Goal: Task Accomplishment & Management: Use online tool/utility

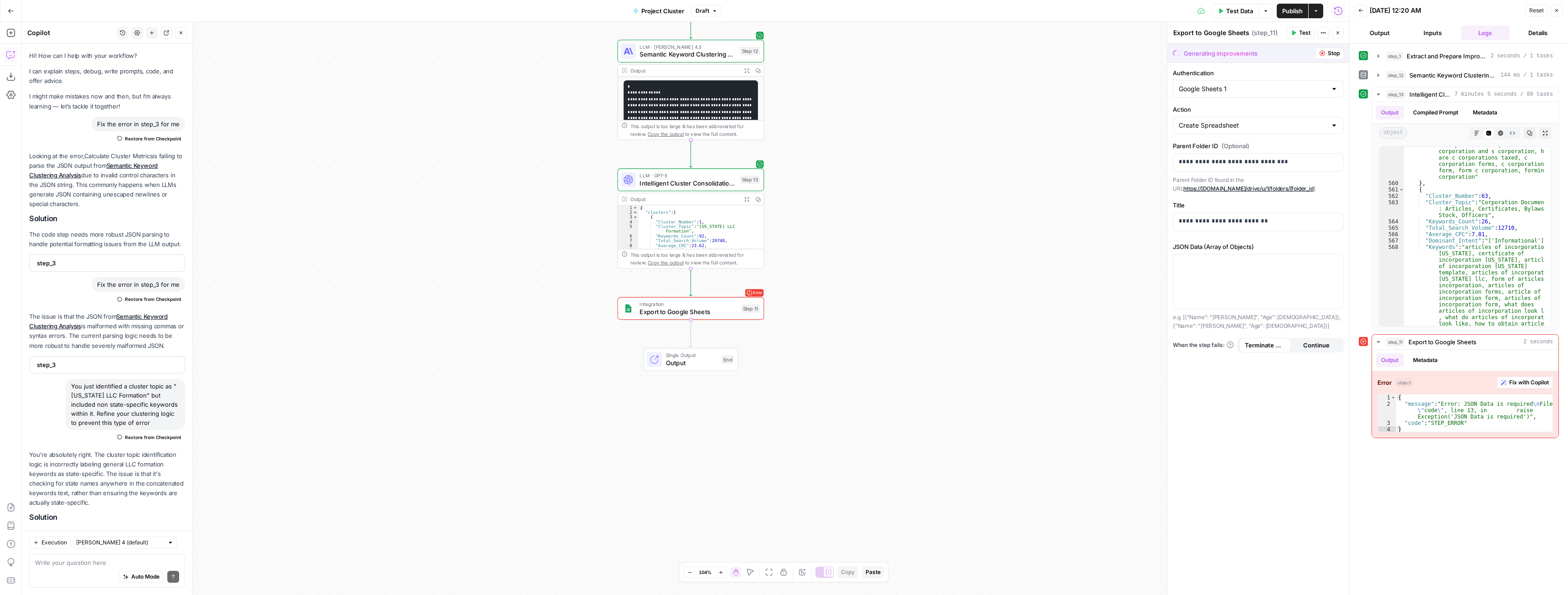
scroll to position [4798, 0]
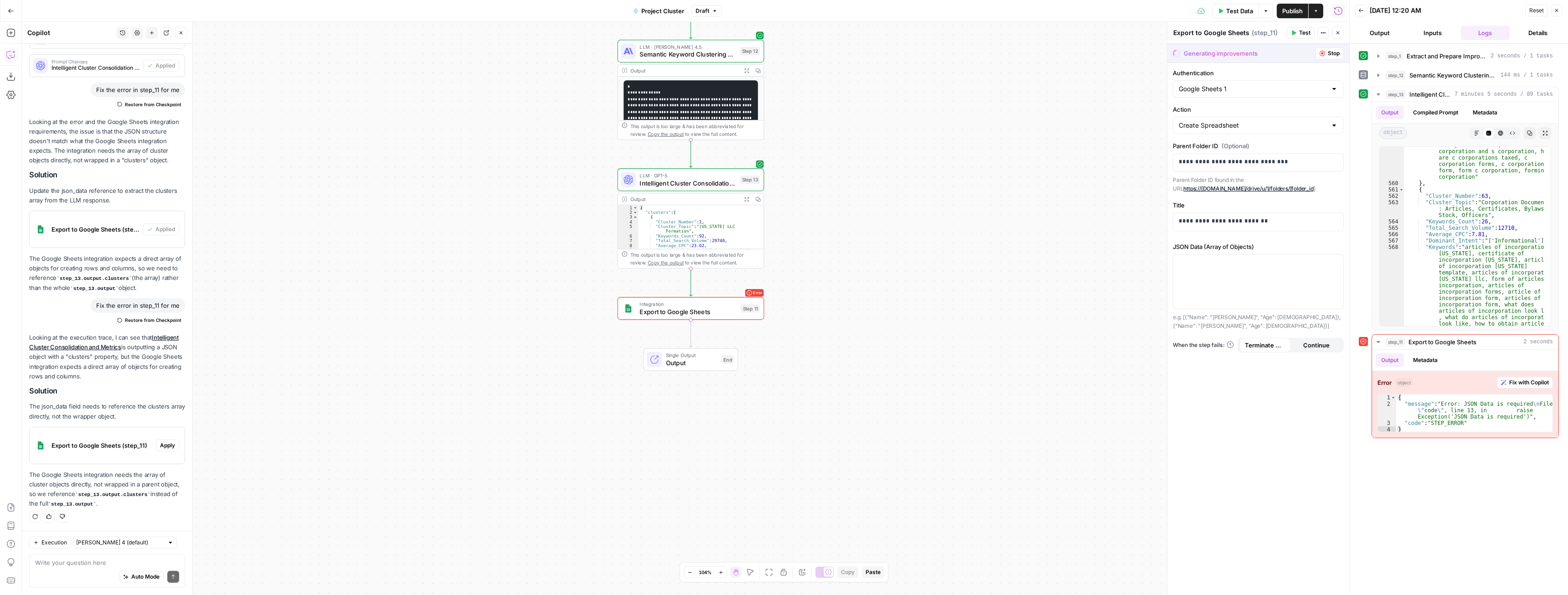
click at [374, 129] on div "Workflow Input Settings Inputs Run Code · Python Extract and Prepare Improve Ke…" at bounding box center [685, 308] width 1328 height 573
click at [160, 443] on span "Apply" at bounding box center [167, 445] width 15 height 8
click at [767, 117] on span "Apply anyway" at bounding box center [763, 116] width 44 height 9
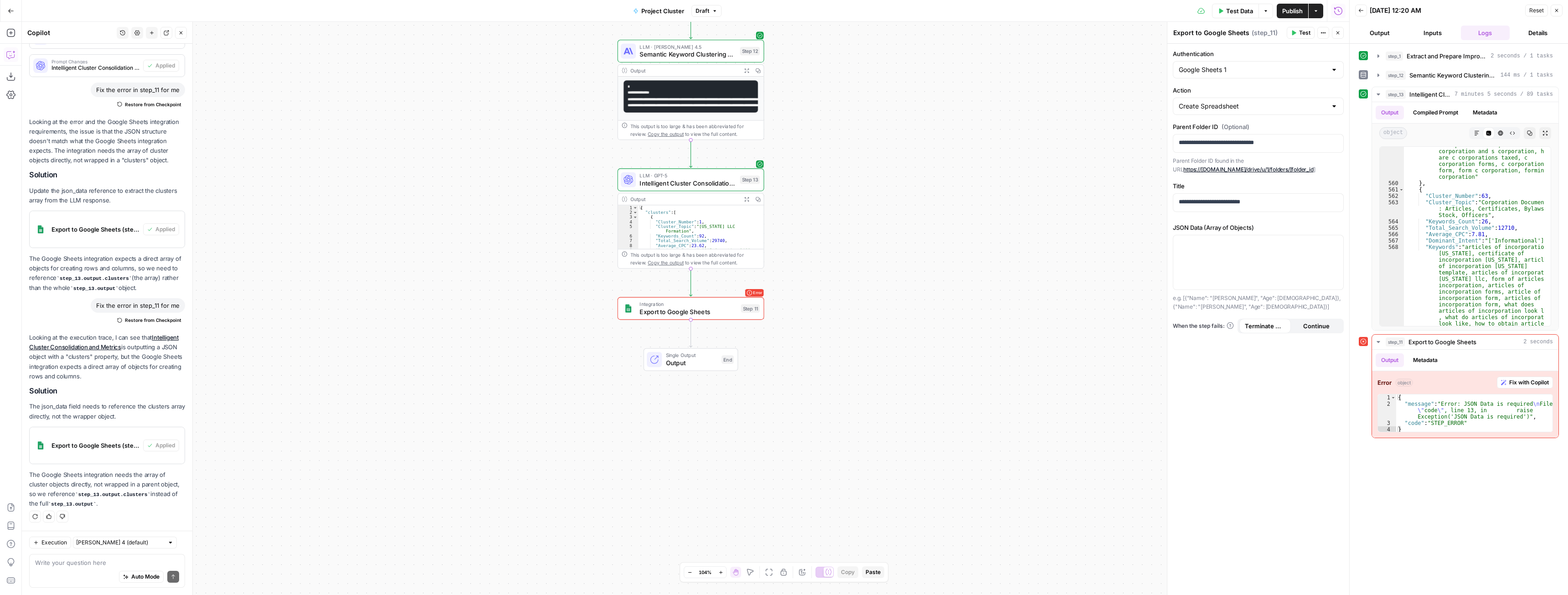
click at [1283, 10] on span "Publish" at bounding box center [1292, 10] width 21 height 9
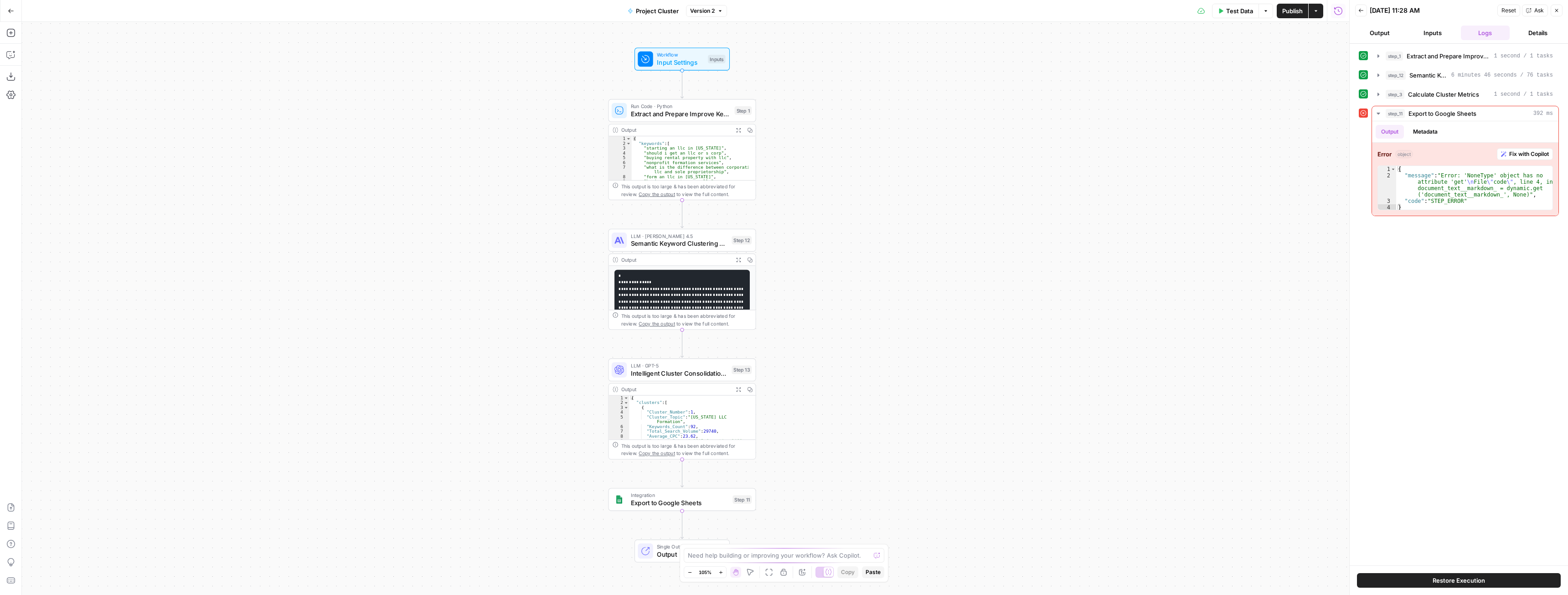
click at [1239, 7] on span "Test Data" at bounding box center [1239, 10] width 27 height 9
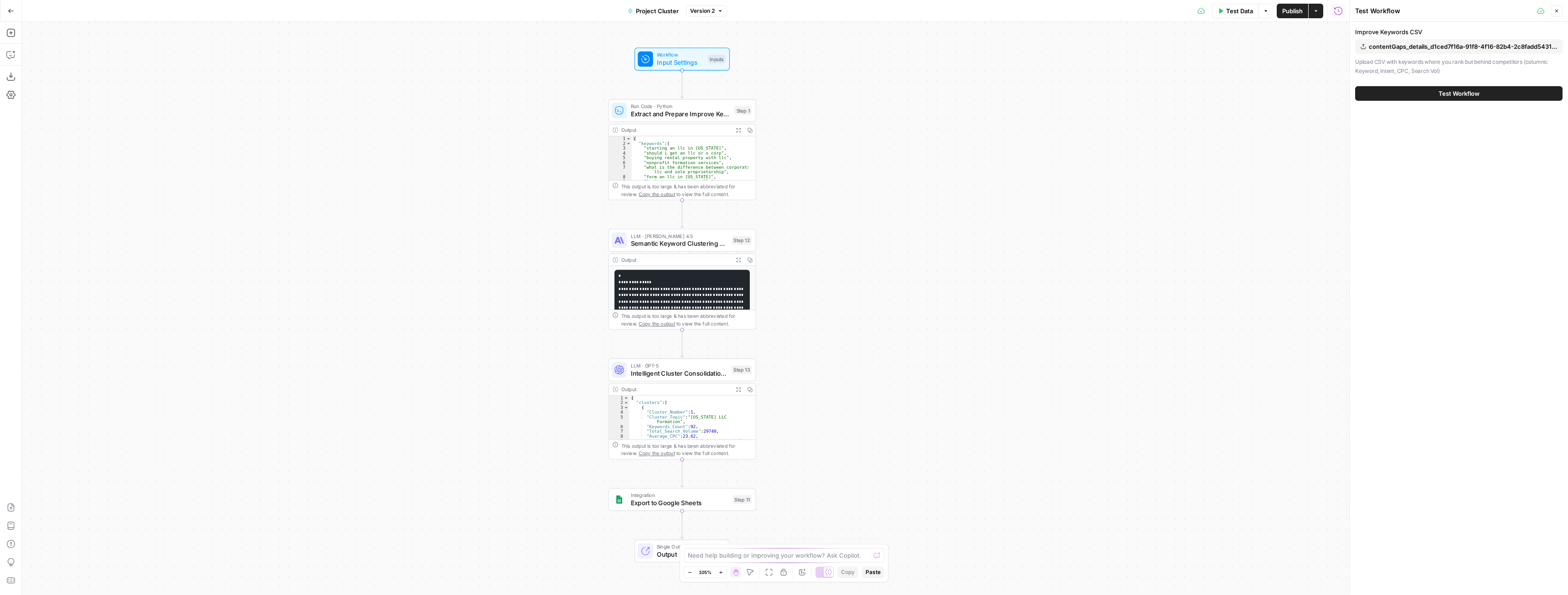
click at [1507, 93] on button "Test Workflow" at bounding box center [1458, 94] width 208 height 15
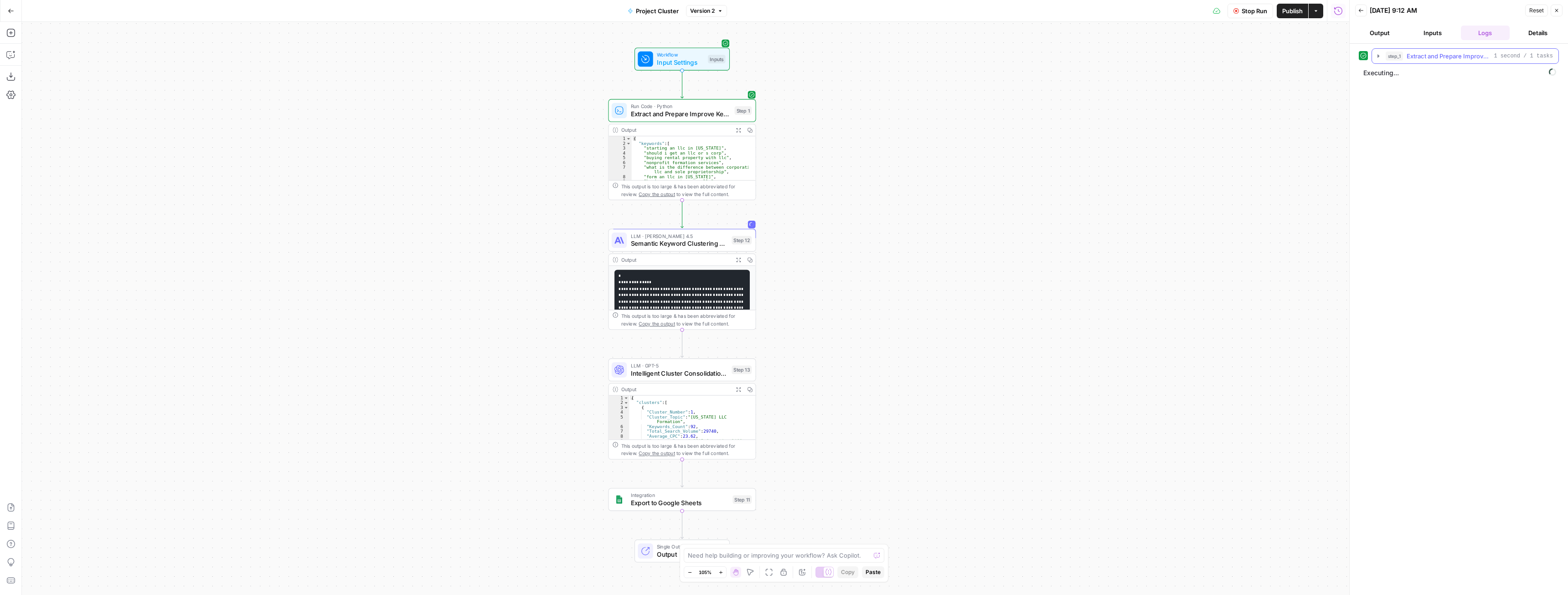
click at [1378, 60] on button "step_1 Extract and Prepare Improve Keywords 1 second / 1 tasks" at bounding box center [1465, 56] width 186 height 15
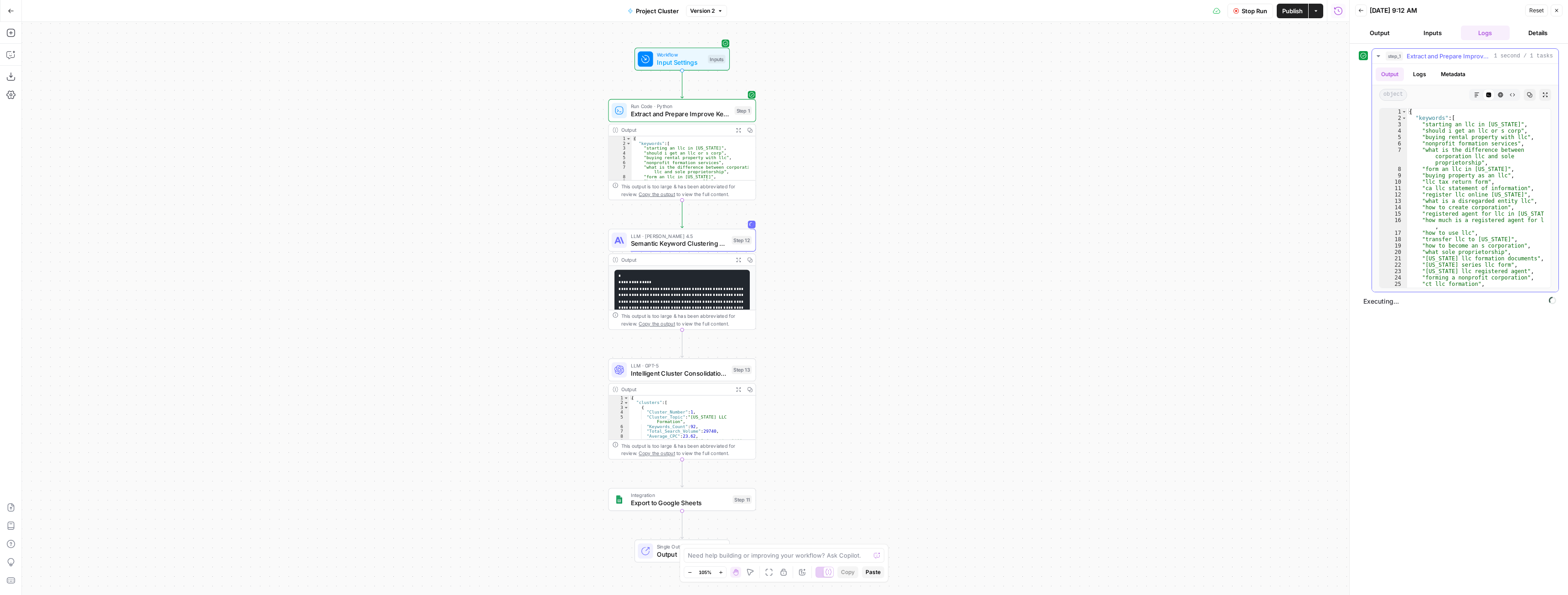
click at [1378, 60] on button "step_1 Extract and Prepare Improve Keywords 1 second / 1 tasks" at bounding box center [1465, 56] width 186 height 15
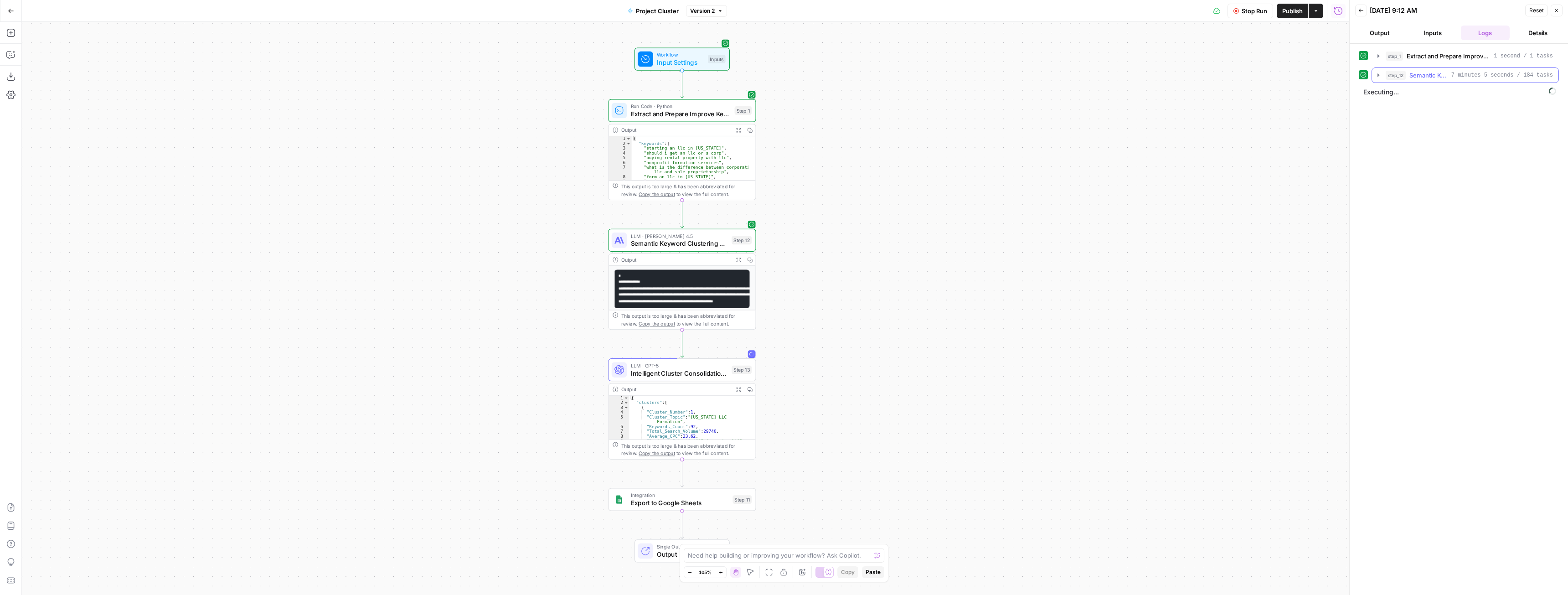
click at [1378, 77] on icon "button" at bounding box center [1378, 75] width 2 height 3
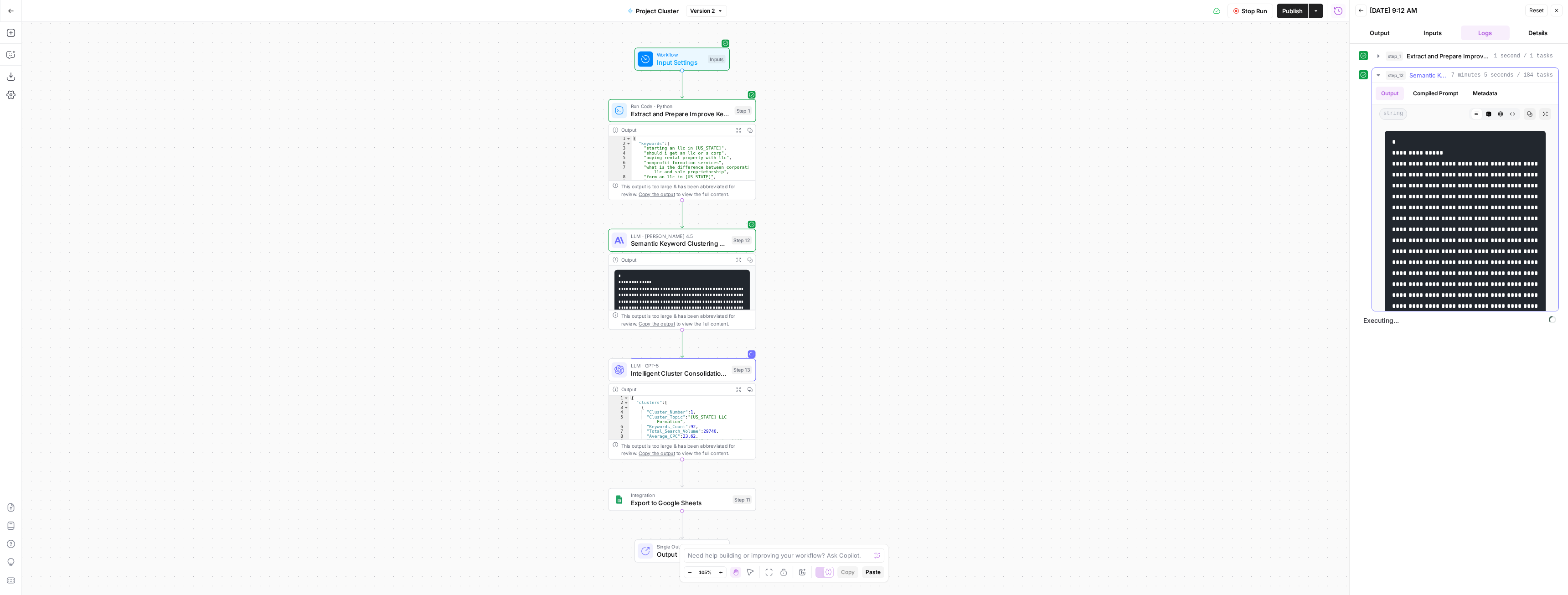
click at [1378, 77] on icon "button" at bounding box center [1378, 76] width 7 height 7
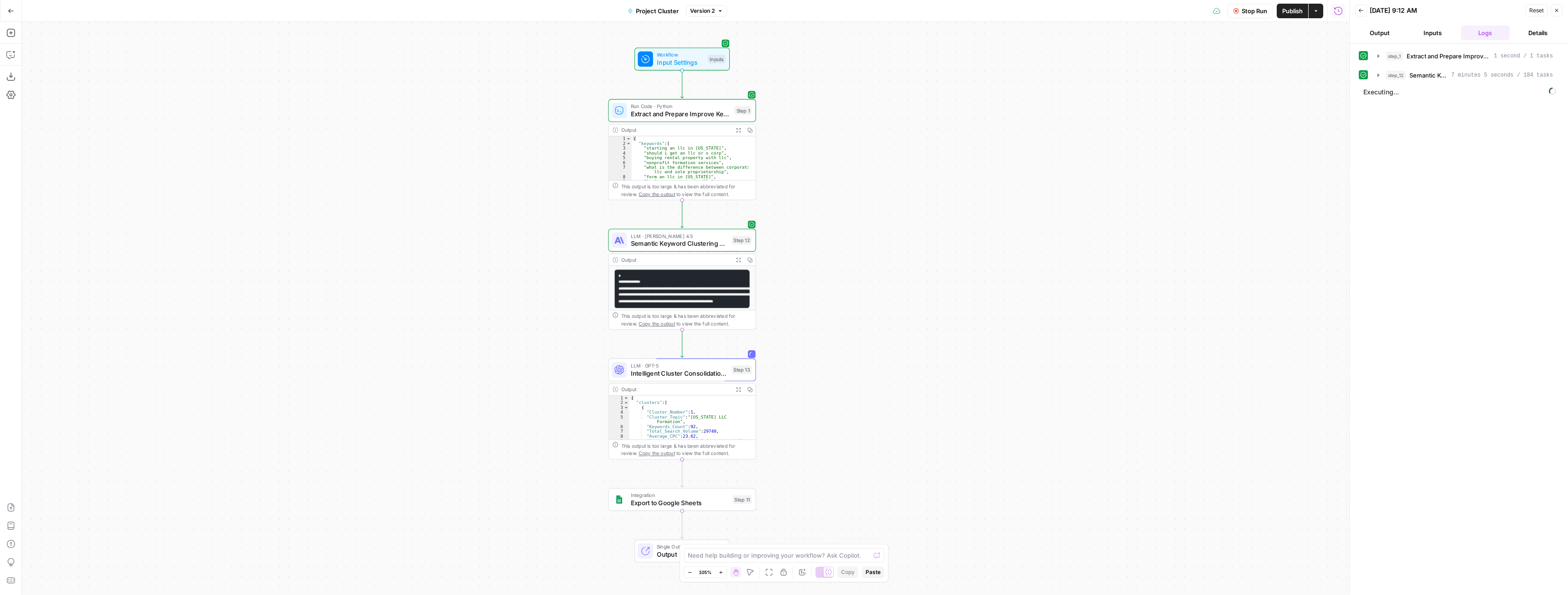
click at [4, 57] on button "Copilot" at bounding box center [11, 55] width 15 height 15
type textarea "Any idea why the current workflow is taking so long?"
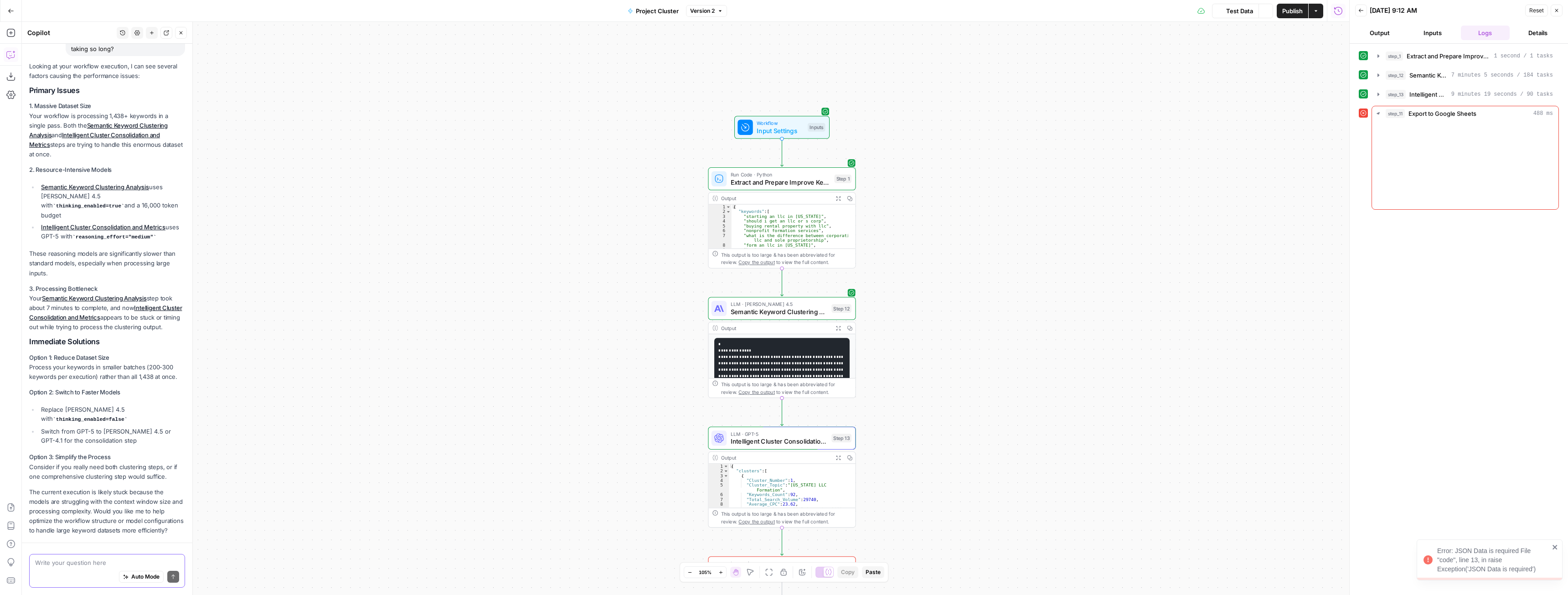
scroll to position [121, 0]
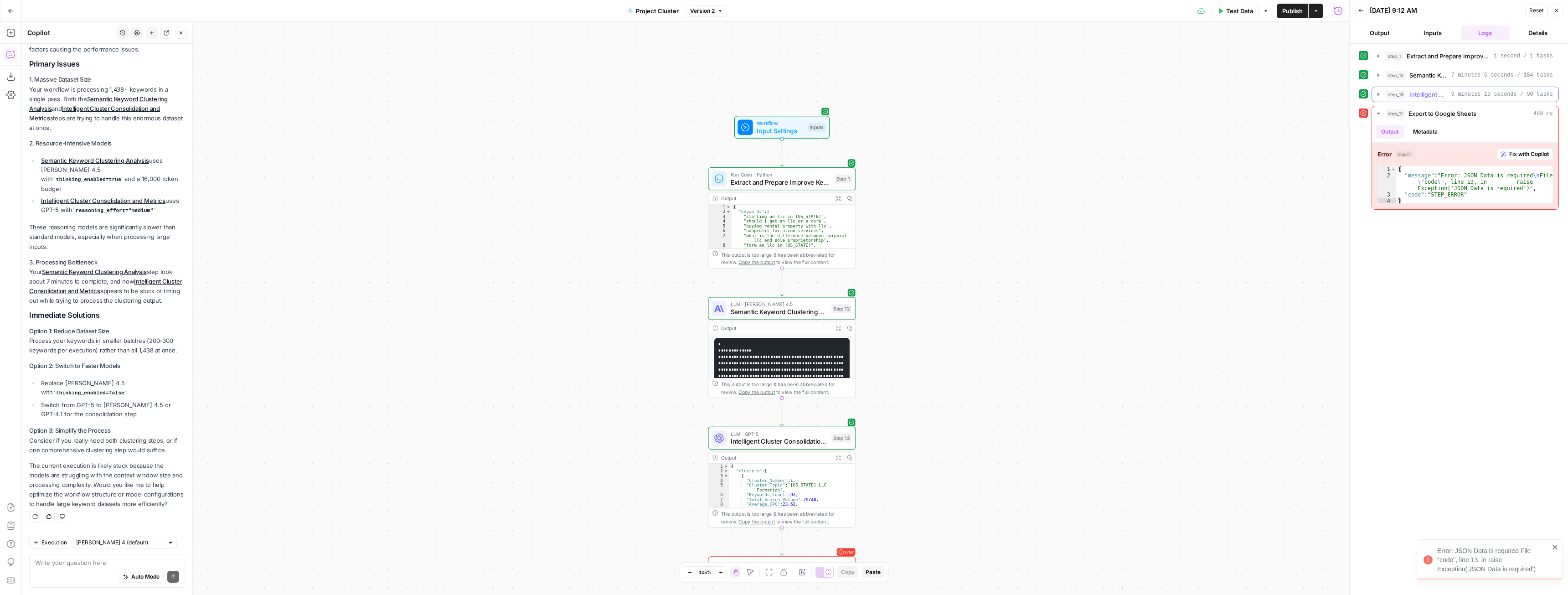
click at [1379, 93] on icon "button" at bounding box center [1378, 94] width 7 height 7
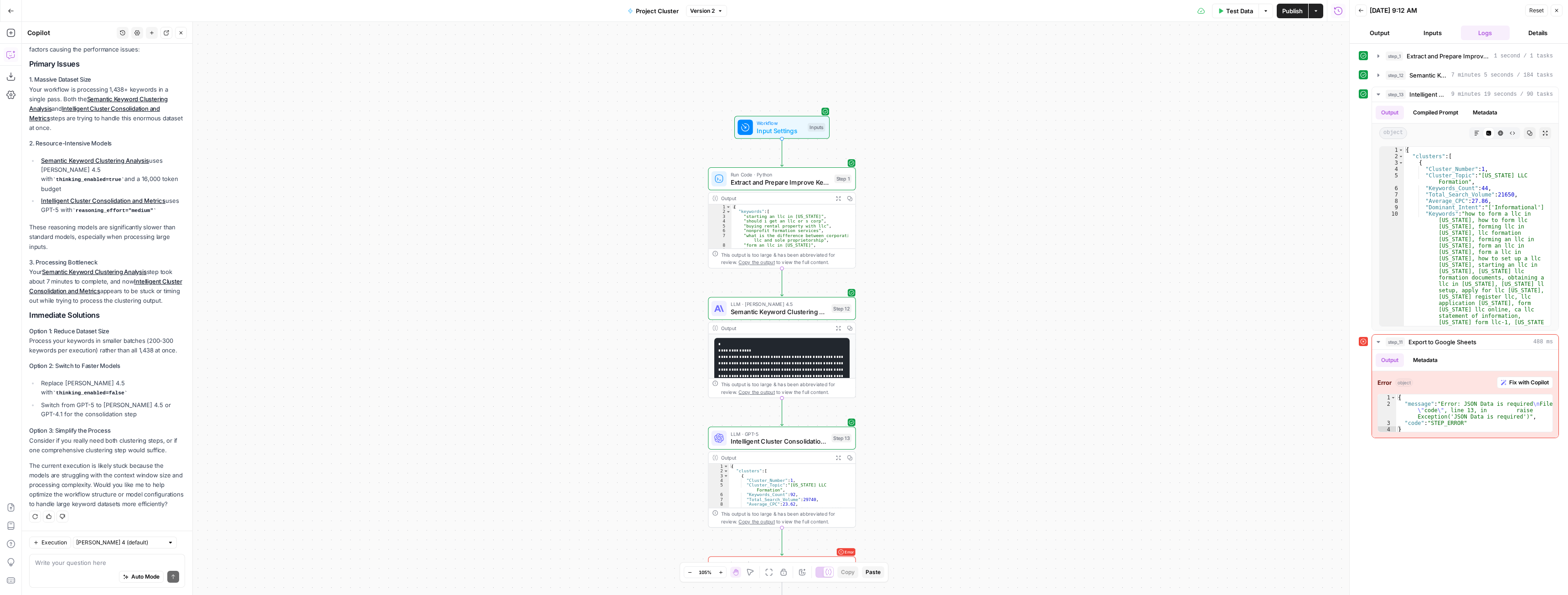
click at [75, 572] on div "Auto Mode Send" at bounding box center [107, 577] width 144 height 20
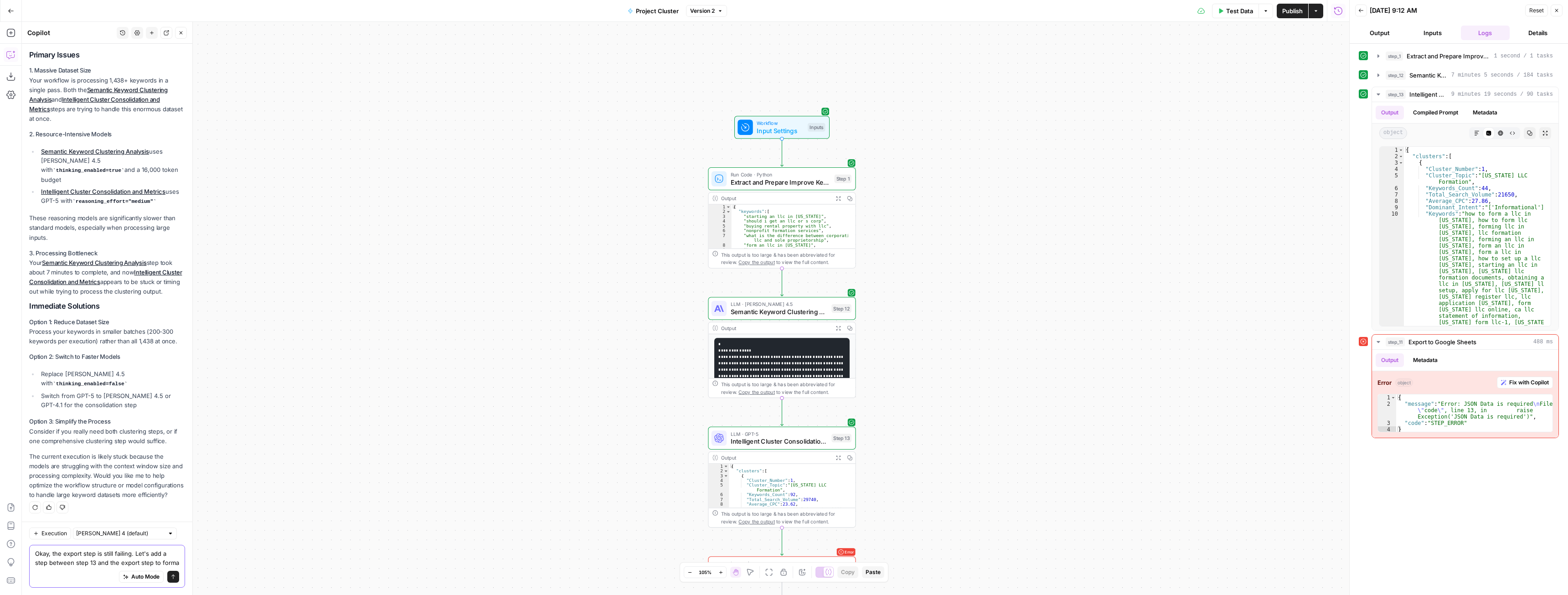
scroll to position [139, 0]
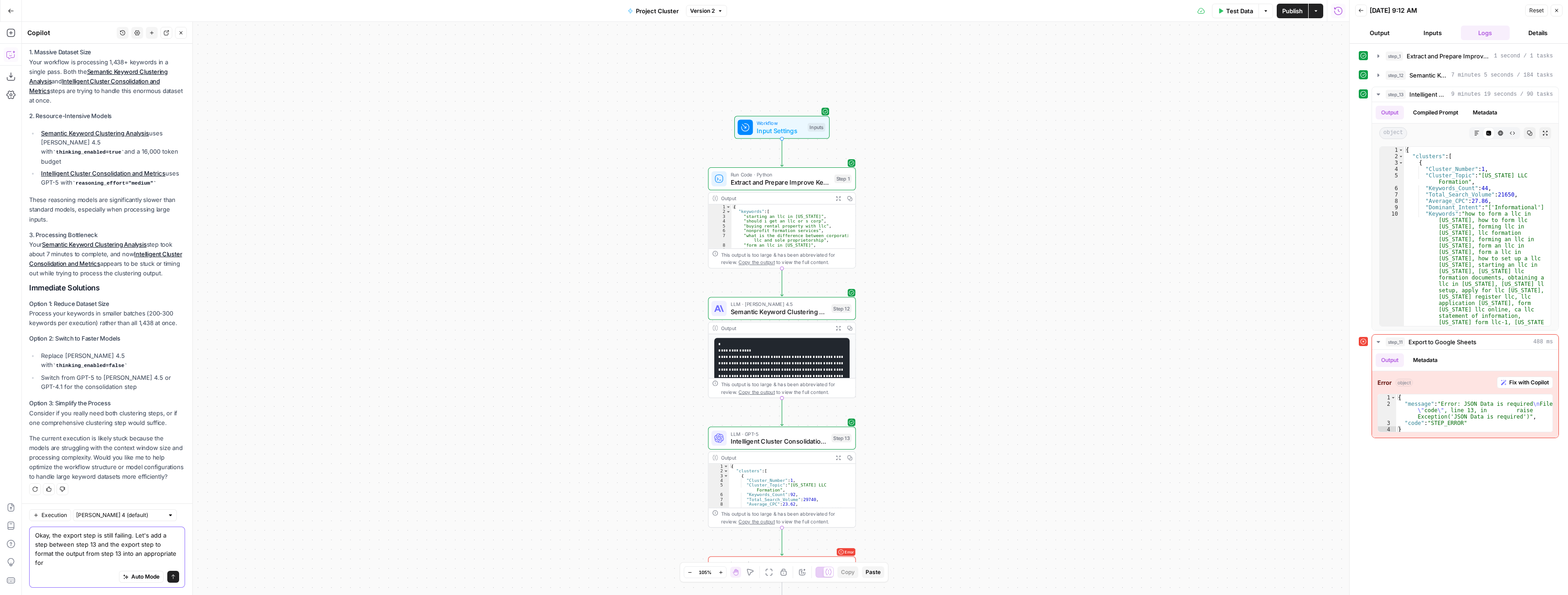
type textarea "Okay, the export step is still failing. Let's add a step between step 13 and th…"
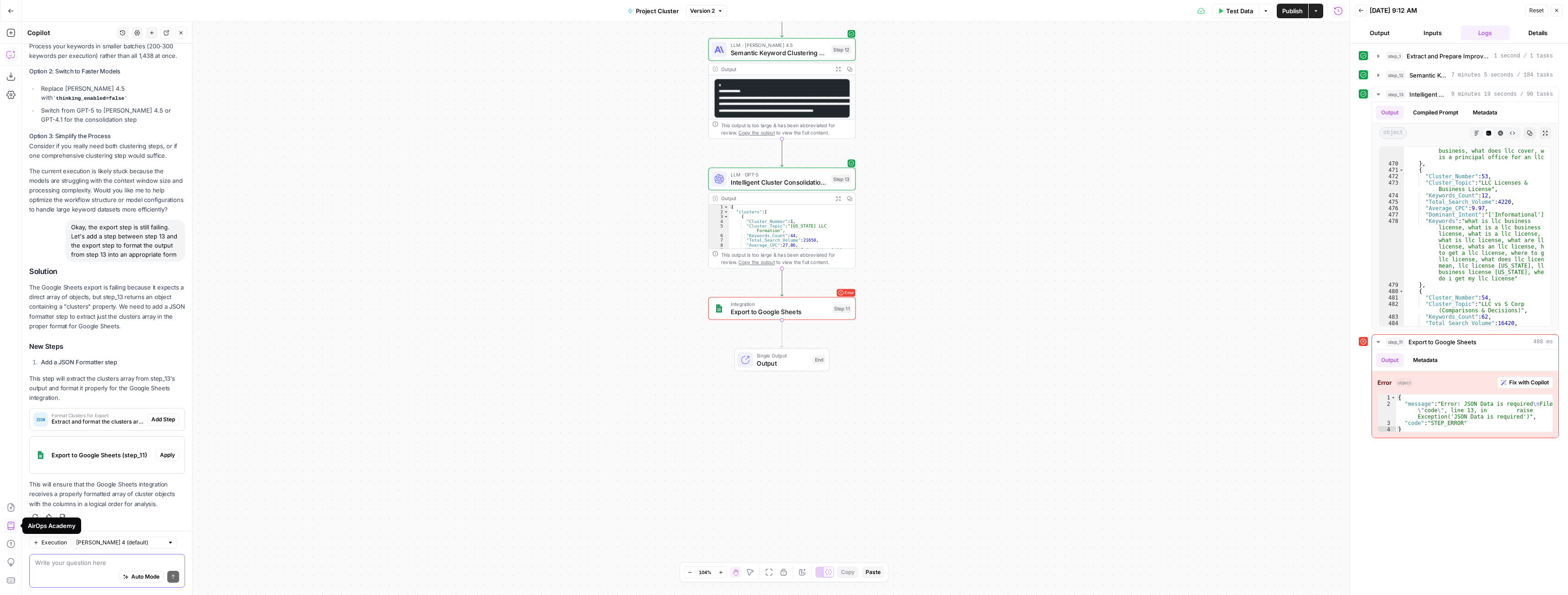
scroll to position [379, 0]
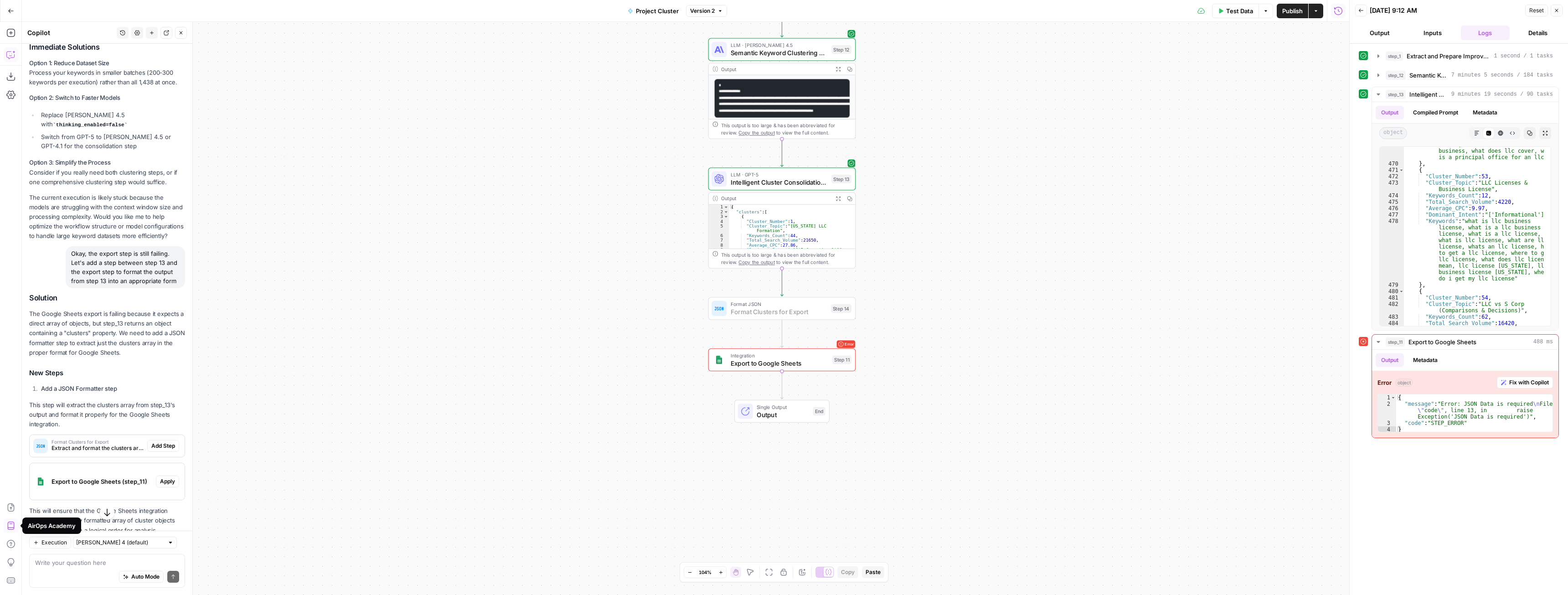
click at [160, 450] on span "Add Step" at bounding box center [163, 446] width 24 height 8
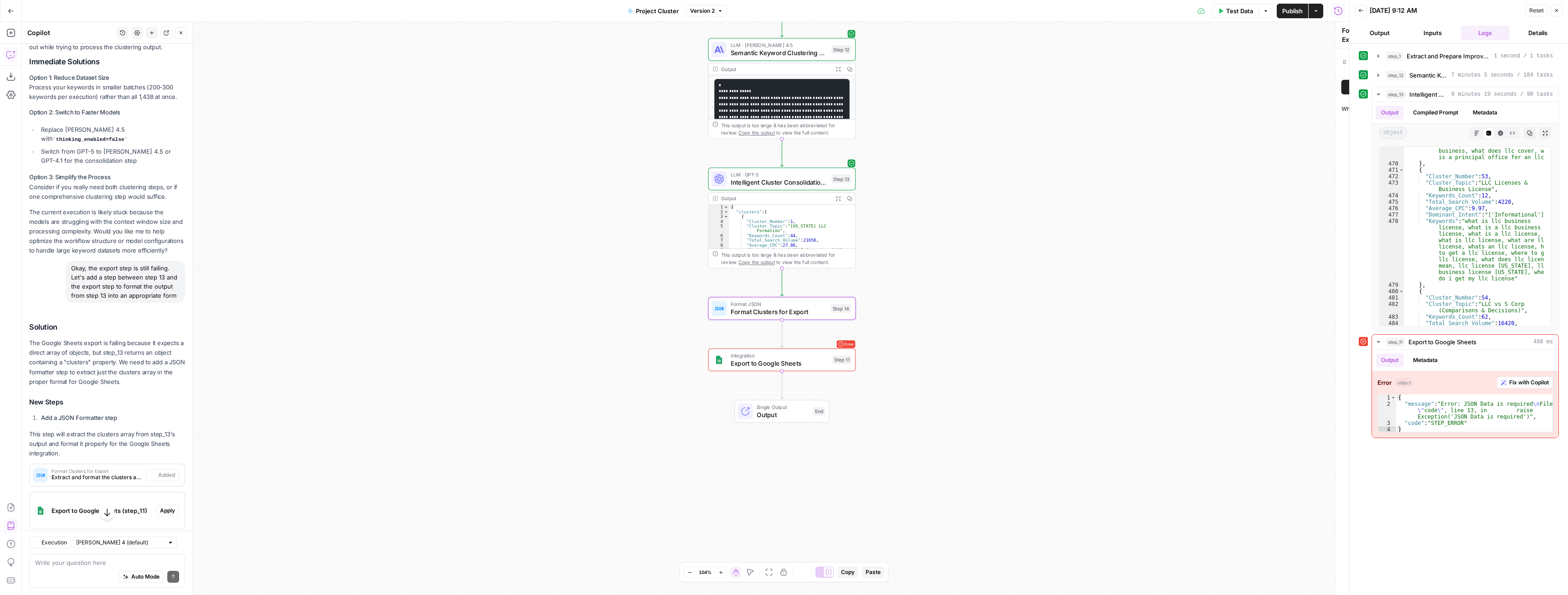
scroll to position [393, 0]
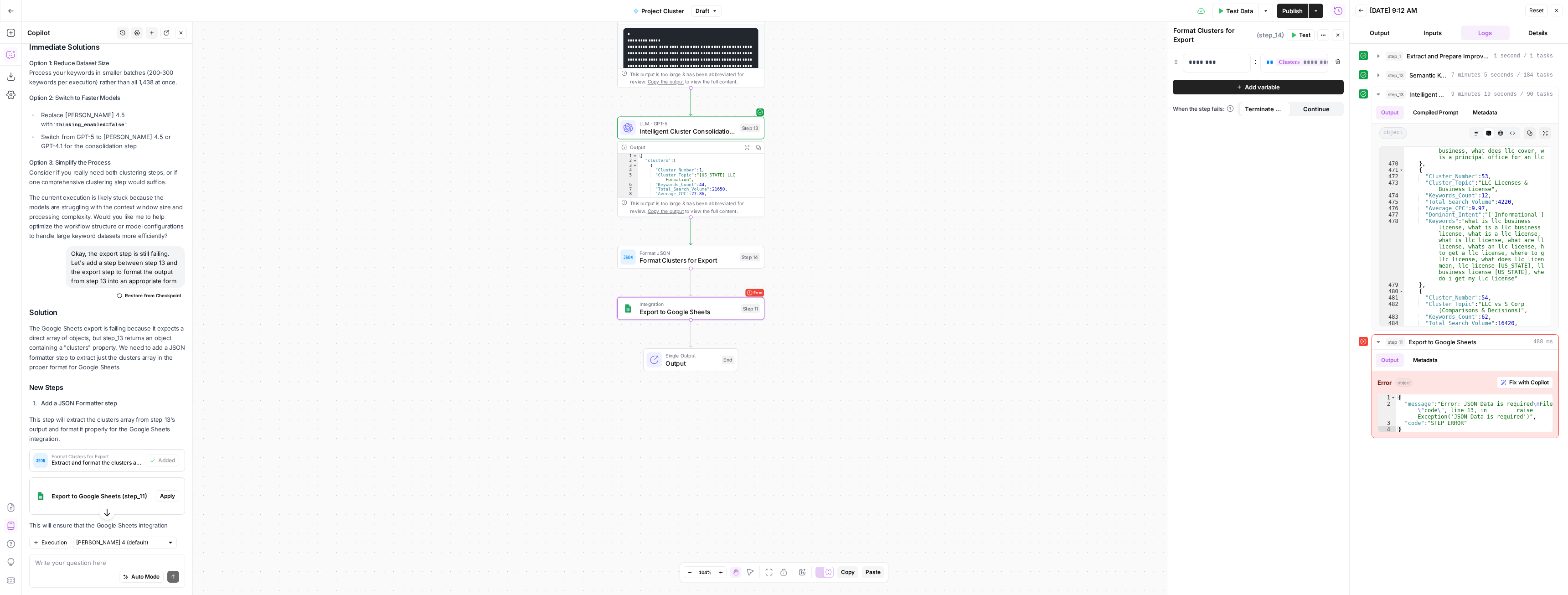
click at [160, 500] on span "Apply" at bounding box center [167, 496] width 15 height 8
drag, startPoint x: 772, startPoint y: 118, endPoint x: 527, endPoint y: 204, distance: 259.7
click at [772, 117] on span "Apply anyway" at bounding box center [763, 116] width 44 height 9
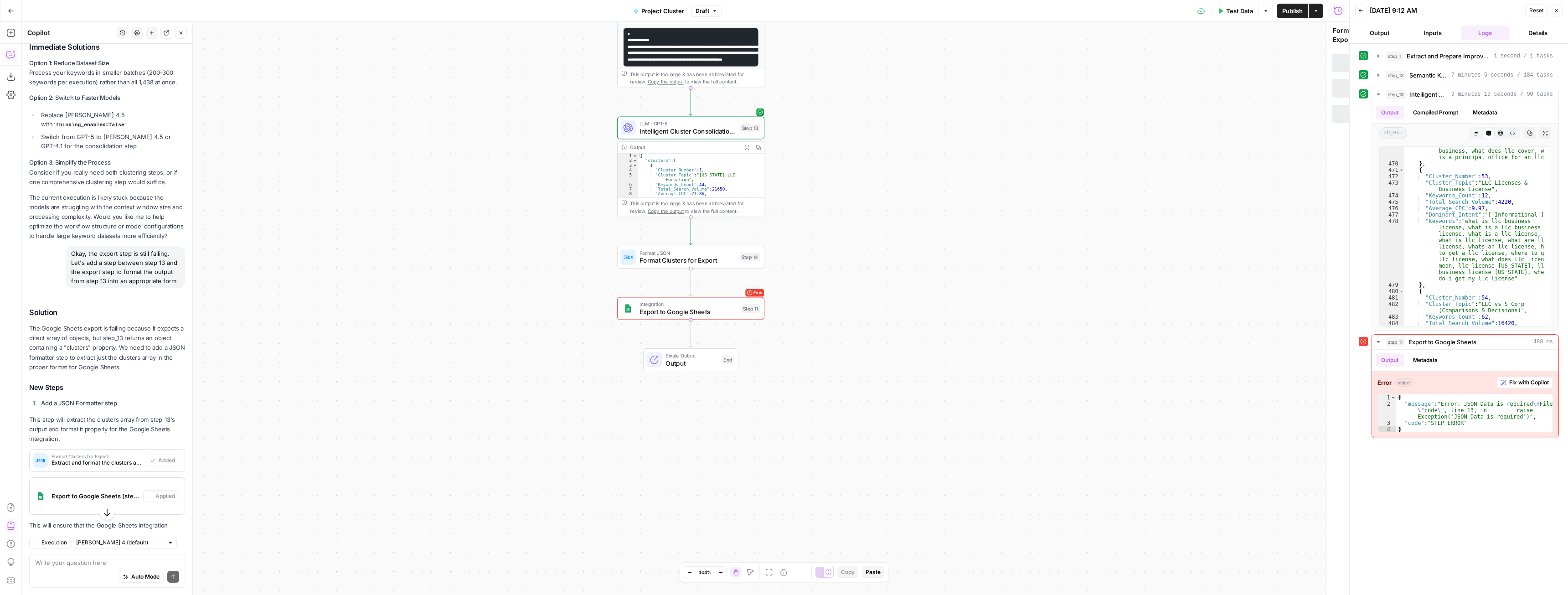
type textarea "Export to Google Sheets"
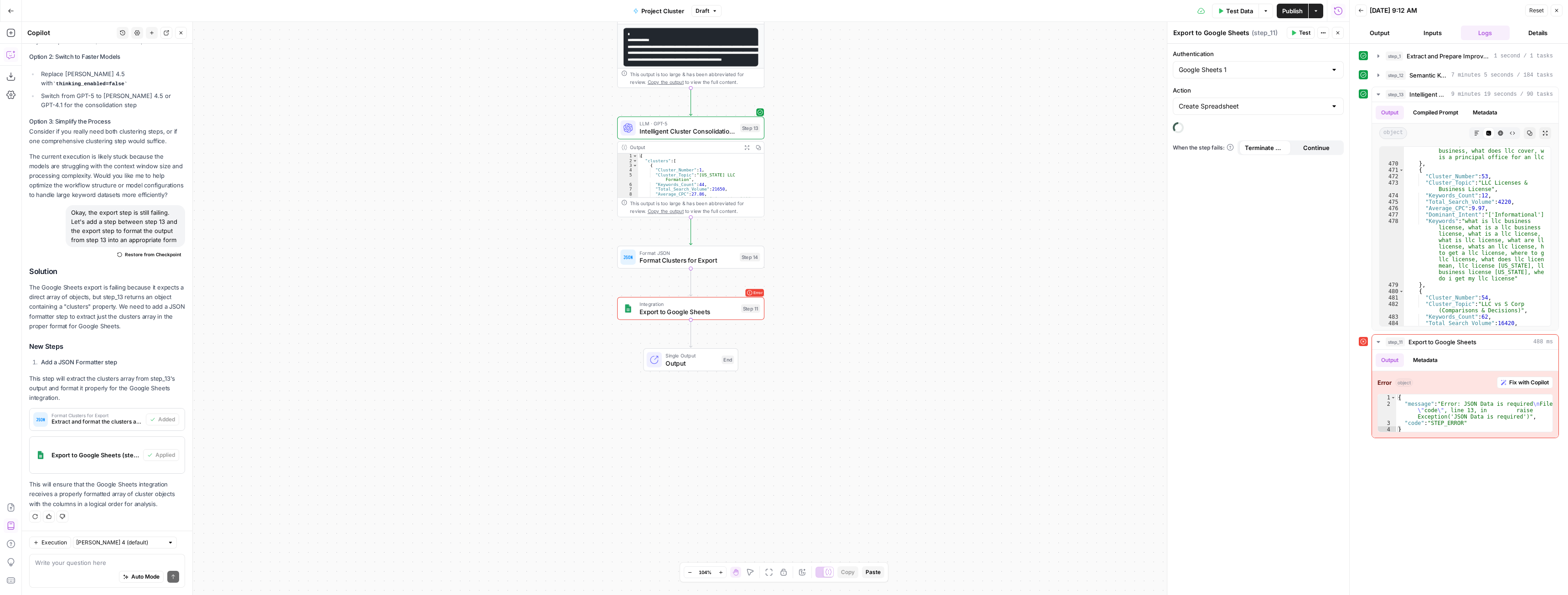
click at [99, 572] on div "Auto Mode Send" at bounding box center [107, 577] width 144 height 20
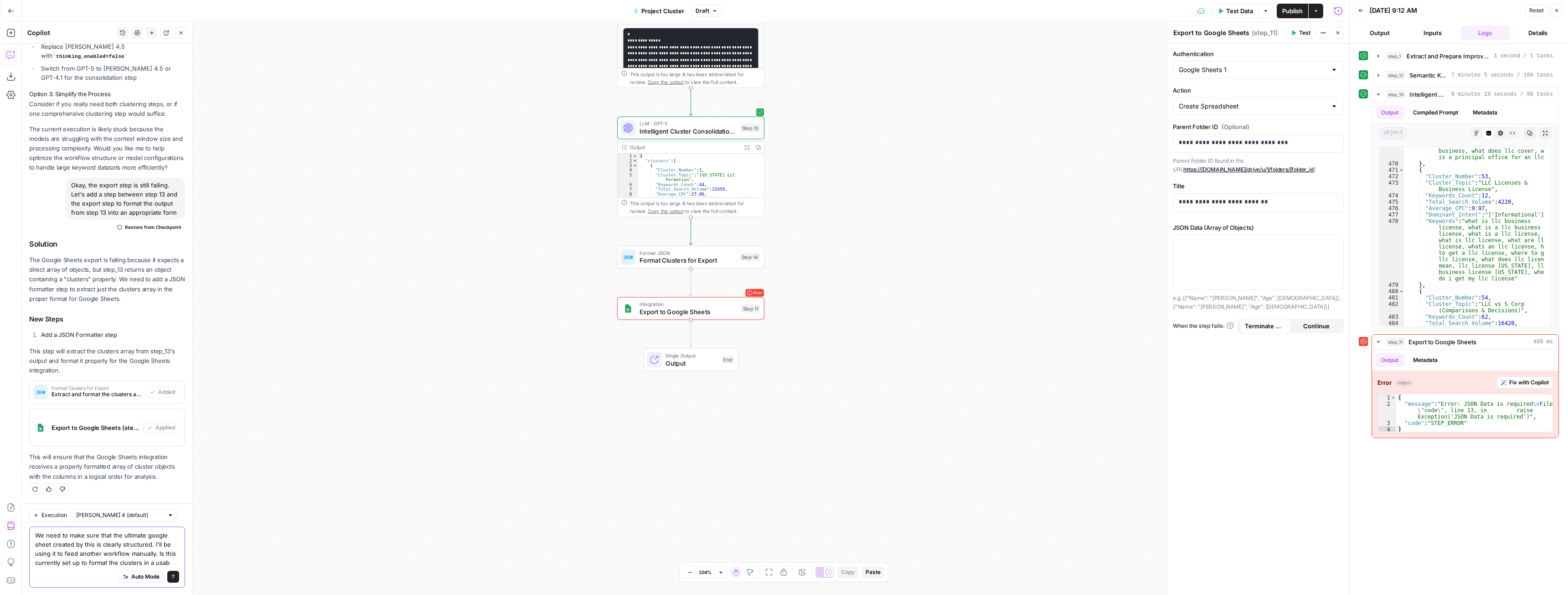
scroll to position [490, 0]
type textarea "We need to make sure that the ultimate google sheet created by this is clearly …"
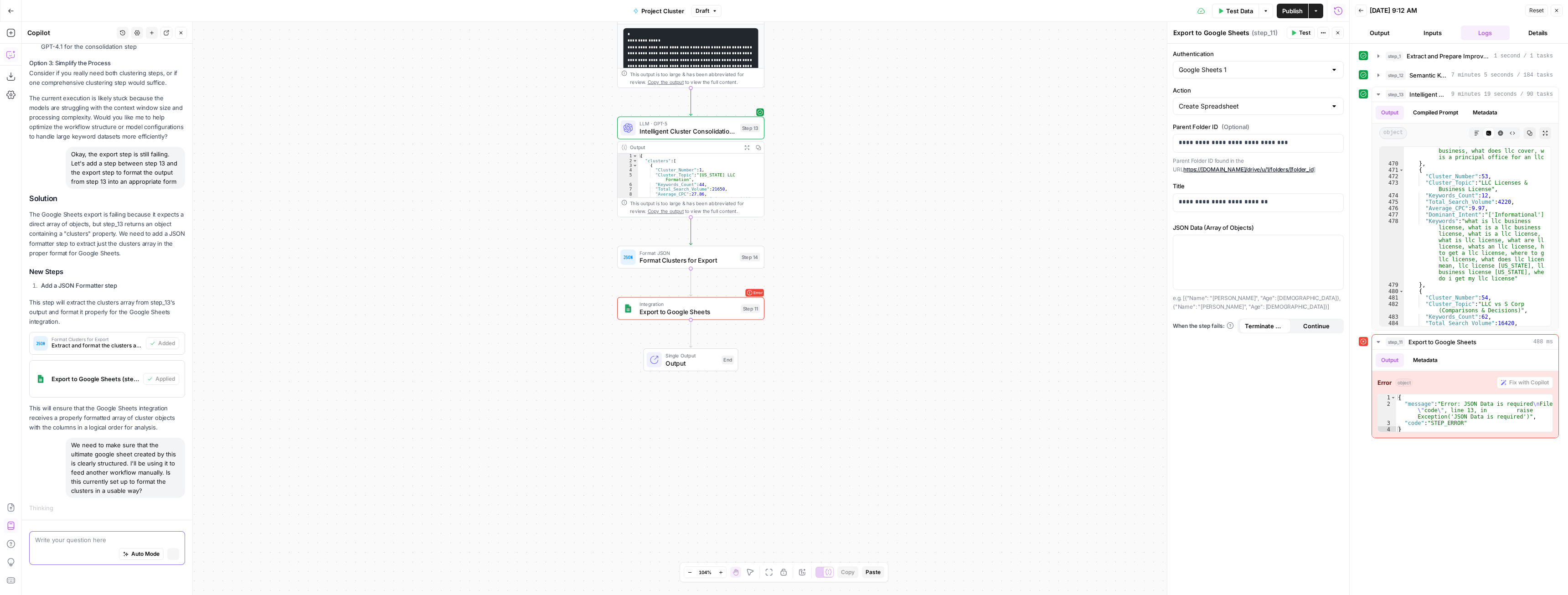
scroll to position [475, 0]
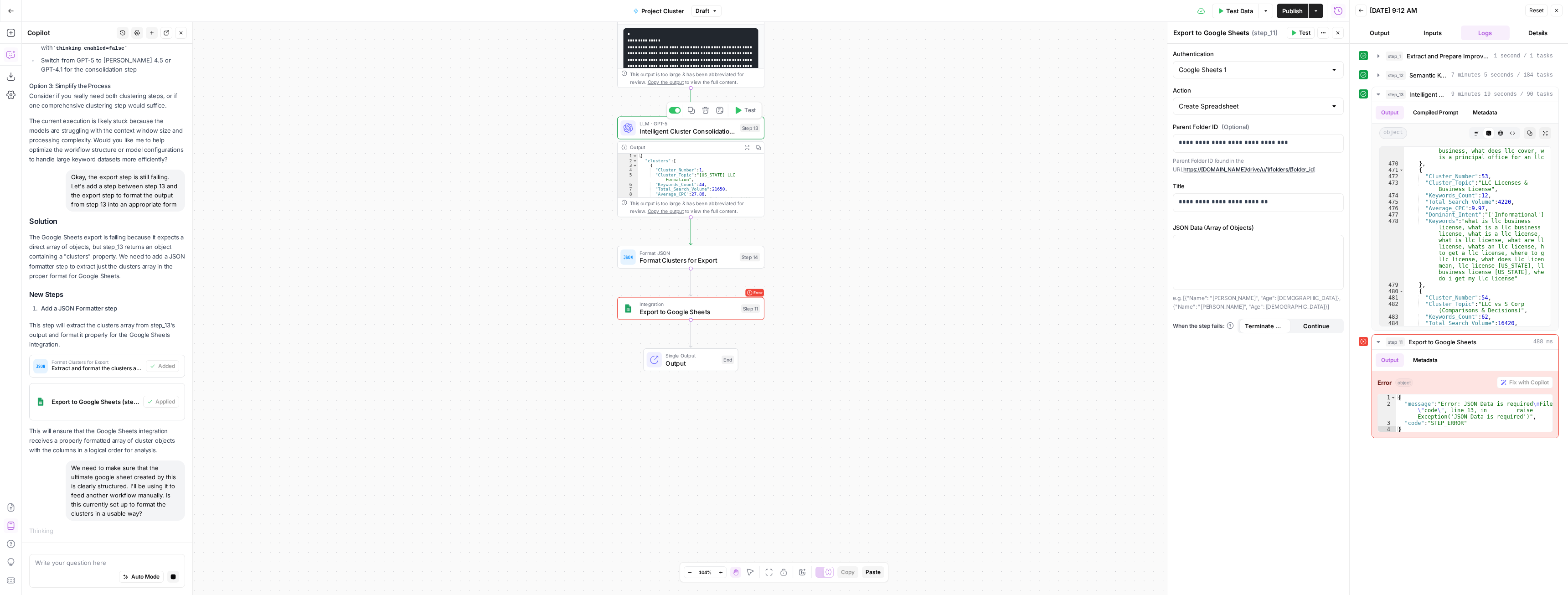
click at [668, 133] on span "Intelligent Cluster Consolidation and Metrics" at bounding box center [688, 131] width 97 height 10
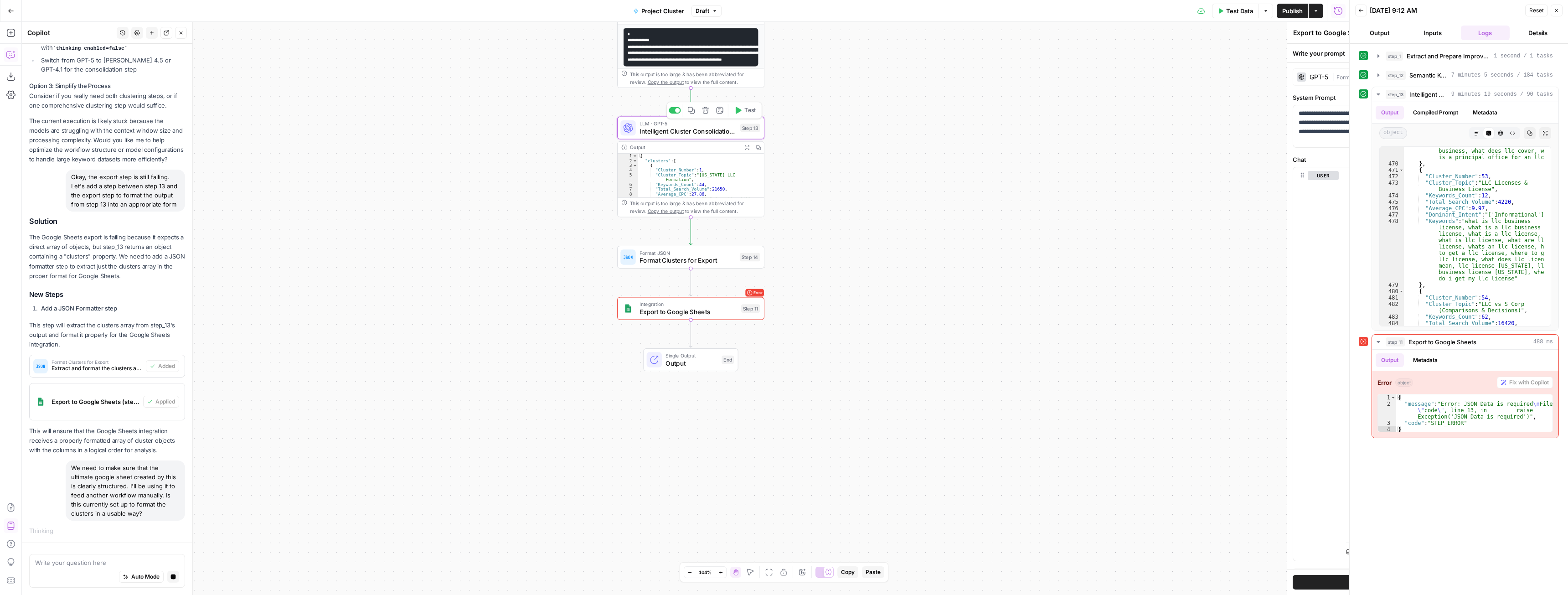
type textarea "Intelligent Cluster Consolidation and Metrics"
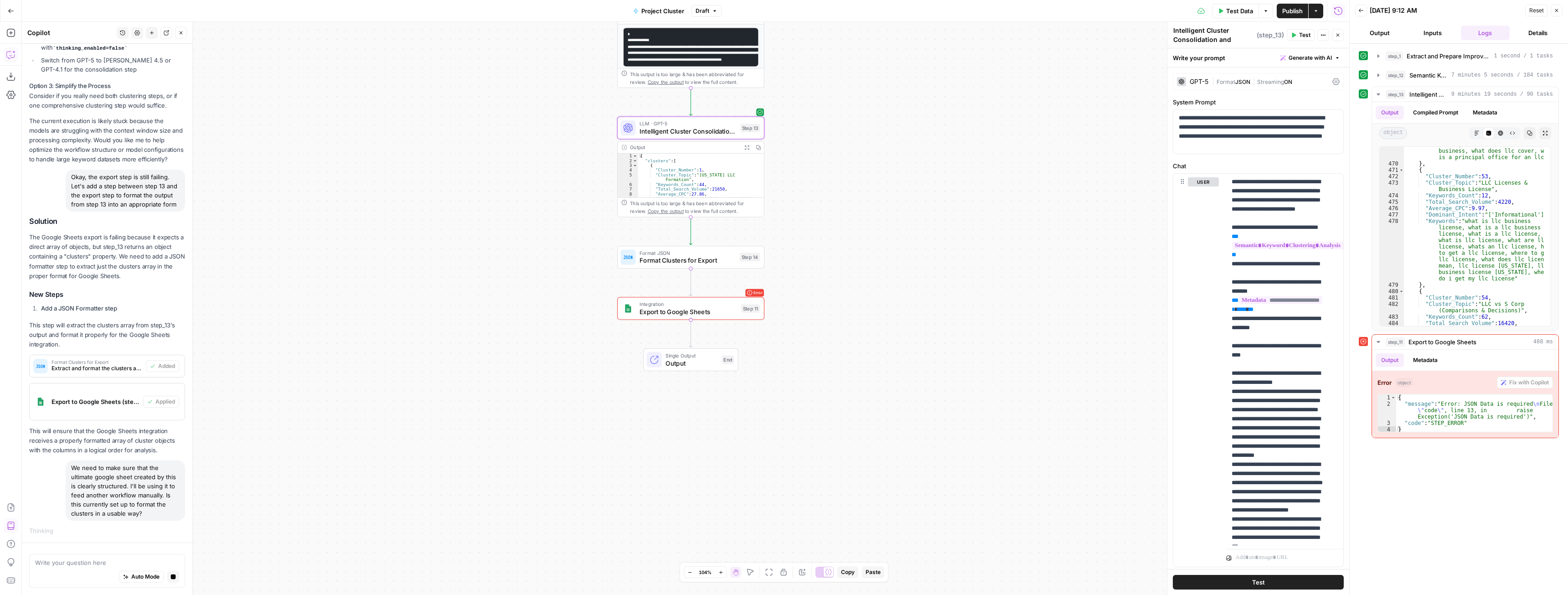
click at [934, 287] on div "Workflow Input Settings Inputs Run Code · Python Extract and Prepare Improve Ke…" at bounding box center [685, 308] width 1328 height 573
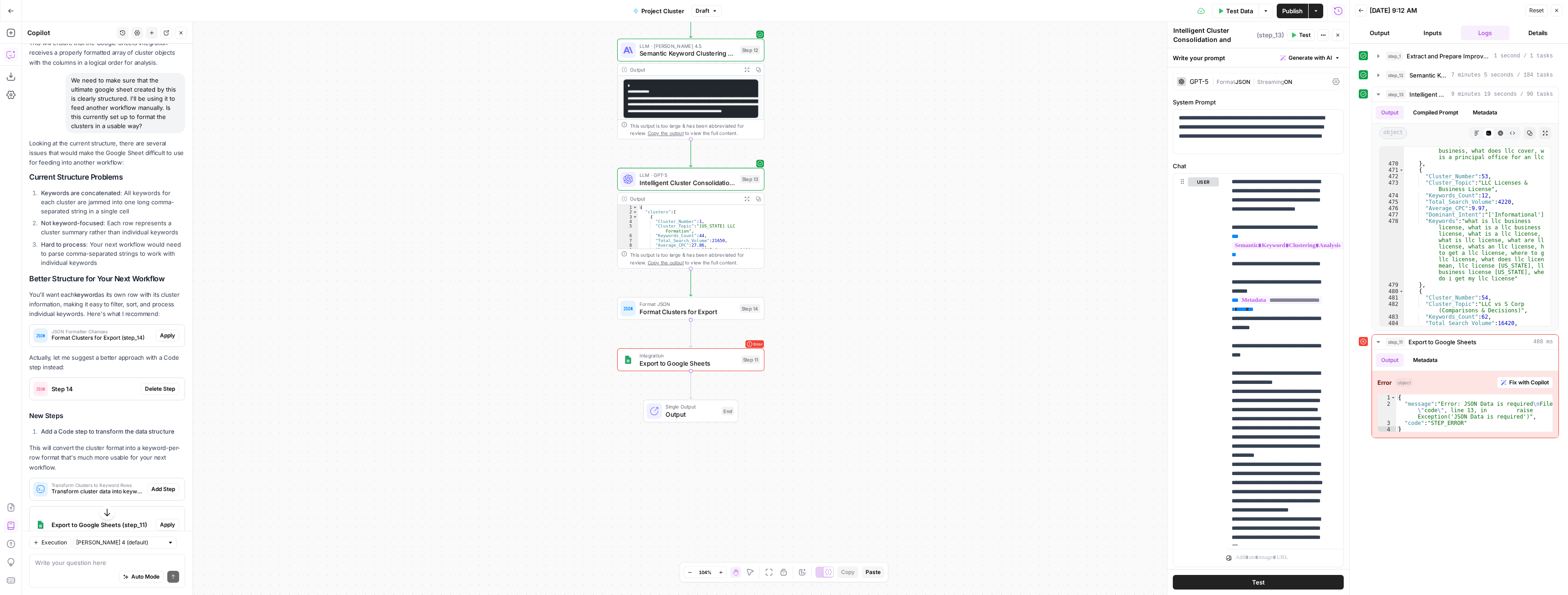
scroll to position [967, 0]
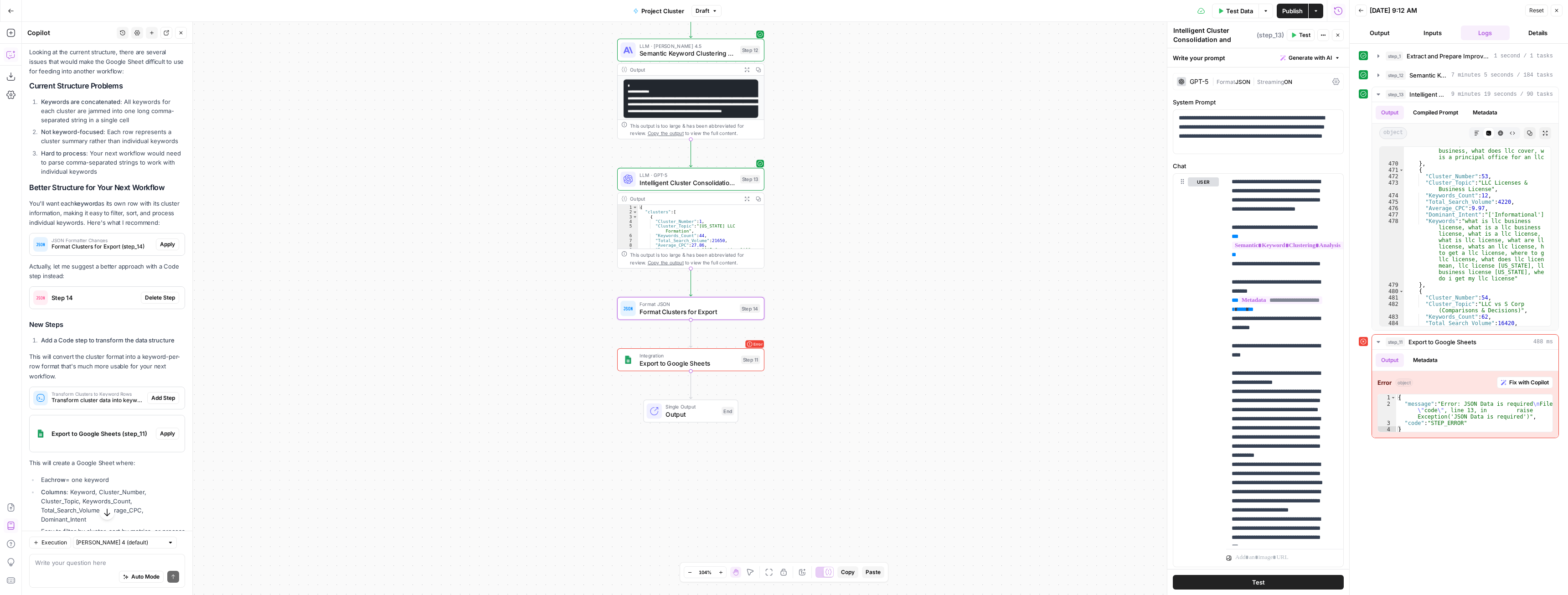
click at [150, 302] on span "Delete Step" at bounding box center [159, 297] width 30 height 8
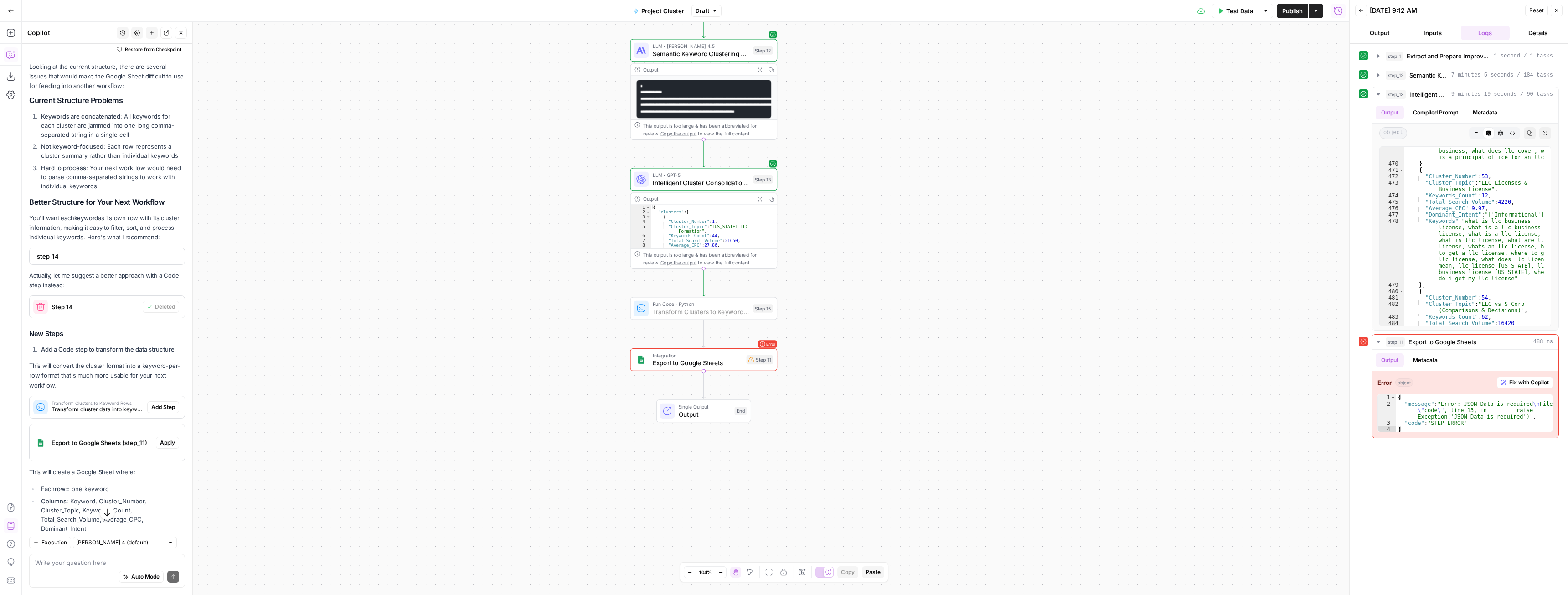
click at [153, 411] on span "Add Step" at bounding box center [163, 407] width 24 height 8
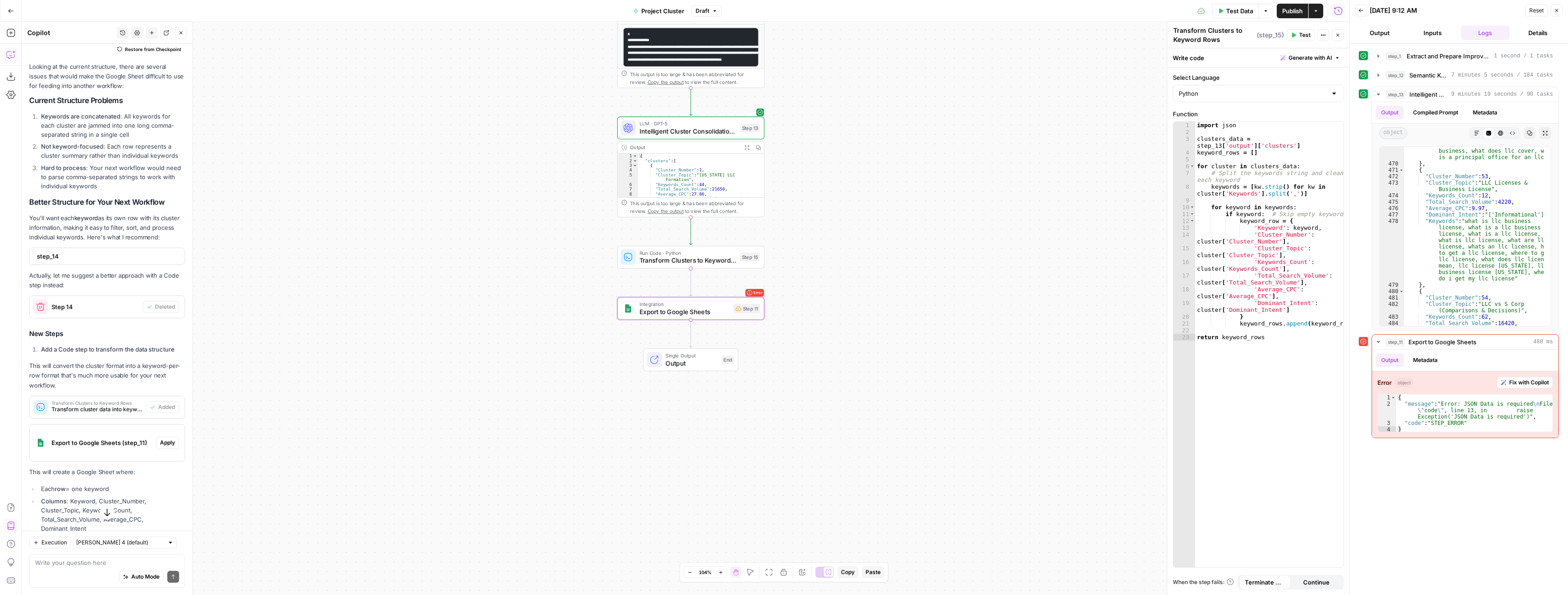
click at [161, 447] on span "Apply" at bounding box center [167, 442] width 15 height 8
click at [775, 106] on div "A comparison view is not available for this step type. Do you still want to app…" at bounding box center [783, 101] width 197 height 69
click at [774, 115] on span "Apply anyway" at bounding box center [763, 116] width 44 height 9
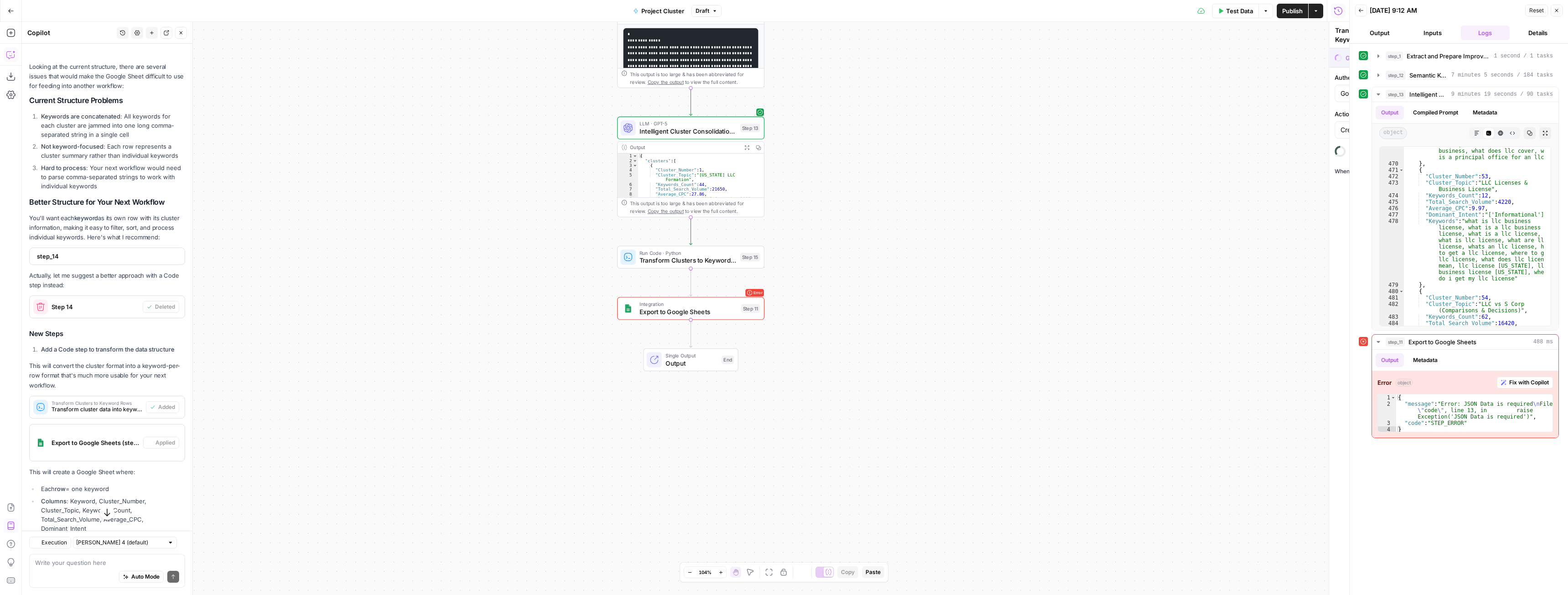
type textarea "Export to Google Sheets"
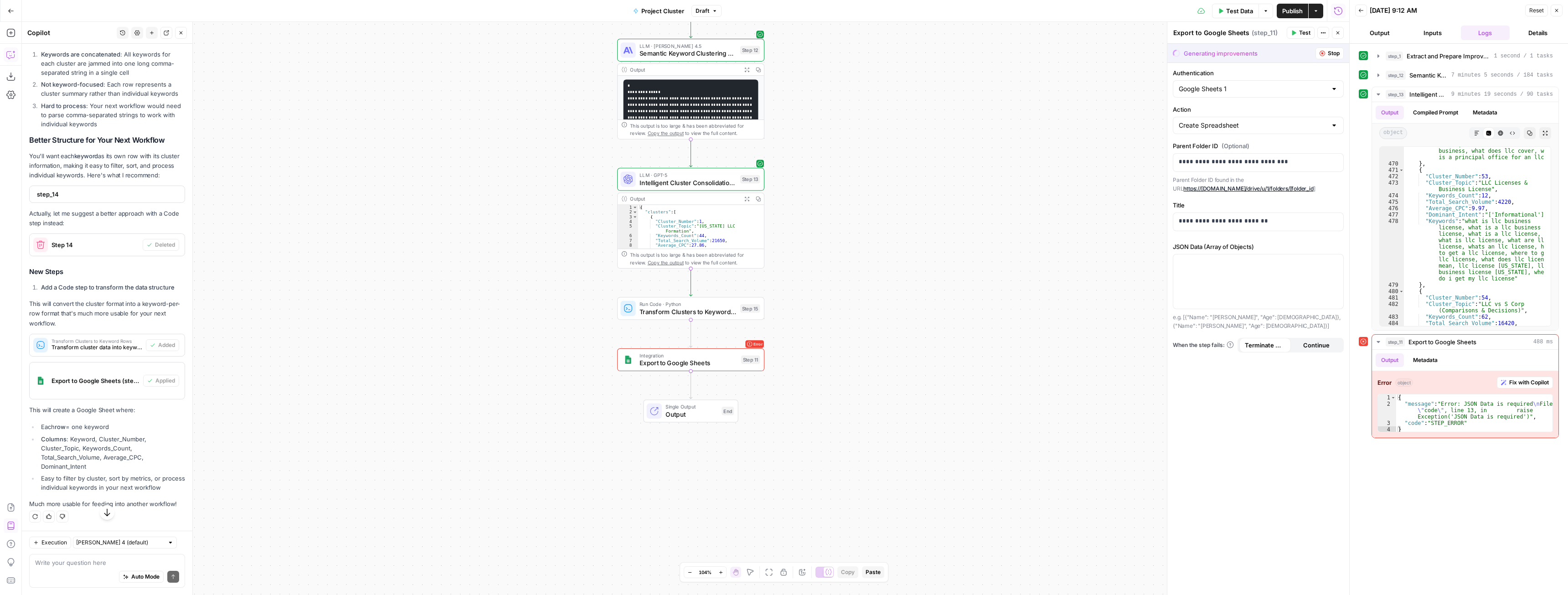
scroll to position [1068, 0]
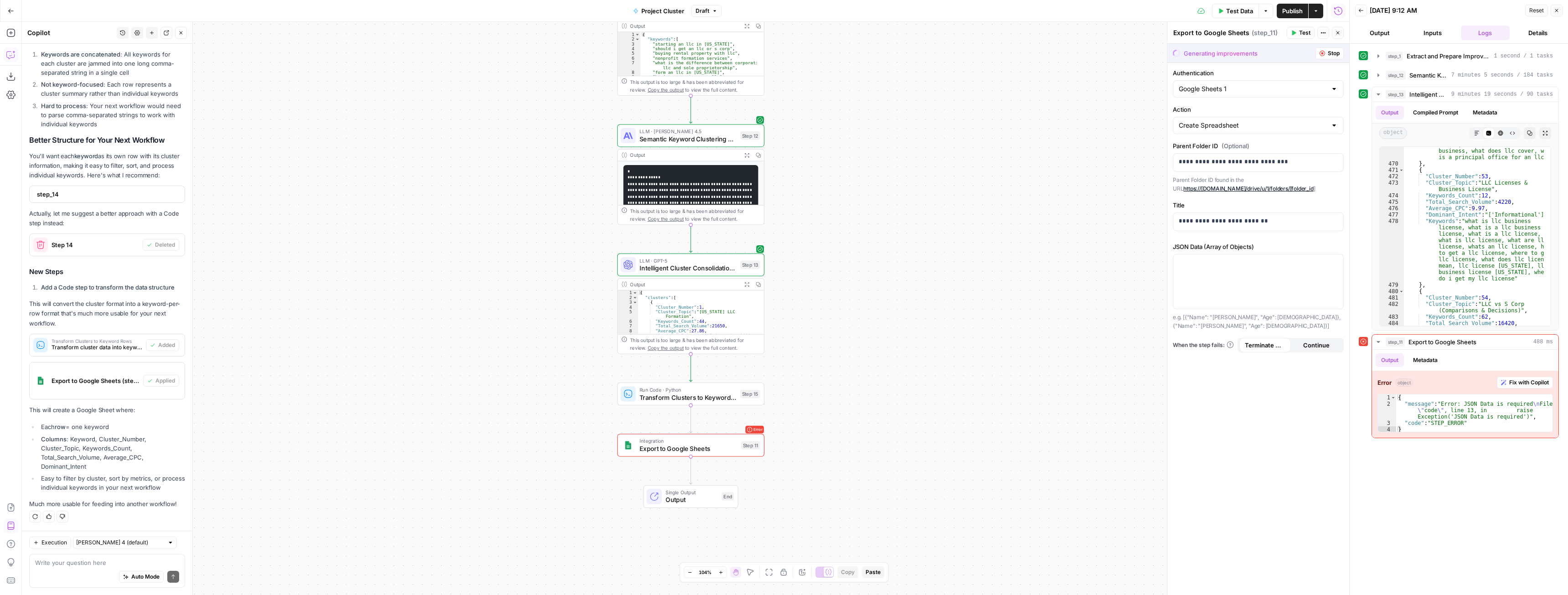
drag, startPoint x: 1293, startPoint y: 11, endPoint x: 1279, endPoint y: 15, distance: 14.6
click at [1293, 10] on span "Publish" at bounding box center [1292, 10] width 21 height 9
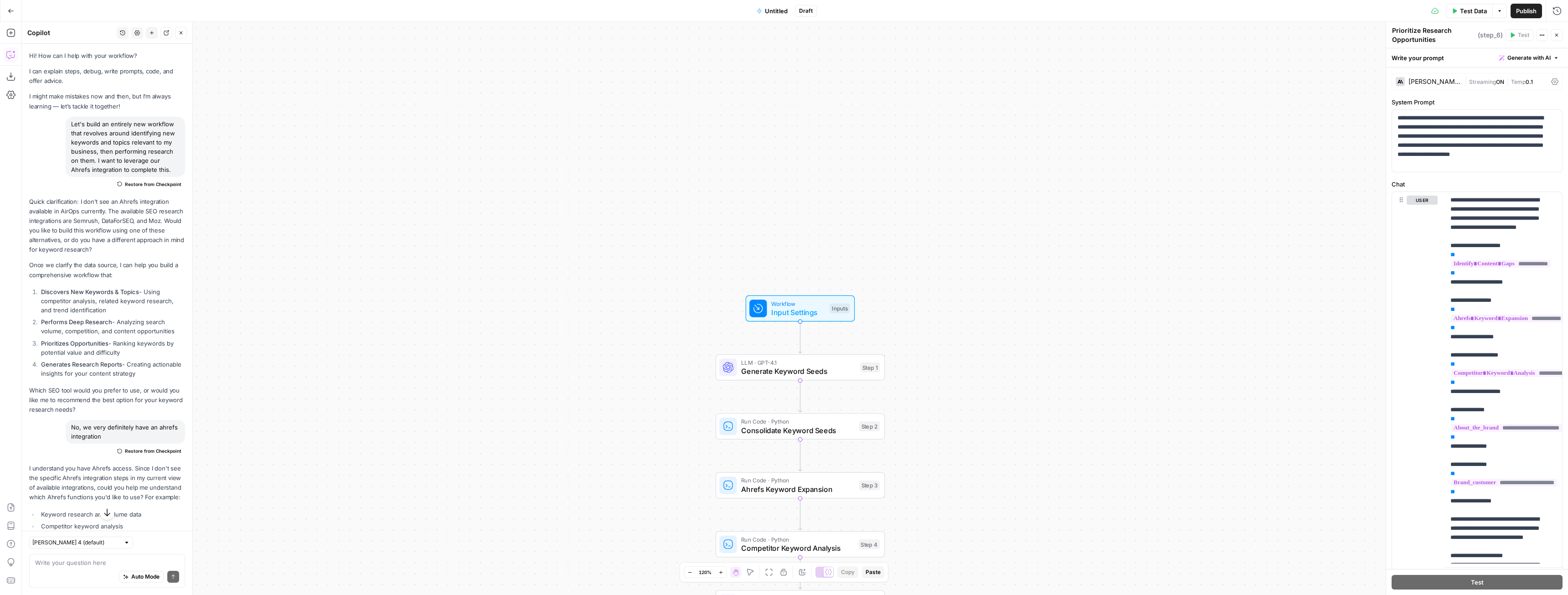
click at [785, 13] on span "Untitled" at bounding box center [776, 10] width 23 height 9
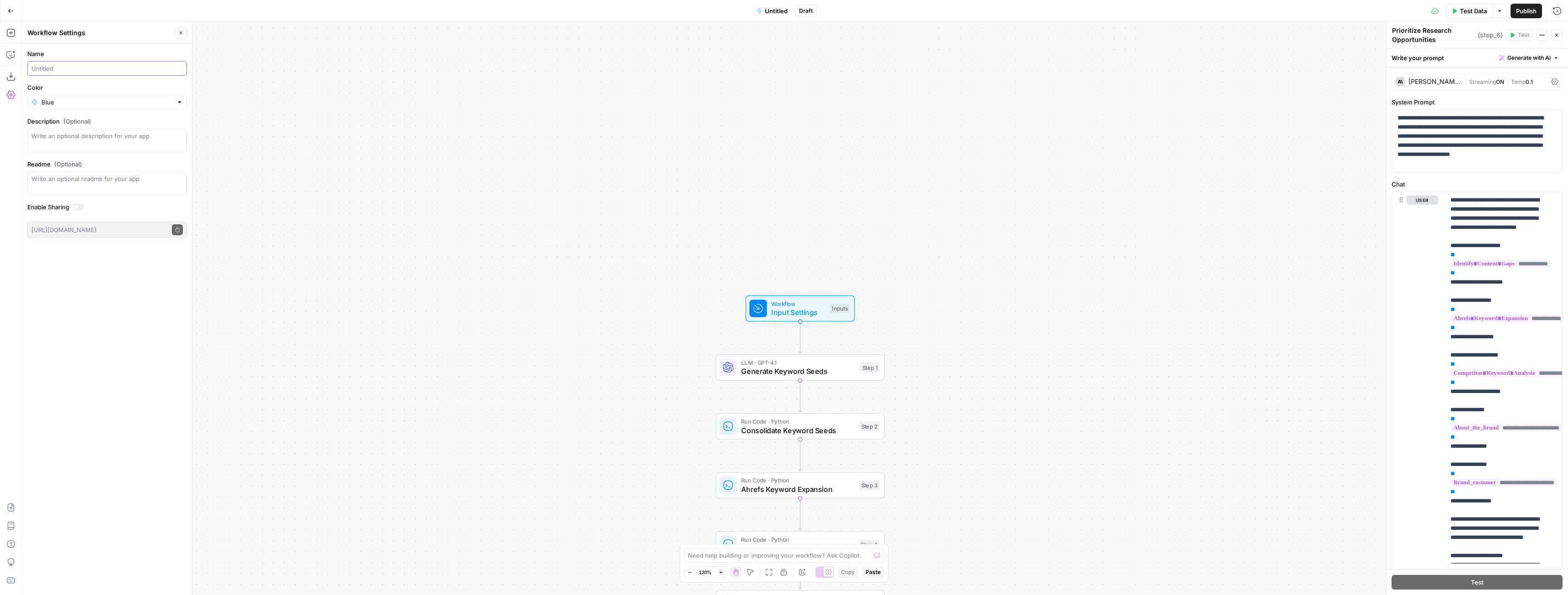
click at [66, 71] on input "Name" at bounding box center [107, 68] width 152 height 9
type input "A"
type input "Project Ahrefs"
click at [397, 130] on div "Workflow Input Settings Inputs LLM · GPT-4.1 Generate Keyword Seeds Step 1 Run …" at bounding box center [795, 308] width 1546 height 573
click at [1520, 12] on span "Publish" at bounding box center [1527, 10] width 21 height 9
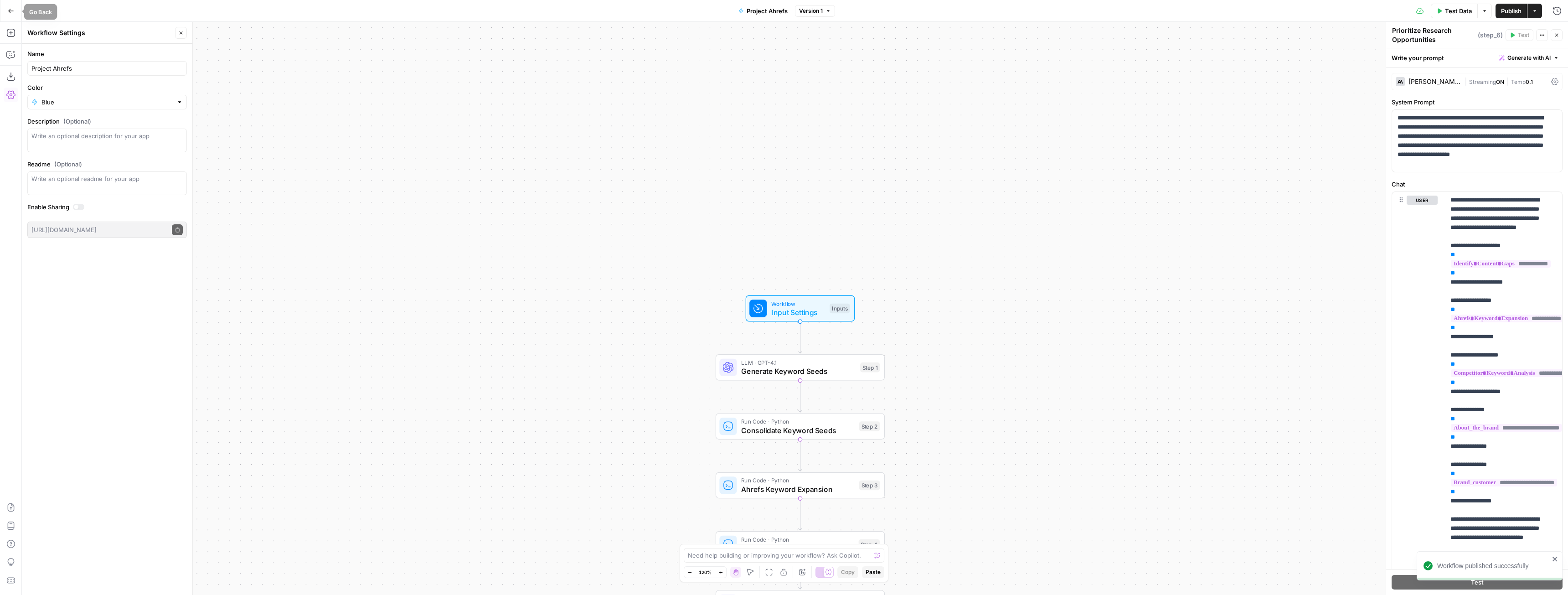
click at [6, 18] on button "Go Back" at bounding box center [10, 10] width 16 height 16
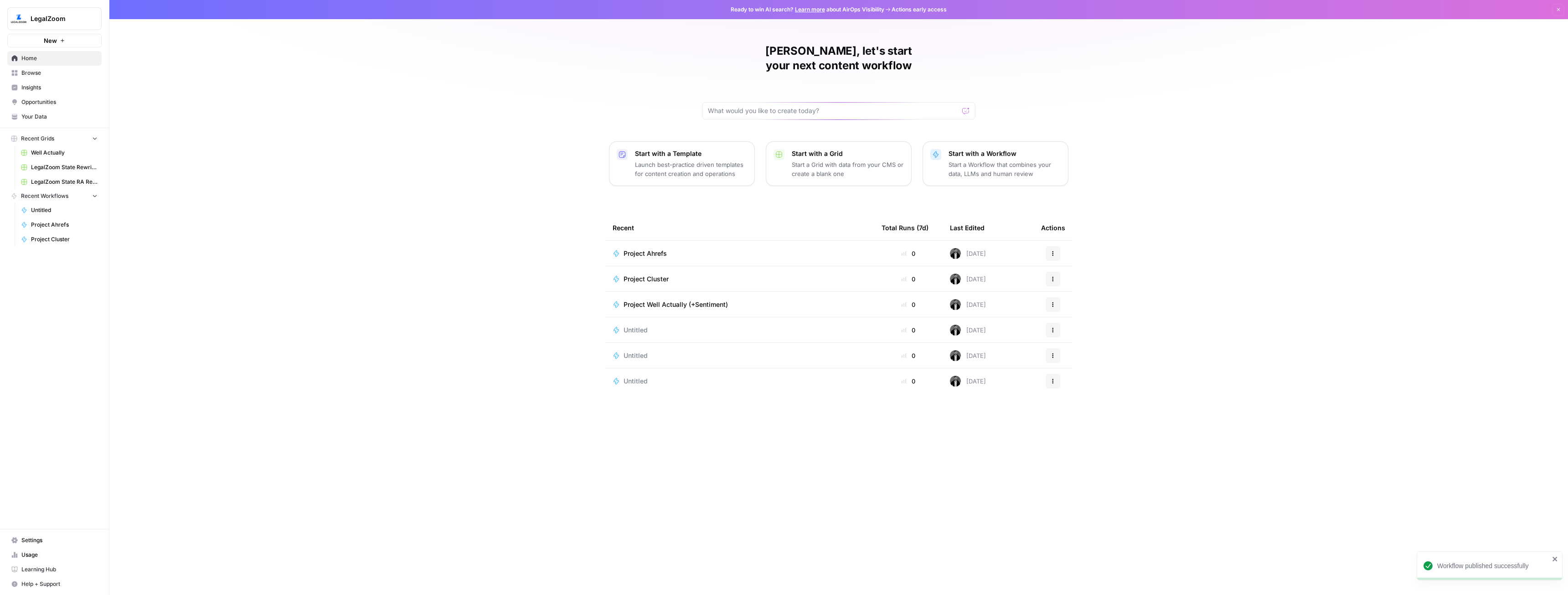
click at [633, 326] on span "Untitled" at bounding box center [635, 330] width 24 height 9
click at [1049, 323] on button "Actions" at bounding box center [1053, 330] width 15 height 15
click at [1076, 359] on span "Delete" at bounding box center [1100, 357] width 73 height 9
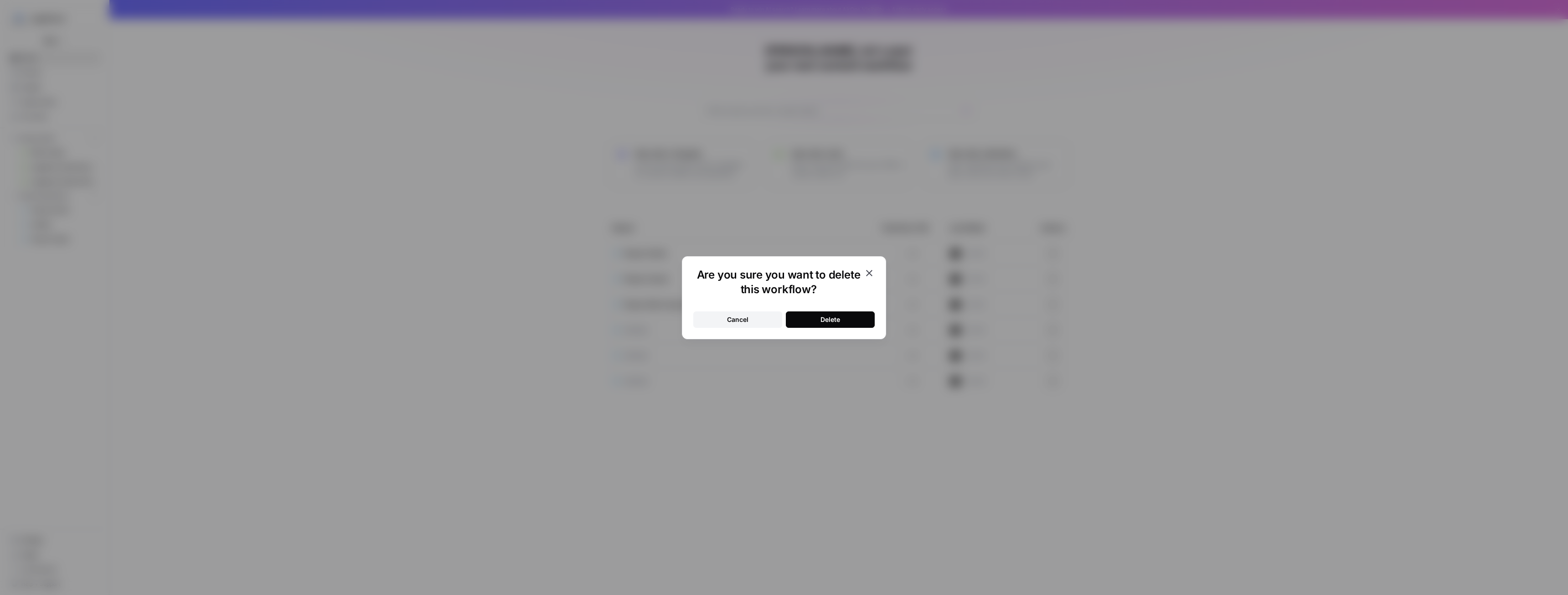
click at [833, 319] on div "Delete" at bounding box center [830, 319] width 19 height 9
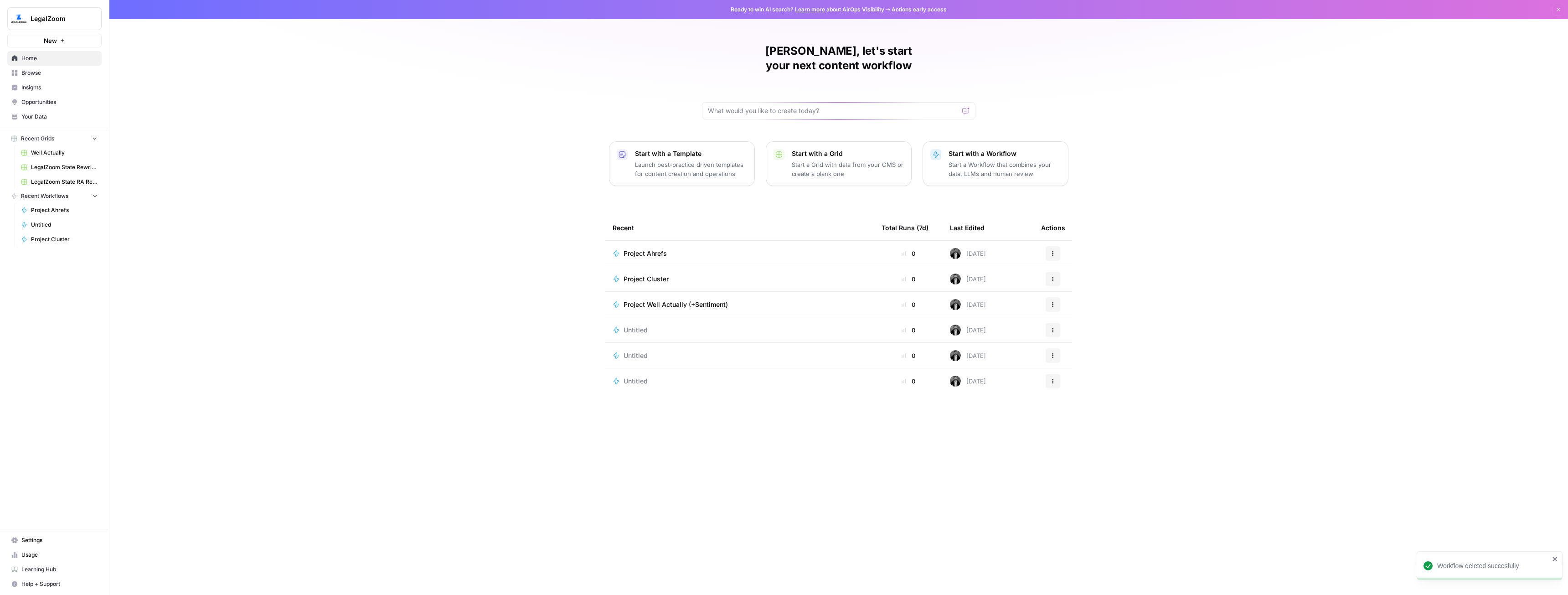
click at [627, 326] on span "Untitled" at bounding box center [635, 330] width 24 height 9
click at [1052, 323] on button "Actions" at bounding box center [1053, 330] width 15 height 15
click at [1069, 355] on span "Delete" at bounding box center [1100, 357] width 73 height 9
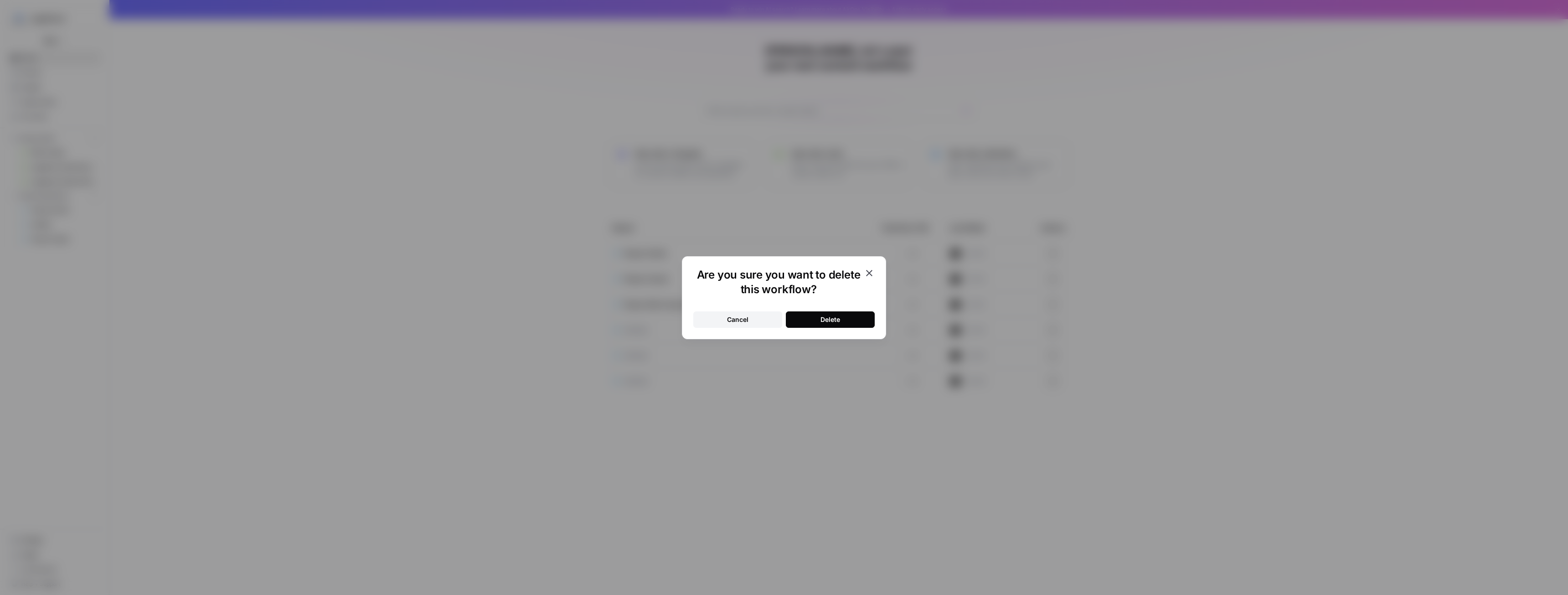
click at [844, 321] on button "Delete" at bounding box center [830, 319] width 89 height 16
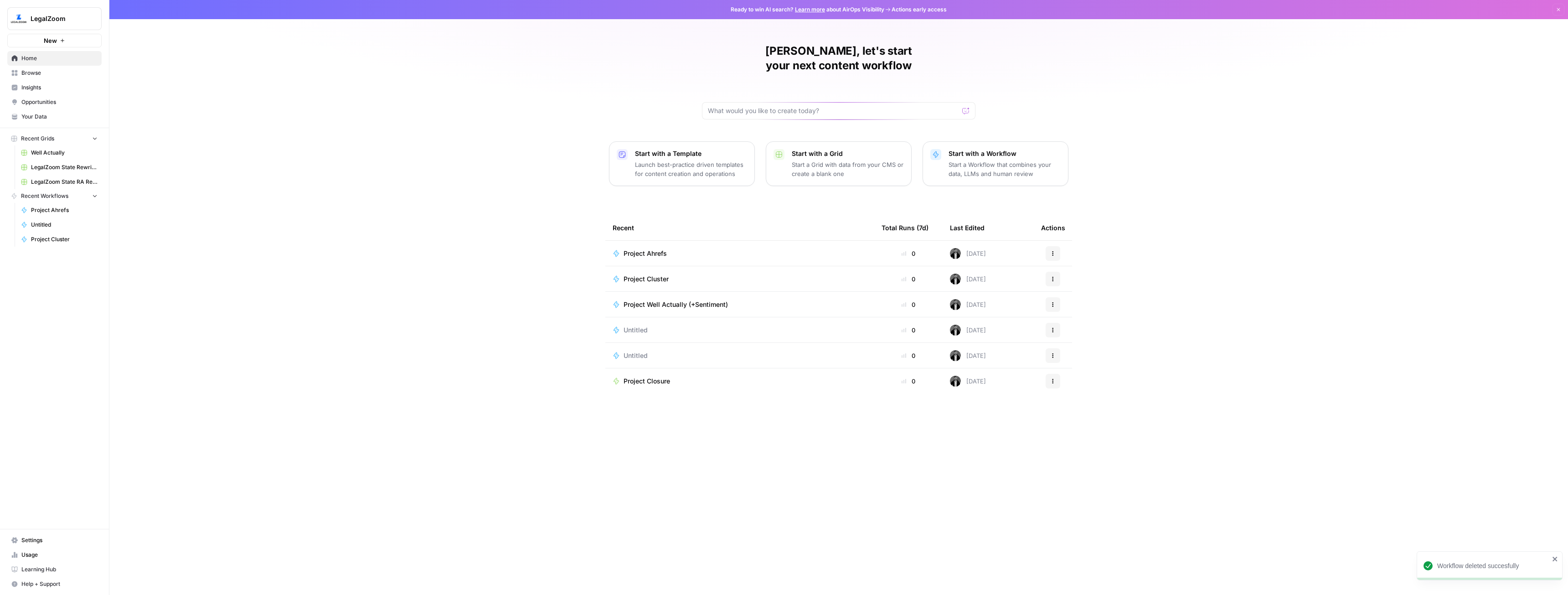
click at [638, 326] on span "Untitled" at bounding box center [635, 330] width 24 height 9
click at [1049, 323] on button "Actions" at bounding box center [1053, 330] width 15 height 15
click at [1079, 355] on span "Delete" at bounding box center [1100, 357] width 73 height 9
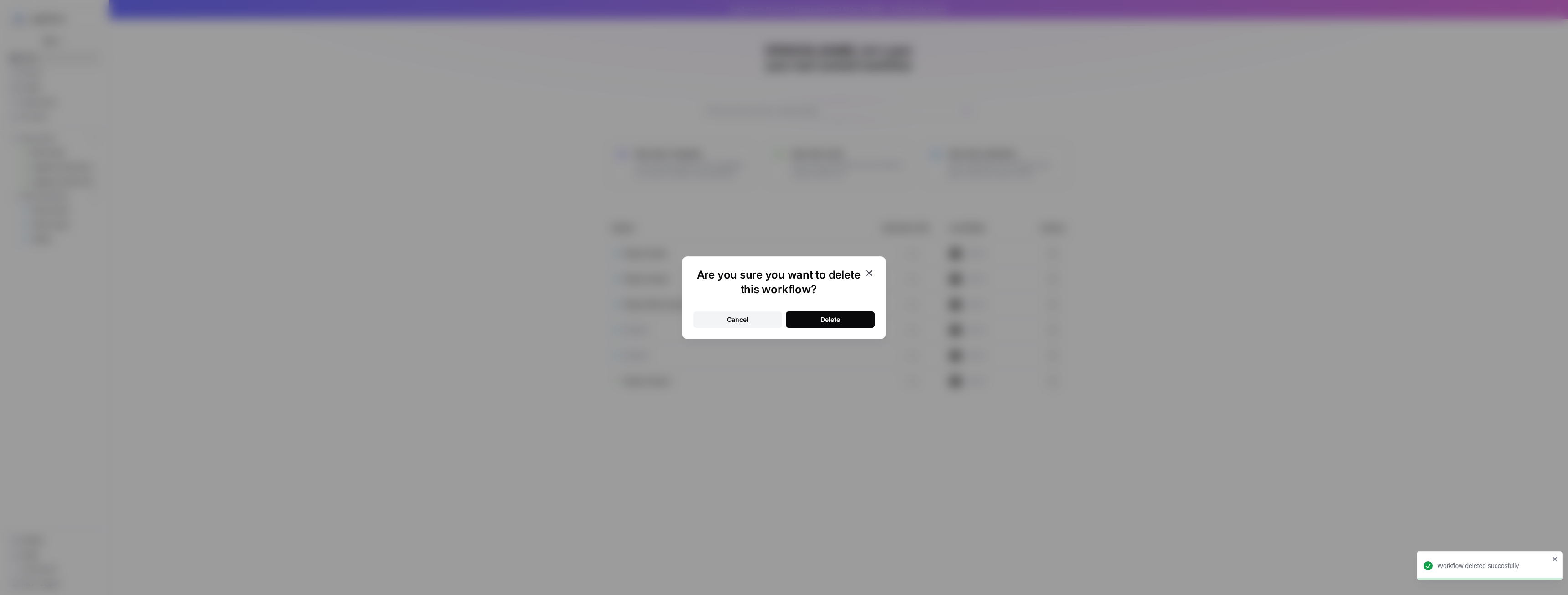
click at [831, 317] on div "Delete" at bounding box center [830, 319] width 19 height 9
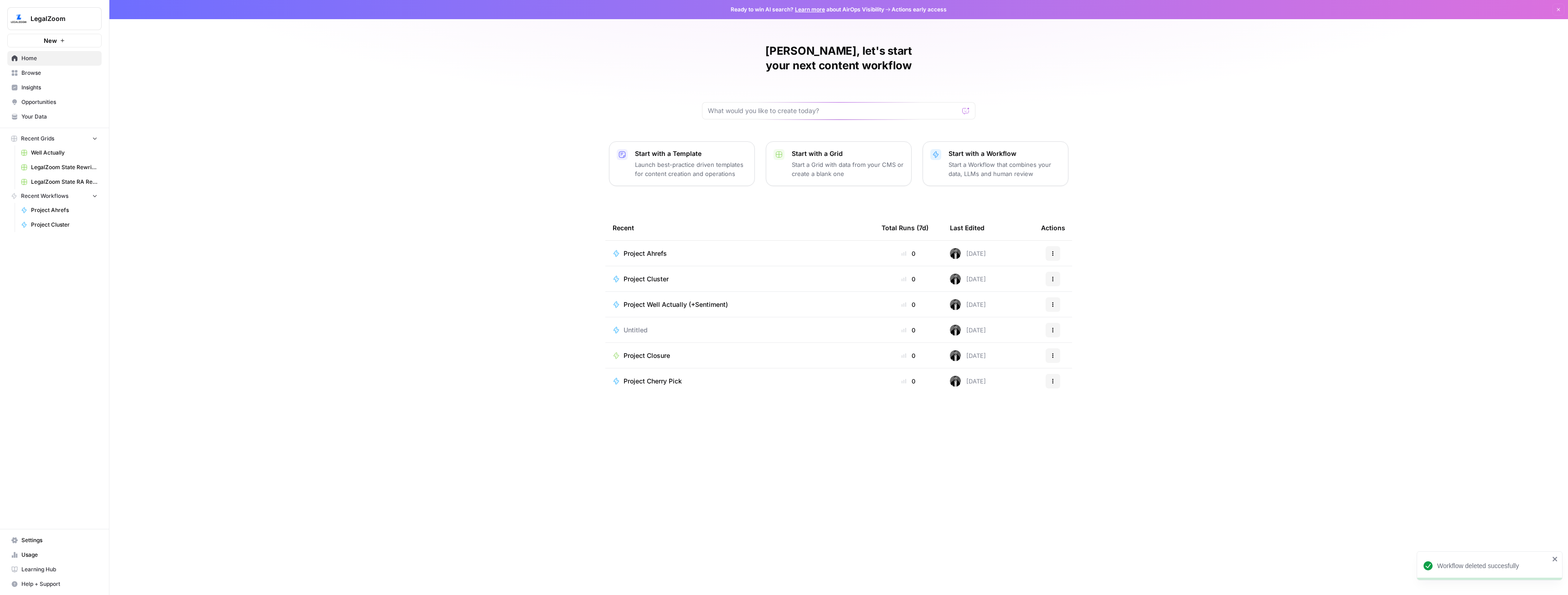
click at [636, 326] on span "Untitled" at bounding box center [635, 330] width 24 height 9
click at [1053, 328] on icon "button" at bounding box center [1052, 330] width 5 height 5
click at [1079, 357] on span "Delete" at bounding box center [1100, 357] width 73 height 9
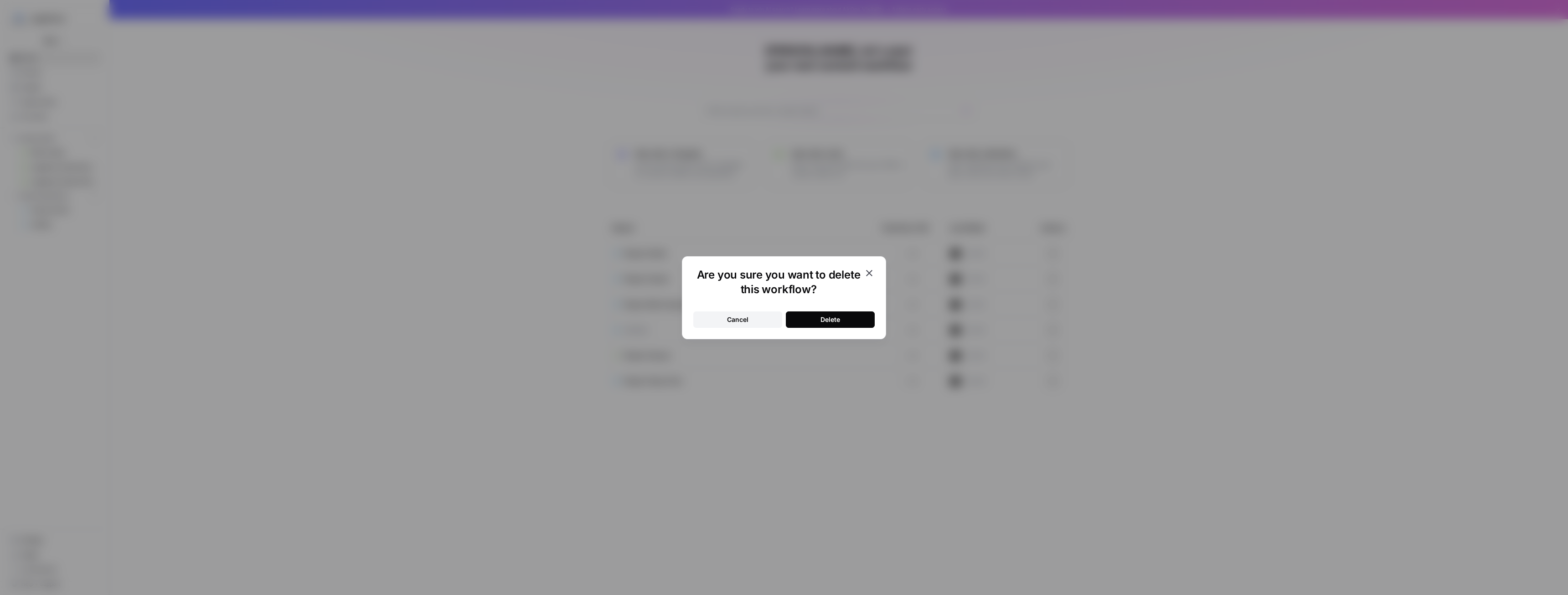
drag, startPoint x: 831, startPoint y: 317, endPoint x: 842, endPoint y: 311, distance: 12.5
click at [831, 319] on div "Delete" at bounding box center [830, 319] width 19 height 9
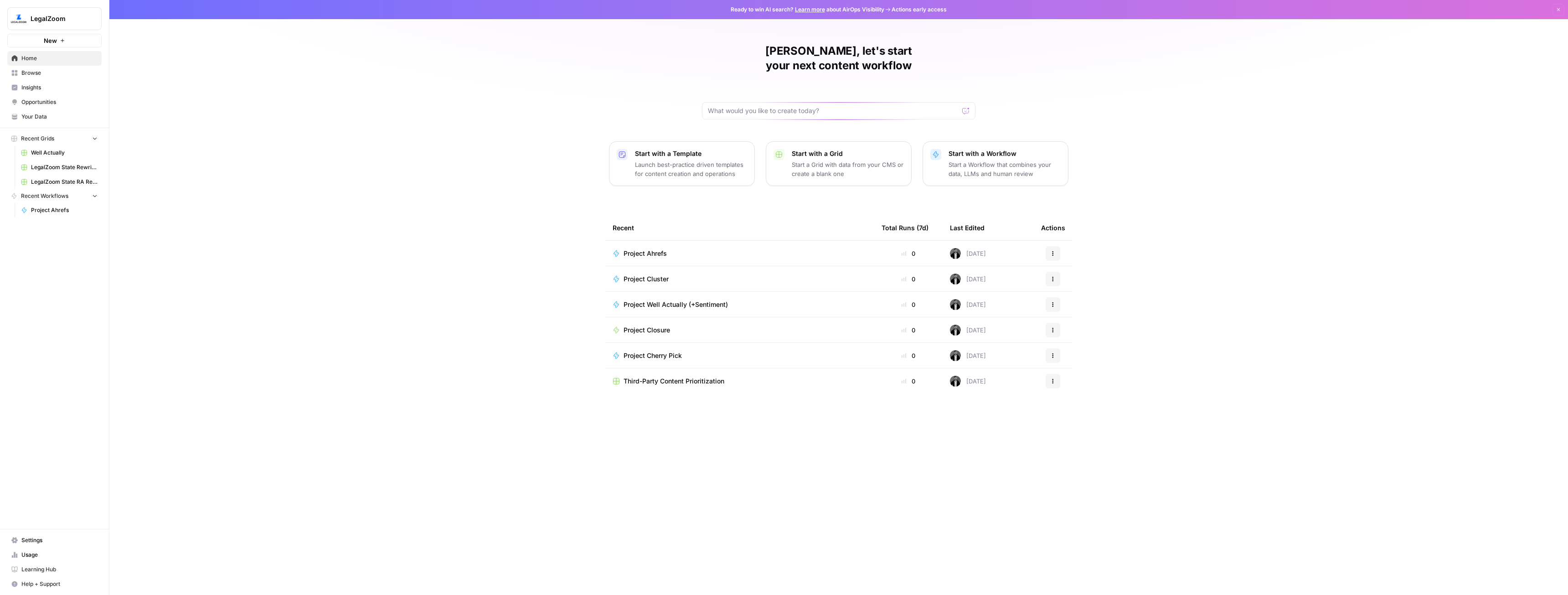
click at [656, 326] on span "Project Closure" at bounding box center [646, 330] width 46 height 9
click at [43, 39] on button "New" at bounding box center [54, 40] width 94 height 13
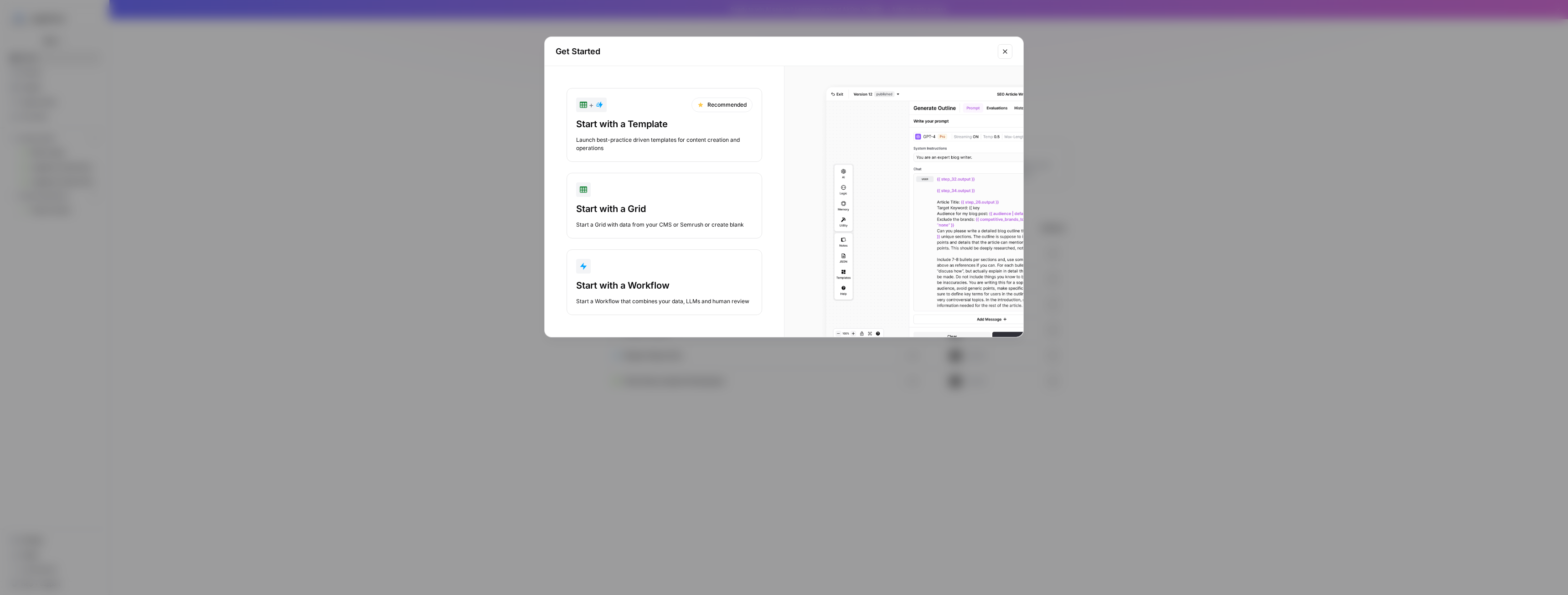
click at [665, 283] on div "Start with a Workflow" at bounding box center [665, 285] width 177 height 13
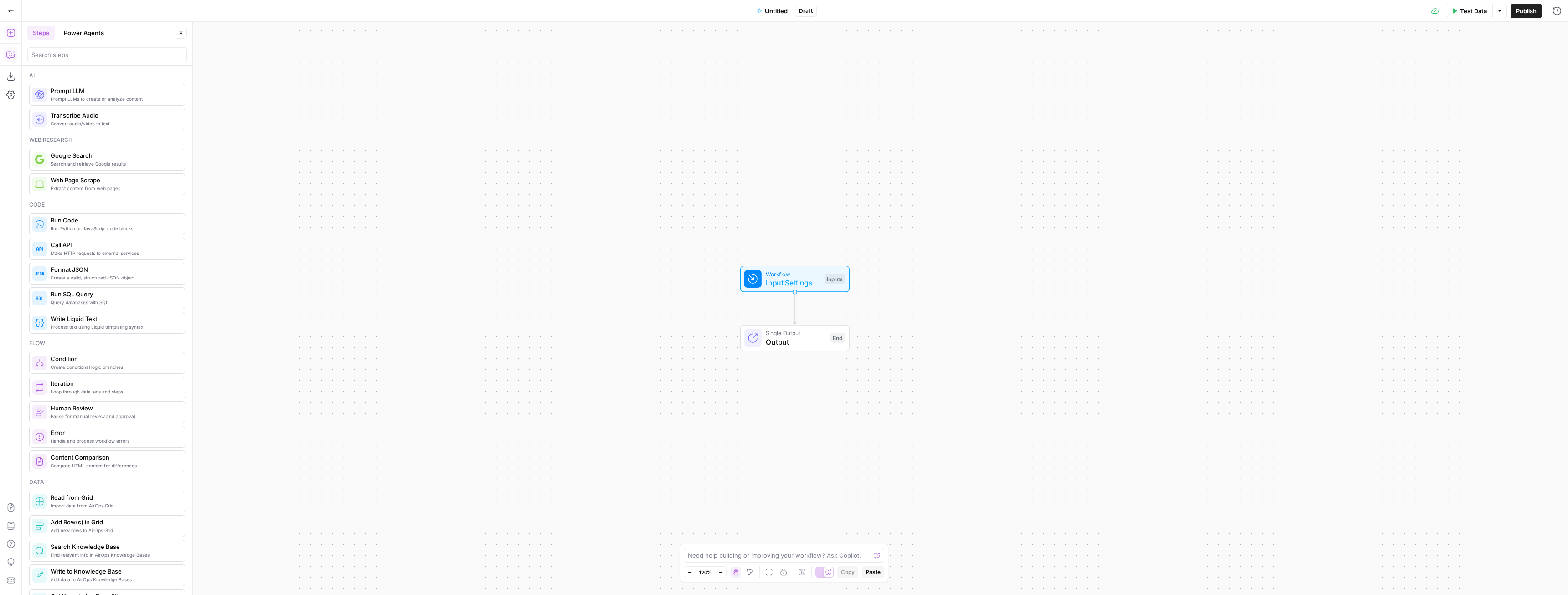
click at [9, 57] on icon "button" at bounding box center [10, 55] width 8 height 7
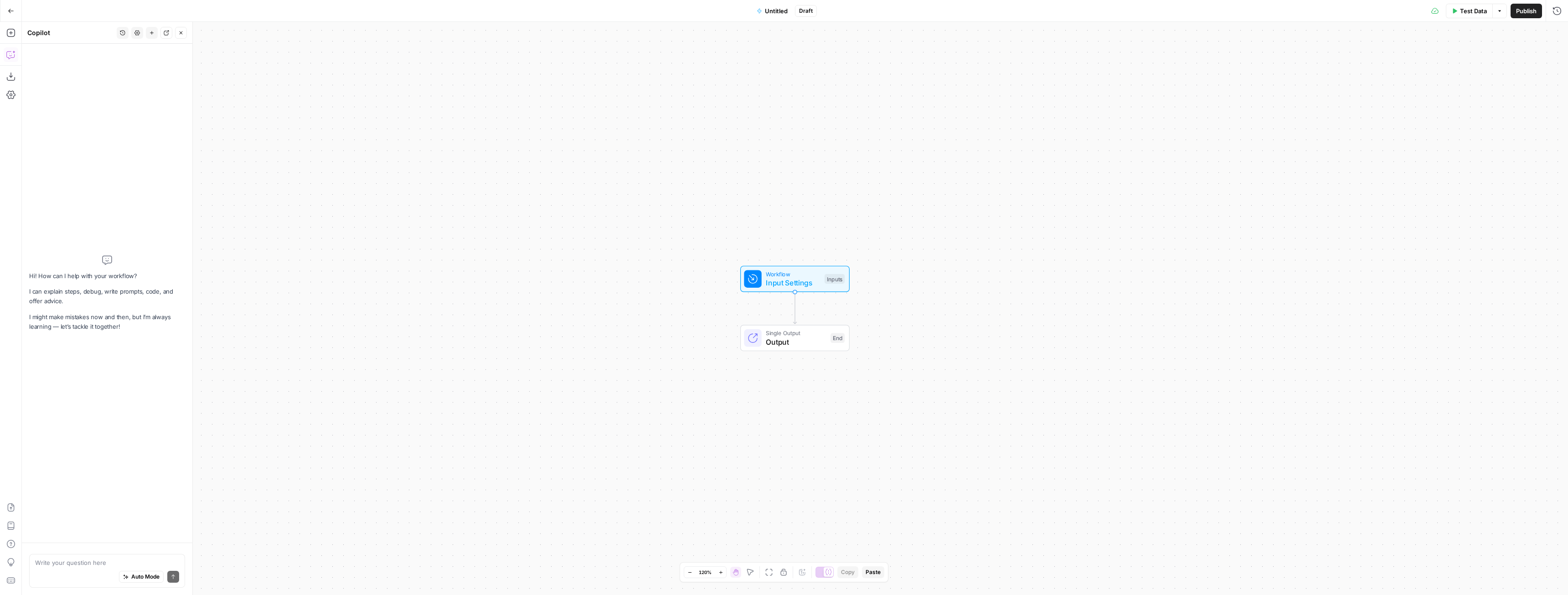
click at [104, 567] on textarea at bounding box center [107, 563] width 144 height 9
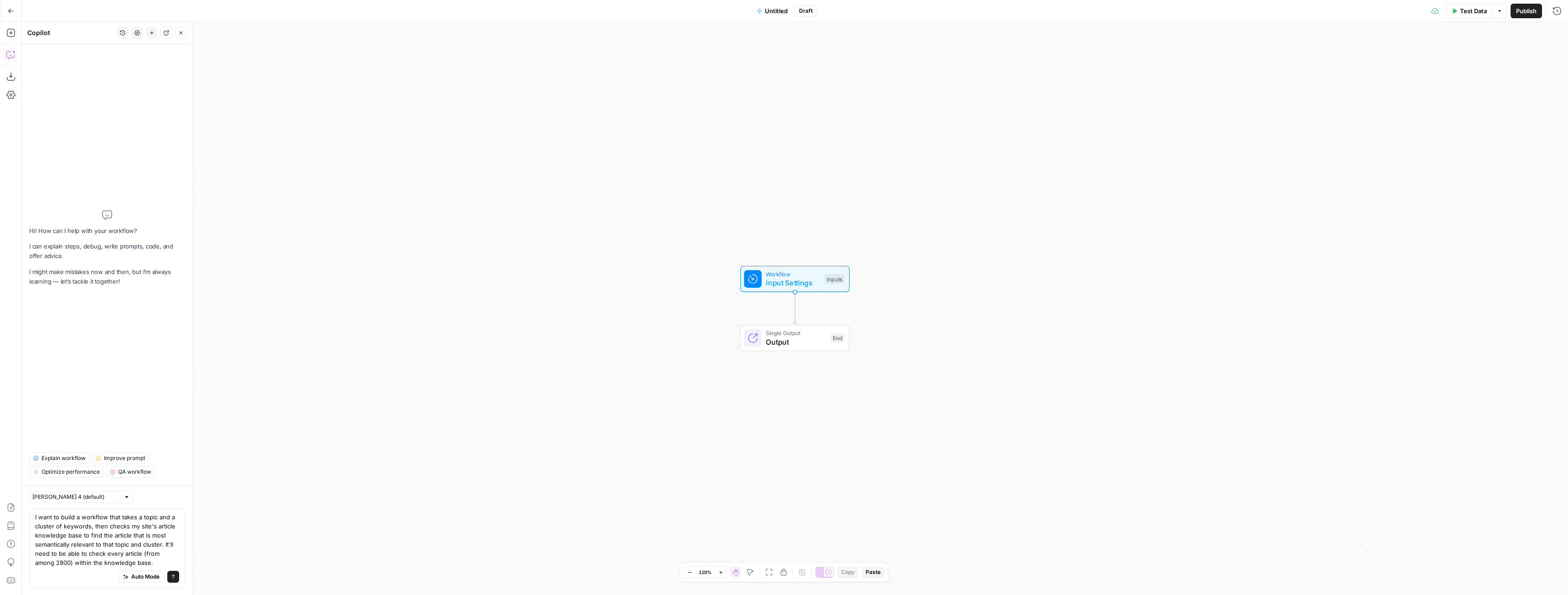
type textarea "I want to build a workflow that takes a topic and a cluster of keywords, then c…"
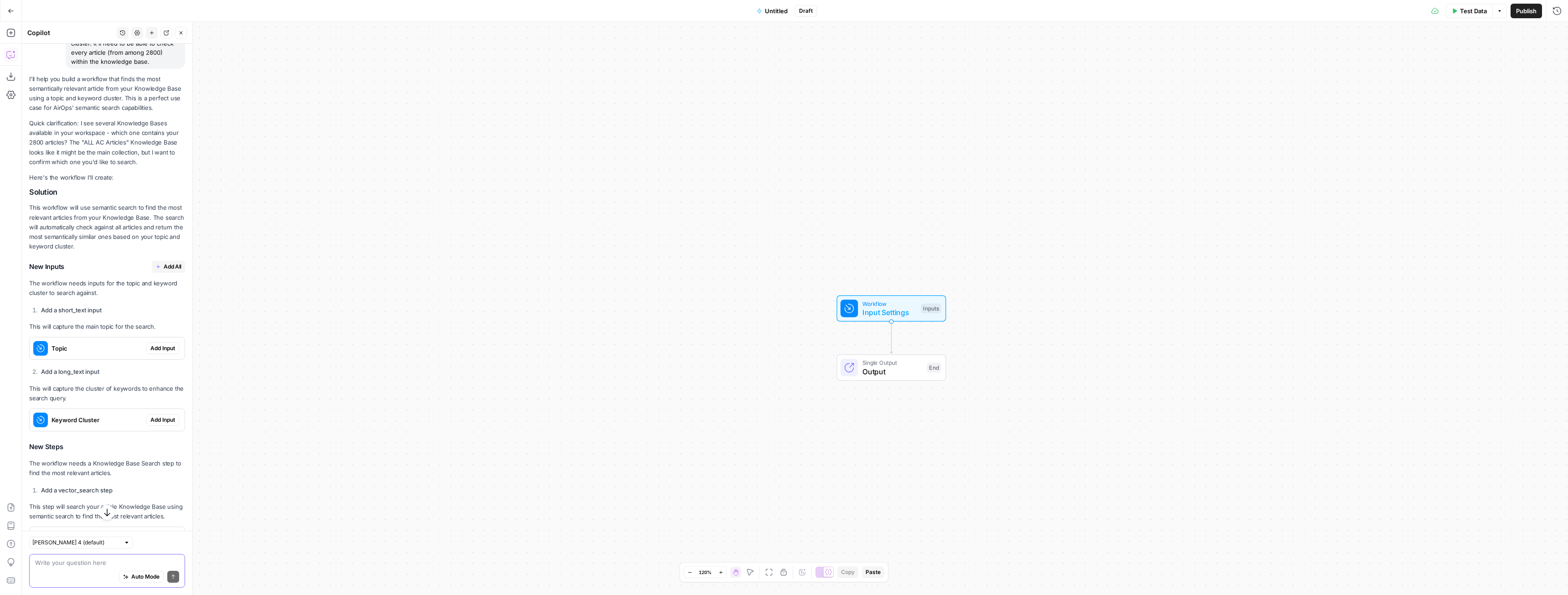
scroll to position [140, 0]
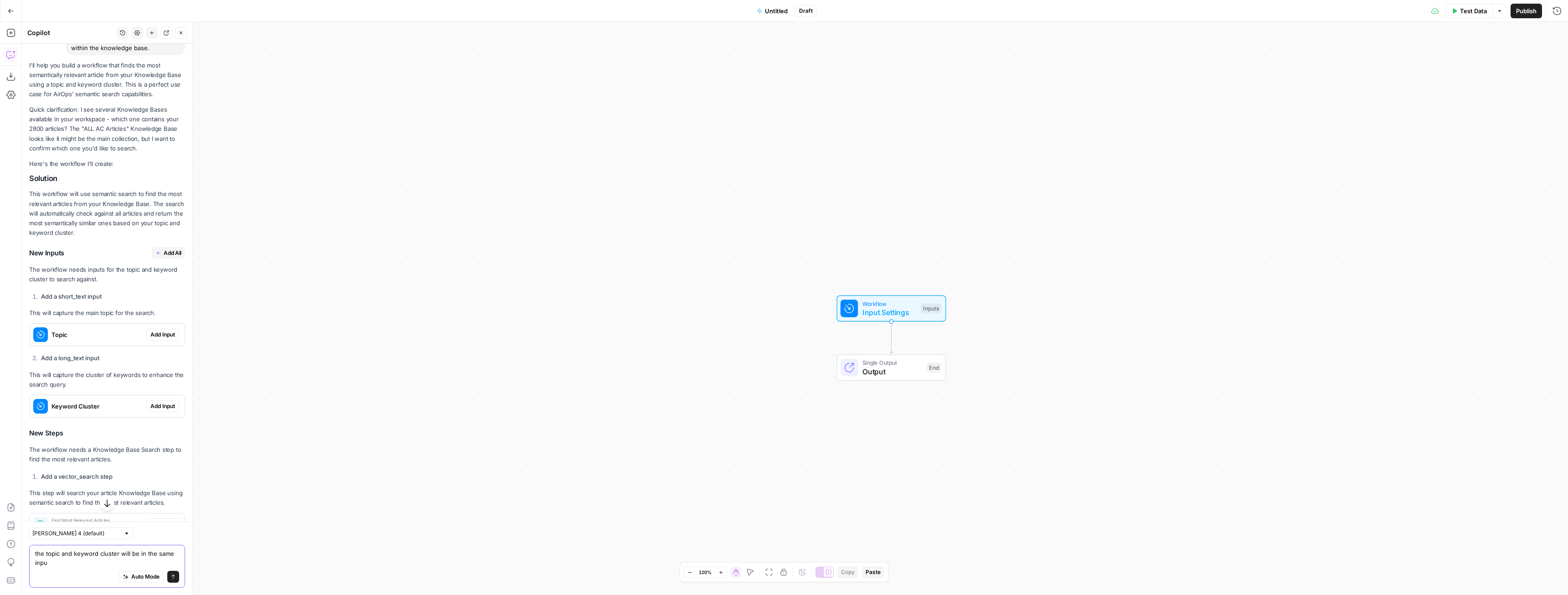
type textarea "the topic and keyword cluster will be in the same input"
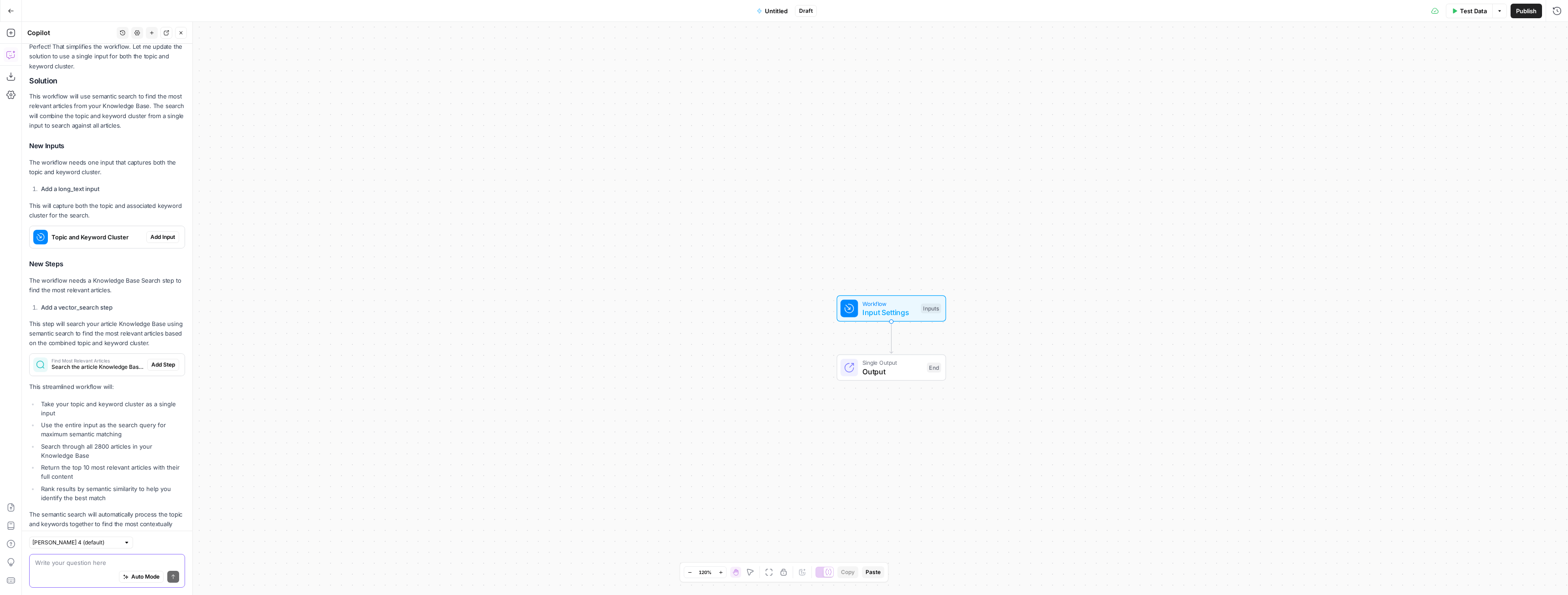
scroll to position [691, 0]
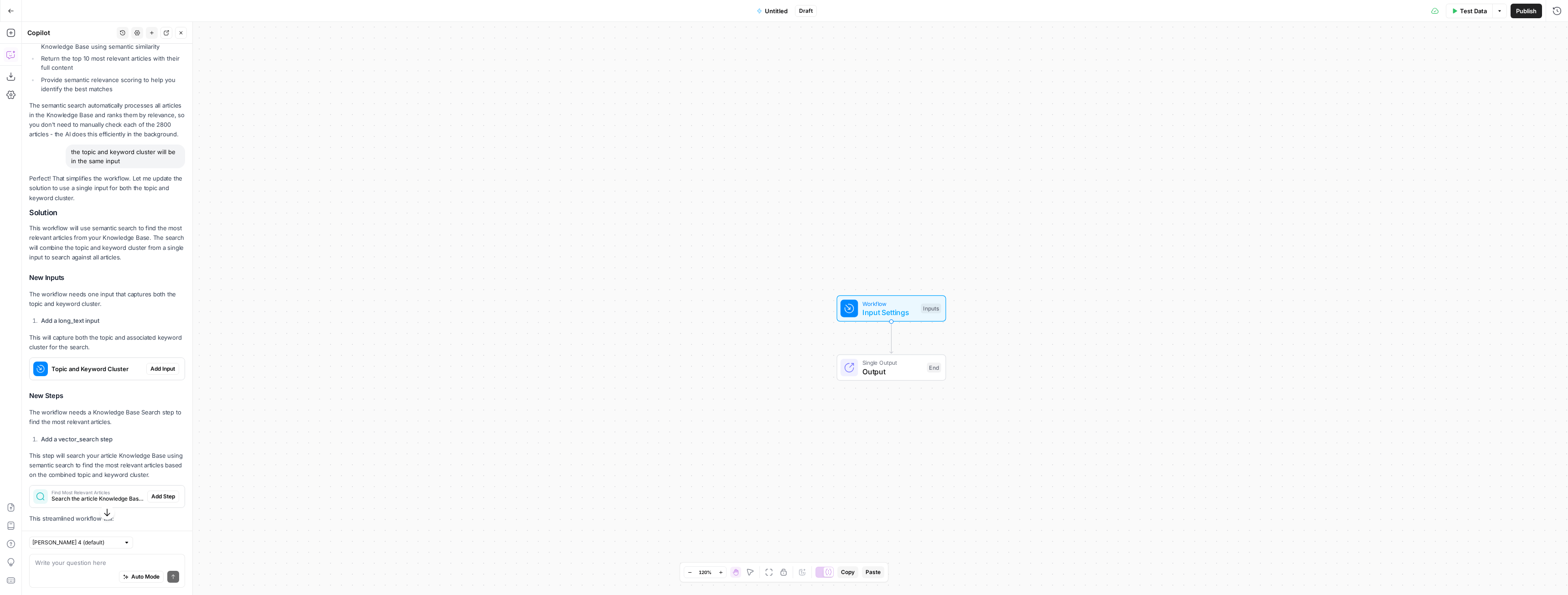
click at [161, 373] on span "Add Input" at bounding box center [163, 368] width 24 height 8
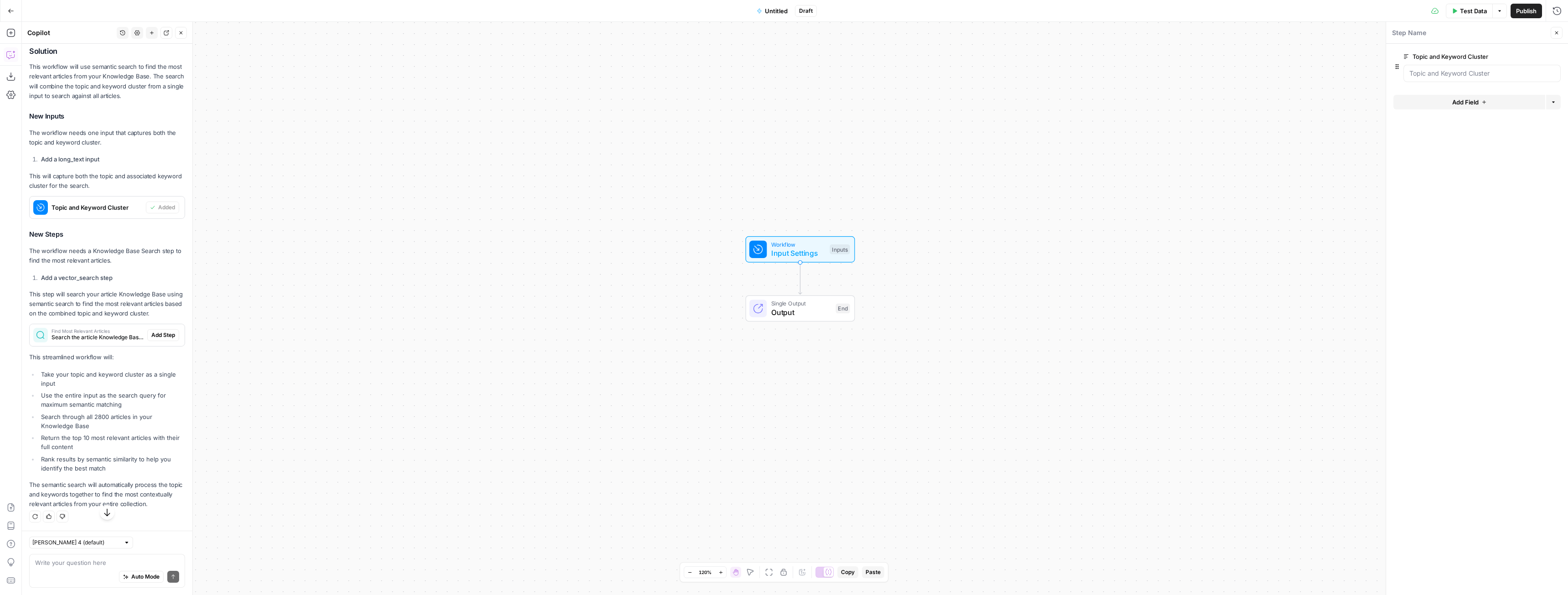
scroll to position [948, 0]
click at [159, 331] on span "Add Step" at bounding box center [163, 335] width 24 height 8
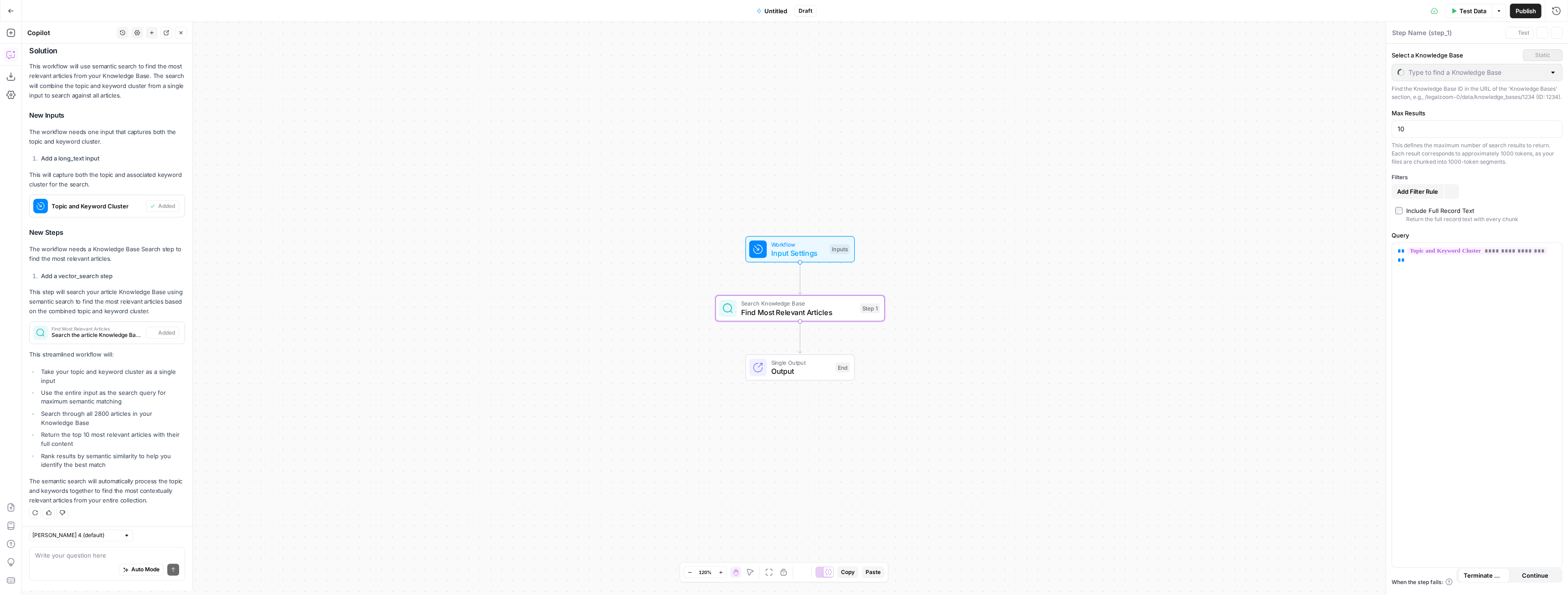
type textarea "Find Most Relevant Articles"
type input "ALL AC Articles"
click at [85, 568] on div "Auto Mode Send" at bounding box center [107, 577] width 144 height 20
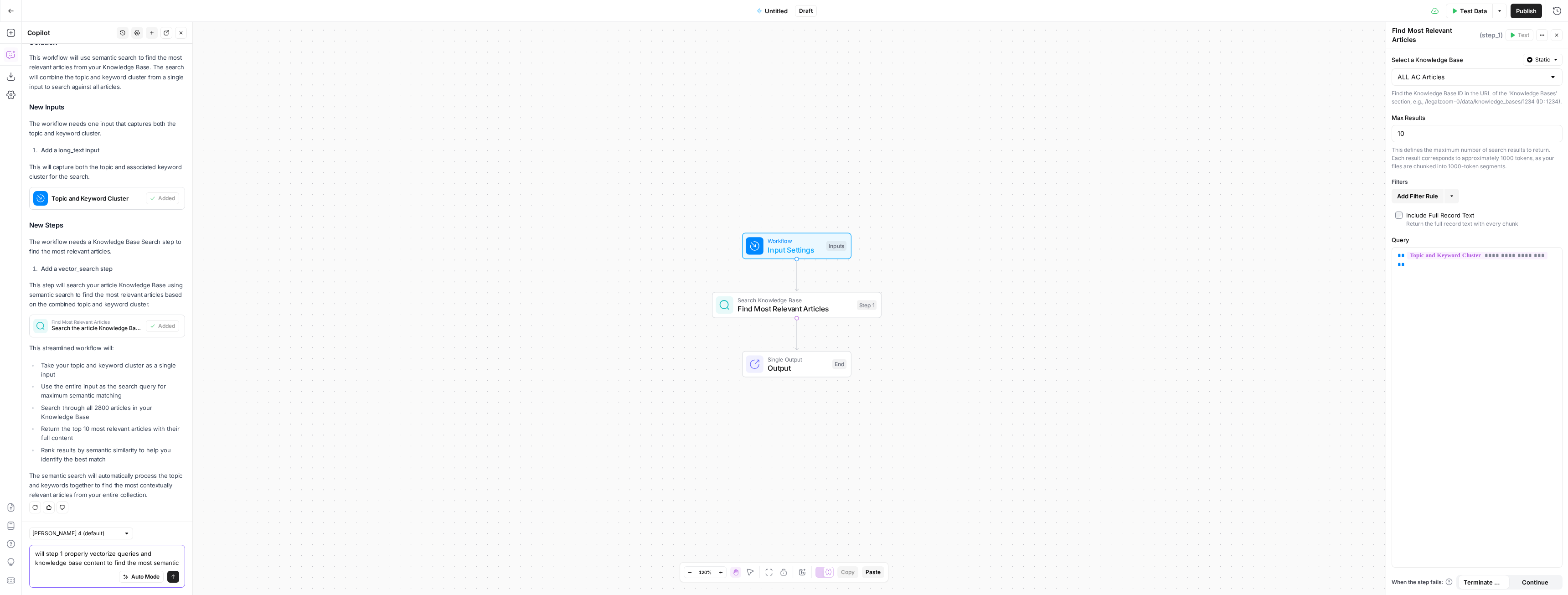
scroll to position [966, 0]
type textarea "will step 1 properly vectorize queries and knowledge base content to find the m…"
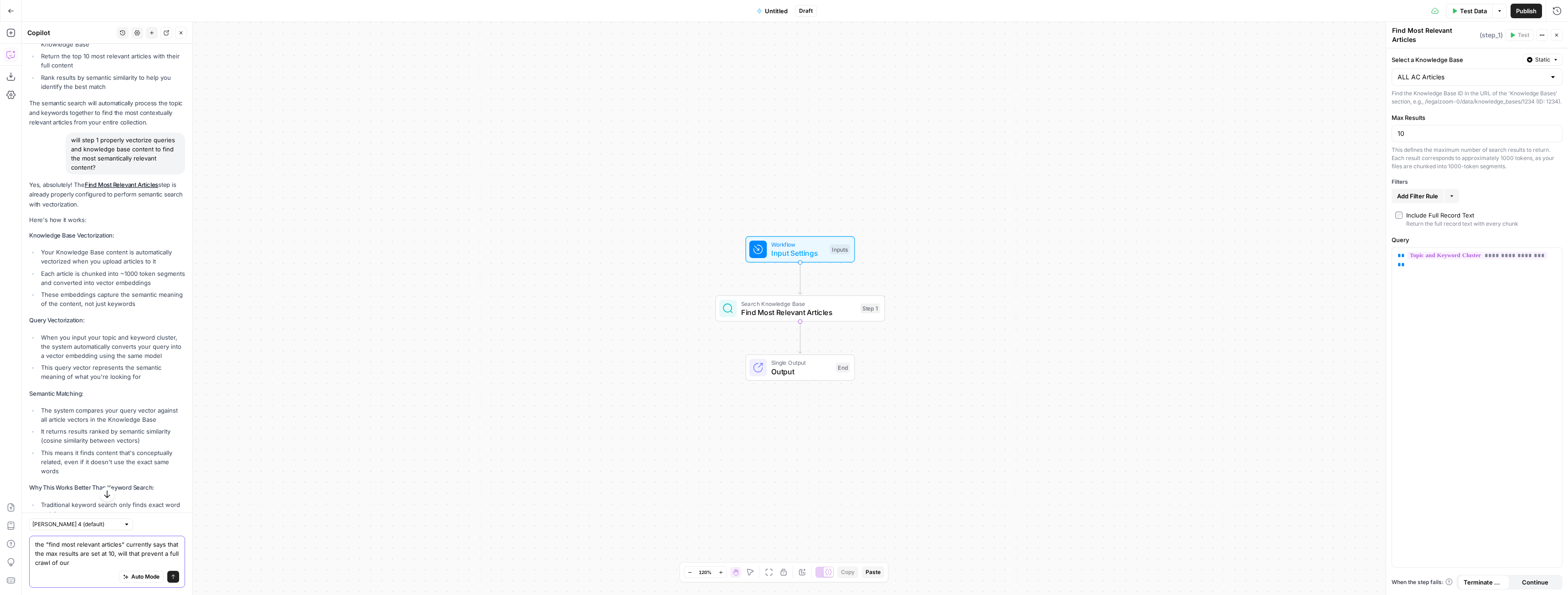
scroll to position [1263, 0]
type textarea "the "find most relevant articles" currently says that the max results are set a…"
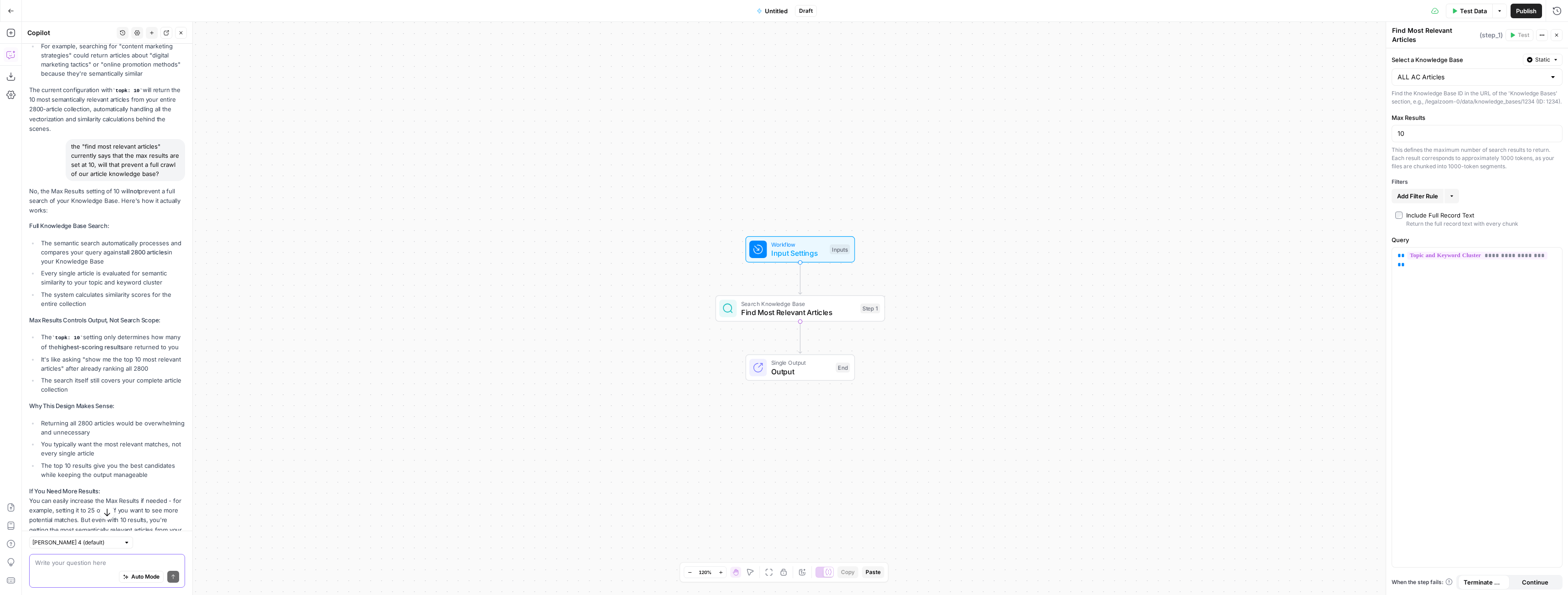
scroll to position [1928, 0]
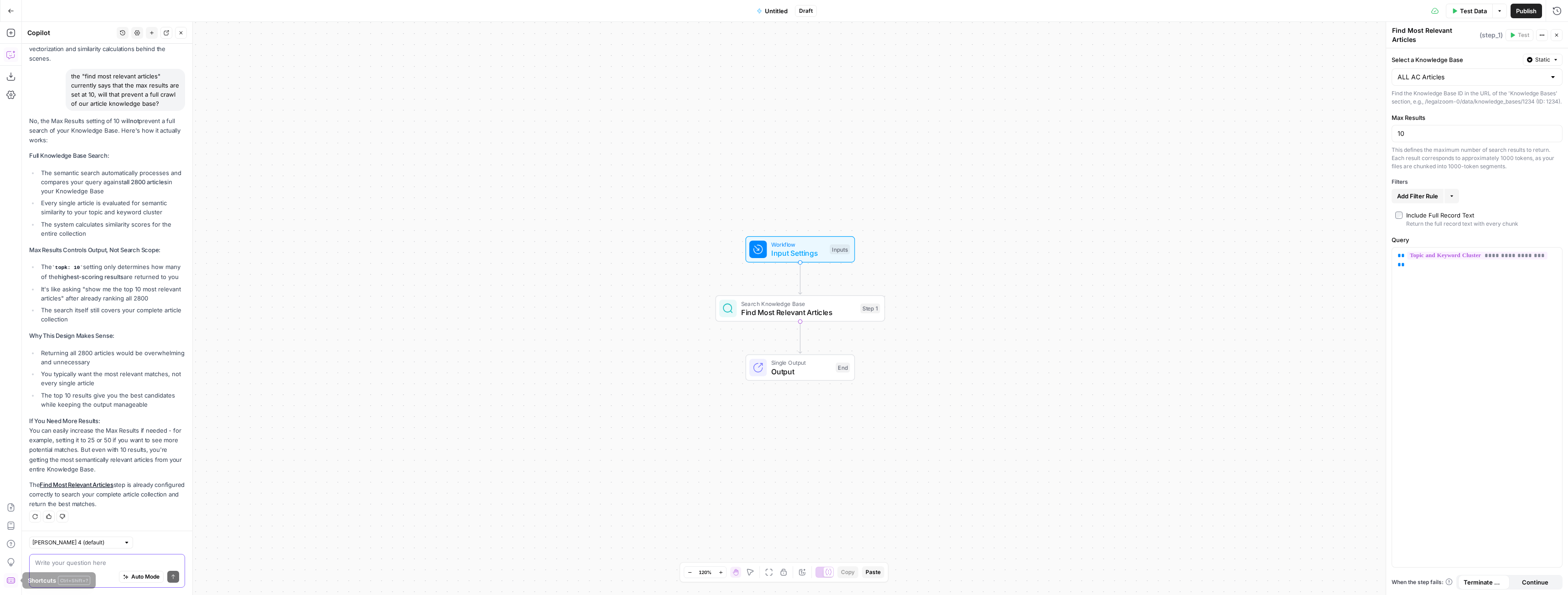
click at [54, 560] on textarea at bounding box center [107, 563] width 144 height 9
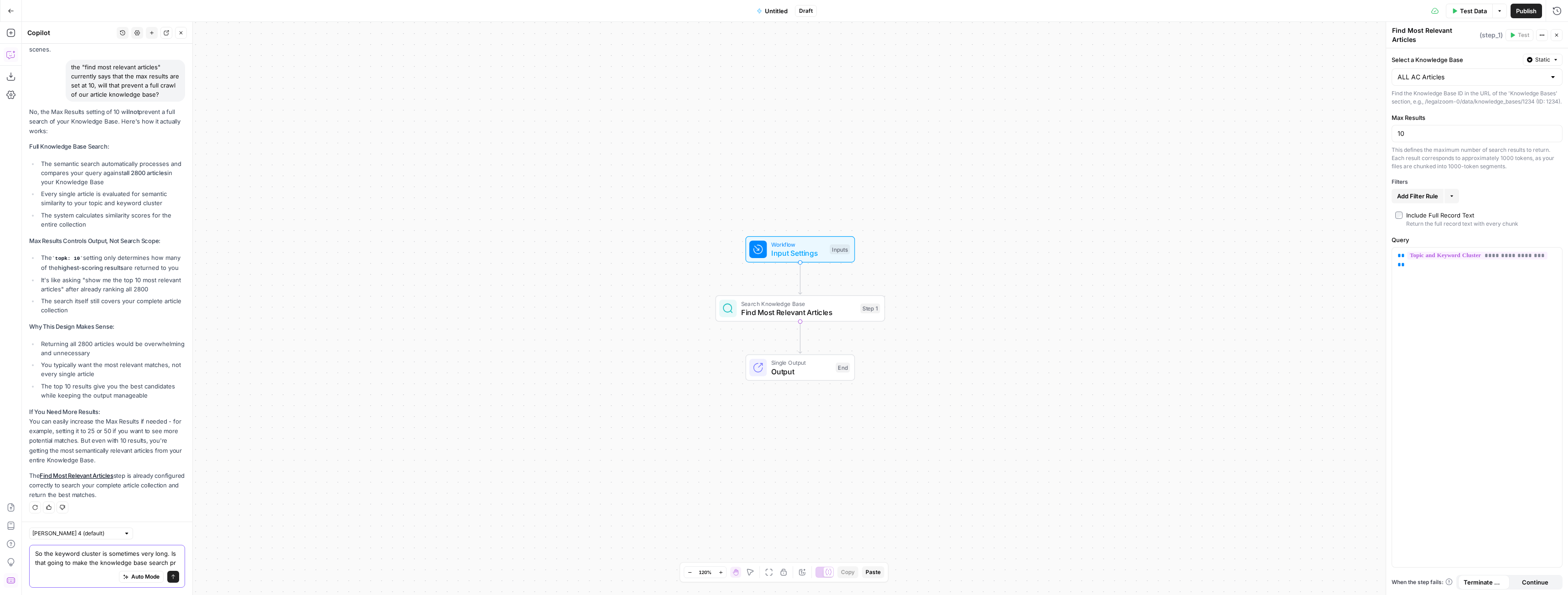
scroll to position [1946, 0]
type textarea "So the keyword cluster is sometimes very long. Is that going to make the knowle…"
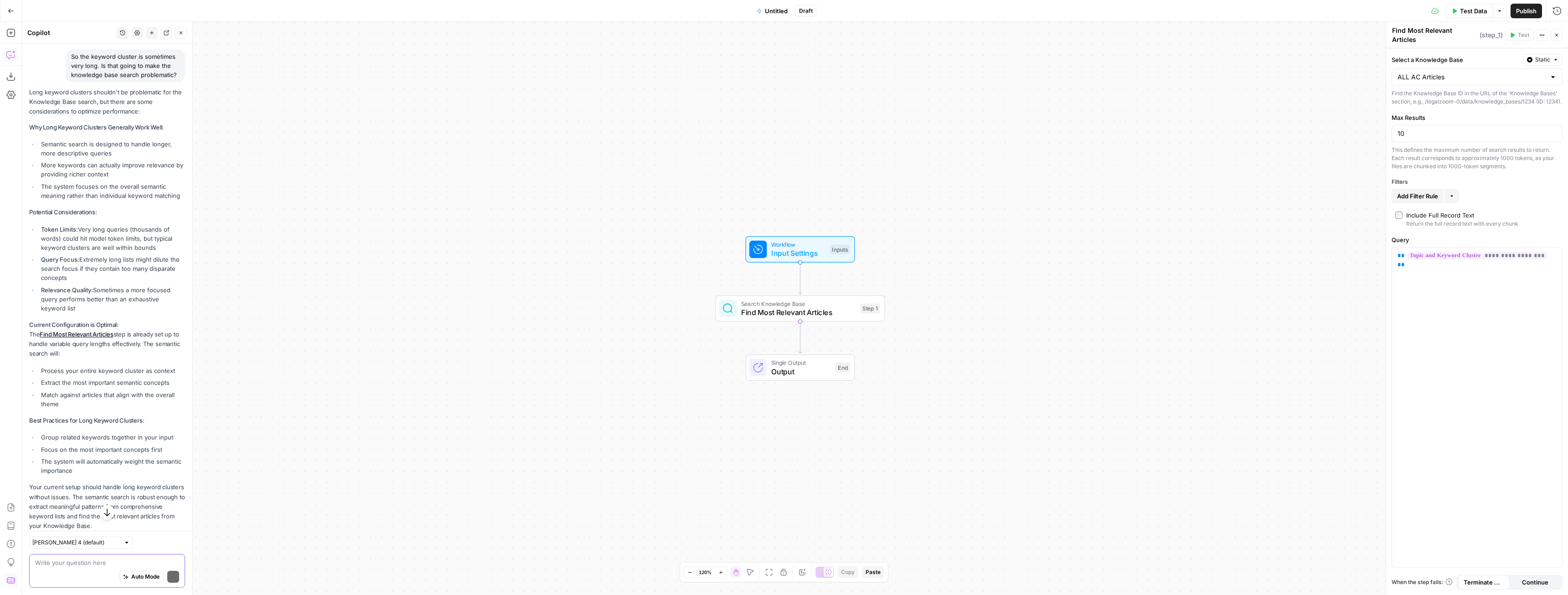
scroll to position [2342, 0]
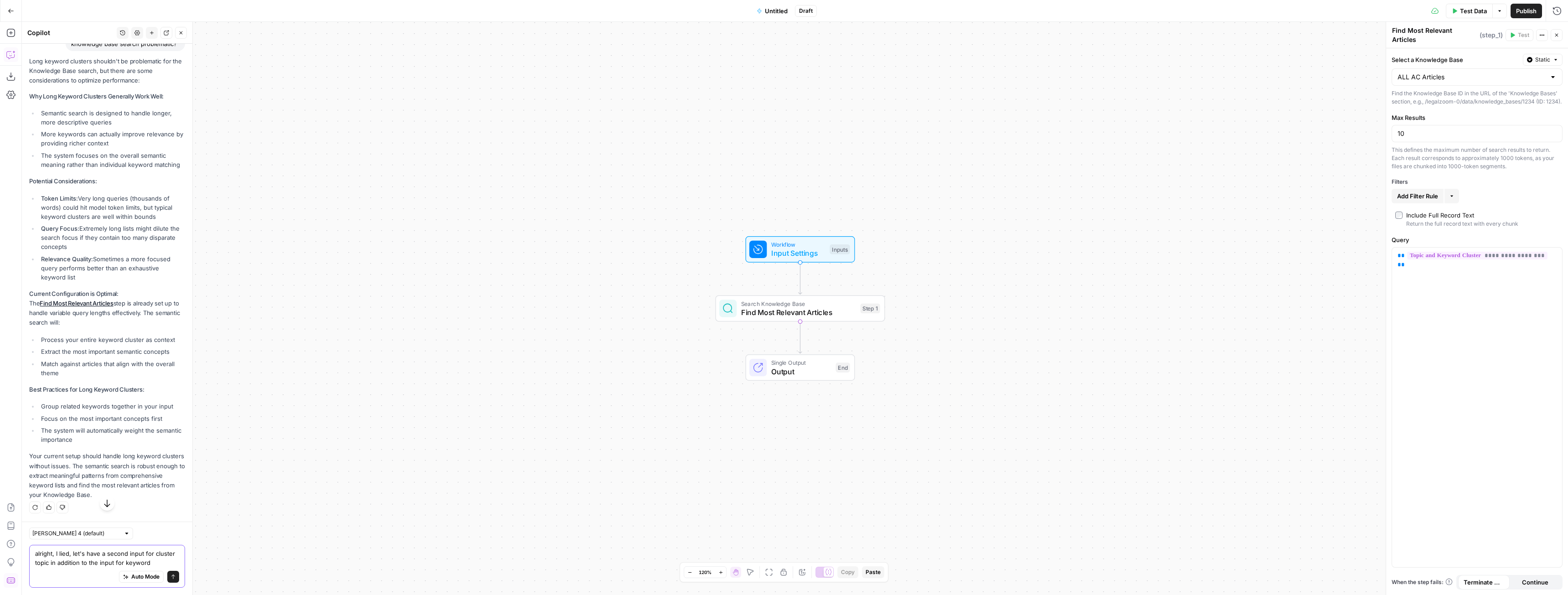
type textarea "alright, I lied, let's have a second input for cluster topic in addition to the…"
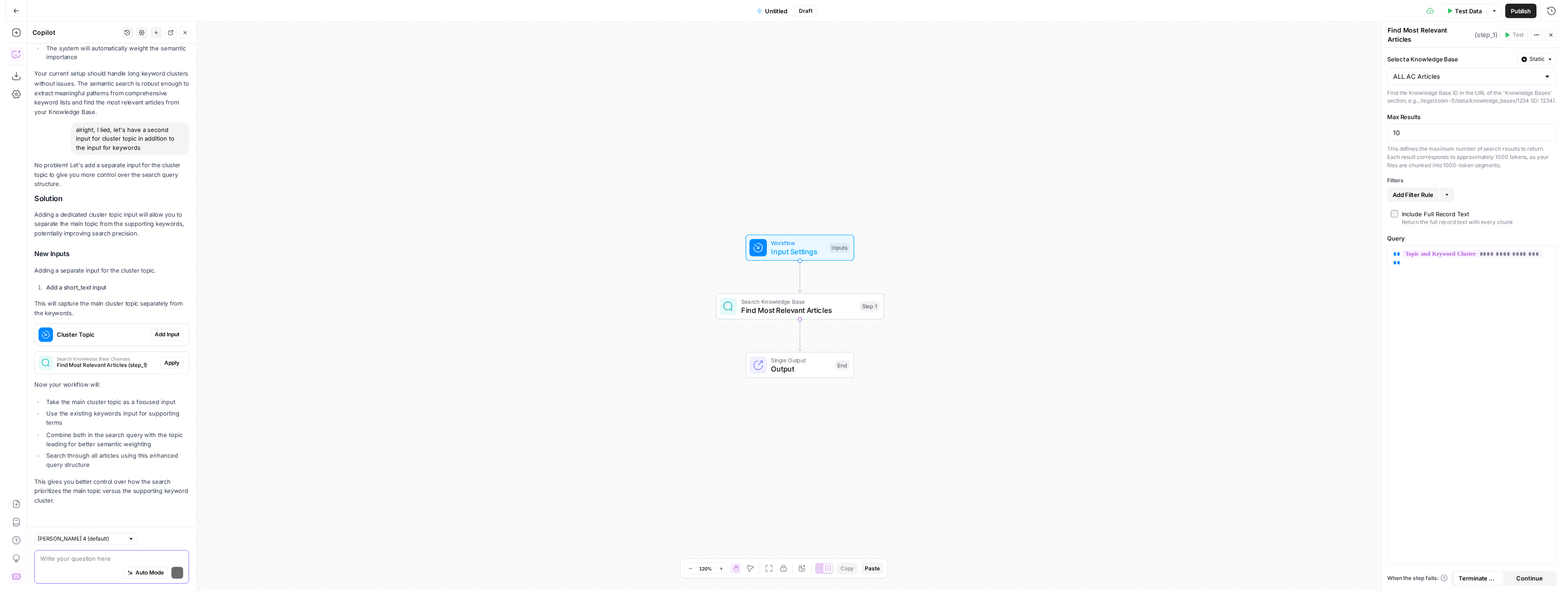
scroll to position [2838, 0]
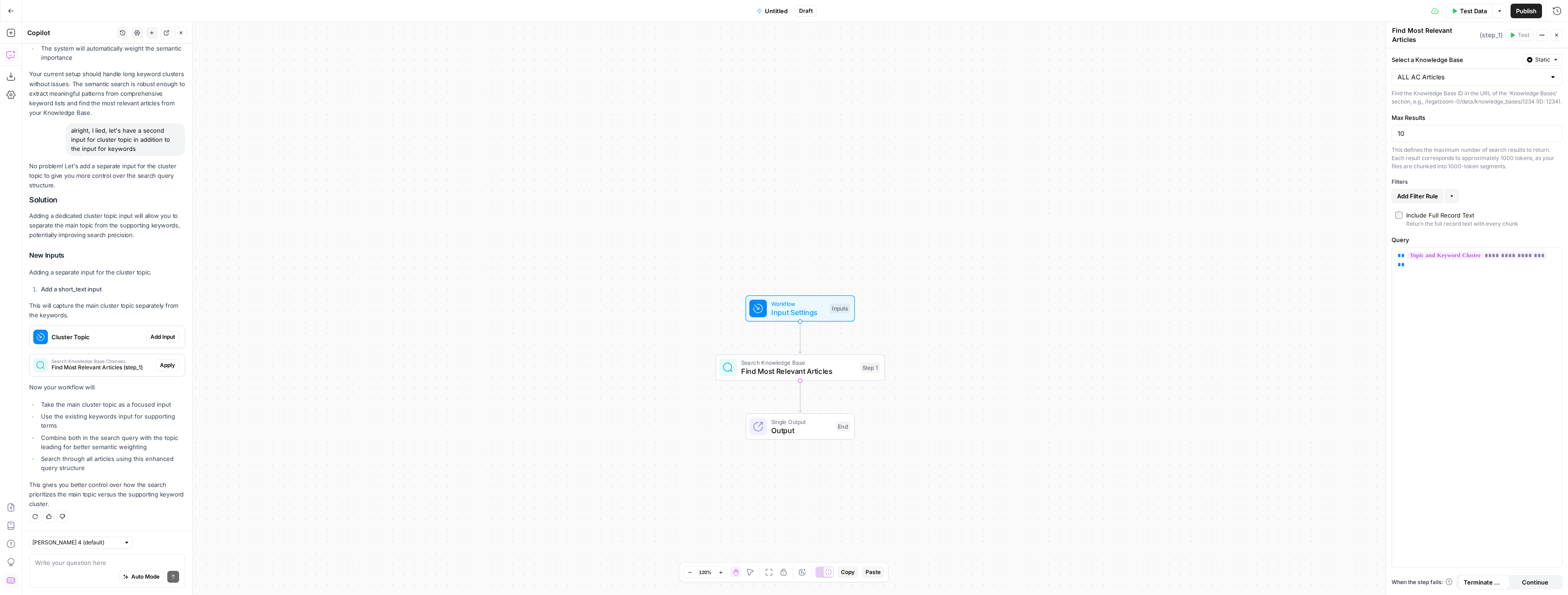
click at [161, 340] on span "Add Input" at bounding box center [163, 337] width 24 height 8
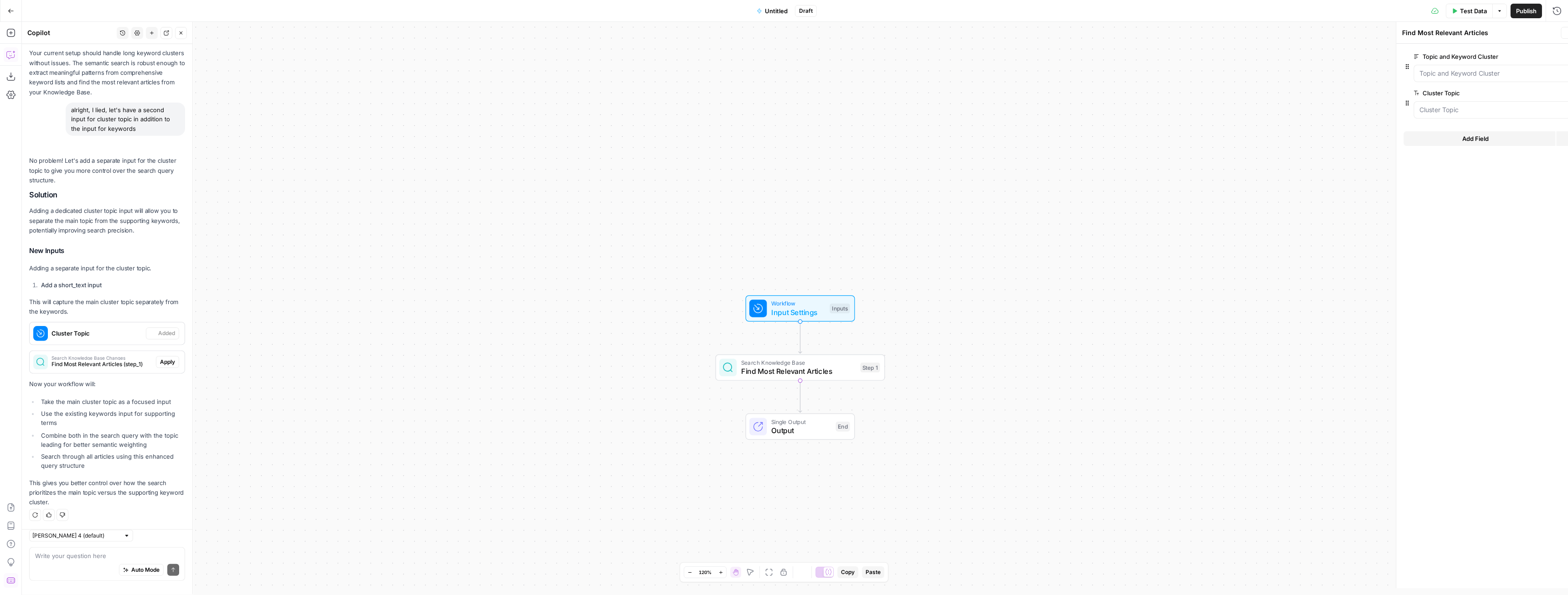
type textarea "Inputs"
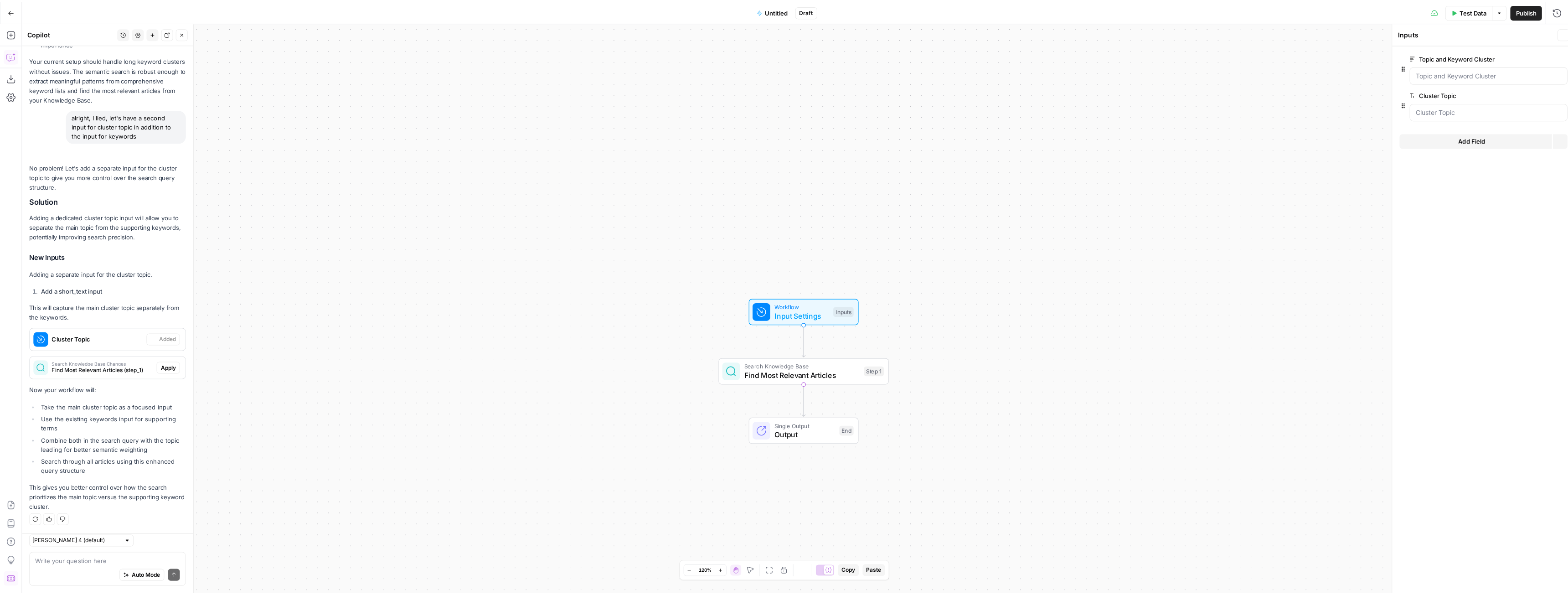
scroll to position [2883, 0]
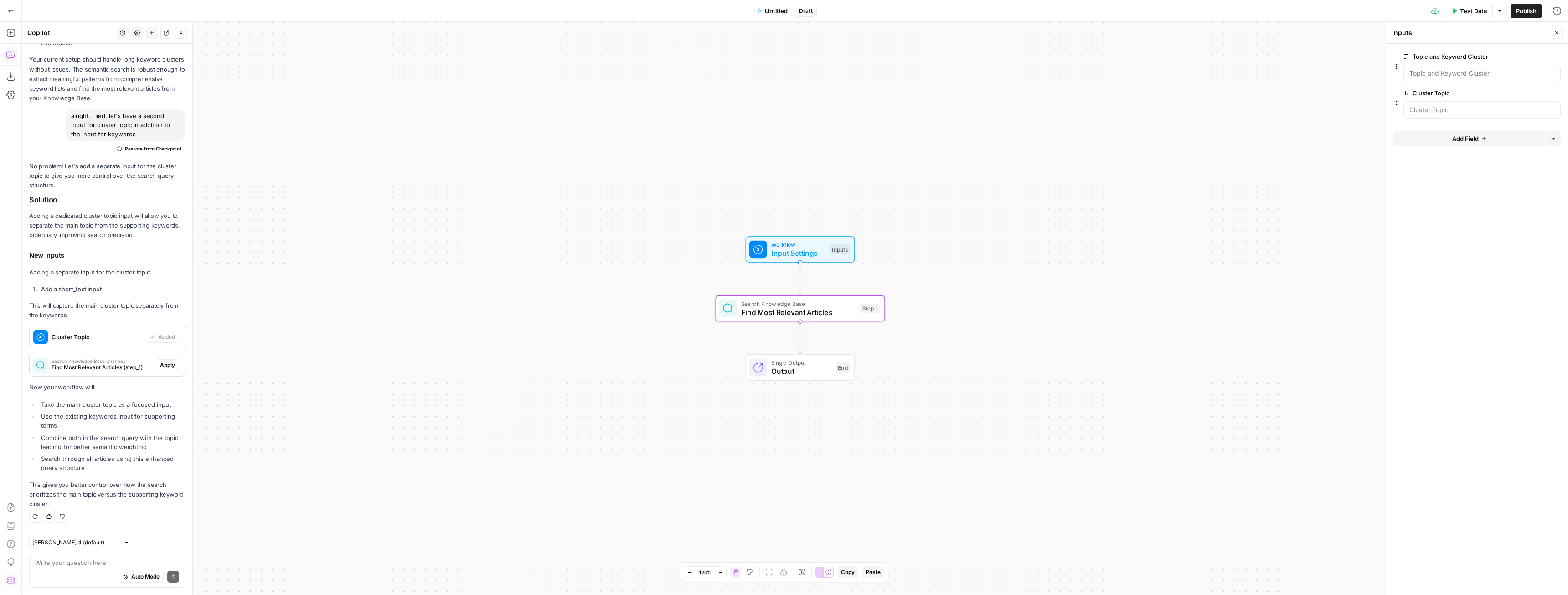
click at [164, 370] on span "Apply" at bounding box center [167, 365] width 15 height 8
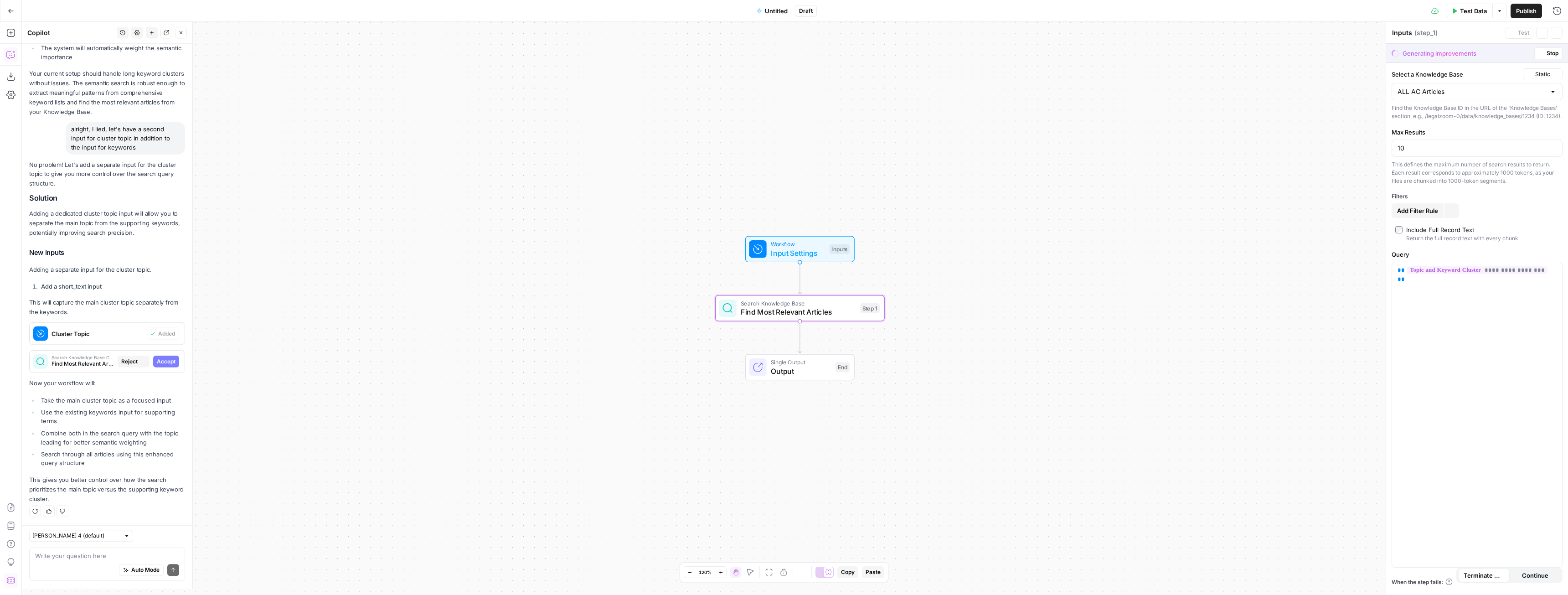
type textarea "Find Most Relevant Articles"
click at [164, 370] on span "Accept" at bounding box center [166, 365] width 19 height 8
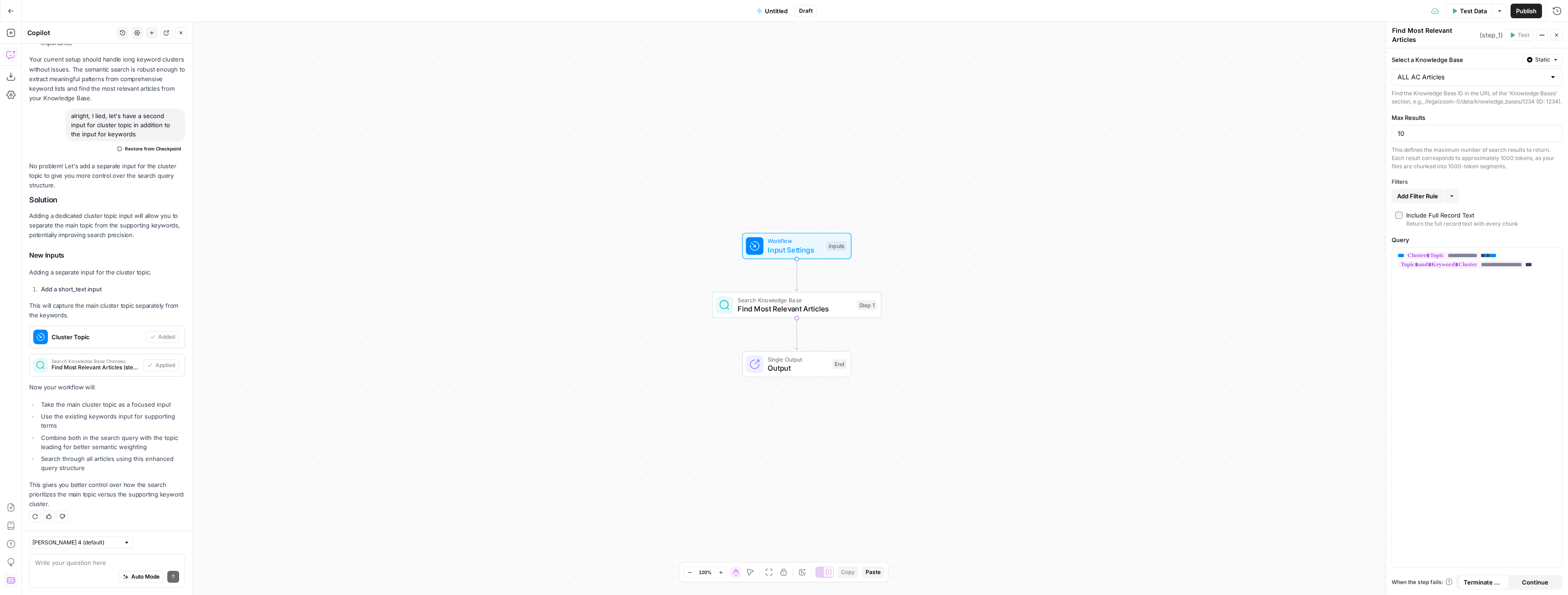
click at [781, 12] on span "Untitled" at bounding box center [776, 10] width 23 height 9
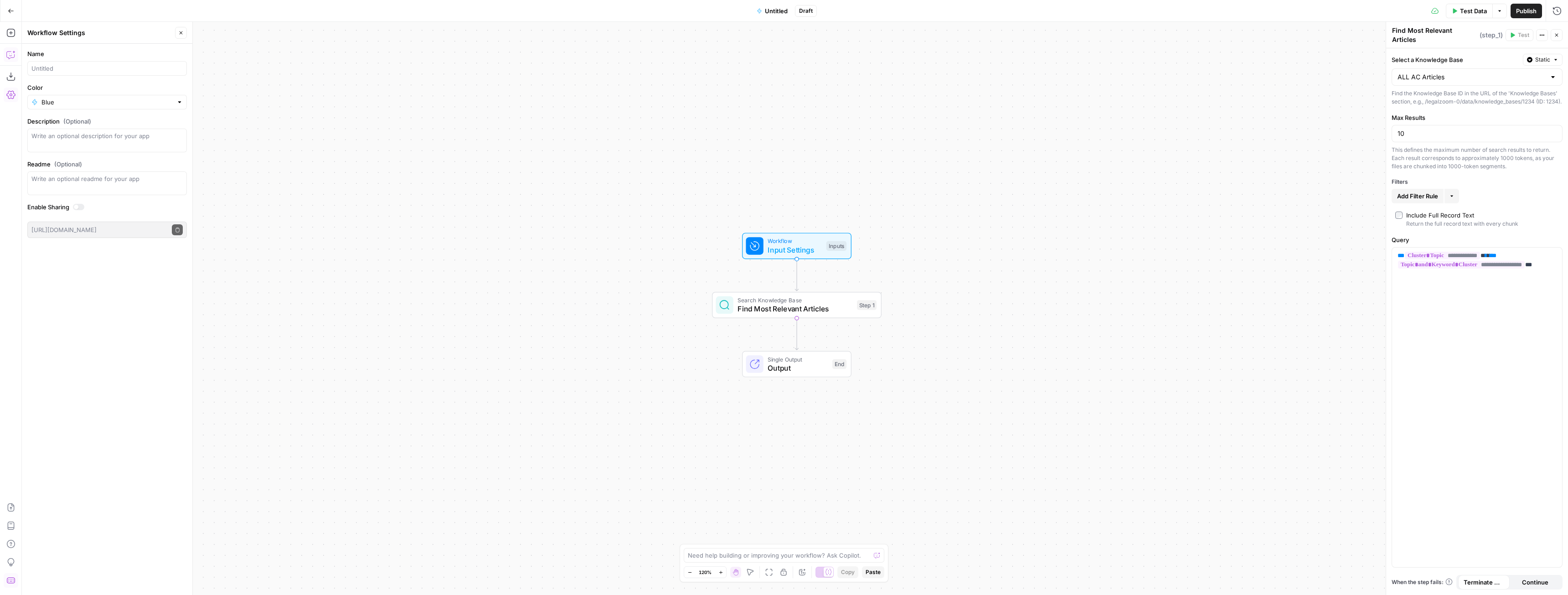
click at [65, 63] on div at bounding box center [107, 68] width 159 height 15
type input "Project Cluster Match"
click at [97, 138] on textarea "Description (Optional)" at bounding box center [107, 141] width 152 height 18
type textarea "Matches a keyword cluster and topic to existing articles within LZ's Article Ce…"
click at [294, 153] on div "Workflow Input Settings Inputs Search Knowledge Base Find Most Relevant Article…" at bounding box center [795, 308] width 1546 height 573
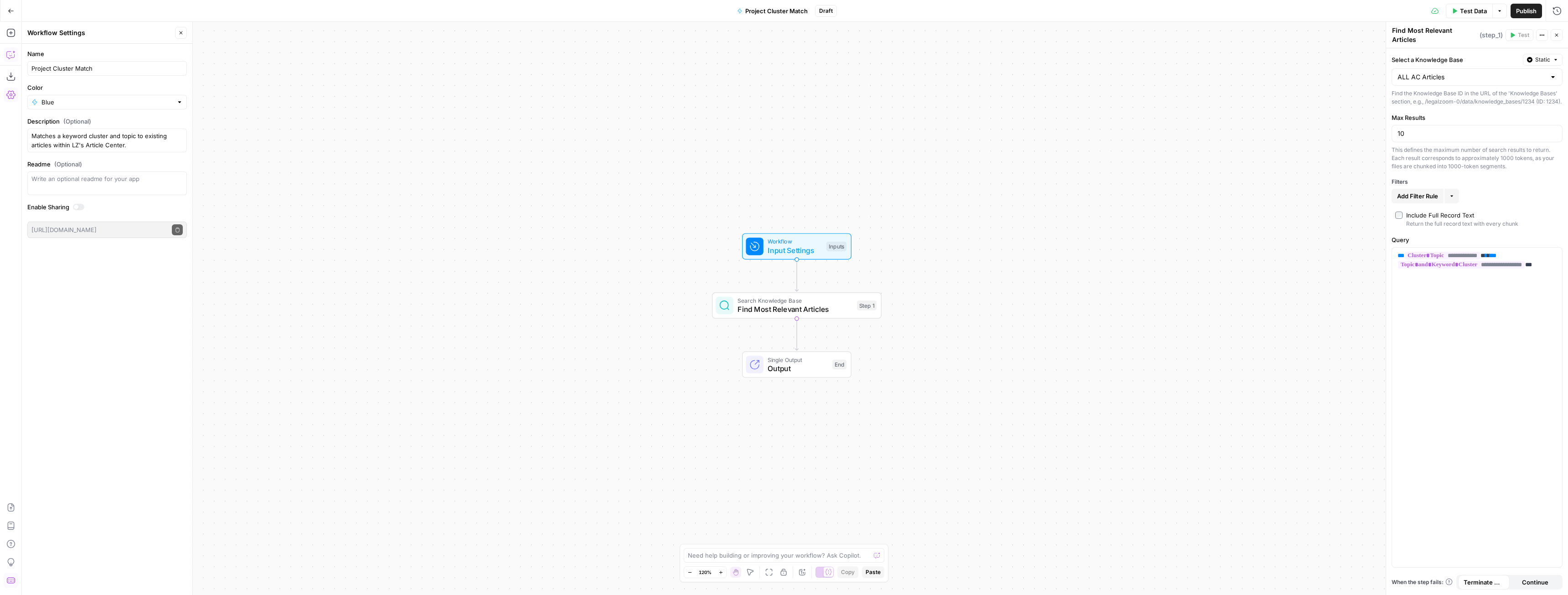
click at [1521, 15] on span "Publish" at bounding box center [1527, 10] width 21 height 9
click at [184, 27] on button "Close" at bounding box center [181, 32] width 12 height 12
click at [9, 59] on button "Copilot" at bounding box center [11, 55] width 15 height 15
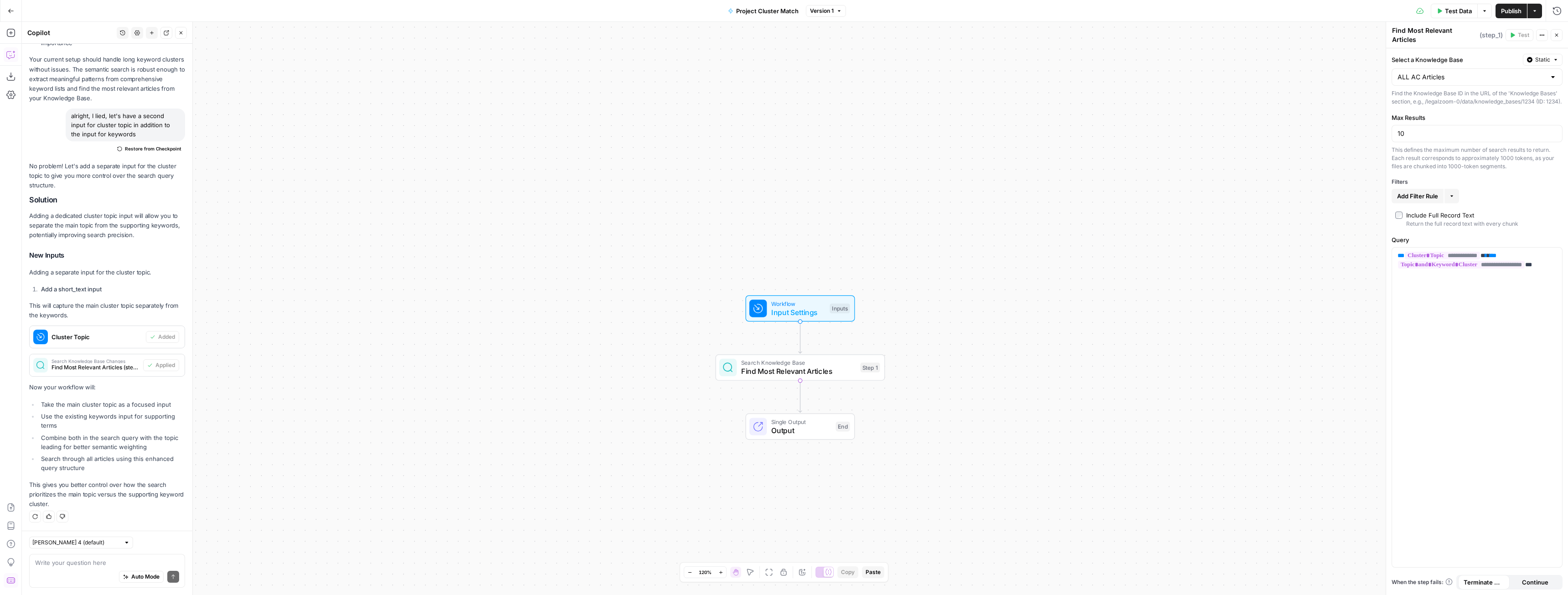
click at [86, 554] on div "Claude Sonnet 4 (default) Write your question here Auto Mode Send" at bounding box center [107, 563] width 170 height 65
click at [88, 563] on textarea at bounding box center [107, 563] width 144 height 9
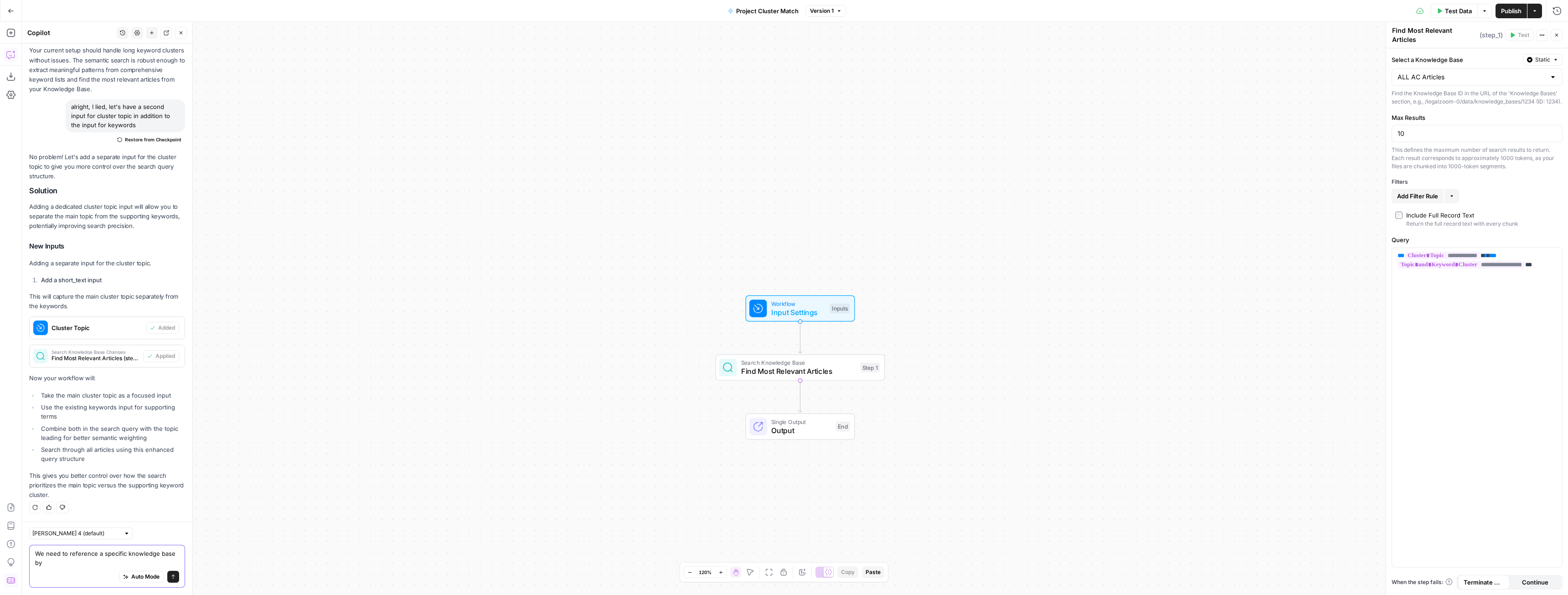
scroll to position [2892, 0]
type textarea "We need to reference a specific knowledge base by default"
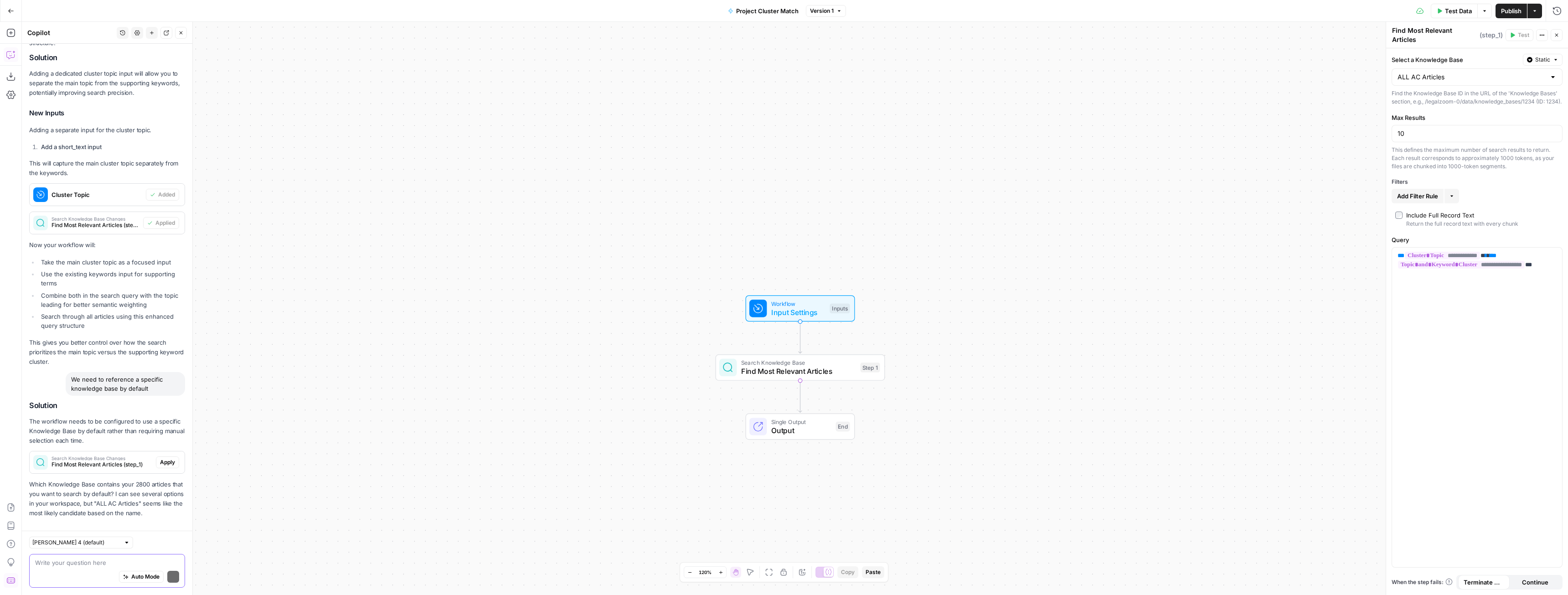
scroll to position [3044, 0]
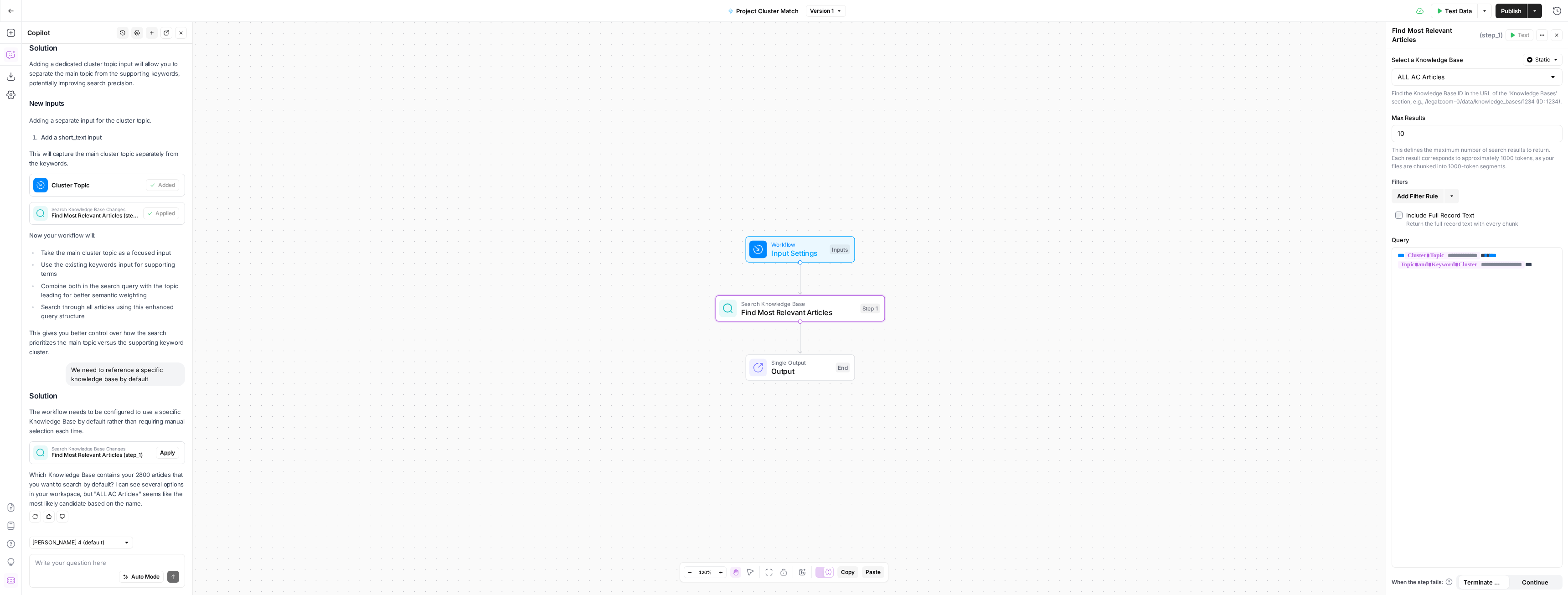
click at [160, 449] on span "Apply" at bounding box center [167, 452] width 15 height 8
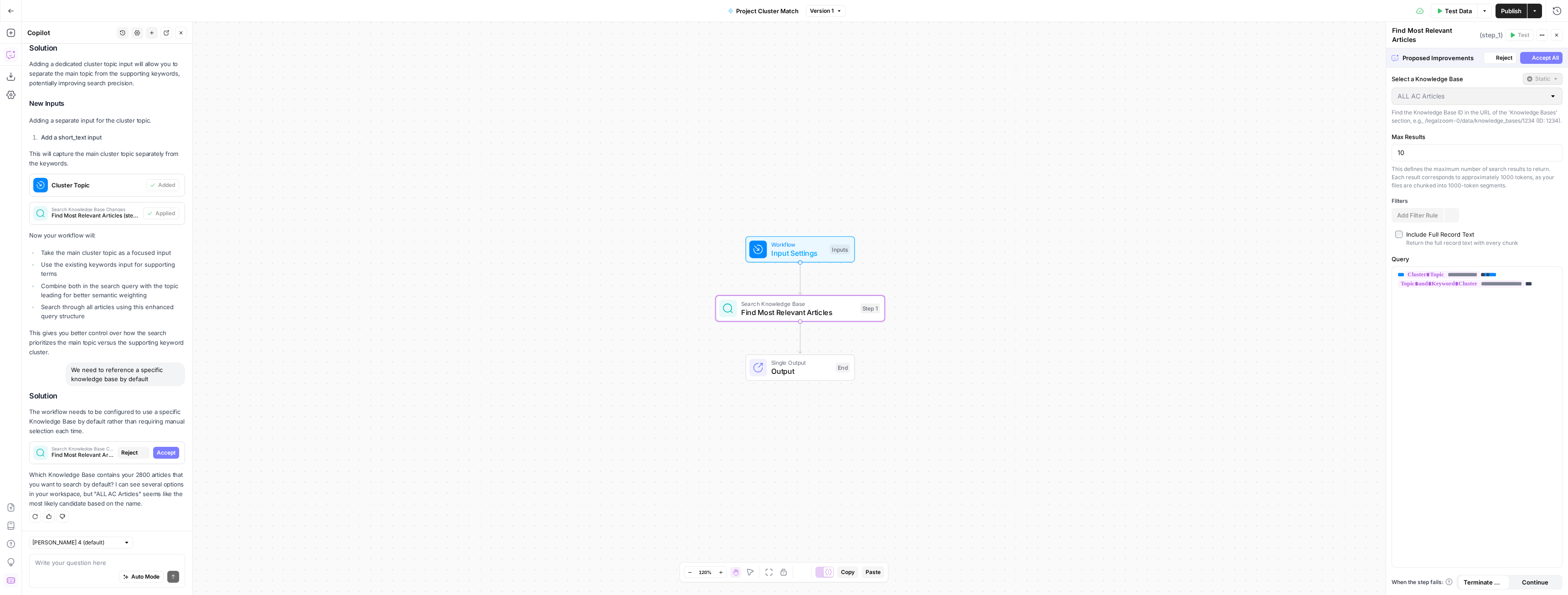
scroll to position [2957, 0]
click at [1531, 55] on button "Accept All" at bounding box center [1541, 57] width 43 height 12
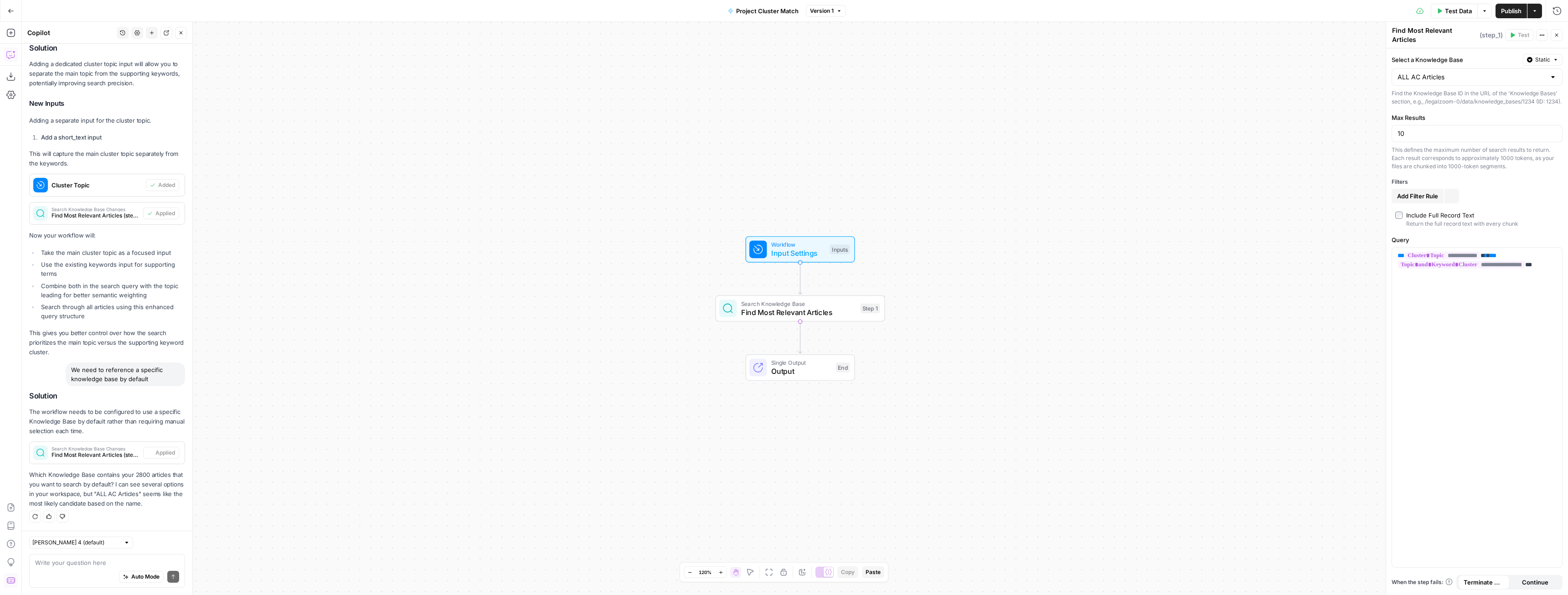
scroll to position [3044, 0]
click at [110, 568] on div "Auto Mode Send" at bounding box center [107, 577] width 144 height 20
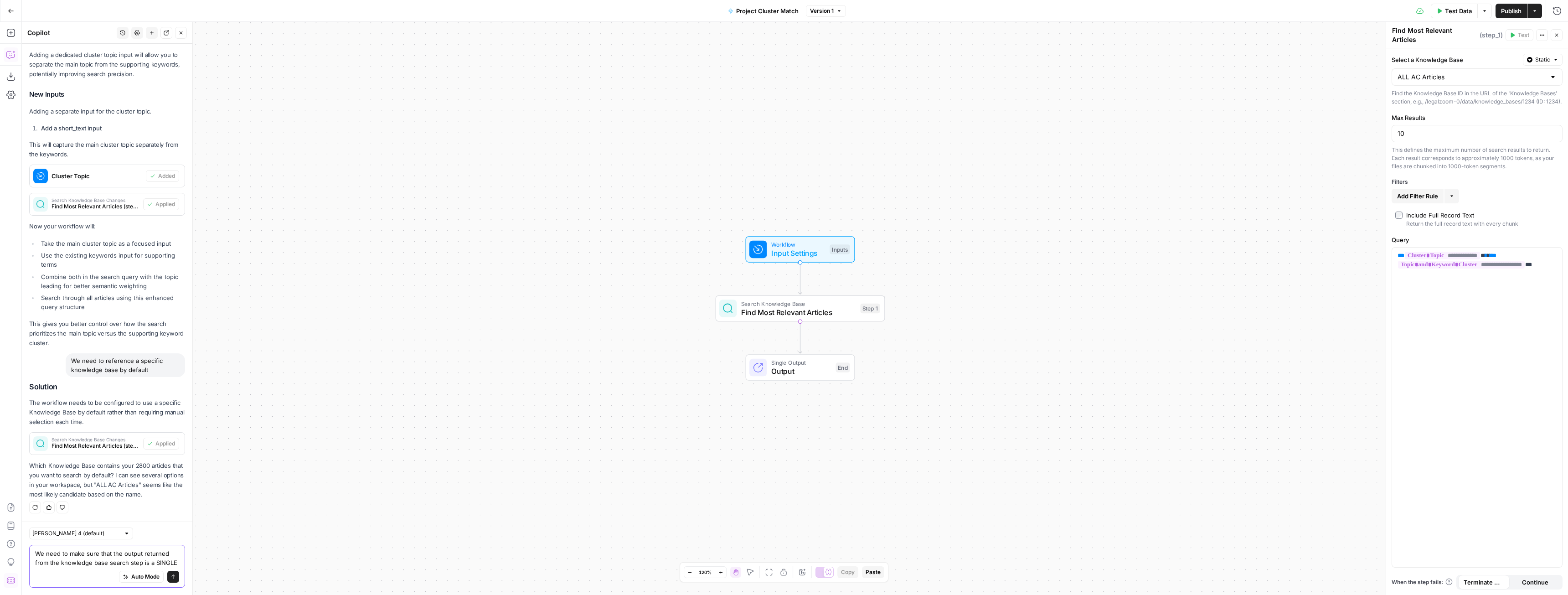
scroll to position [3062, 0]
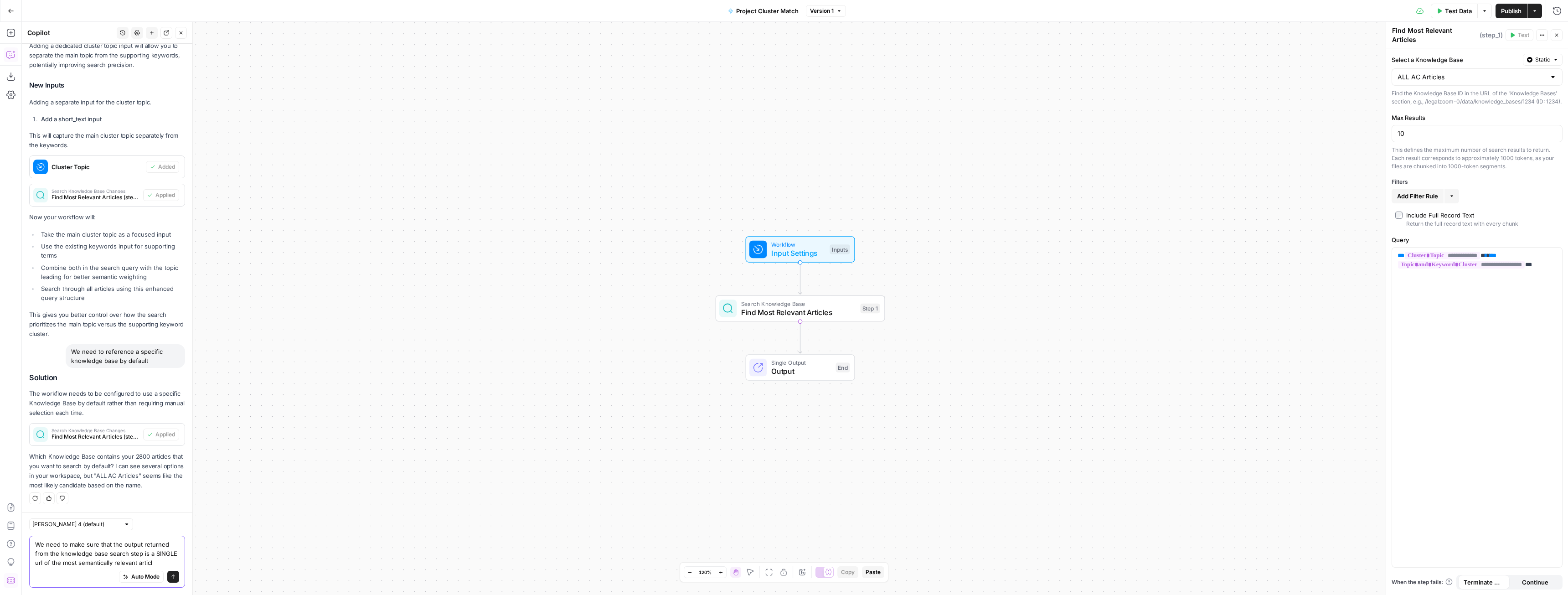
type textarea "We need to make sure that the output returned from the knowledge base search st…"
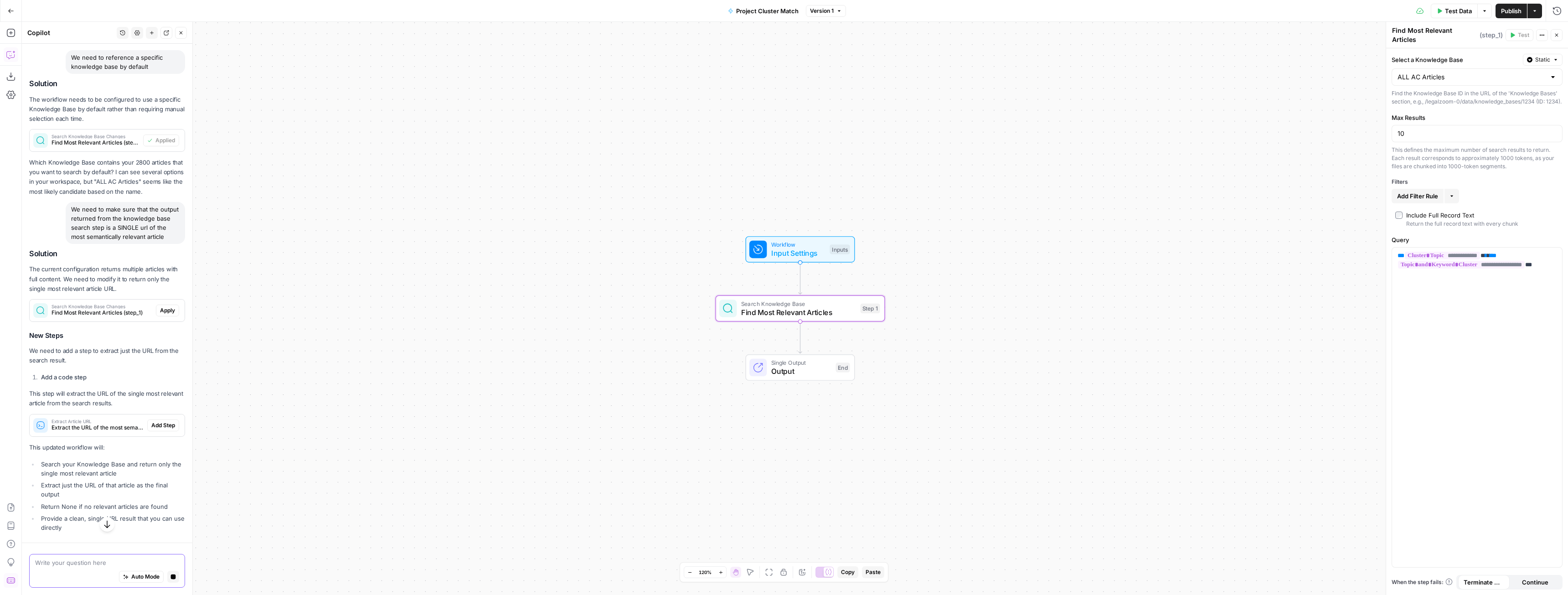
scroll to position [3299, 0]
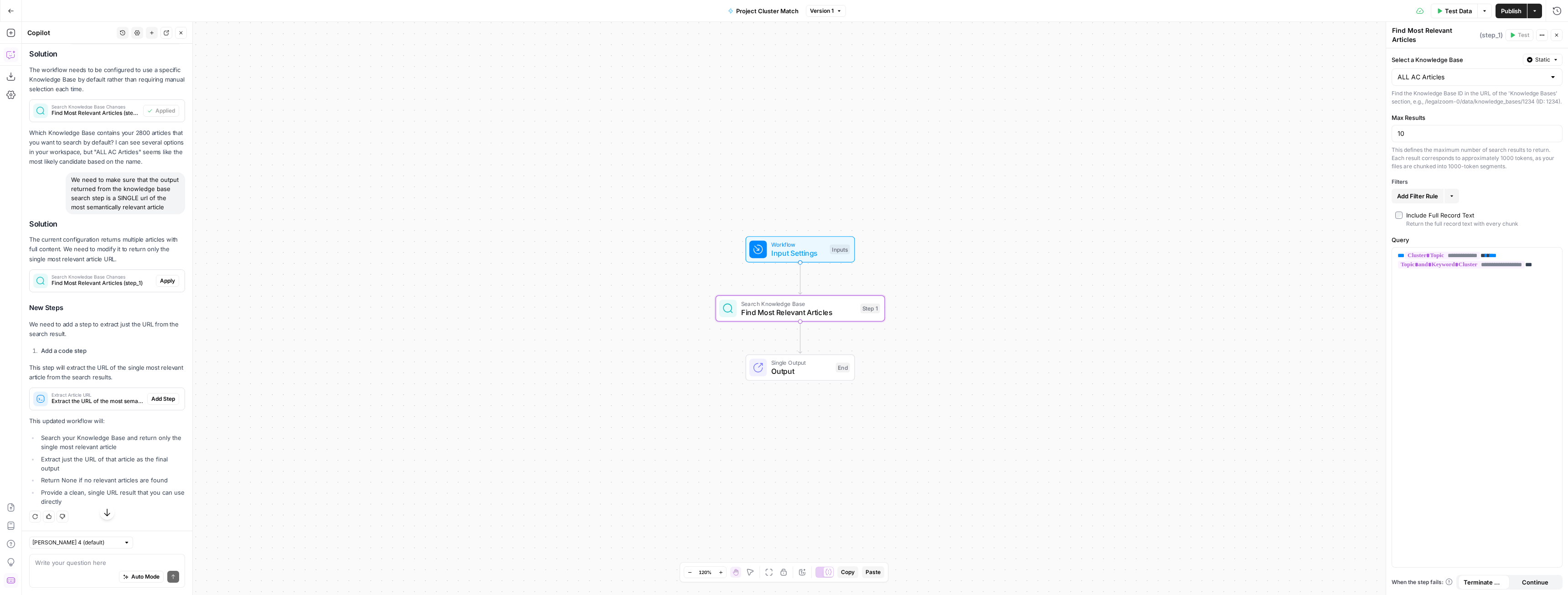
click at [160, 285] on span "Apply" at bounding box center [167, 281] width 15 height 8
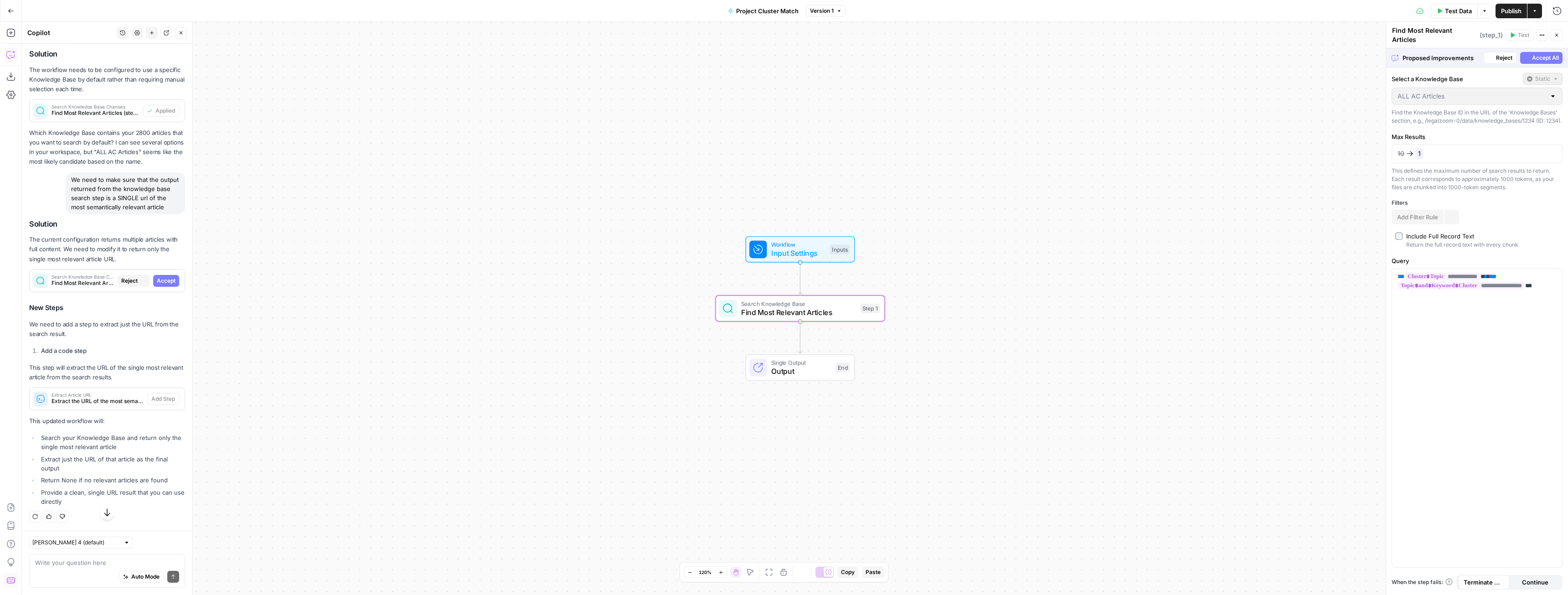
scroll to position [3211, 0]
click at [166, 285] on span "Accept" at bounding box center [166, 281] width 19 height 8
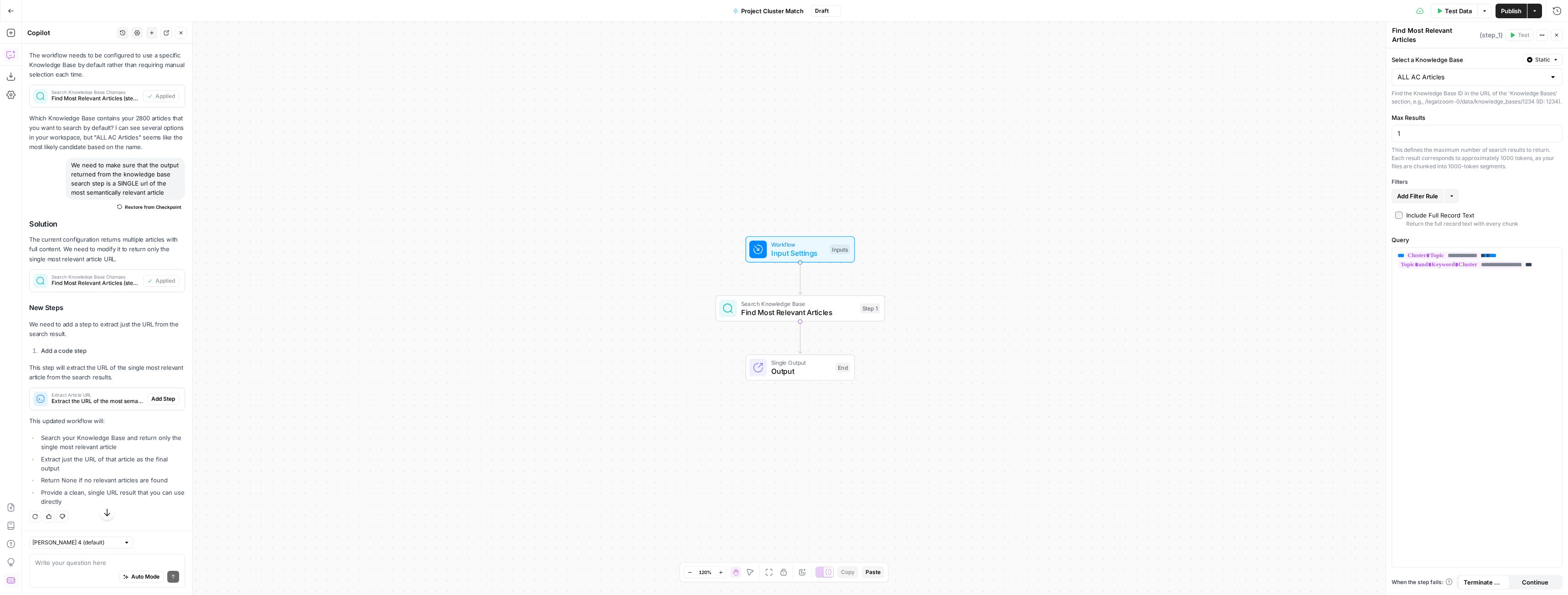
scroll to position [3425, 0]
click at [152, 402] on span "Add Step" at bounding box center [163, 398] width 24 height 8
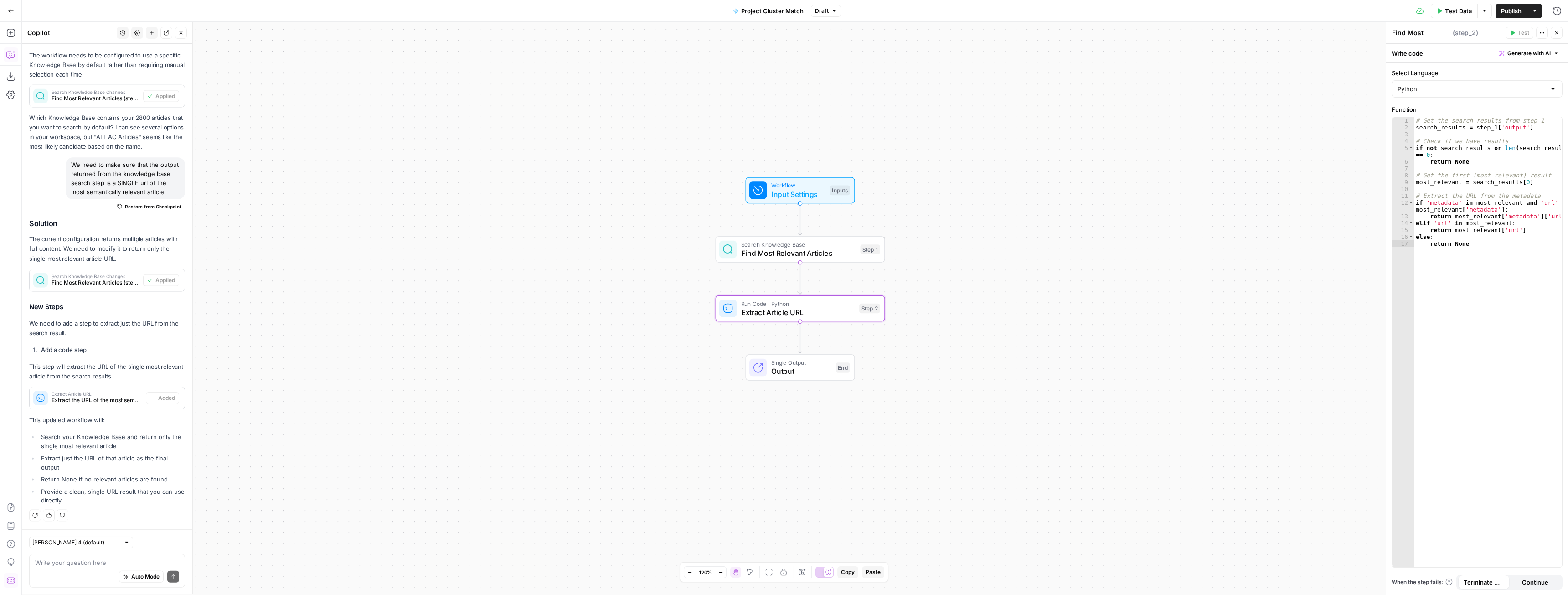
type textarea "Extract Article URL"
drag, startPoint x: 1501, startPoint y: 13, endPoint x: 1472, endPoint y: 41, distance: 40.3
click at [1501, 13] on span "Publish" at bounding box center [1511, 10] width 21 height 9
click at [97, 561] on textarea at bounding box center [107, 563] width 144 height 9
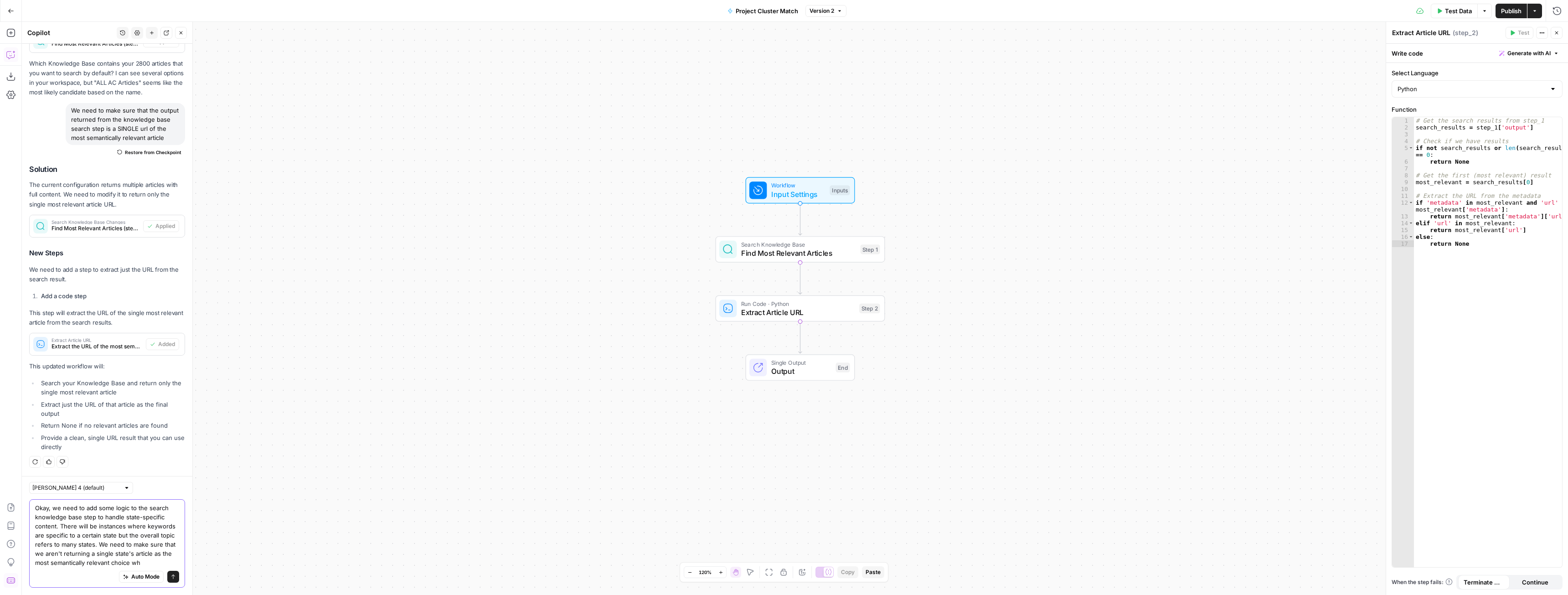
scroll to position [3489, 0]
type textarea "Okay, we need to add some logic to the search knowledge base step to handle sta…"
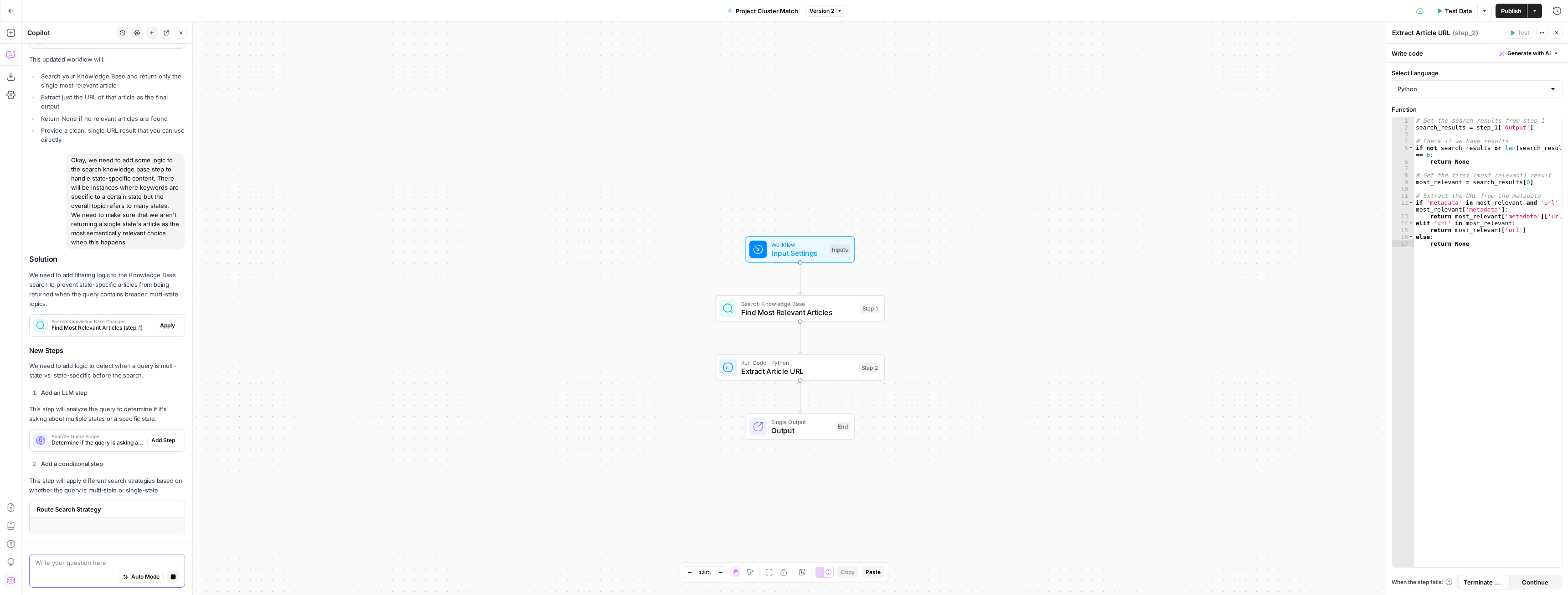
scroll to position [3613, 0]
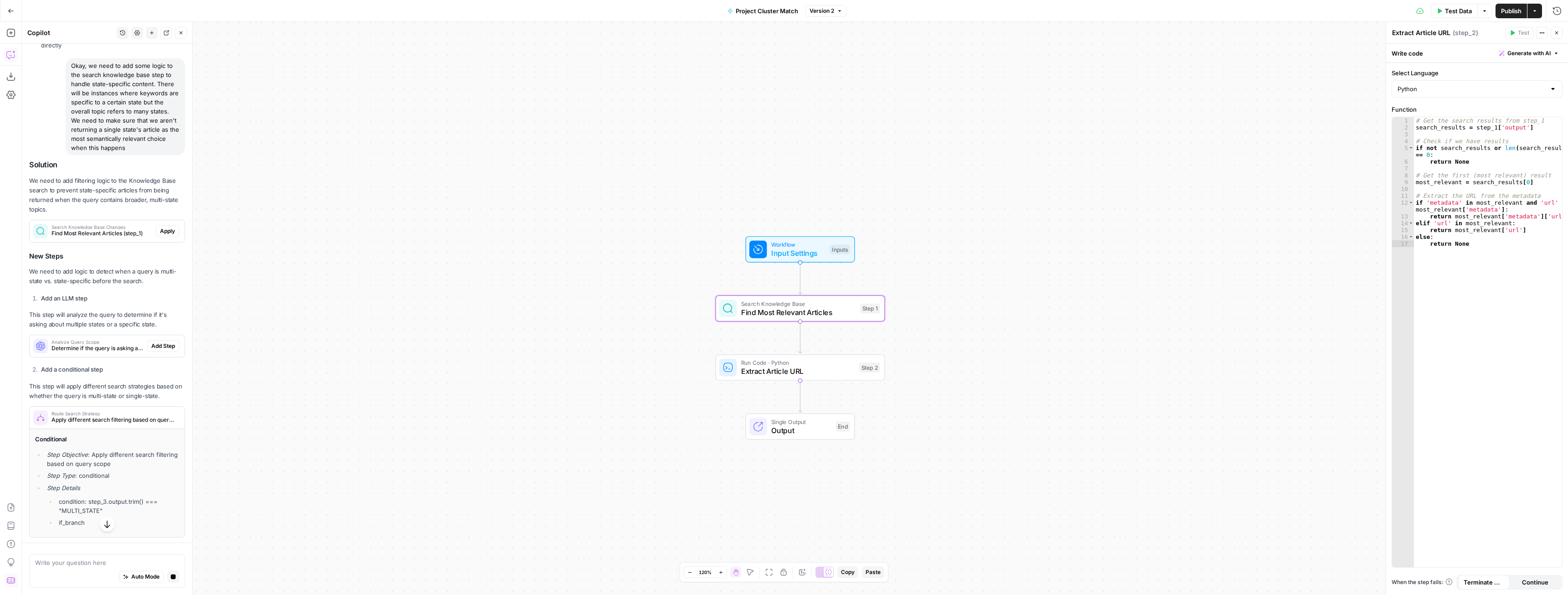
click at [160, 235] on span "Apply" at bounding box center [167, 231] width 15 height 8
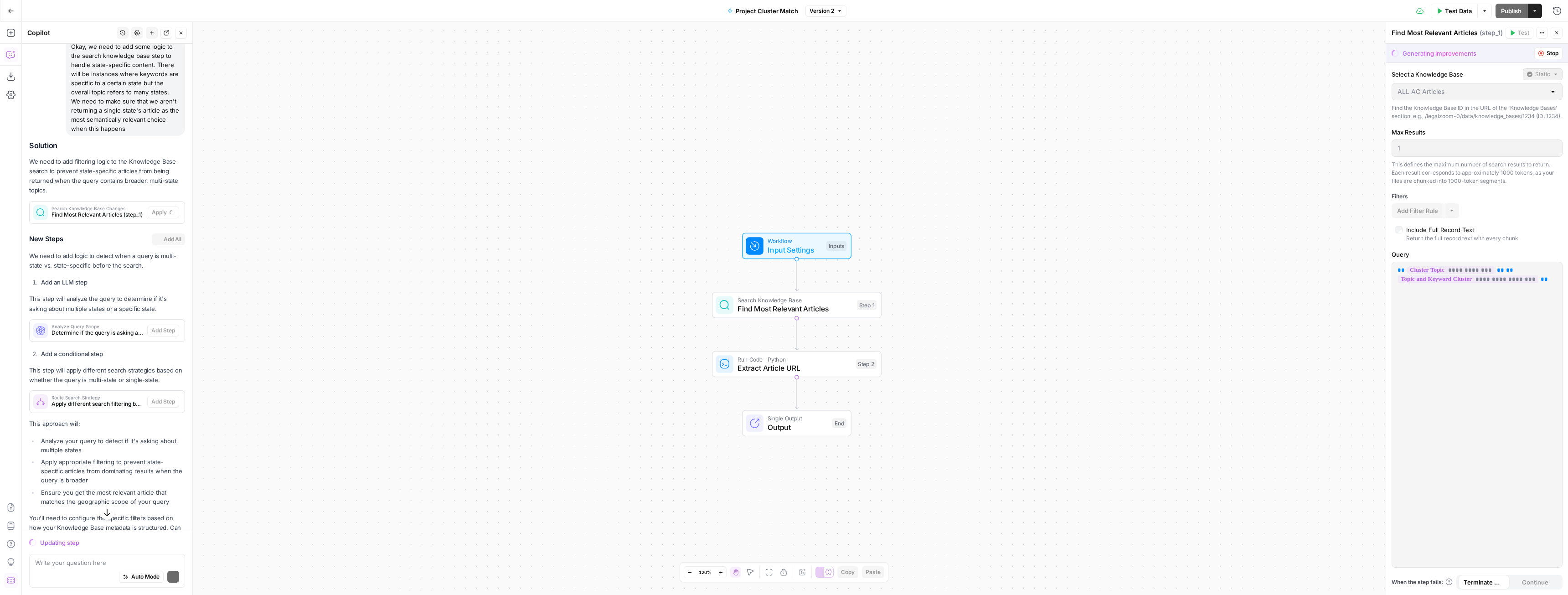
scroll to position [3725, 0]
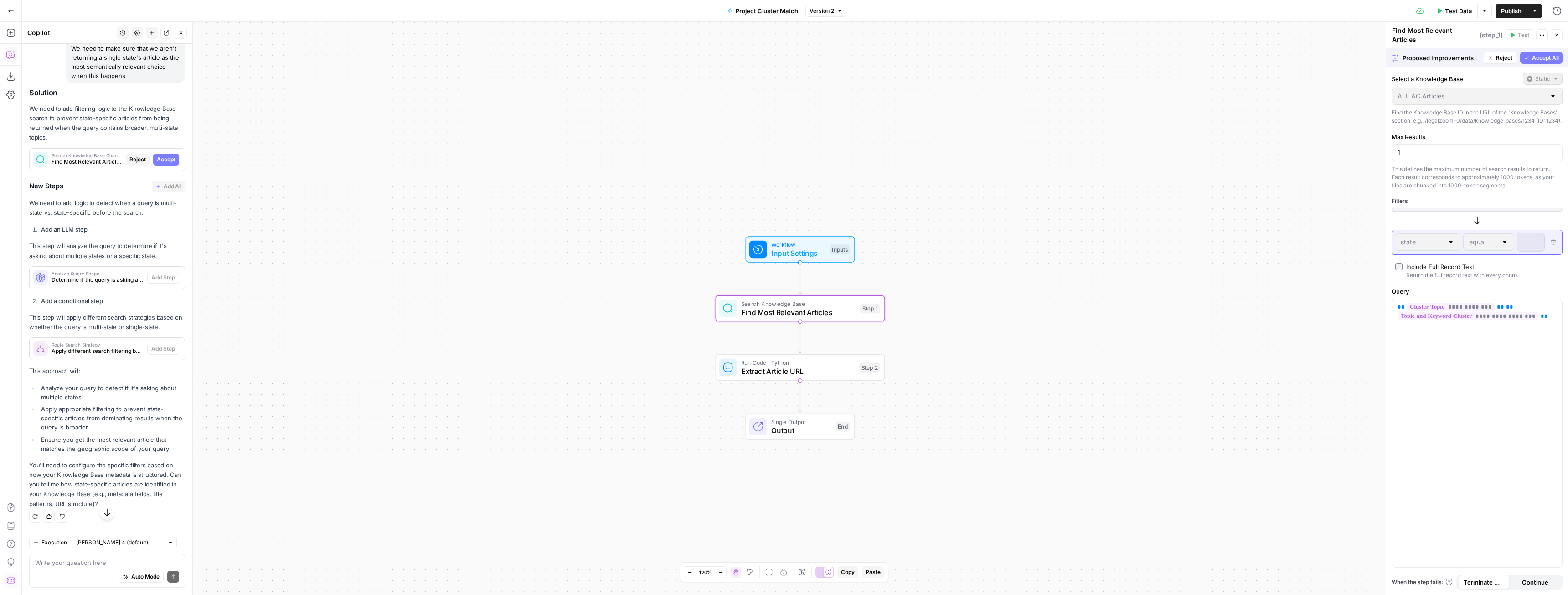
click at [165, 164] on span "Accept" at bounding box center [166, 159] width 19 height 8
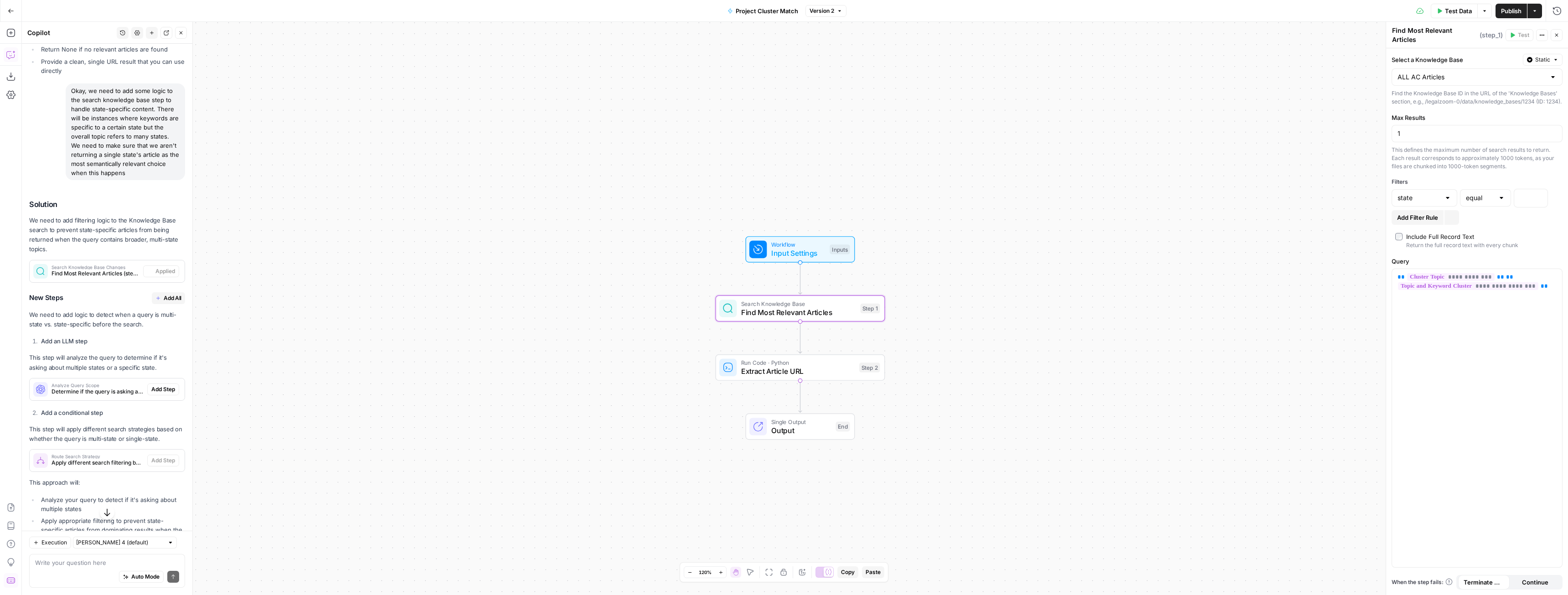
scroll to position [3842, 0]
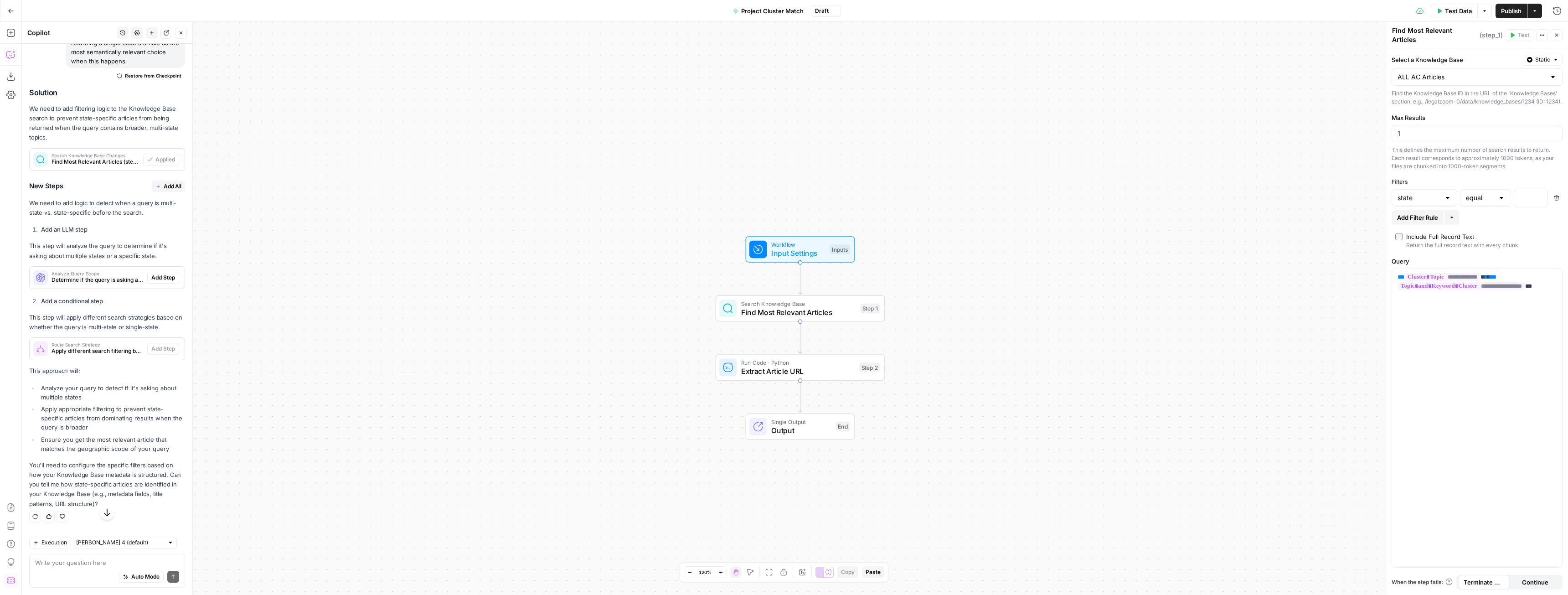
click at [165, 191] on span "Add All" at bounding box center [172, 186] width 18 height 8
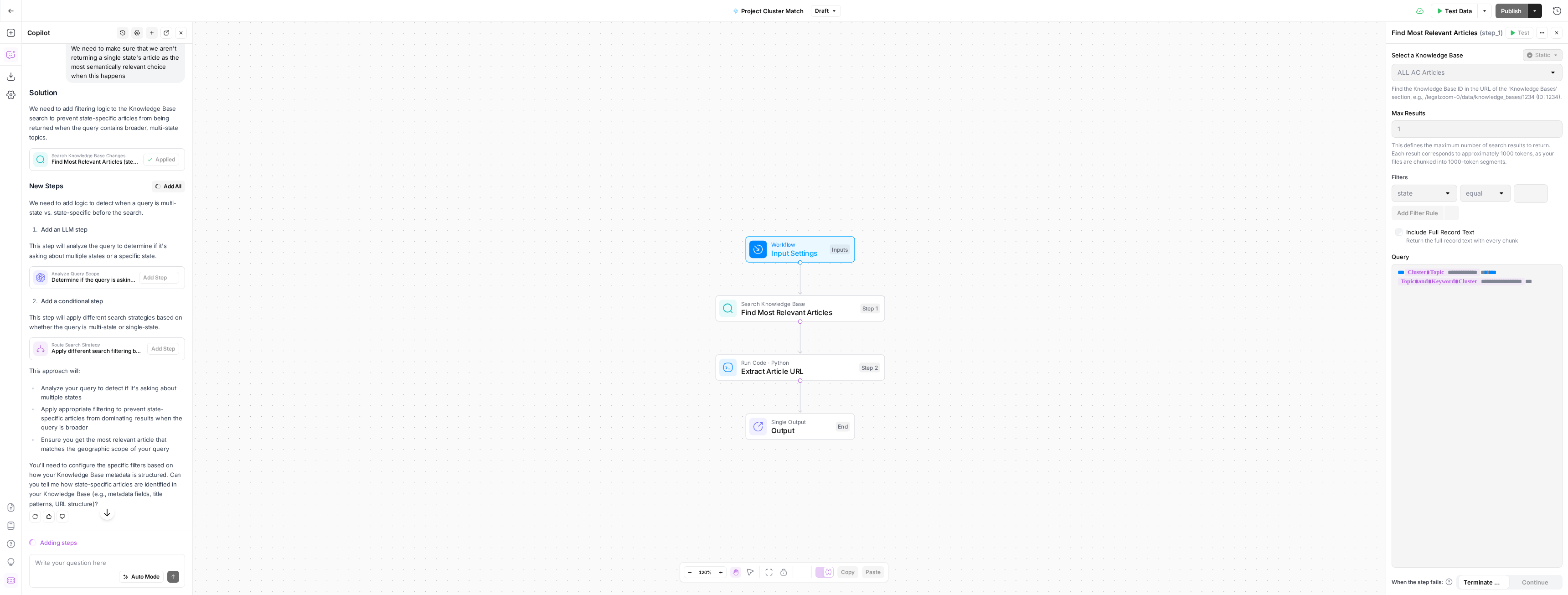
scroll to position [3725, 0]
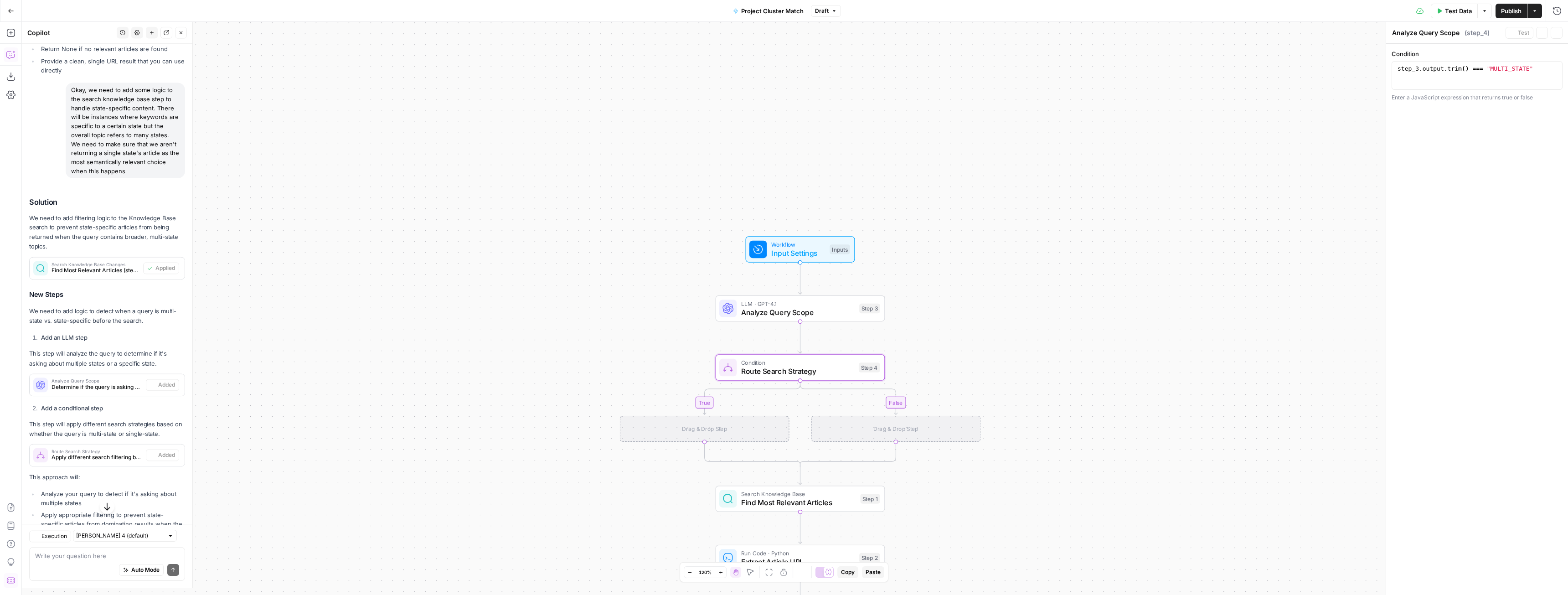
type textarea "Route Search Strategy"
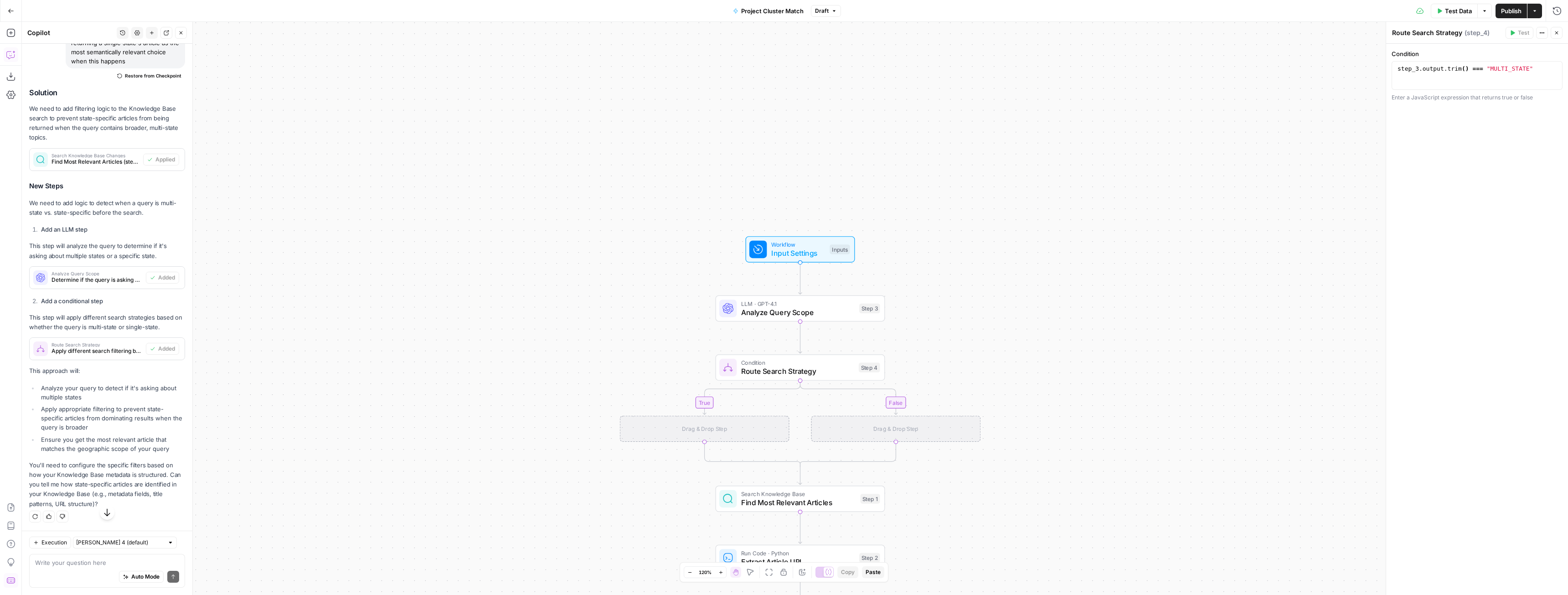
scroll to position [3976, 0]
click at [819, 351] on icon "button" at bounding box center [817, 347] width 9 height 9
click at [759, 113] on span "Delete Step" at bounding box center [759, 116] width 35 height 9
click at [91, 572] on div "Auto Mode Send" at bounding box center [107, 577] width 144 height 20
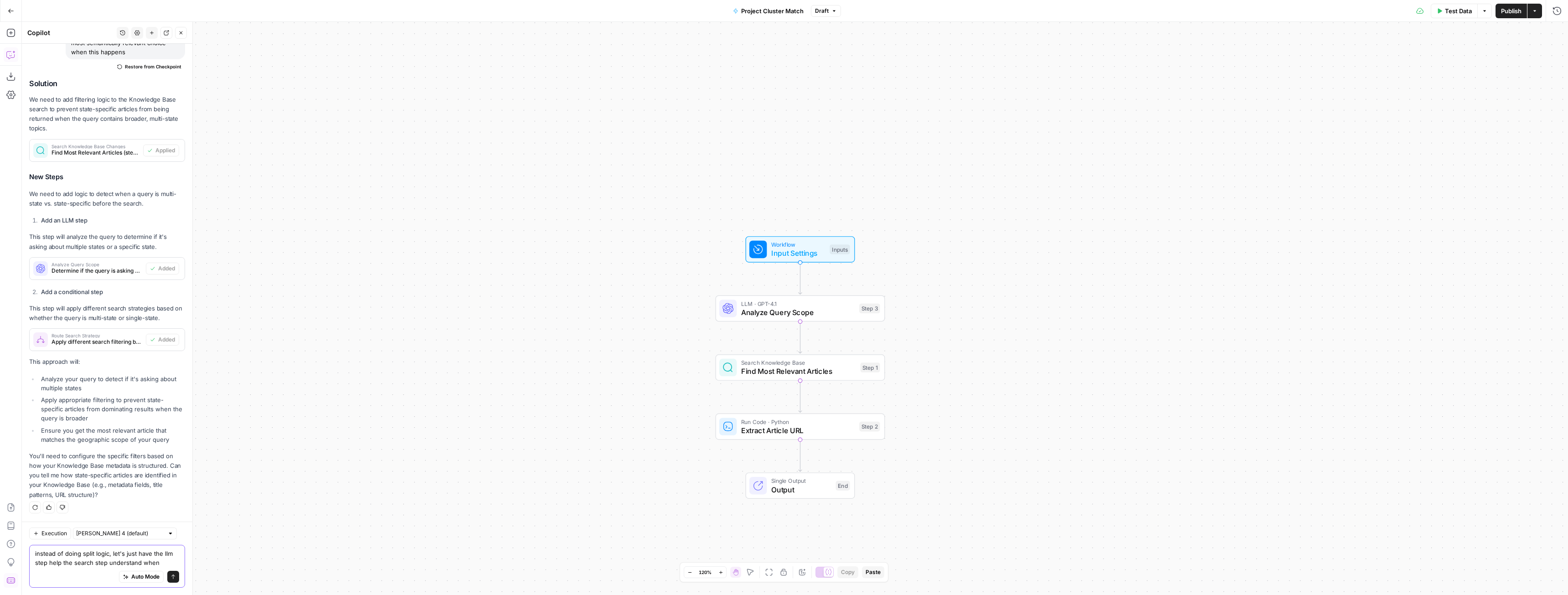
scroll to position [3994, 0]
type textarea "instead of doing split logic, let's just have the llm step help the search step…"
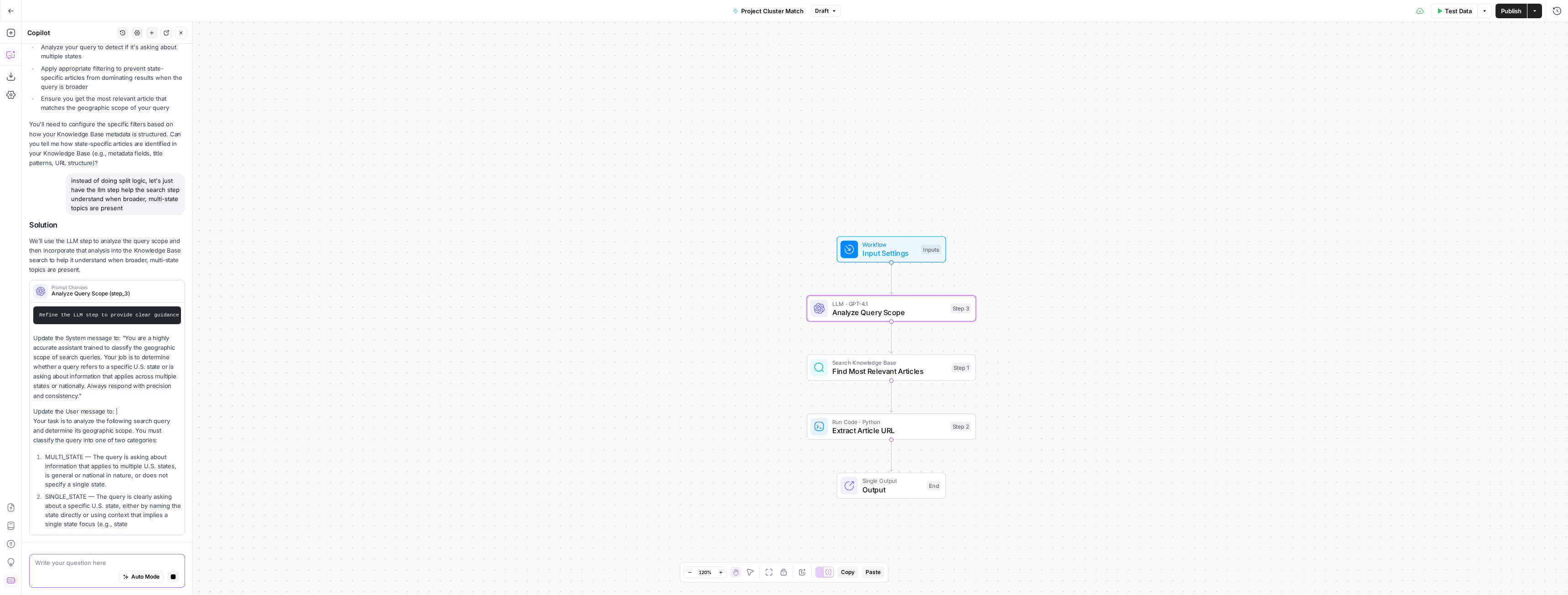
scroll to position [4127, 0]
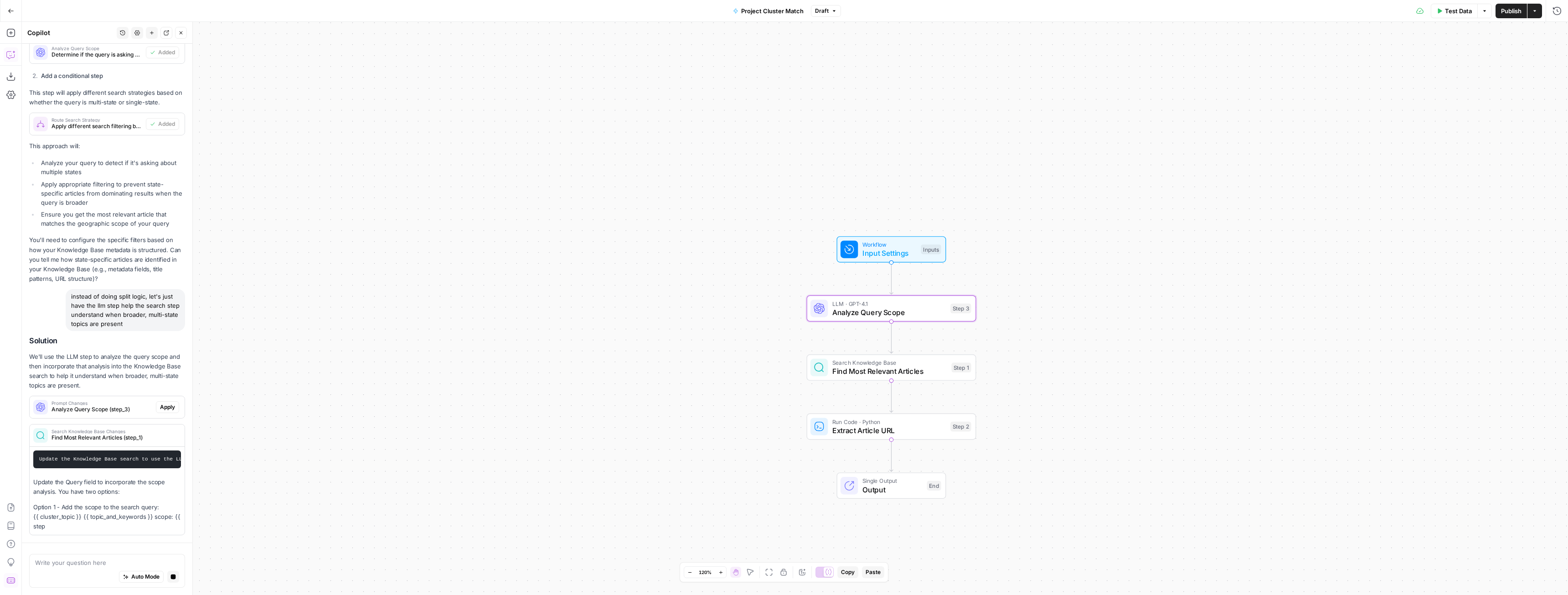
click at [161, 401] on div "Solution We'll use the LLM step to analyze the query scope and then incorporate…" at bounding box center [107, 436] width 156 height 199
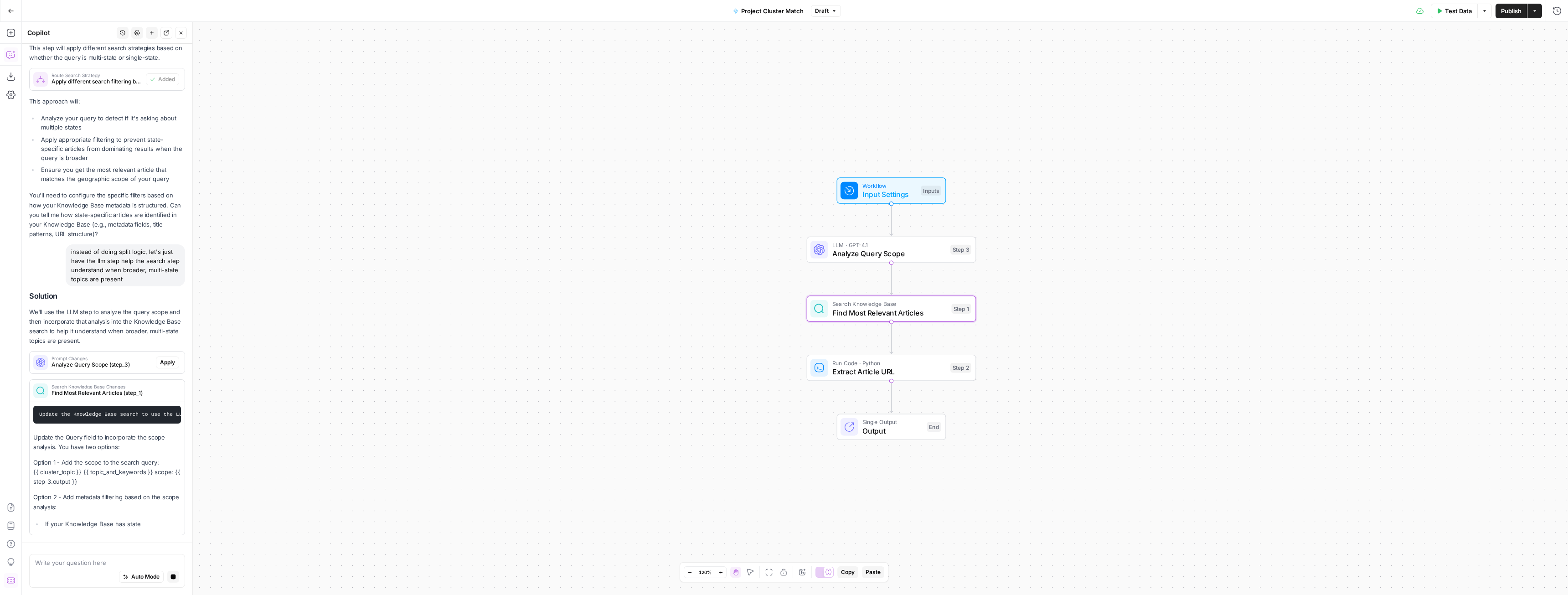
scroll to position [4010, 0]
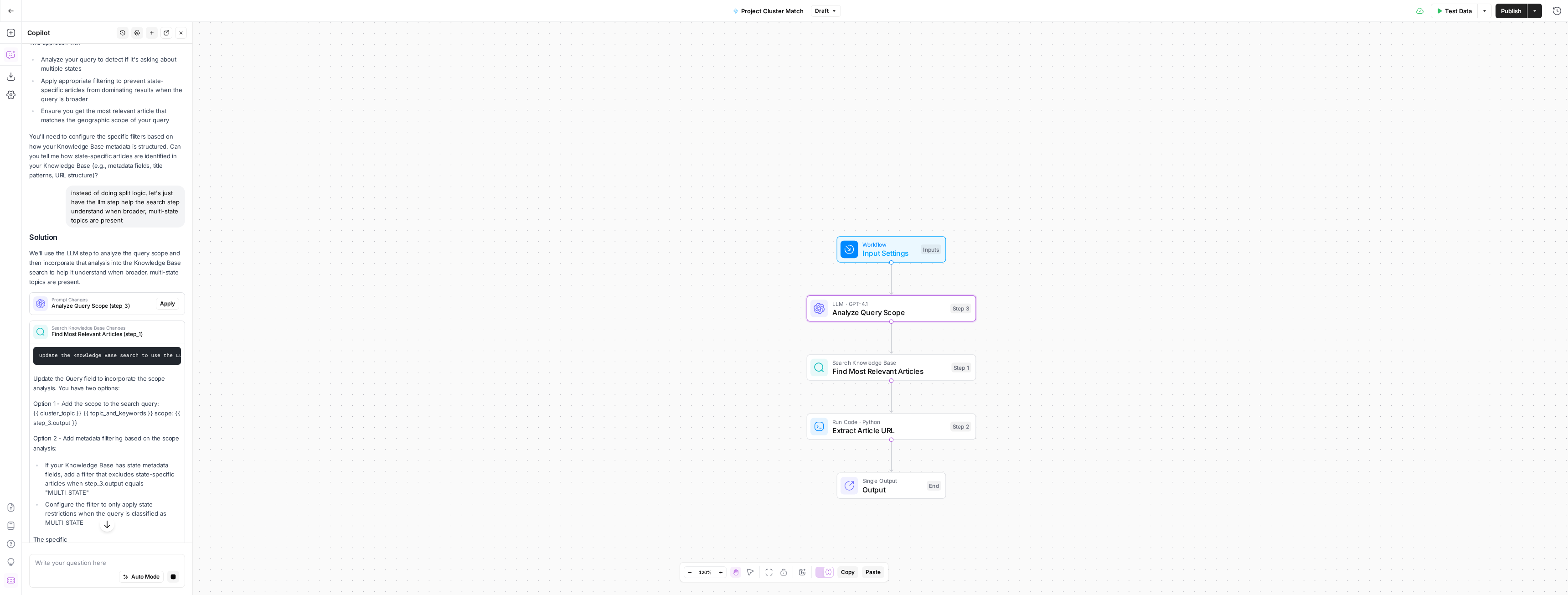
click at [168, 309] on button "Apply" at bounding box center [167, 303] width 23 height 12
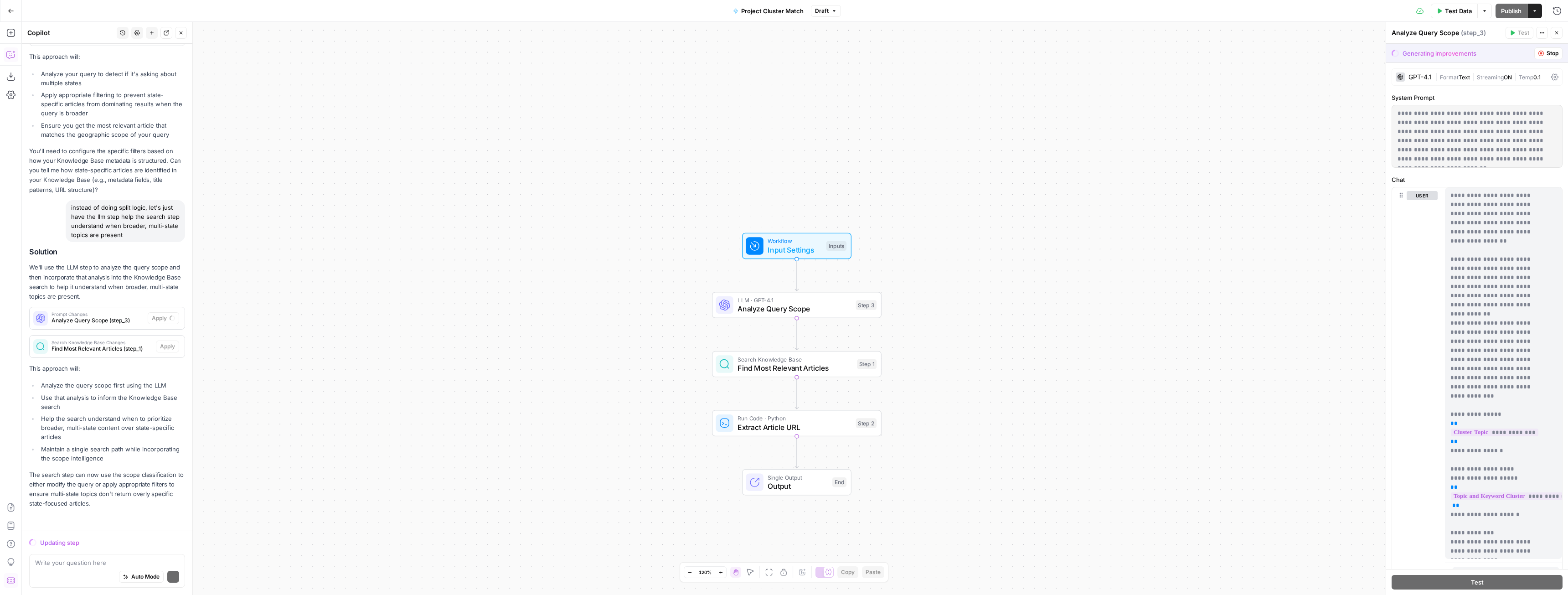
scroll to position [4159, 0]
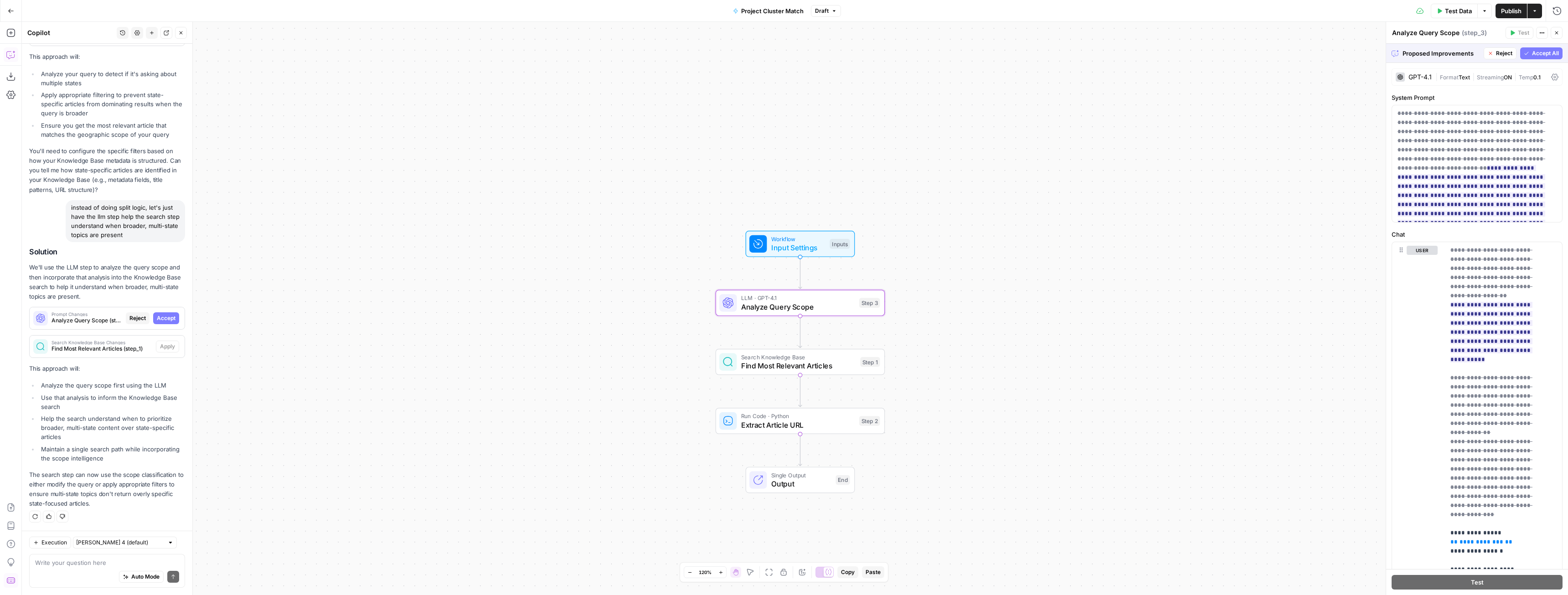
click at [157, 322] on span "Accept" at bounding box center [166, 318] width 19 height 8
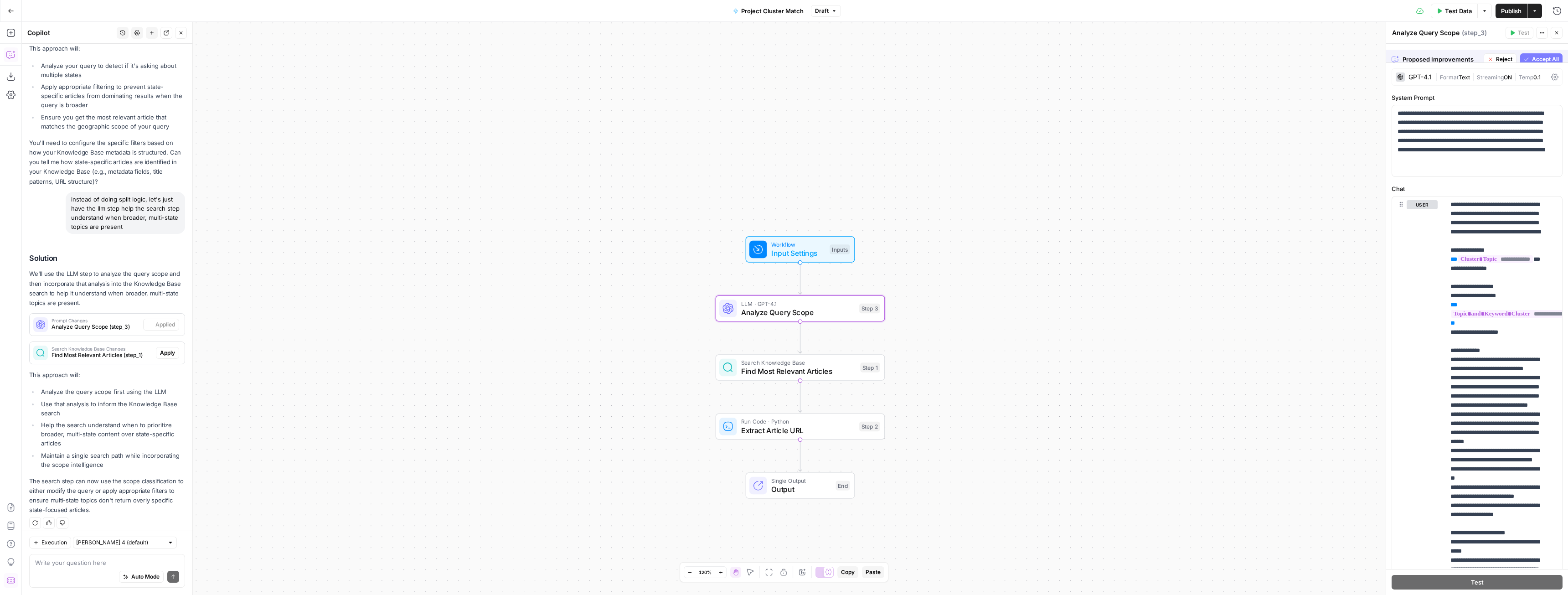
scroll to position [4305, 0]
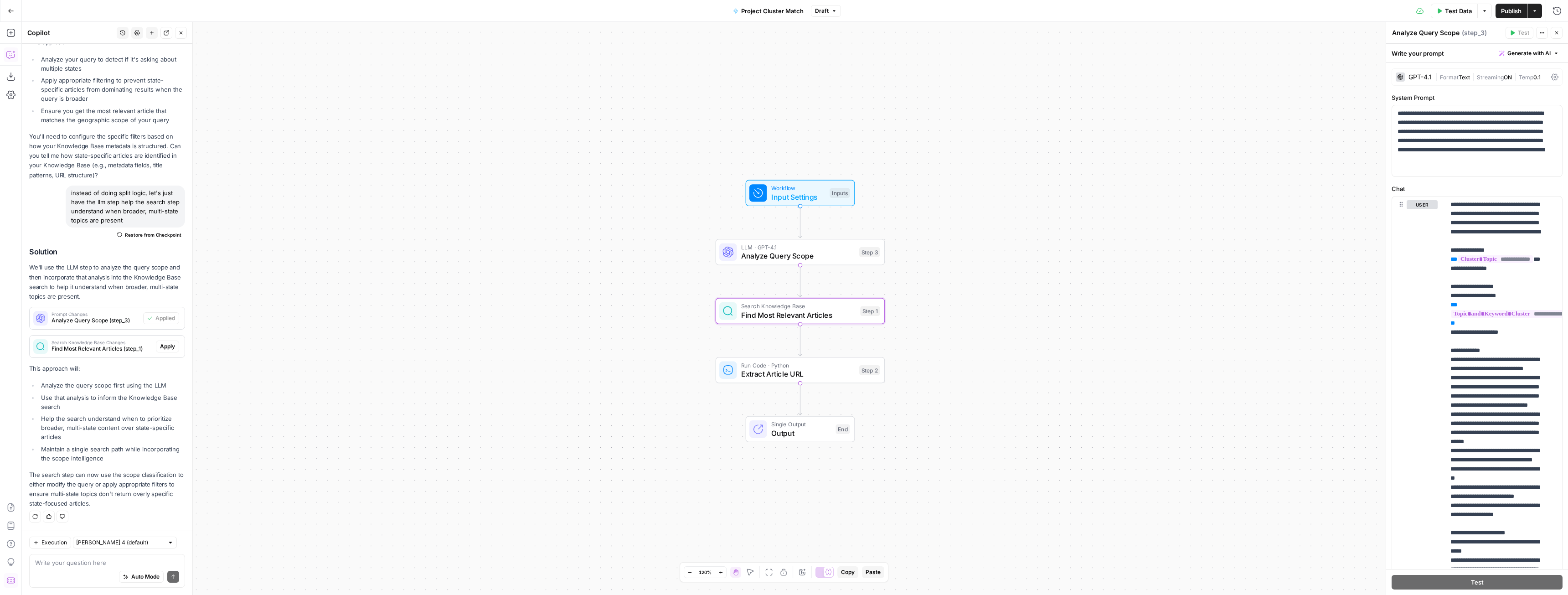
click at [163, 344] on span "Apply" at bounding box center [167, 346] width 15 height 8
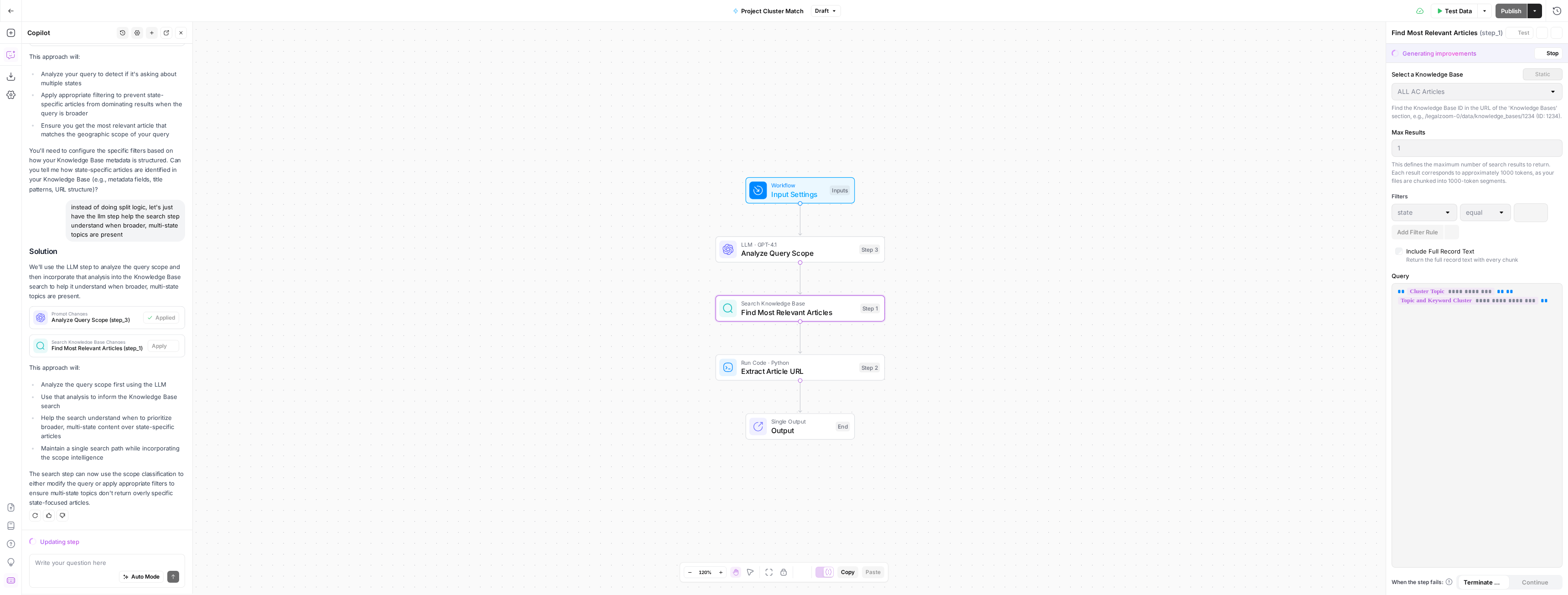
scroll to position [4159, 0]
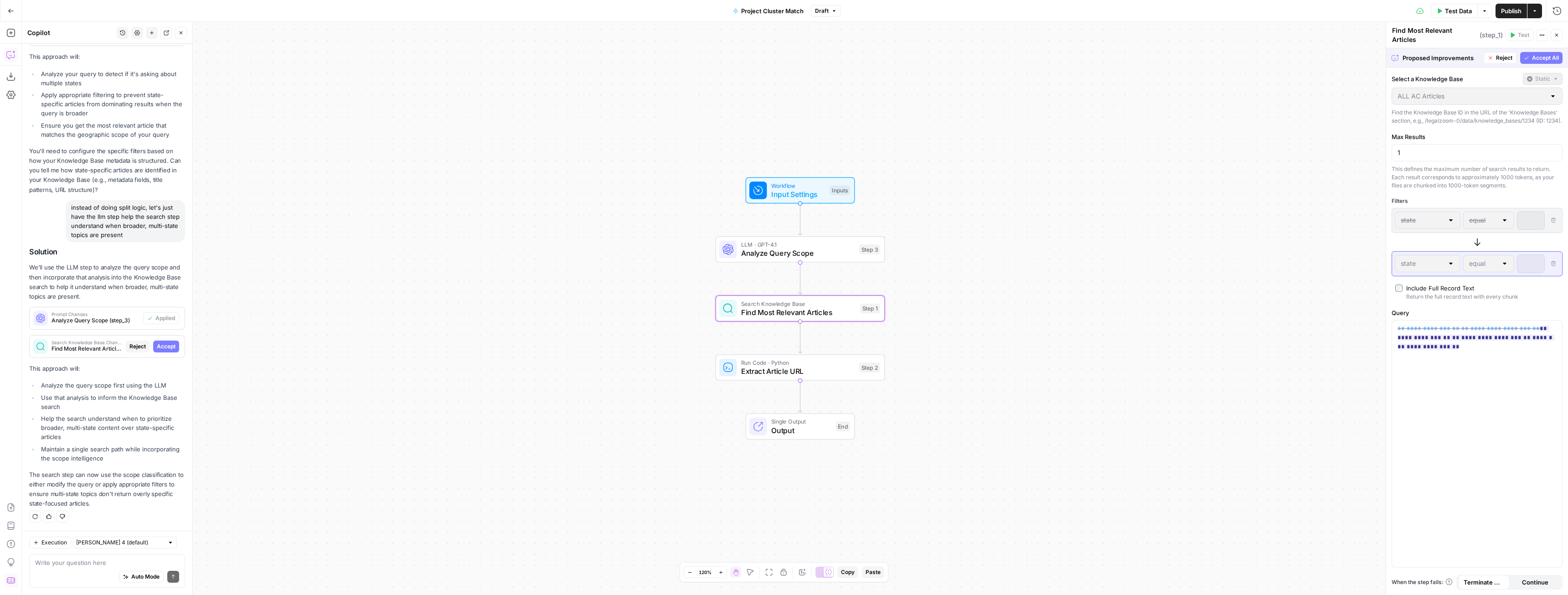
click at [163, 344] on span "Accept" at bounding box center [166, 346] width 19 height 8
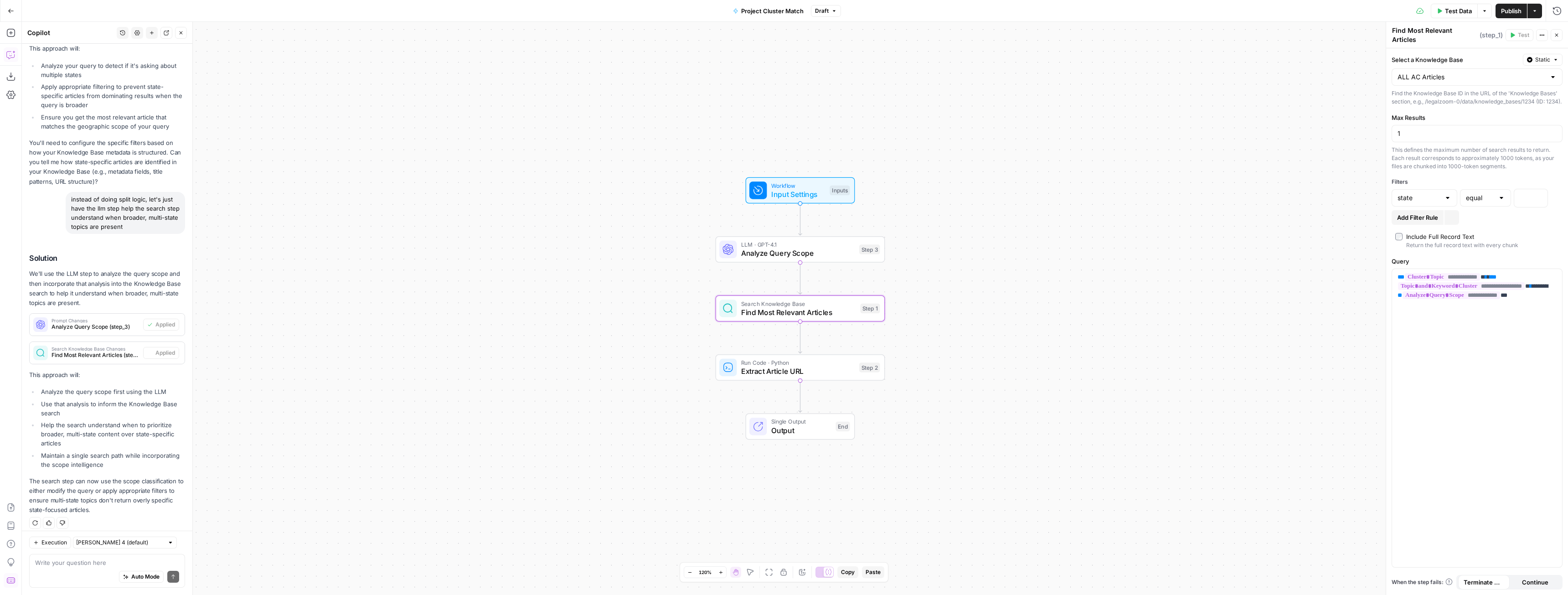
scroll to position [4305, 0]
click at [1505, 9] on span "Publish" at bounding box center [1511, 10] width 21 height 9
click at [88, 575] on div "Auto Mode Send" at bounding box center [107, 577] width 144 height 20
click at [145, 565] on textarea "we are now returning a null value" at bounding box center [107, 563] width 144 height 9
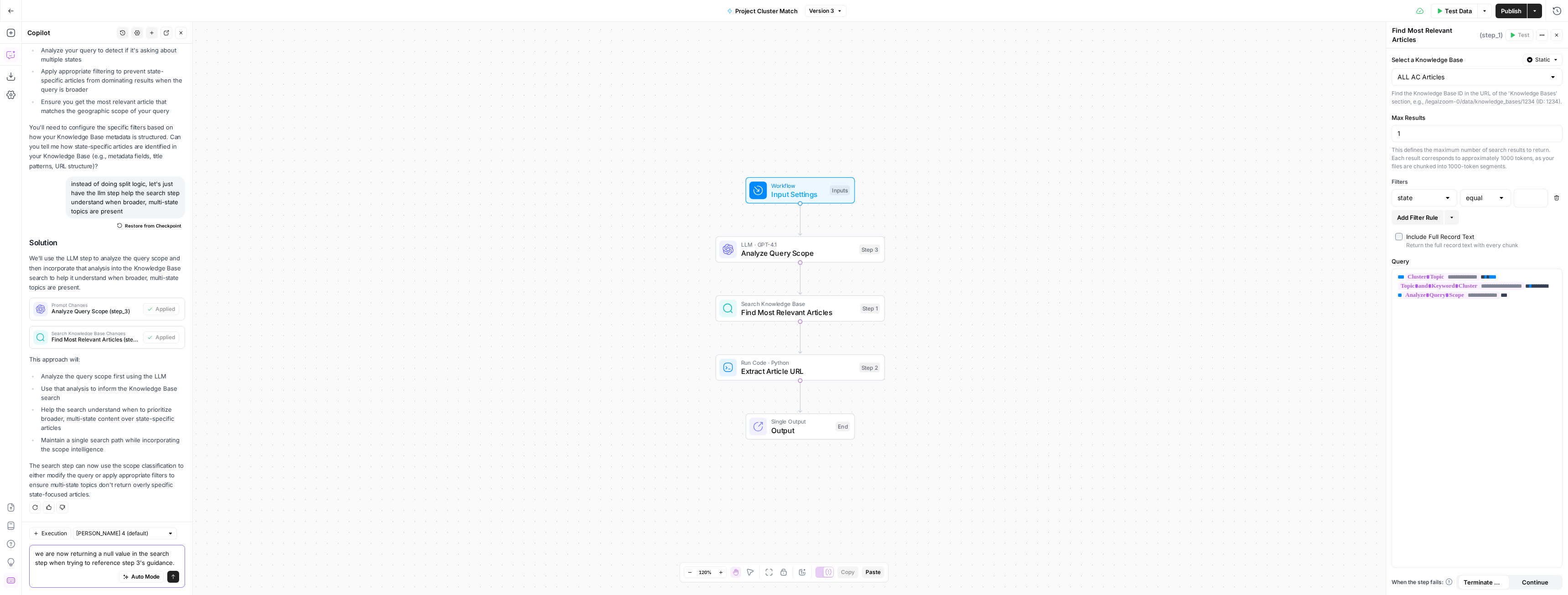
scroll to position [4323, 0]
type textarea "we are now returning a null value in the search step when trying to reference s…"
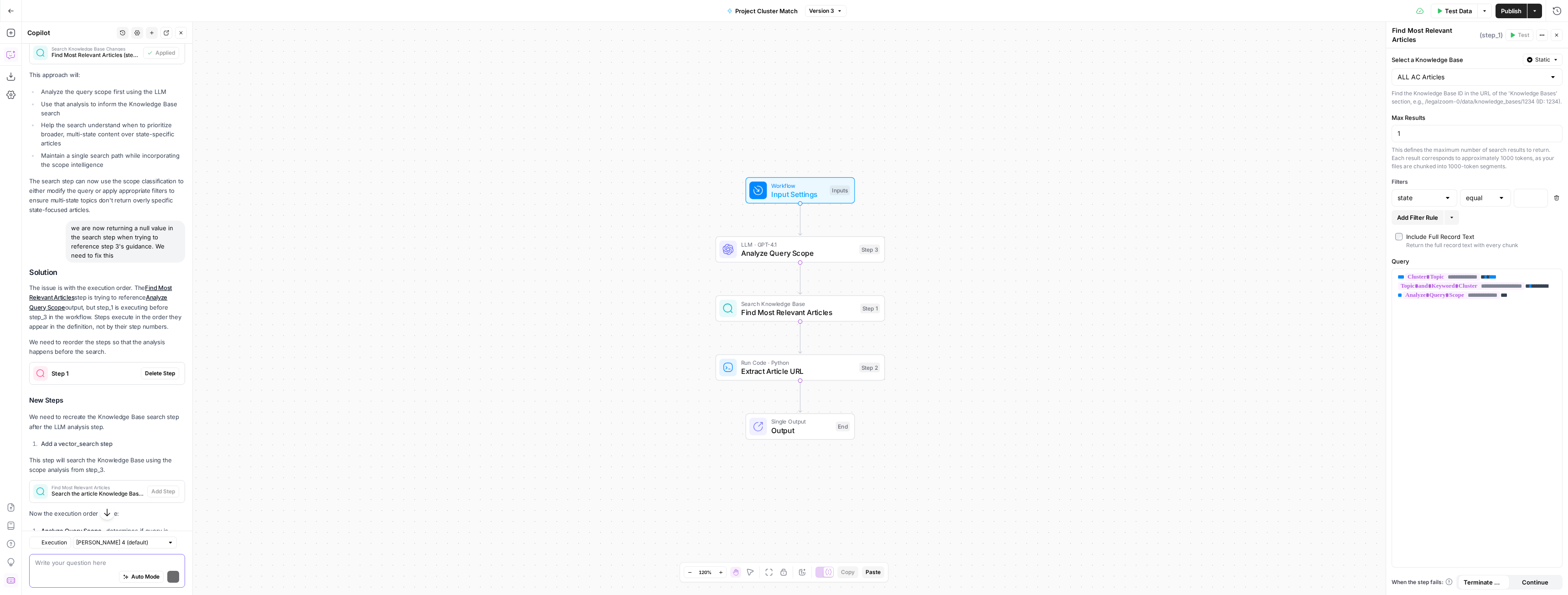
scroll to position [4629, 0]
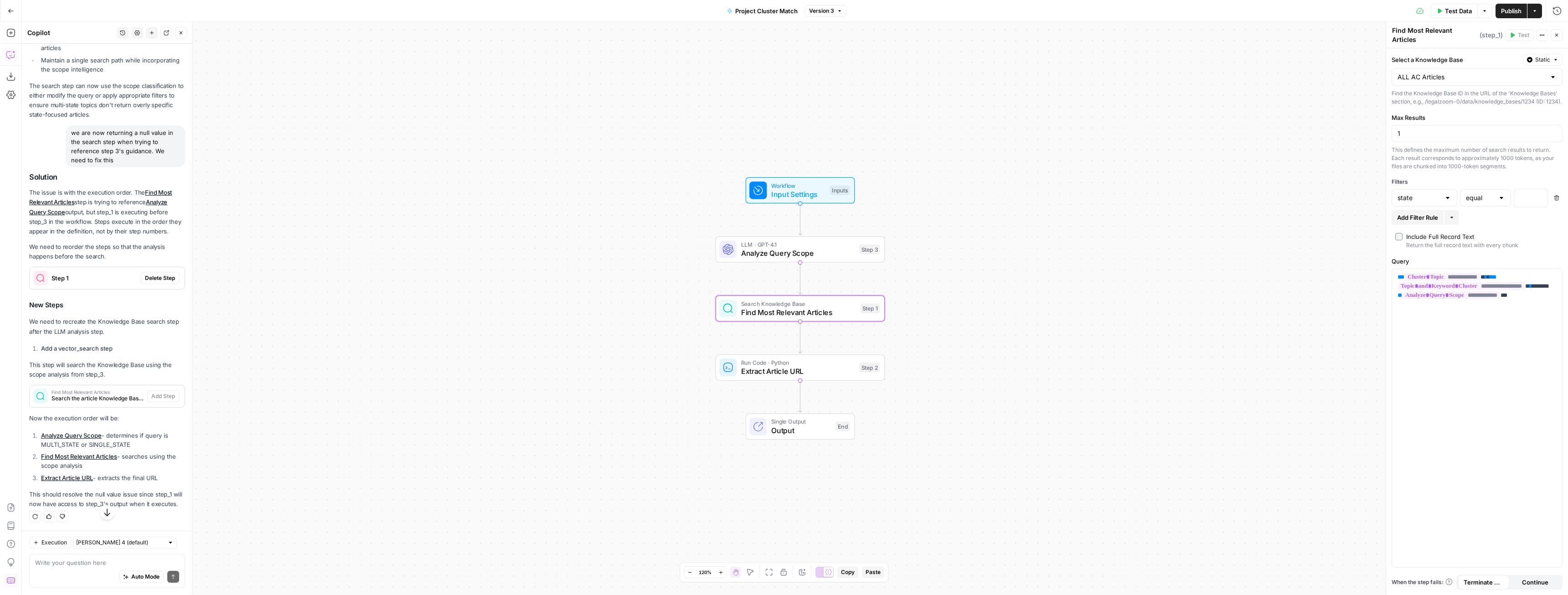
click at [149, 286] on div "Step 1 Delete Step" at bounding box center [107, 278] width 155 height 15
click at [151, 283] on span "Delete Step" at bounding box center [159, 278] width 30 height 8
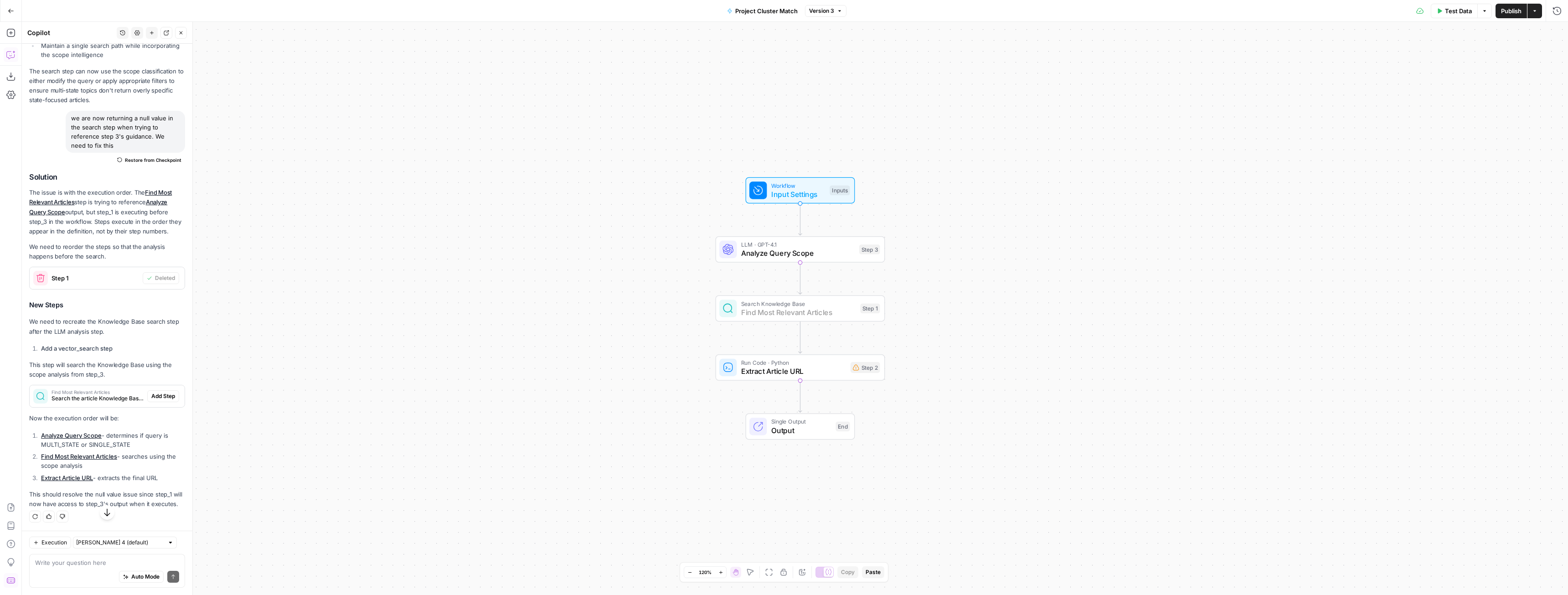
click at [159, 404] on div "Find Most Relevant Articles Search the article Knowledge Base to find the most …" at bounding box center [107, 396] width 155 height 15
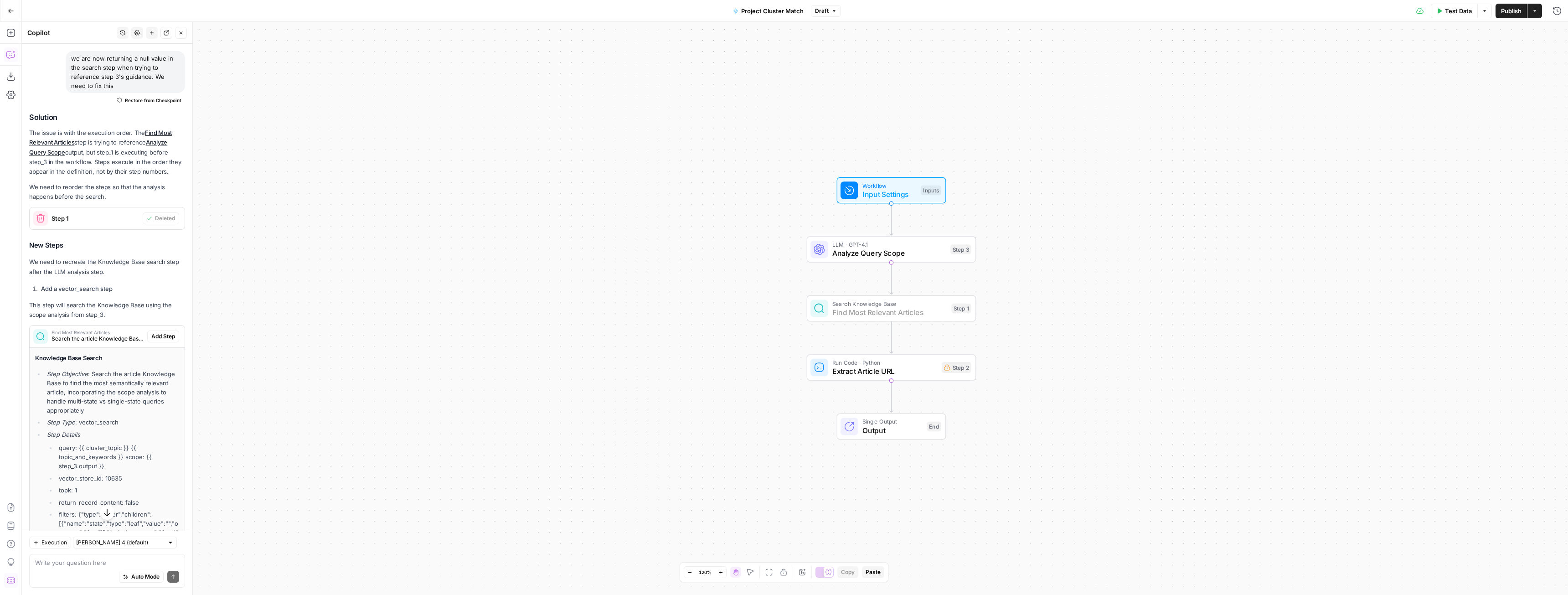
click at [159, 340] on span "Add Step" at bounding box center [163, 336] width 24 height 8
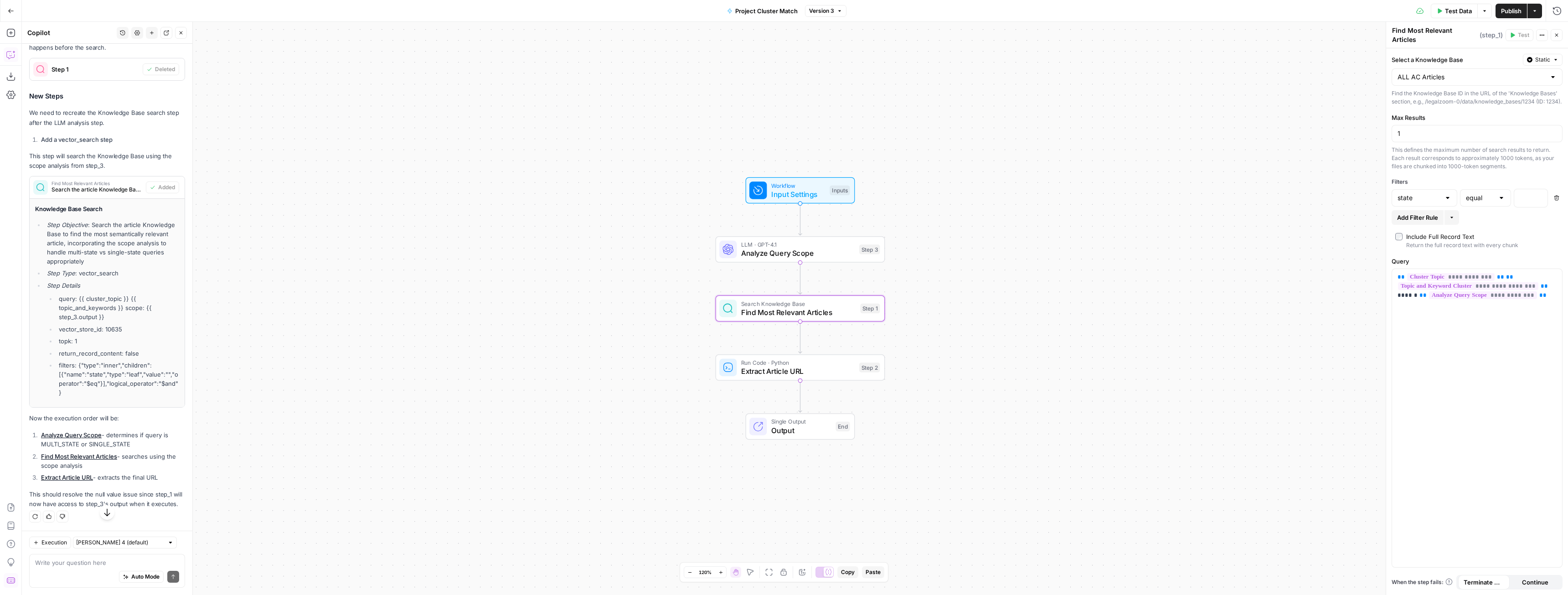
scroll to position [4913, 0]
click at [1513, 15] on div "One or more required inputs are empty." at bounding box center [1502, 14] width 111 height 9
click at [1505, 10] on span "Publish" at bounding box center [1511, 10] width 21 height 9
click at [99, 572] on div "Auto Mode Send" at bounding box center [107, 577] width 144 height 20
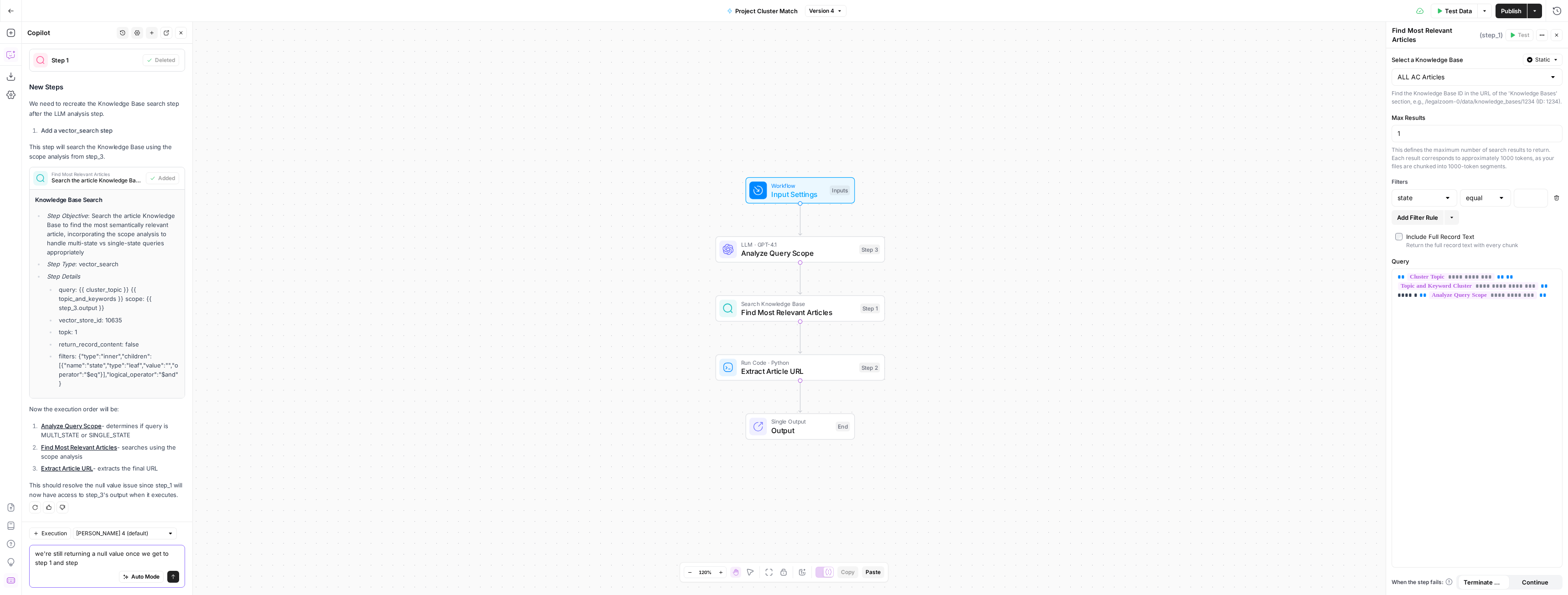
type textarea "we're still returning a null value once we get to step 1 and step 2"
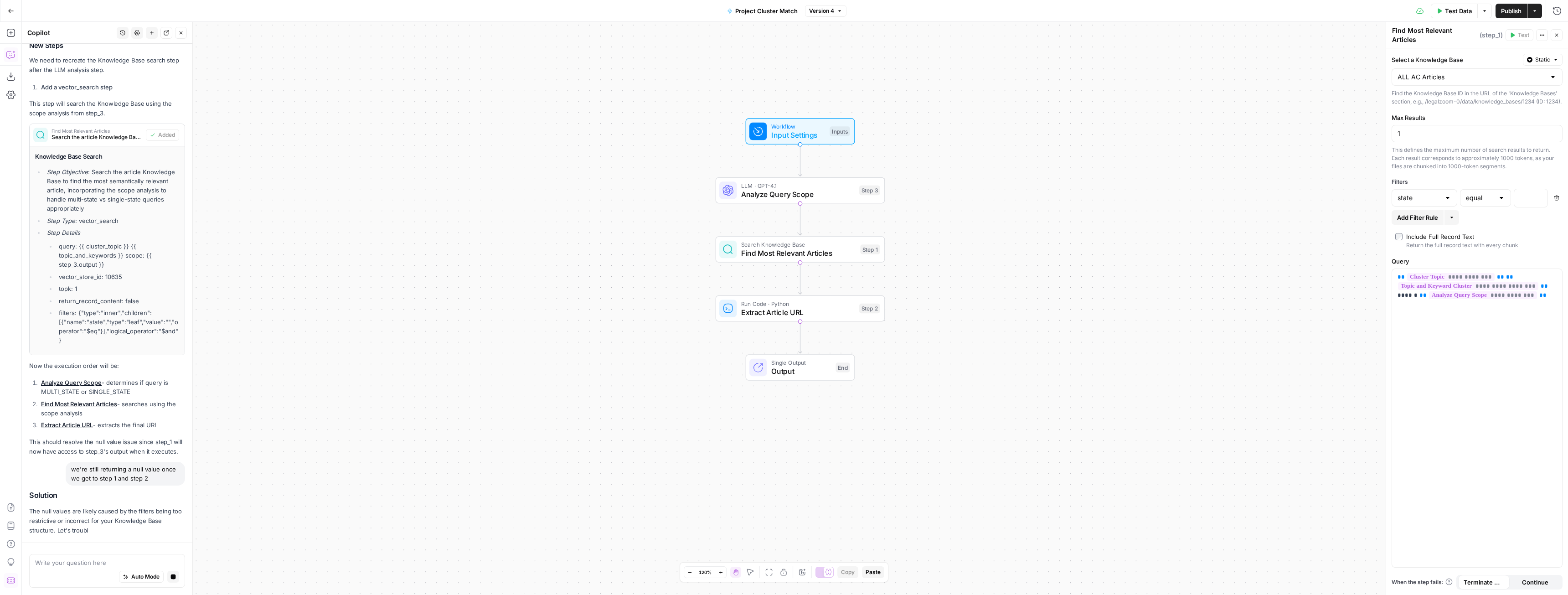
click at [1499, 202] on div at bounding box center [1502, 198] width 7 height 9
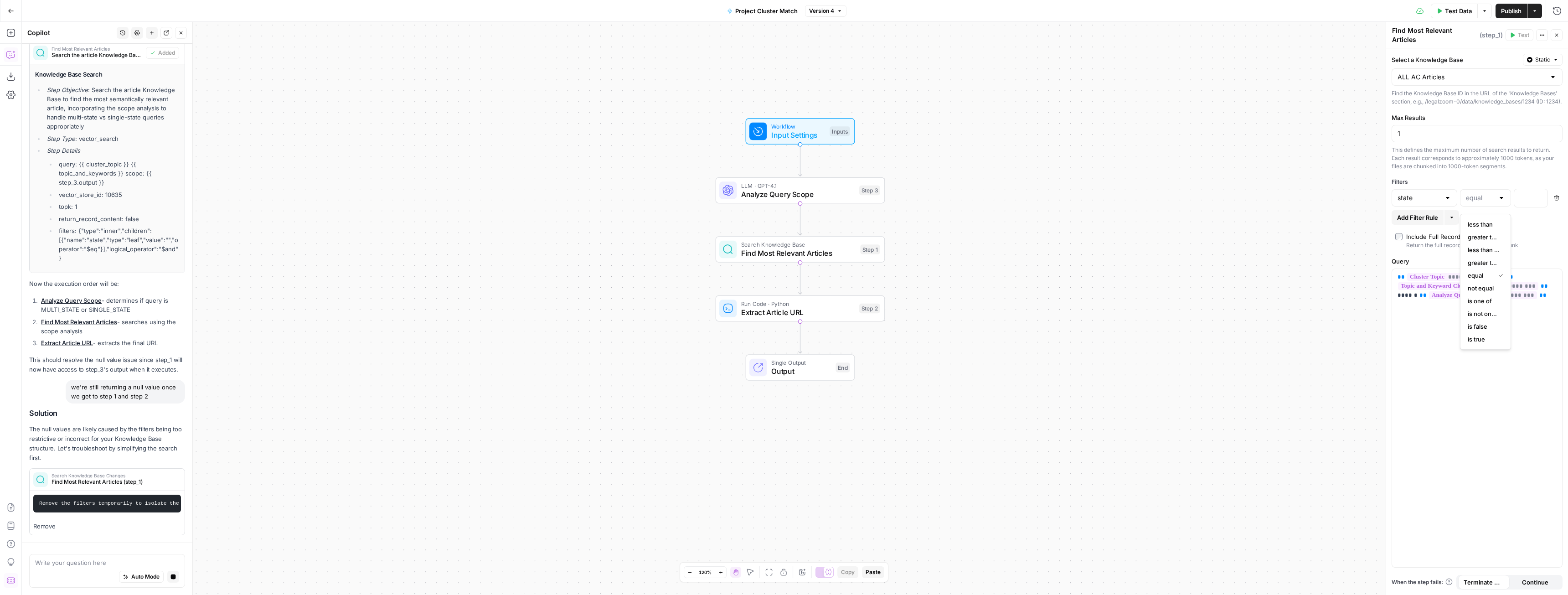
type input "equal"
click at [1264, 252] on div "Workflow Input Settings Inputs LLM · GPT-4.1 Analyze Query Scope Step 3 Search …" at bounding box center [795, 308] width 1546 height 573
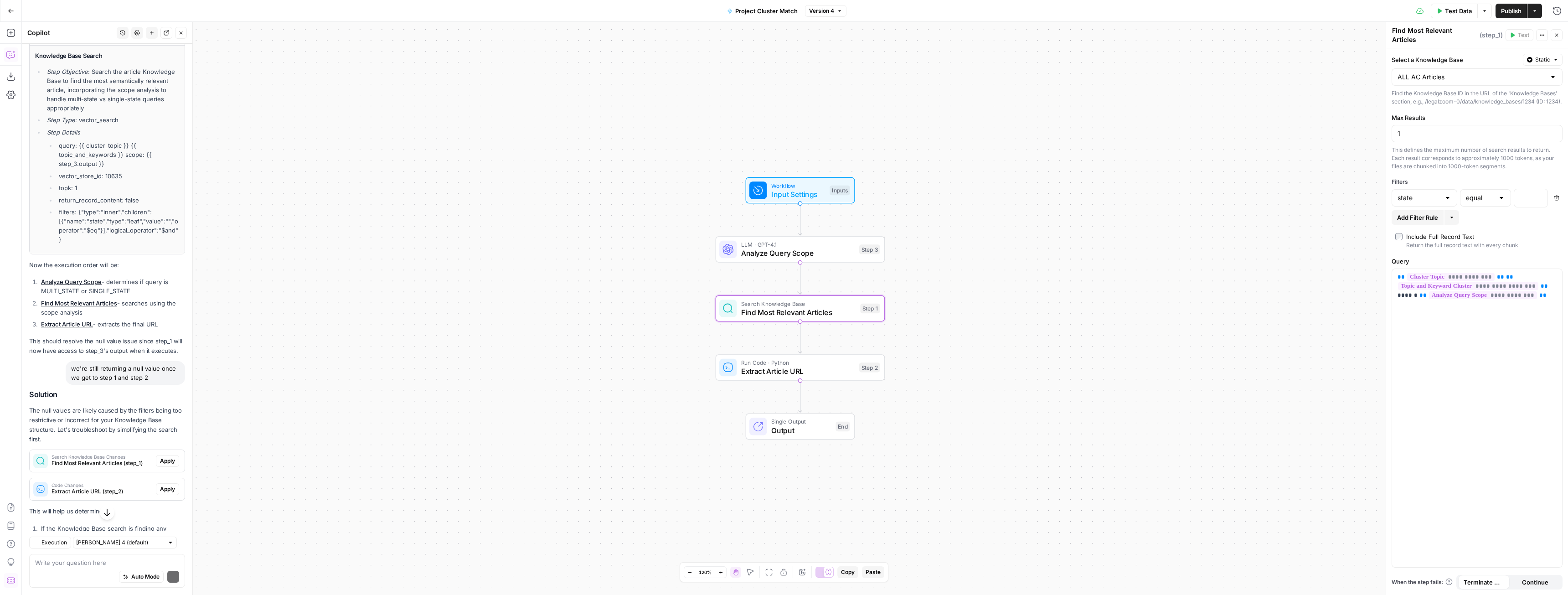
scroll to position [5089, 0]
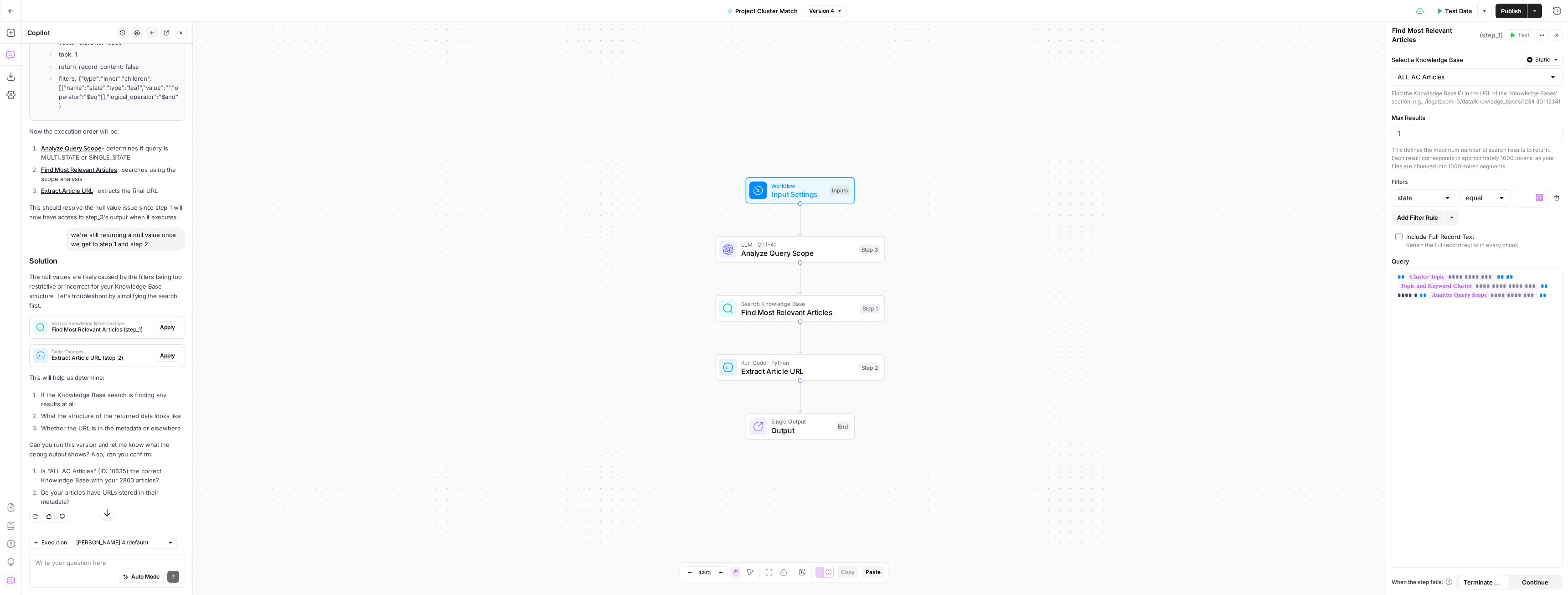
click at [1557, 198] on button "Delete" at bounding box center [1556, 197] width 12 height 12
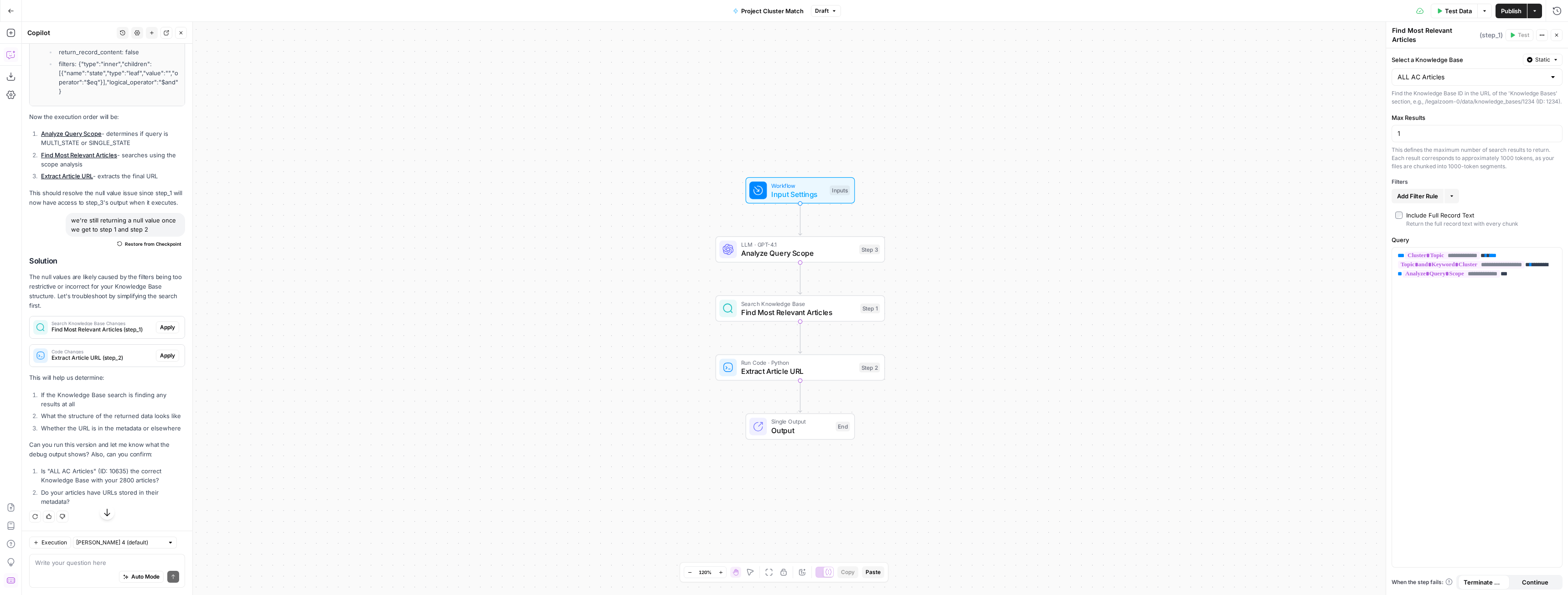
click at [1508, 8] on span "Publish" at bounding box center [1511, 10] width 21 height 9
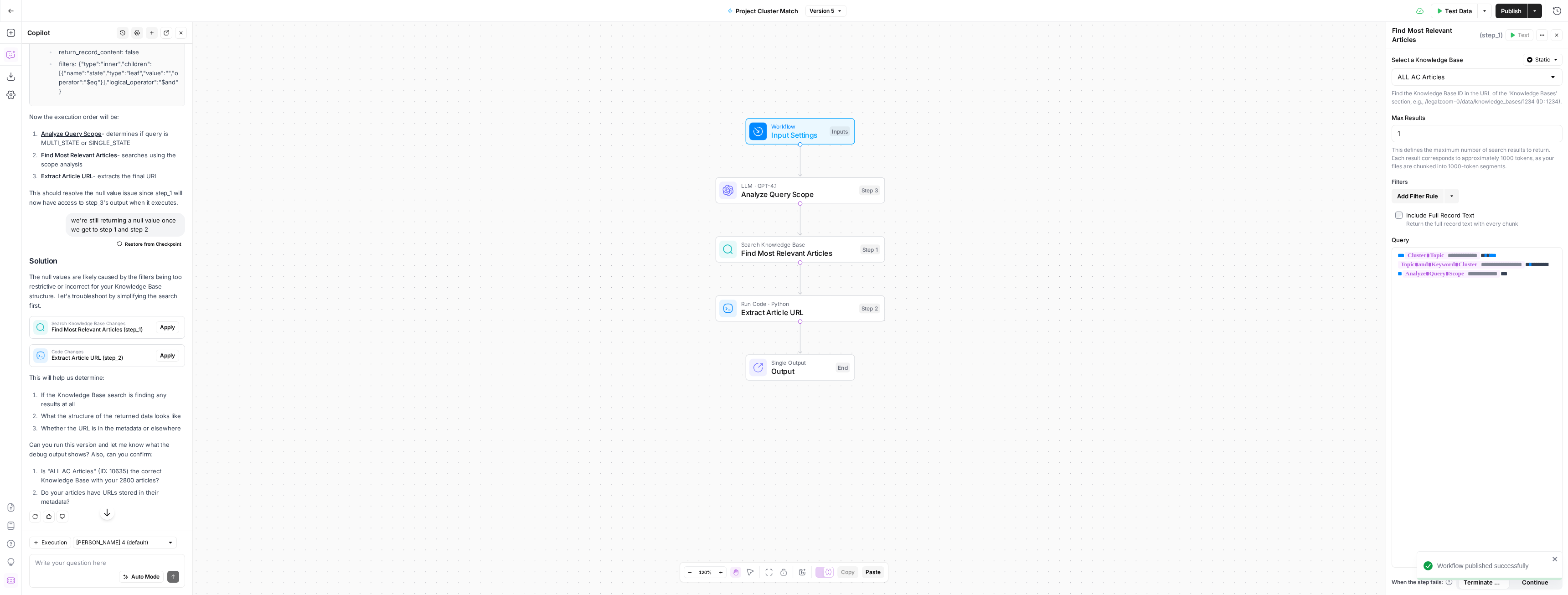
scroll to position [5150, 0]
click at [59, 568] on div "Auto Mode Send" at bounding box center [107, 577] width 144 height 20
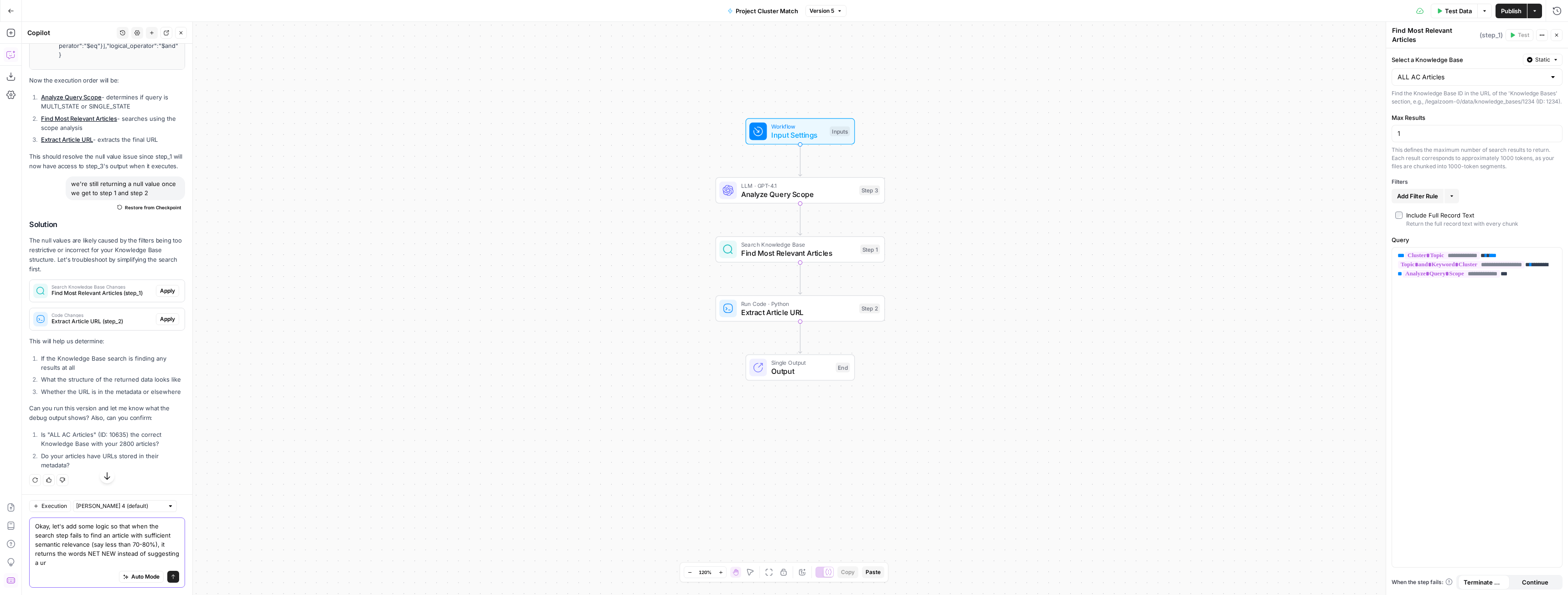
type textarea "Okay, let's add some logic so that when the search step fails to find an articl…"
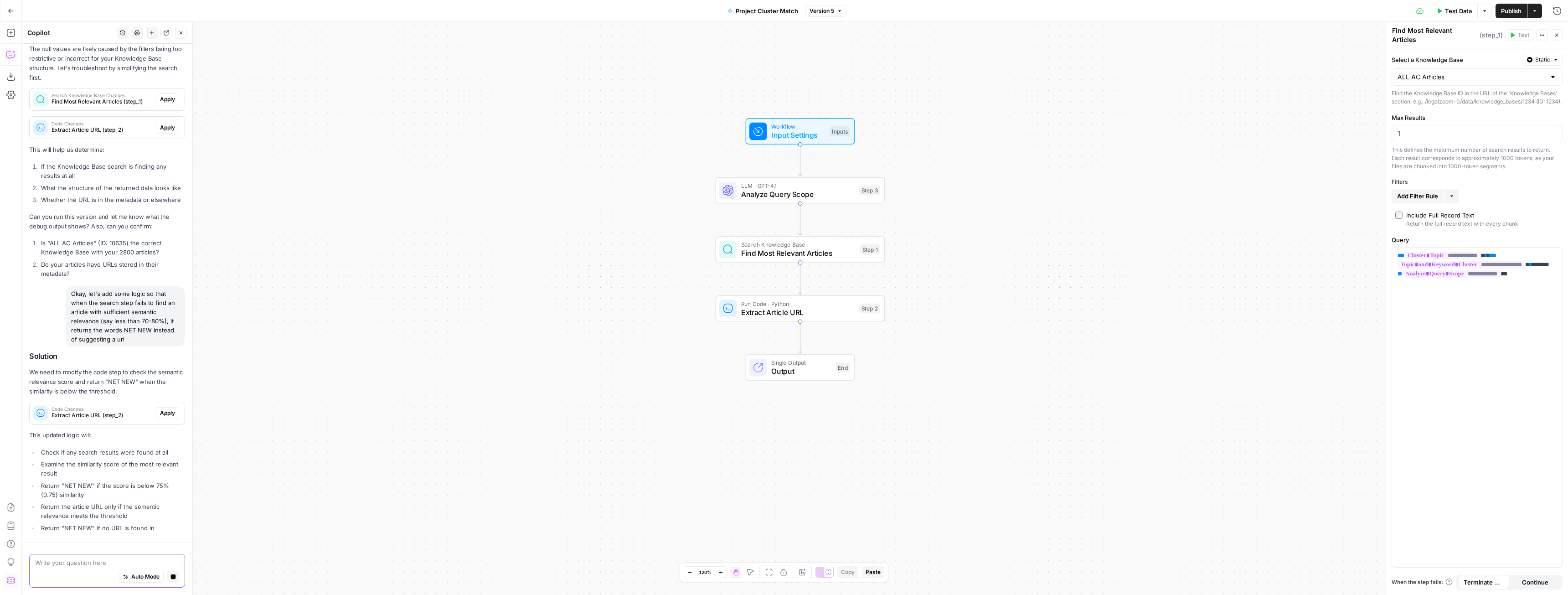
scroll to position [5219, 0]
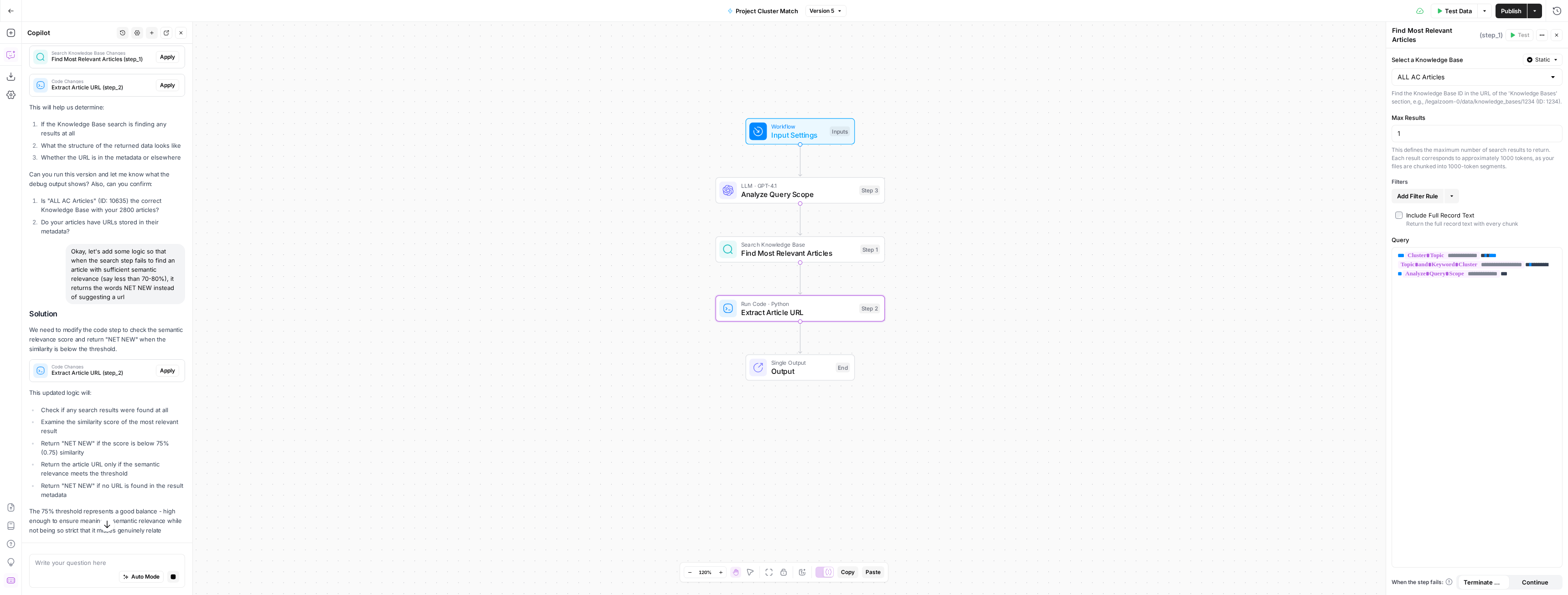
click at [160, 375] on span "Apply" at bounding box center [167, 370] width 15 height 8
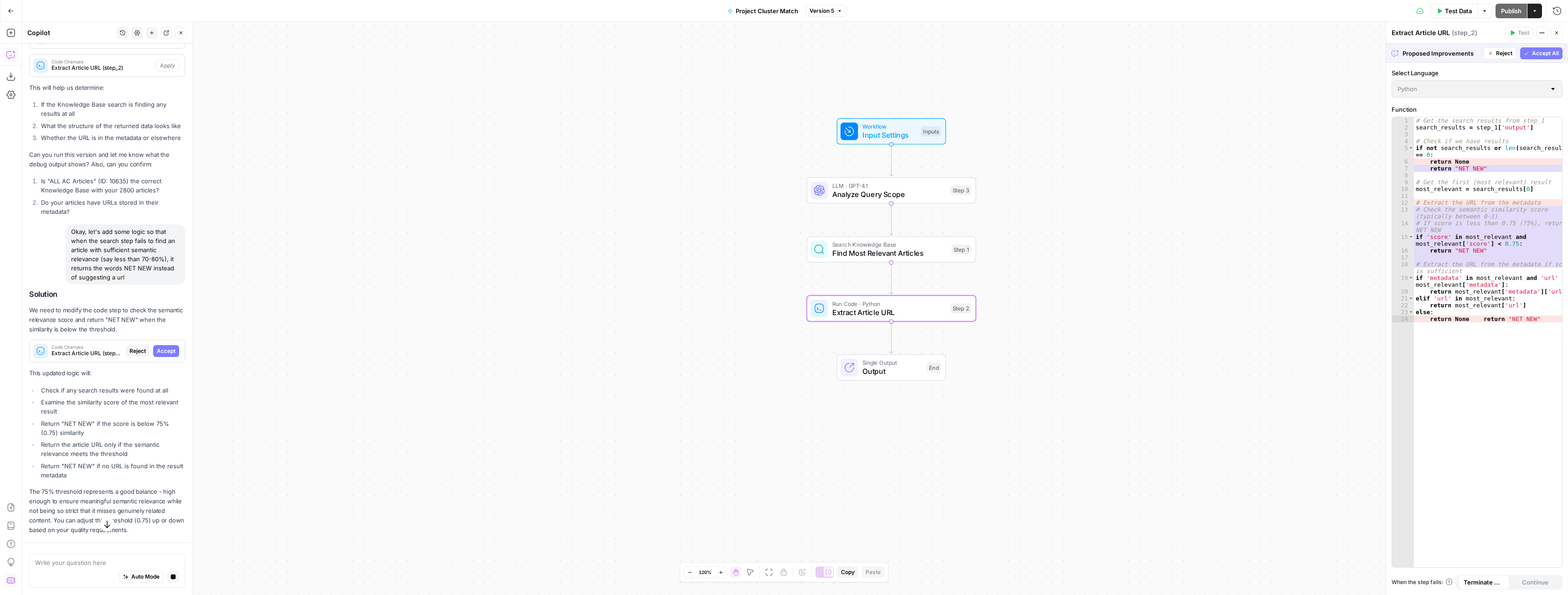
click at [159, 355] on span "Accept" at bounding box center [166, 351] width 19 height 8
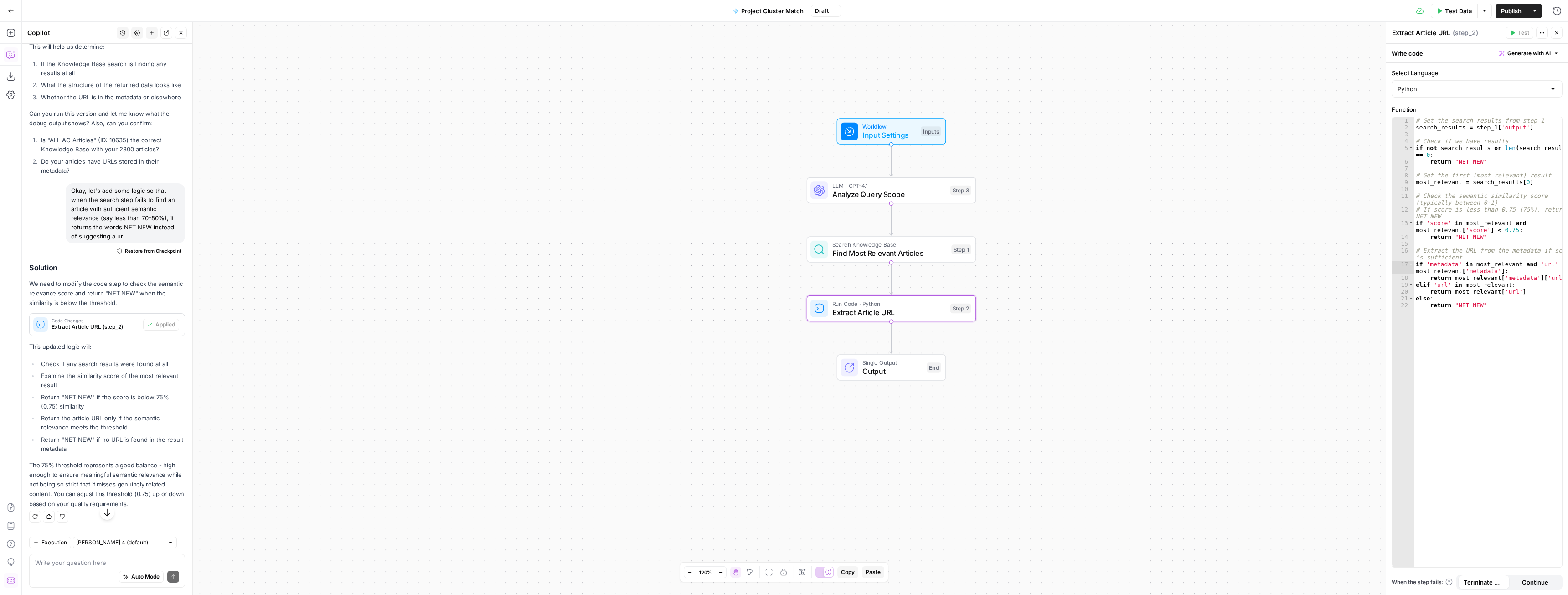
scroll to position [5569, 0]
click at [82, 563] on textarea at bounding box center [107, 563] width 144 height 9
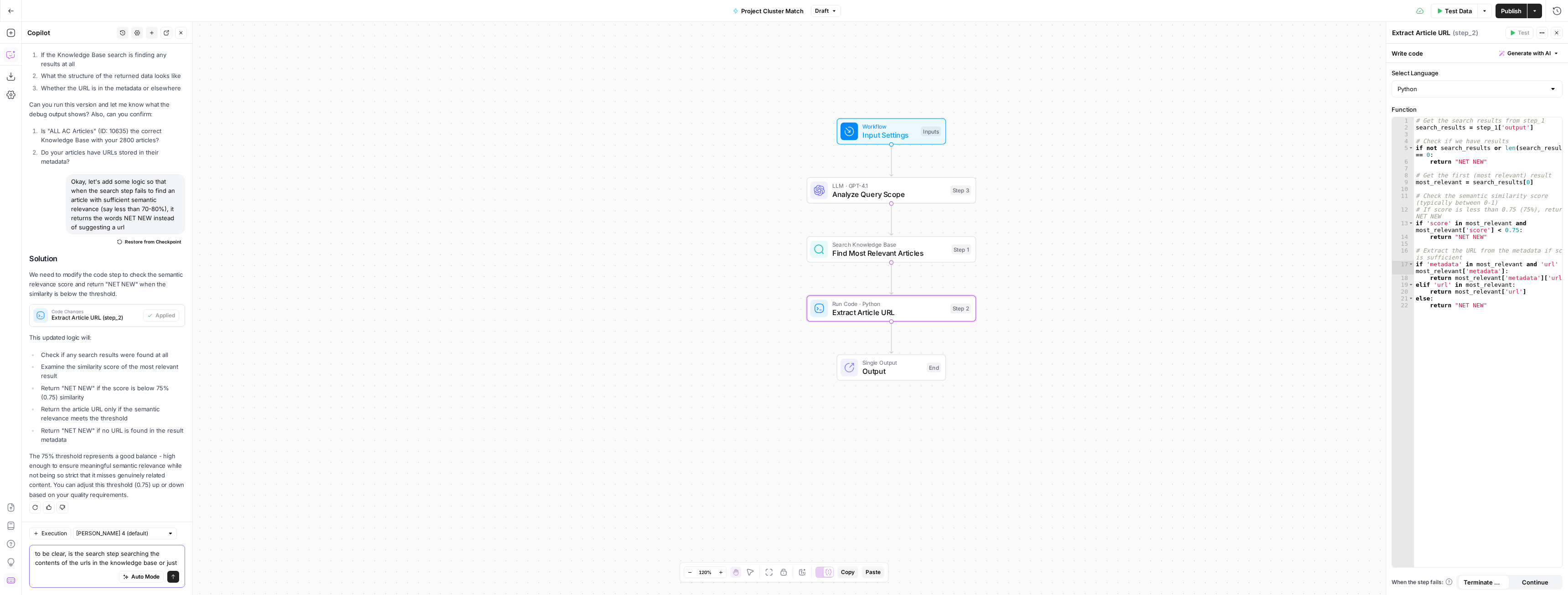
scroll to position [5588, 0]
type textarea "to be clear, is the search step searching the contents of the urls in the knowl…"
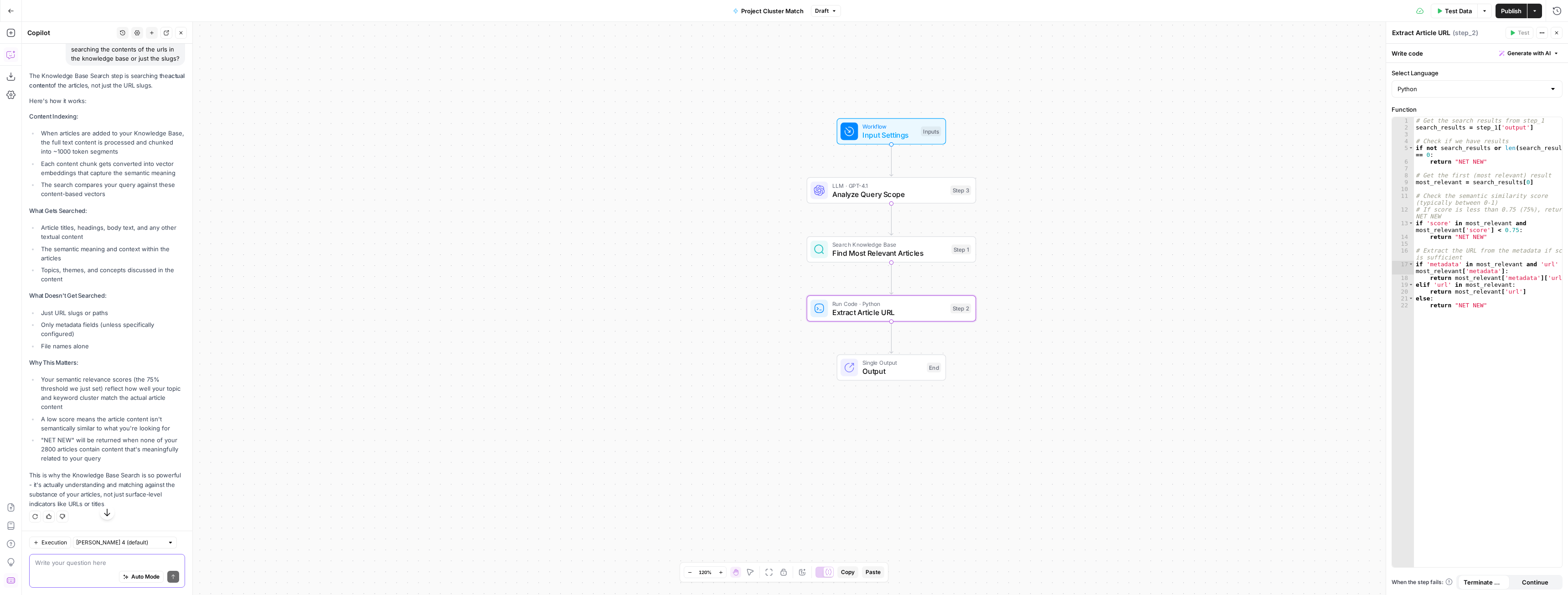
scroll to position [5991, 0]
click at [89, 567] on textarea at bounding box center [107, 563] width 144 height 9
type textarea "but I only uploaded the urls to the knowledge base"
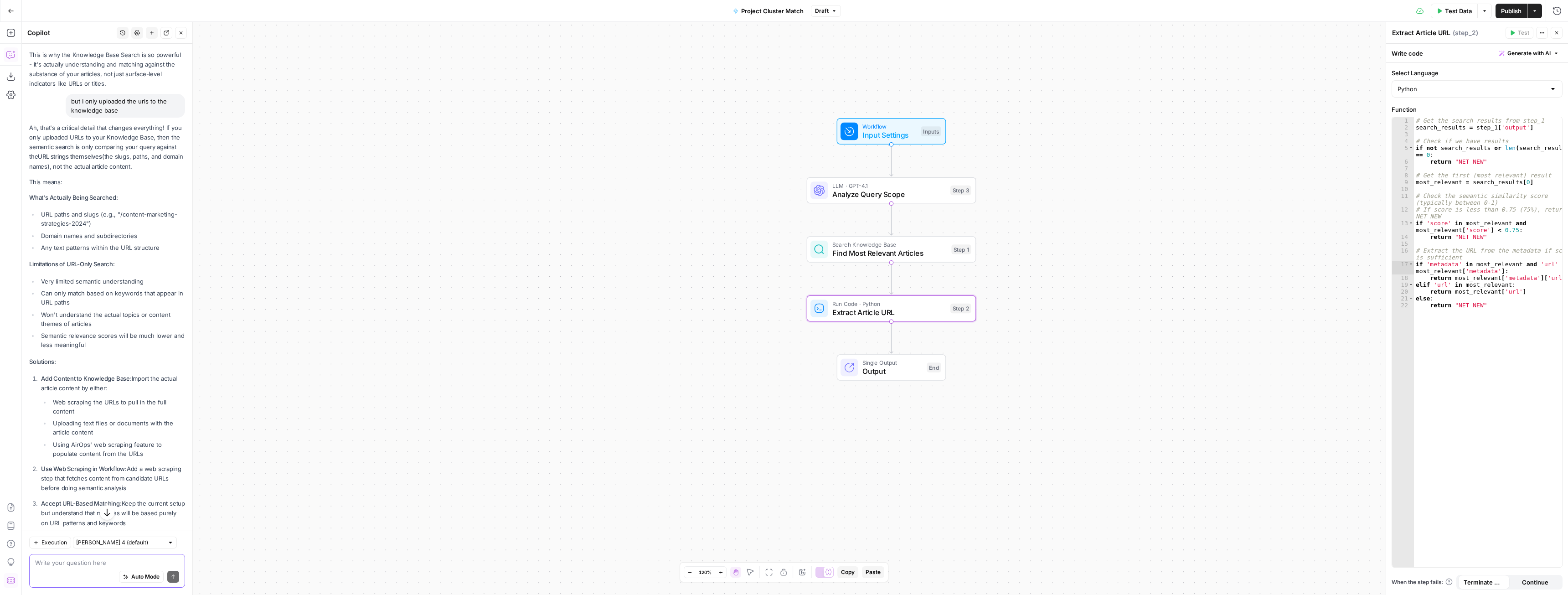
scroll to position [6495, 0]
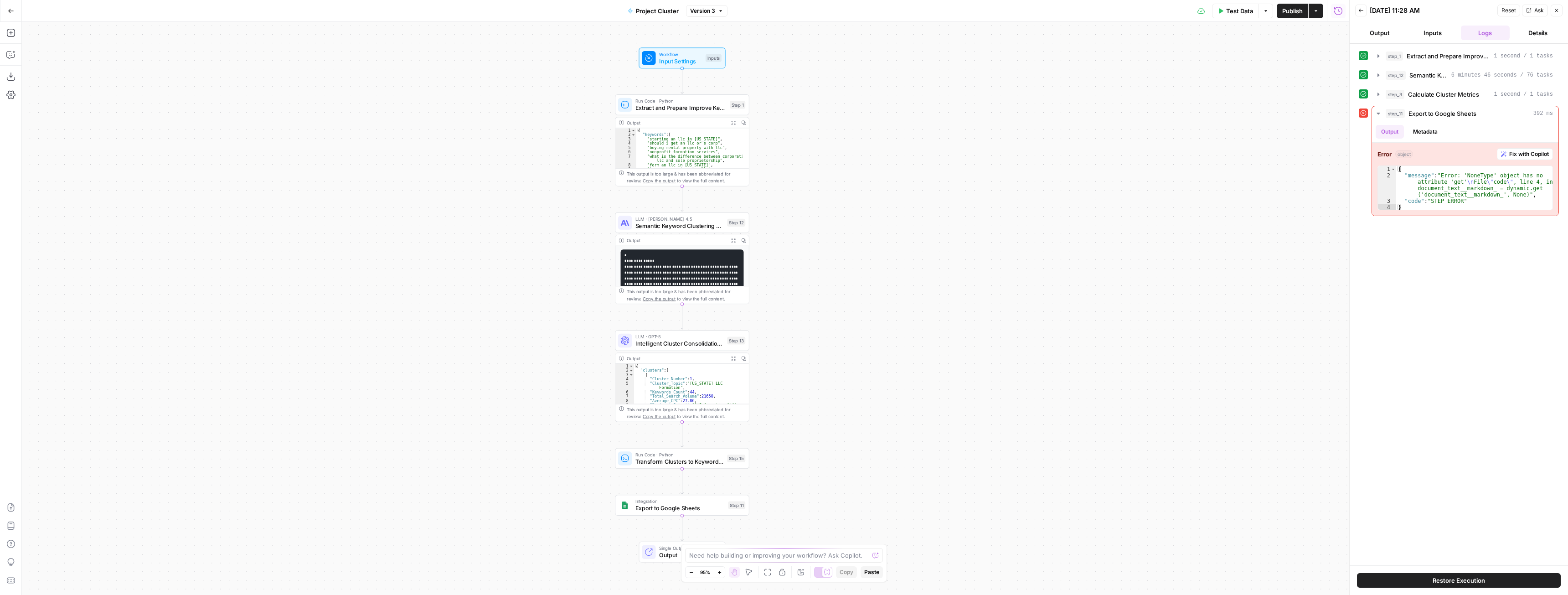
click at [1242, 9] on span "Test Data" at bounding box center [1239, 10] width 27 height 9
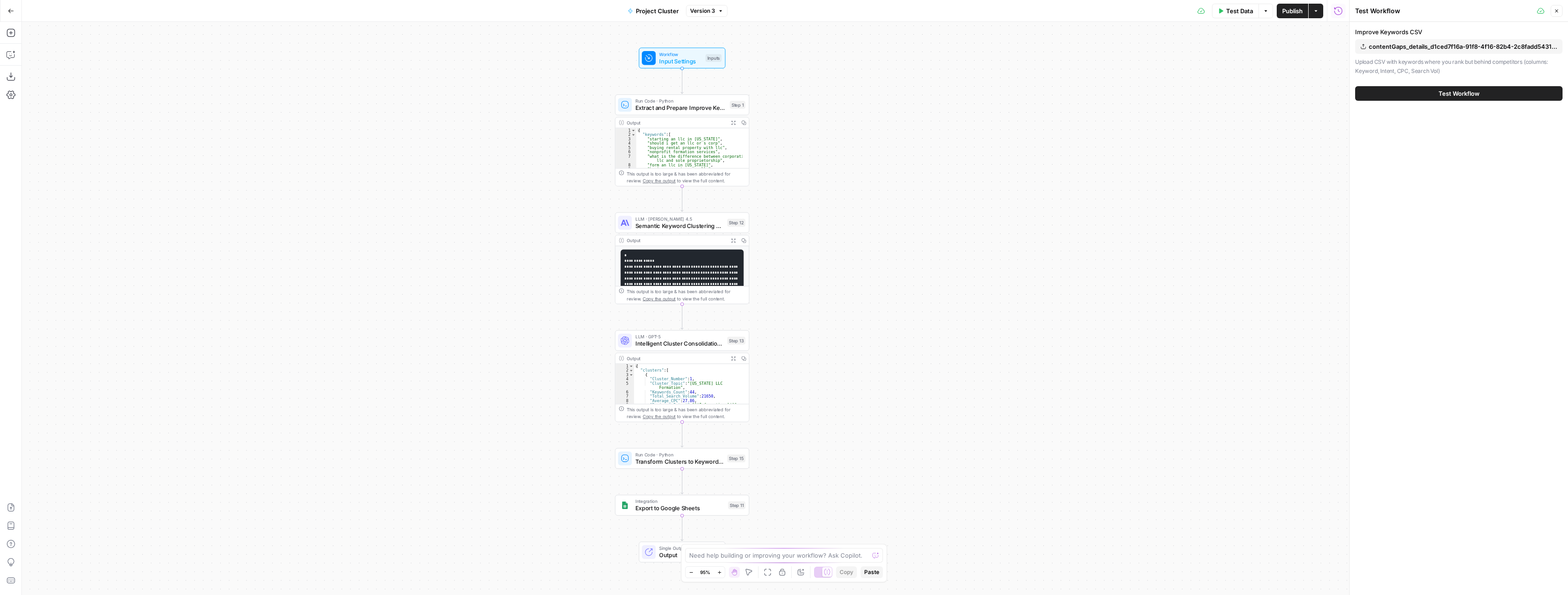
click at [1460, 94] on span "Test Workflow" at bounding box center [1458, 93] width 41 height 9
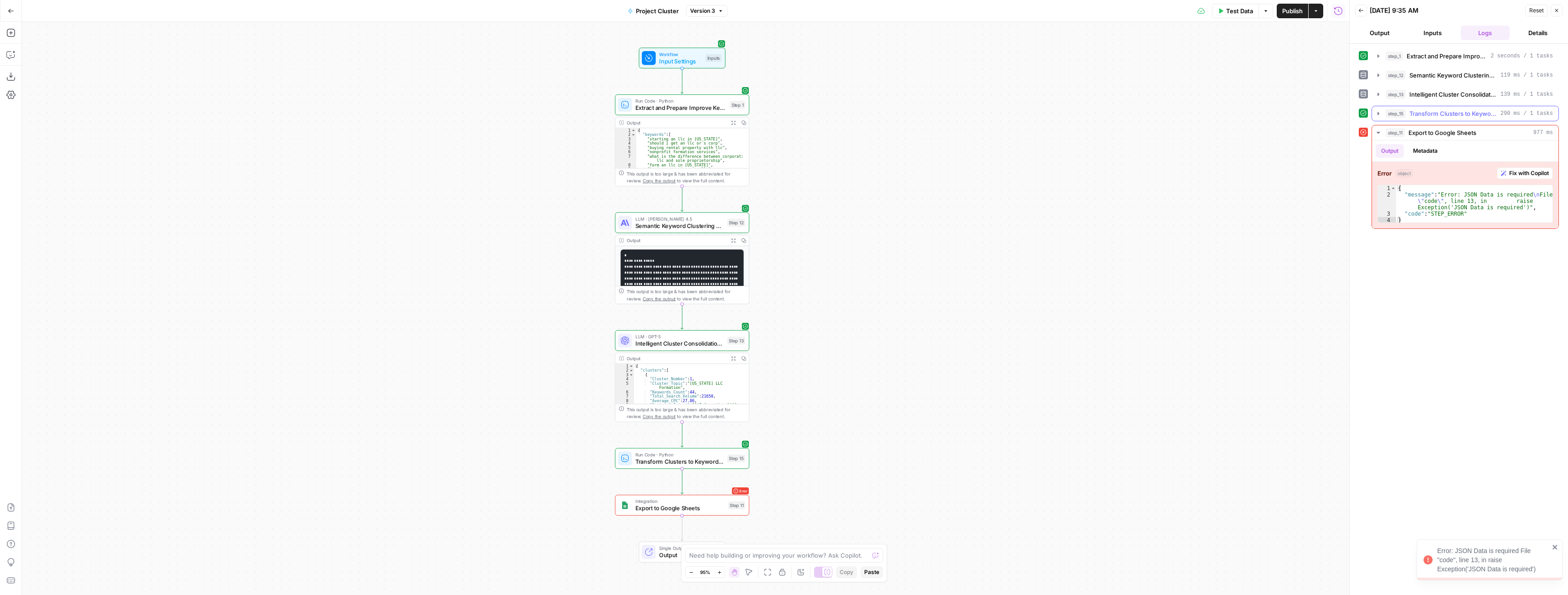
click at [1380, 111] on icon "button" at bounding box center [1378, 113] width 7 height 7
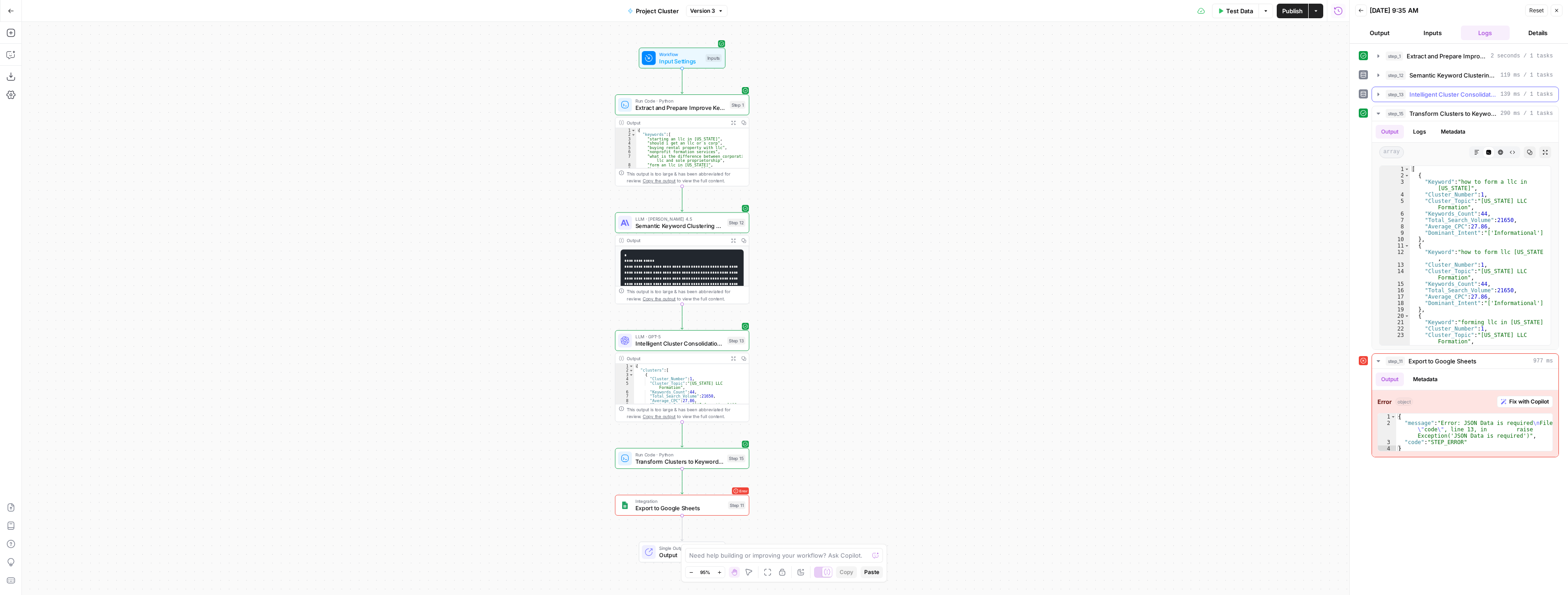
click at [1380, 94] on icon "button" at bounding box center [1378, 94] width 7 height 7
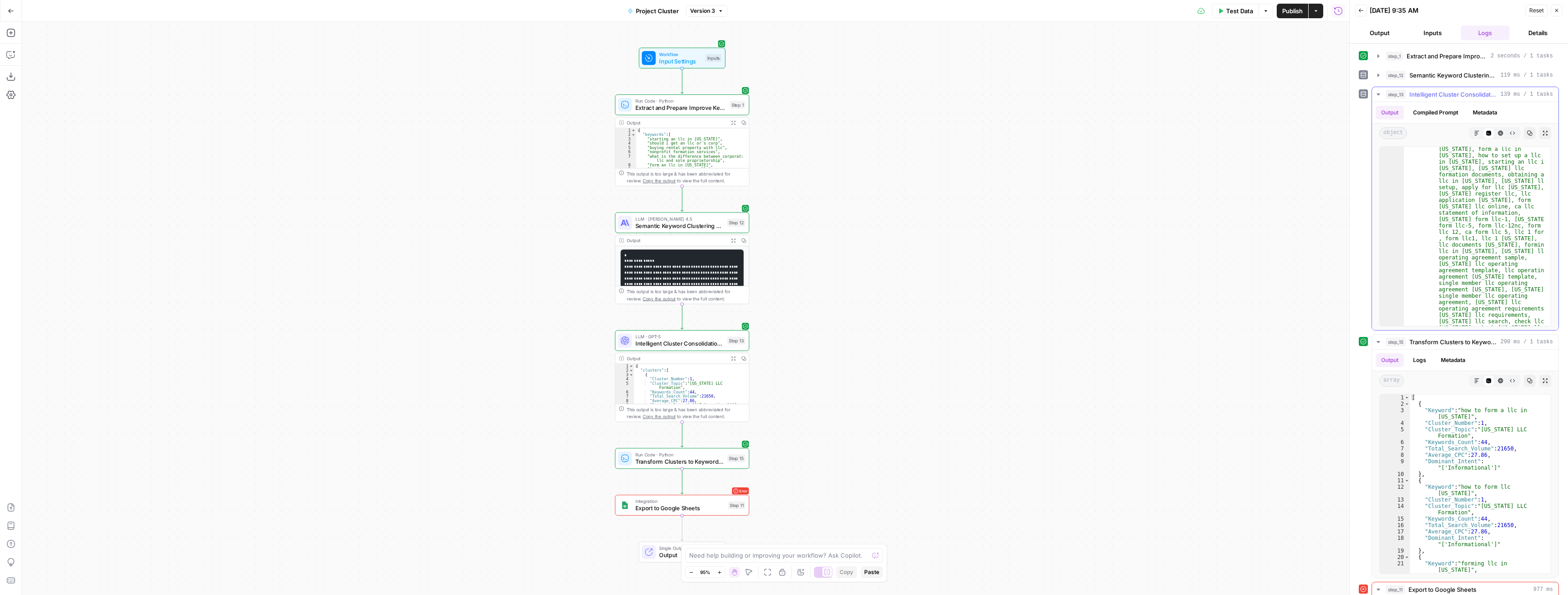
scroll to position [246, 0]
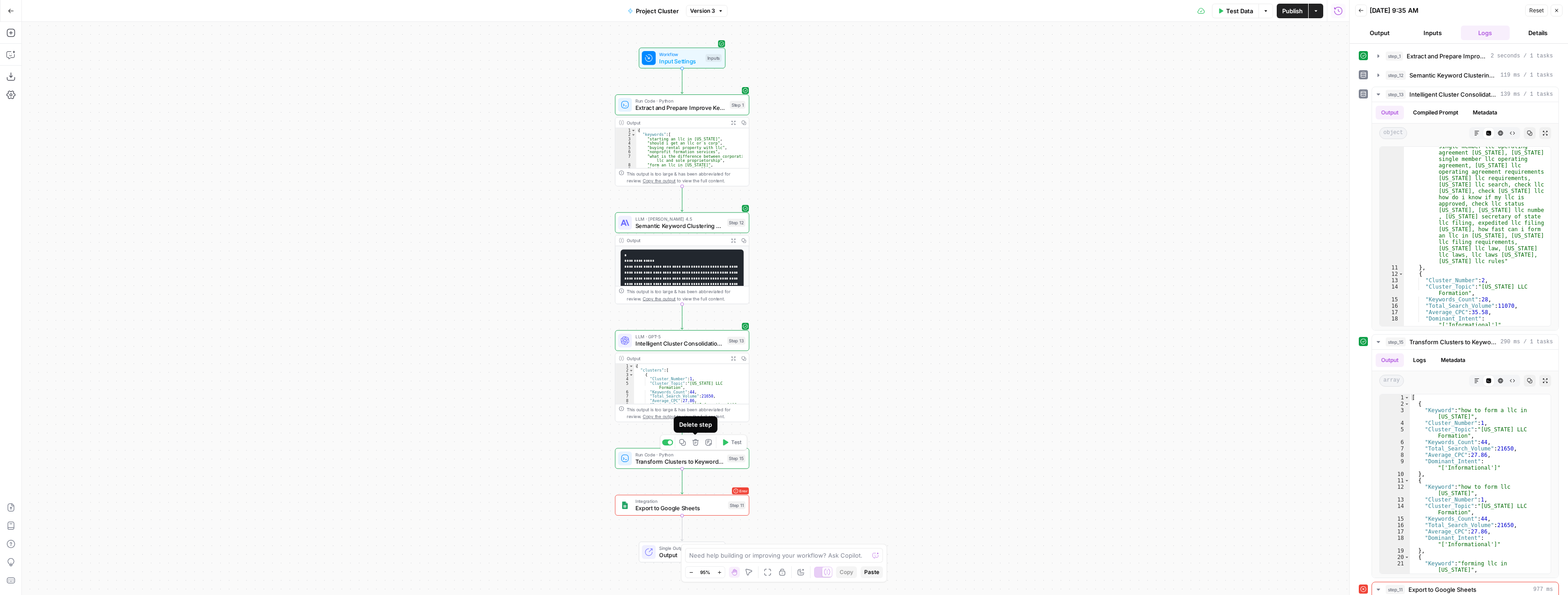
click at [695, 444] on icon "button" at bounding box center [695, 442] width 7 height 7
click at [761, 116] on span "Delete Step" at bounding box center [759, 116] width 35 height 9
click at [14, 59] on button "Copilot" at bounding box center [11, 55] width 15 height 15
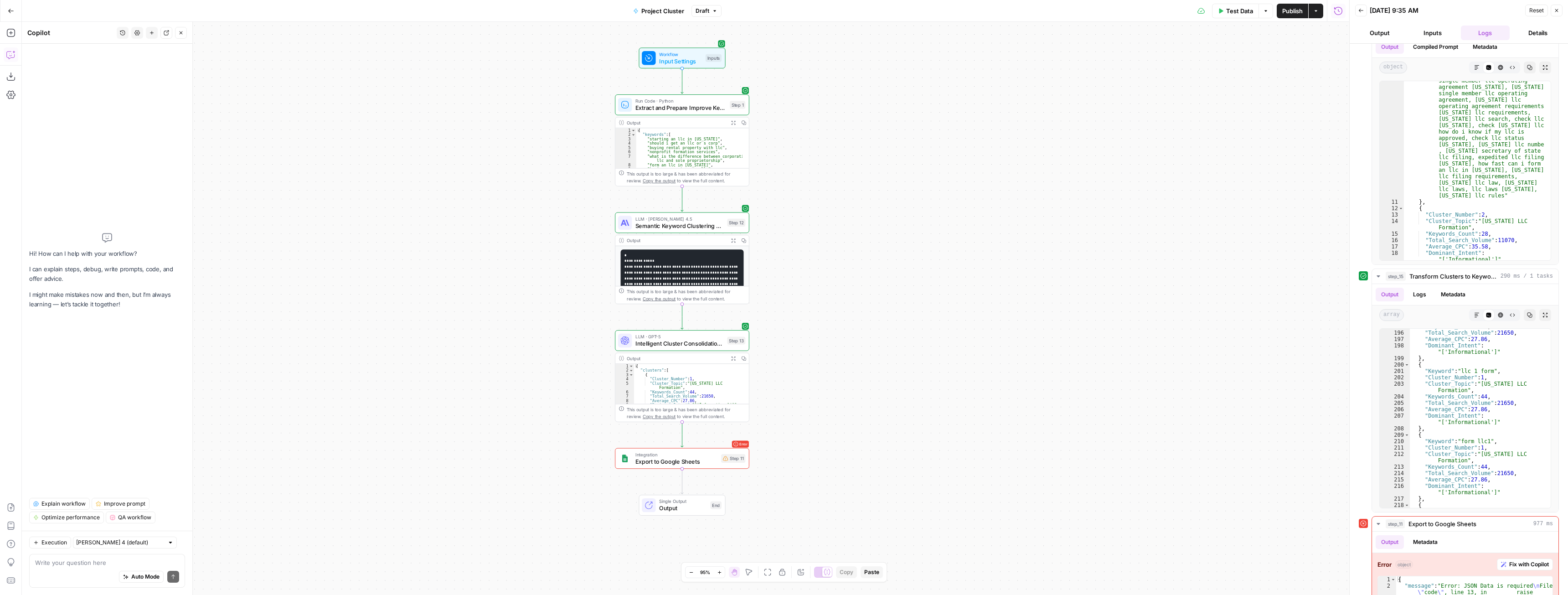
scroll to position [96, 0]
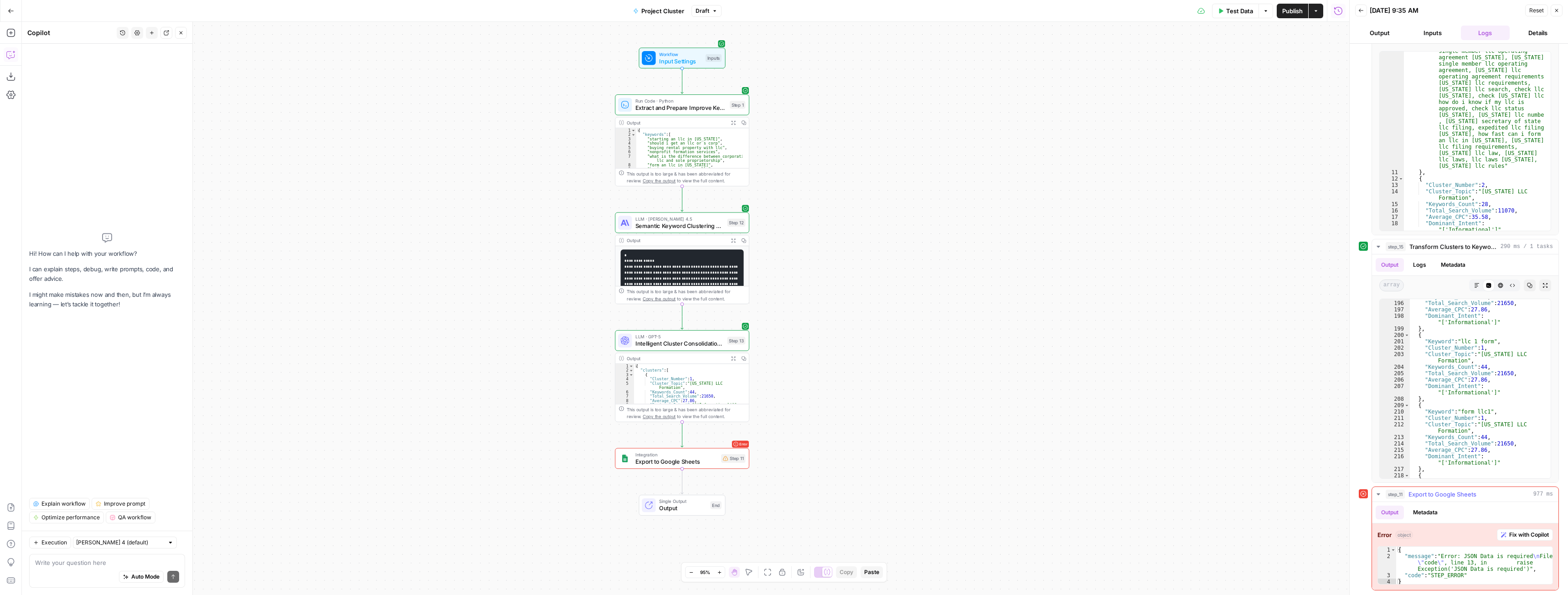
click at [1521, 535] on span "Fix with Copilot" at bounding box center [1528, 535] width 40 height 8
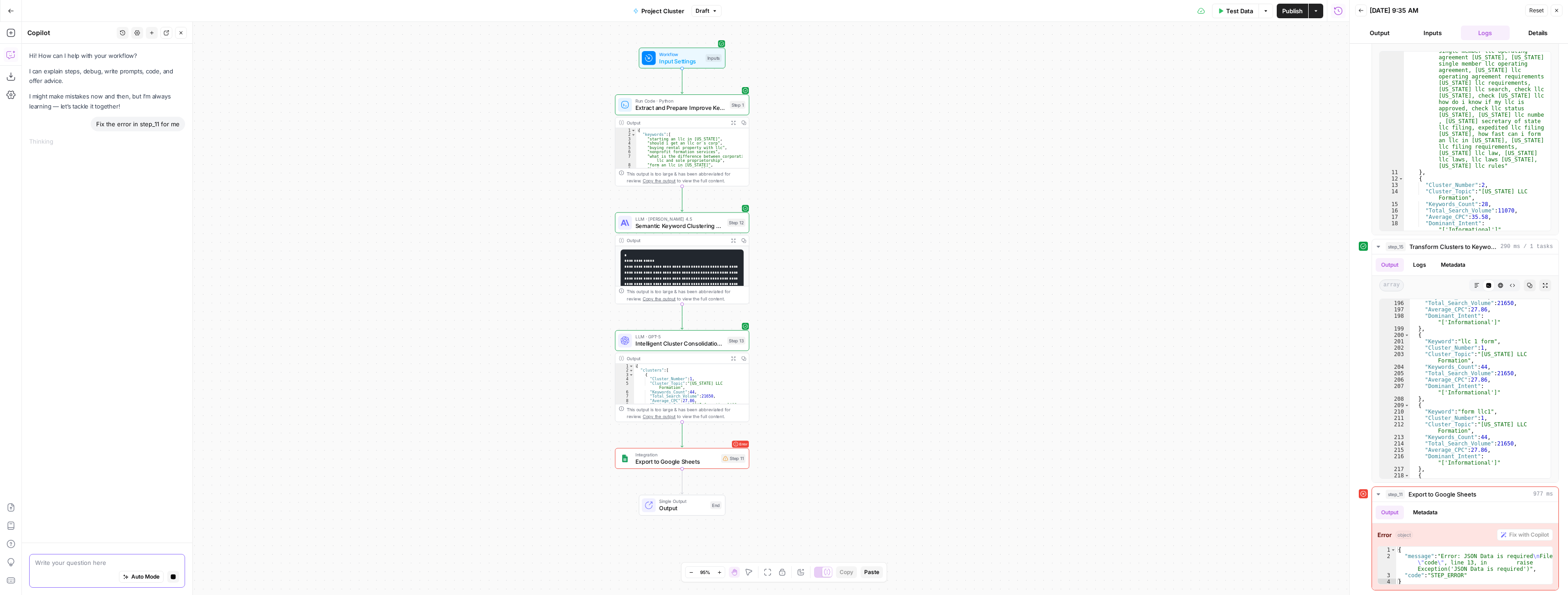
click at [79, 562] on textarea at bounding box center [107, 563] width 144 height 9
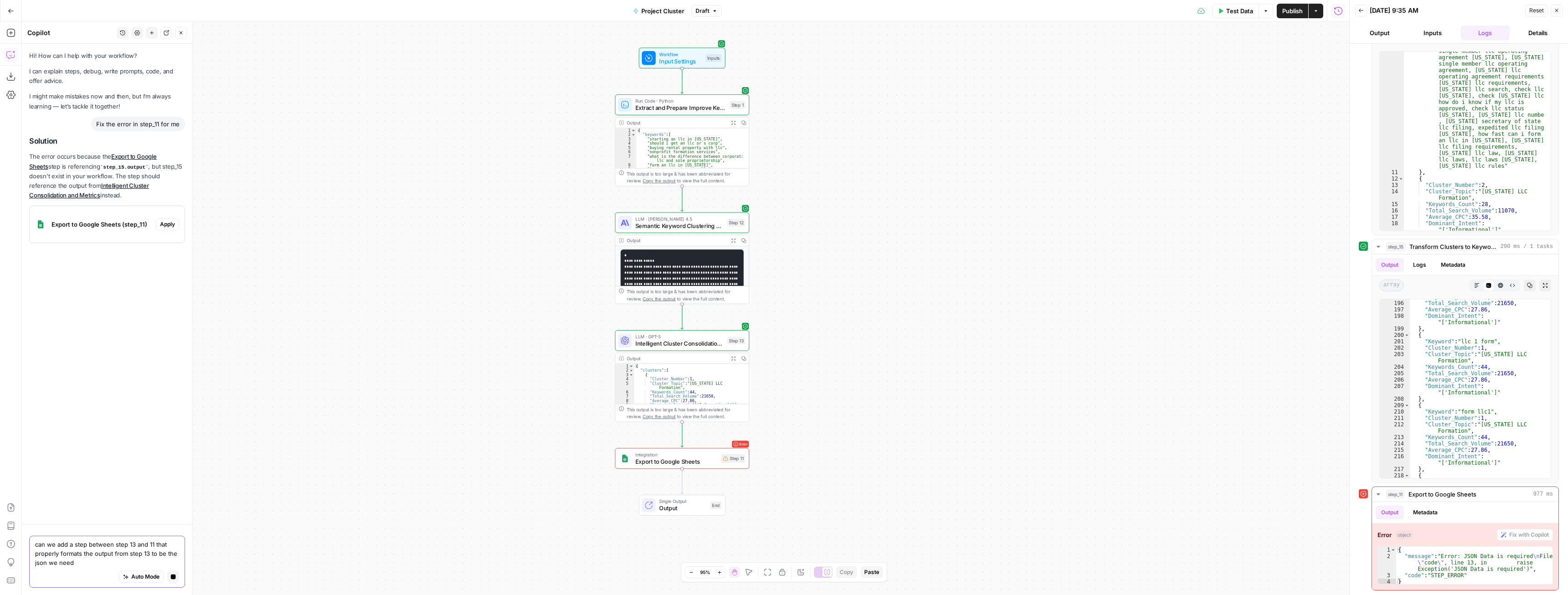
type textarea "can we add a step between step 13 and 11 that properly formats the output from …"
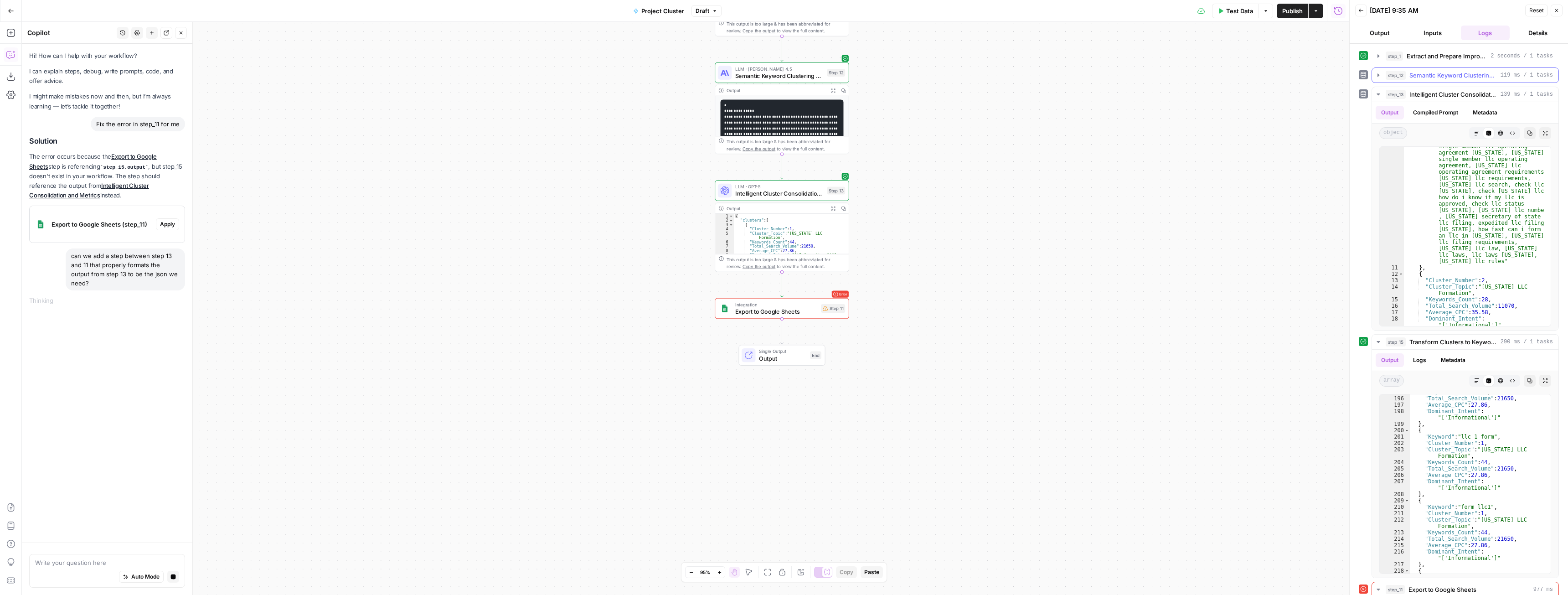
click at [1378, 74] on icon "button" at bounding box center [1378, 75] width 2 height 3
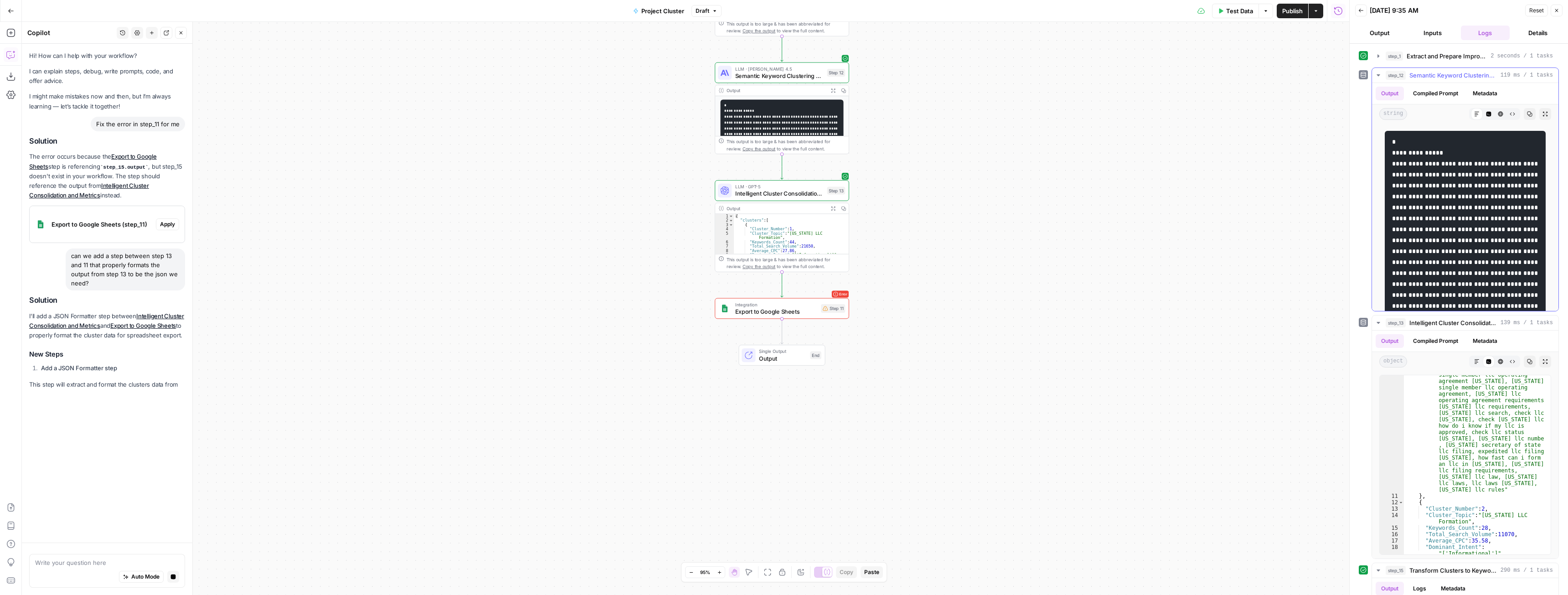
click at [1378, 74] on icon "button" at bounding box center [1377, 75] width 3 height 2
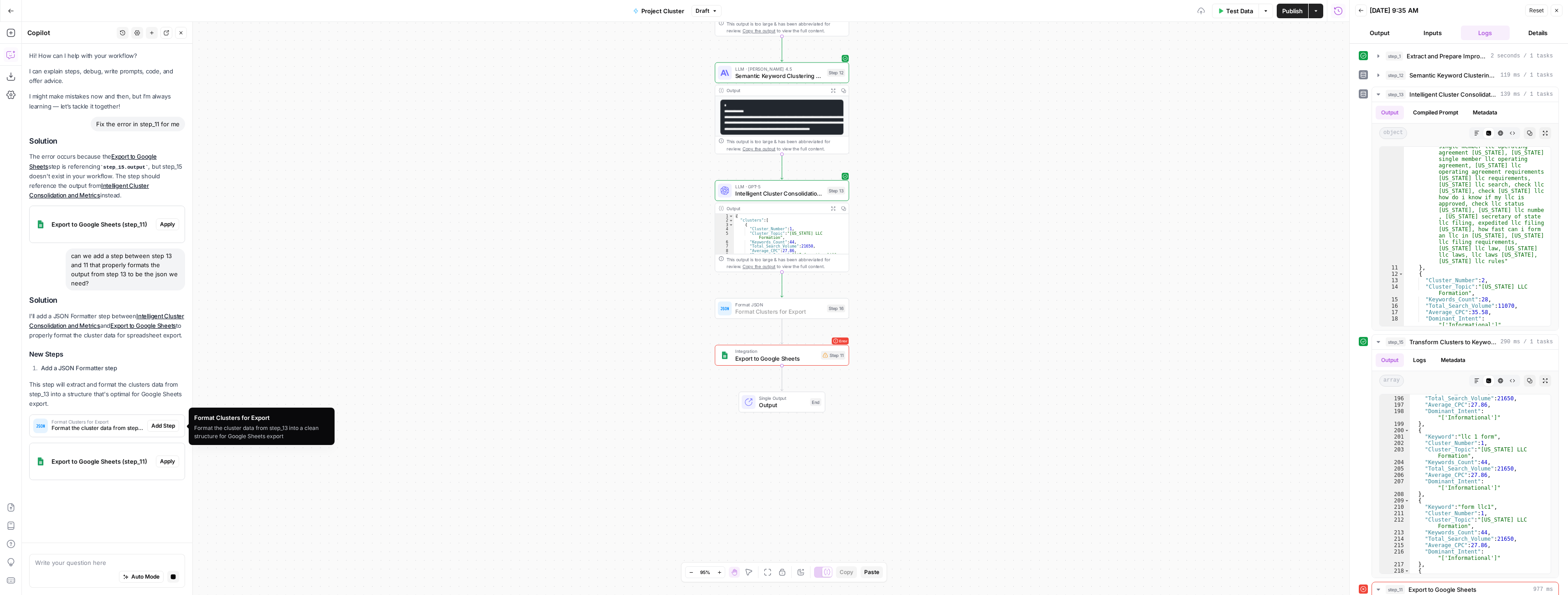
click at [161, 426] on span "Add Step" at bounding box center [163, 426] width 24 height 8
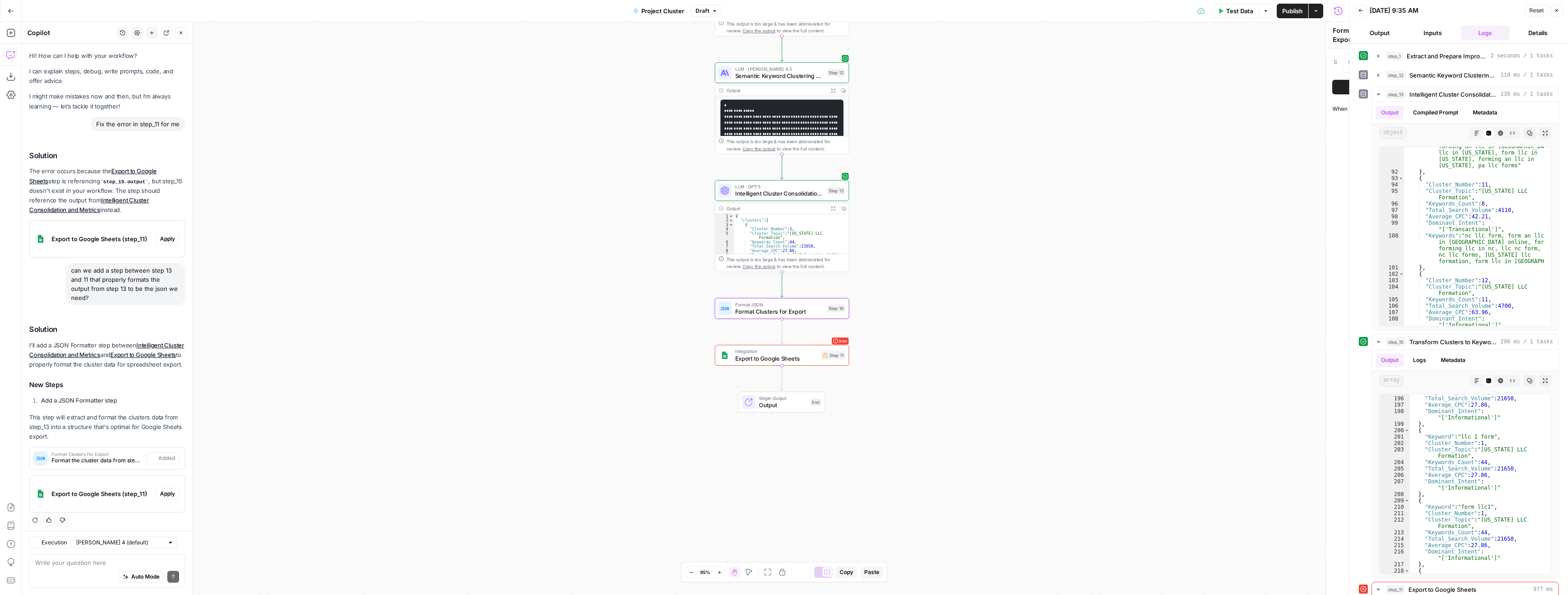
scroll to position [13, 0]
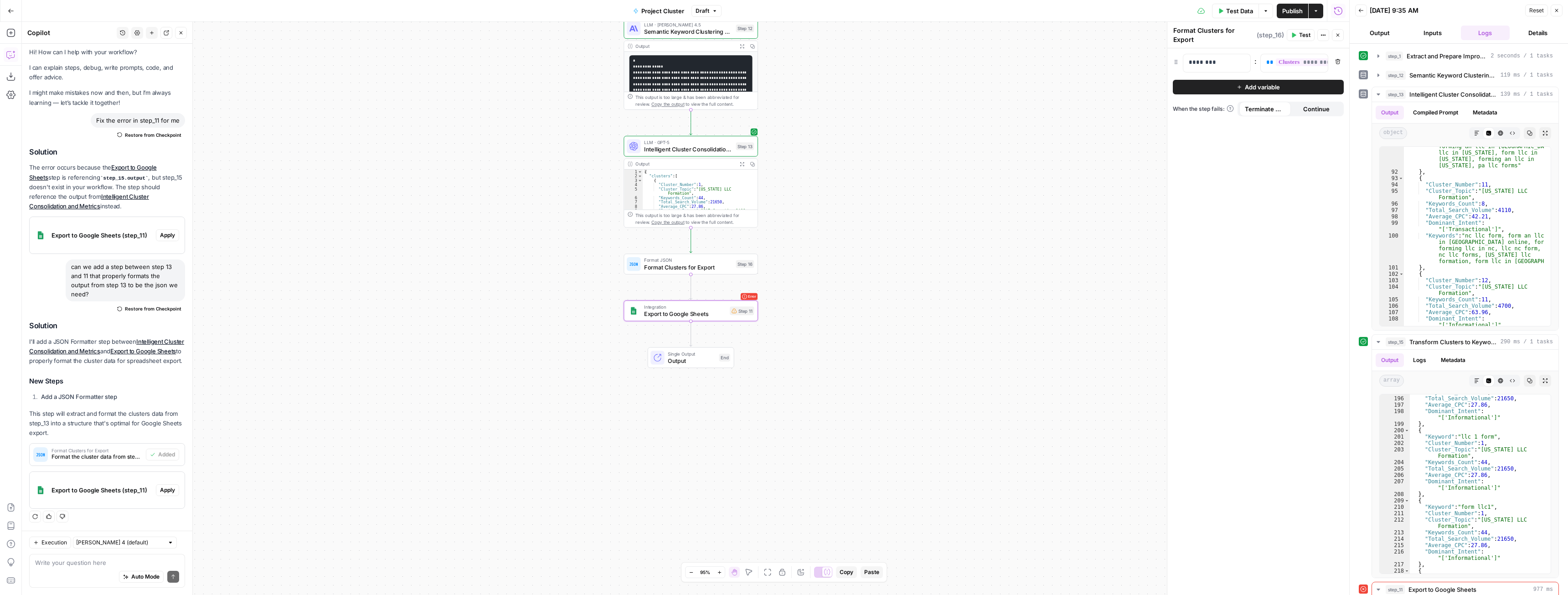
click at [160, 490] on span "Apply" at bounding box center [167, 490] width 15 height 8
click at [783, 114] on span "Apply anyway" at bounding box center [763, 116] width 44 height 9
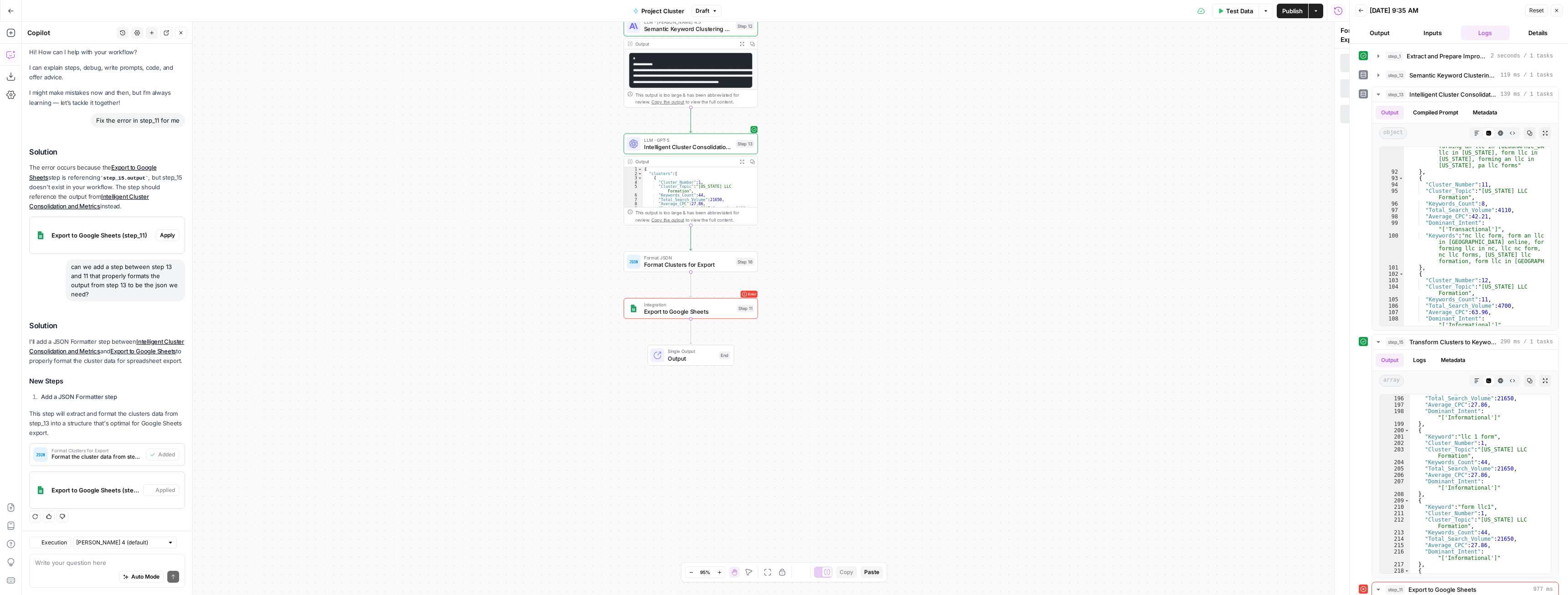
type textarea "Export to Google Sheets"
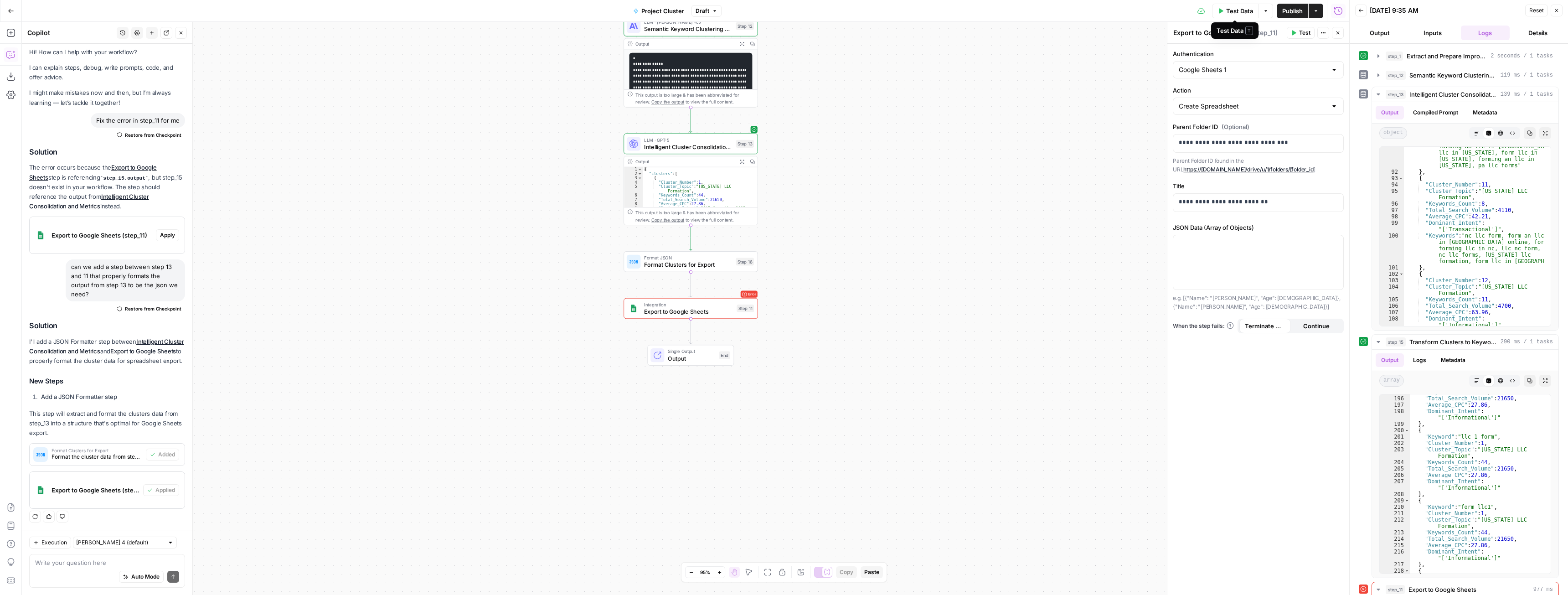
click at [1241, 10] on span "Test Data" at bounding box center [1239, 10] width 27 height 9
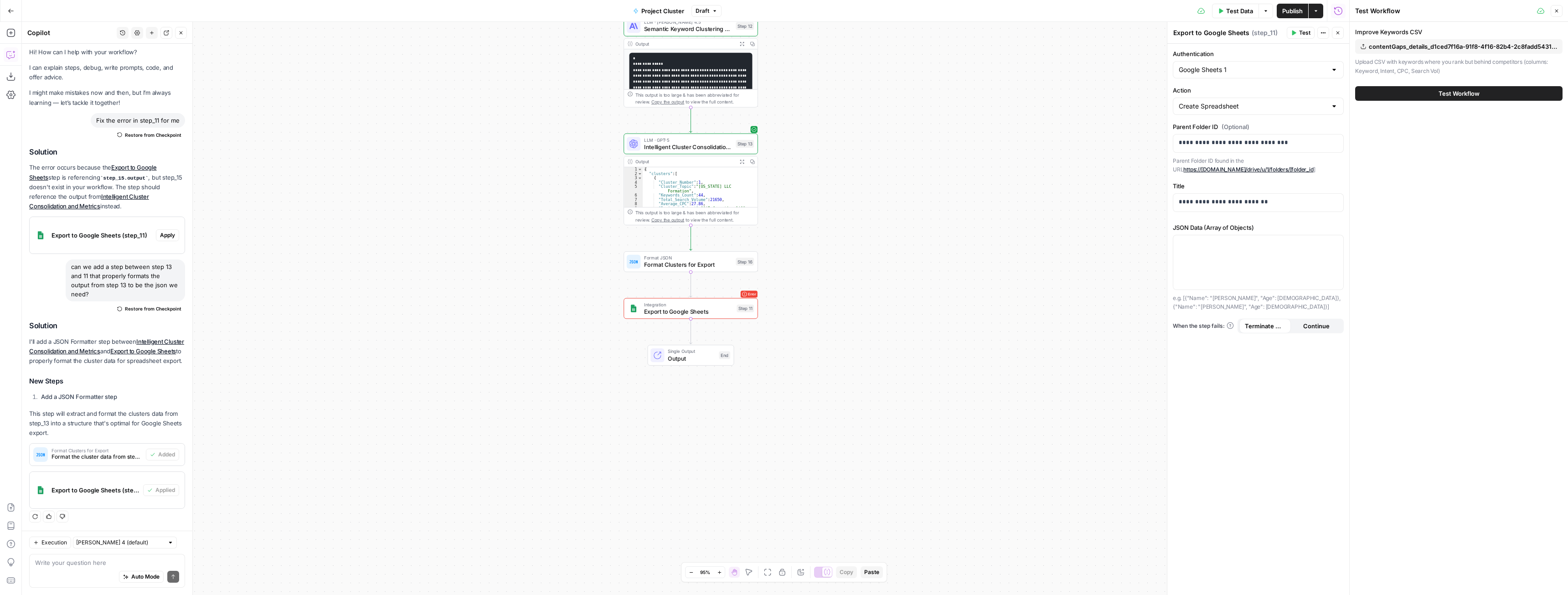
click at [1457, 92] on span "Test Workflow" at bounding box center [1458, 93] width 41 height 9
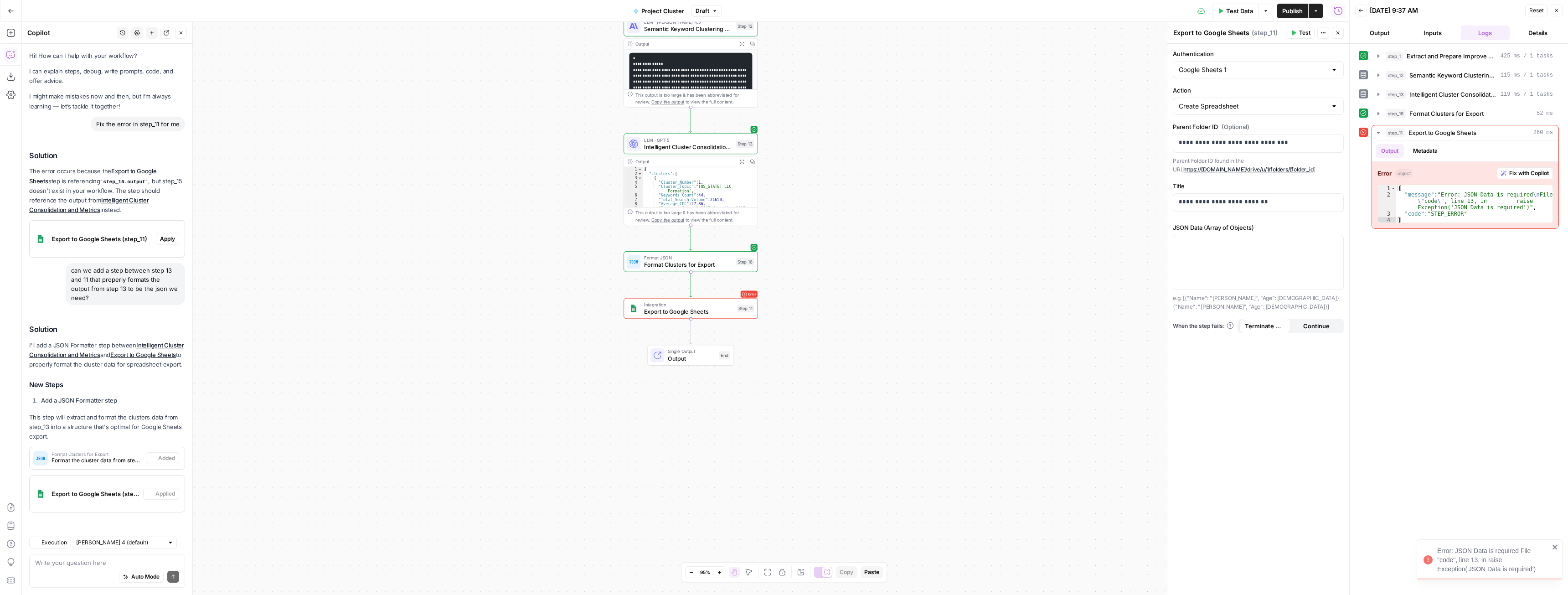
scroll to position [13, 0]
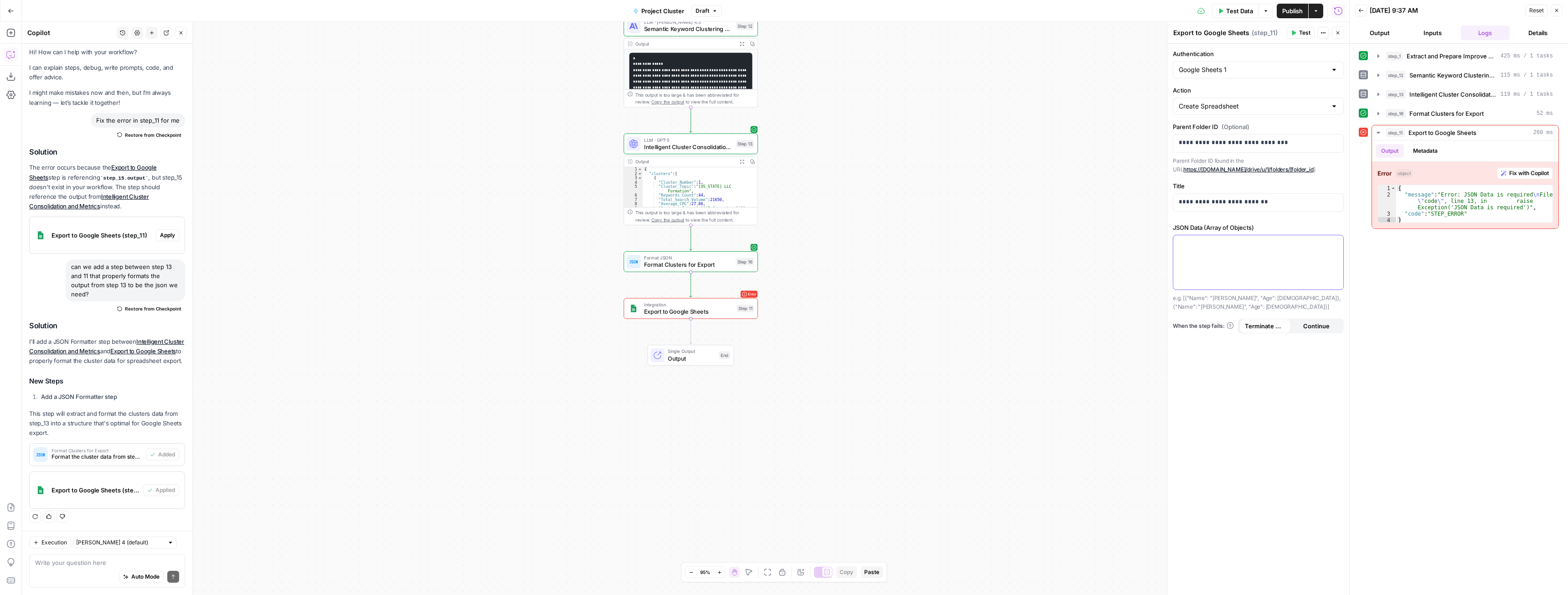
click at [1289, 239] on p at bounding box center [1258, 243] width 159 height 9
click at [1335, 245] on icon "button" at bounding box center [1335, 243] width 4 height 4
click at [901, 350] on button "Select variable Format Clusters for Export" at bounding box center [908, 351] width 114 height 15
drag, startPoint x: 1237, startPoint y: 10, endPoint x: 1188, endPoint y: 118, distance: 118.6
click at [1237, 10] on span "Test Data" at bounding box center [1239, 10] width 27 height 9
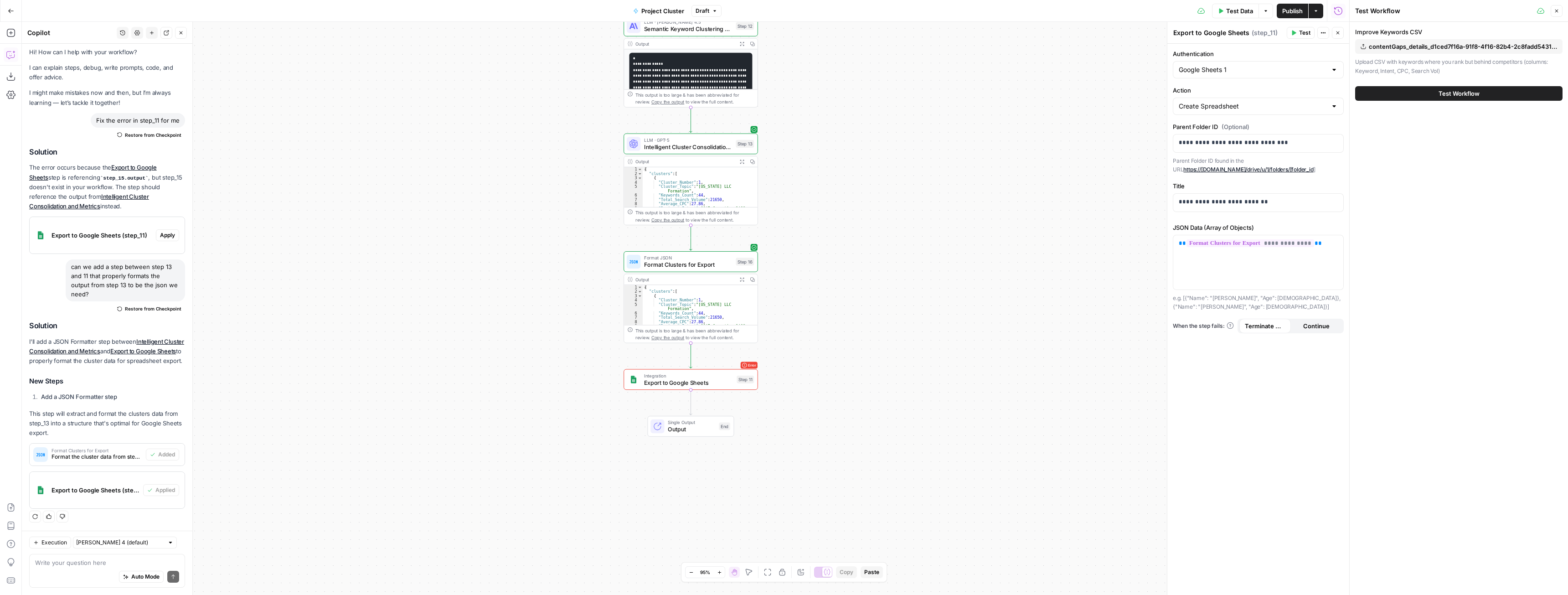
click at [1455, 90] on span "Test Workflow" at bounding box center [1458, 93] width 41 height 9
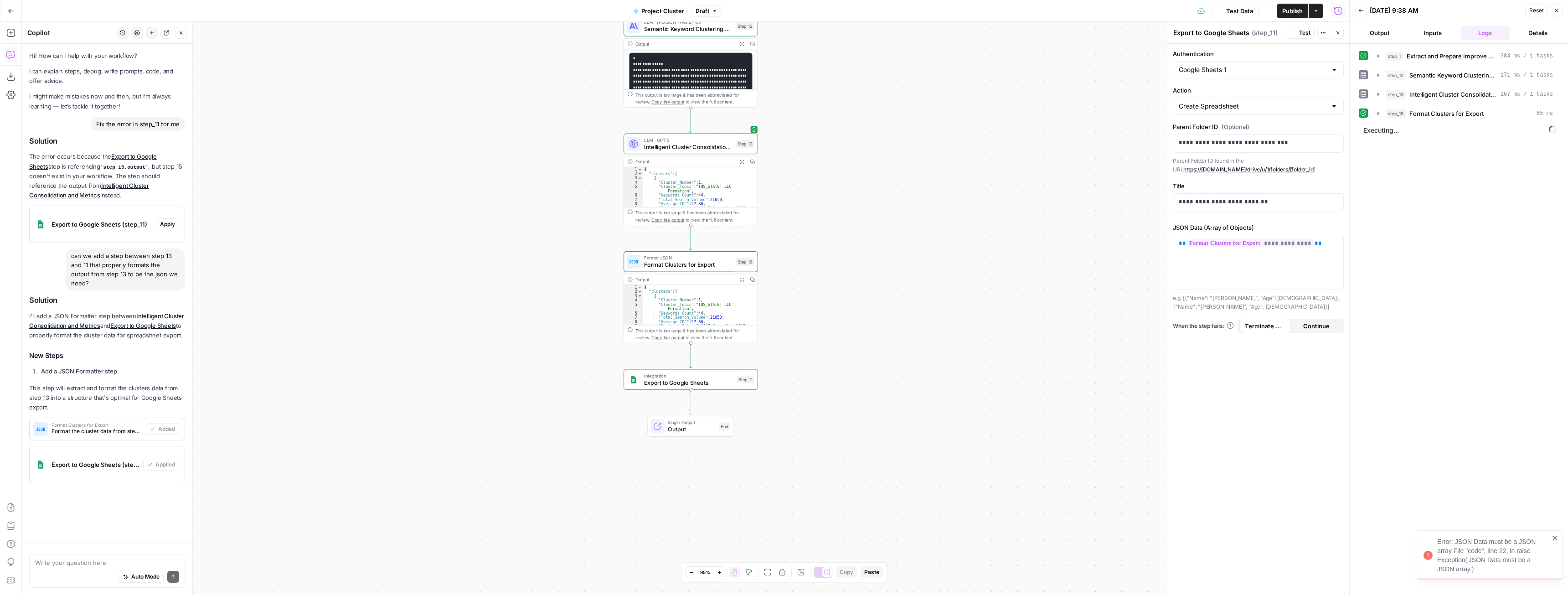
scroll to position [13, 0]
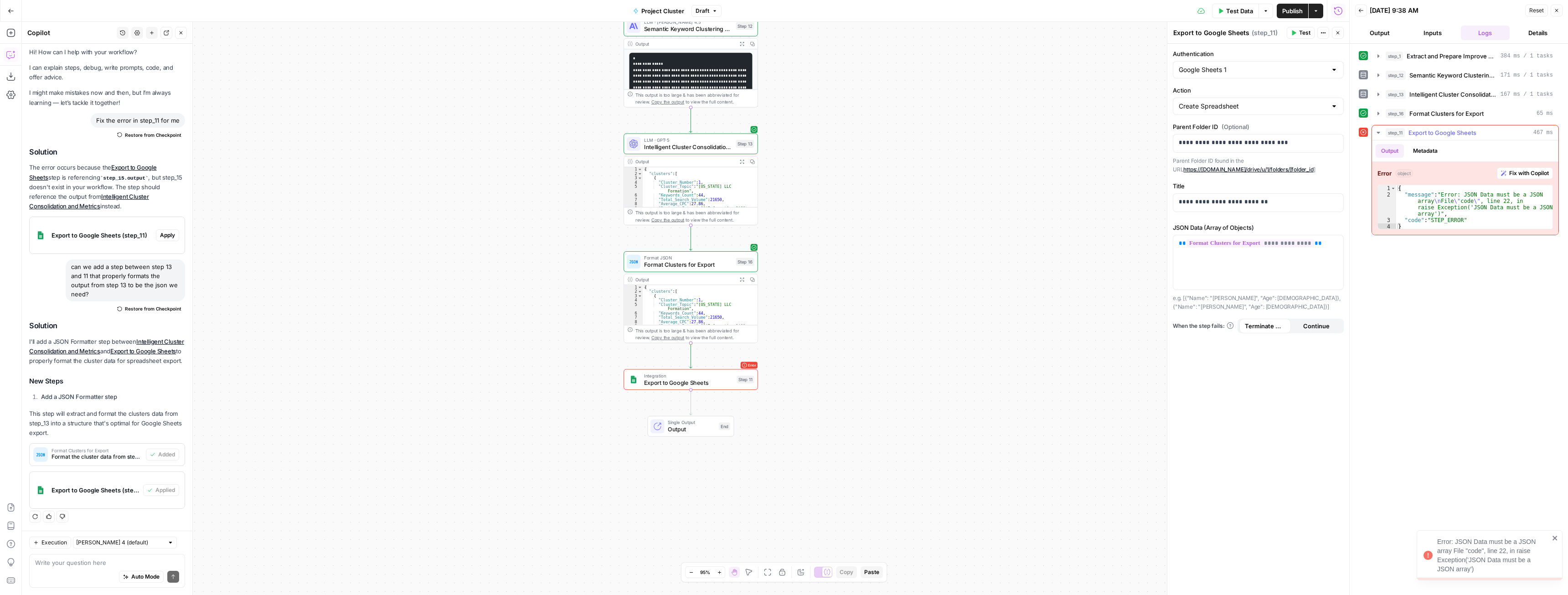
click at [1531, 172] on span "Fix with Copilot" at bounding box center [1528, 173] width 40 height 8
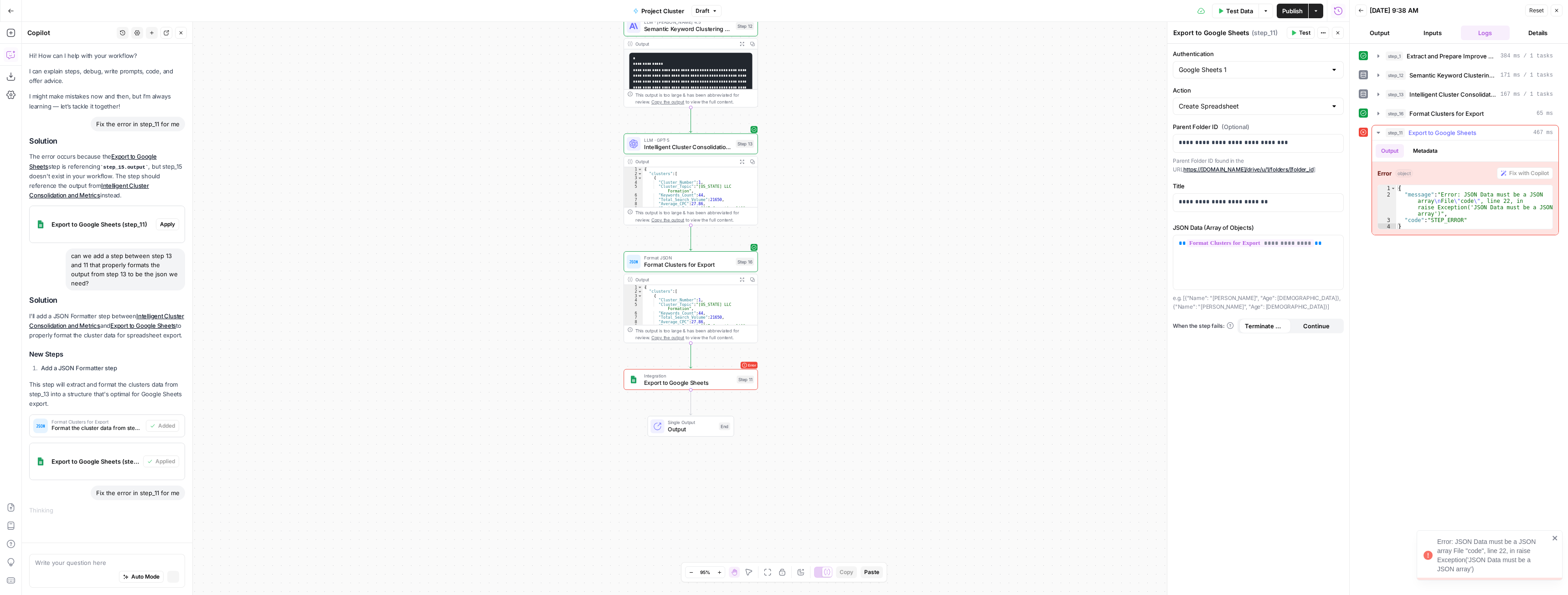
scroll to position [0, 0]
click at [1380, 92] on icon "button" at bounding box center [1378, 94] width 7 height 7
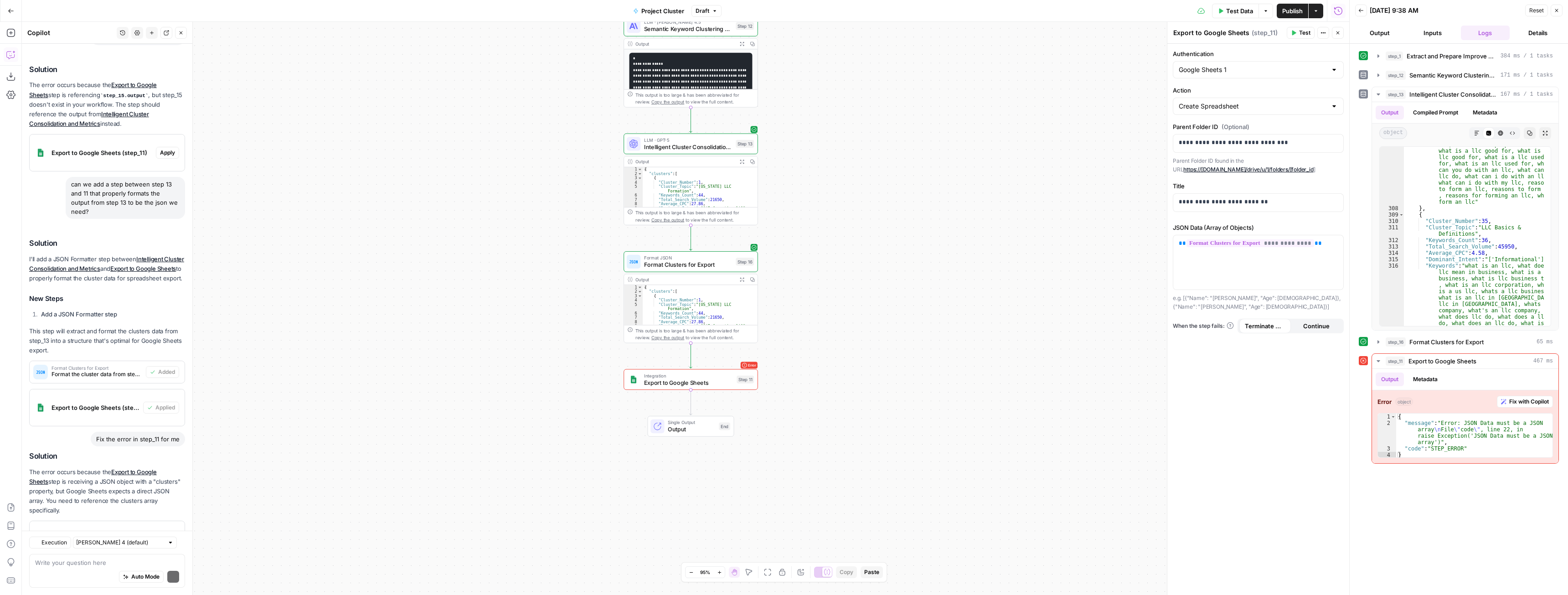
scroll to position [145, 0]
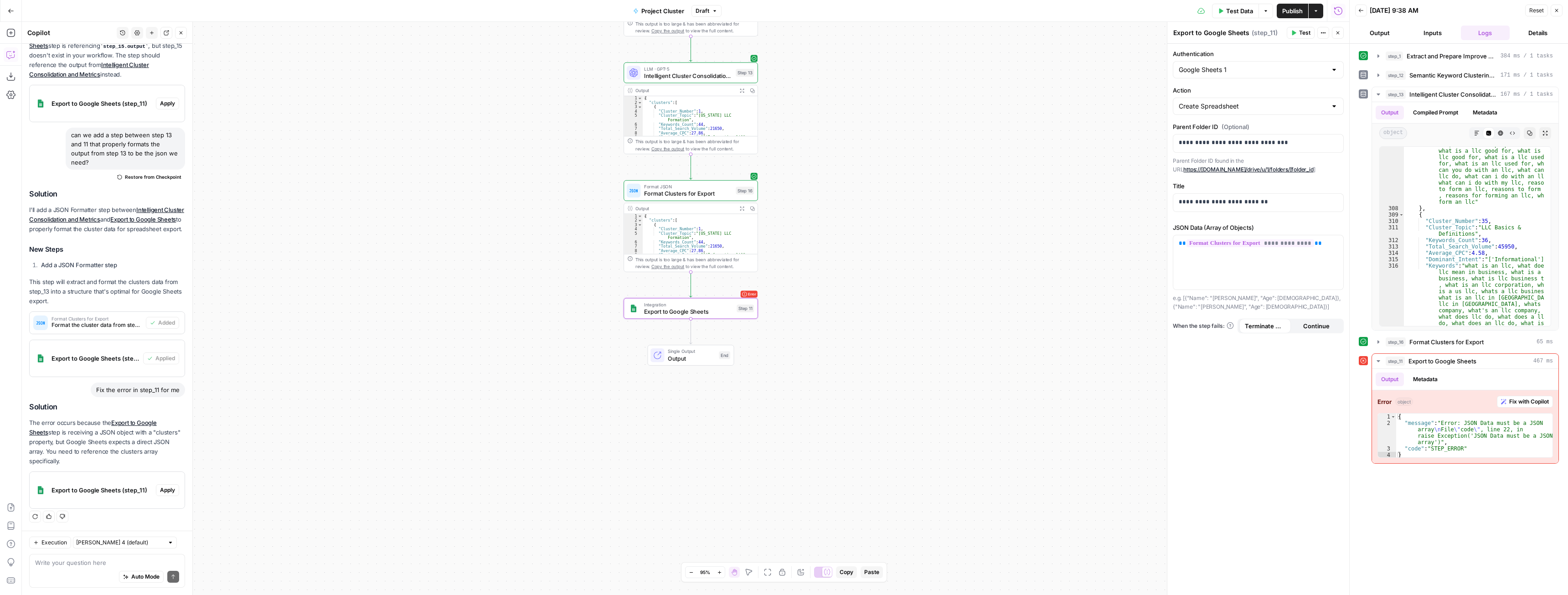
click at [161, 491] on span "Apply" at bounding box center [167, 490] width 15 height 8
click at [781, 114] on span "Apply anyway" at bounding box center [763, 116] width 44 height 9
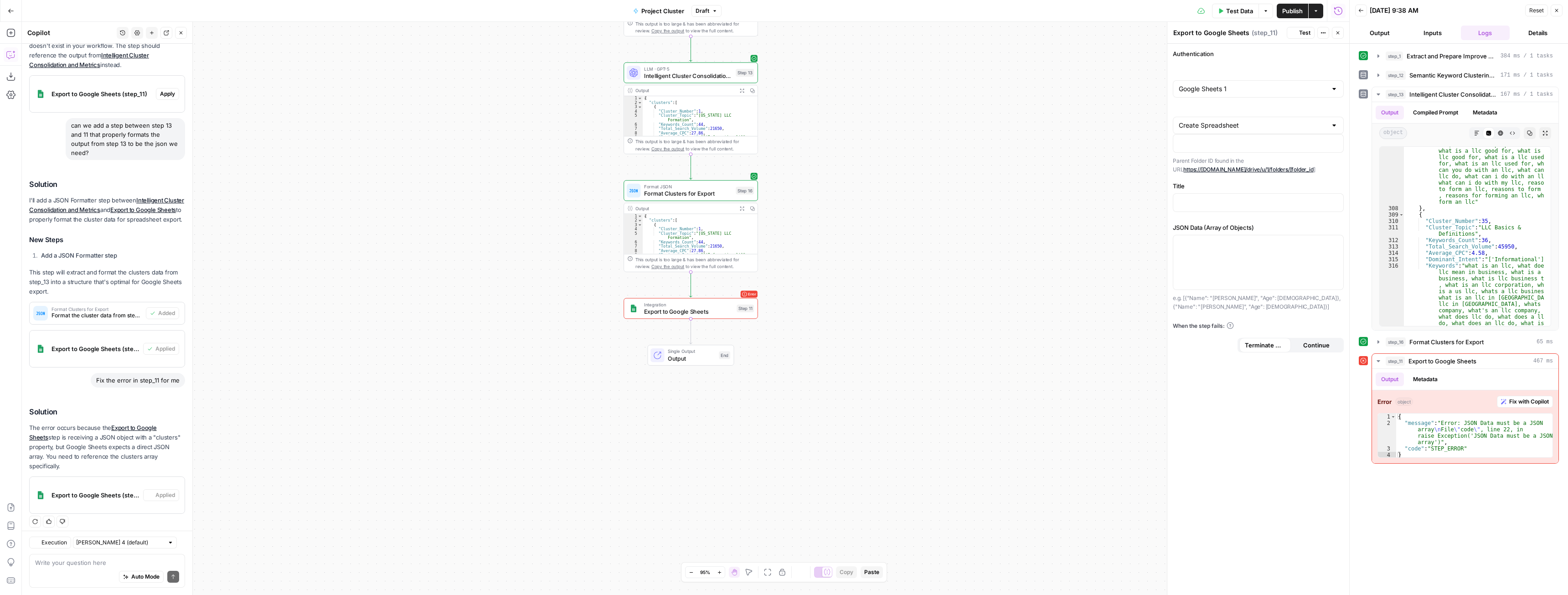
scroll to position [160, 0]
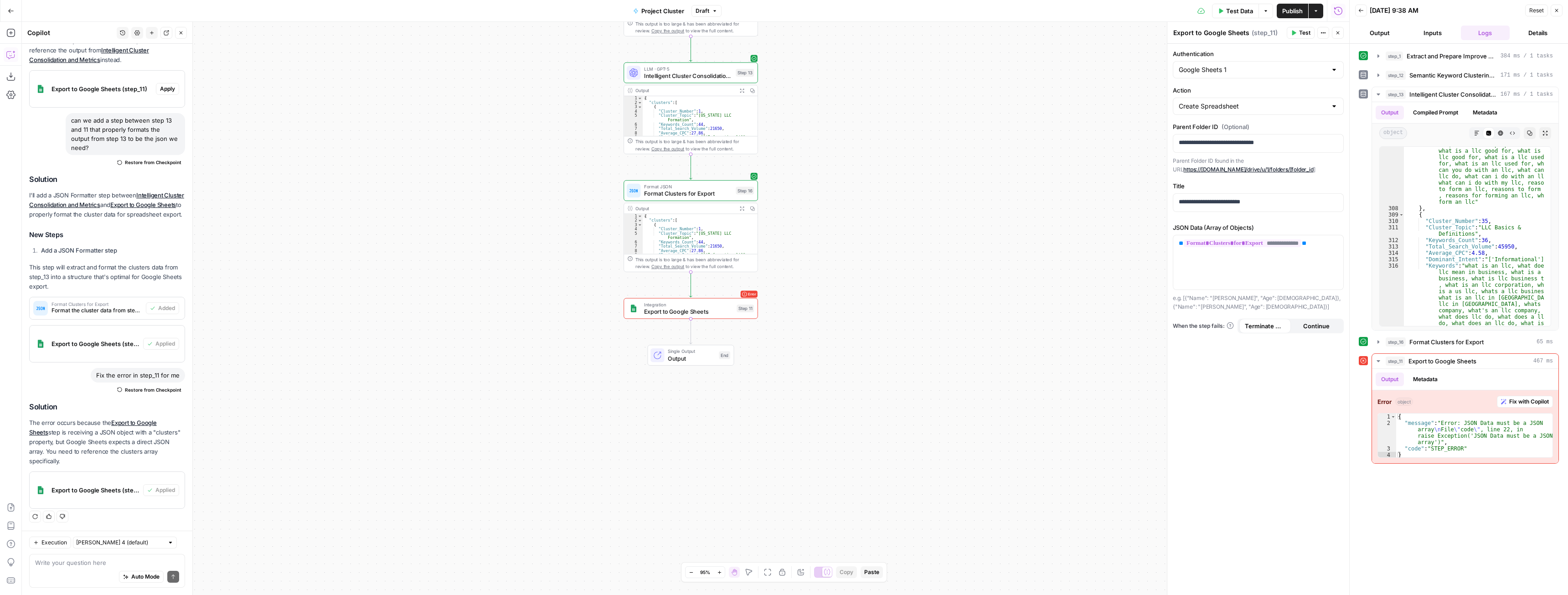
click at [1223, 15] on button "Test Data" at bounding box center [1235, 11] width 47 height 15
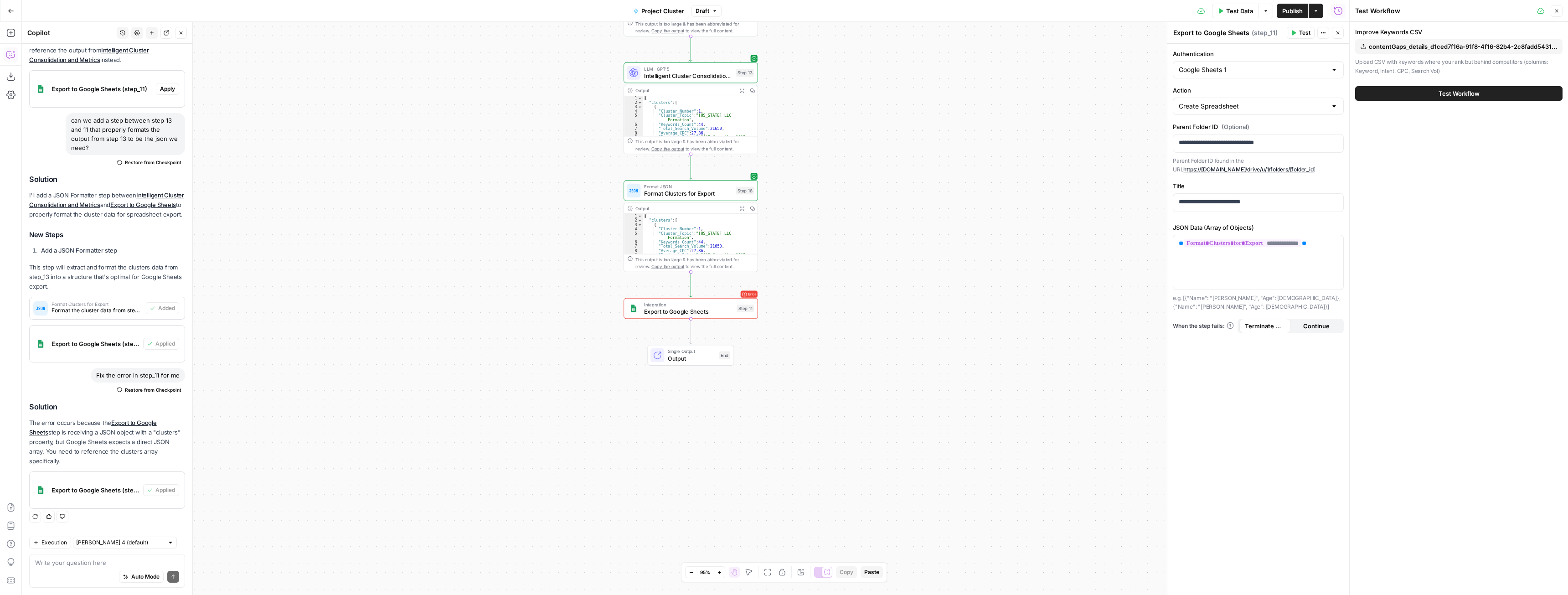
click at [1390, 91] on button "Test Workflow" at bounding box center [1458, 94] width 208 height 15
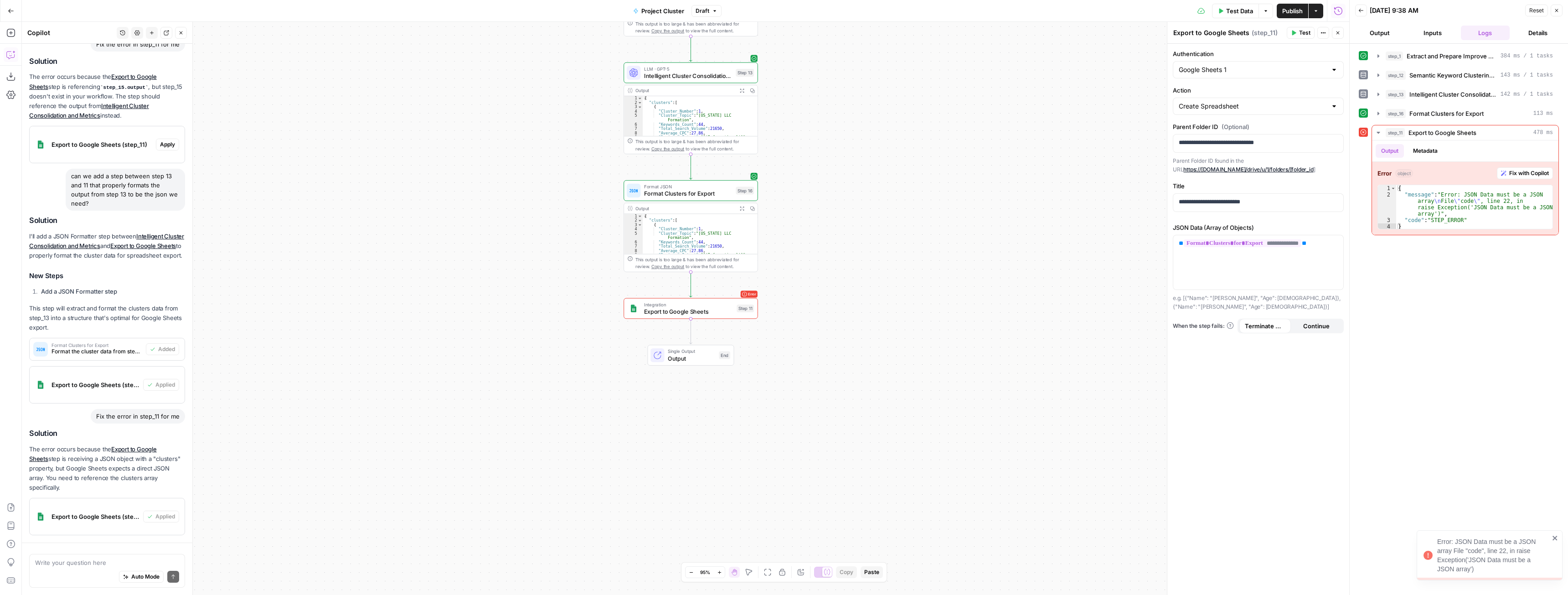
scroll to position [160, 0]
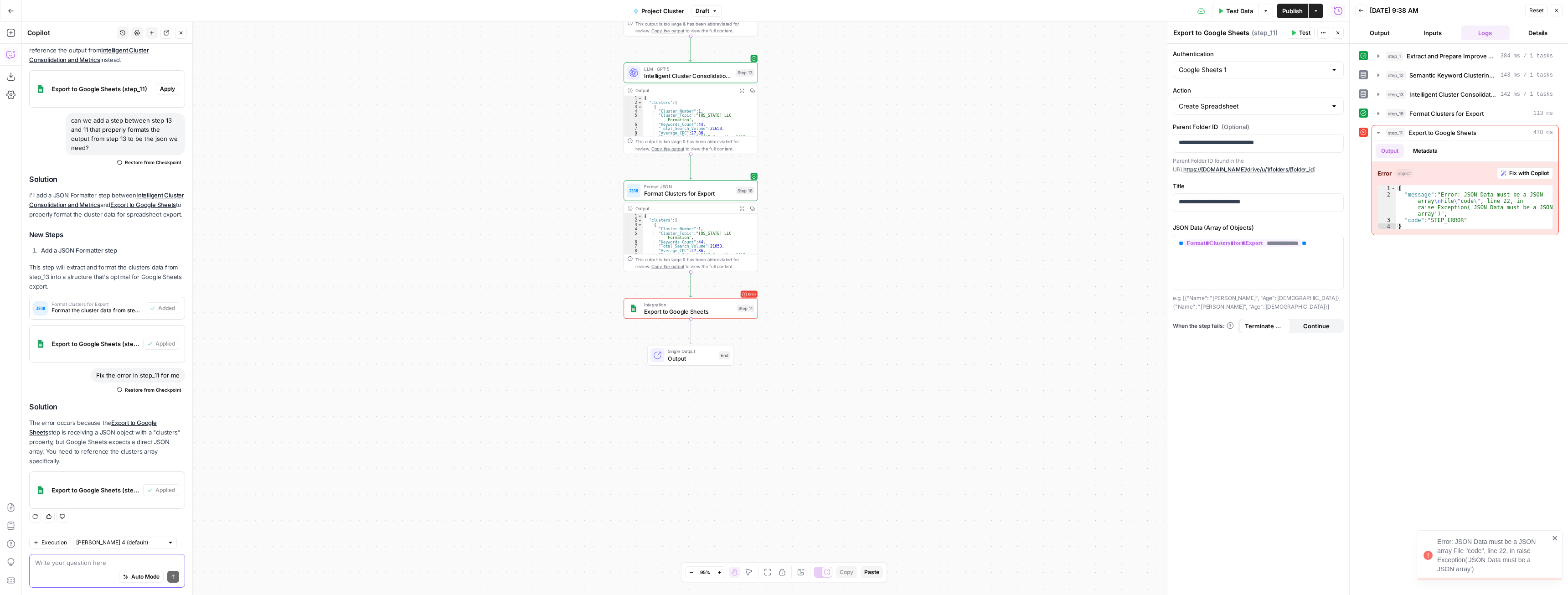
click at [93, 559] on textarea at bounding box center [107, 563] width 144 height 9
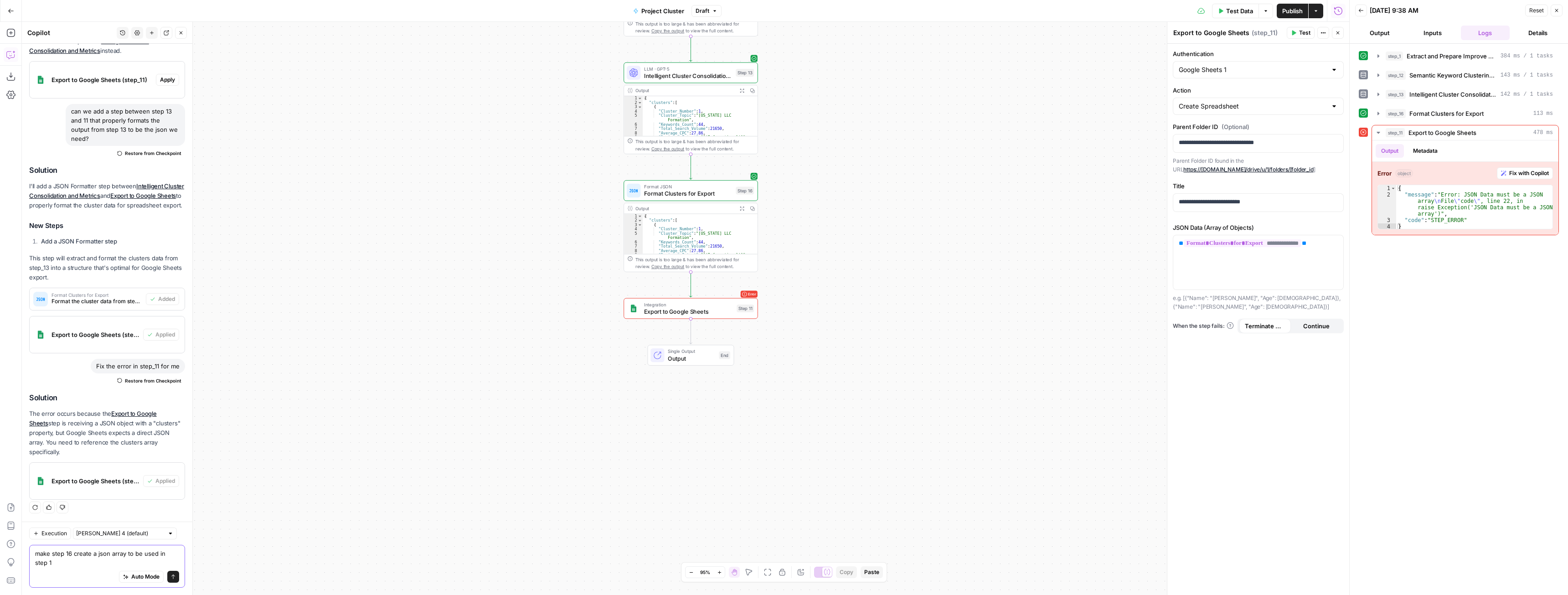
type textarea "make step 16 create a json array to be used in step 11"
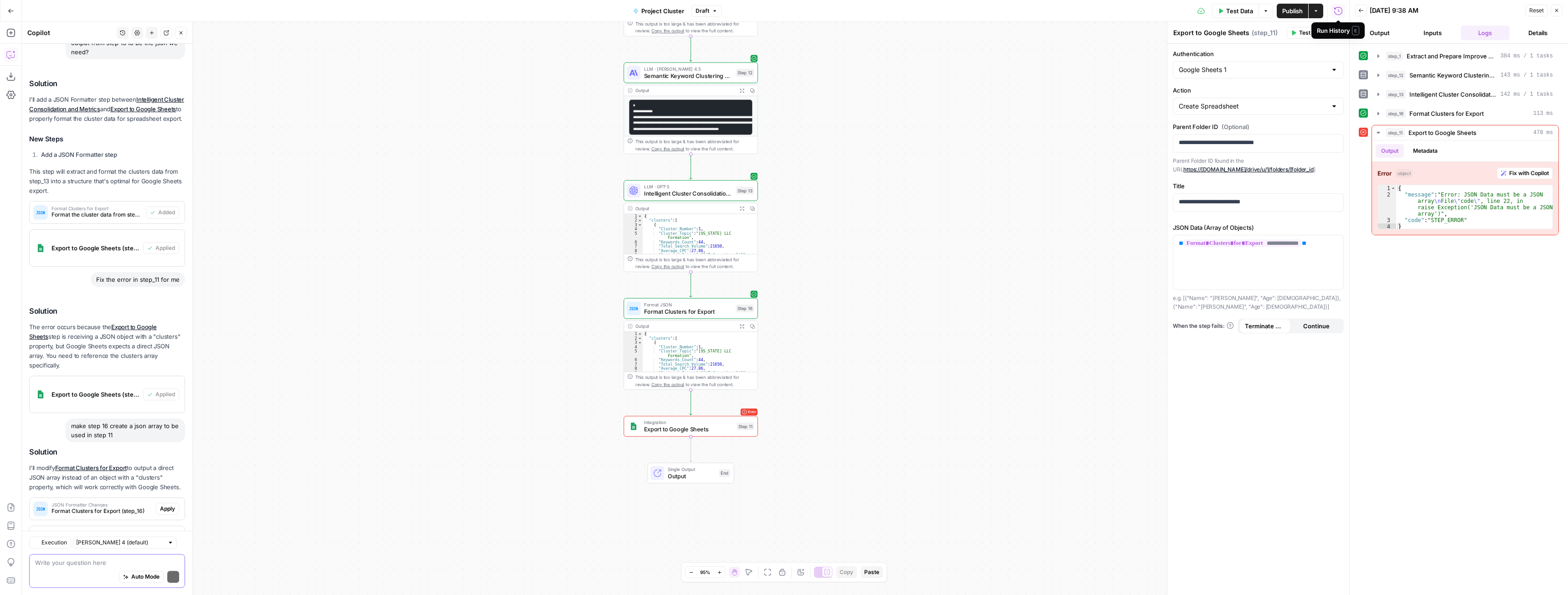
scroll to position [320, 0]
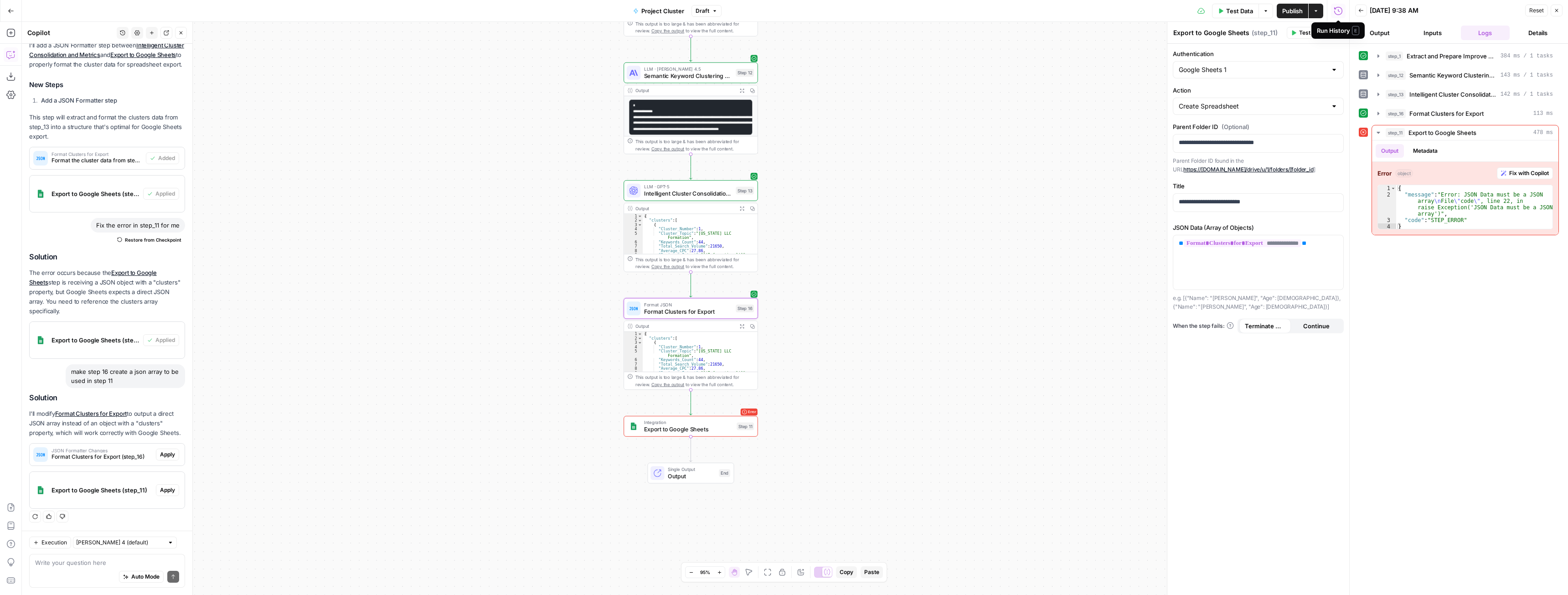
click at [160, 452] on span "Apply" at bounding box center [167, 454] width 15 height 8
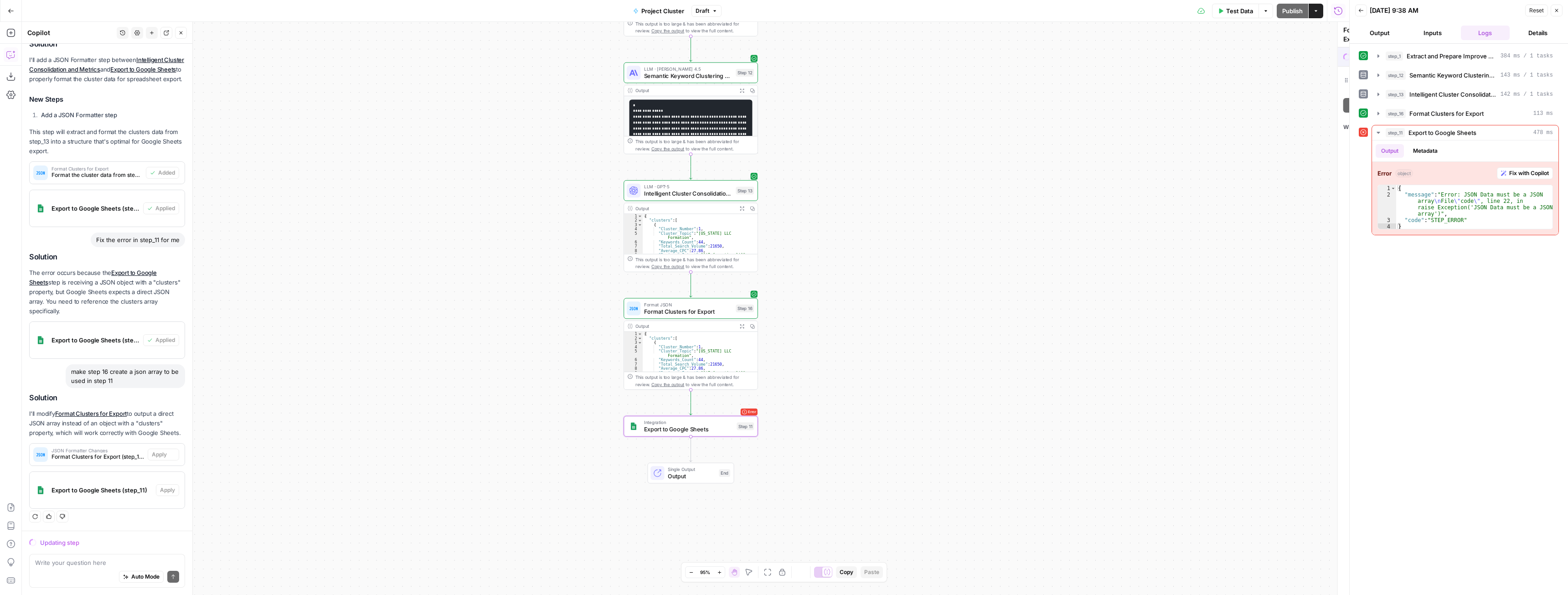
scroll to position [276, 0]
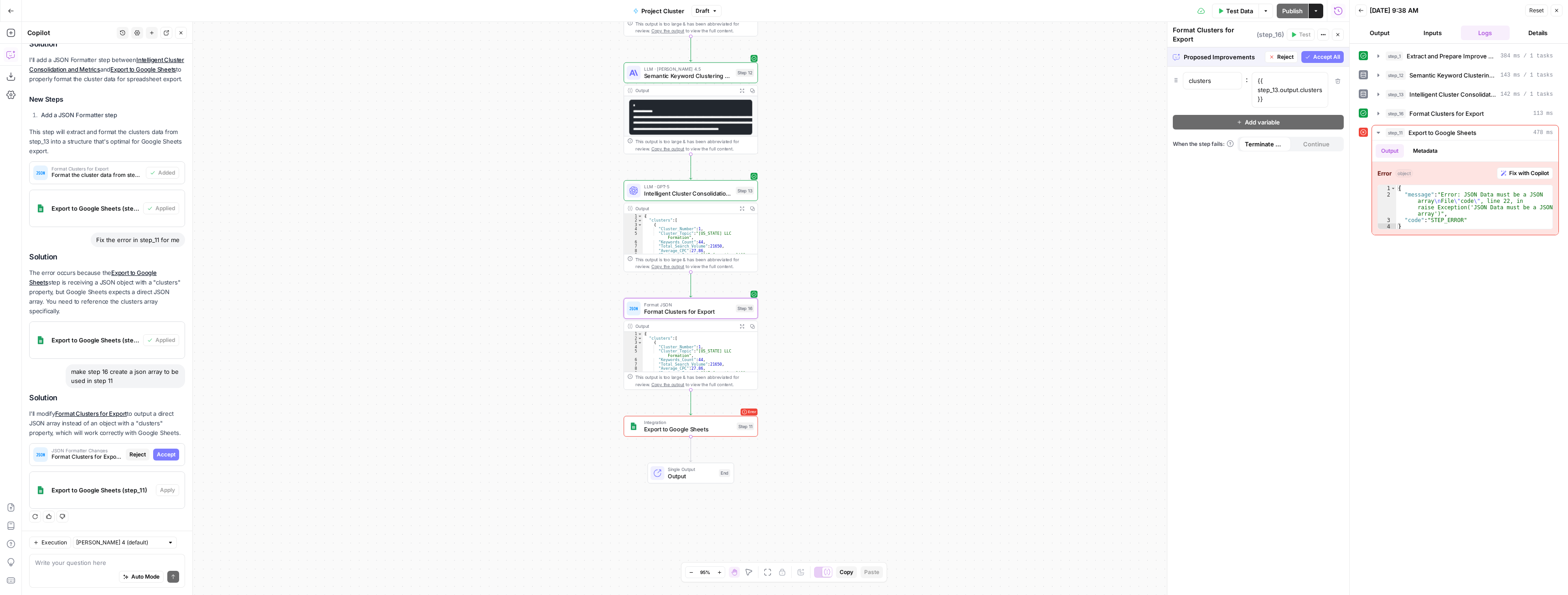
click at [166, 459] on span "Accept" at bounding box center [166, 454] width 19 height 8
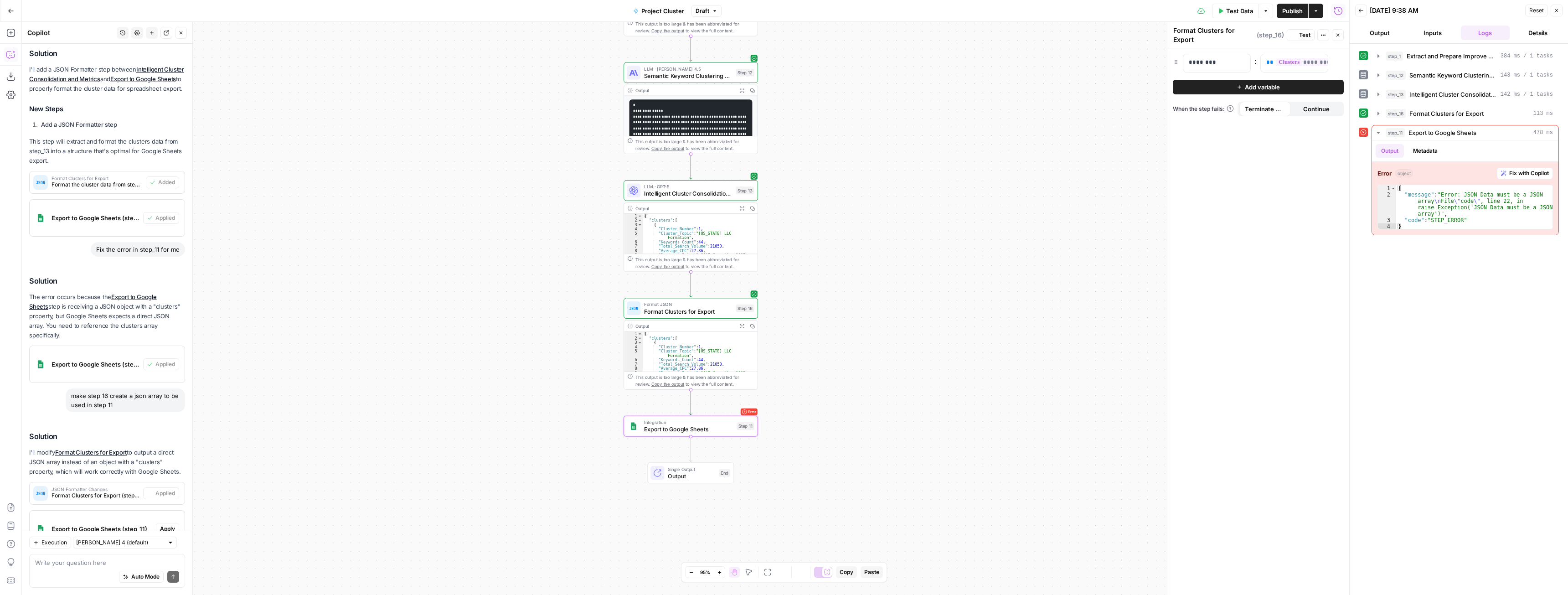
scroll to position [334, 0]
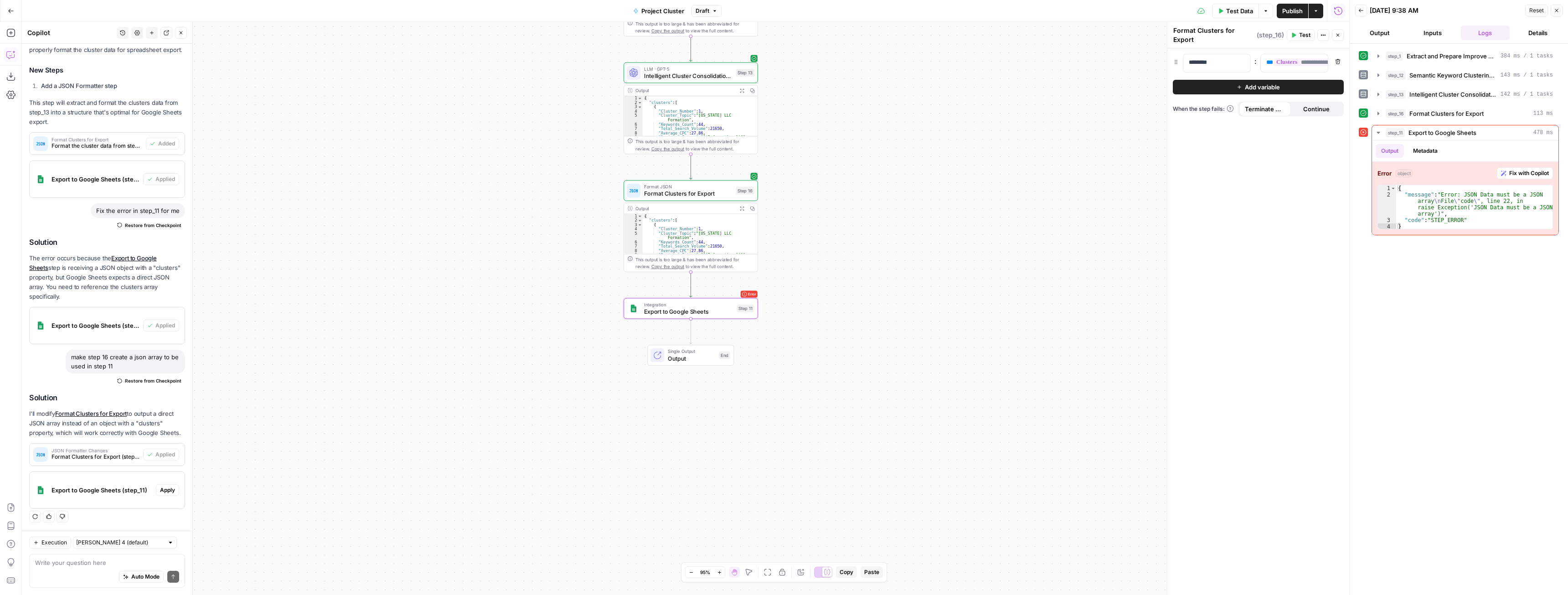
click at [160, 490] on span "Apply" at bounding box center [167, 490] width 15 height 8
click at [774, 114] on span "Apply anyway" at bounding box center [763, 116] width 44 height 9
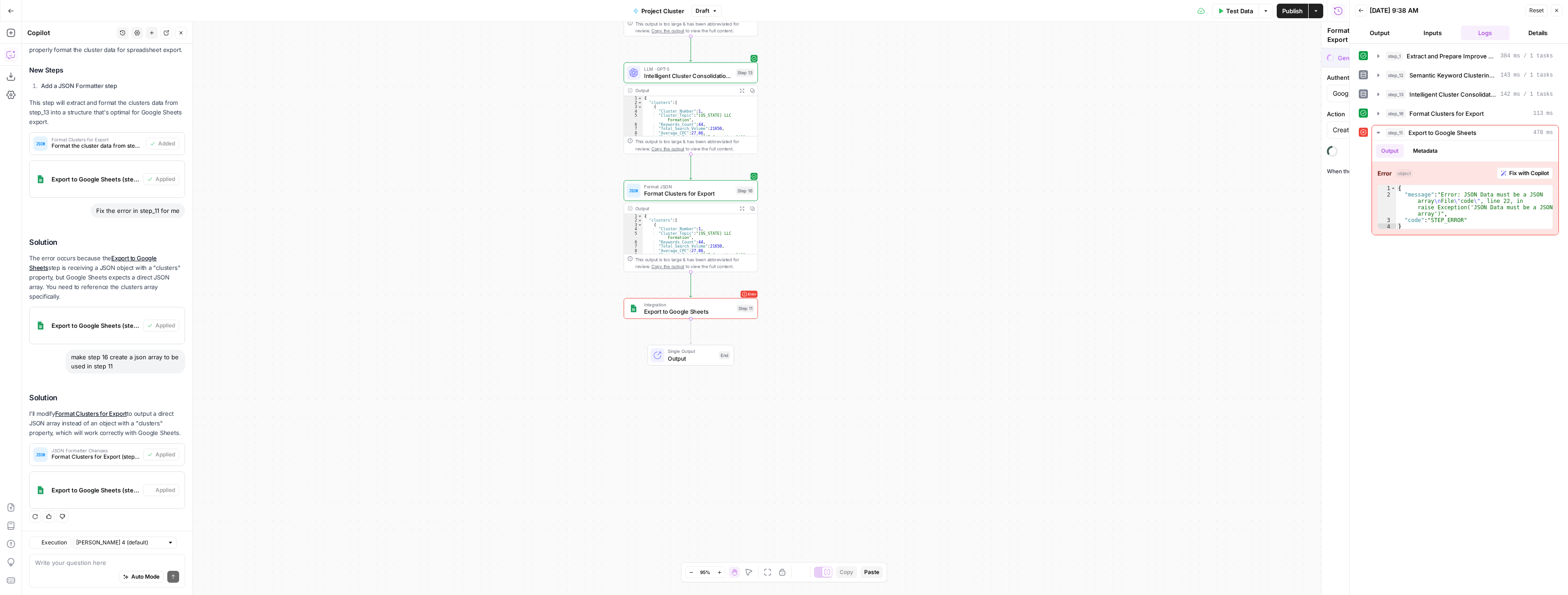
type textarea "Export to Google Sheets"
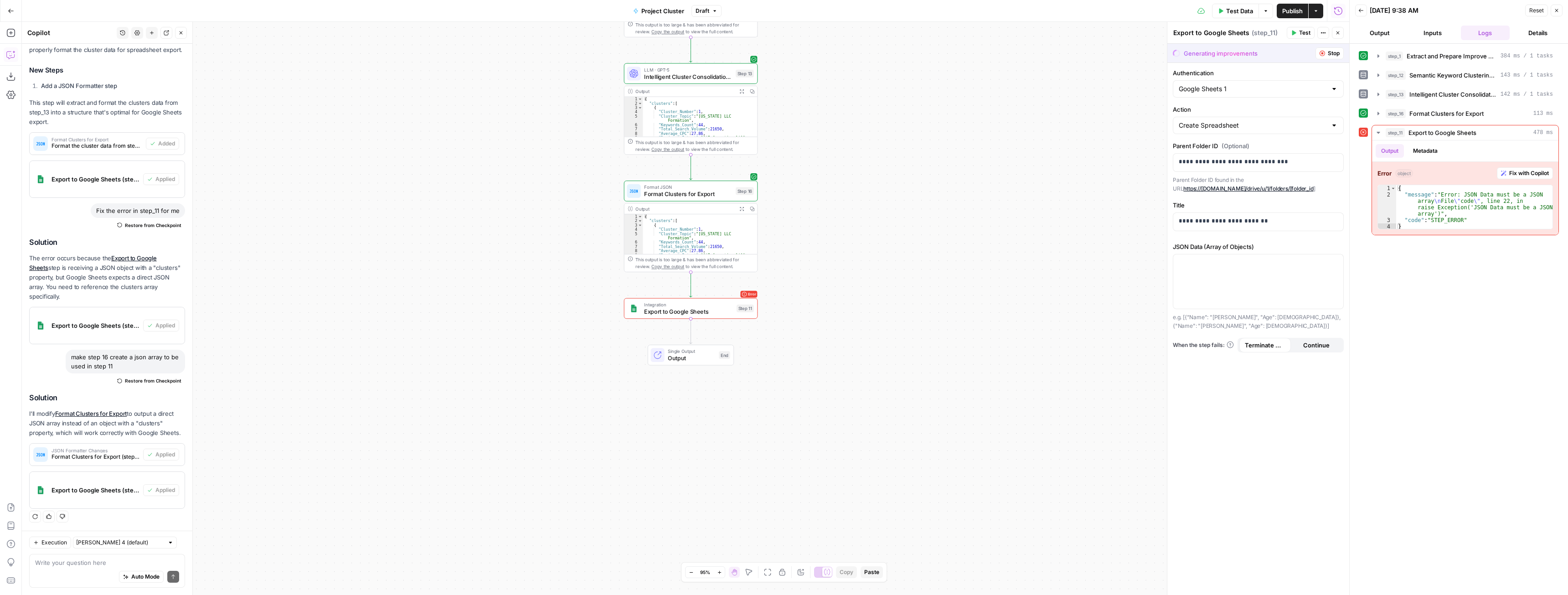
click at [1228, 8] on span "Test Data" at bounding box center [1239, 10] width 27 height 9
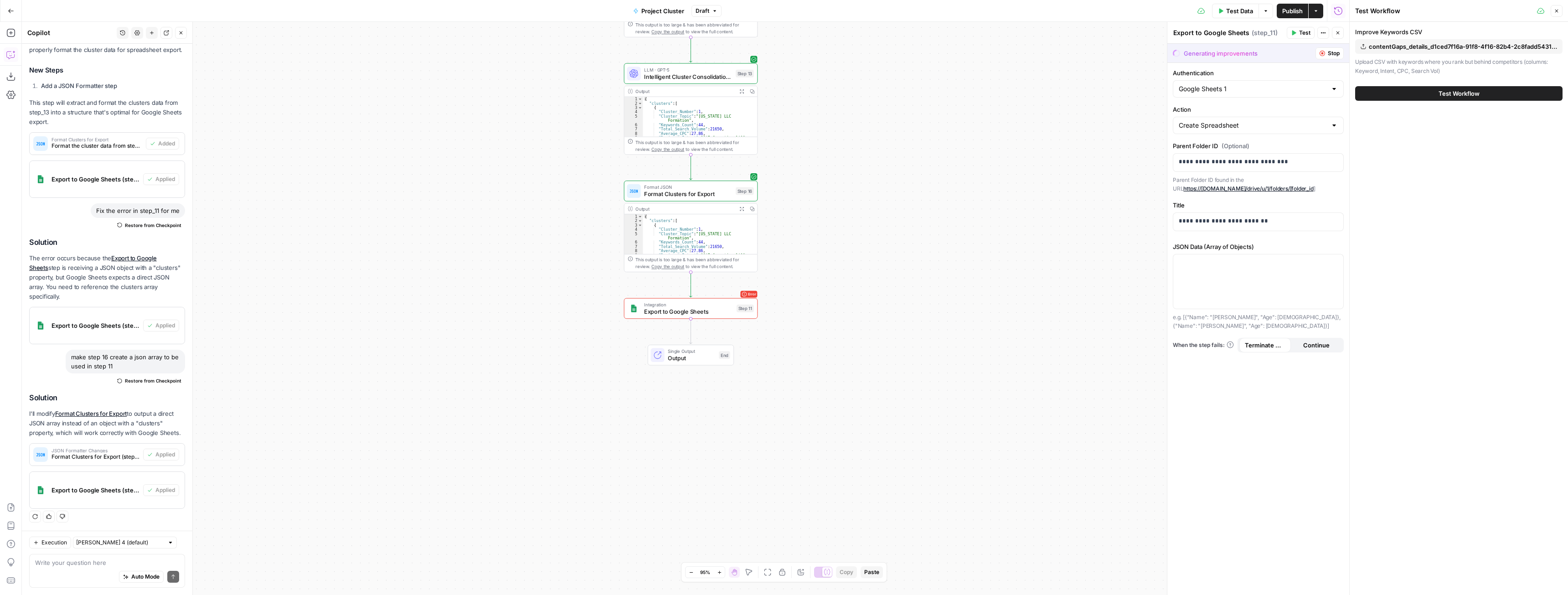
click at [1440, 91] on span "Test Workflow" at bounding box center [1458, 93] width 41 height 9
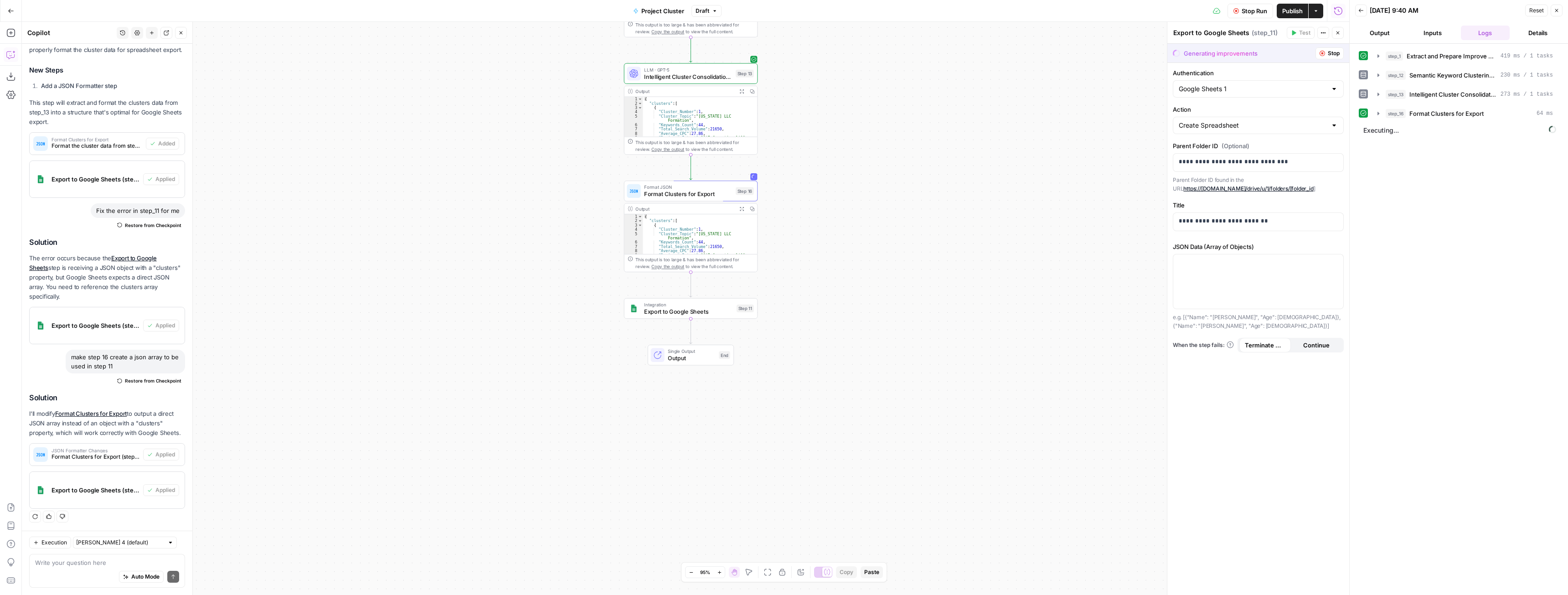
click at [1341, 30] on button "Close" at bounding box center [1337, 32] width 12 height 12
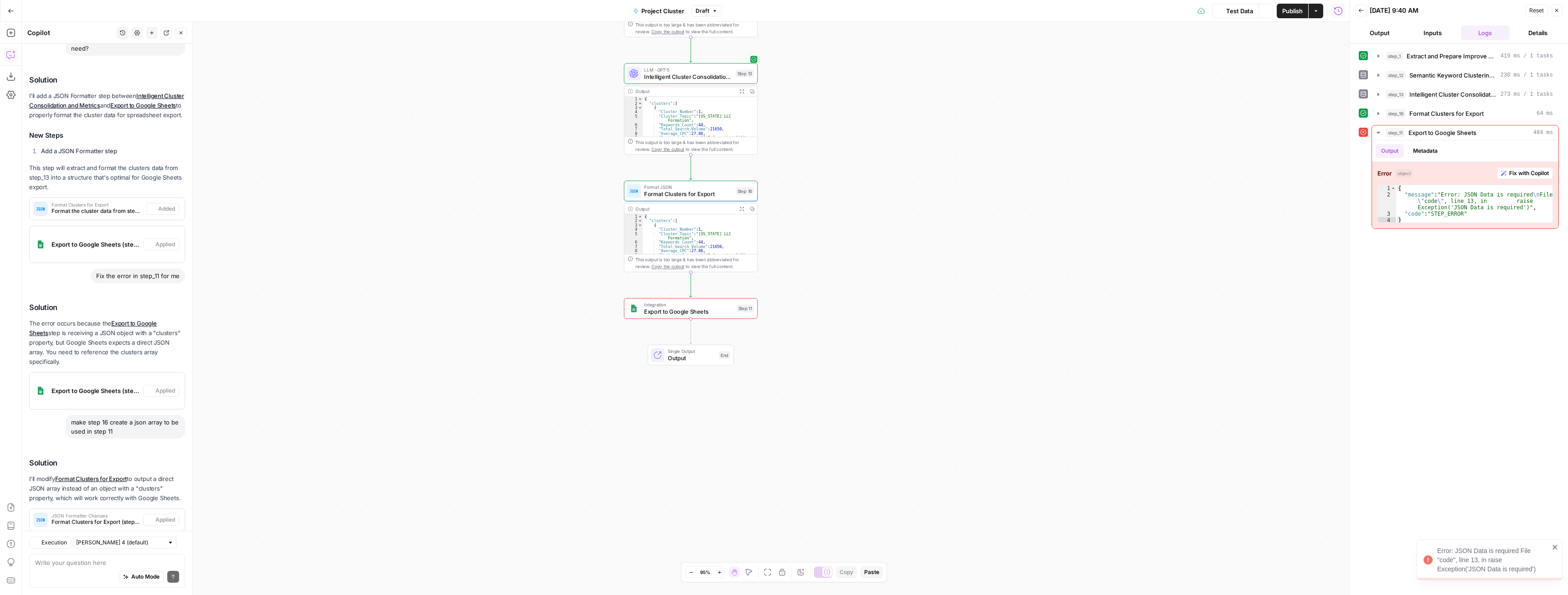
scroll to position [334, 0]
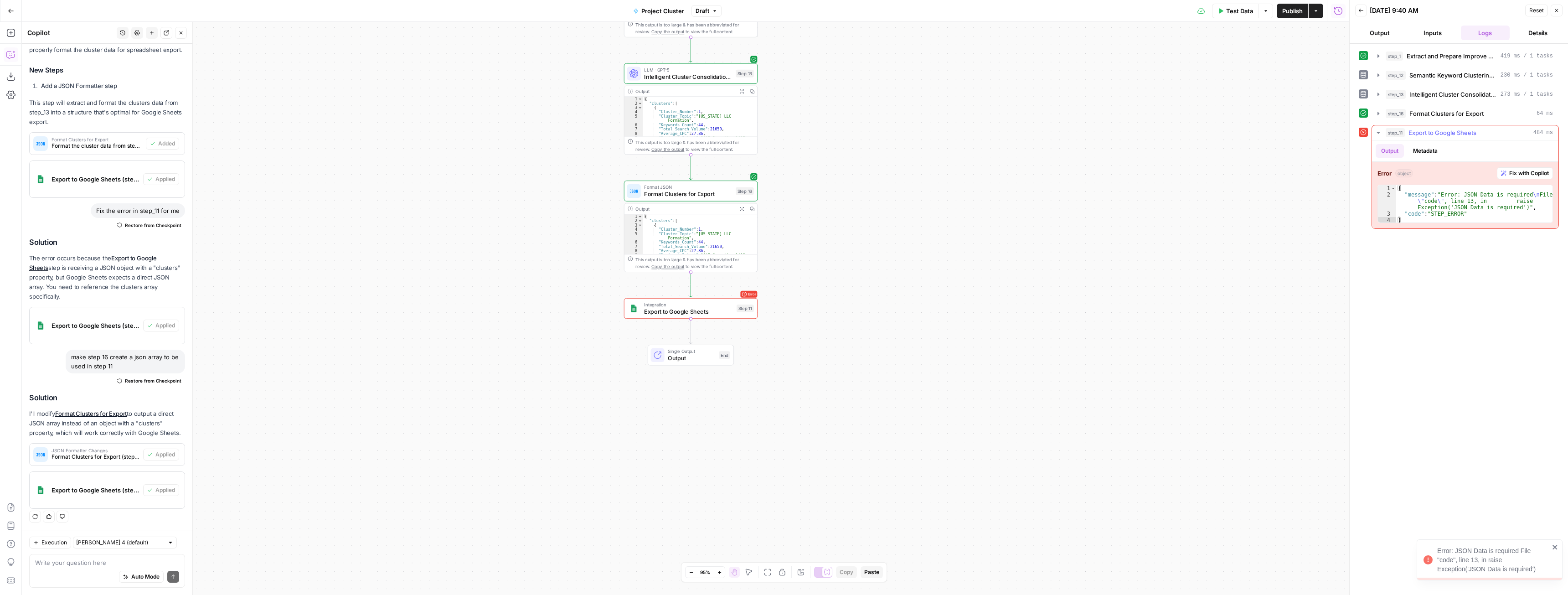
click at [1521, 179] on div "Error object Fix with Copilot 1 2 3 4 { "message" : "Error: JSON Data is requir…" at bounding box center [1465, 195] width 186 height 66
drag, startPoint x: 1523, startPoint y: 177, endPoint x: 1511, endPoint y: 184, distance: 13.9
click at [1523, 176] on span "Fix with Copilot" at bounding box center [1528, 173] width 40 height 8
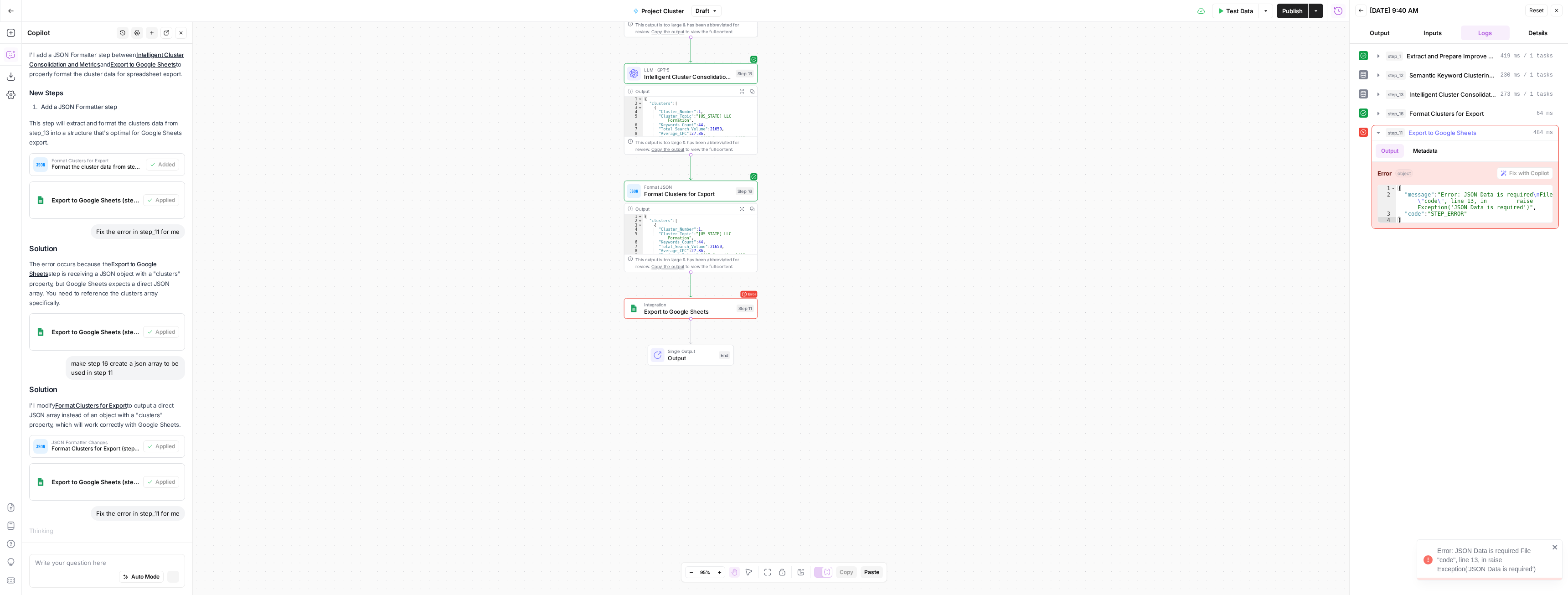
scroll to position [281, 0]
click at [1381, 115] on icon "button" at bounding box center [1378, 113] width 7 height 7
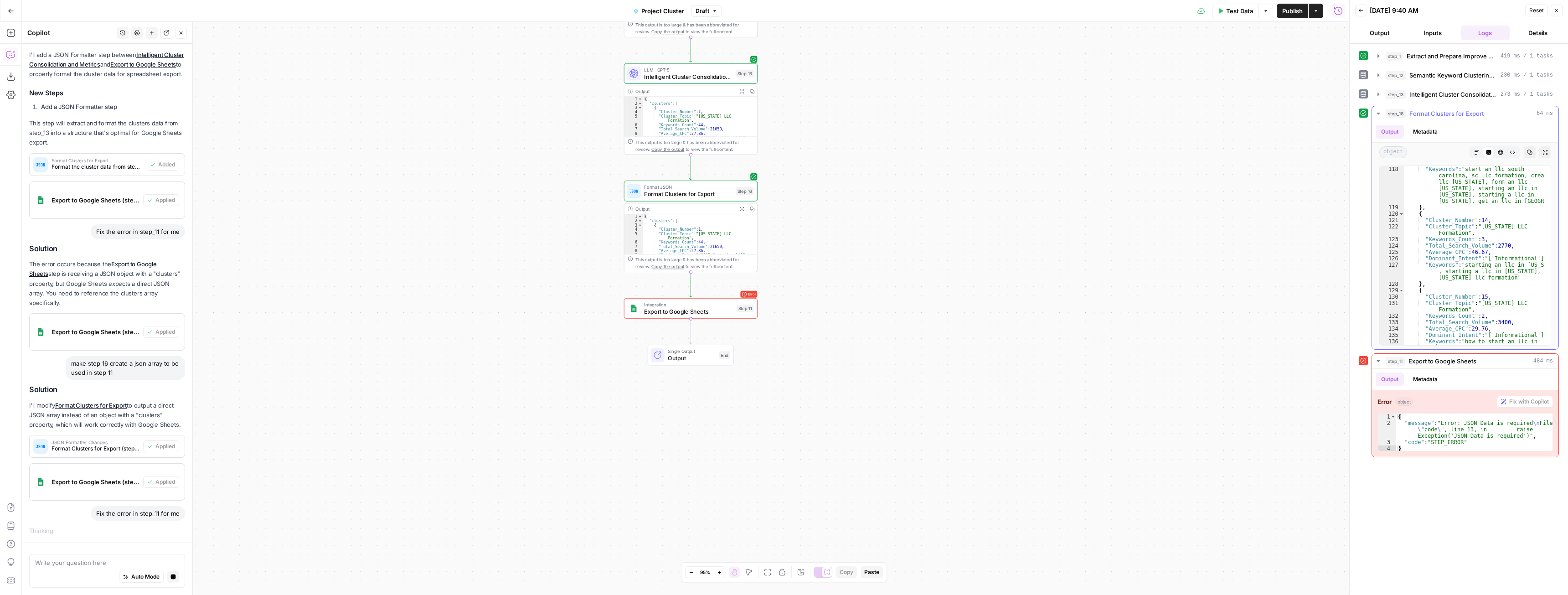
scroll to position [1806, 0]
click at [1376, 93] on icon "button" at bounding box center [1378, 94] width 7 height 7
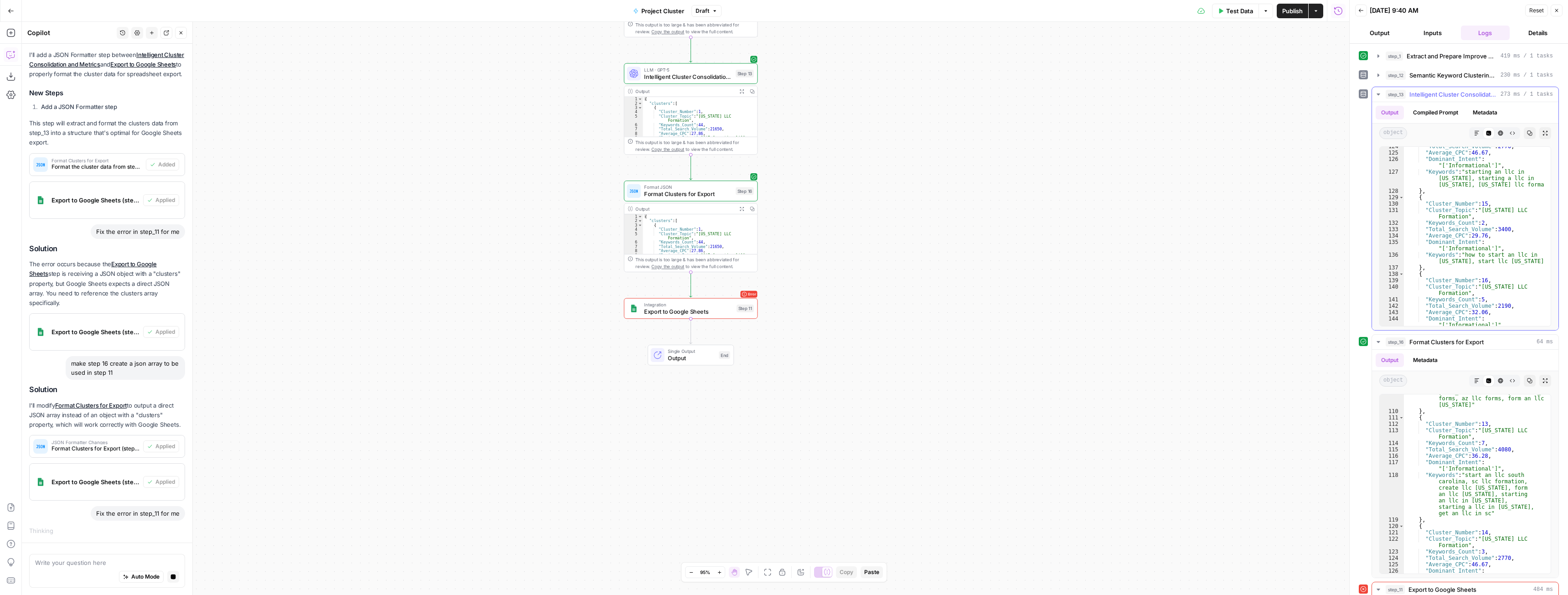
scroll to position [1970, 0]
click at [1374, 94] on icon "button" at bounding box center [1378, 94] width 7 height 7
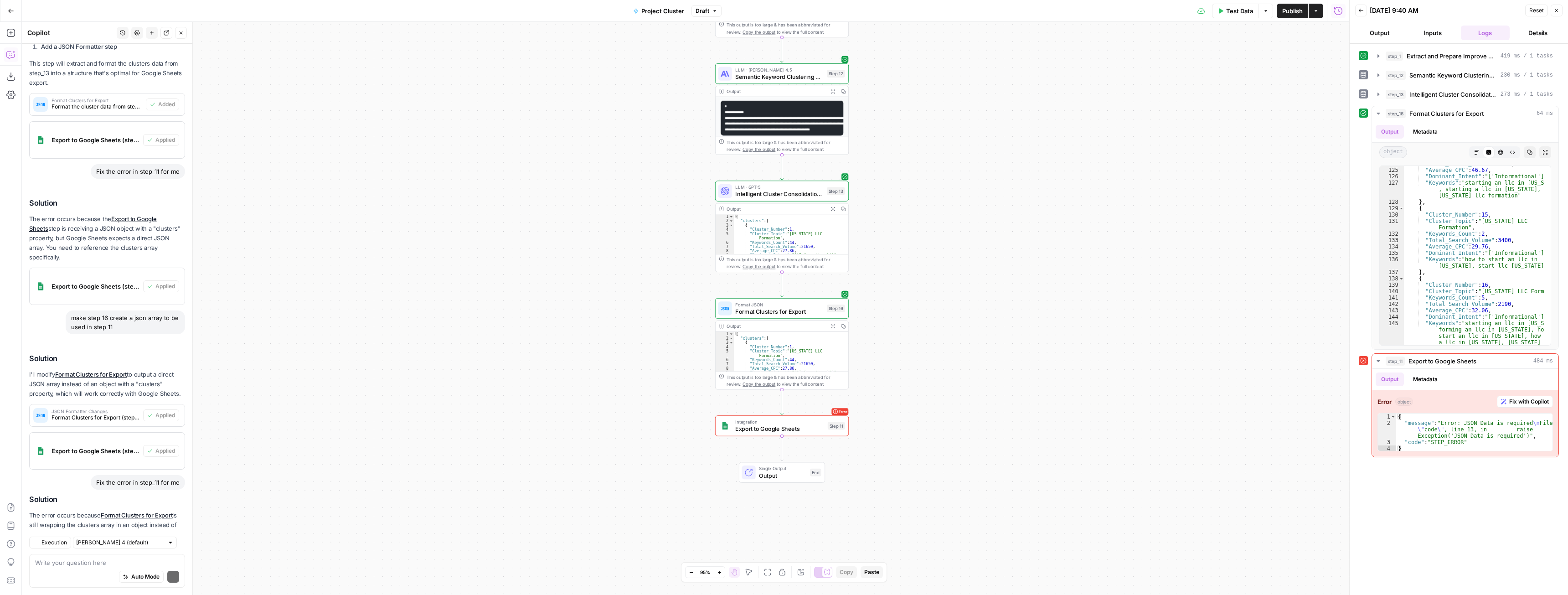
scroll to position [442, 0]
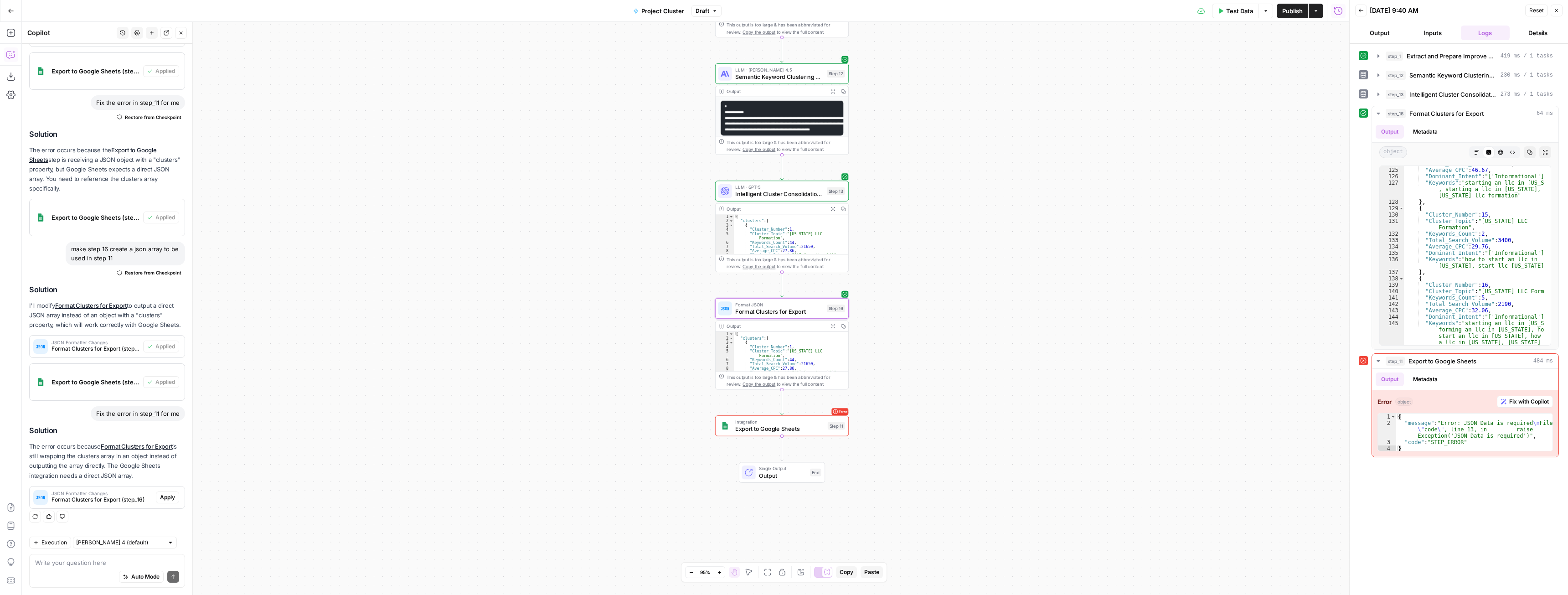
drag, startPoint x: 161, startPoint y: 496, endPoint x: 184, endPoint y: 533, distance: 43.6
click at [161, 496] on span "Apply" at bounding box center [167, 497] width 15 height 8
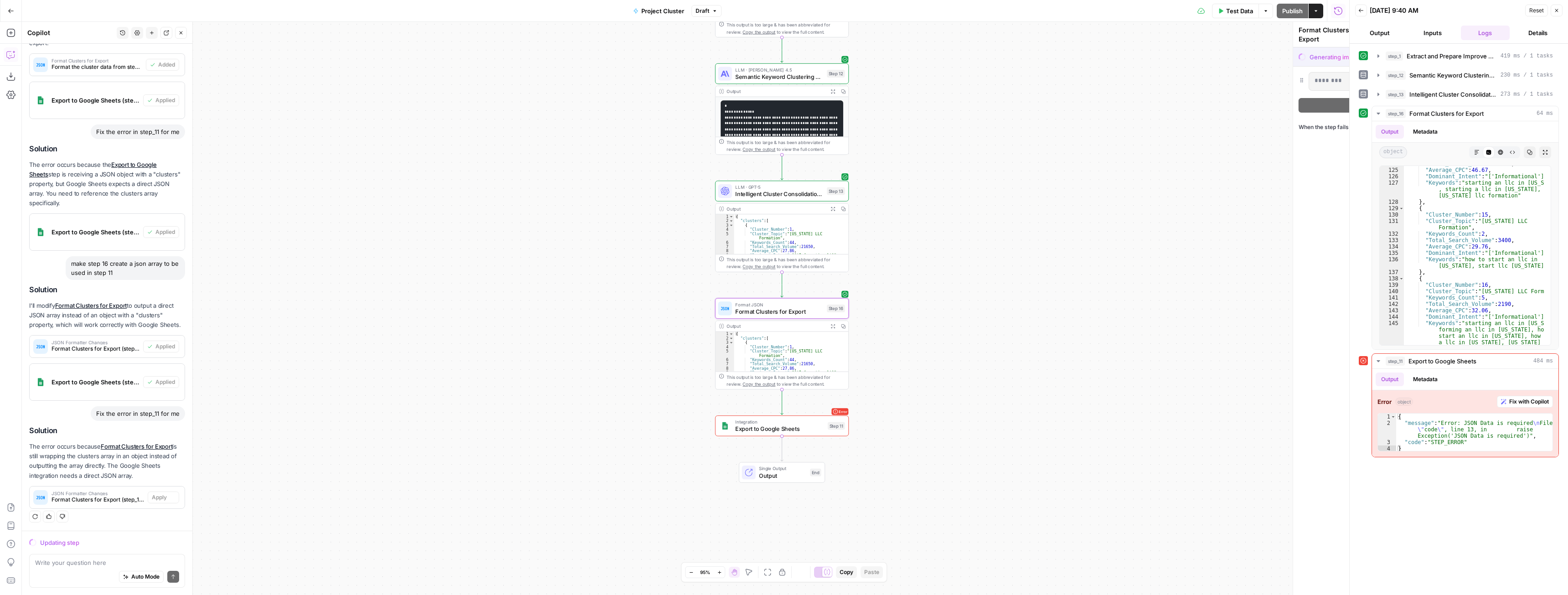
scroll to position [384, 0]
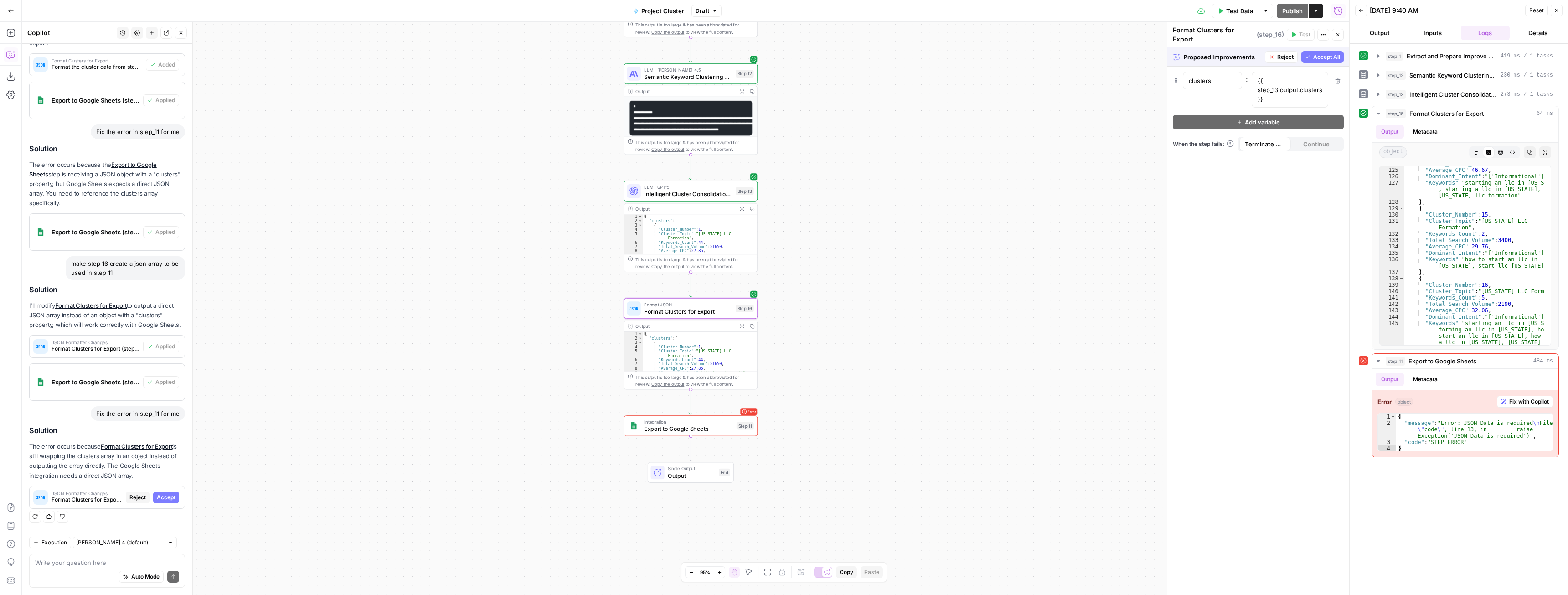
click at [1321, 48] on div "Proposed Improvements Reject Accept All" at bounding box center [1258, 57] width 182 height 19
click at [1323, 54] on span "Accept All" at bounding box center [1326, 57] width 27 height 8
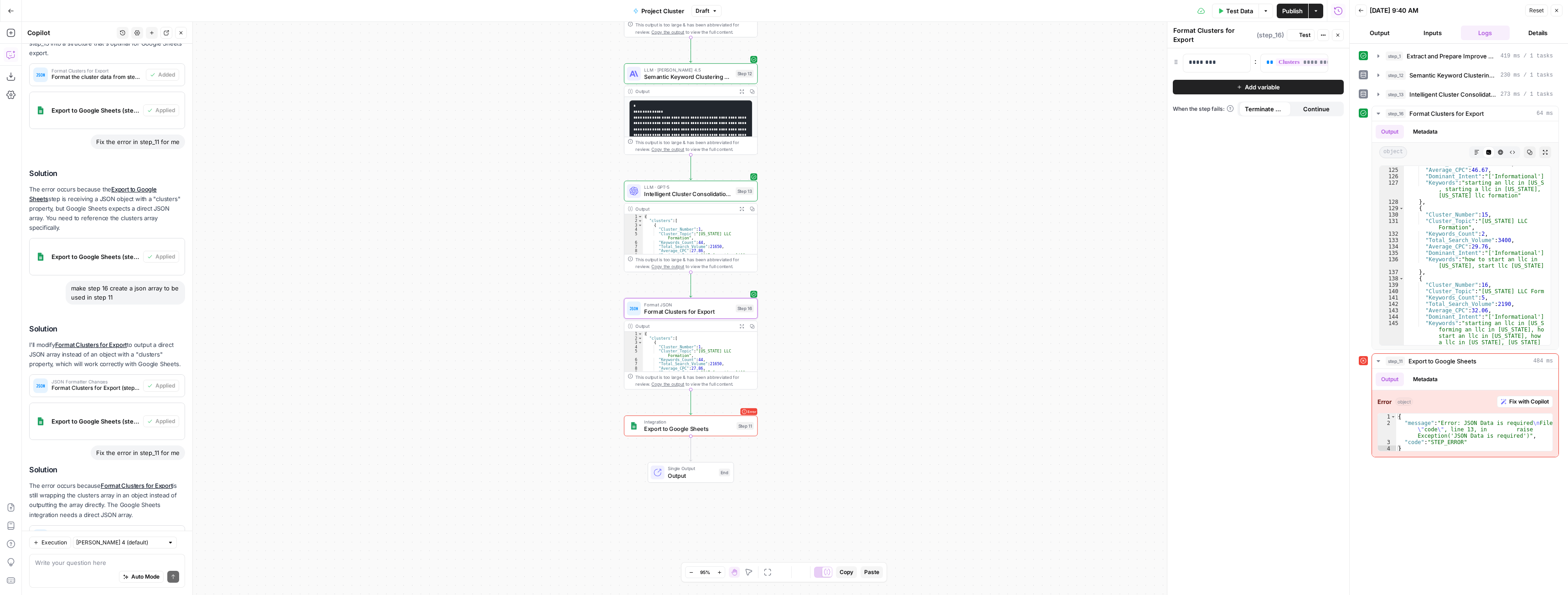
scroll to position [442, 0]
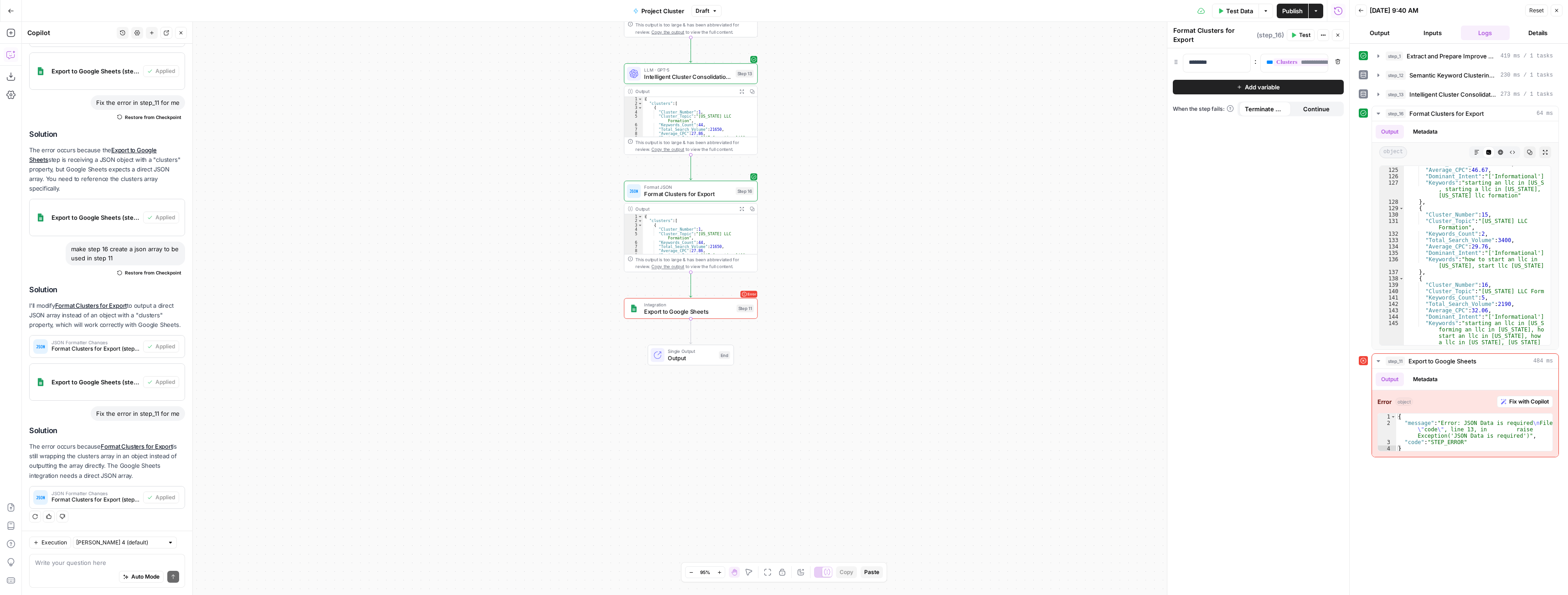
click at [1237, 14] on span "Test Data" at bounding box center [1239, 10] width 27 height 9
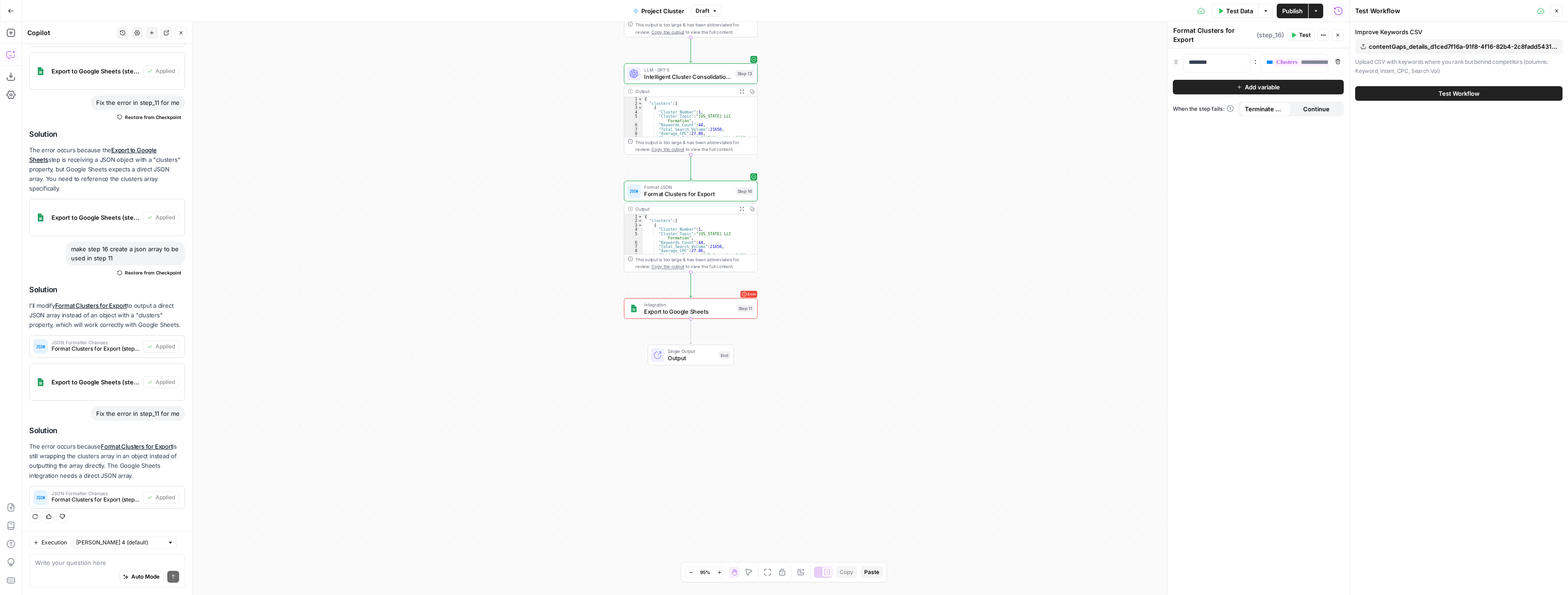
click at [1440, 91] on span "Test Workflow" at bounding box center [1458, 93] width 41 height 9
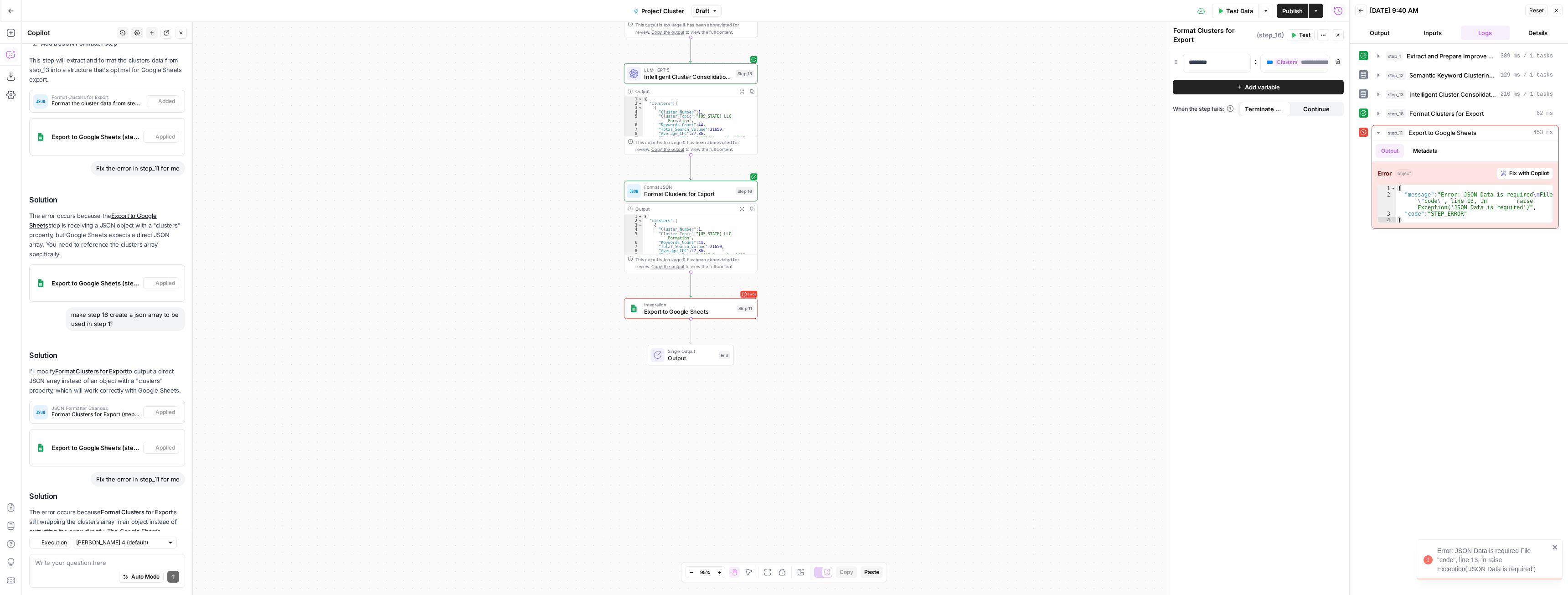
scroll to position [442, 0]
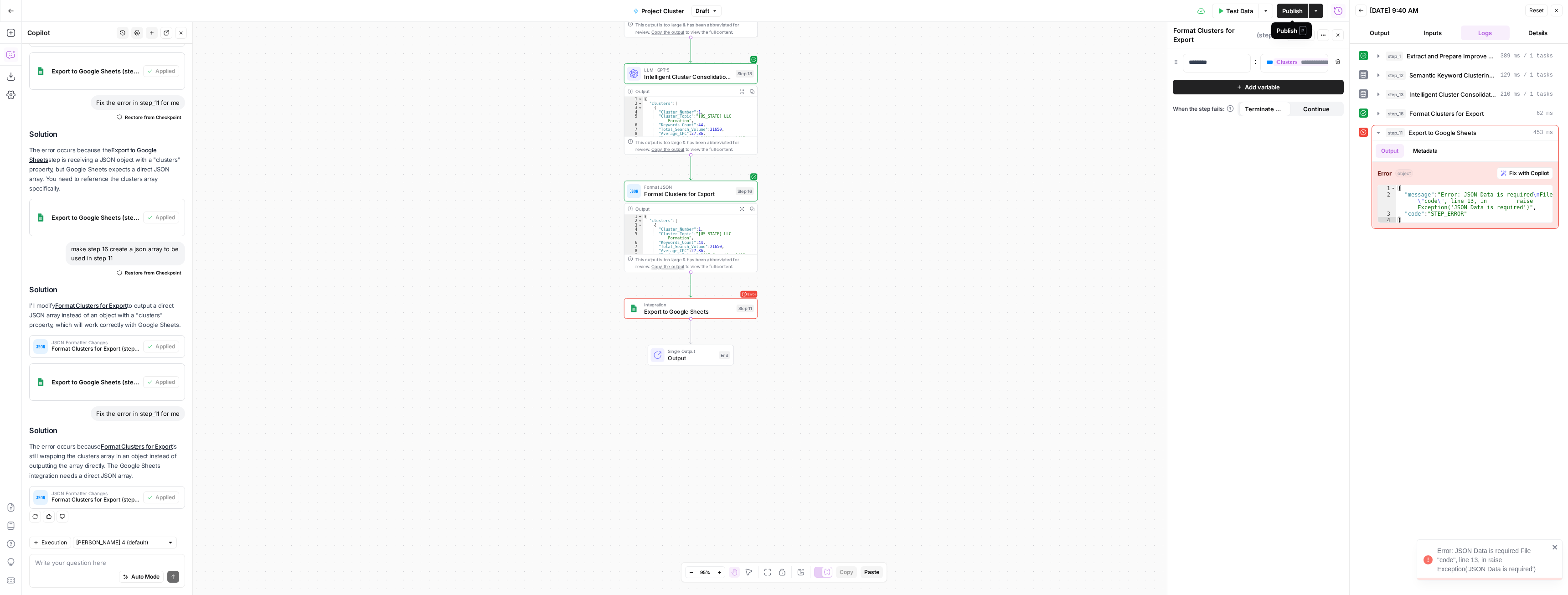
click at [1283, 10] on span "Publish" at bounding box center [1292, 10] width 21 height 9
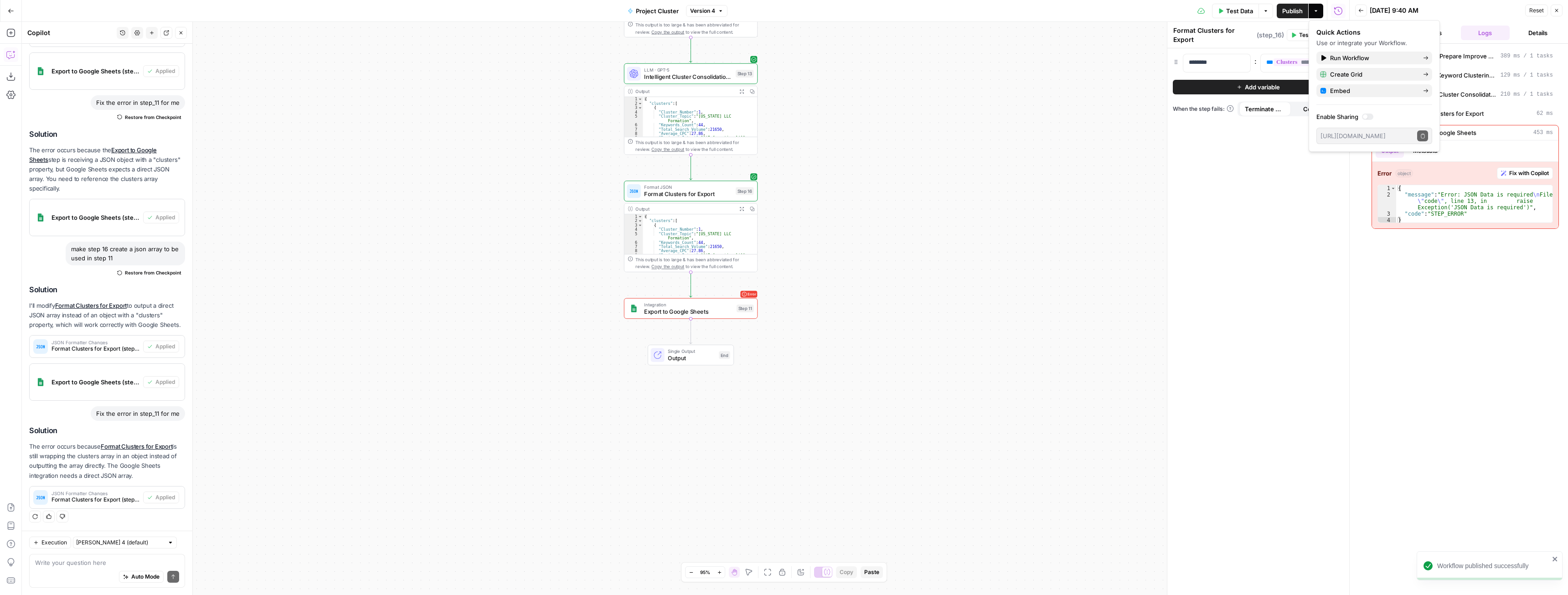
click at [1373, 118] on div at bounding box center [1368, 116] width 12 height 6
click at [1424, 138] on icon "button" at bounding box center [1423, 136] width 5 height 5
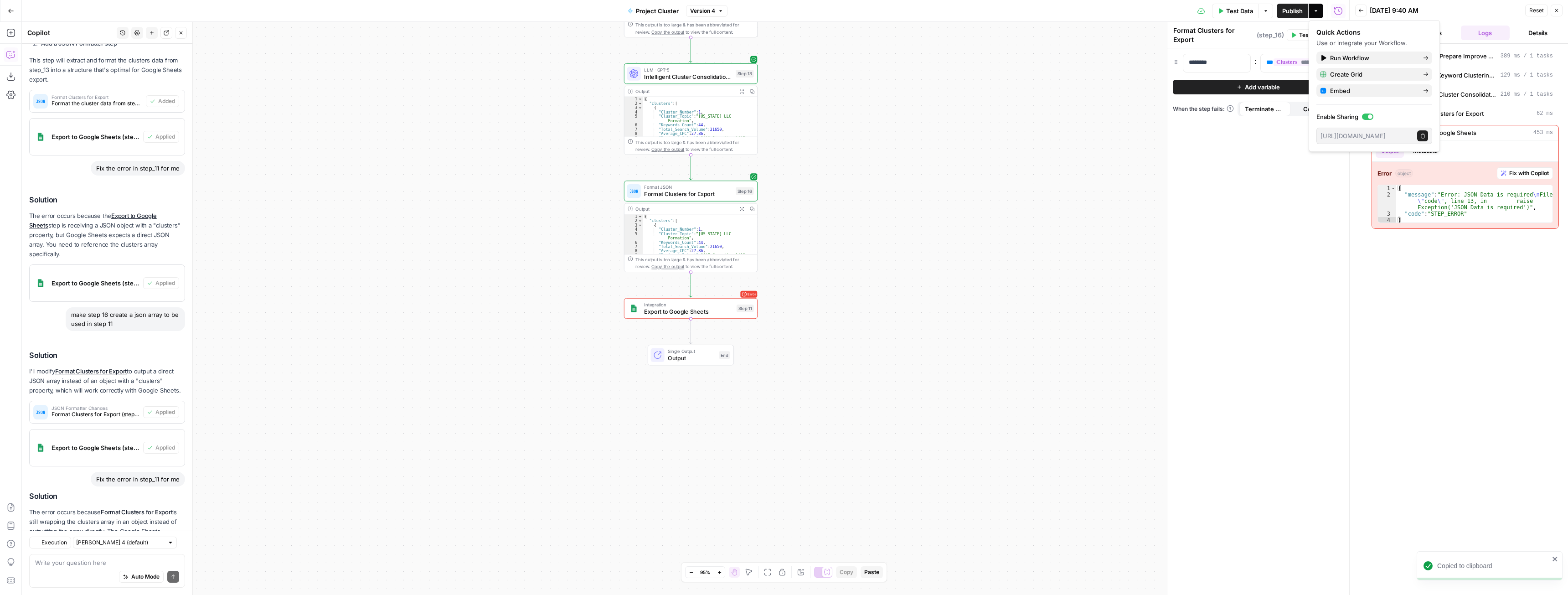
scroll to position [442, 0]
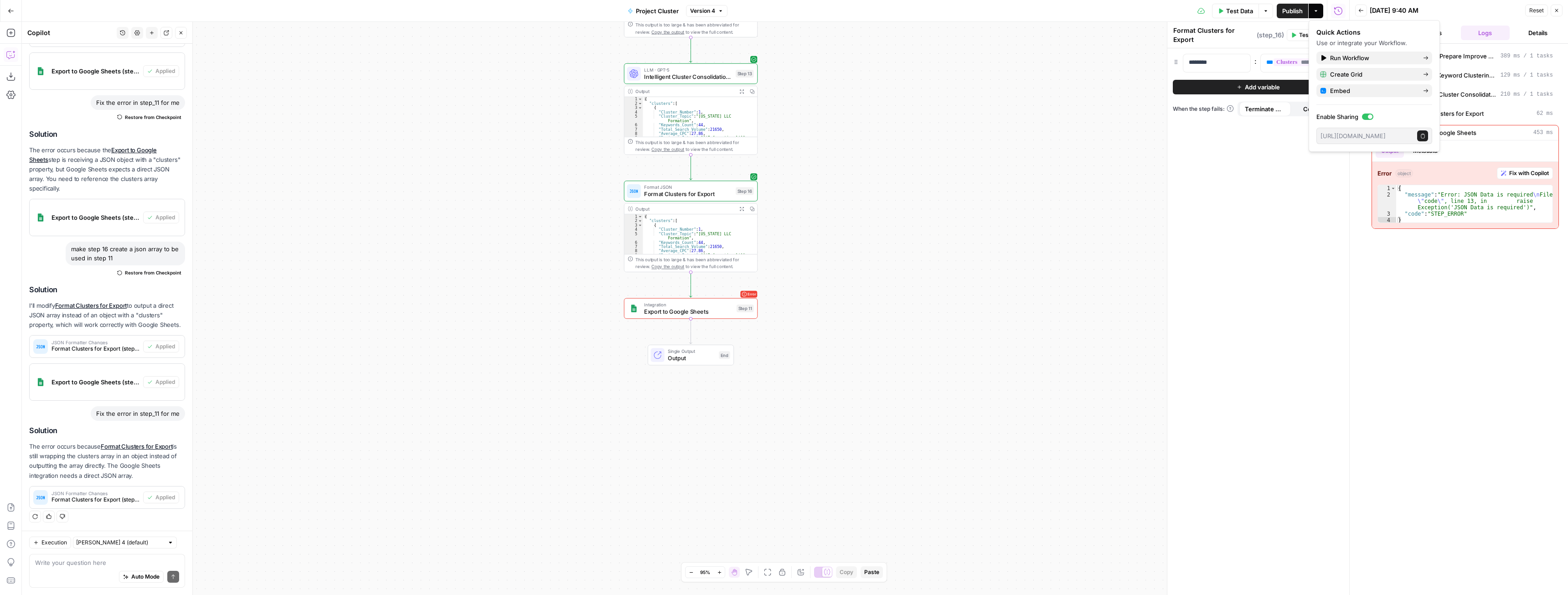
click at [919, 102] on div "Workflow Input Settings Inputs Run Code · Python Extract and Prepare Improve Ke…" at bounding box center [685, 308] width 1328 height 573
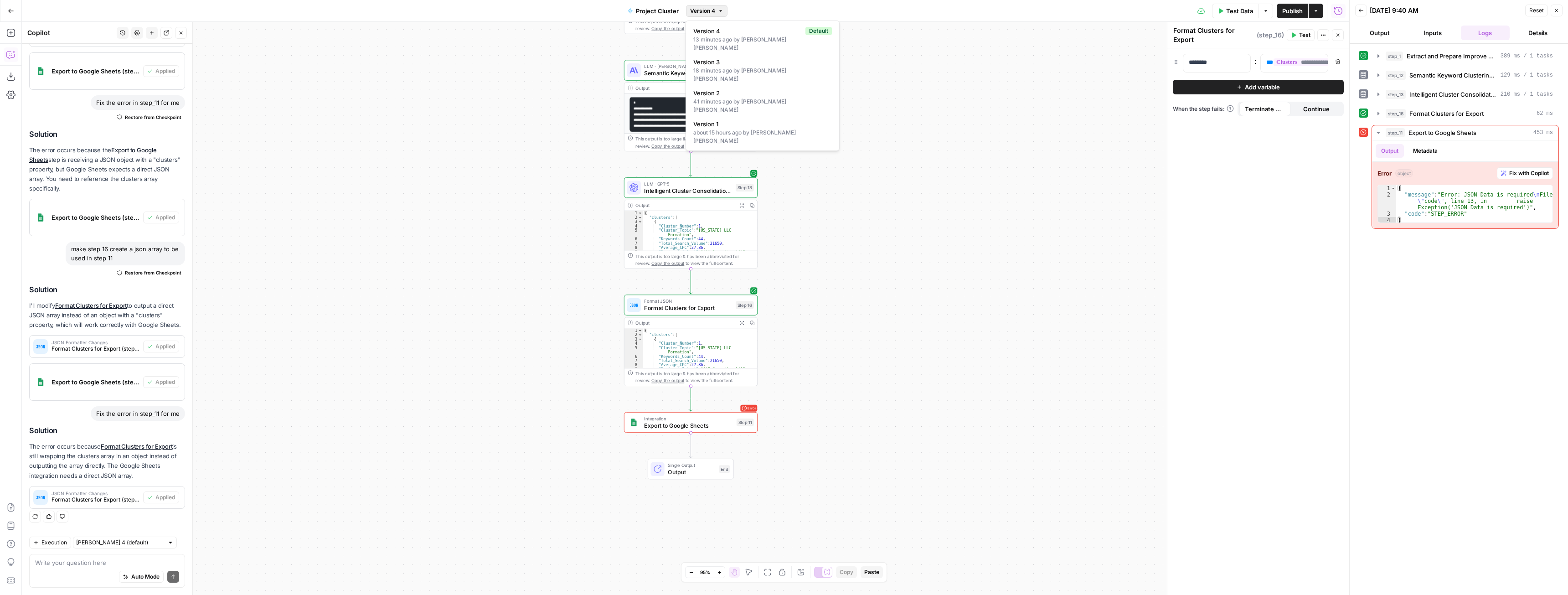
click at [705, 9] on span "Version 4" at bounding box center [702, 10] width 25 height 8
click at [1282, 11] on span "Publish" at bounding box center [1292, 10] width 21 height 9
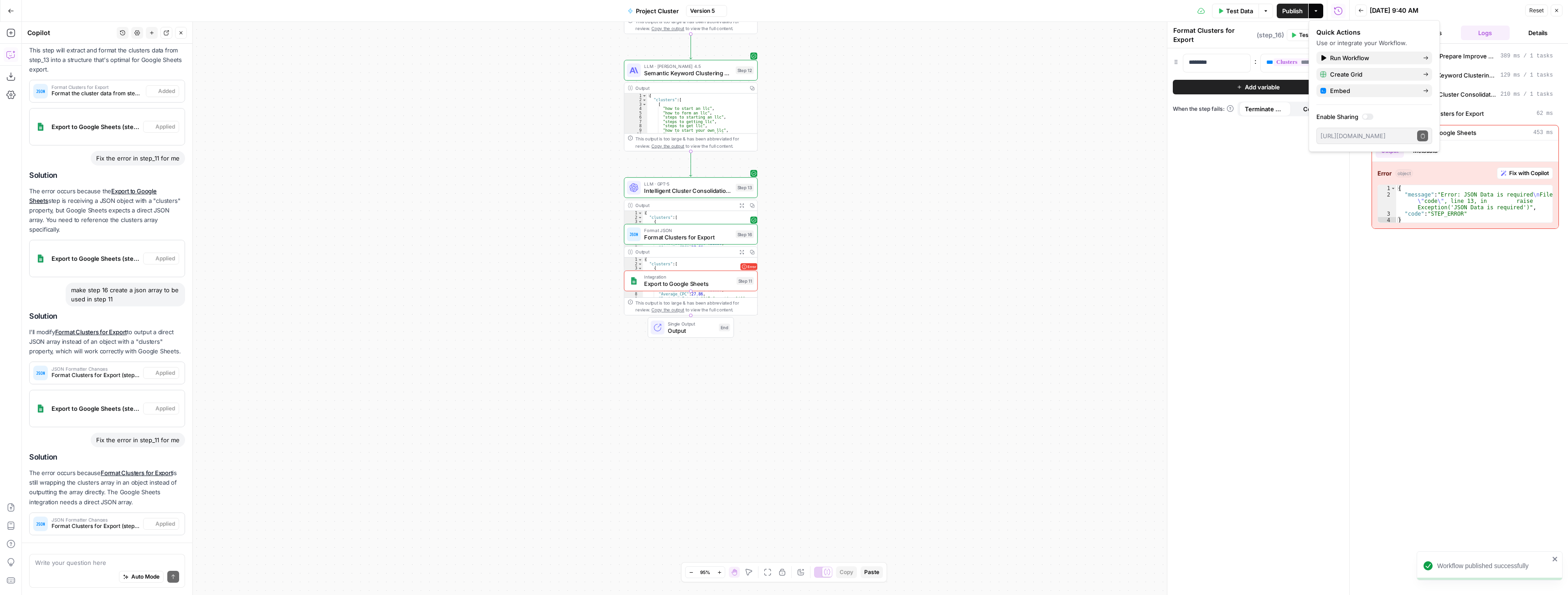
scroll to position [456, 0]
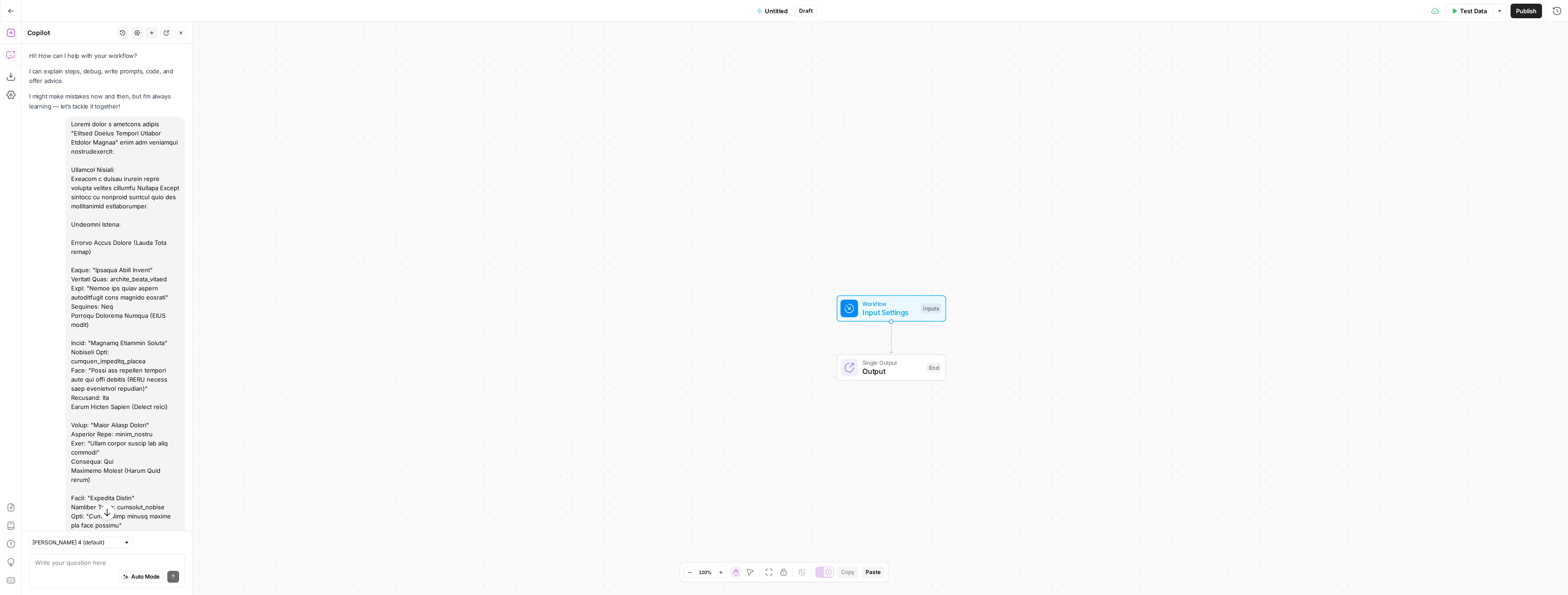
click at [12, 8] on icon "button" at bounding box center [11, 11] width 6 height 6
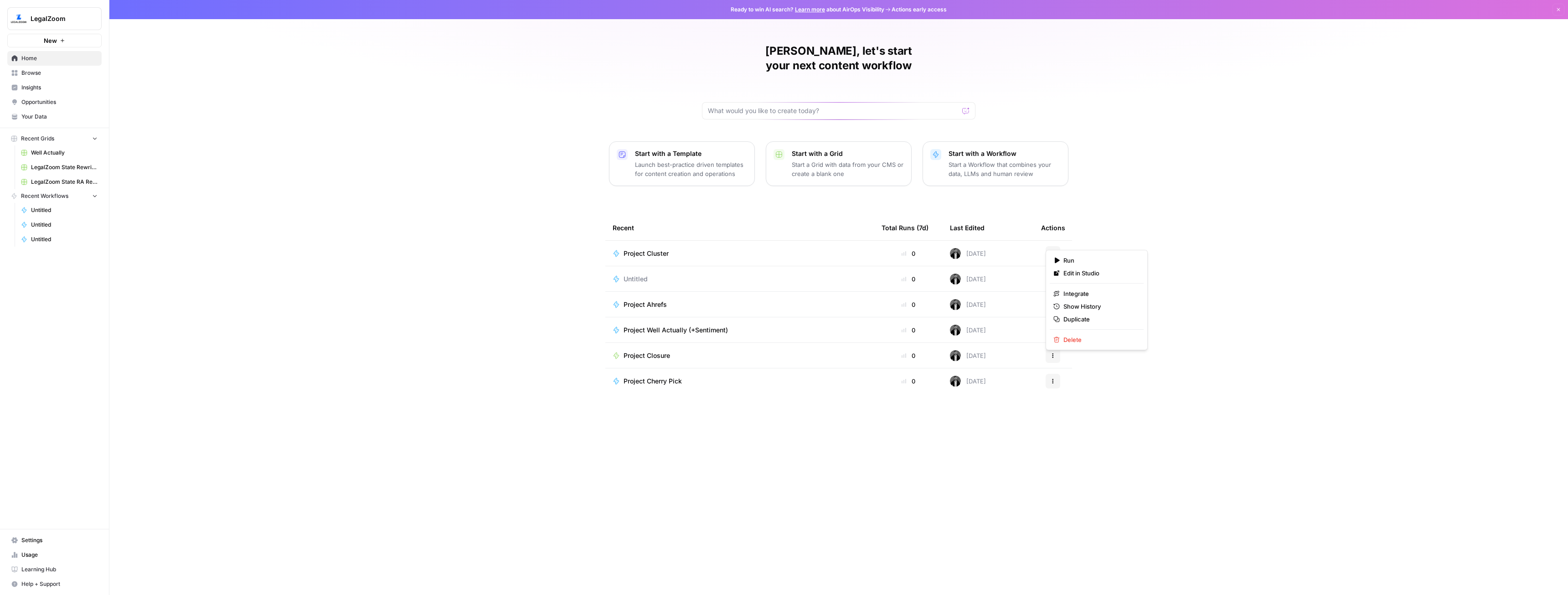
click at [1051, 246] on button "Actions" at bounding box center [1053, 253] width 15 height 15
click at [696, 249] on div "Project Cluster" at bounding box center [740, 253] width 254 height 9
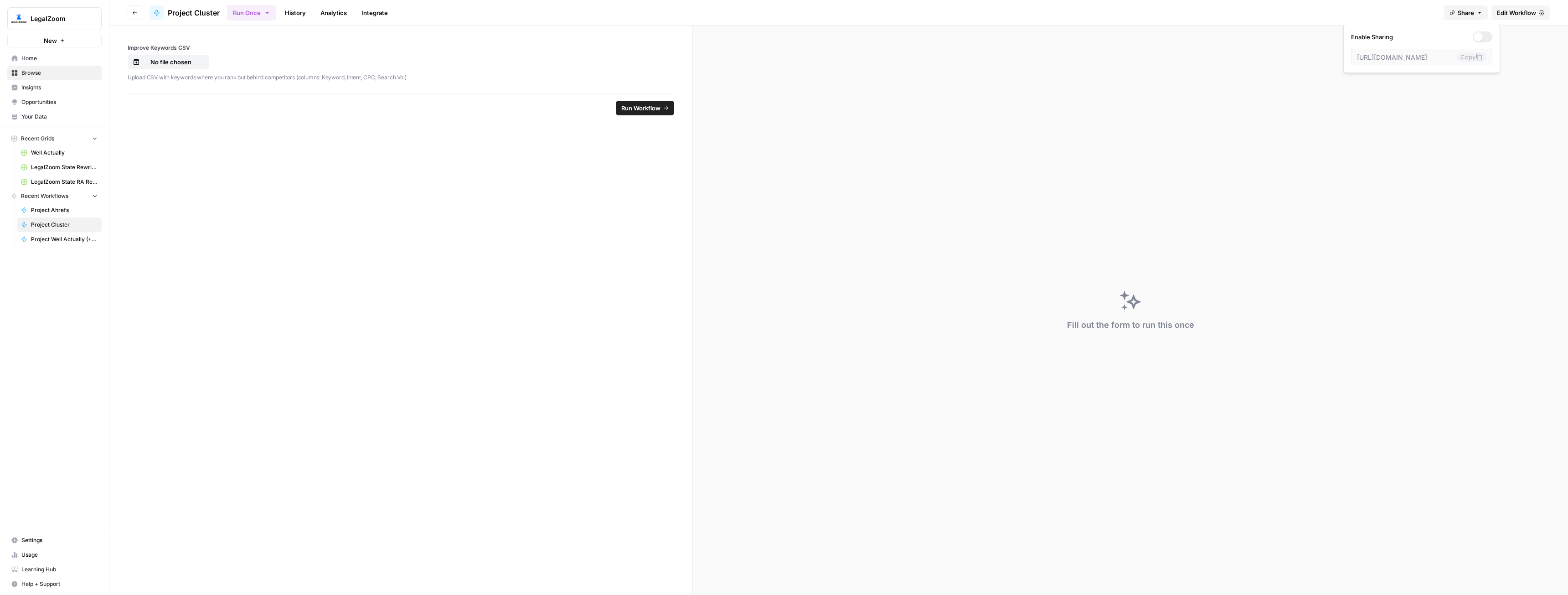
click at [1458, 11] on span "Share" at bounding box center [1466, 12] width 16 height 9
click at [1472, 40] on div at bounding box center [1482, 37] width 19 height 11
click at [1500, 13] on span "Edit Workflow" at bounding box center [1516, 12] width 39 height 9
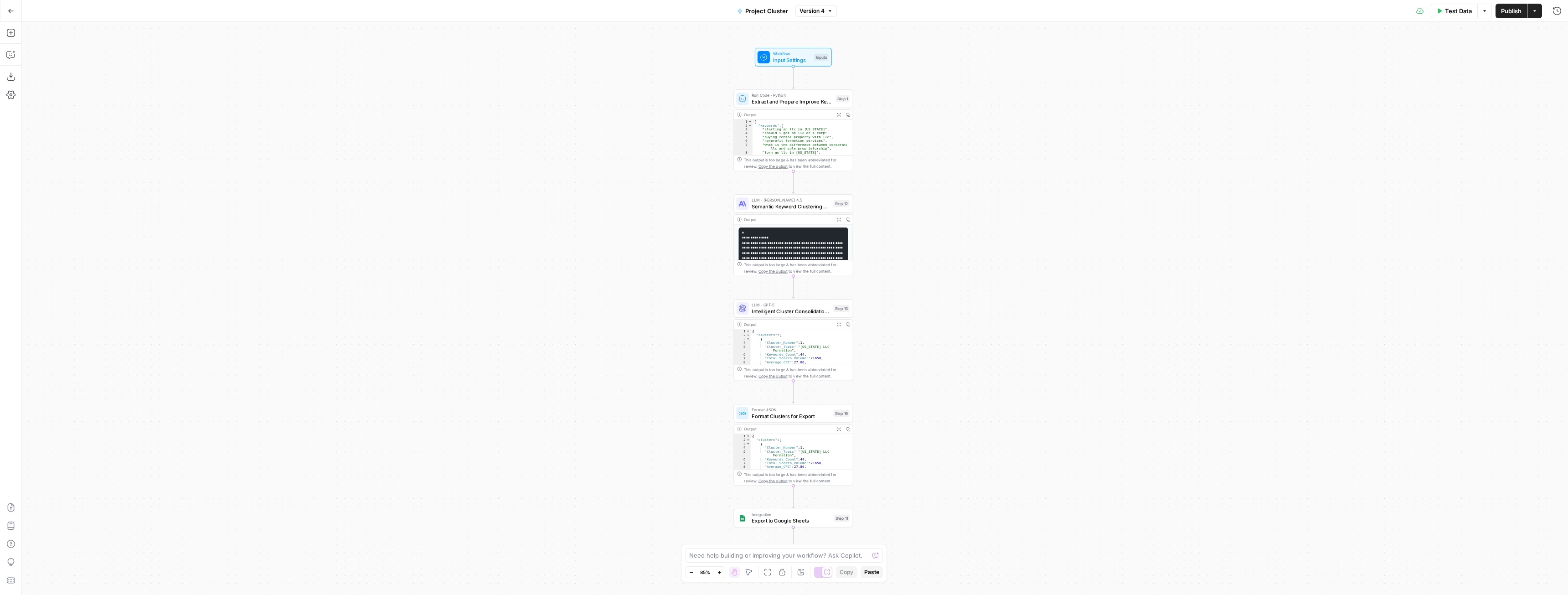
click at [1537, 12] on icon "button" at bounding box center [1535, 10] width 5 height 5
drag, startPoint x: 1466, startPoint y: 121, endPoint x: 1470, endPoint y: 118, distance: 5.0
click at [1466, 121] on label "Enable Sharing" at bounding box center [1476, 116] width 116 height 9
click at [1474, 115] on div at bounding box center [1469, 116] width 12 height 6
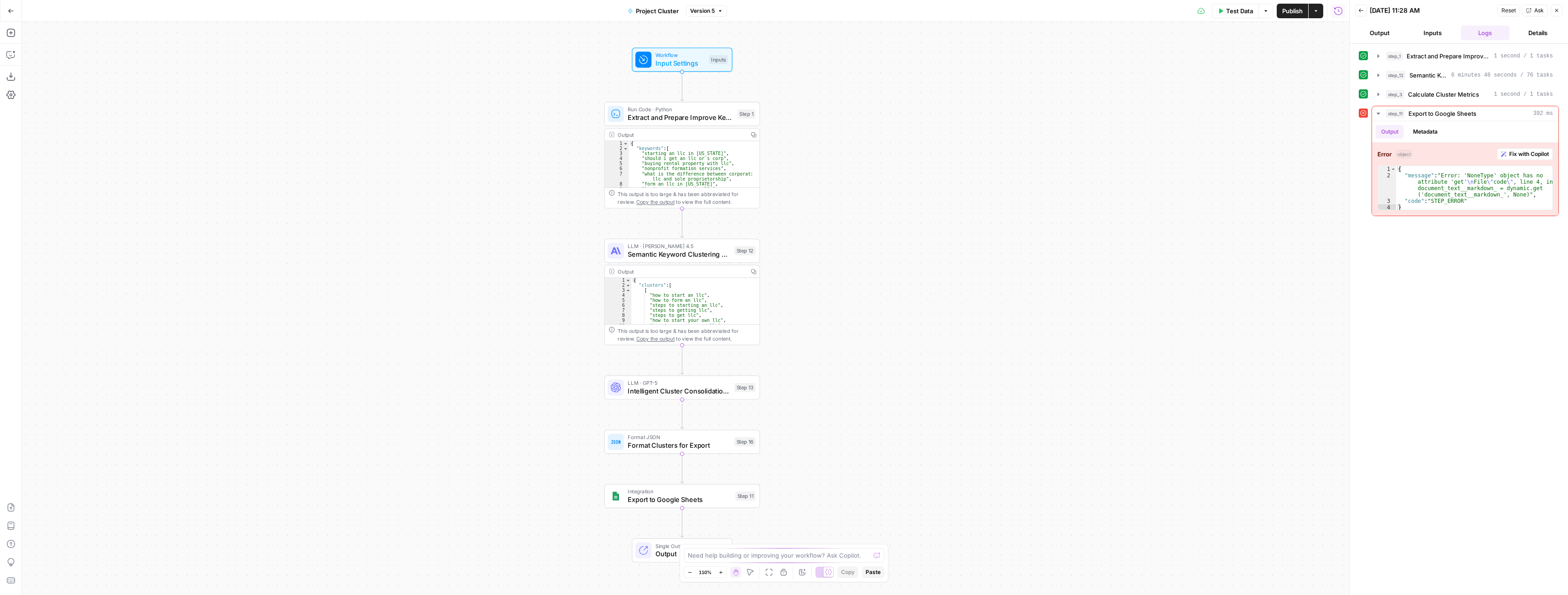
click at [714, 15] on span "Version 5" at bounding box center [702, 10] width 24 height 8
click at [1088, 135] on div "Workflow Input Settings Inputs Run Code · Python Extract and Prepare Improve Ke…" at bounding box center [685, 308] width 1328 height 573
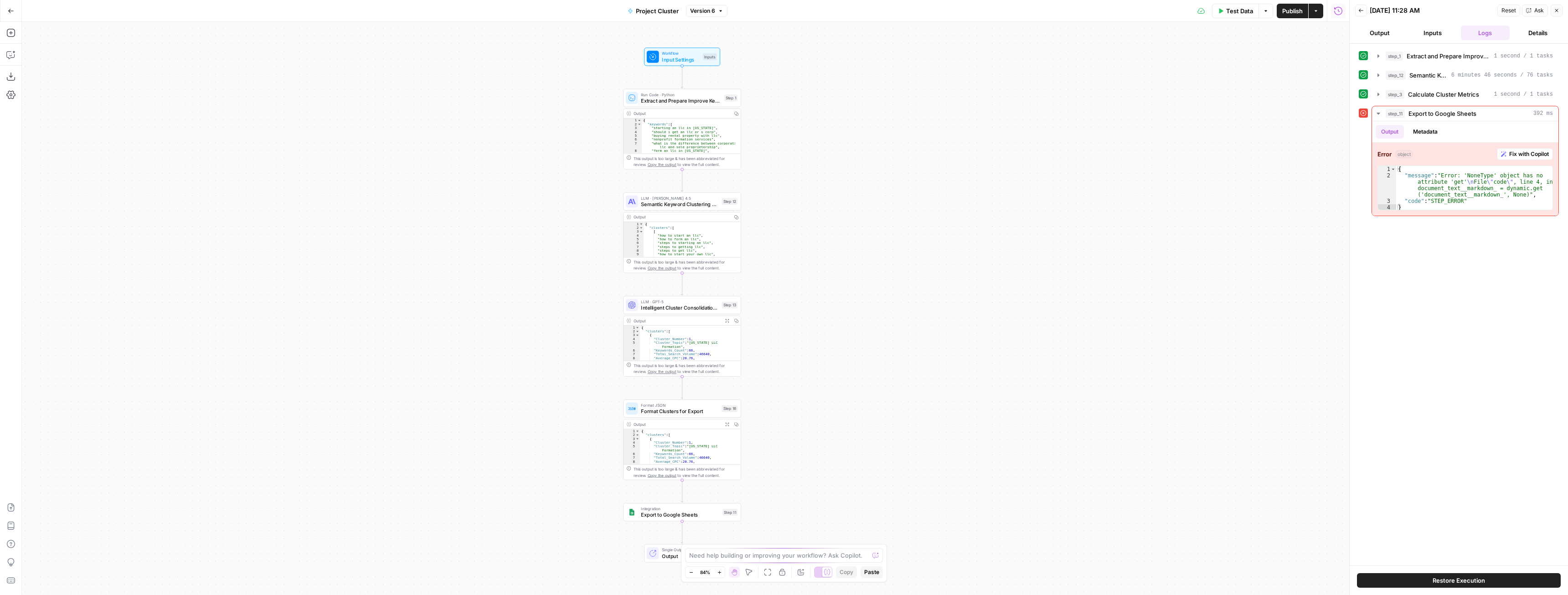
click at [678, 516] on span "Export to Google Sheets" at bounding box center [680, 515] width 79 height 8
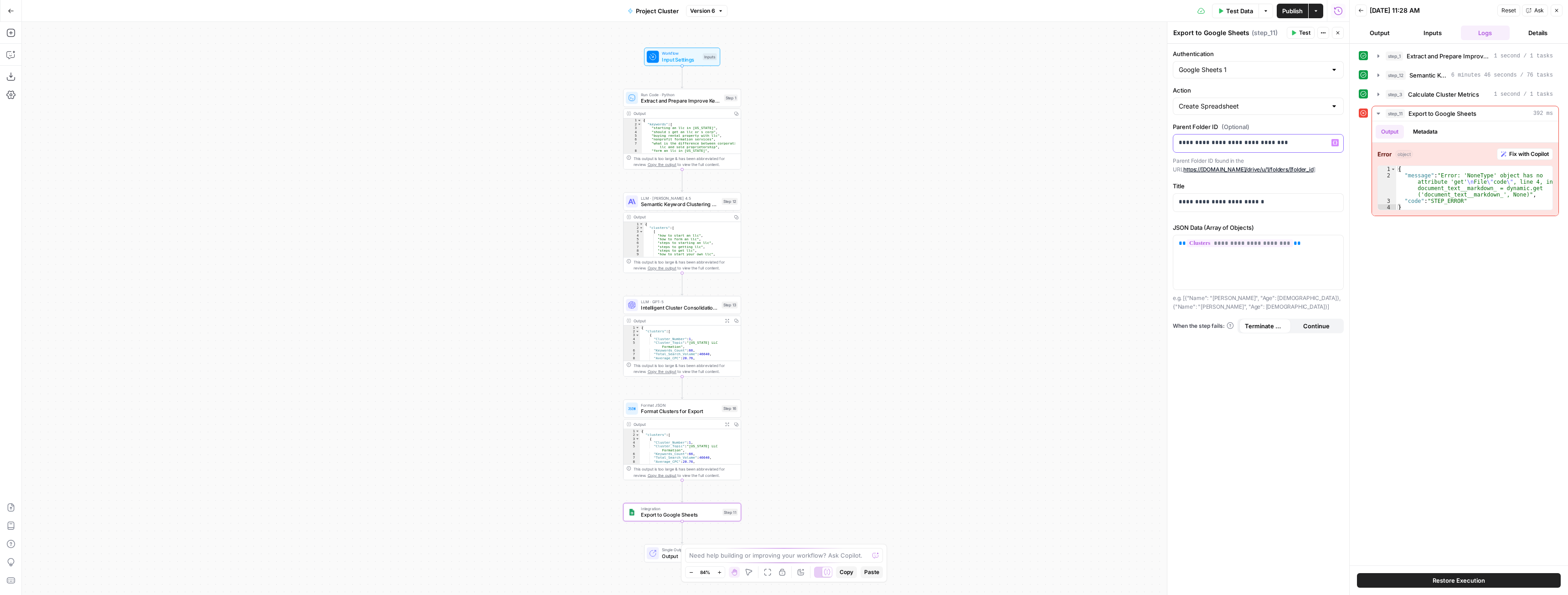
click at [1251, 141] on p "**********" at bounding box center [1258, 143] width 159 height 9
click at [1061, 256] on div "Workflow Input Settings Inputs Run Code · Python Extract and Prepare Improve Ke…" at bounding box center [685, 308] width 1328 height 573
click at [1241, 11] on span "Test Data" at bounding box center [1239, 10] width 27 height 9
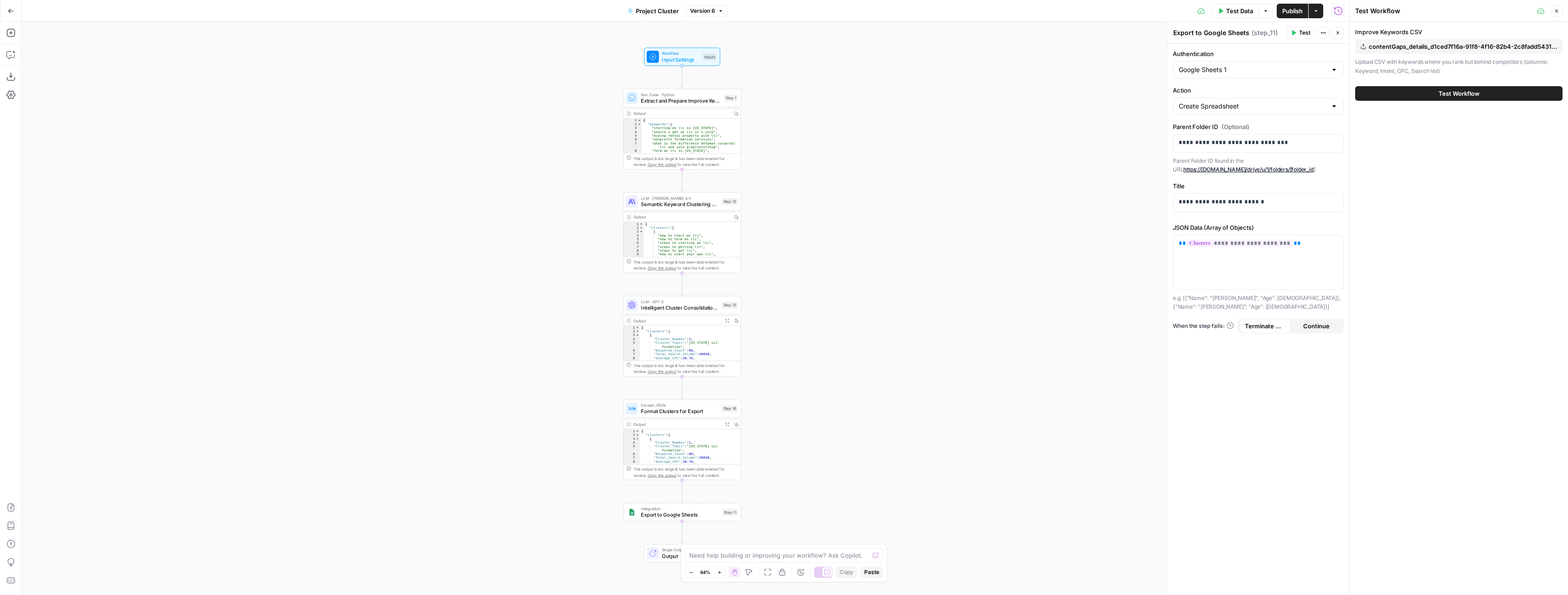
click at [1467, 91] on span "Test Workflow" at bounding box center [1458, 93] width 41 height 9
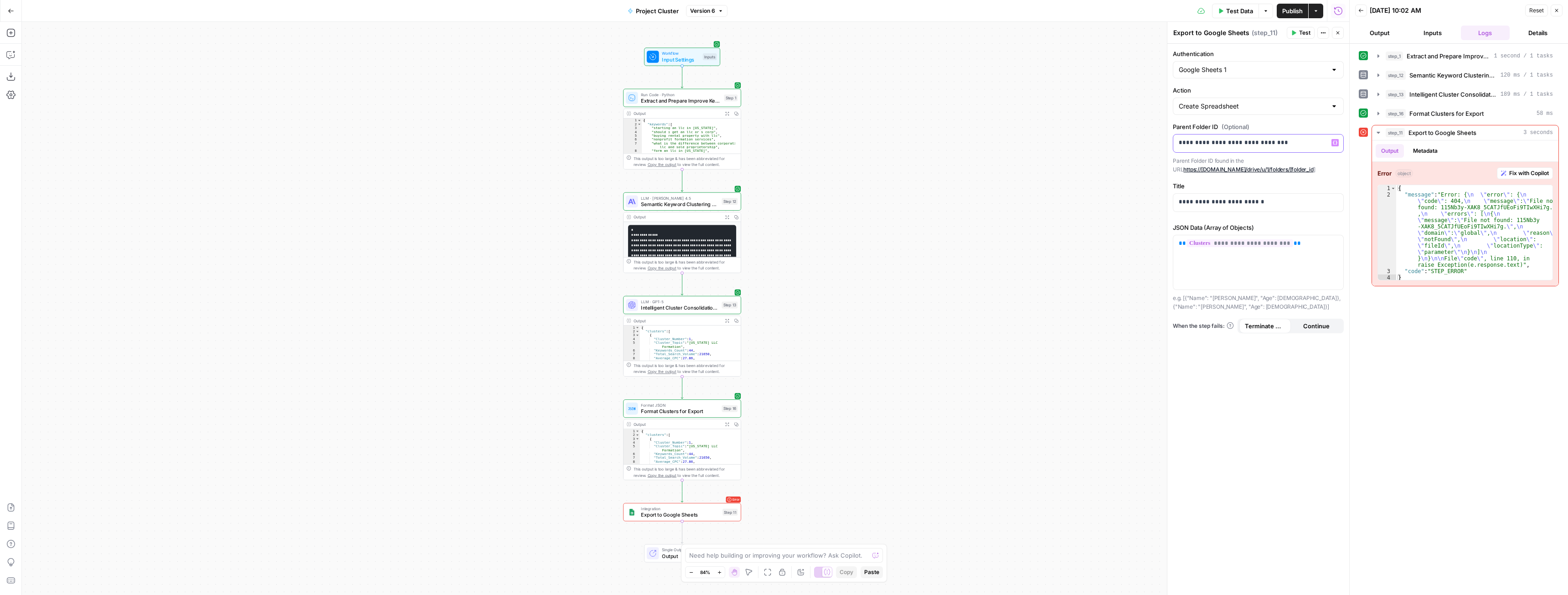
click at [1299, 146] on p "**********" at bounding box center [1258, 143] width 159 height 9
click at [1239, 11] on span "Test Data" at bounding box center [1239, 10] width 27 height 9
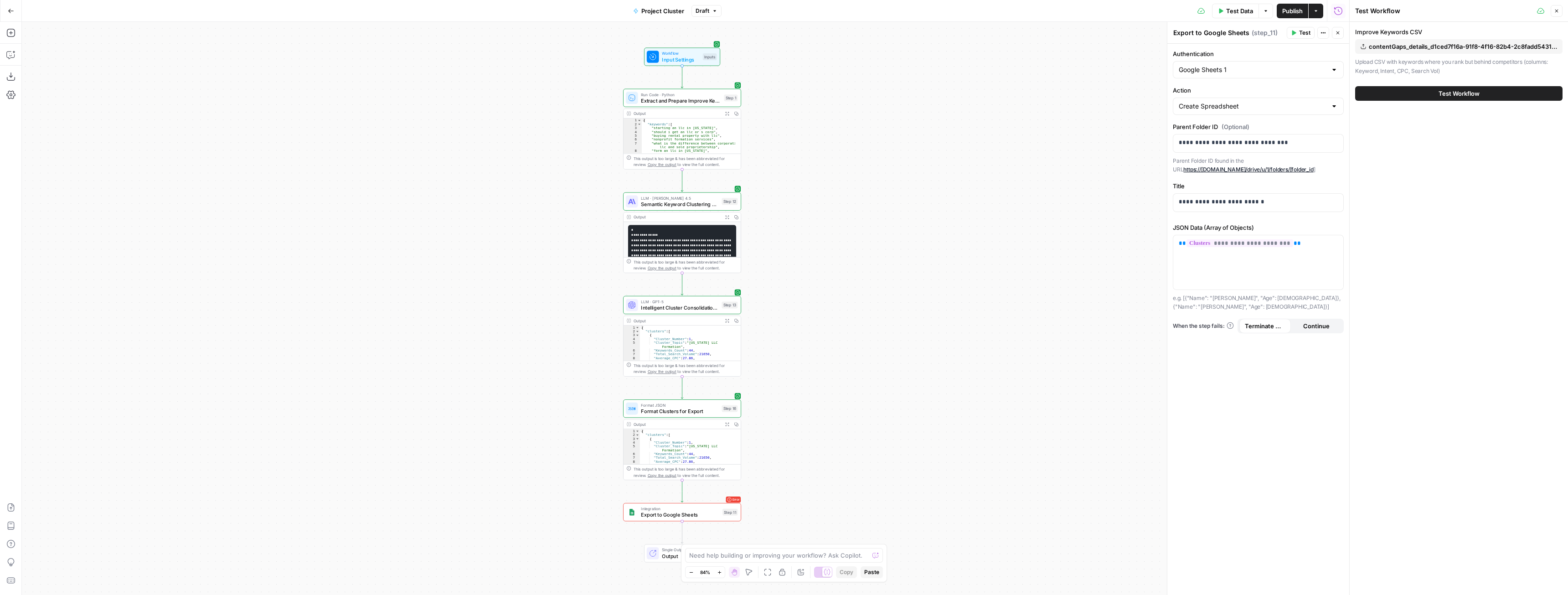
click at [1468, 94] on span "Test Workflow" at bounding box center [1458, 93] width 41 height 9
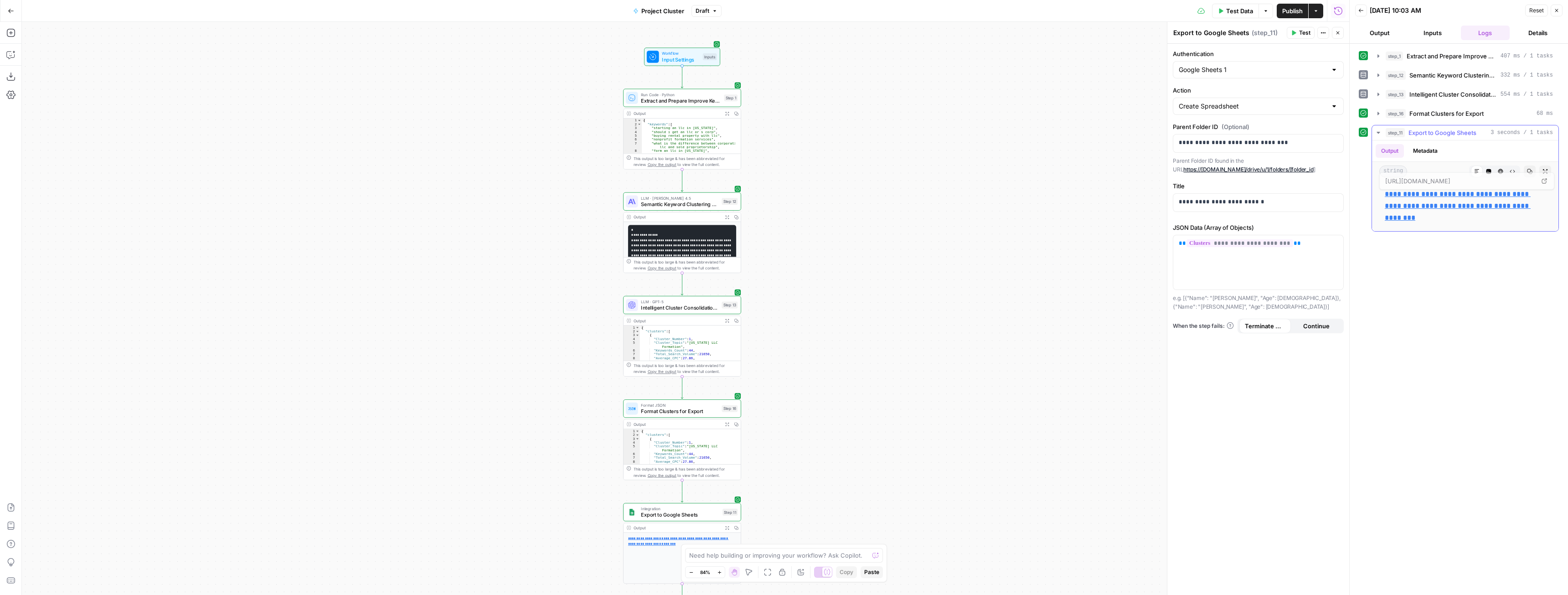
click at [1451, 201] on p "**********" at bounding box center [1465, 206] width 161 height 35
click at [1451, 206] on link "**********" at bounding box center [1458, 206] width 146 height 30
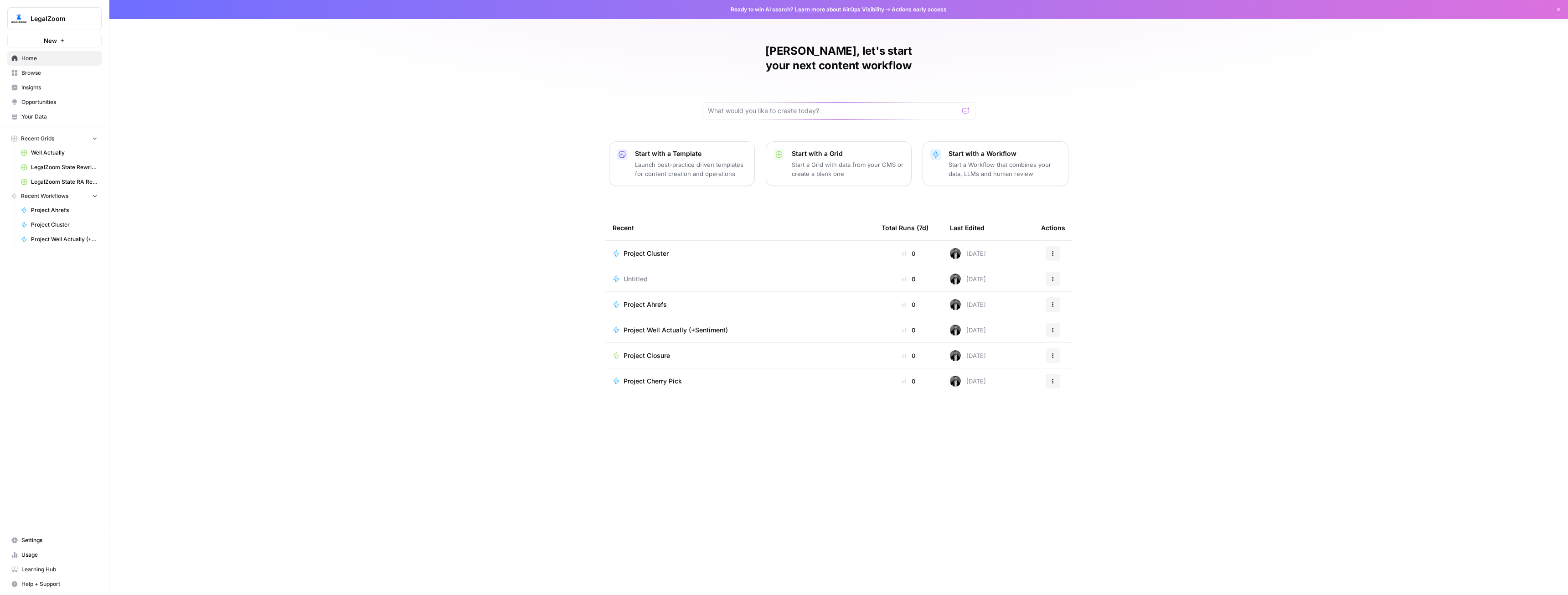
click at [45, 41] on span "New" at bounding box center [51, 40] width 13 height 9
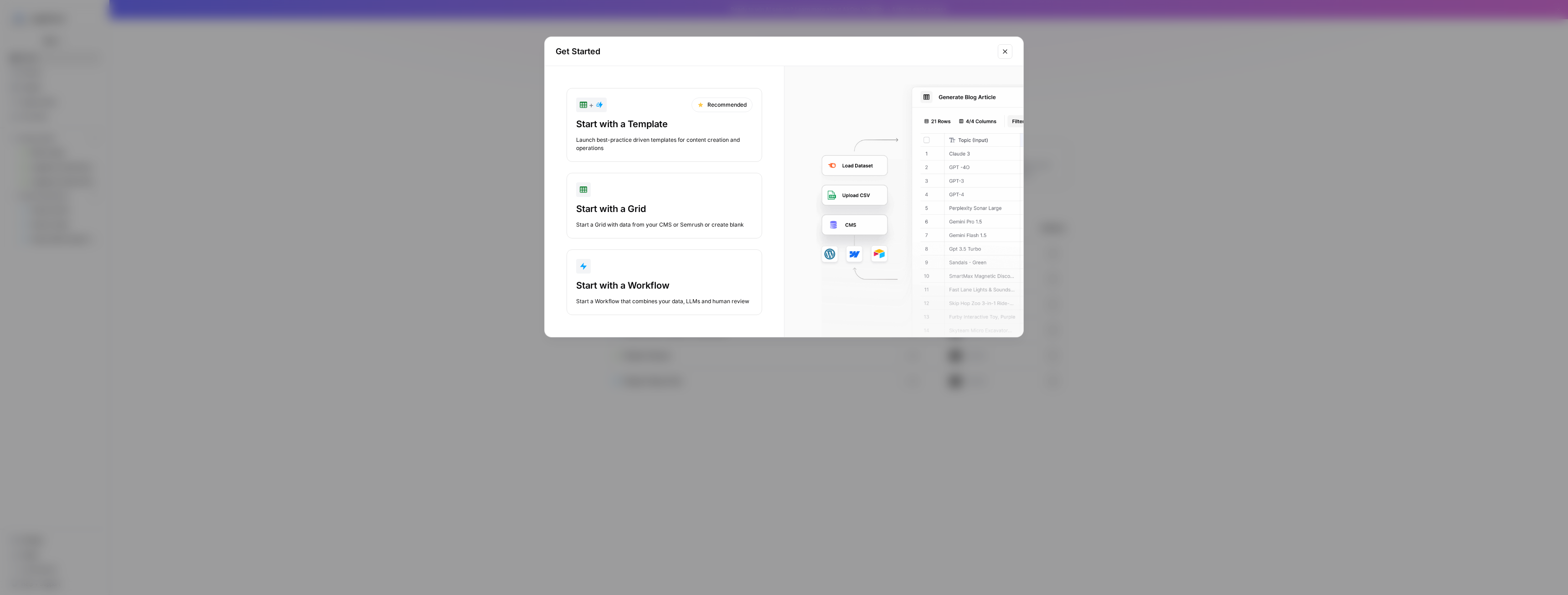
click at [640, 199] on button "Start with a Grid Start a Grid with data from your CMS or Semrush or create bla…" at bounding box center [664, 206] width 195 height 66
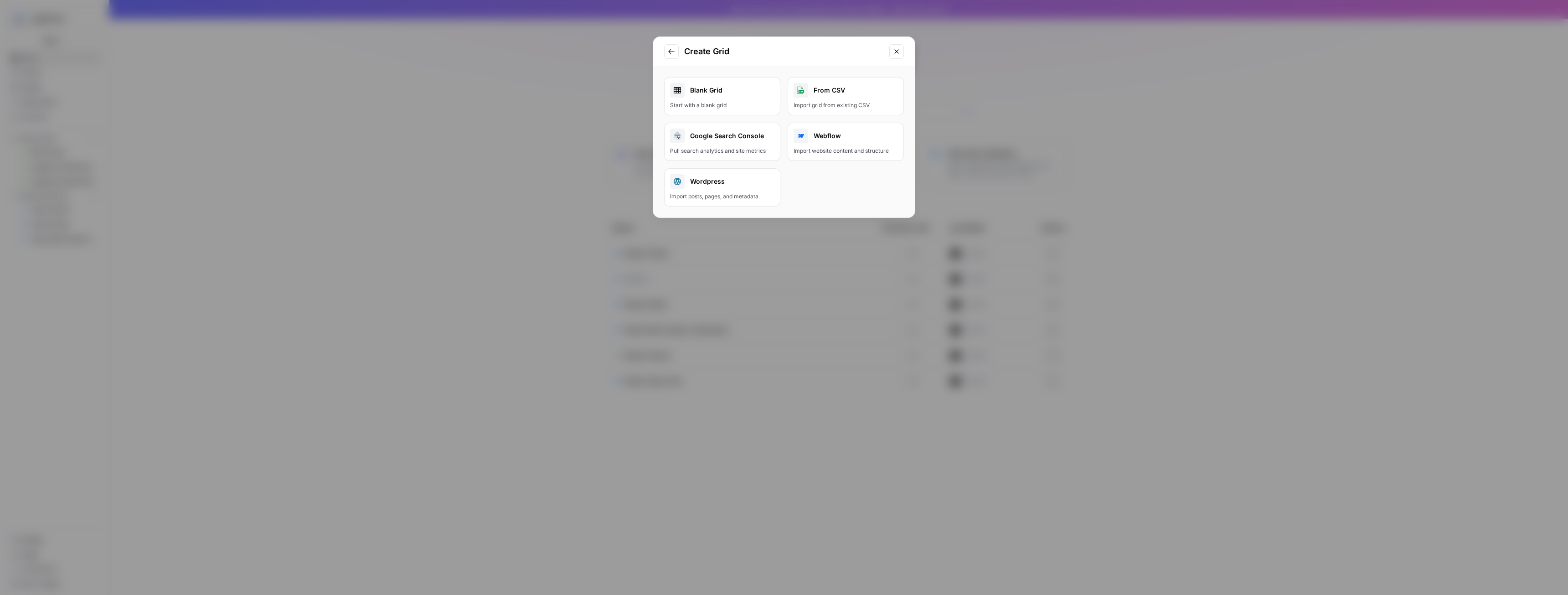
click at [706, 94] on div "Blank Grid" at bounding box center [722, 90] width 104 height 15
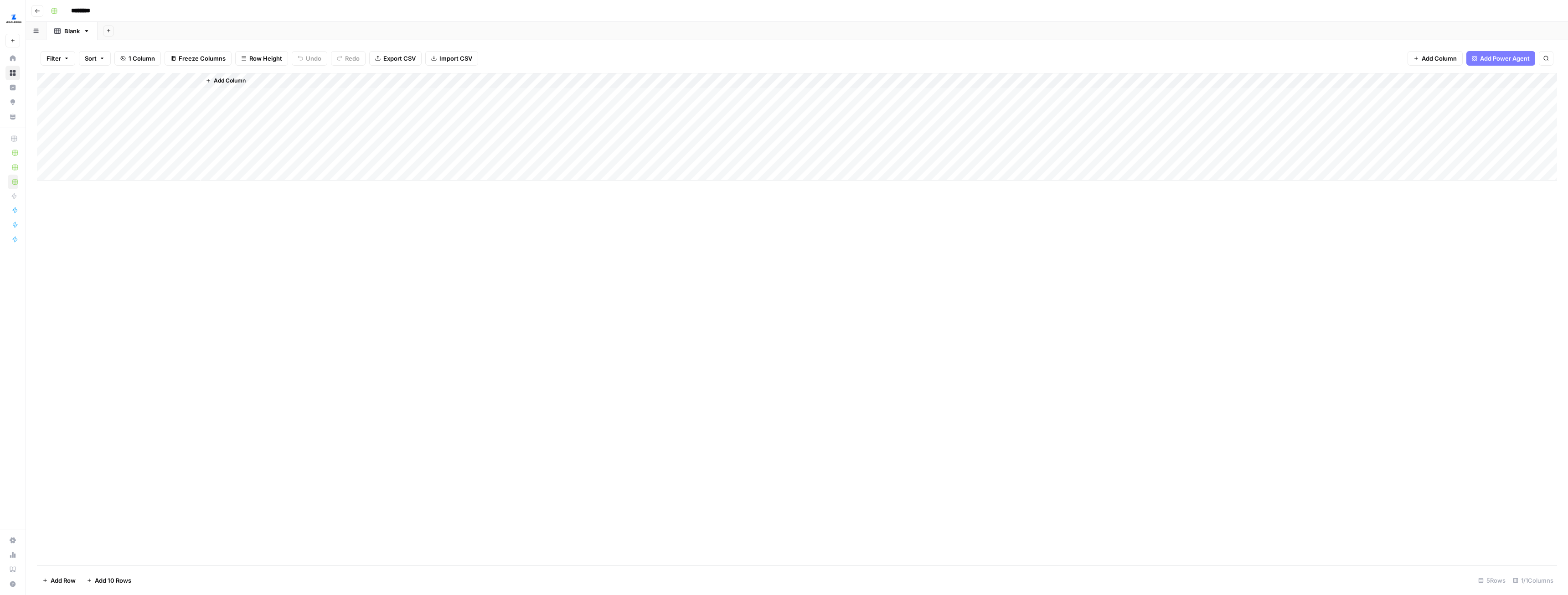
click at [145, 76] on div "Add Column" at bounding box center [797, 127] width 1520 height 108
click at [173, 96] on div "Add Column" at bounding box center [797, 127] width 1520 height 108
click at [155, 156] on div "Add Column" at bounding box center [797, 127] width 1520 height 108
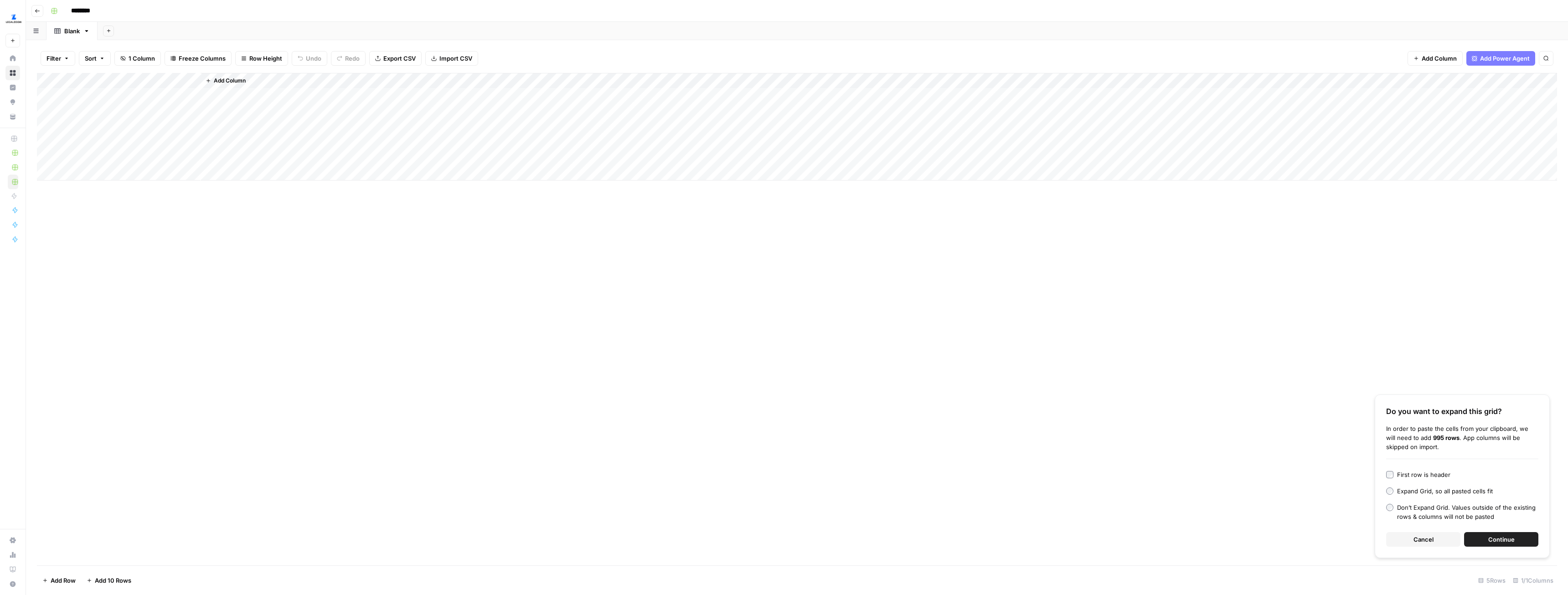
click at [1511, 541] on span "Continue" at bounding box center [1501, 539] width 26 height 9
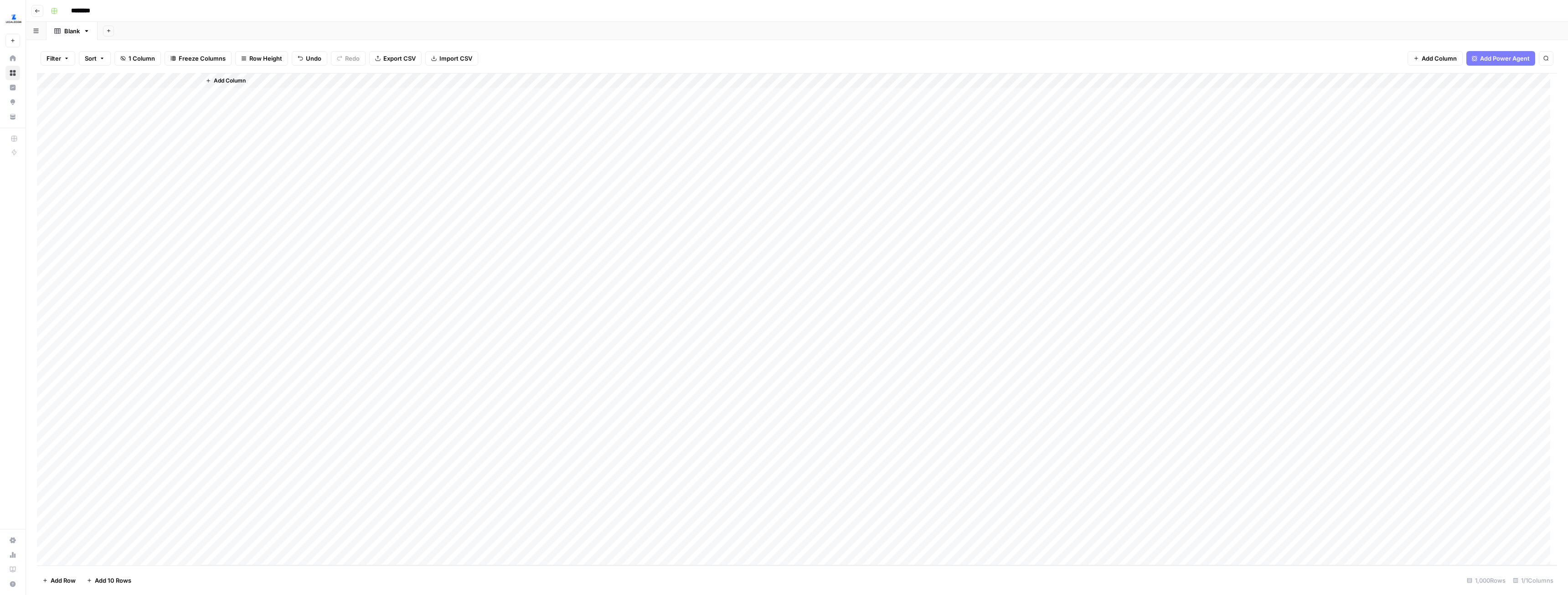
click at [57, 92] on div "Add Column" at bounding box center [797, 319] width 1520 height 493
click at [48, 93] on div "Add Column" at bounding box center [797, 319] width 1520 height 493
click at [66, 577] on span "Delete 1 Row" at bounding box center [61, 580] width 37 height 9
click at [744, 105] on span "Delete" at bounding box center [751, 105] width 19 height 9
click at [250, 90] on div "Add Column" at bounding box center [878, 319] width 1357 height 493
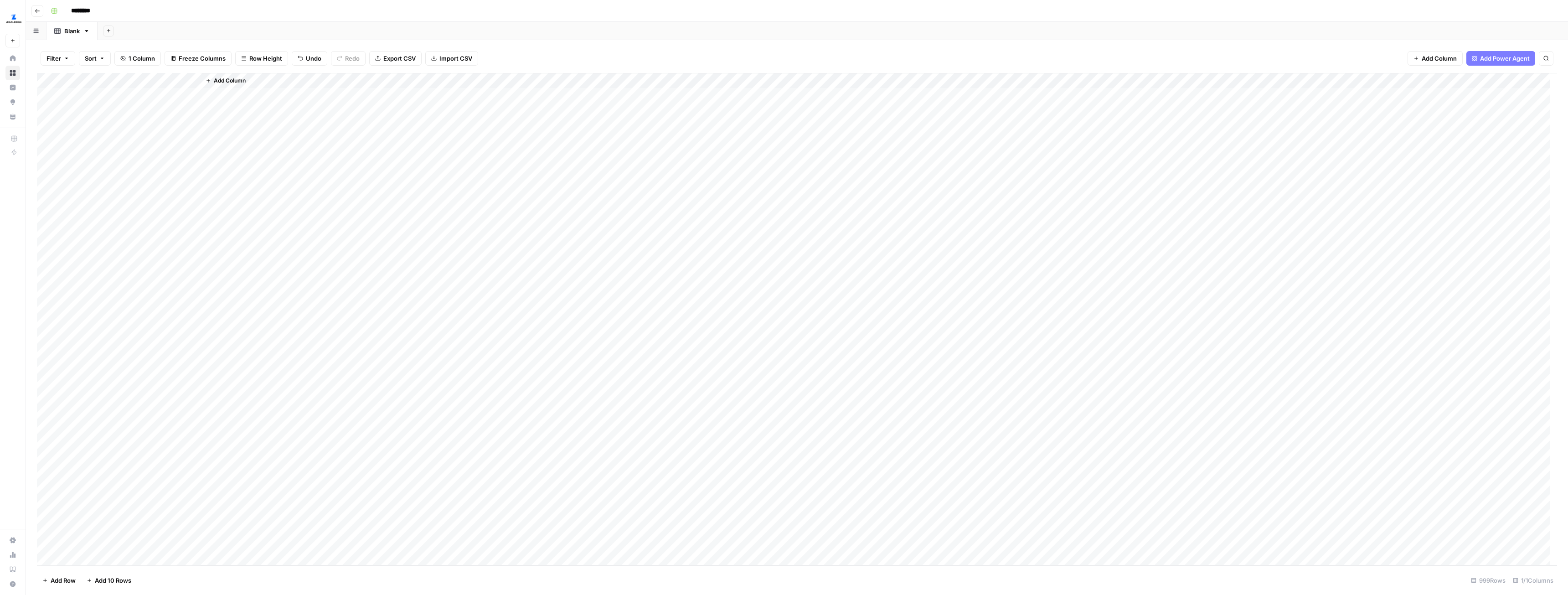
click at [248, 100] on div "Add Column" at bounding box center [878, 319] width 1357 height 493
click at [239, 93] on div "Add Column" at bounding box center [878, 319] width 1357 height 493
click at [231, 85] on button "Add Column" at bounding box center [226, 80] width 47 height 12
click at [1460, 59] on button "Text" at bounding box center [1477, 59] width 171 height 15
click at [237, 94] on div "Add Column" at bounding box center [797, 319] width 1520 height 493
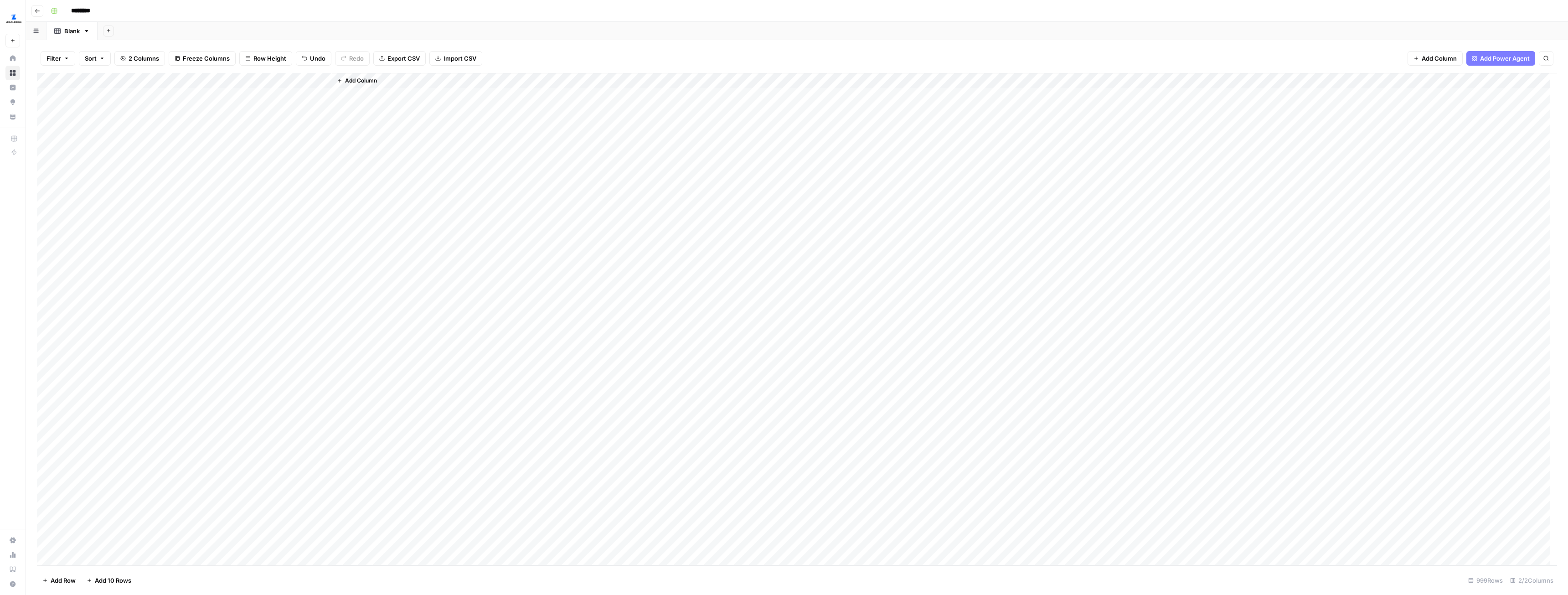
click at [227, 523] on div "Add Column" at bounding box center [797, 319] width 1520 height 493
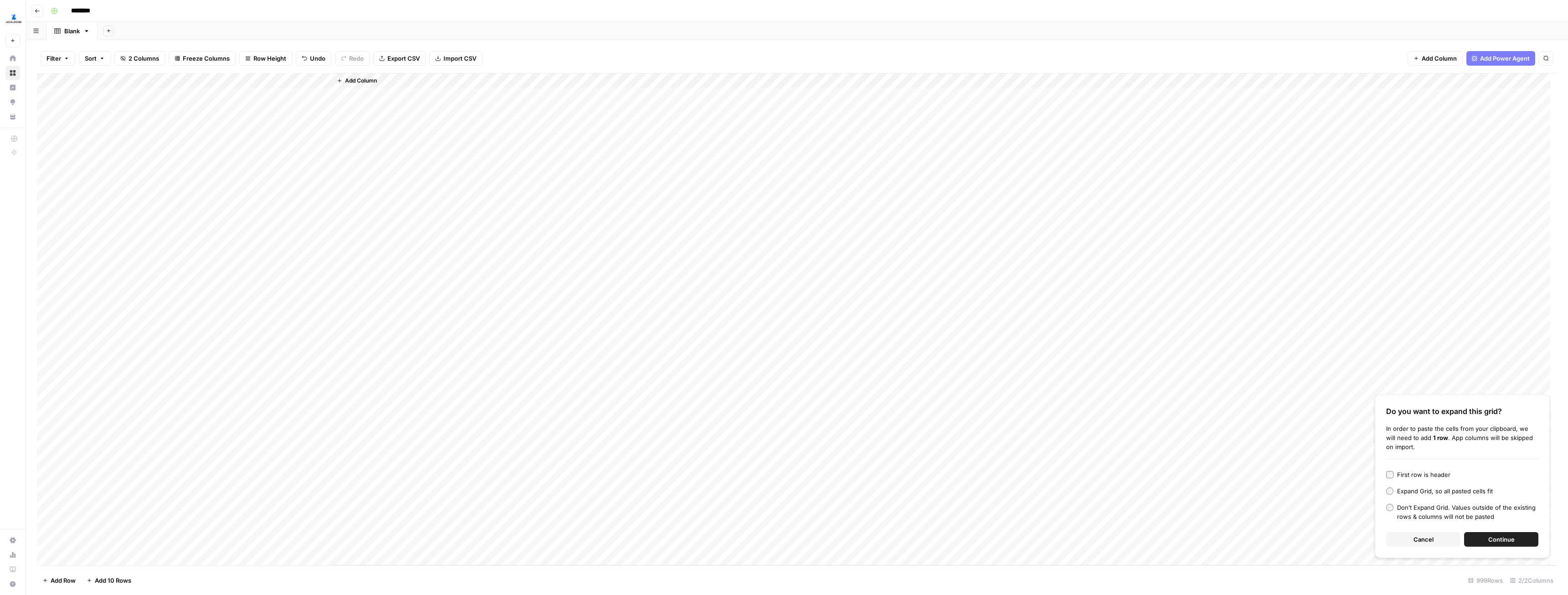
click at [1496, 540] on span "Continue" at bounding box center [1501, 539] width 26 height 9
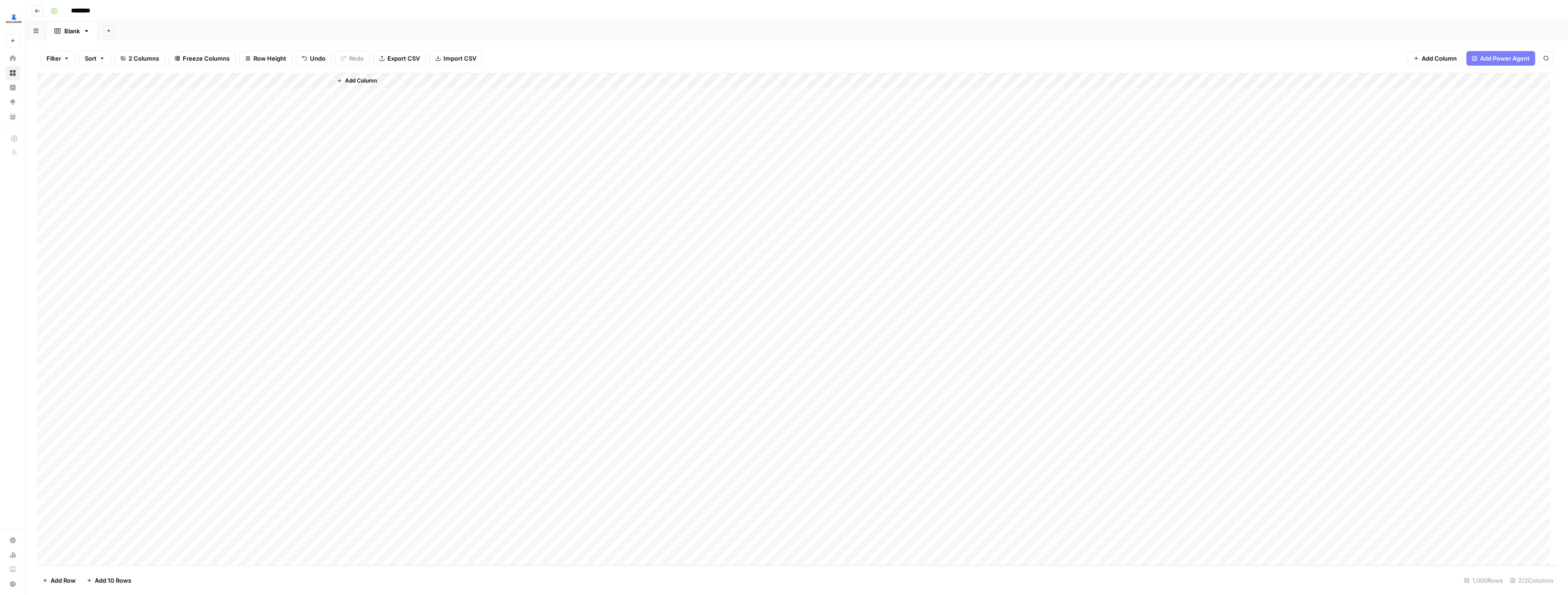
click at [305, 57] on icon "button" at bounding box center [304, 58] width 5 height 4
click at [309, 58] on button "Undo" at bounding box center [313, 58] width 35 height 15
click at [312, 57] on span "Undo" at bounding box center [317, 58] width 15 height 9
click at [264, 100] on div "Add Column" at bounding box center [797, 319] width 1520 height 493
click at [253, 486] on div "Add Column" at bounding box center [797, 319] width 1520 height 493
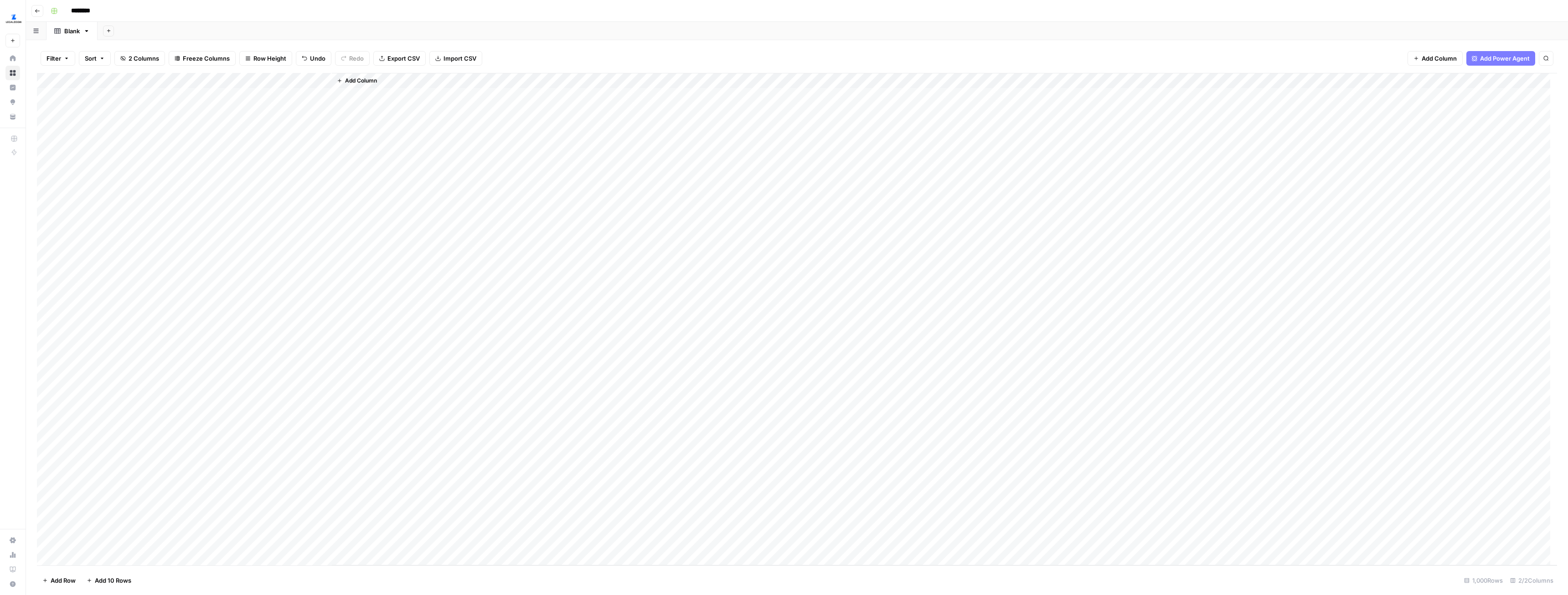
click at [46, 94] on div "Add Column" at bounding box center [797, 319] width 1520 height 493
click at [47, 581] on span "Delete 1 Row" at bounding box center [61, 580] width 37 height 9
click at [748, 105] on span "Delete" at bounding box center [751, 105] width 19 height 9
click at [360, 80] on span "Add Column" at bounding box center [361, 80] width 32 height 8
click at [1509, 27] on button "Workflow" at bounding box center [1496, 26] width 36 height 13
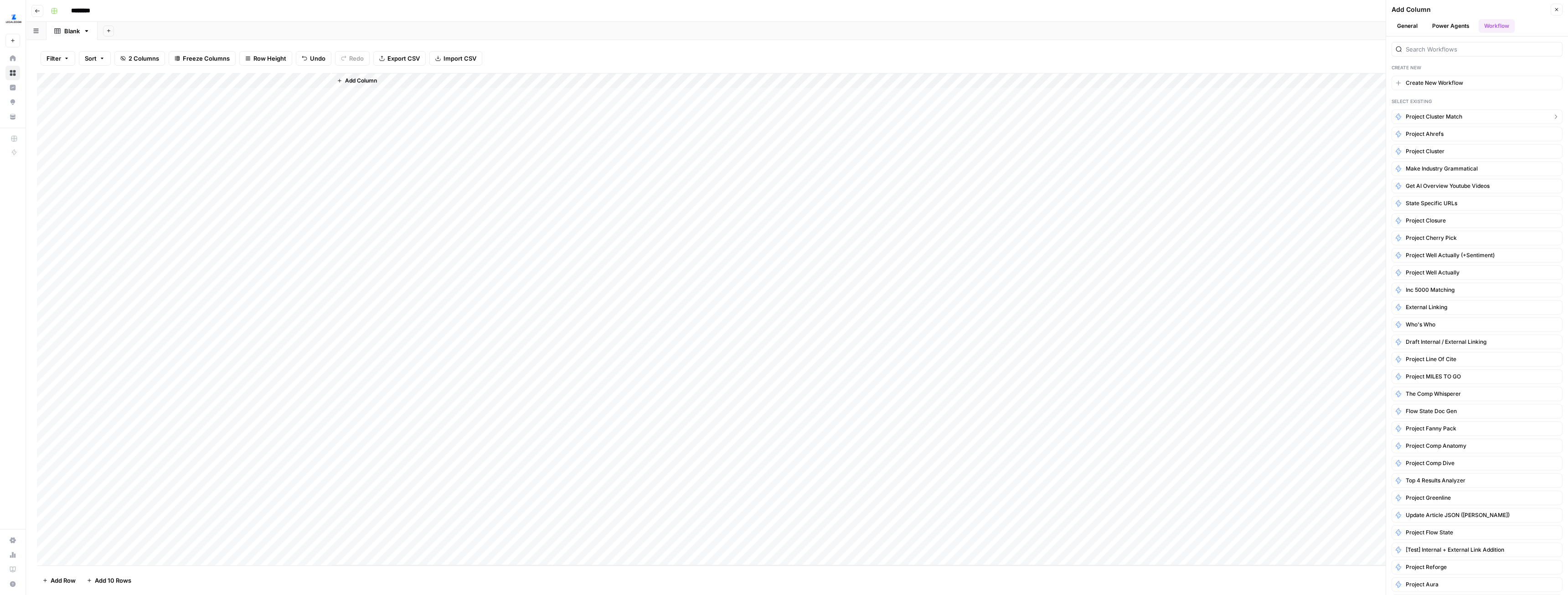
click at [1426, 117] on span "Project Cluster Match" at bounding box center [1433, 116] width 57 height 8
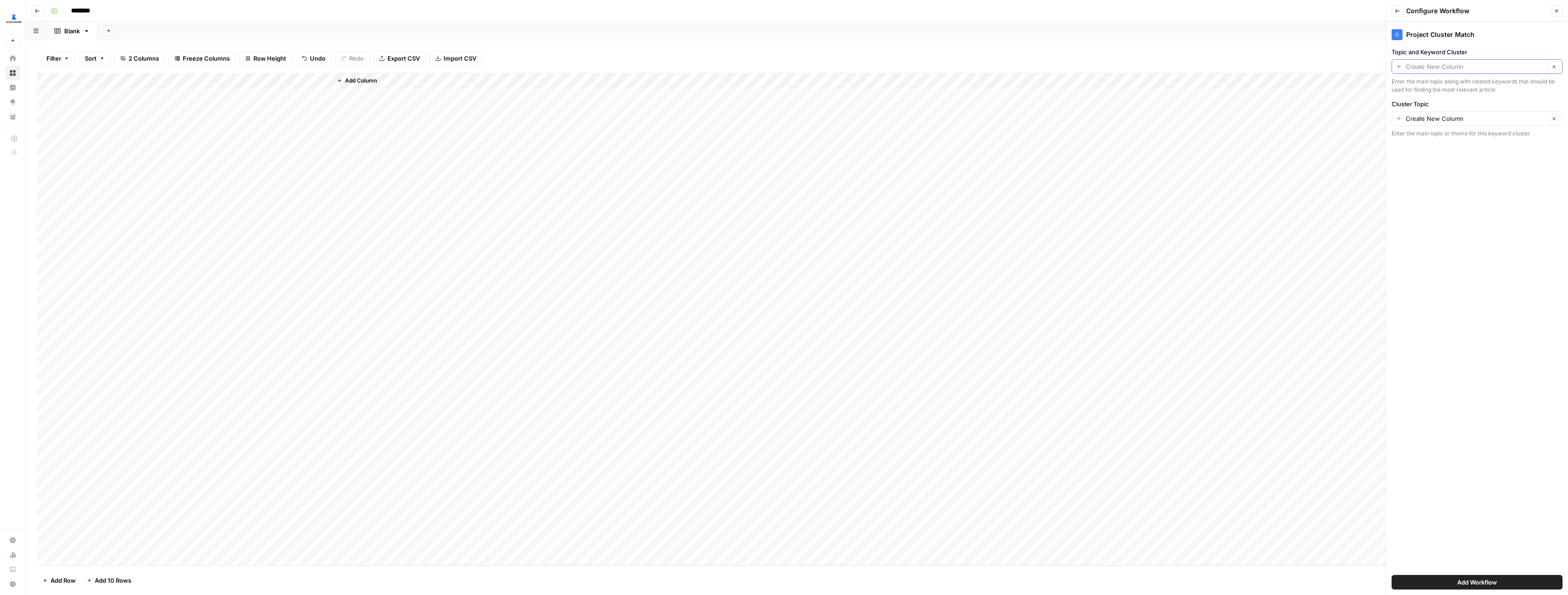
click at [1450, 69] on input "Topic and Keyword Cluster" at bounding box center [1475, 66] width 140 height 9
click at [1458, 69] on input "Topic and Keyword Cluster" at bounding box center [1475, 66] width 140 height 9
type input "Create New Column"
click at [1339, 96] on div "Add Column" at bounding box center [944, 319] width 1225 height 493
click at [1440, 63] on input "Topic and Keyword Cluster" at bounding box center [1475, 66] width 140 height 9
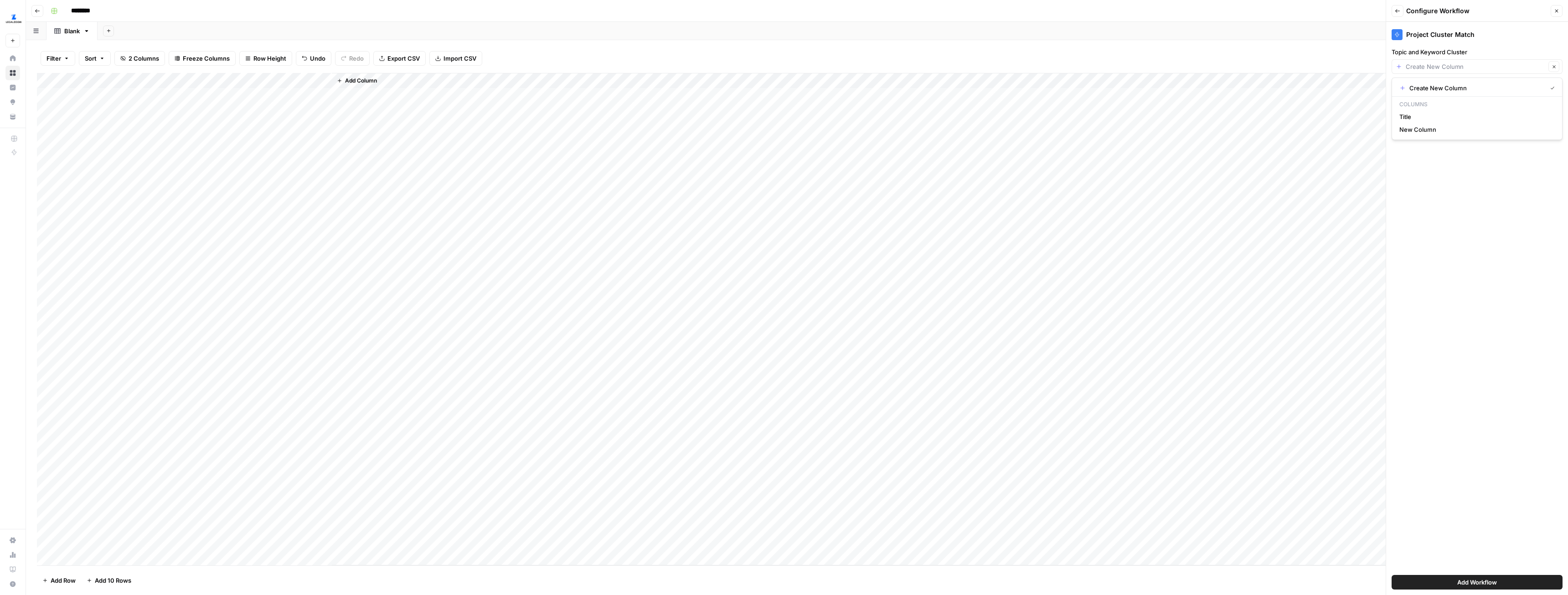
type input "Create New Column"
click at [147, 83] on div "Add Column" at bounding box center [797, 319] width 1520 height 493
click at [121, 102] on input "Title" at bounding box center [124, 102] width 93 height 9
type input "Cluster Topic"
click at [248, 82] on div "Add Column" at bounding box center [797, 319] width 1520 height 493
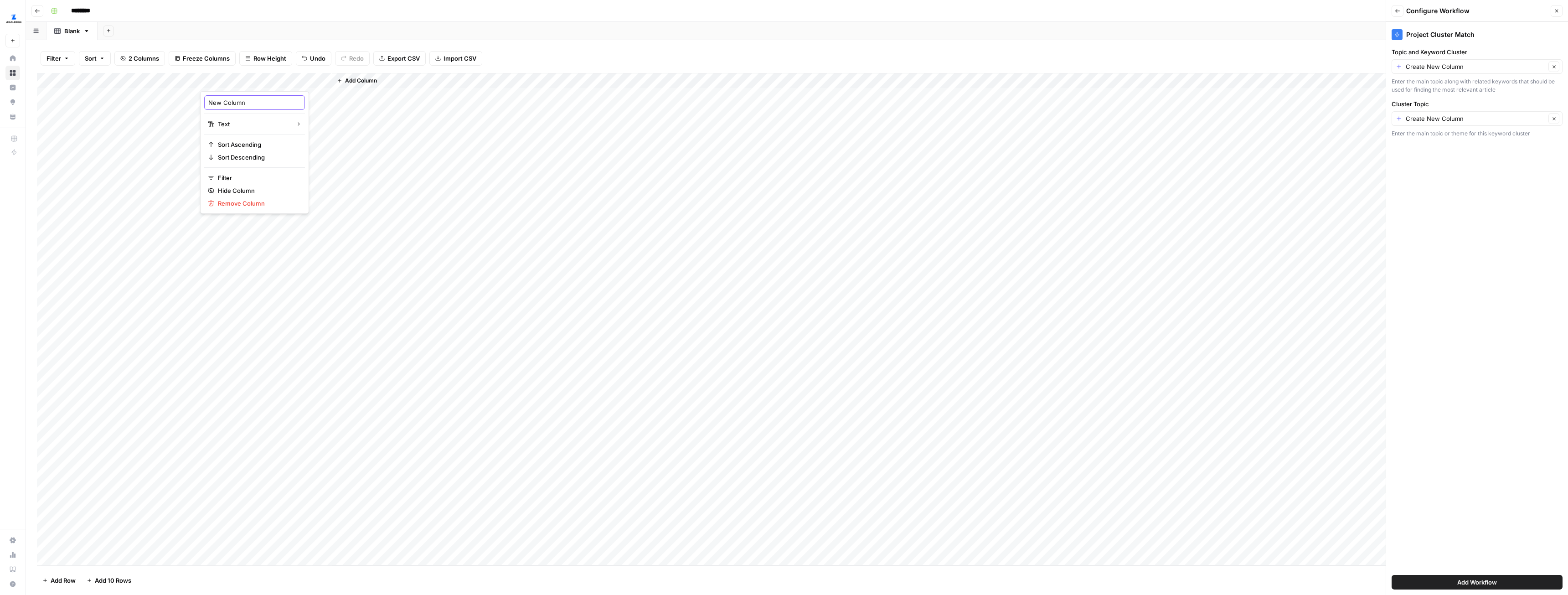
click at [239, 99] on input "New Column" at bounding box center [254, 102] width 93 height 9
type input "Keywords"
click at [902, 221] on div "Add Column" at bounding box center [944, 319] width 1225 height 493
click at [1472, 79] on div "Enter the main topic along with related keywords that should be used for findin…" at bounding box center [1477, 85] width 171 height 16
click at [1471, 70] on input "Topic and Keyword Cluster" at bounding box center [1475, 66] width 140 height 9
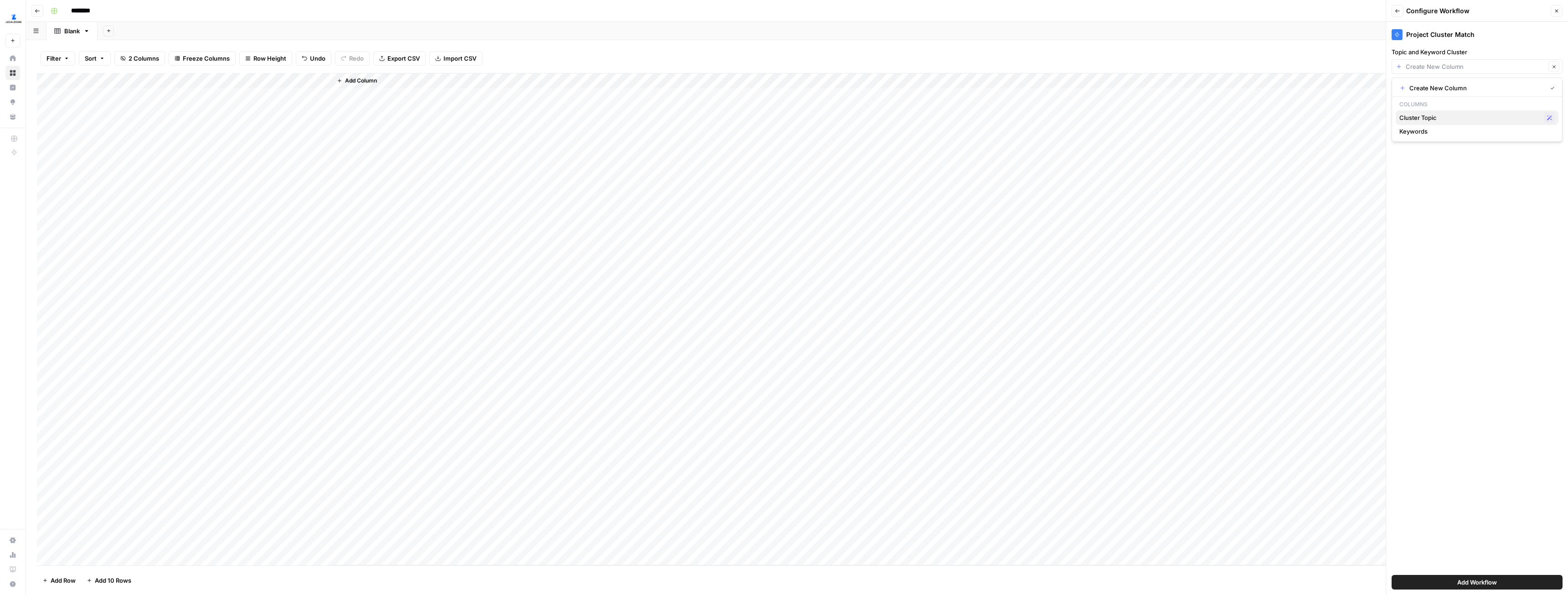
click at [1427, 118] on span "Cluster Topic" at bounding box center [1469, 118] width 141 height 9
type input "Cluster Topic"
click at [1438, 119] on input "Cluster Topic" at bounding box center [1475, 118] width 140 height 9
type input "Create New Column"
click at [1443, 72] on div "Cluster Topic Clear" at bounding box center [1477, 66] width 171 height 15
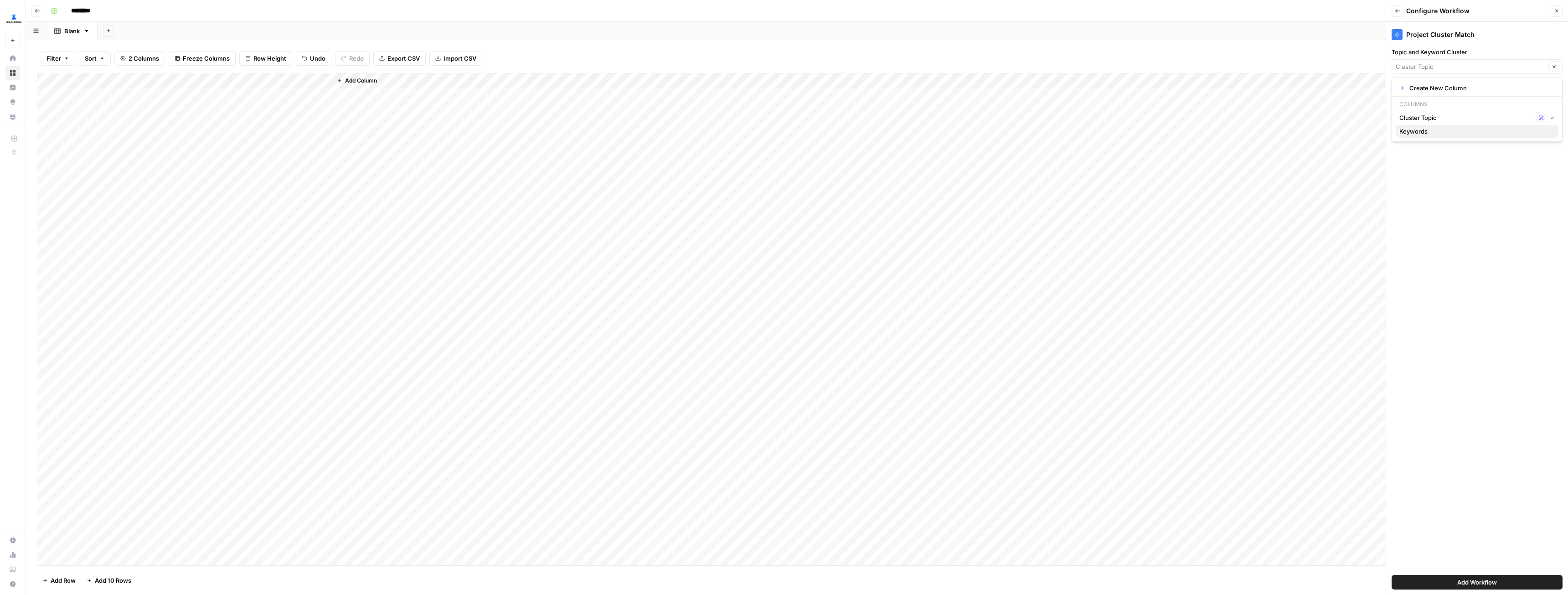
click at [1437, 133] on span "Keywords" at bounding box center [1475, 131] width 152 height 9
type input "Keywords"
click at [1436, 116] on input "Cluster Topic" at bounding box center [1475, 118] width 140 height 9
click at [1430, 169] on span "Cluster Topic" at bounding box center [1469, 169] width 141 height 9
type input "Cluster Topic"
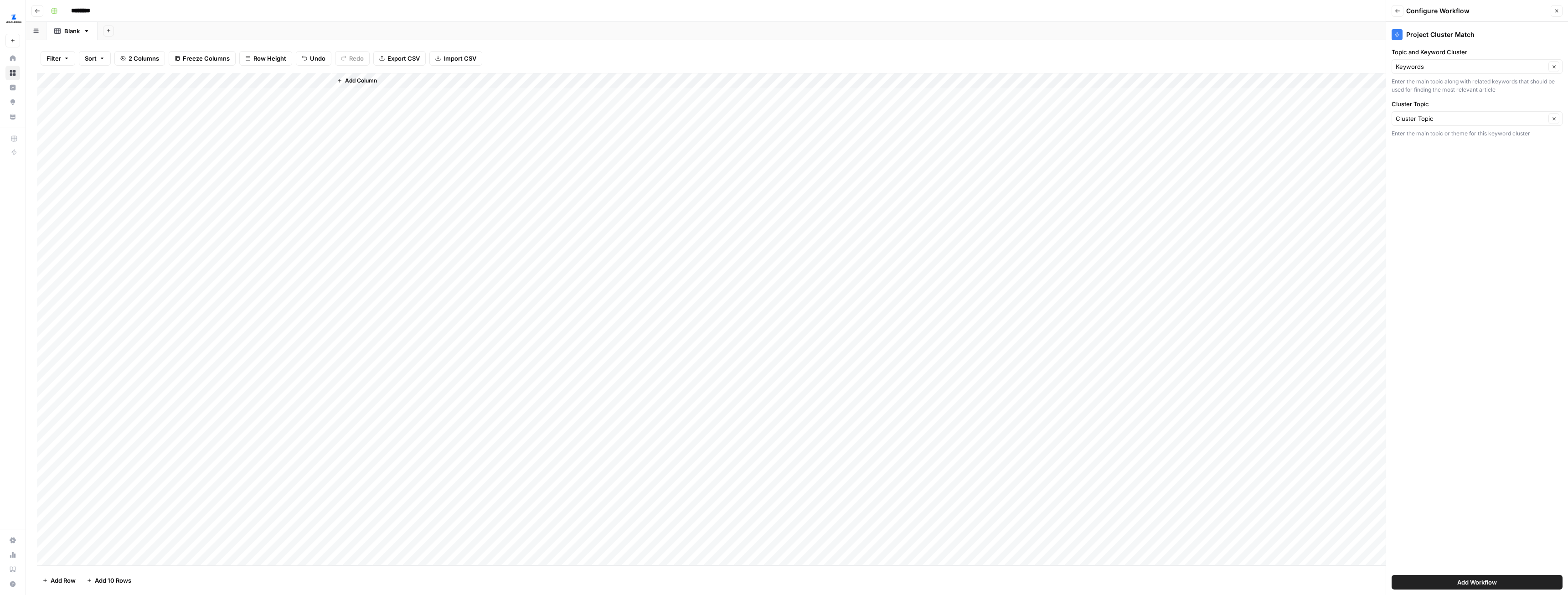
click at [1505, 586] on button "Add Workflow" at bounding box center [1477, 582] width 171 height 15
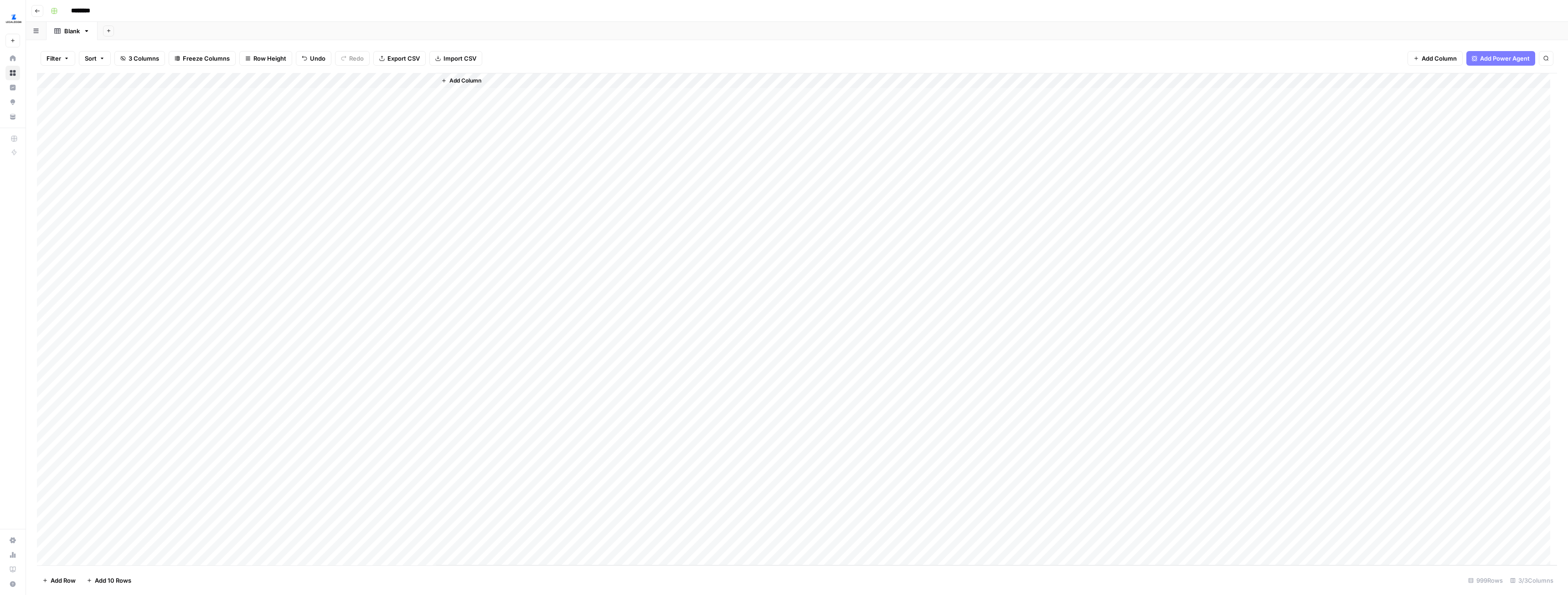
click at [380, 96] on div "Add Column" at bounding box center [797, 319] width 1520 height 493
click at [466, 96] on div "Add Column" at bounding box center [797, 319] width 1520 height 493
click at [466, 129] on div "Add Column" at bounding box center [797, 319] width 1520 height 493
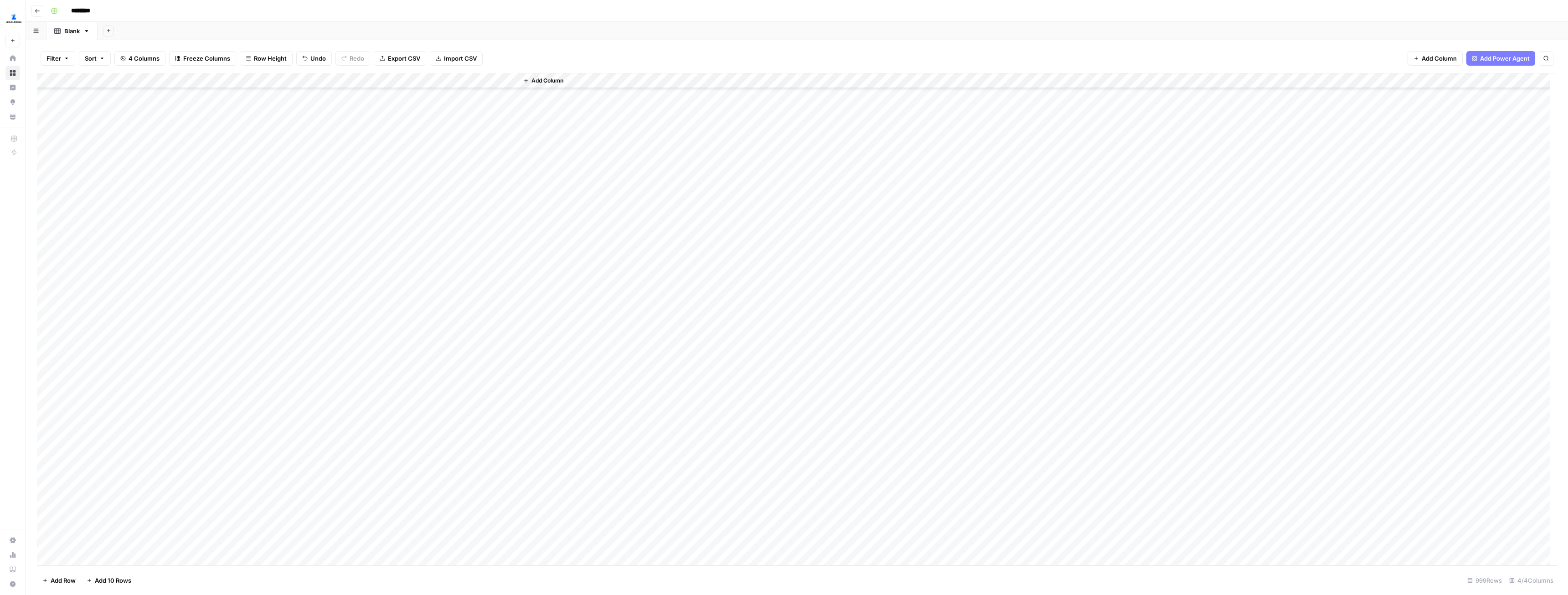
scroll to position [821, 0]
click at [379, 421] on div "Add Column" at bounding box center [797, 319] width 1520 height 493
click at [472, 425] on div "Add Column" at bounding box center [797, 319] width 1520 height 493
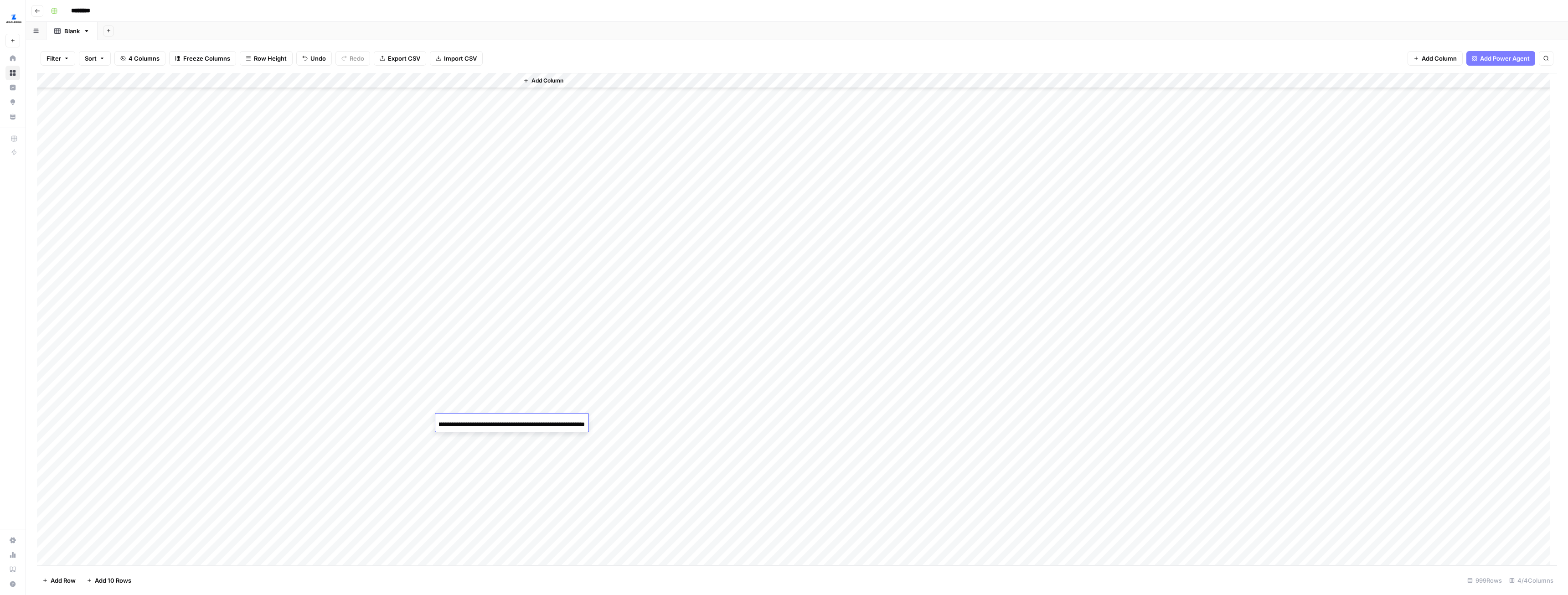
click at [250, 419] on div "Add Column" at bounding box center [797, 319] width 1520 height 493
click at [153, 538] on div "Add Column" at bounding box center [797, 319] width 1520 height 493
click at [427, 420] on div "Add Column" at bounding box center [797, 319] width 1520 height 493
click at [460, 426] on div "Add Column" at bounding box center [797, 319] width 1520 height 493
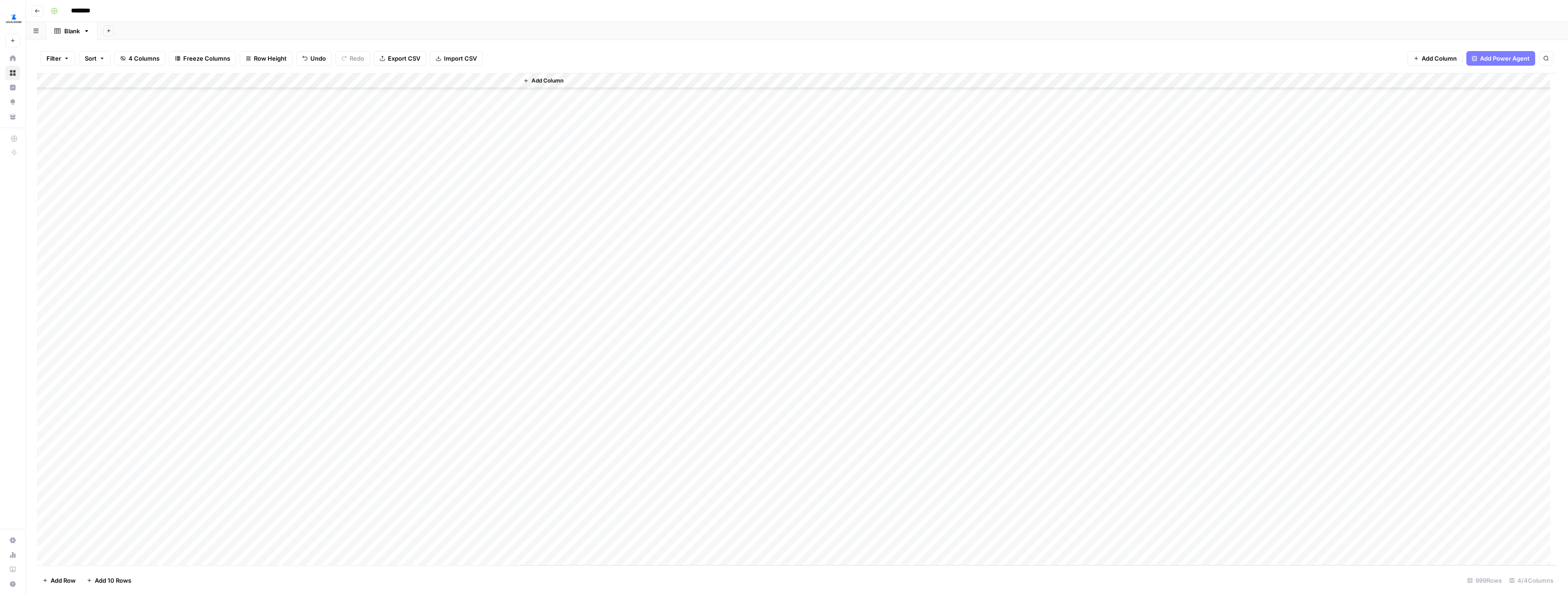
click at [460, 425] on div "Add Column" at bounding box center [797, 319] width 1520 height 493
click at [239, 441] on div "Add Column" at bounding box center [797, 319] width 1520 height 493
click at [242, 425] on div "Add Column" at bounding box center [797, 319] width 1520 height 493
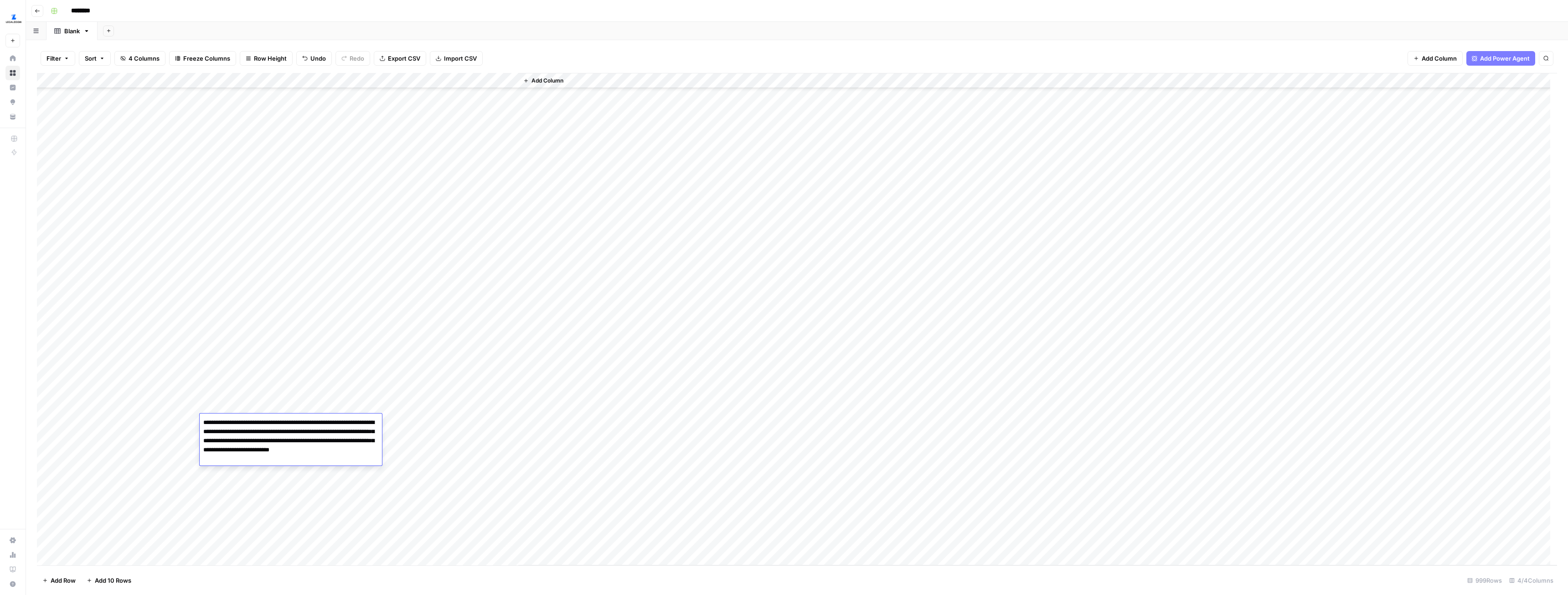
click at [380, 404] on div "Add Column" at bounding box center [797, 319] width 1520 height 493
click at [473, 406] on div "Add Column" at bounding box center [797, 319] width 1520 height 493
click at [473, 409] on div "Add Column" at bounding box center [797, 319] width 1520 height 493
click at [582, 488] on div "Add Column" at bounding box center [1037, 319] width 1039 height 493
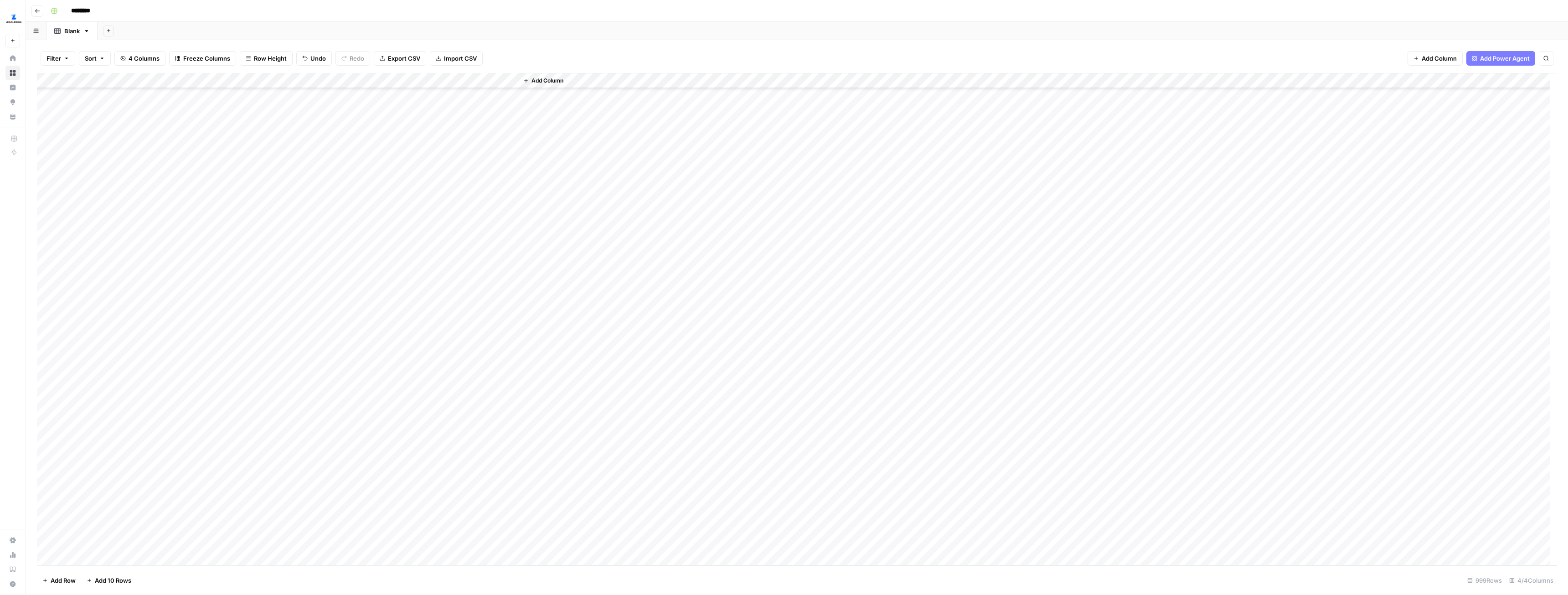
click at [288, 410] on div "Add Column" at bounding box center [797, 319] width 1520 height 493
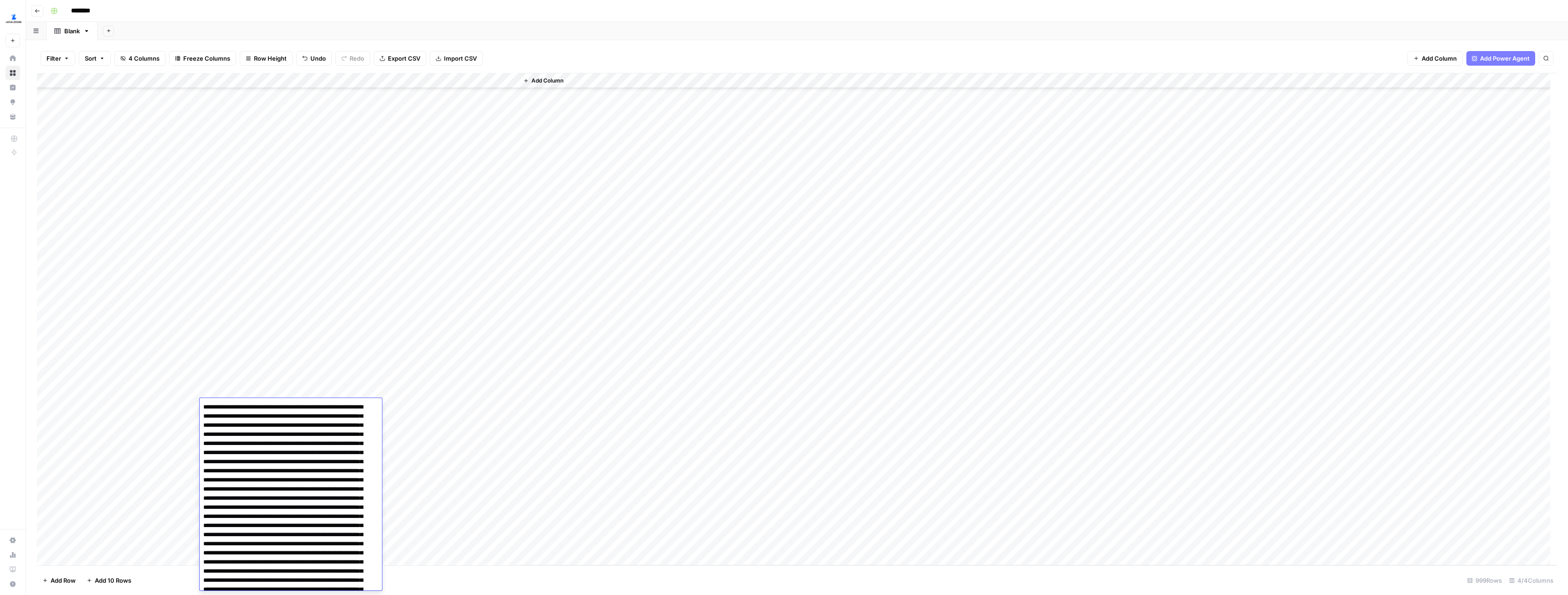
scroll to position [51, 0]
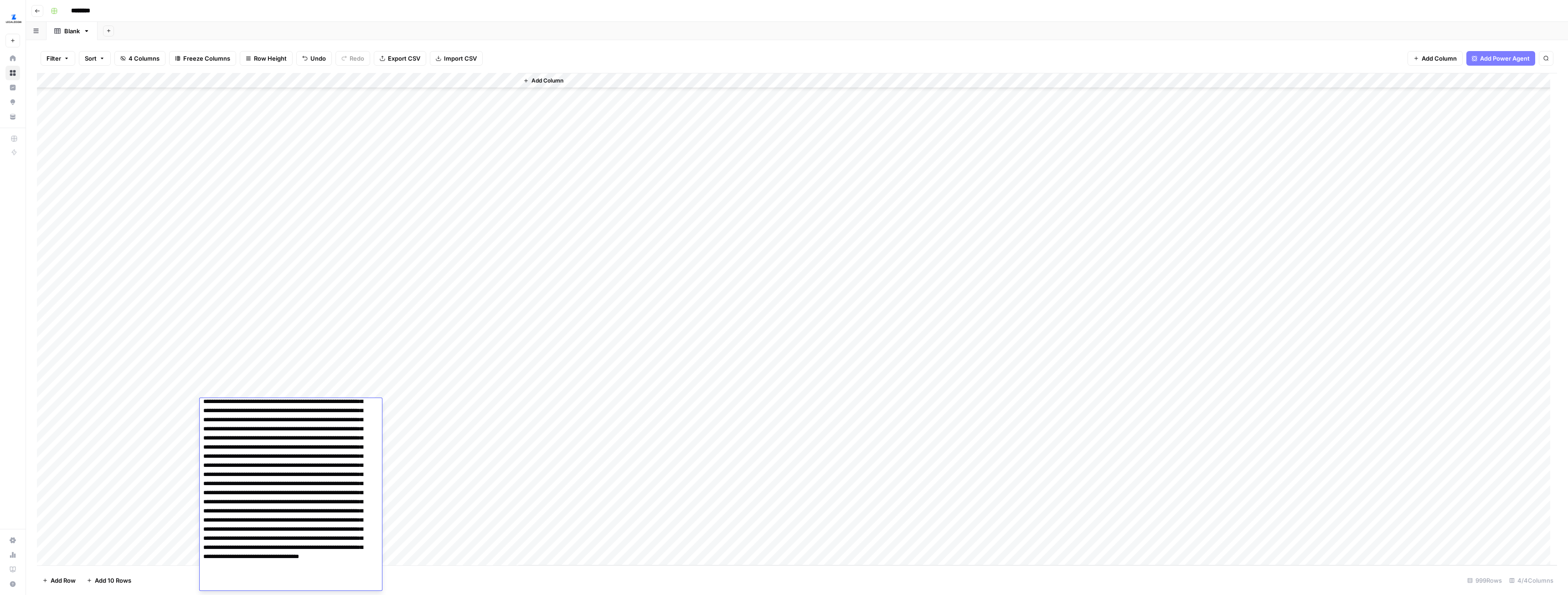
click at [553, 531] on div "Add Column" at bounding box center [1037, 319] width 1039 height 493
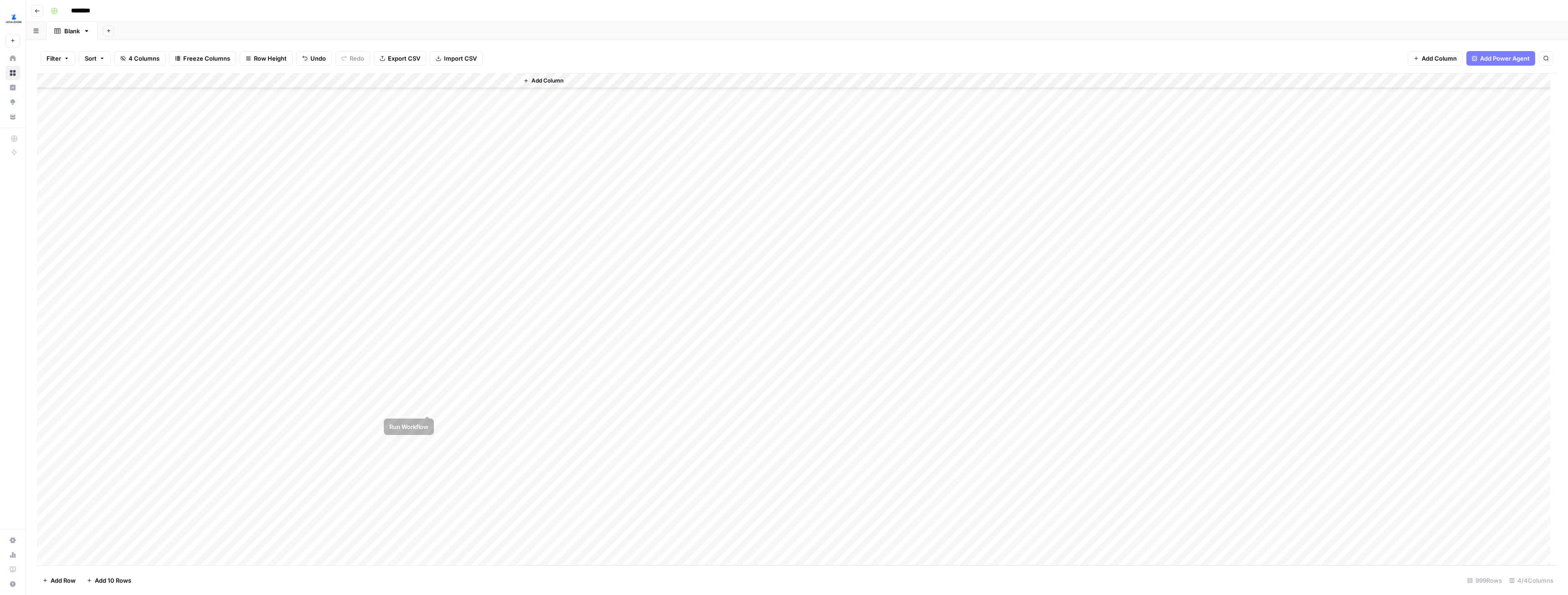
click at [427, 406] on div "Add Column" at bounding box center [797, 319] width 1520 height 493
click at [415, 407] on div "Add Column" at bounding box center [797, 319] width 1520 height 493
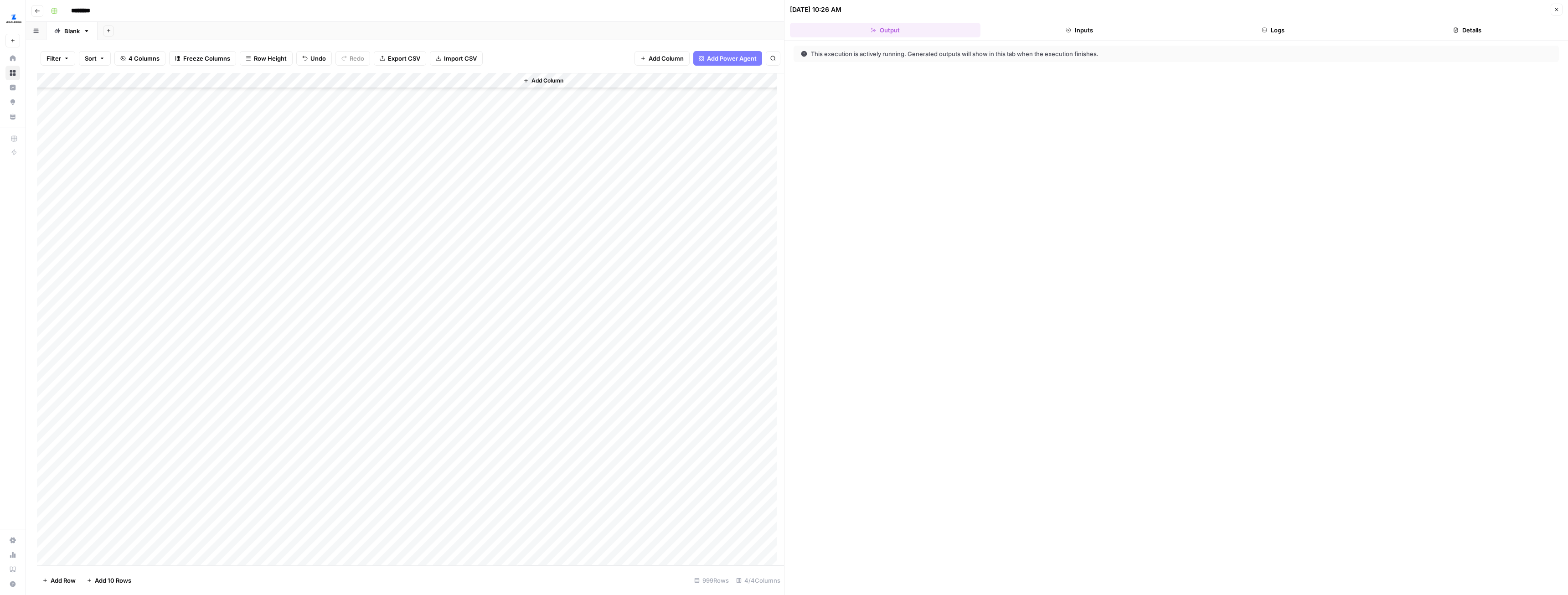
click at [1299, 27] on button "Logs" at bounding box center [1273, 30] width 191 height 15
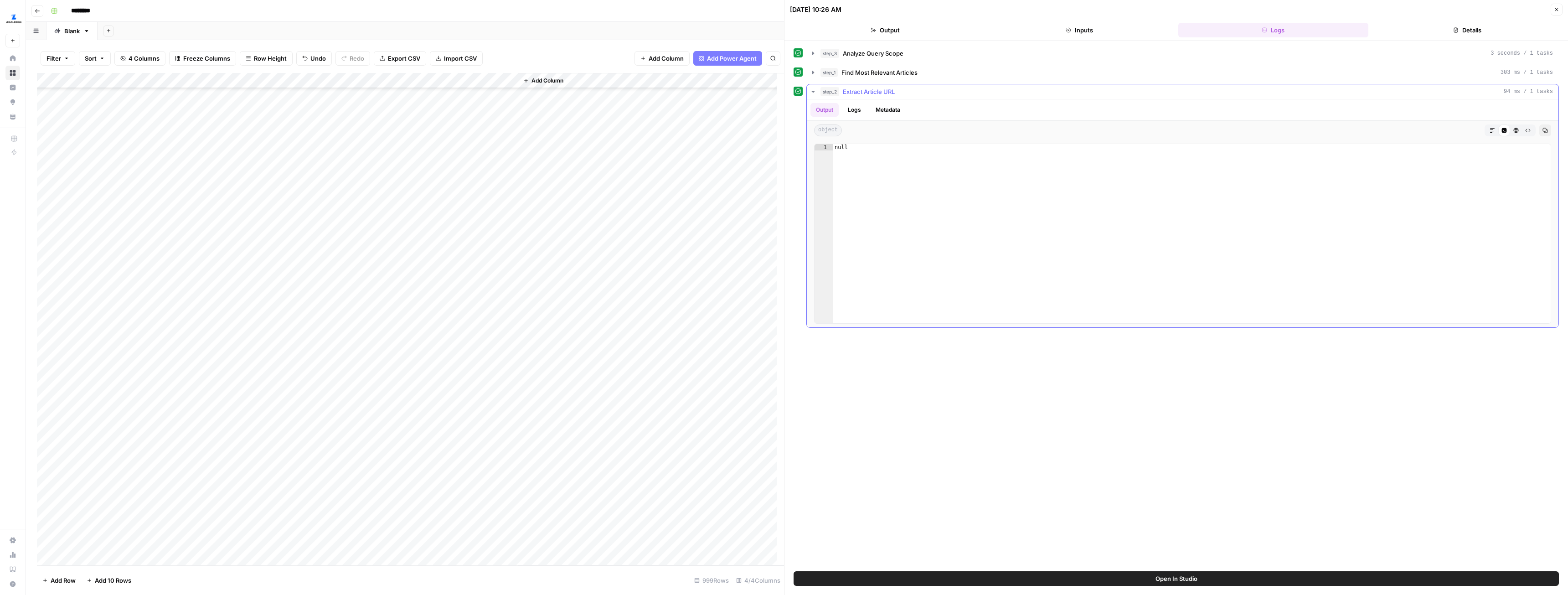
click at [813, 92] on icon "button" at bounding box center [813, 91] width 3 height 2
click at [814, 71] on icon "button" at bounding box center [813, 72] width 7 height 7
click at [811, 49] on button "step_3 Analyze Query Scope 3 seconds / 1 tasks" at bounding box center [1182, 54] width 752 height 15
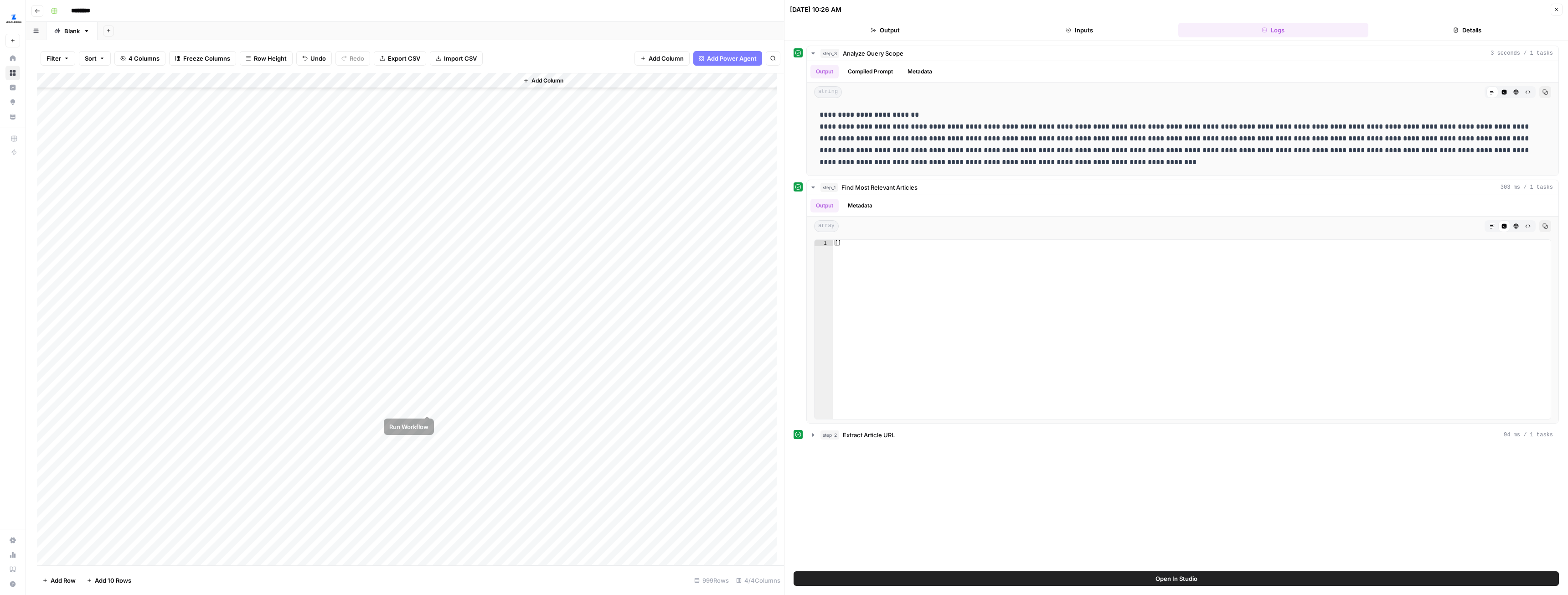
click at [425, 405] on div "Add Column" at bounding box center [410, 319] width 747 height 493
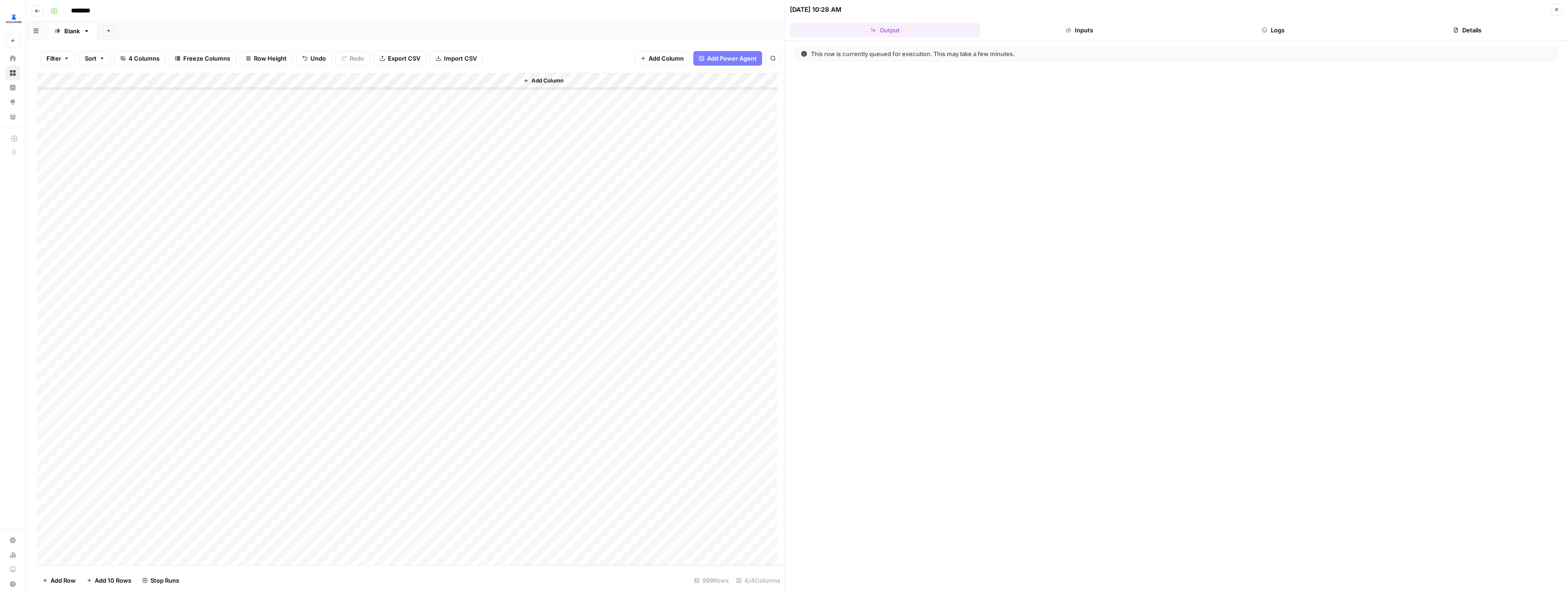
click at [1287, 38] on header "10/07/25 at 10:28 AM Close Output Inputs Logs Details" at bounding box center [1176, 20] width 783 height 41
click at [1284, 32] on button "Logs" at bounding box center [1273, 30] width 191 height 15
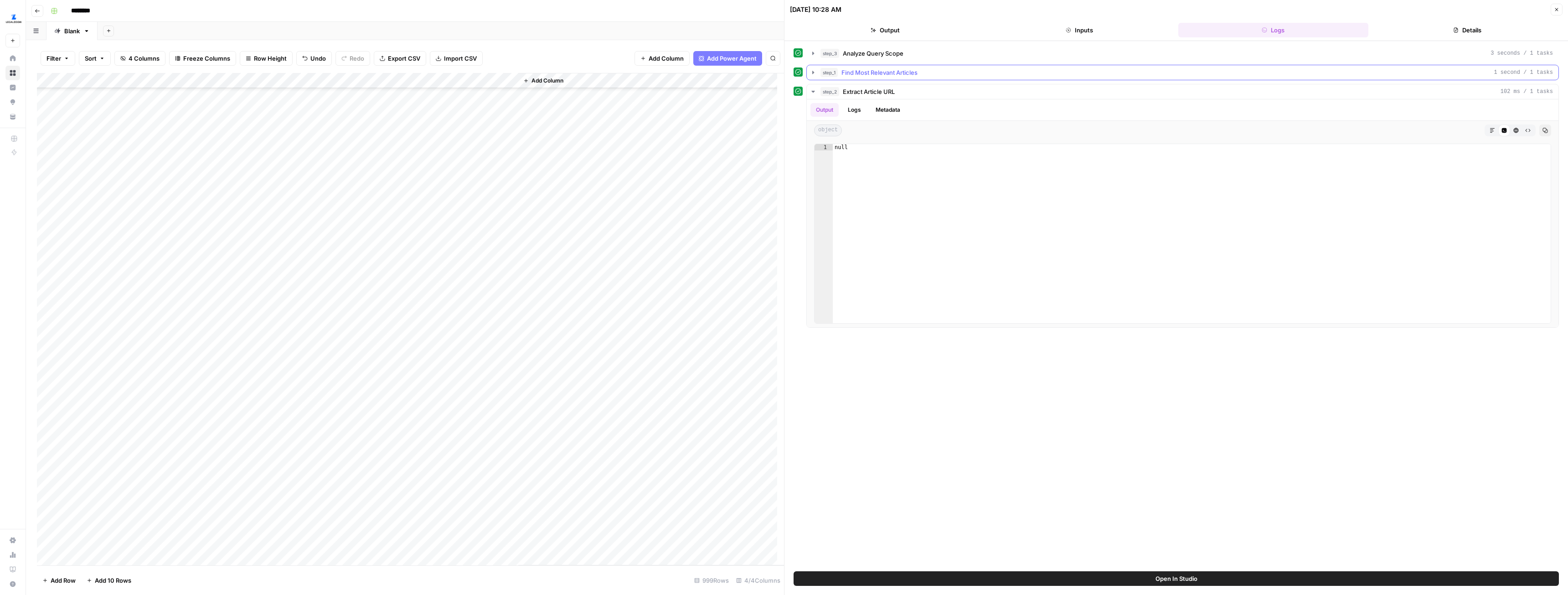
click at [813, 70] on icon "button" at bounding box center [813, 72] width 7 height 7
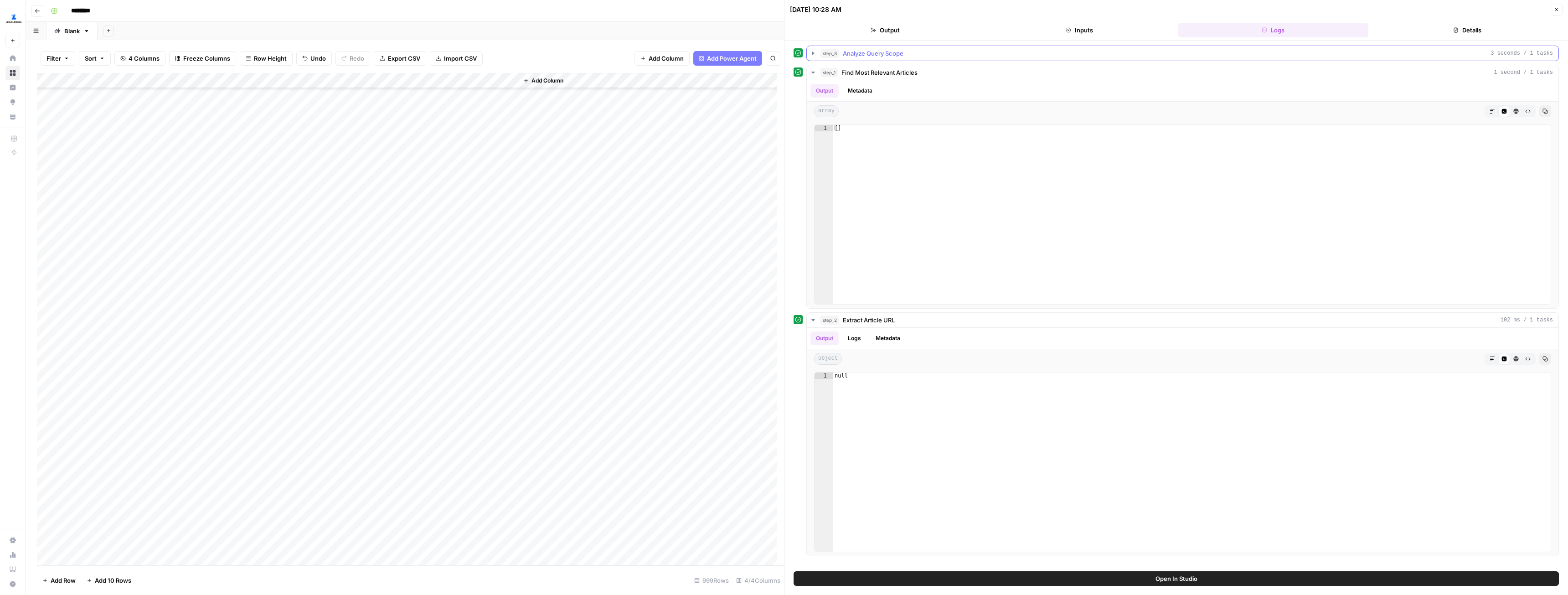
click at [813, 51] on icon "button" at bounding box center [813, 54] width 7 height 7
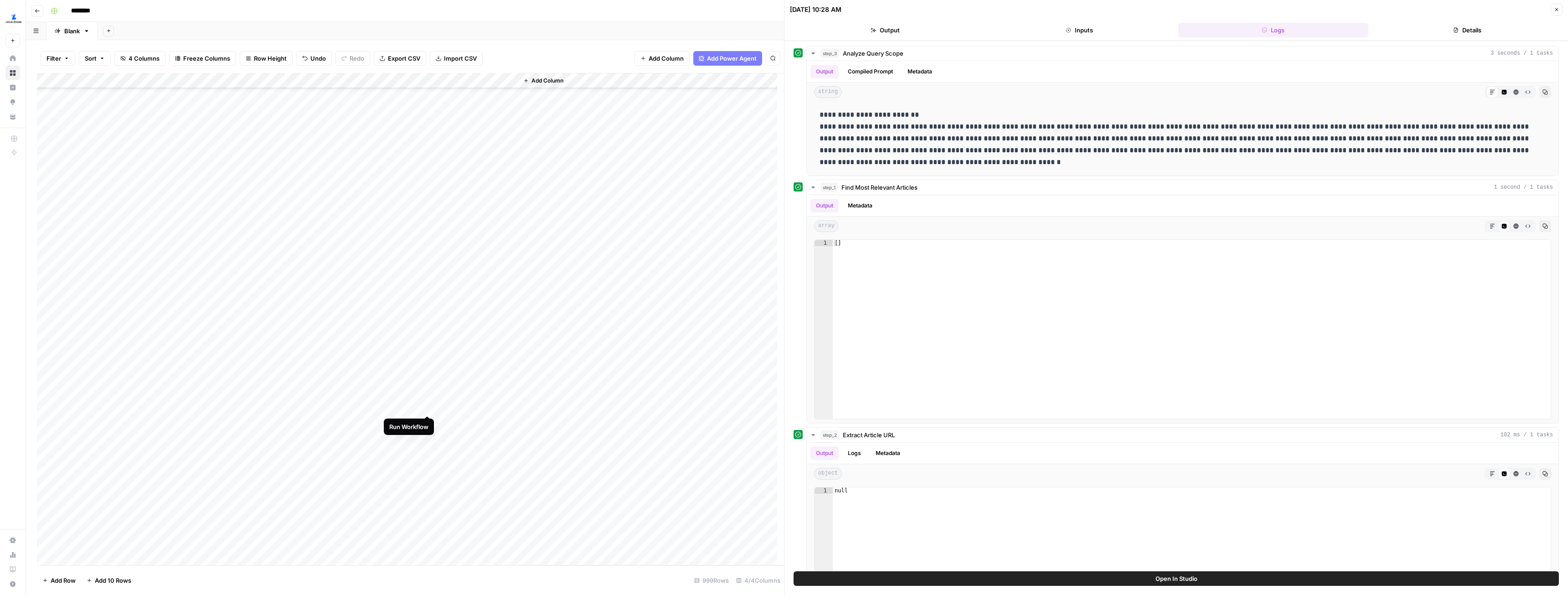
click at [427, 406] on div "Add Column" at bounding box center [410, 319] width 747 height 493
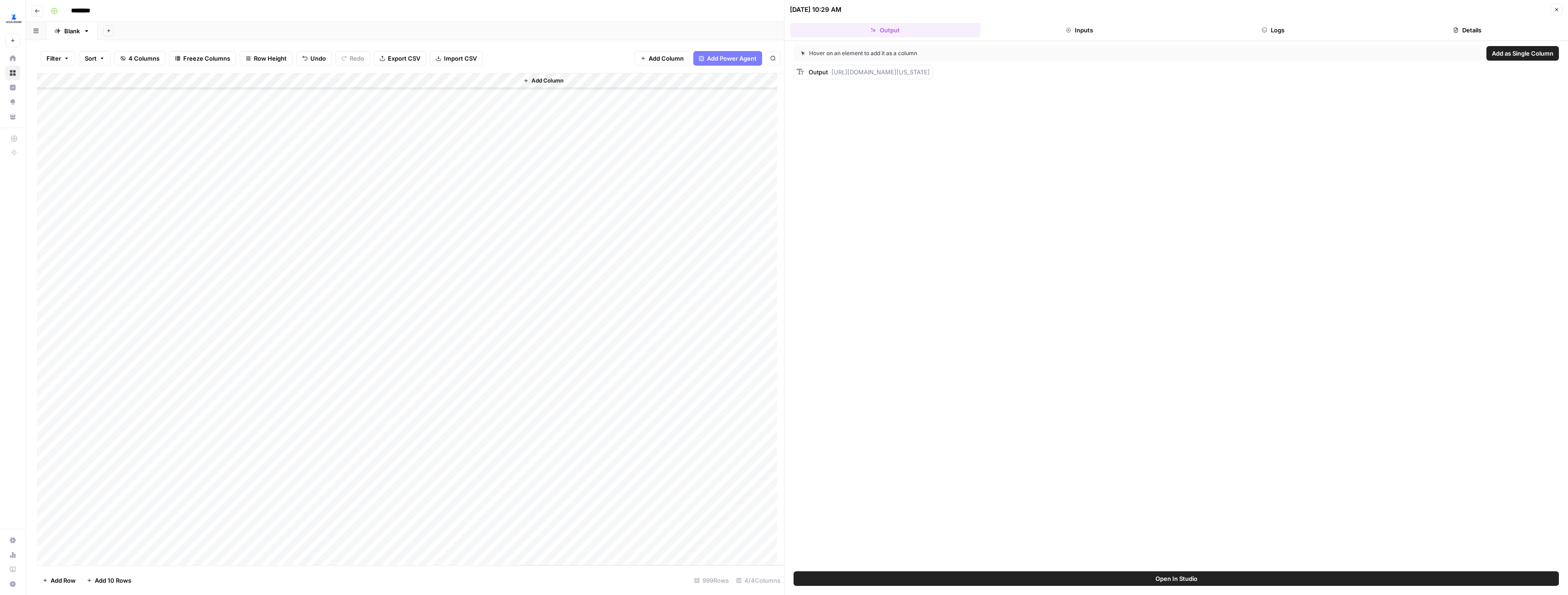
click at [453, 410] on div "Add Column" at bounding box center [410, 319] width 747 height 493
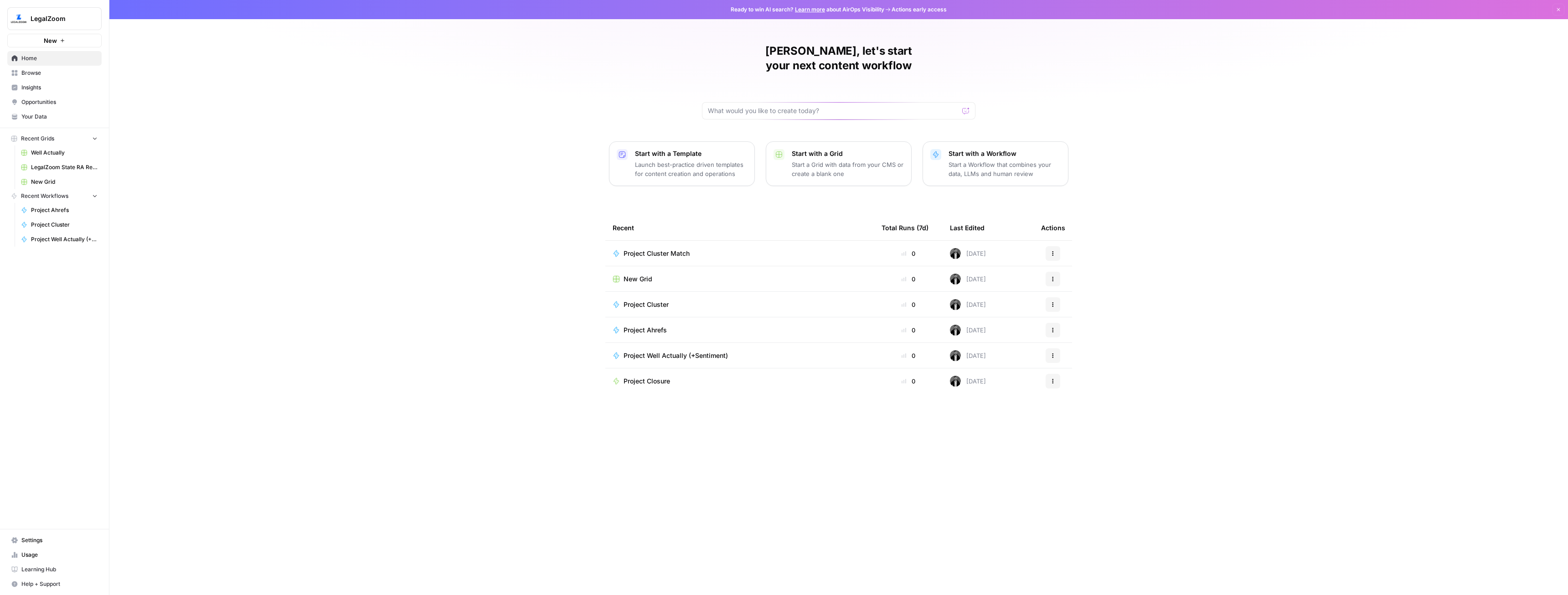
click at [43, 122] on link "Your Data" at bounding box center [54, 117] width 94 height 15
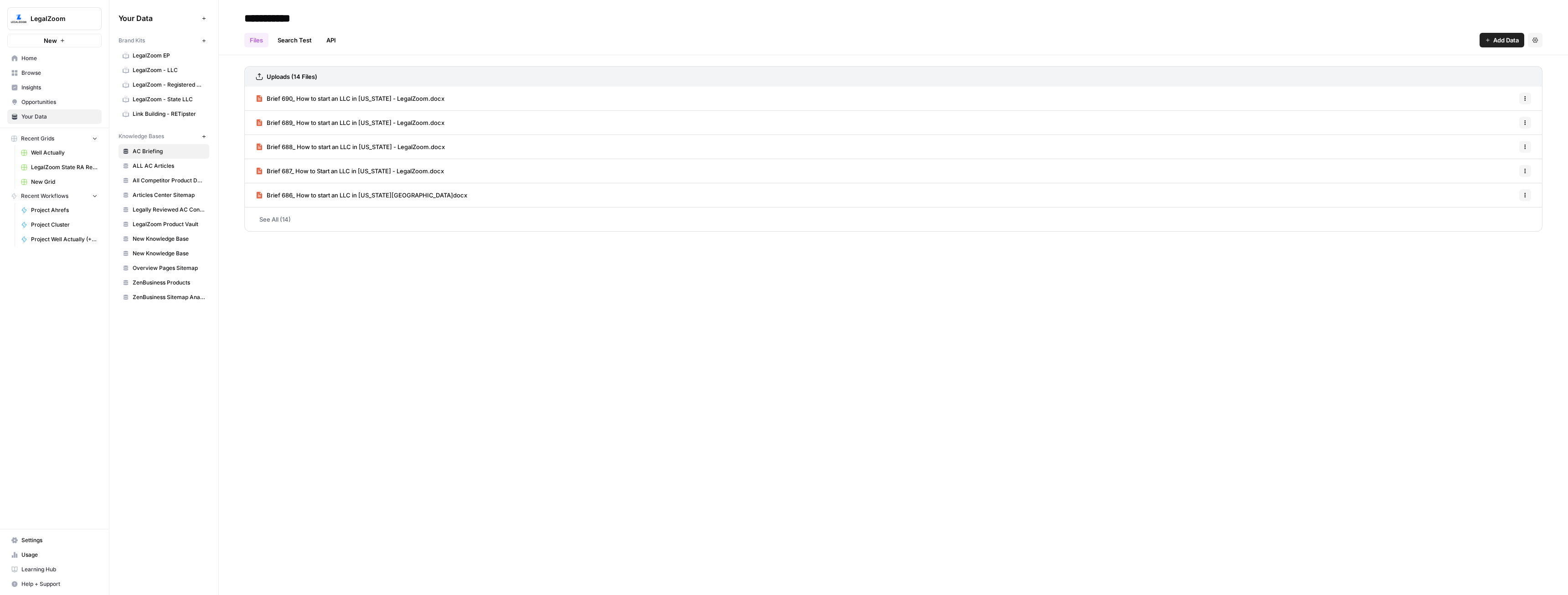
click at [153, 168] on span "ALL AC Articles" at bounding box center [169, 166] width 72 height 8
click at [267, 226] on link "See All (15)" at bounding box center [893, 219] width 1298 height 24
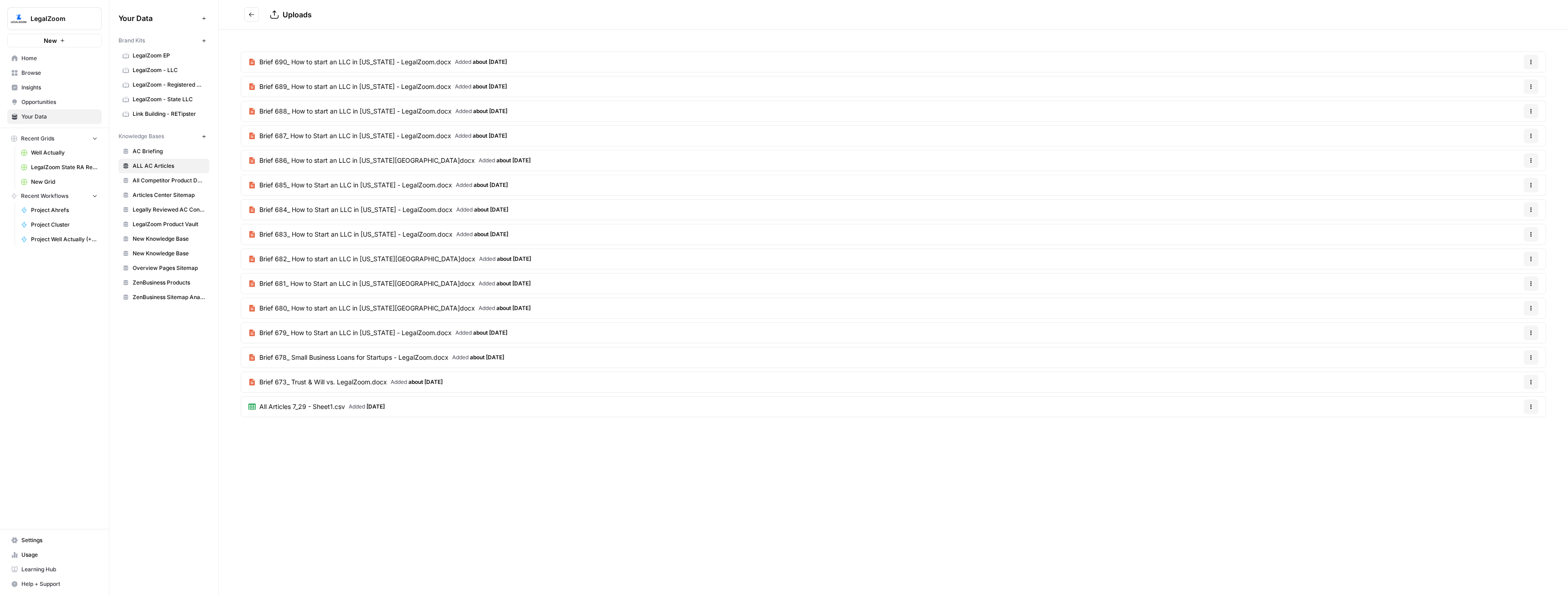
click at [290, 413] on link "All Articles 7_29 - Sheet1.csv Added [DATE]" at bounding box center [317, 406] width 151 height 20
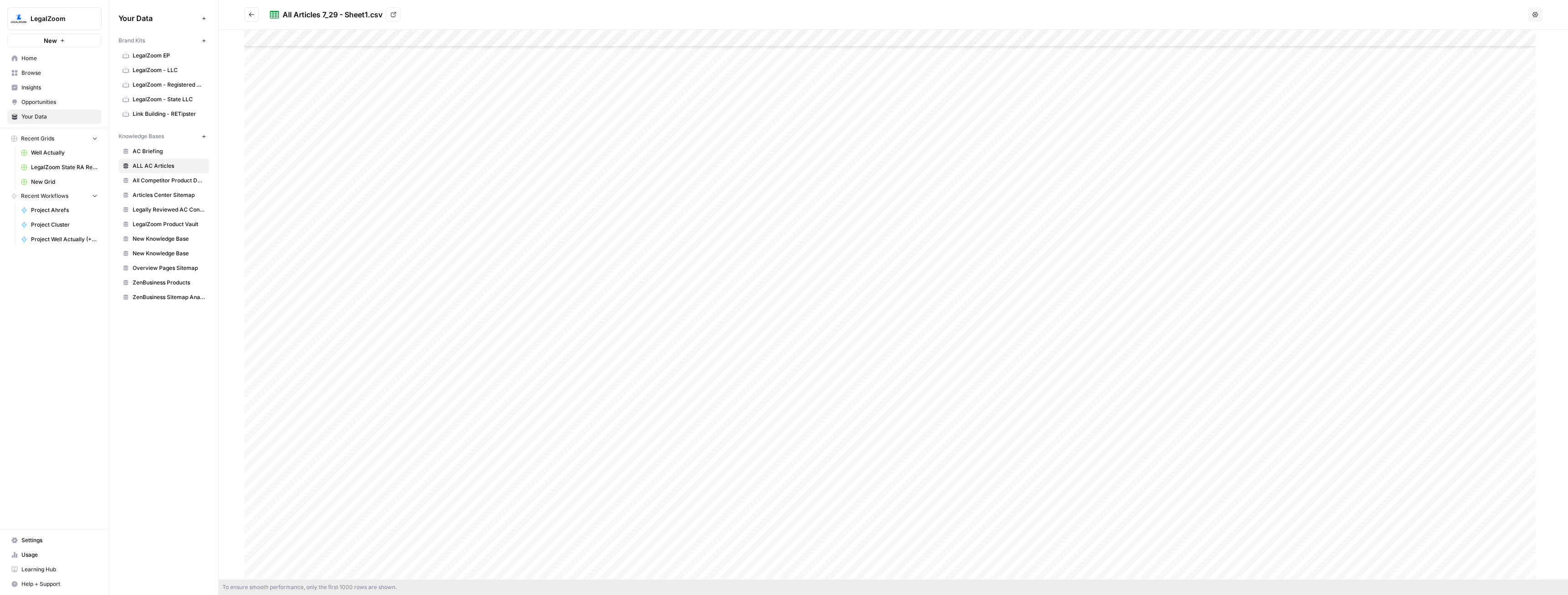
scroll to position [14972, 0]
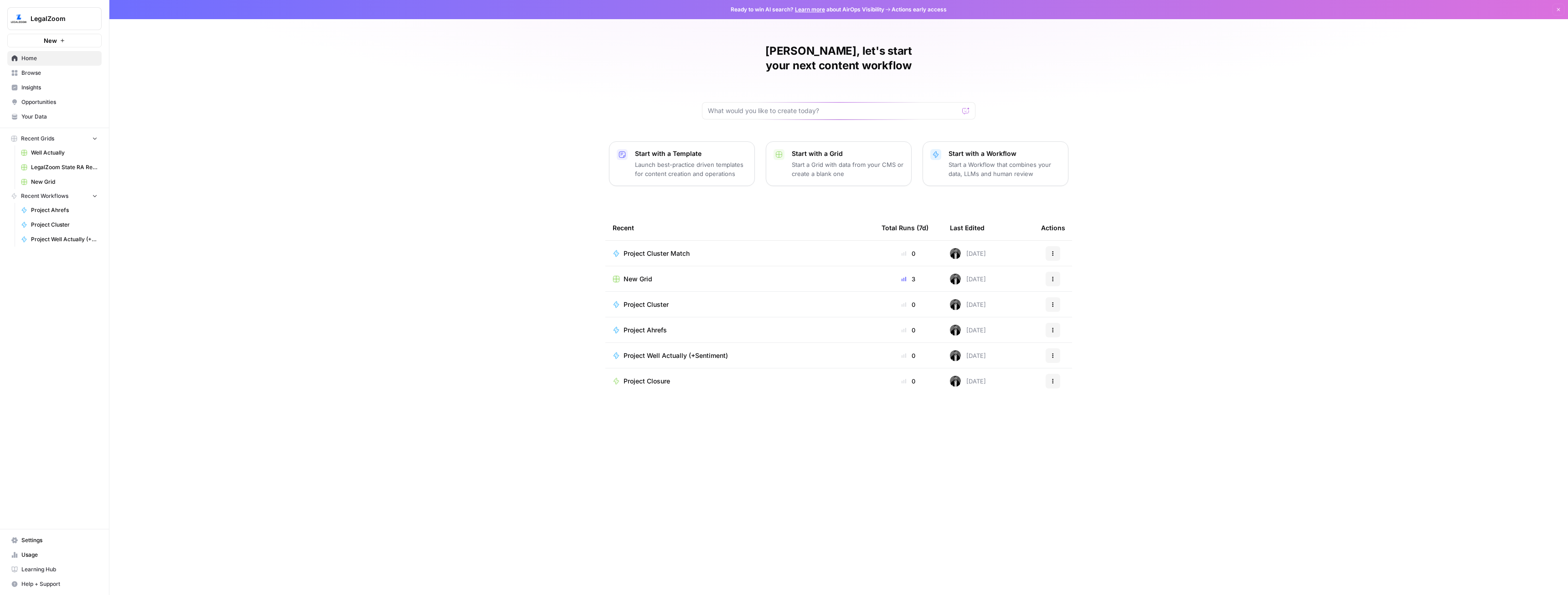
click at [46, 43] on span "New" at bounding box center [51, 40] width 13 height 9
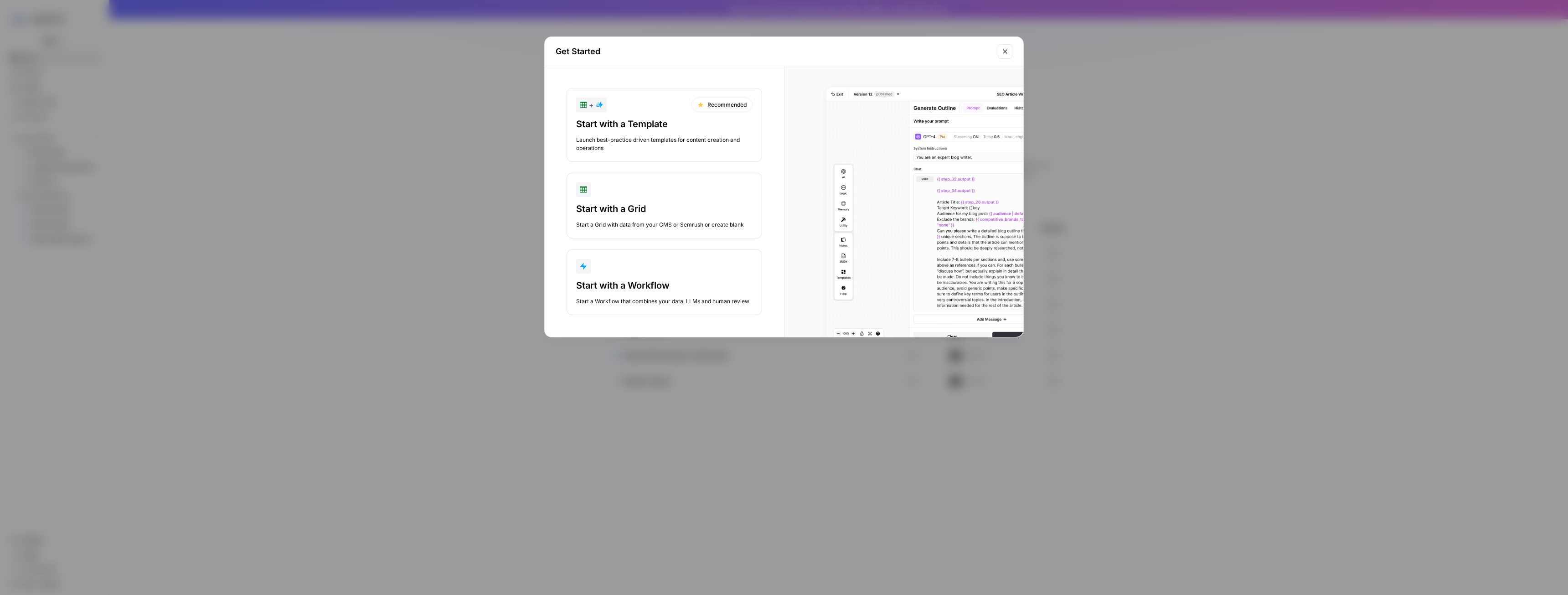
click at [659, 287] on div "Start with a Workflow" at bounding box center [665, 285] width 177 height 13
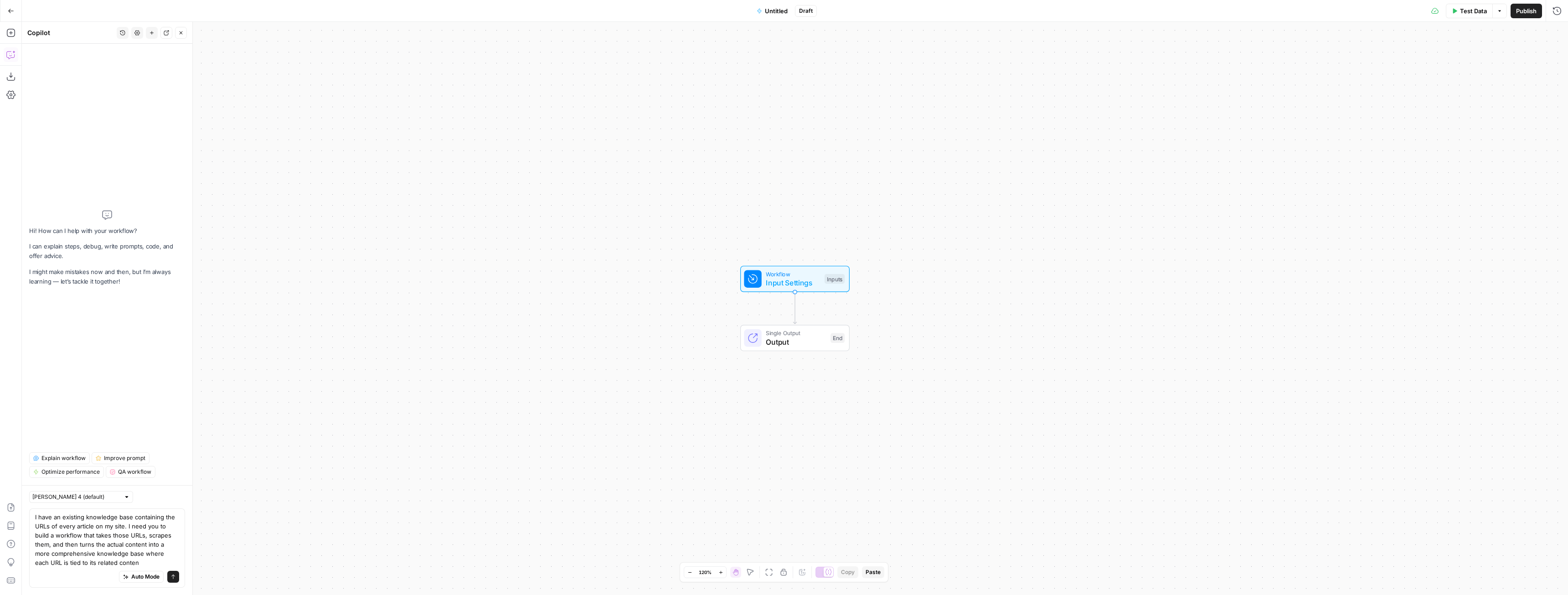
type textarea "I have an existing knowledge base containing the URLs of every article on my si…"
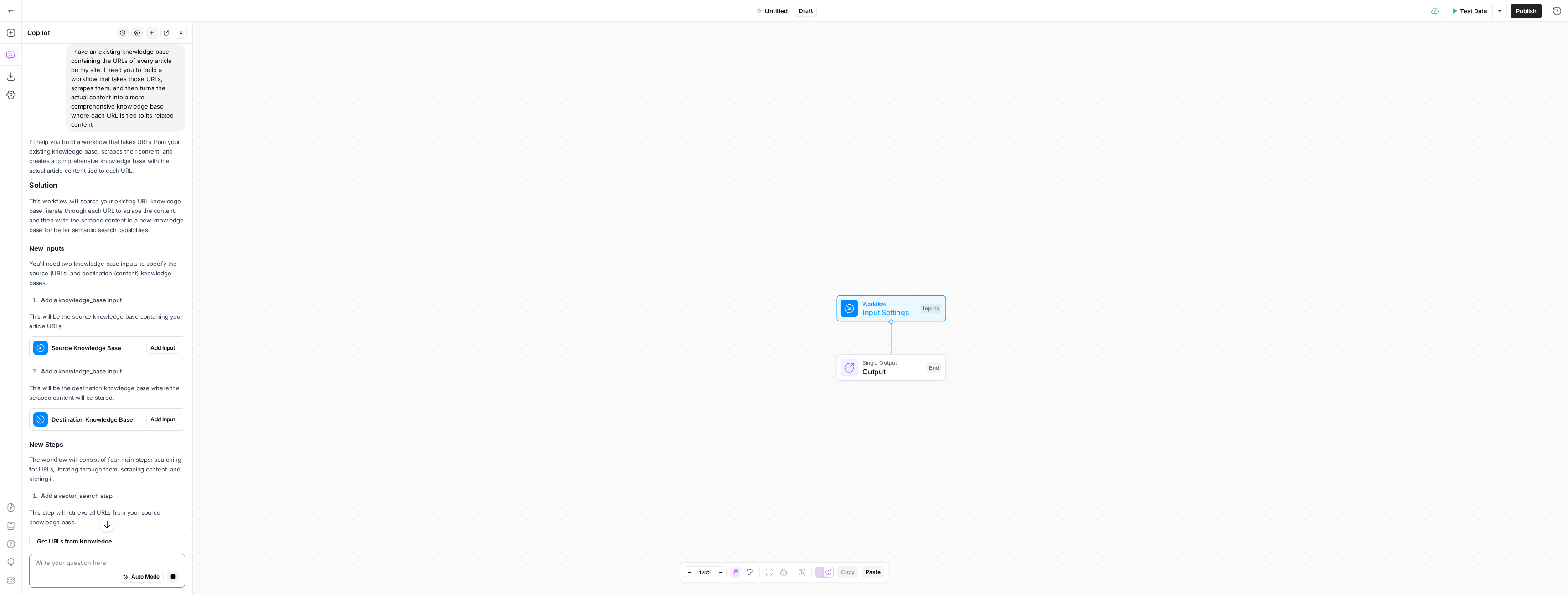
scroll to position [57, 0]
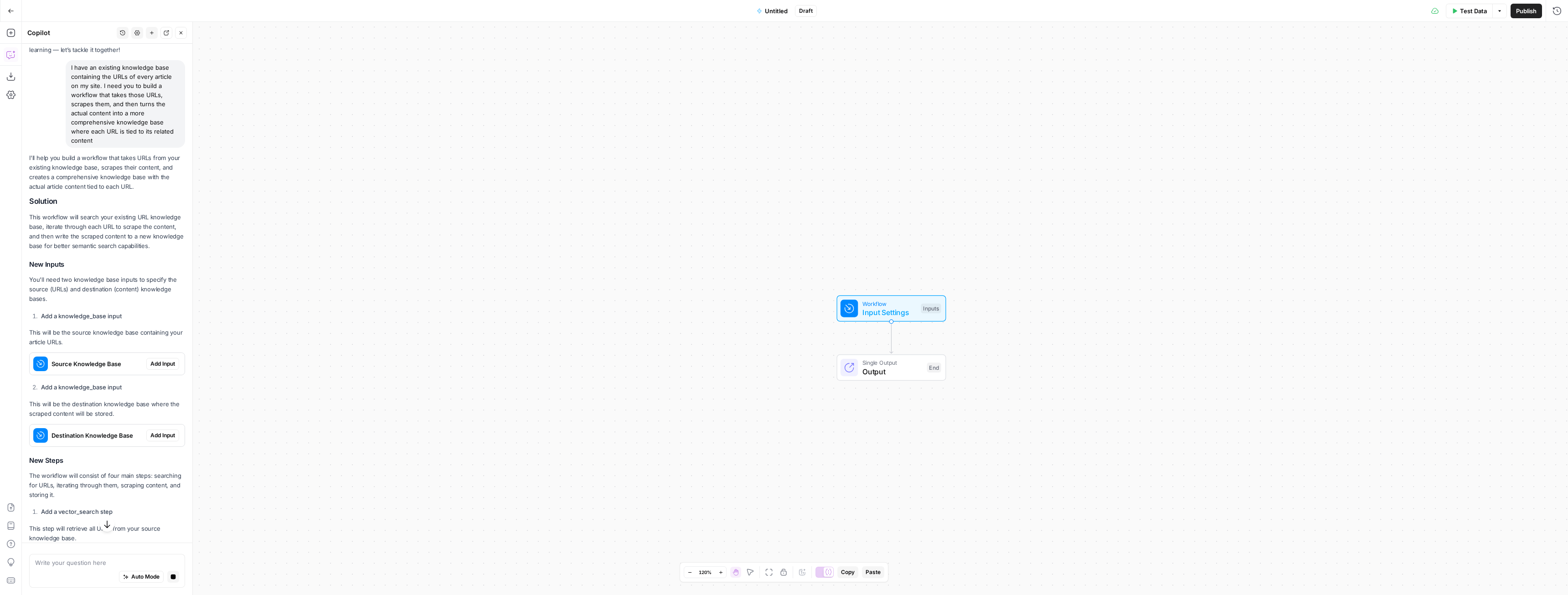
click at [154, 368] on span "Add Input" at bounding box center [163, 364] width 24 height 8
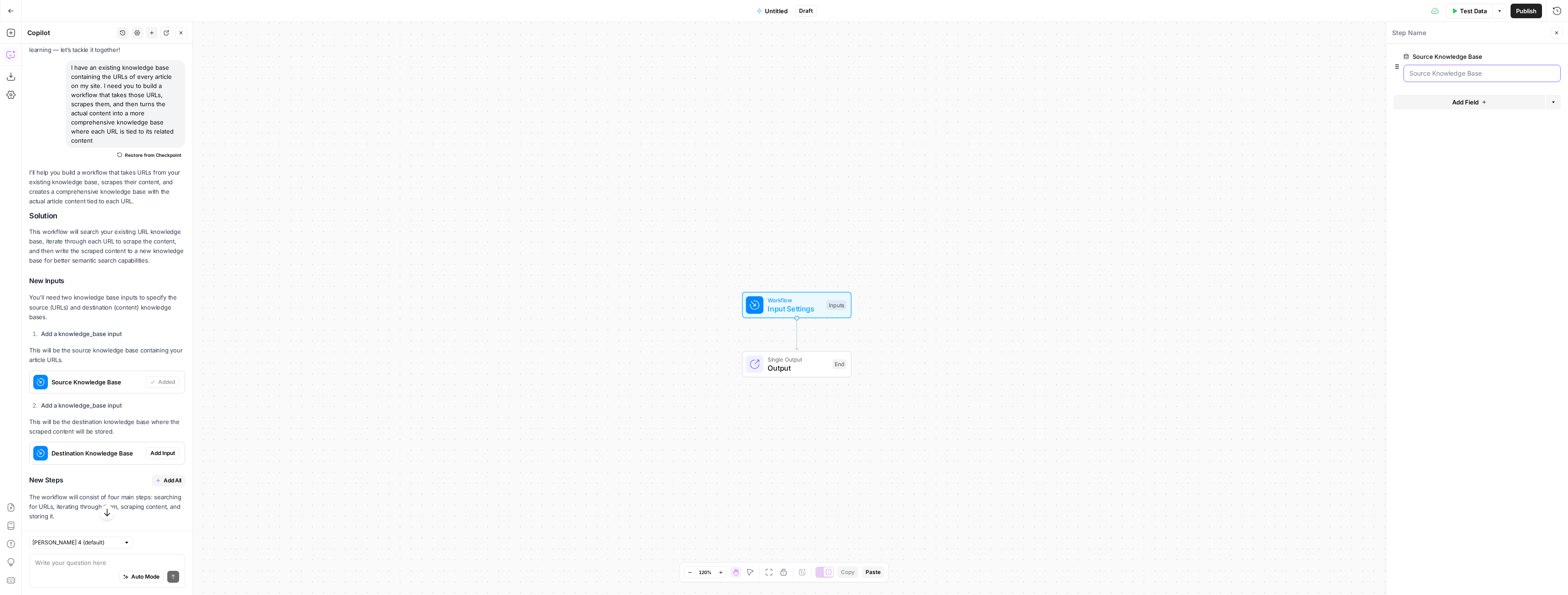
click at [1446, 74] on Base "Source Knowledge Base" at bounding box center [1482, 73] width 145 height 9
click at [162, 457] on span "Add Input" at bounding box center [163, 453] width 24 height 8
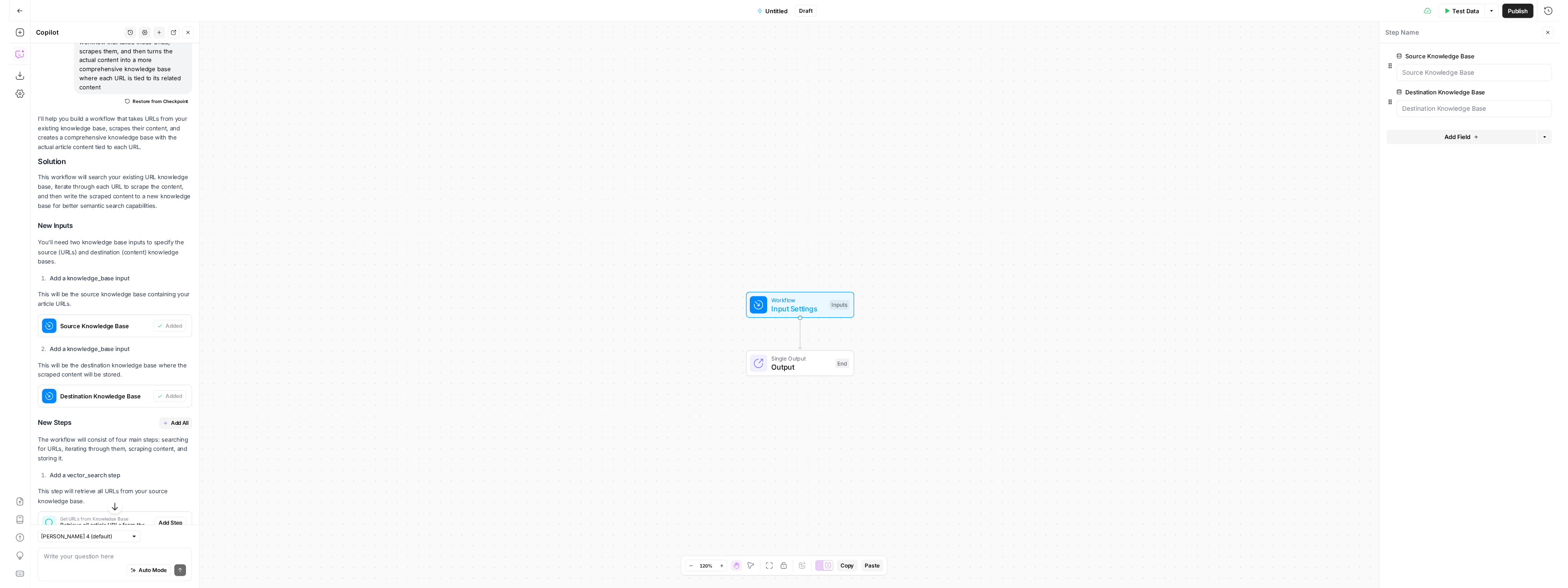
scroll to position [239, 0]
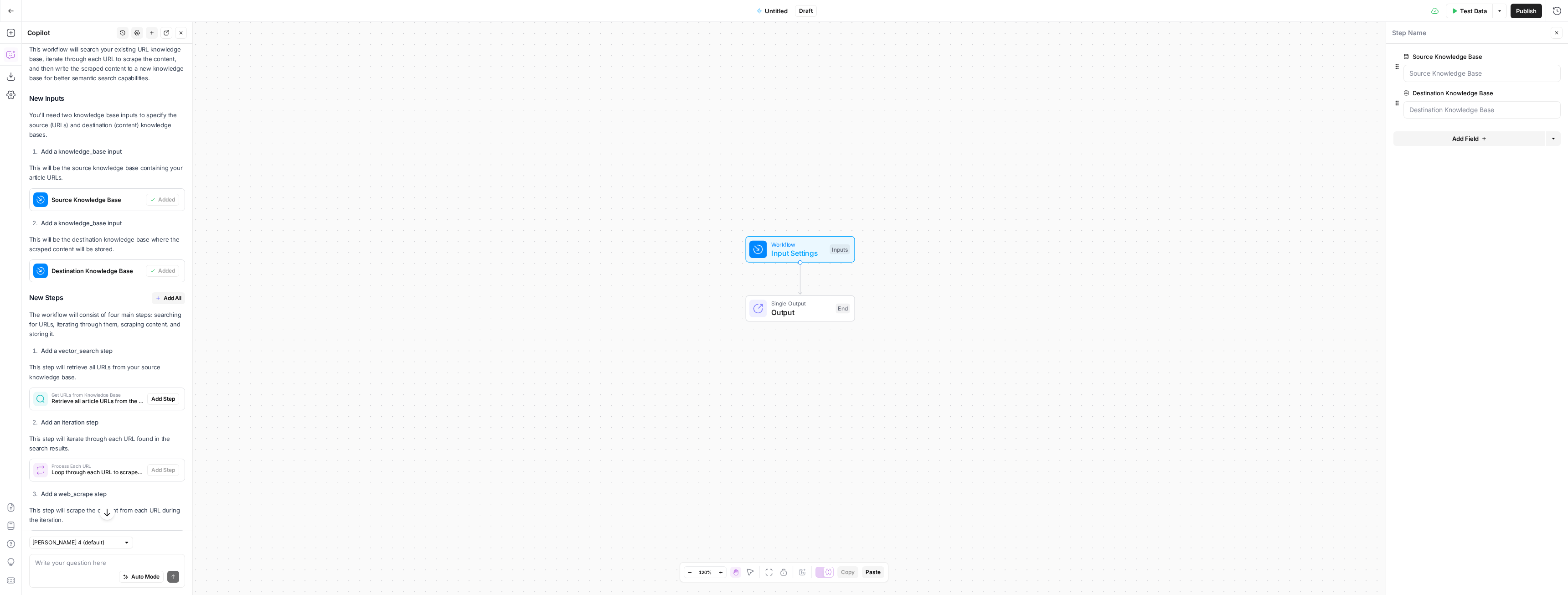
click at [164, 302] on span "Add All" at bounding box center [172, 298] width 18 height 8
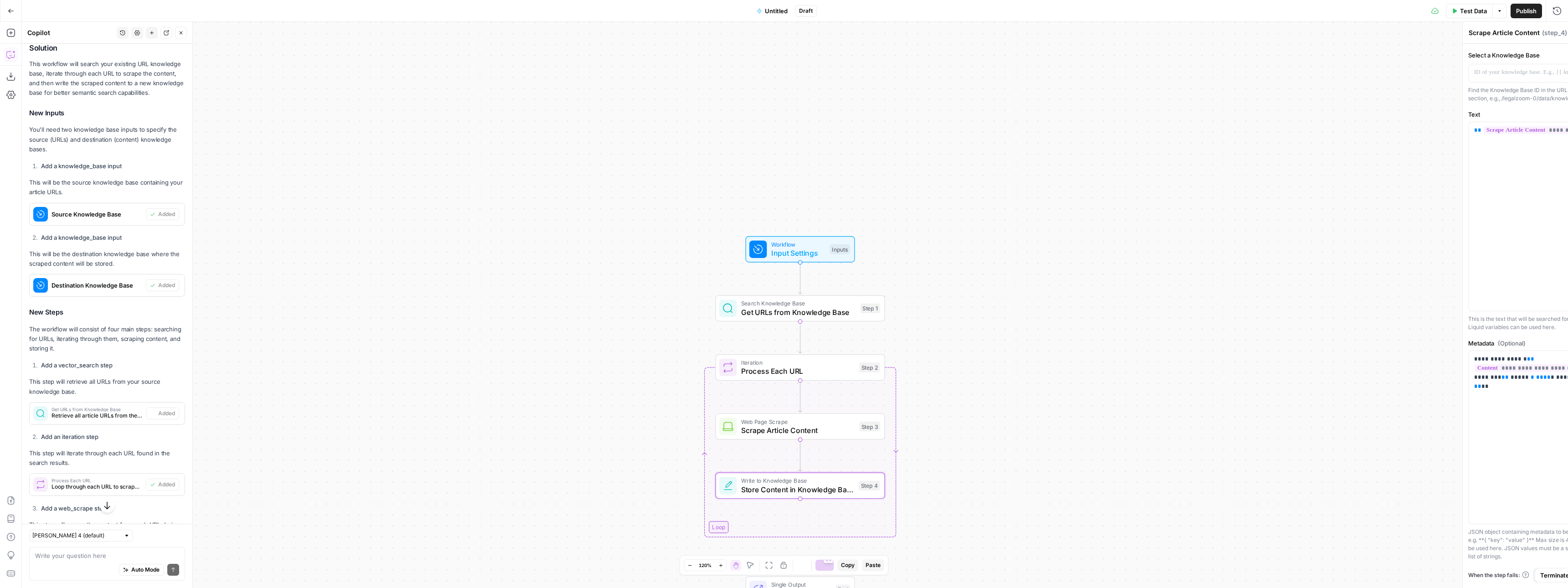
type textarea "Store Content in Knowledge Base"
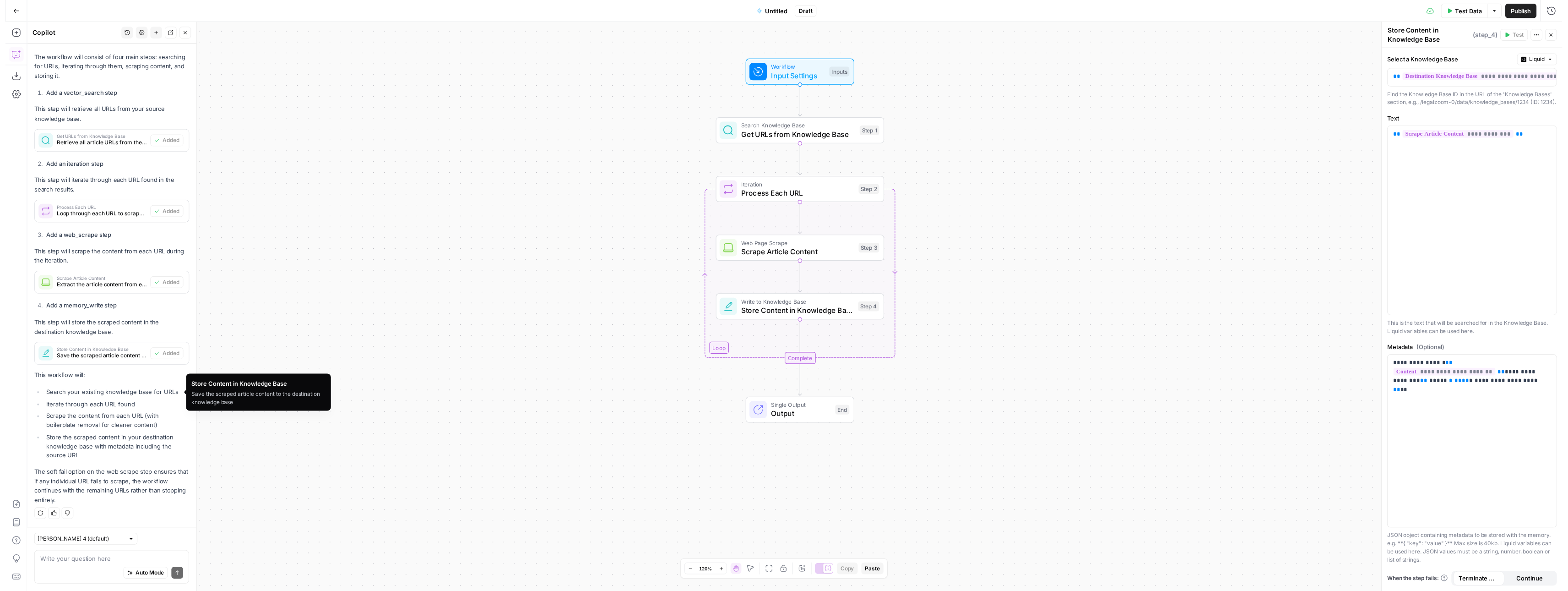
scroll to position [508, 0]
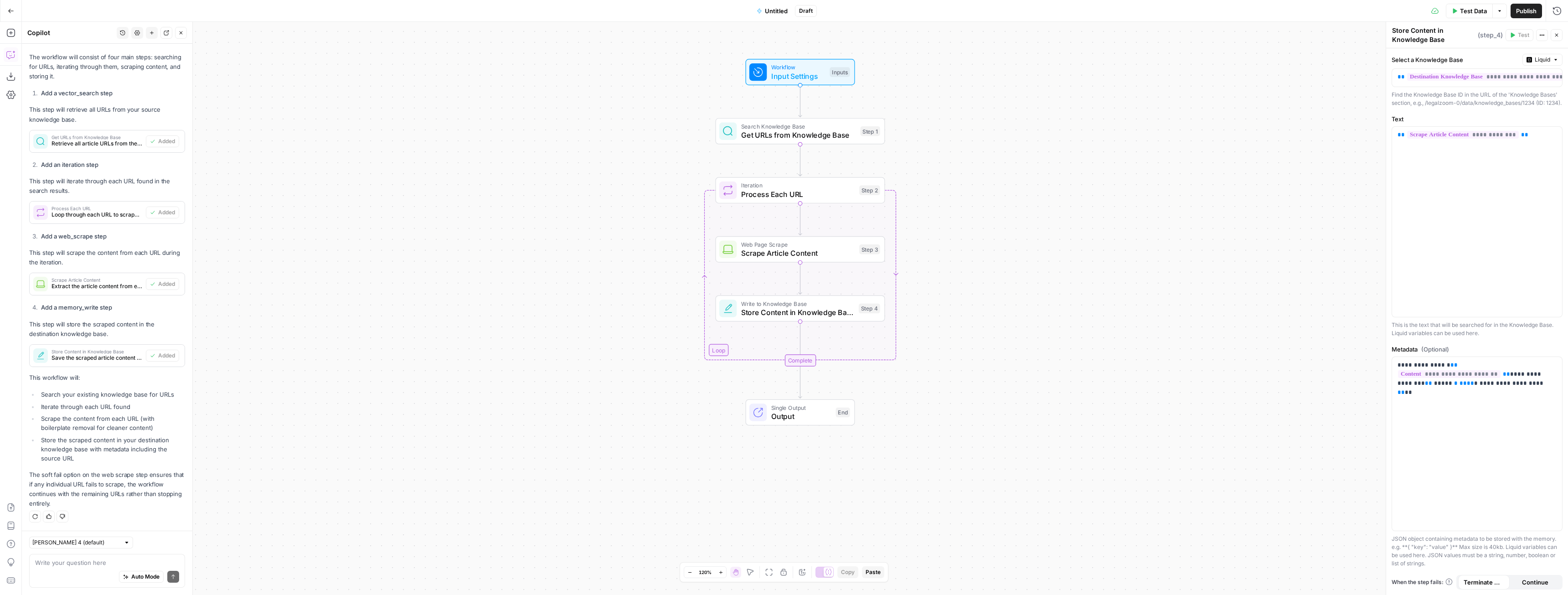
click at [1468, 8] on span "Test Data" at bounding box center [1474, 10] width 27 height 9
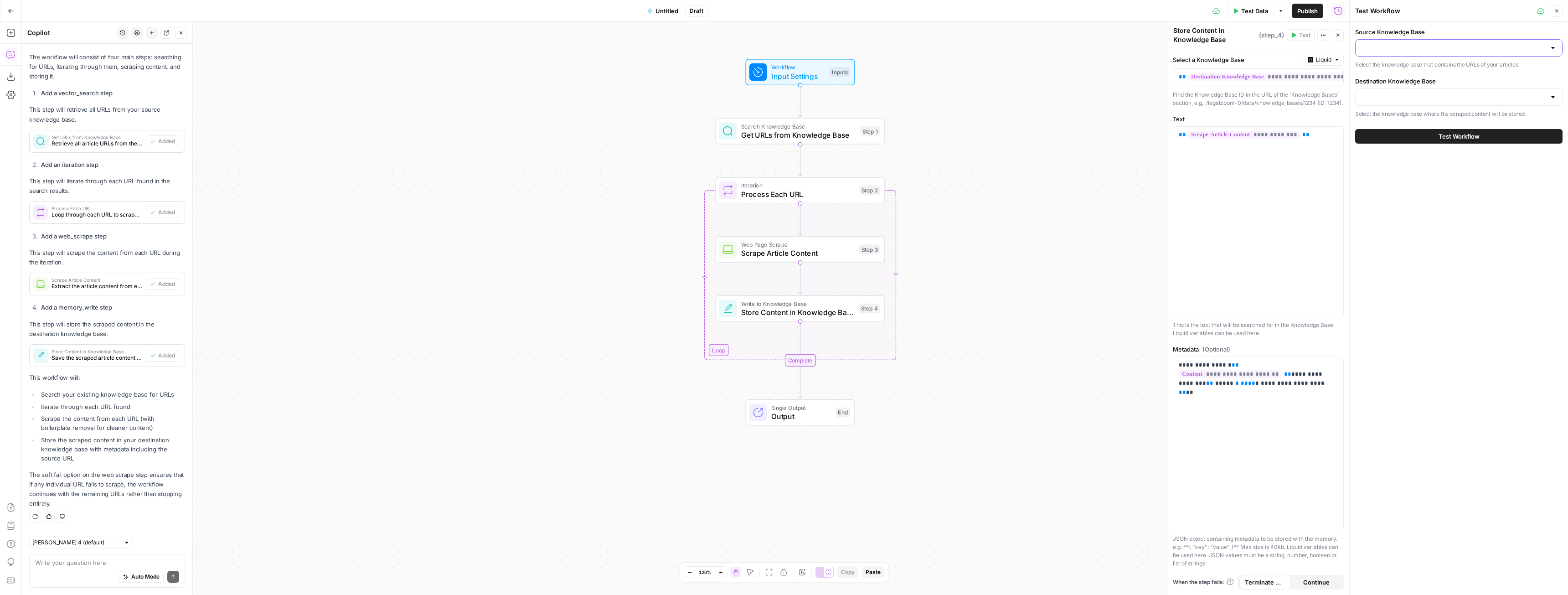
click at [1410, 51] on input "Source Knowledge Base" at bounding box center [1453, 48] width 184 height 9
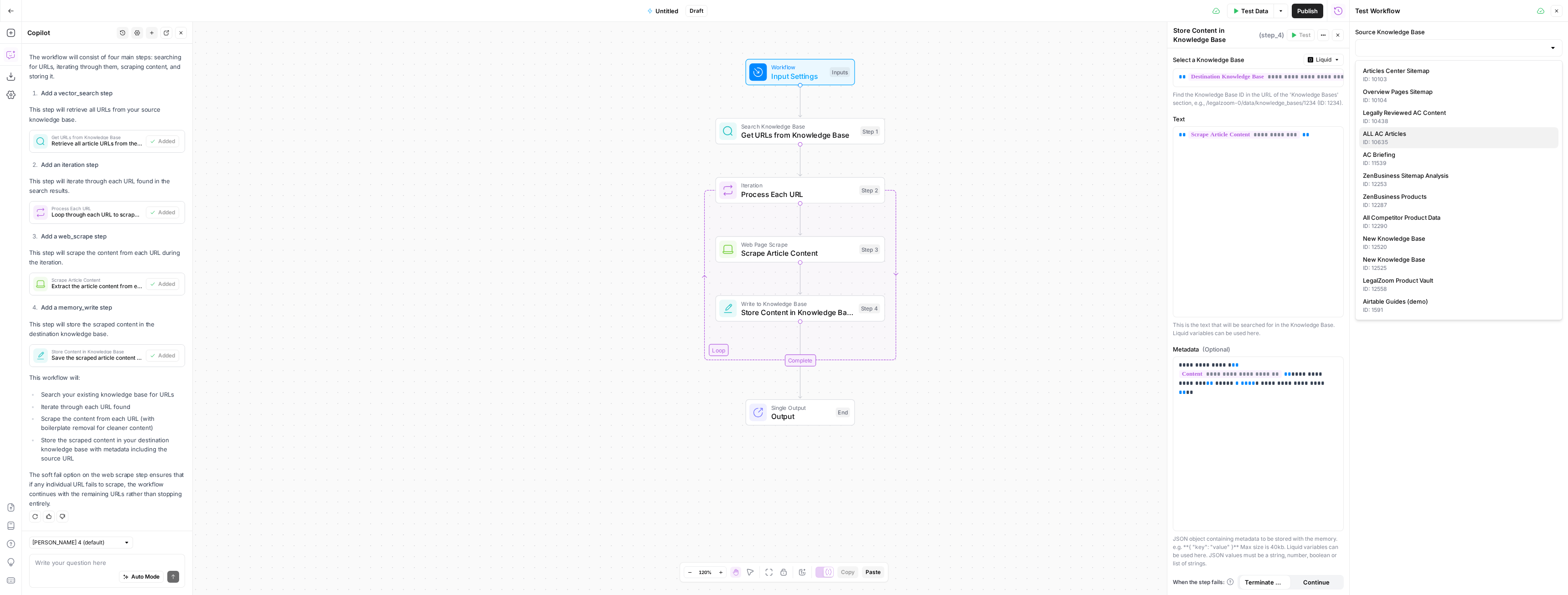
click at [1406, 132] on span "ALL AC Articles" at bounding box center [1457, 133] width 188 height 9
type input "ALL AC Articles"
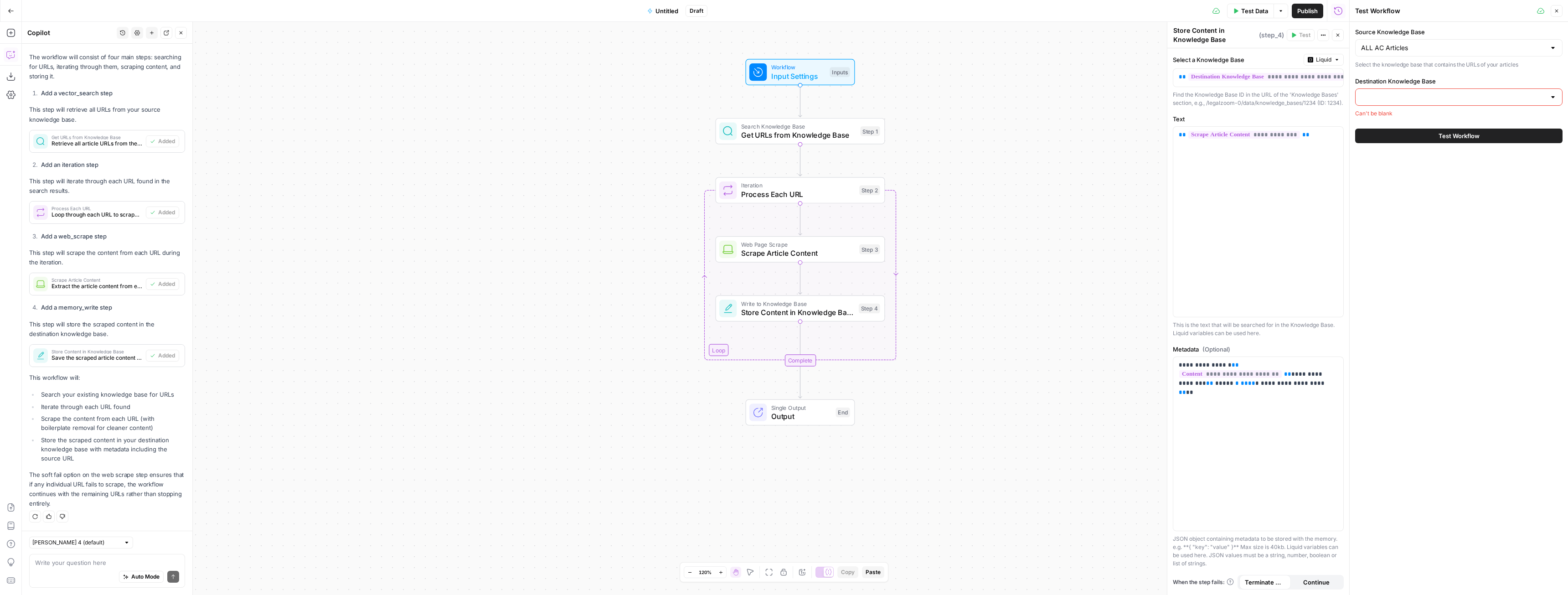
click at [1421, 91] on div at bounding box center [1458, 97] width 208 height 17
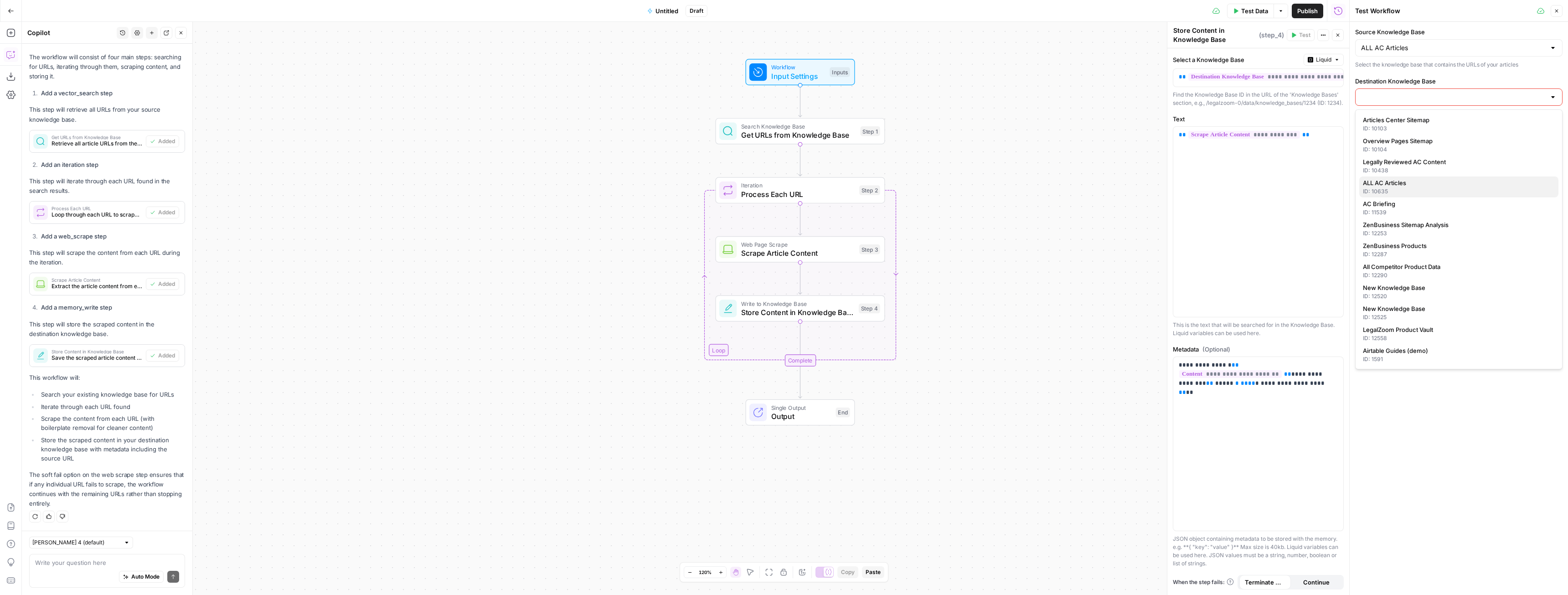
click at [1413, 186] on span "ALL AC Articles" at bounding box center [1457, 183] width 188 height 9
type input "ALL AC Articles"
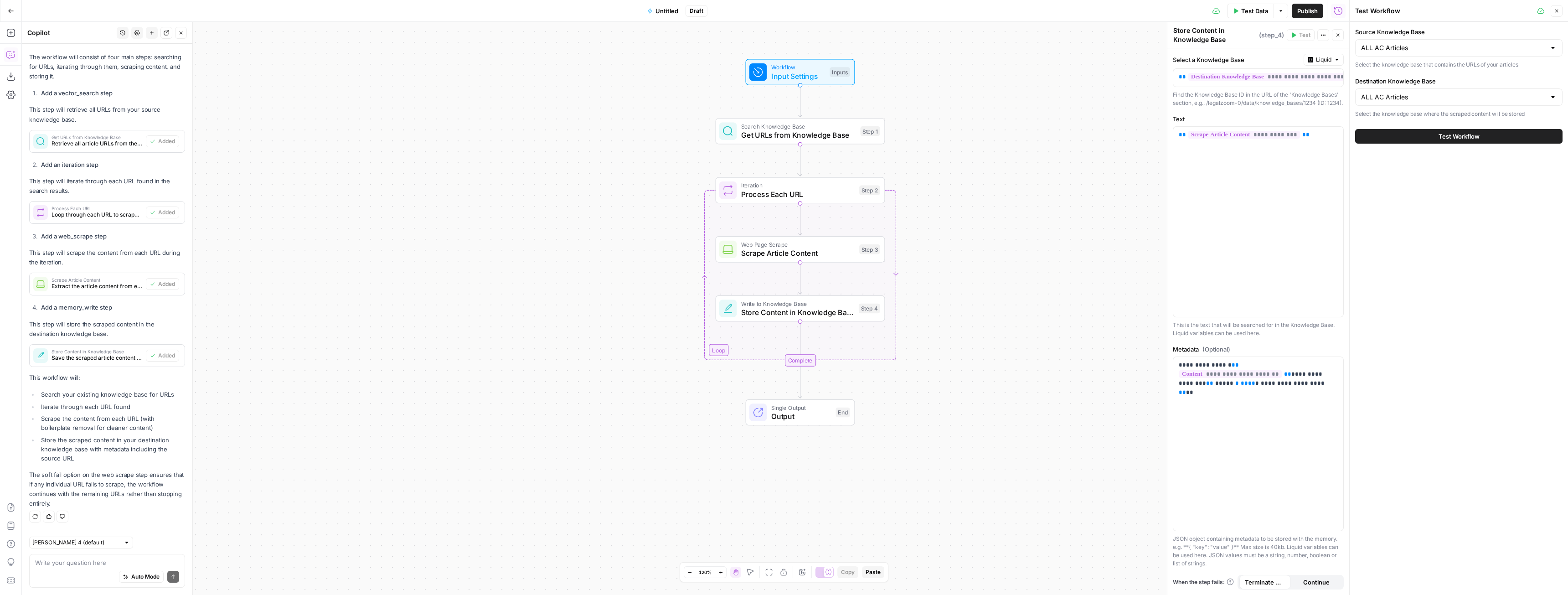
click at [1432, 141] on button "Test Workflow" at bounding box center [1458, 136] width 208 height 15
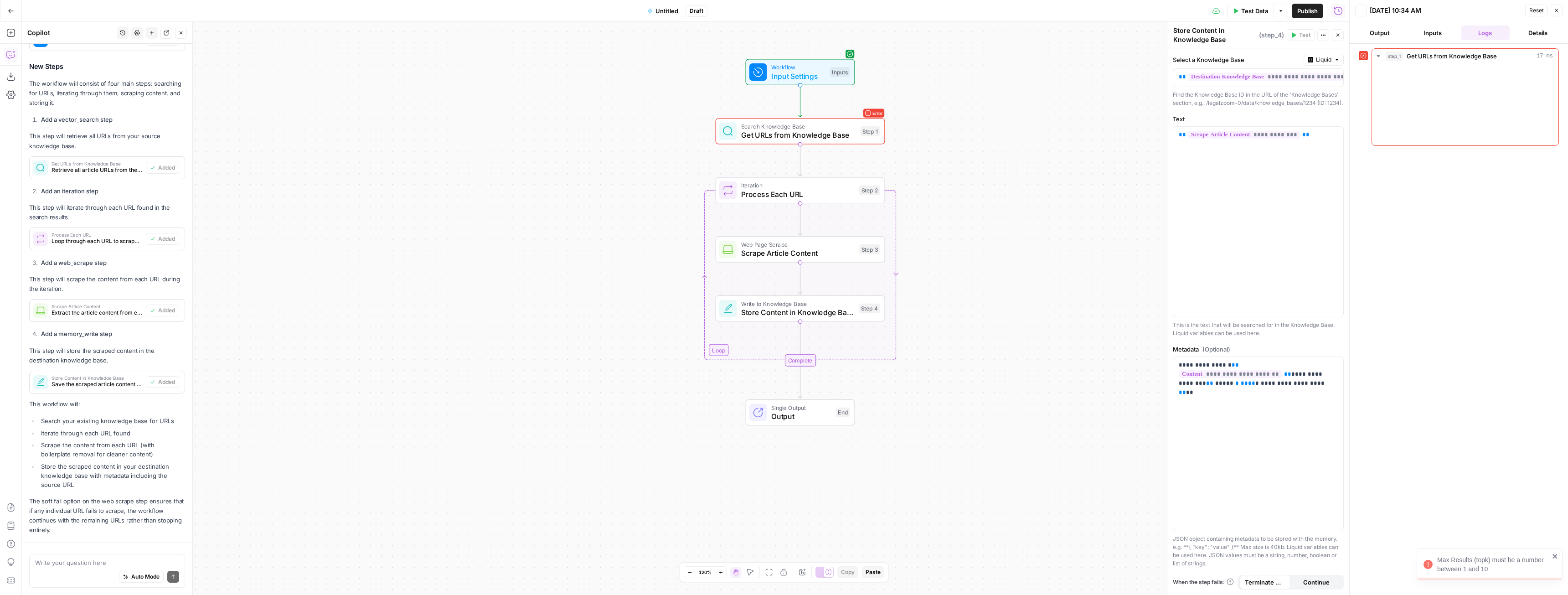
scroll to position [506, 0]
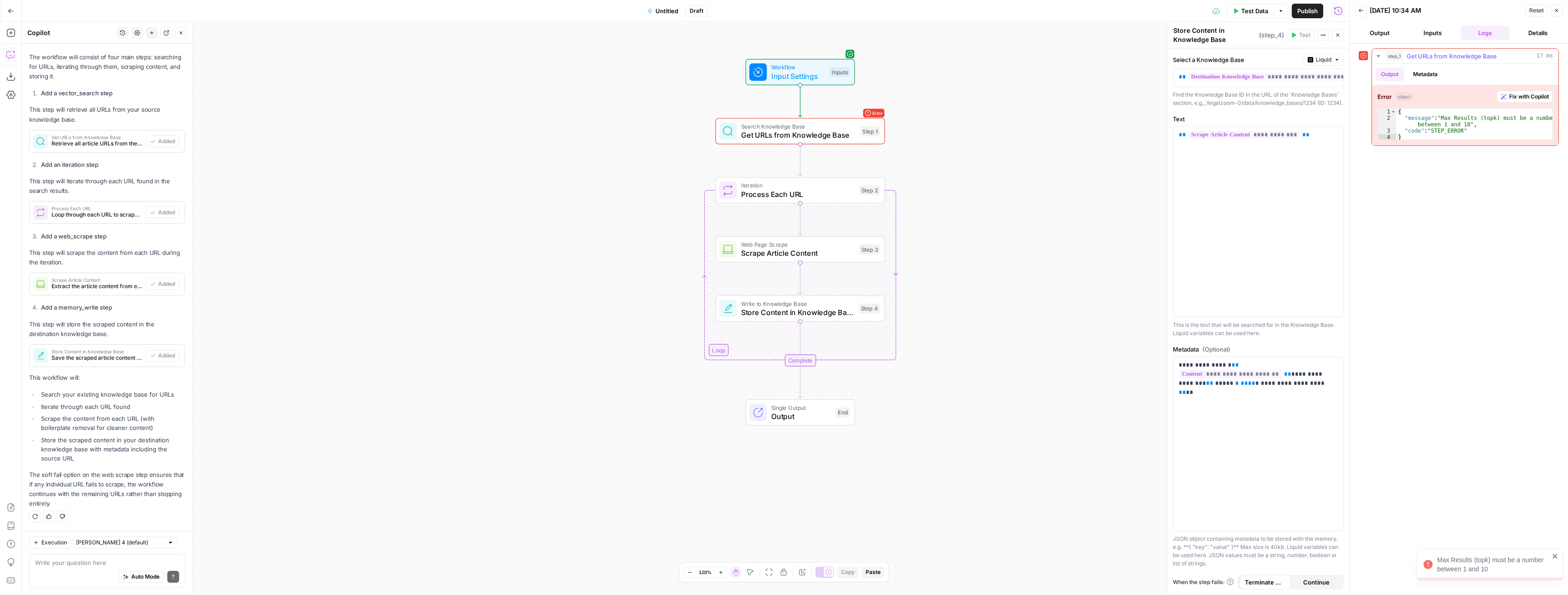
click at [1528, 95] on span "Fix with Copilot" at bounding box center [1528, 96] width 40 height 8
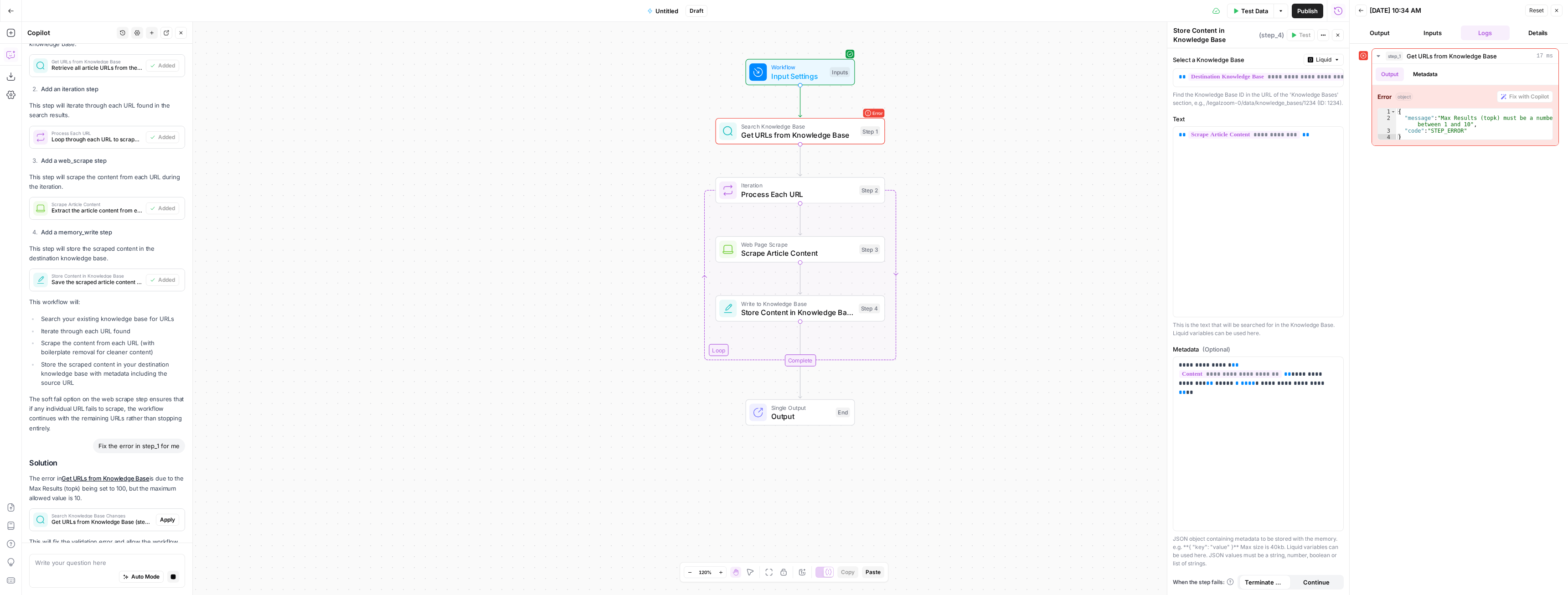
scroll to position [536, 0]
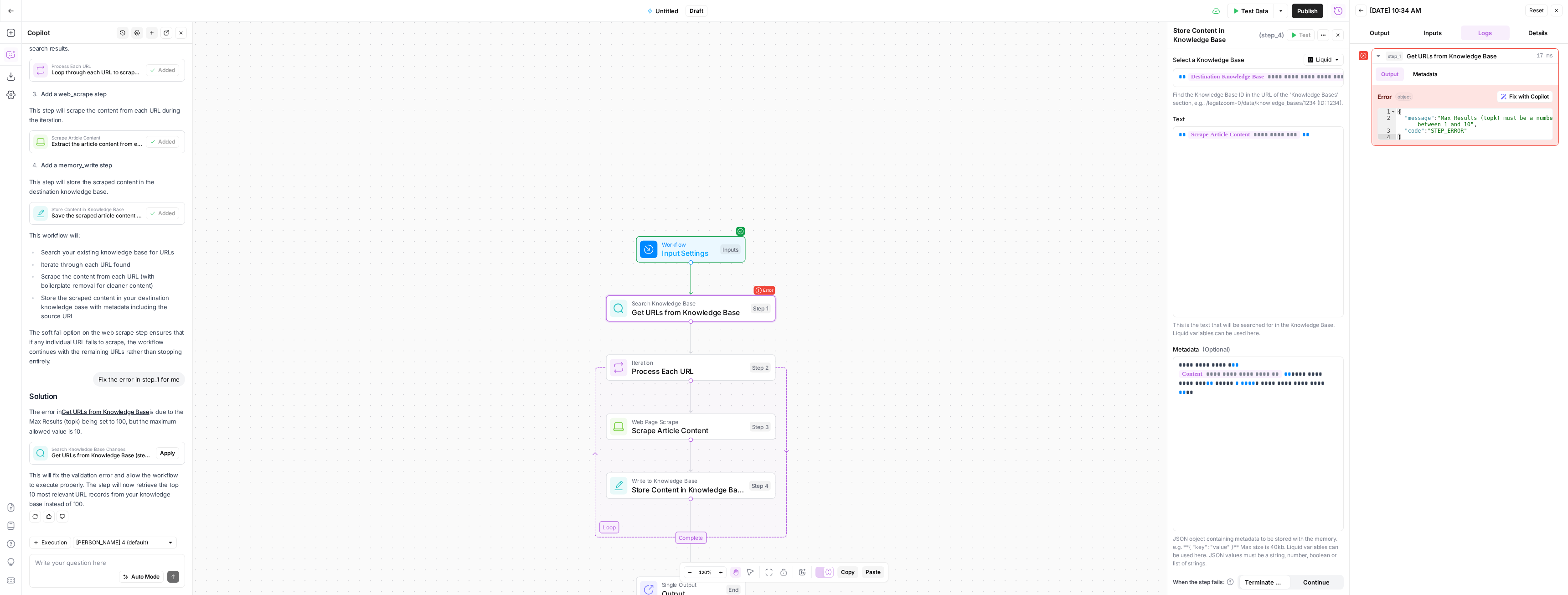
click at [160, 451] on span "Apply" at bounding box center [167, 453] width 15 height 8
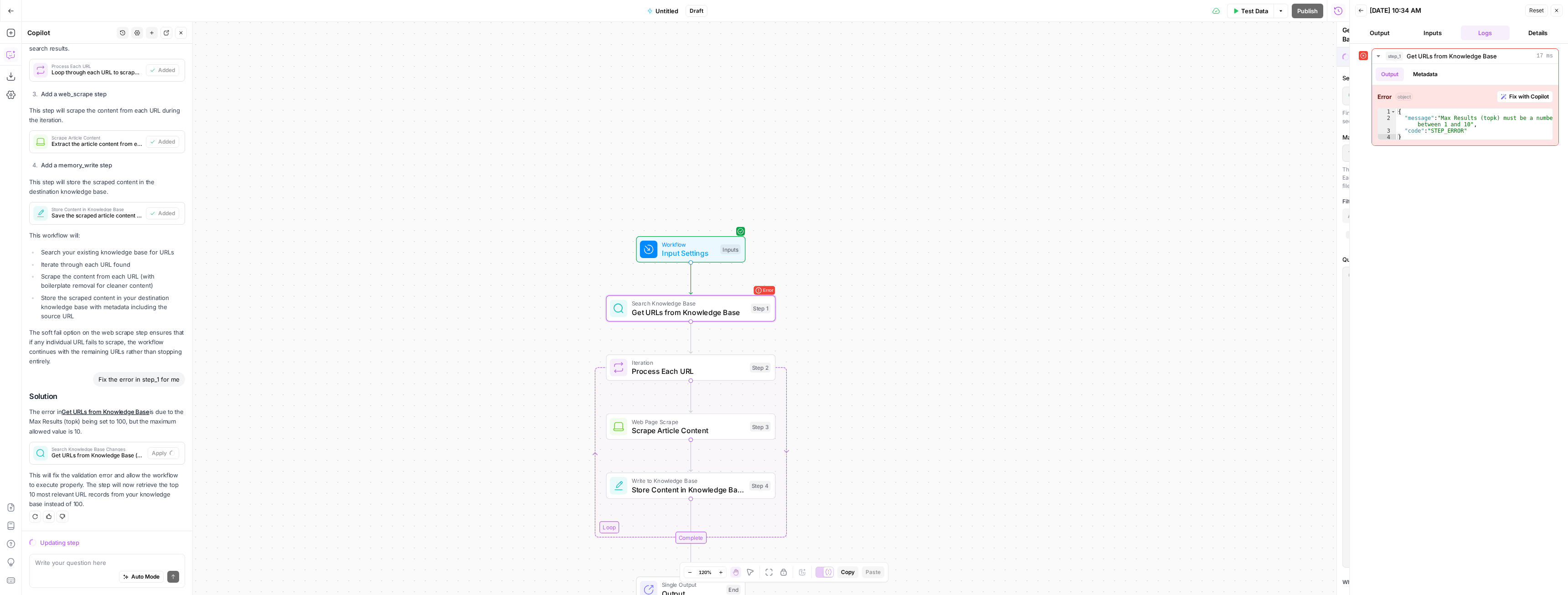
scroll to position [634, 0]
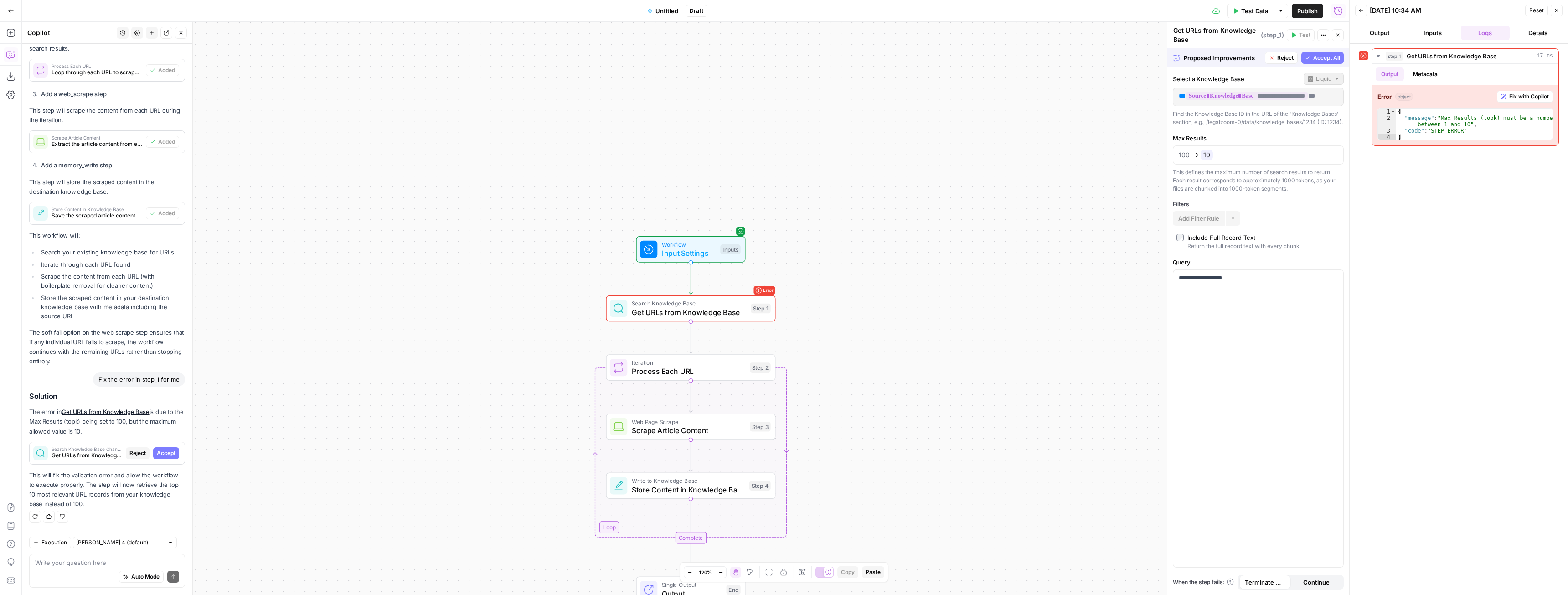
click at [1315, 54] on span "Accept All" at bounding box center [1326, 57] width 27 height 8
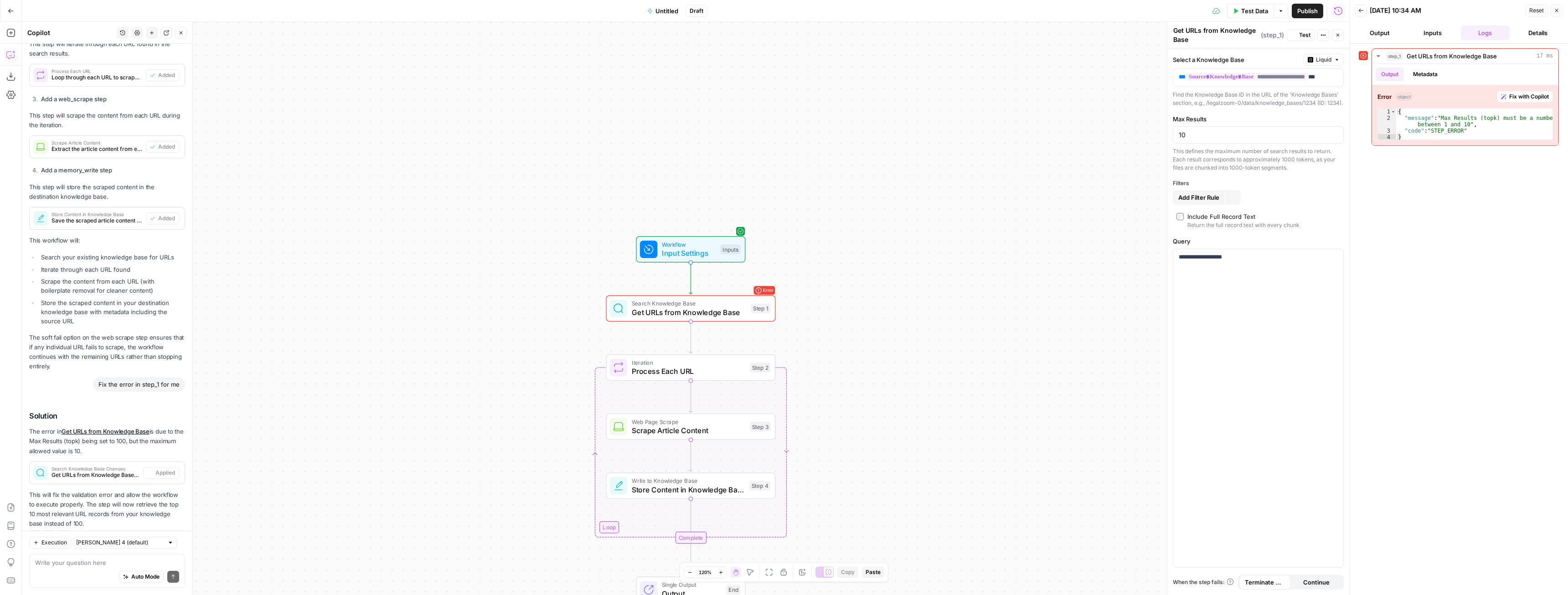
scroll to position [663, 0]
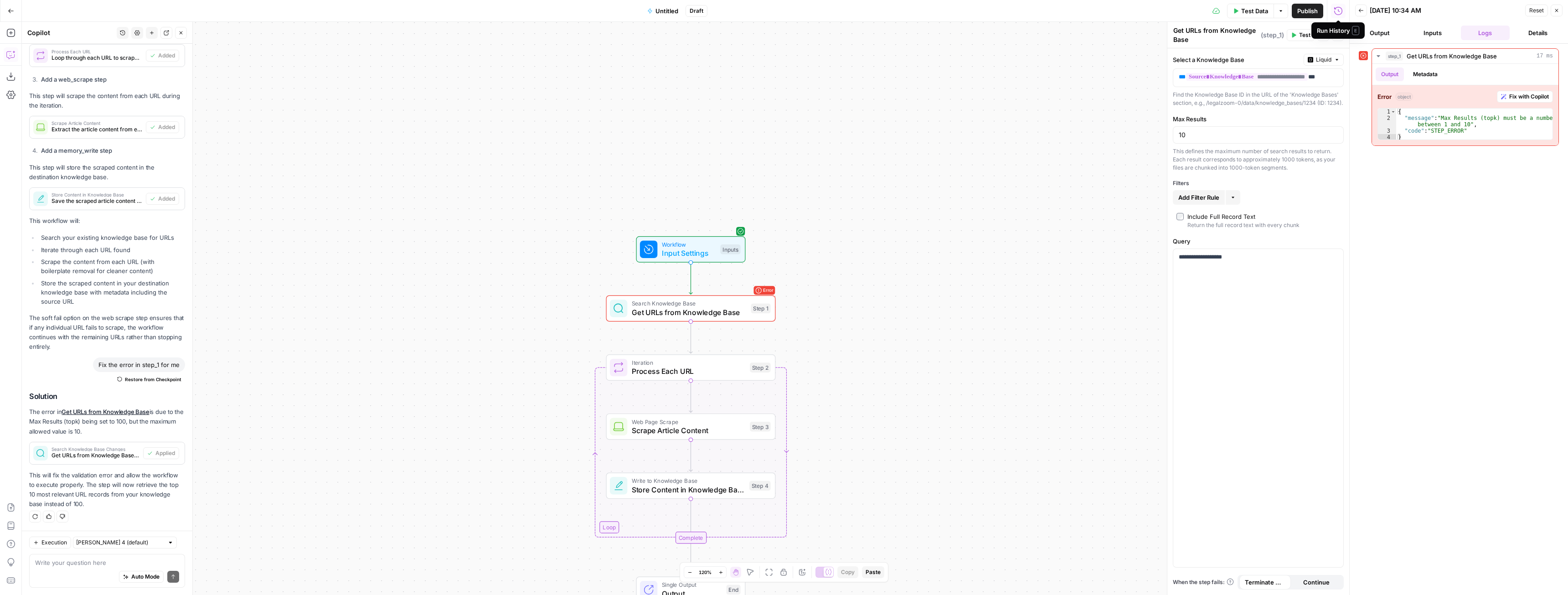
click at [1250, 11] on span "Test Data" at bounding box center [1255, 10] width 27 height 9
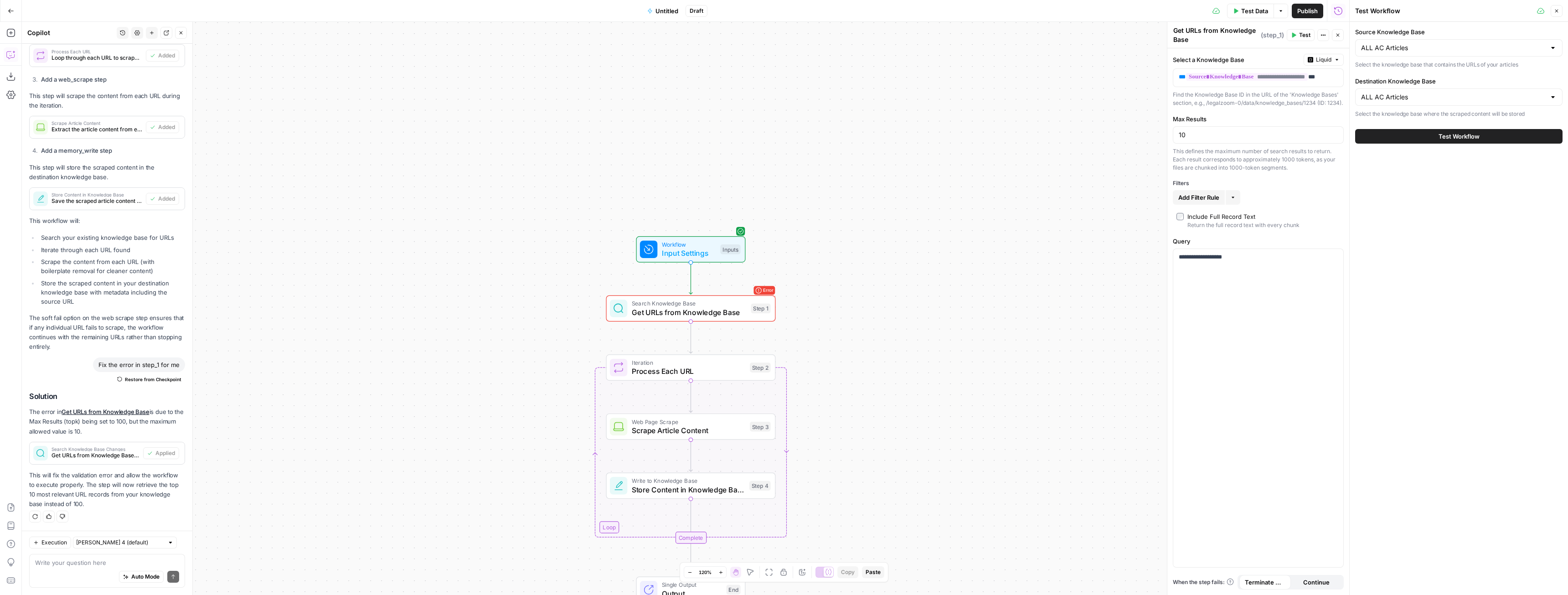
click at [1444, 141] on button "Test Workflow" at bounding box center [1458, 136] width 208 height 15
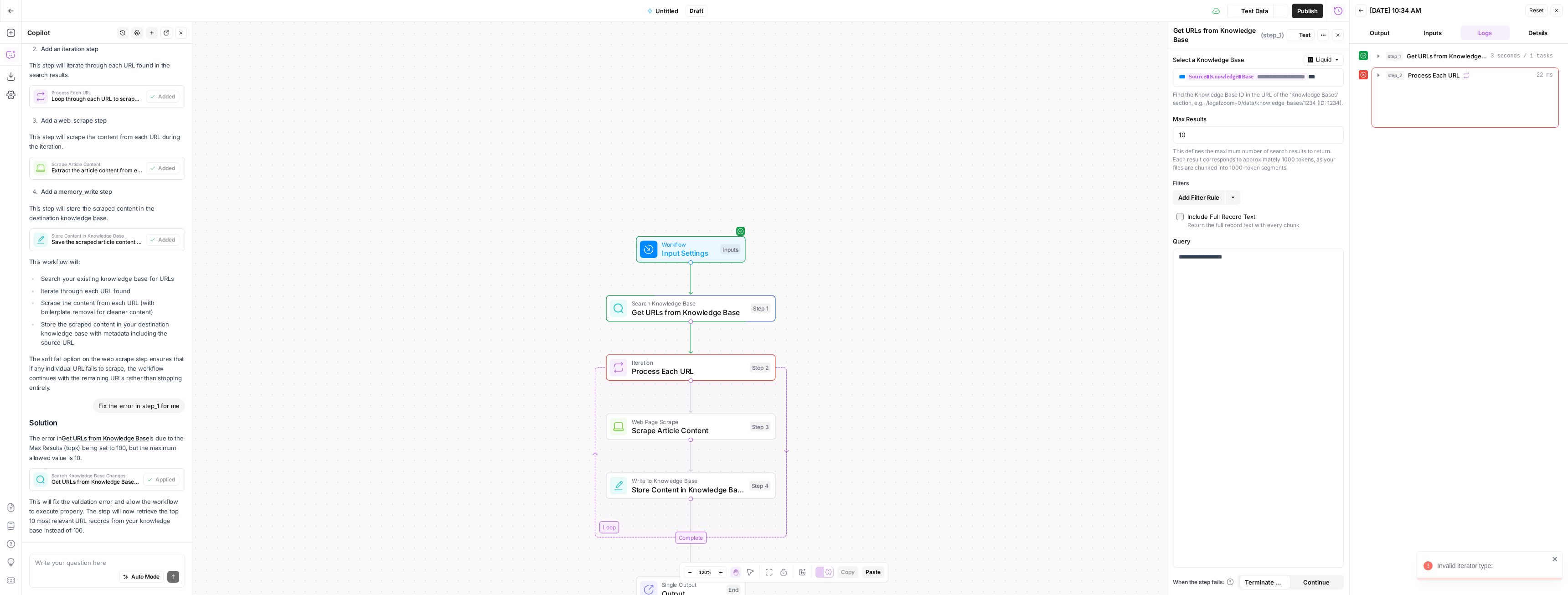
scroll to position [663, 0]
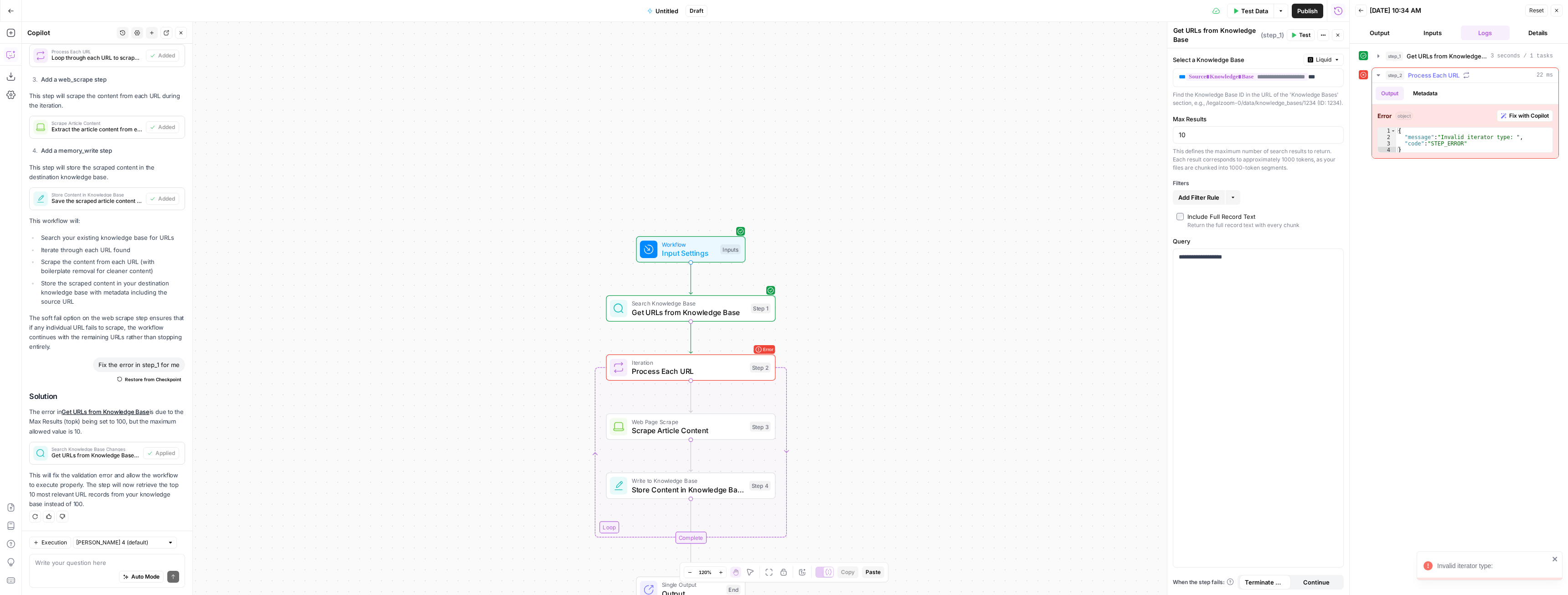
click at [1529, 115] on span "Fix with Copilot" at bounding box center [1528, 115] width 40 height 8
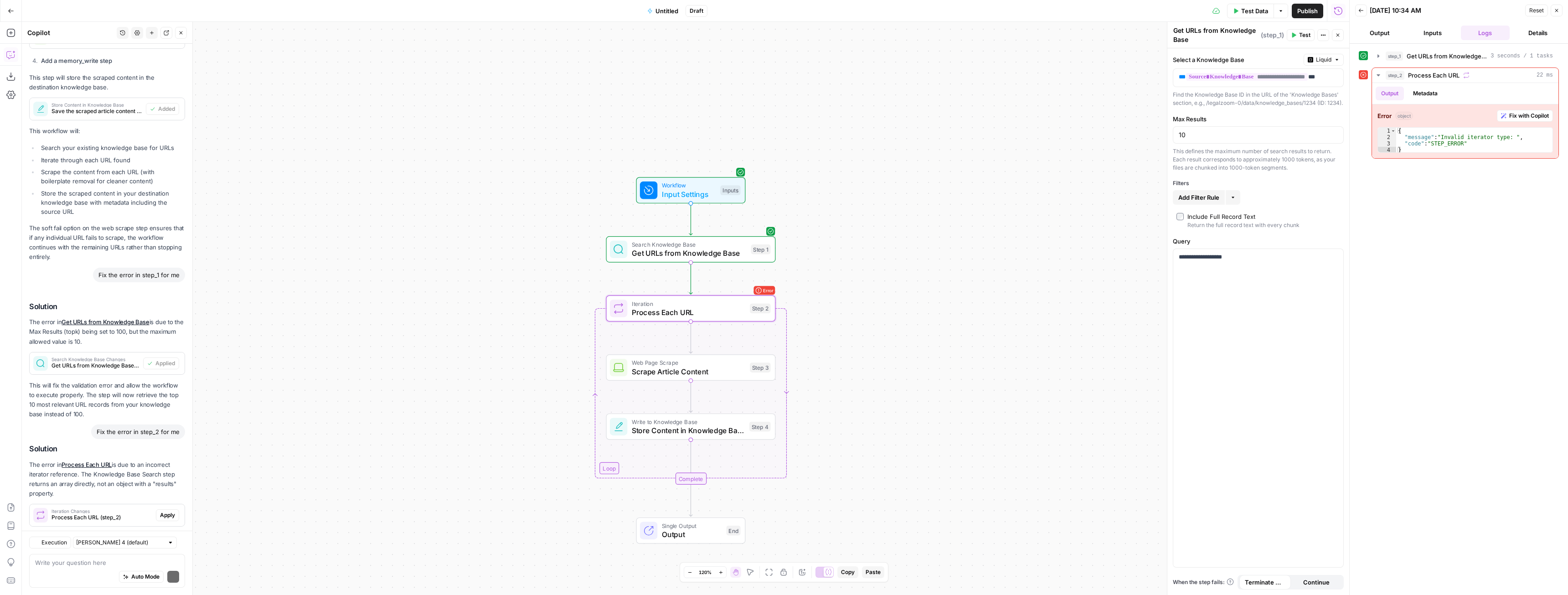
scroll to position [806, 0]
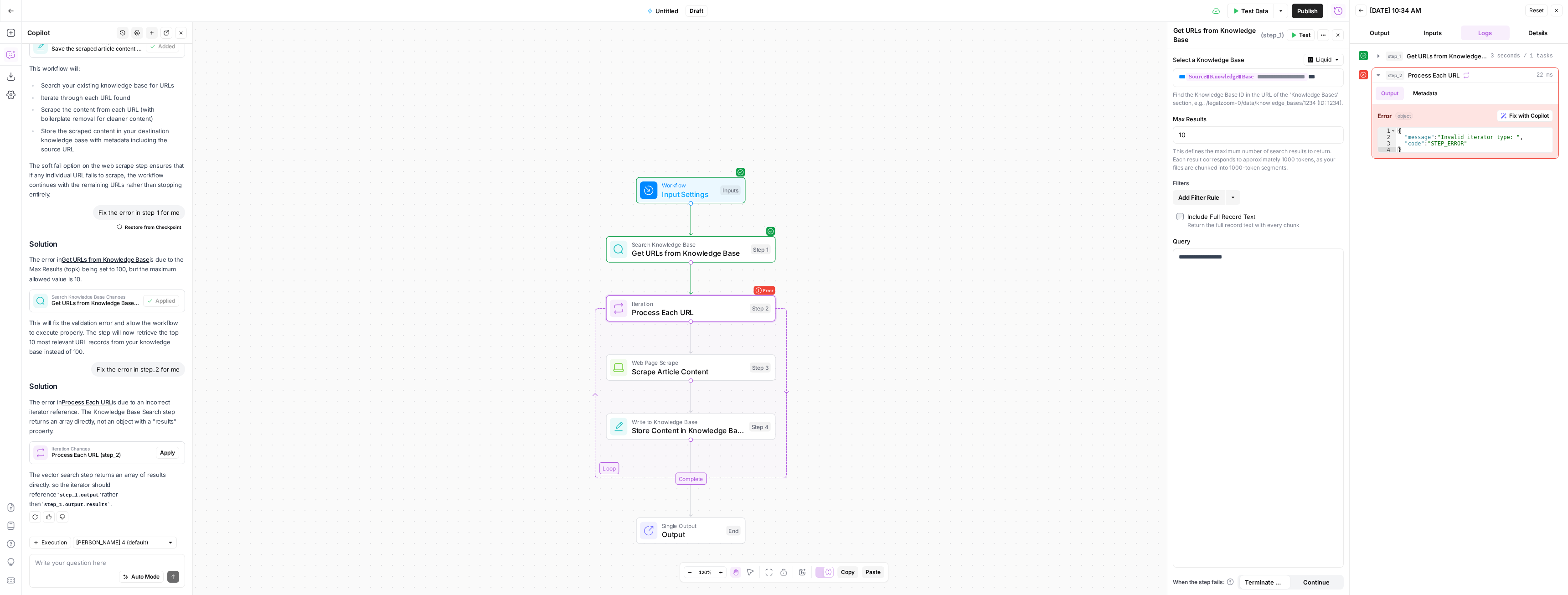
click at [161, 457] on span "Apply" at bounding box center [167, 452] width 15 height 8
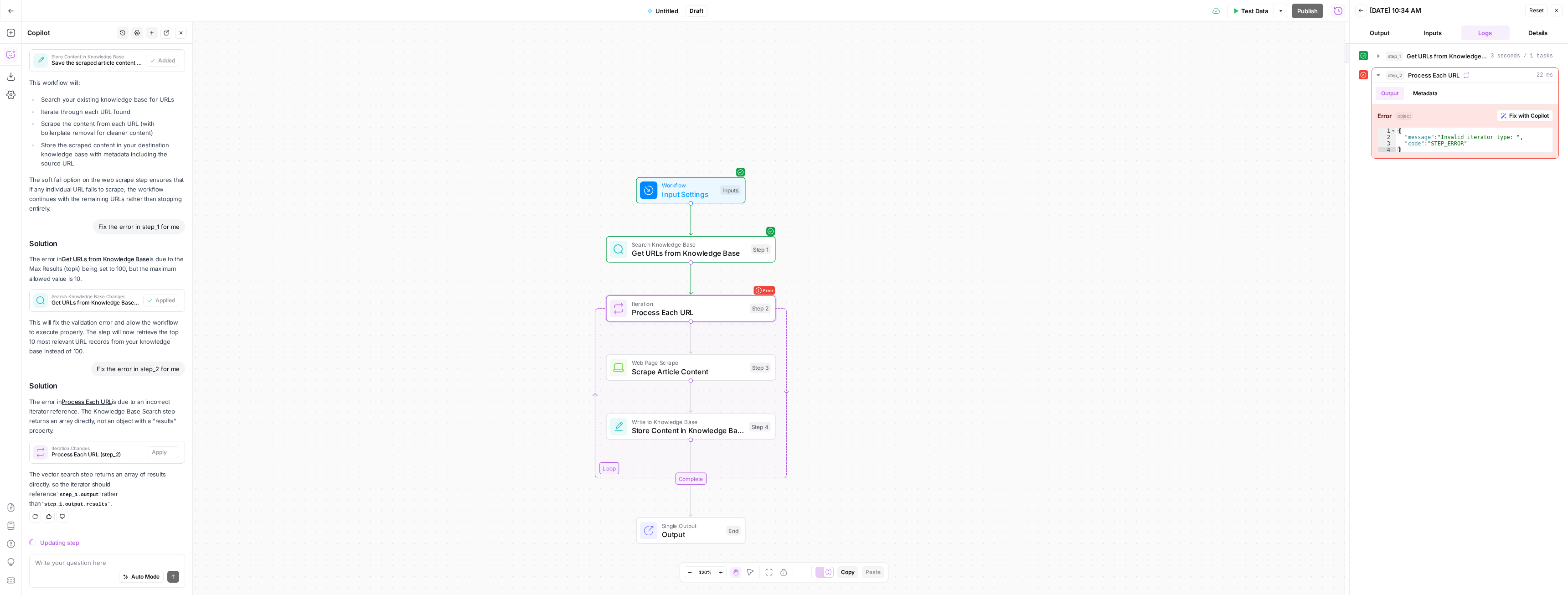
scroll to position [776, 0]
click at [161, 457] on span "Accept" at bounding box center [166, 452] width 19 height 8
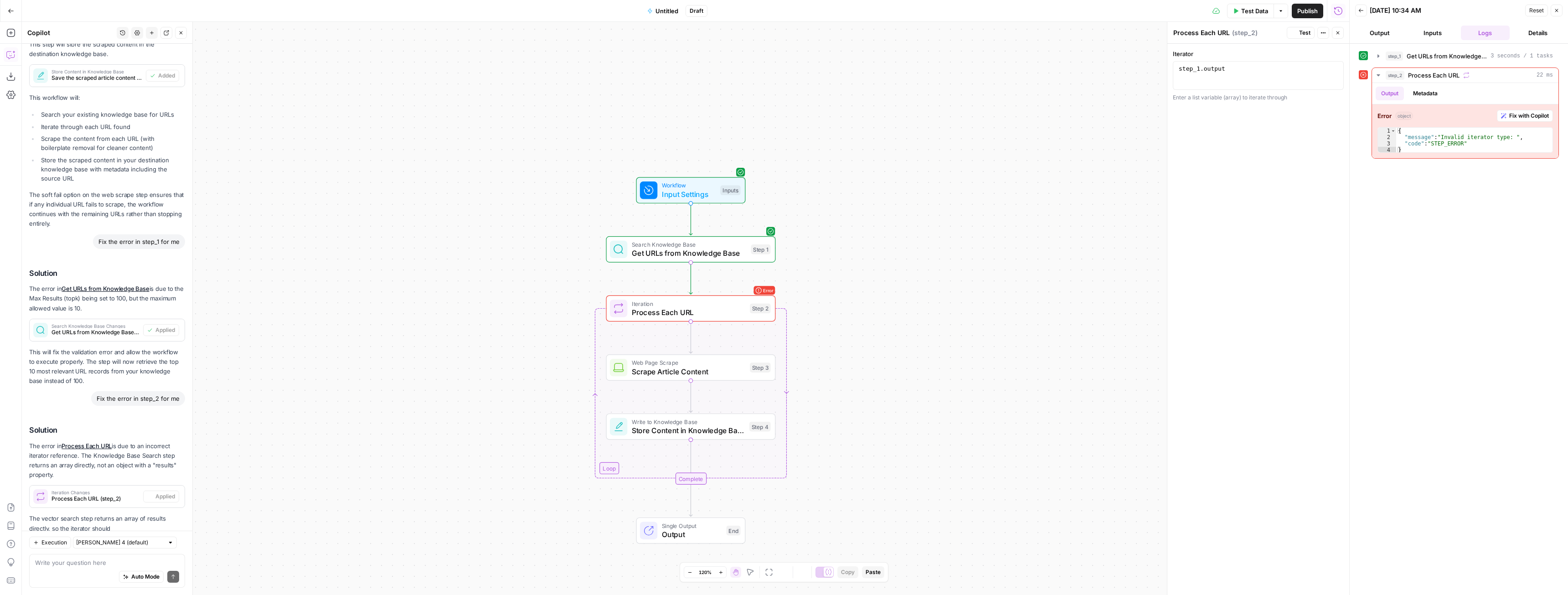
scroll to position [820, 0]
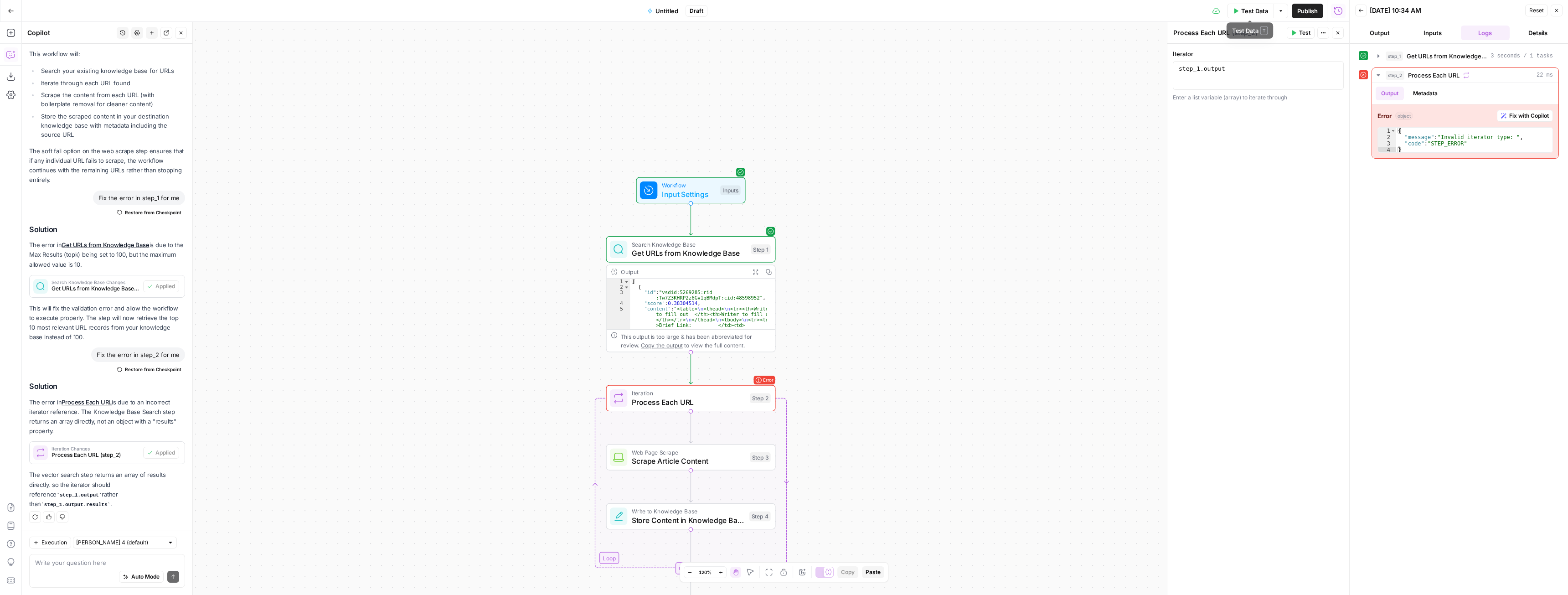
click at [1265, 10] on span "Test Data" at bounding box center [1255, 10] width 27 height 9
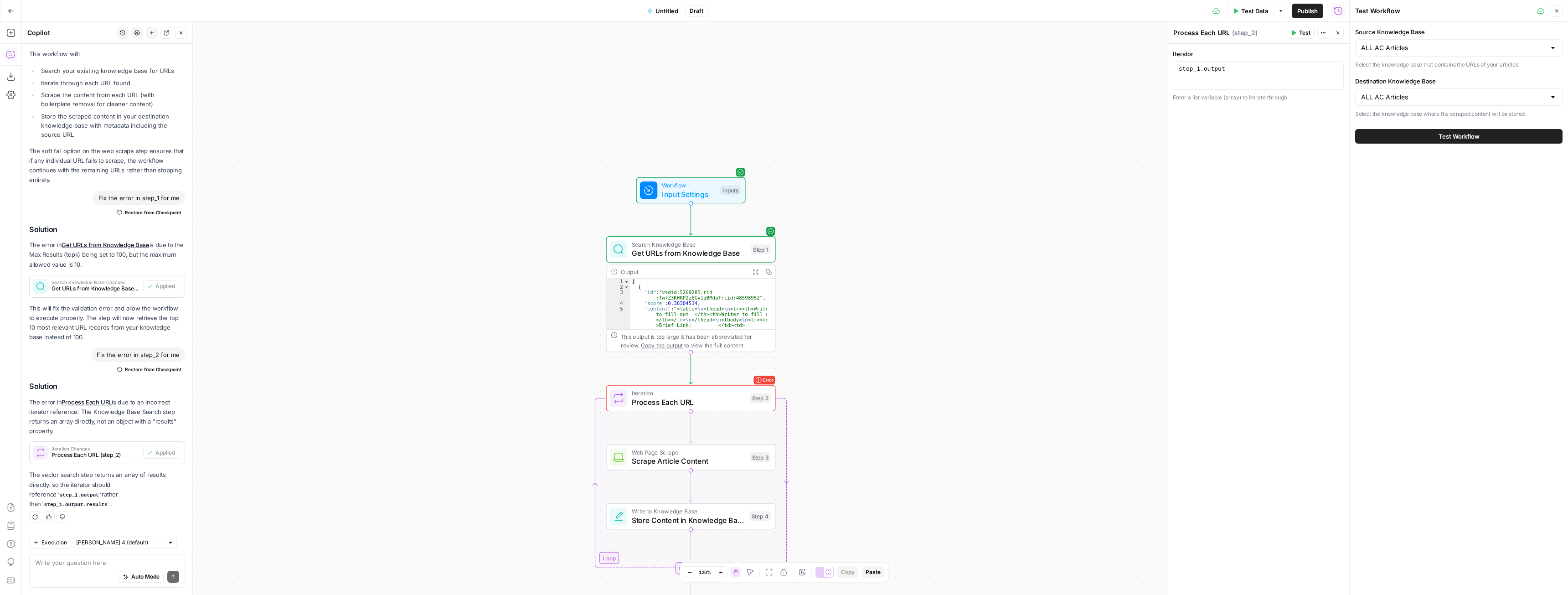
click at [1449, 141] on button "Test Workflow" at bounding box center [1458, 136] width 208 height 15
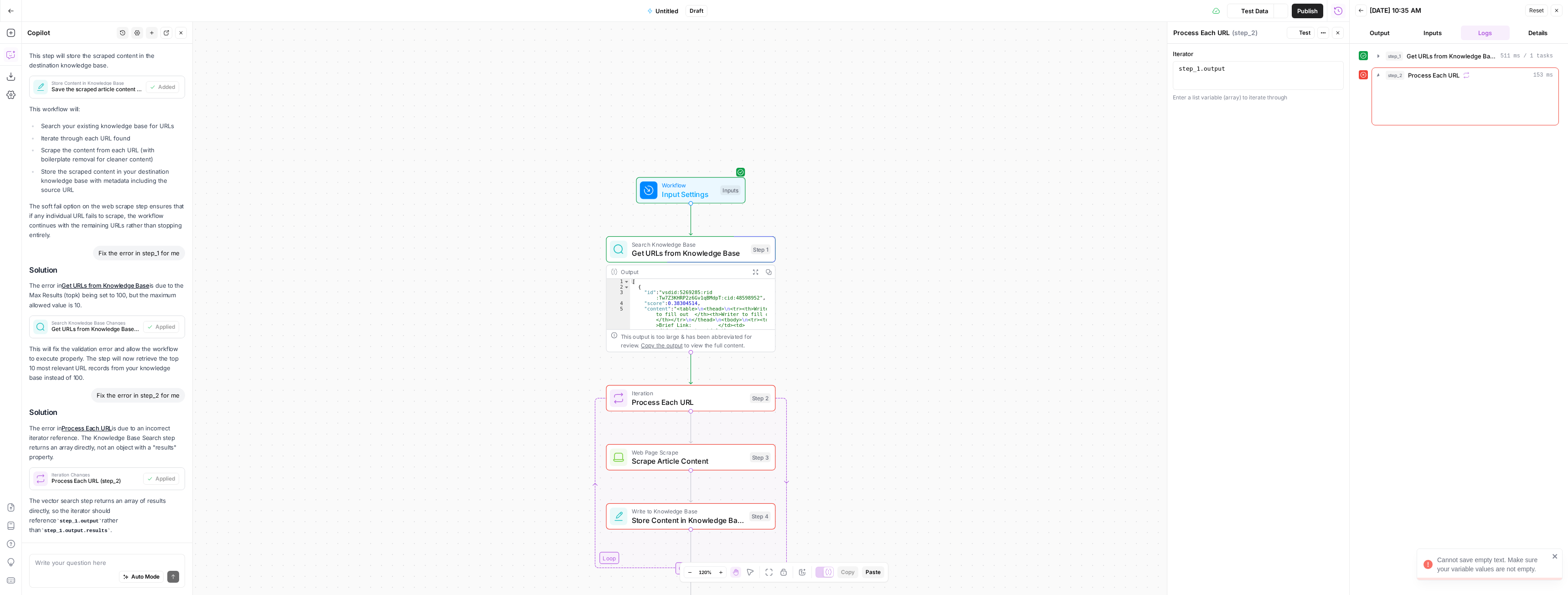
scroll to position [820, 0]
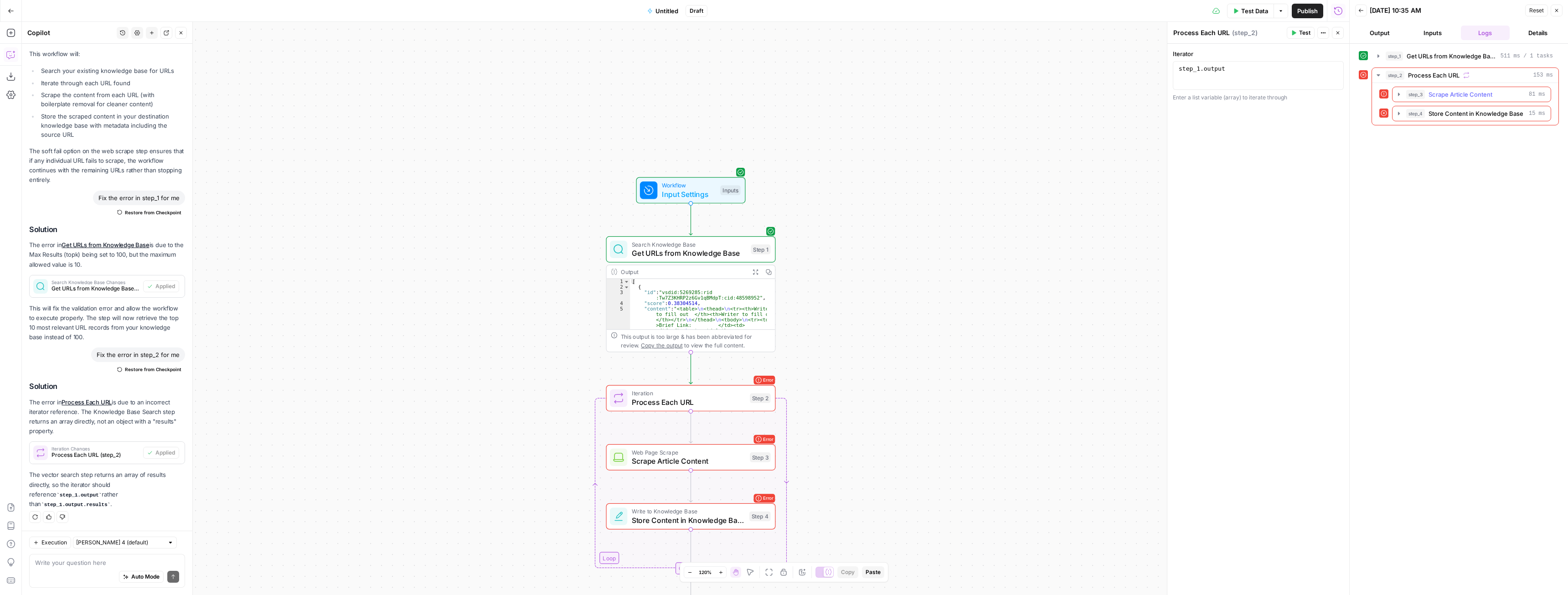
click at [1394, 94] on button "step_3 Scrape Article Content 81 ms" at bounding box center [1472, 94] width 158 height 15
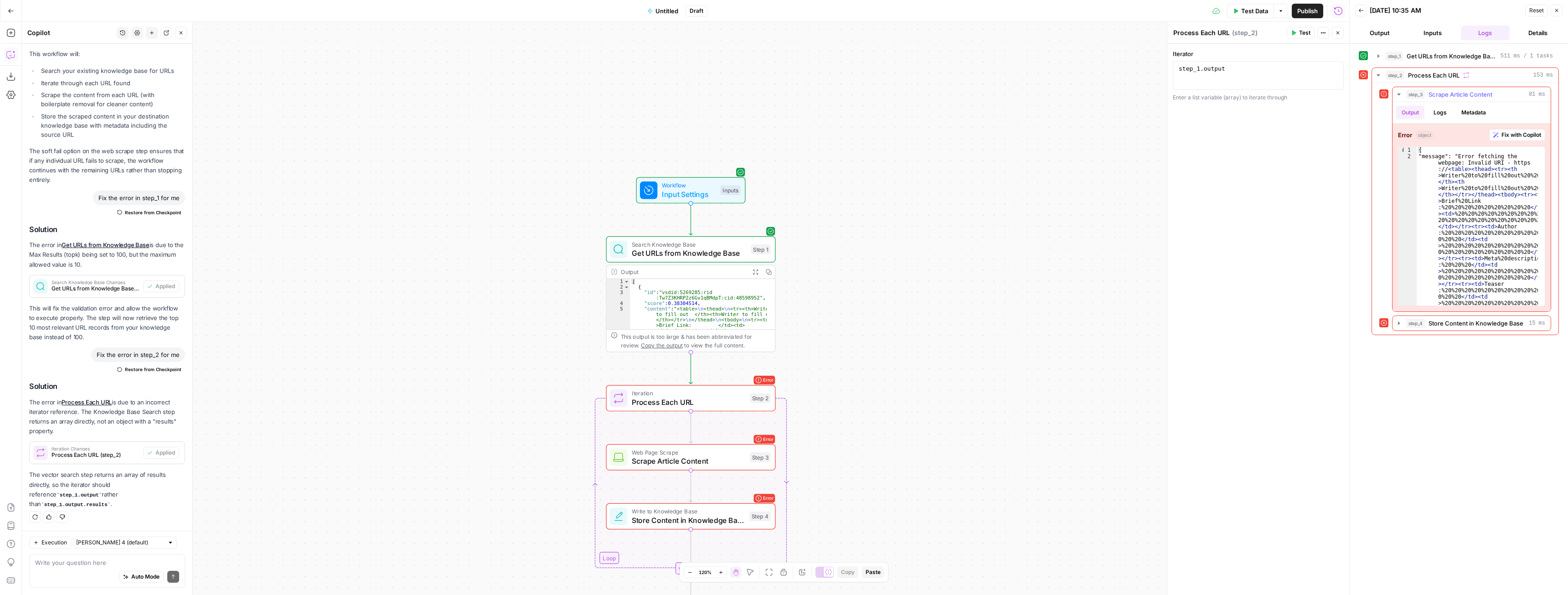
click at [1522, 137] on span "Fix with Copilot" at bounding box center [1521, 135] width 40 height 8
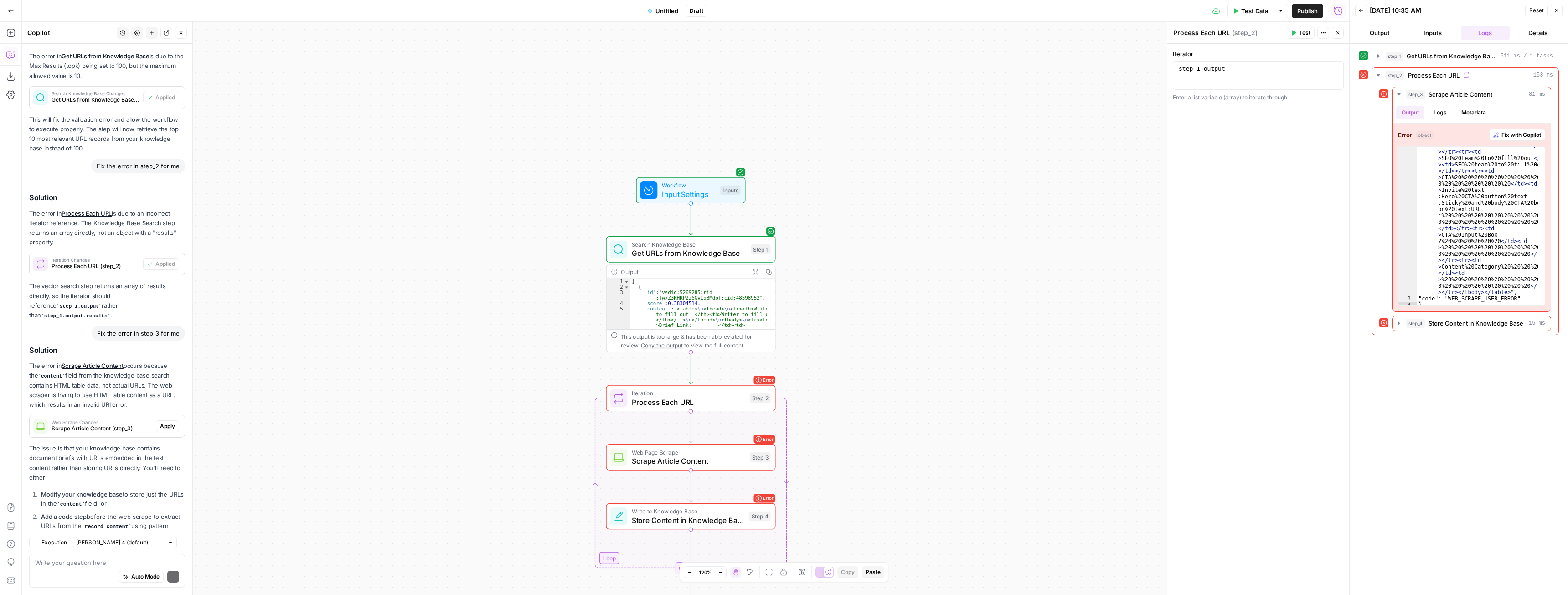
scroll to position [1086, 0]
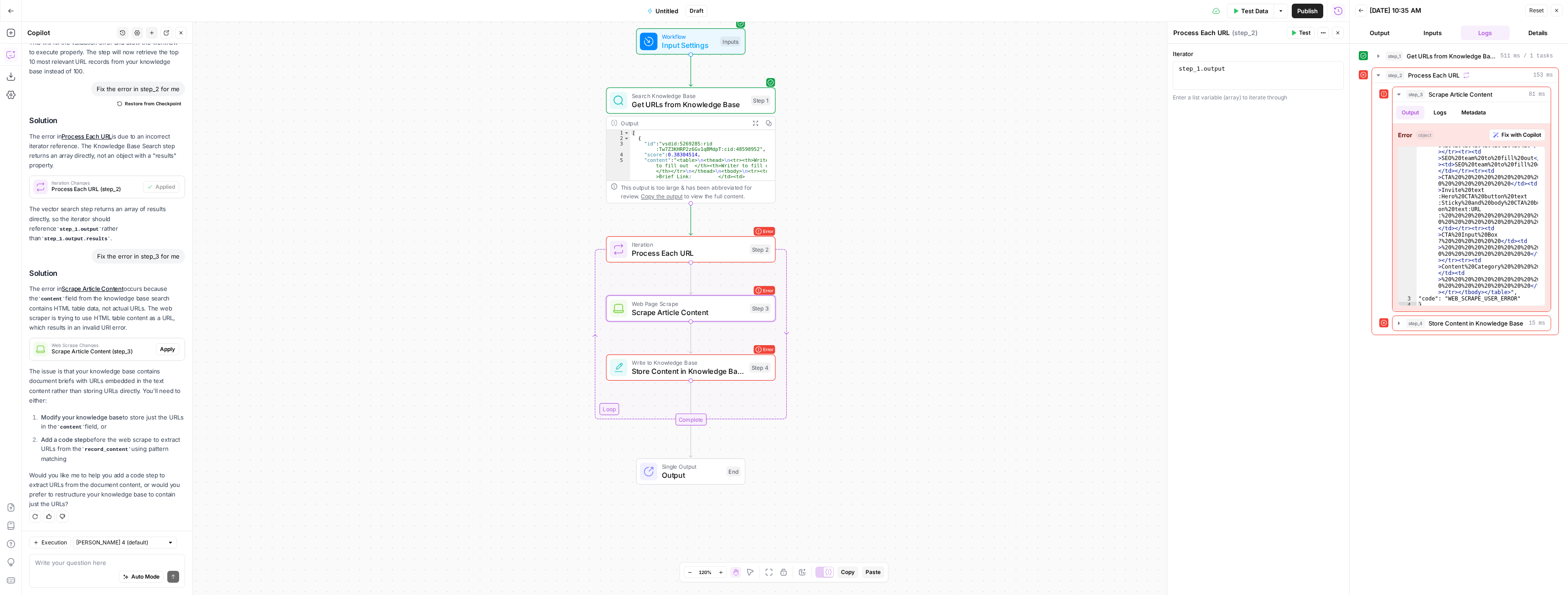
click at [160, 347] on span "Apply" at bounding box center [167, 349] width 15 height 8
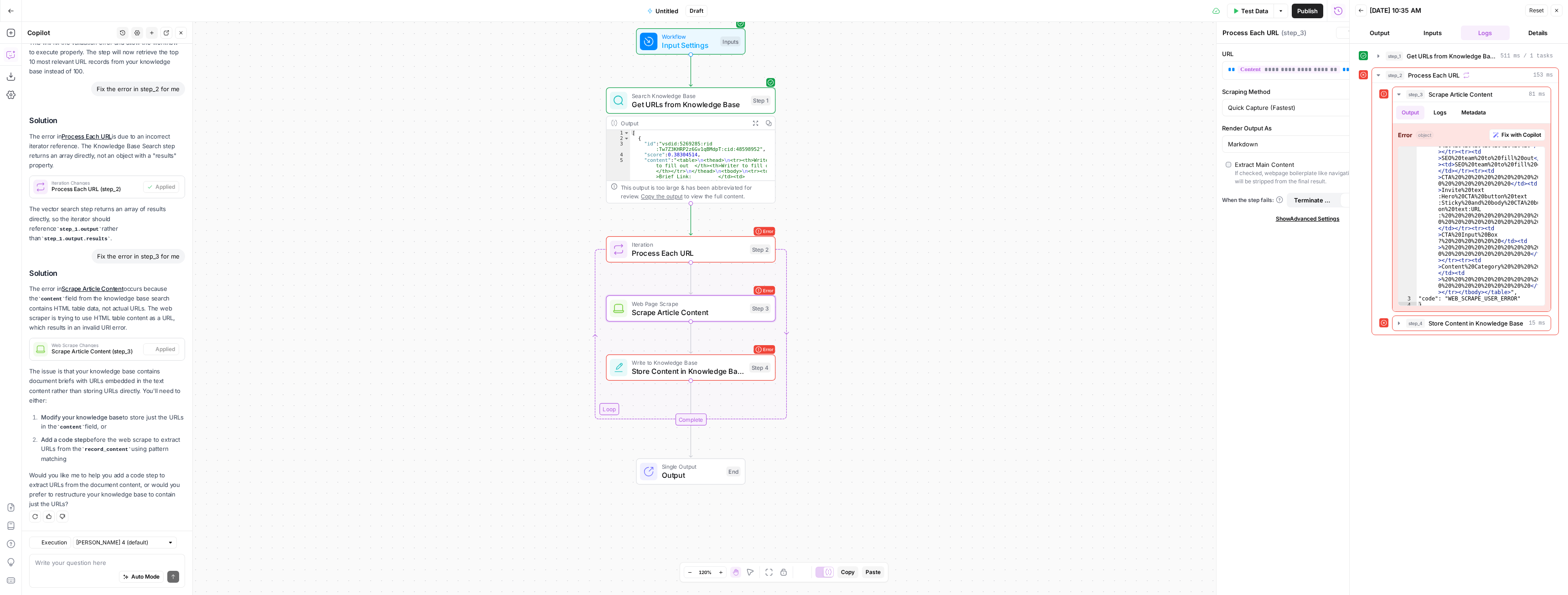
type textarea "Scrape Article Content"
click at [68, 568] on div "Auto Mode Send" at bounding box center [107, 577] width 144 height 20
type textarea "Okay, 'et"
type textarea "s"
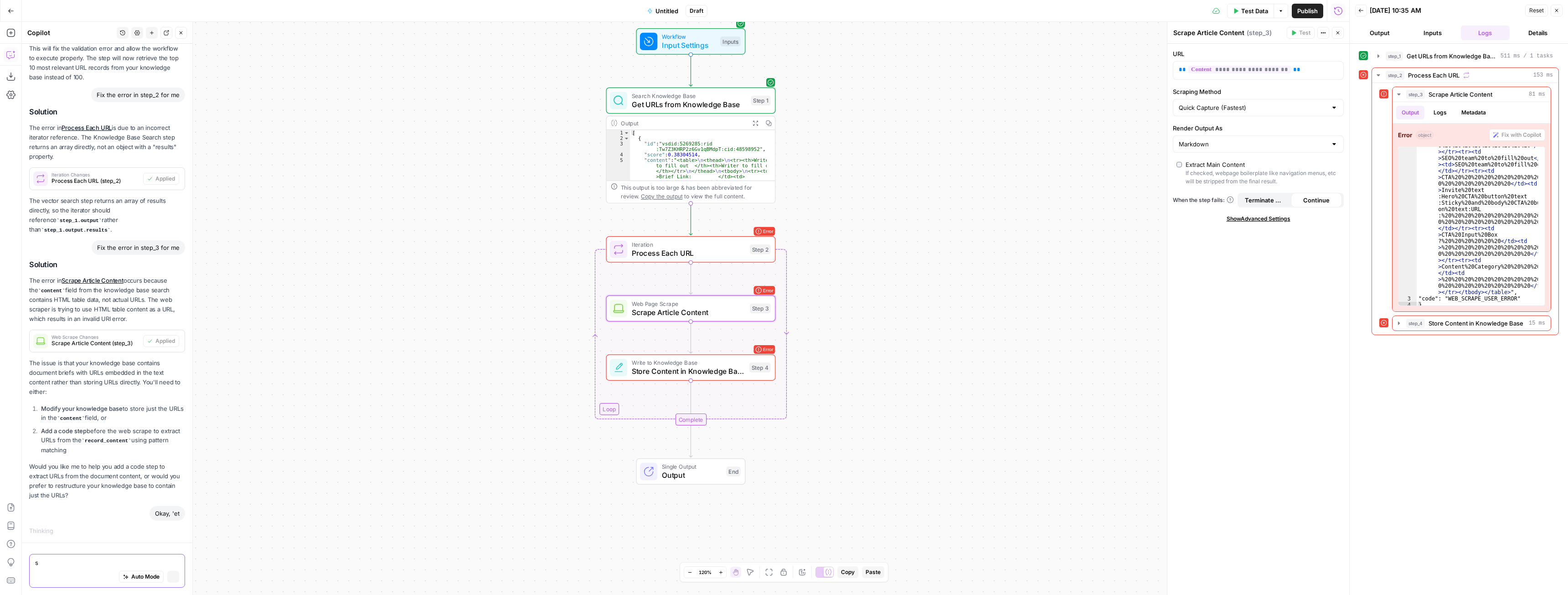
scroll to position [1044, 0]
click at [167, 580] on button "Stop generating" at bounding box center [173, 577] width 12 height 12
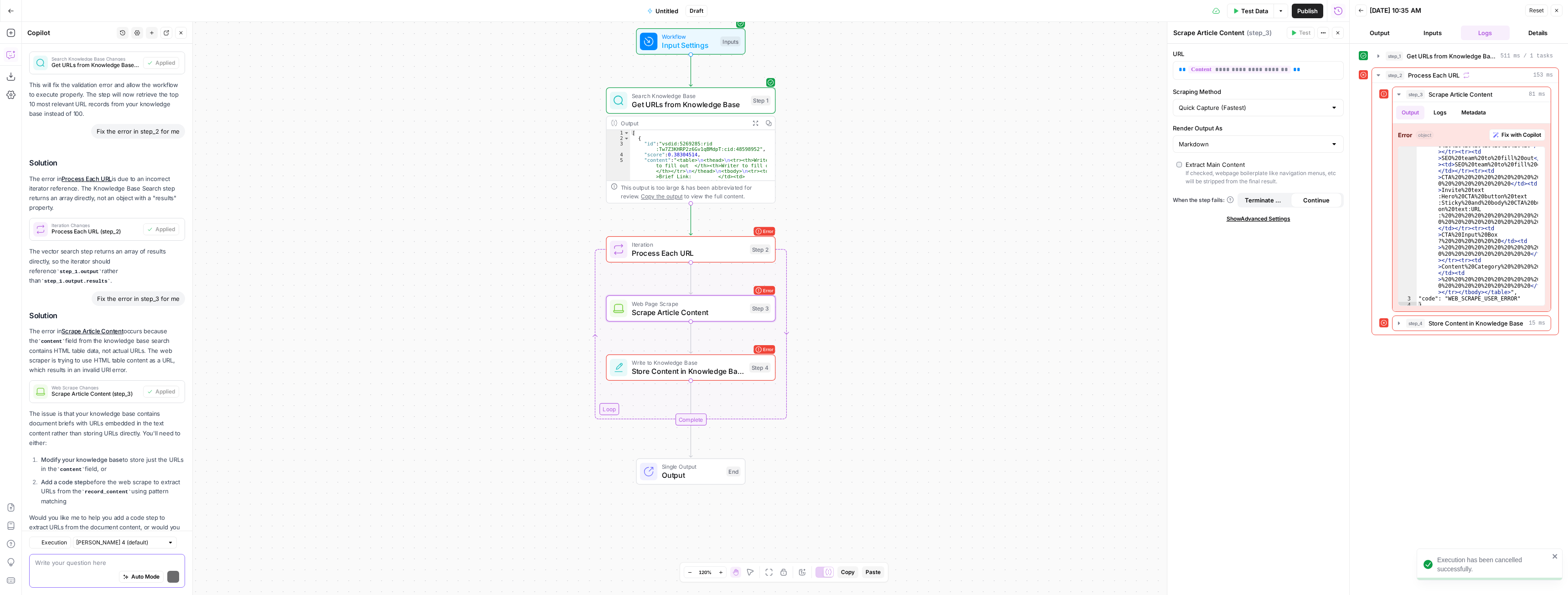
scroll to position [1107, 0]
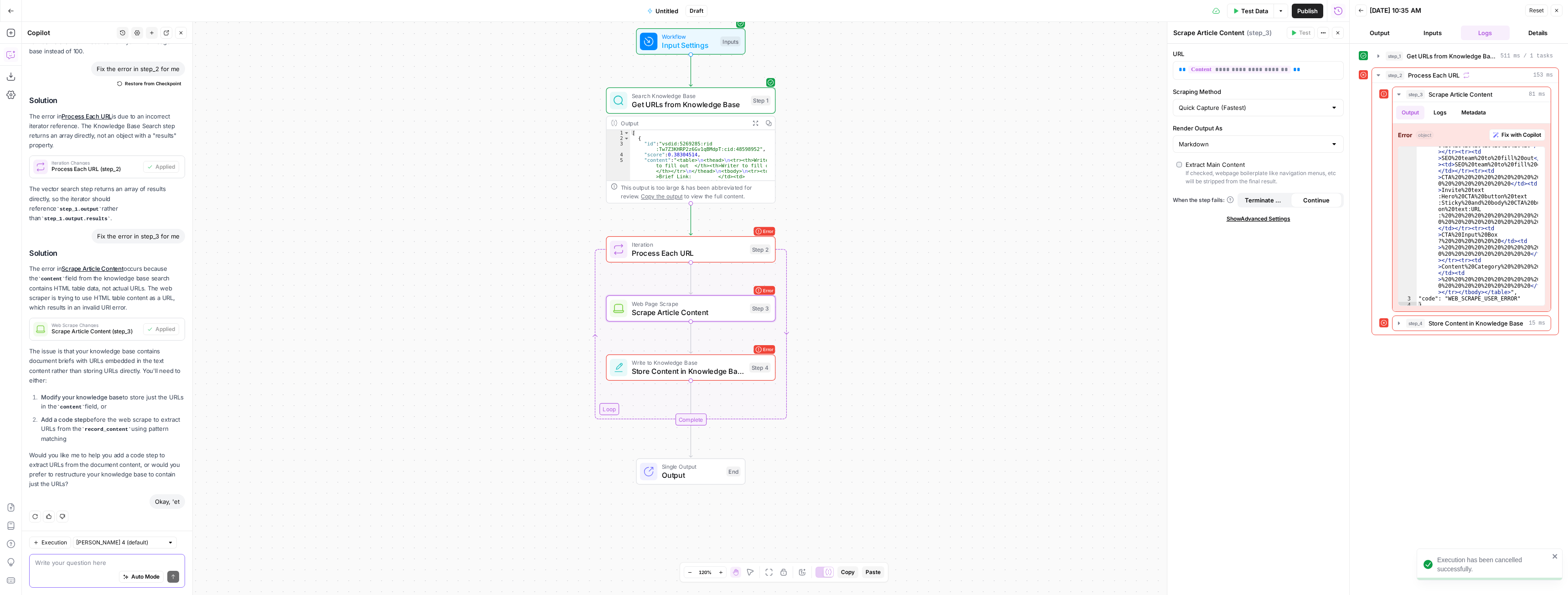
click at [102, 560] on textarea at bounding box center [107, 563] width 144 height 9
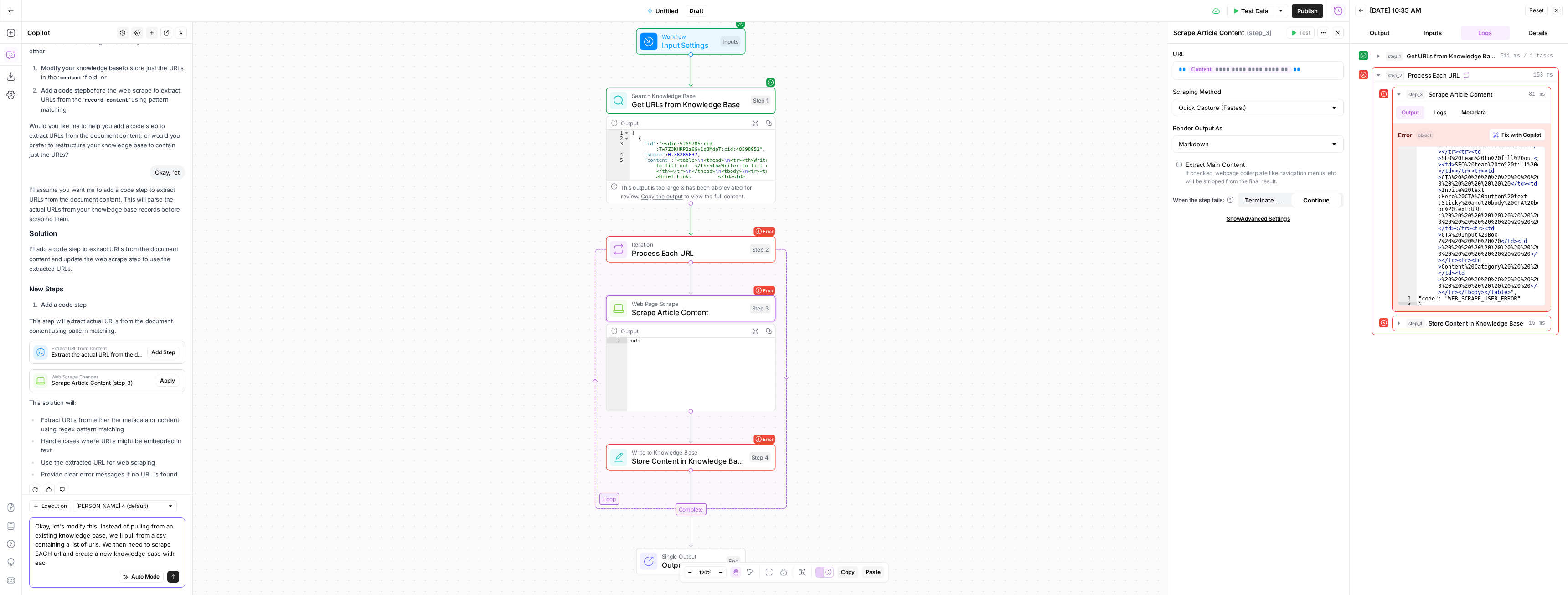
scroll to position [1445, 0]
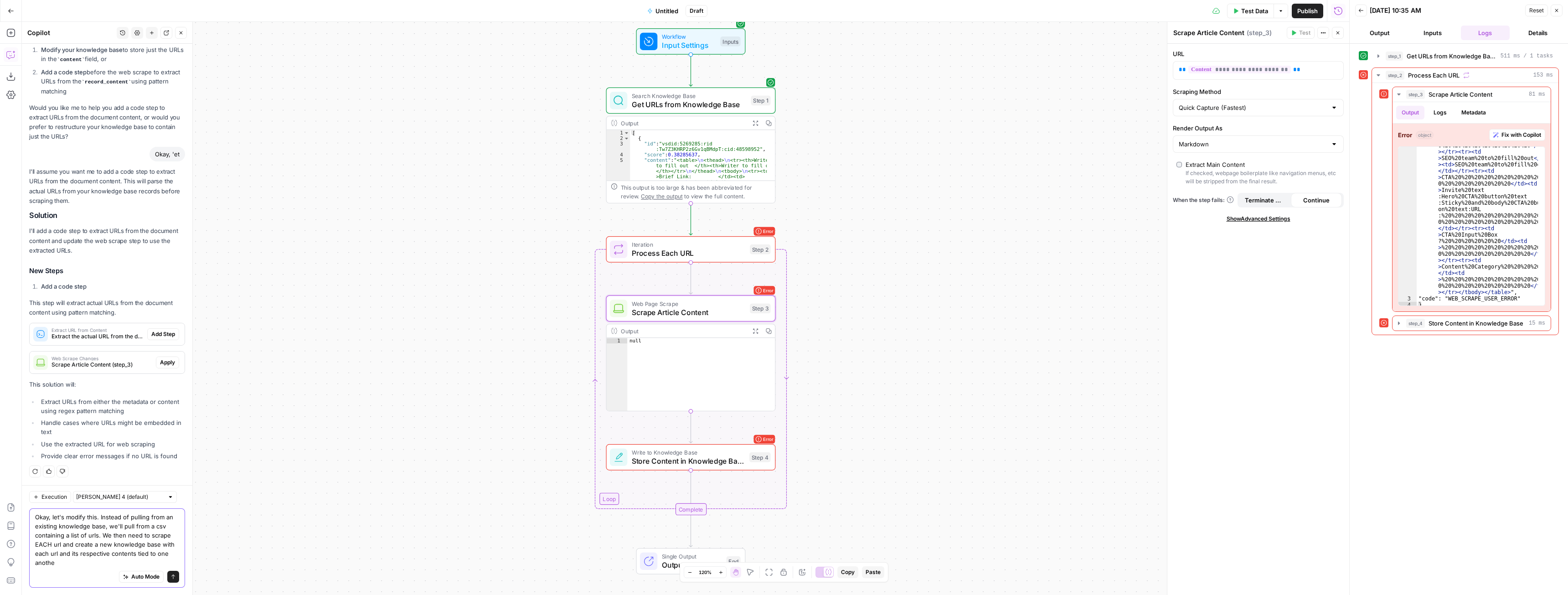
type textarea "Okay, let's modify this. Instead of pulling from an existing knowledge base, we…"
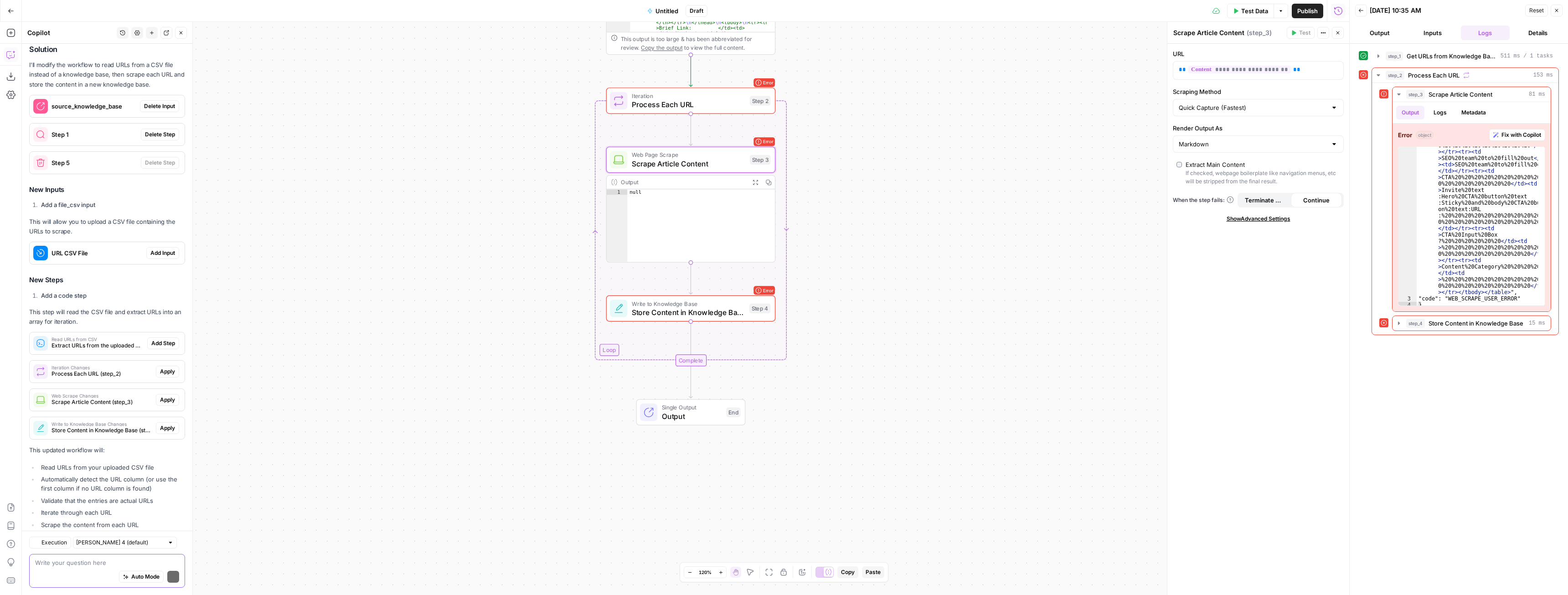
scroll to position [1924, 0]
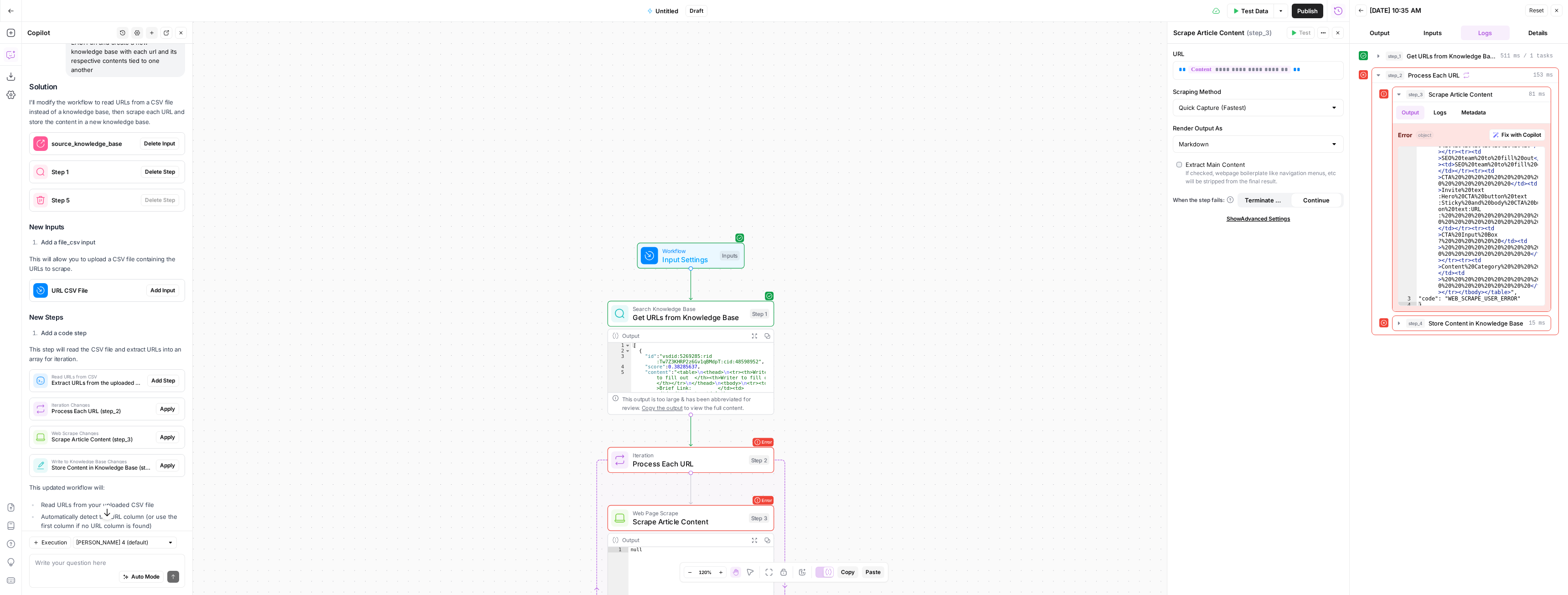
click at [153, 144] on span "Delete Input" at bounding box center [159, 143] width 31 height 8
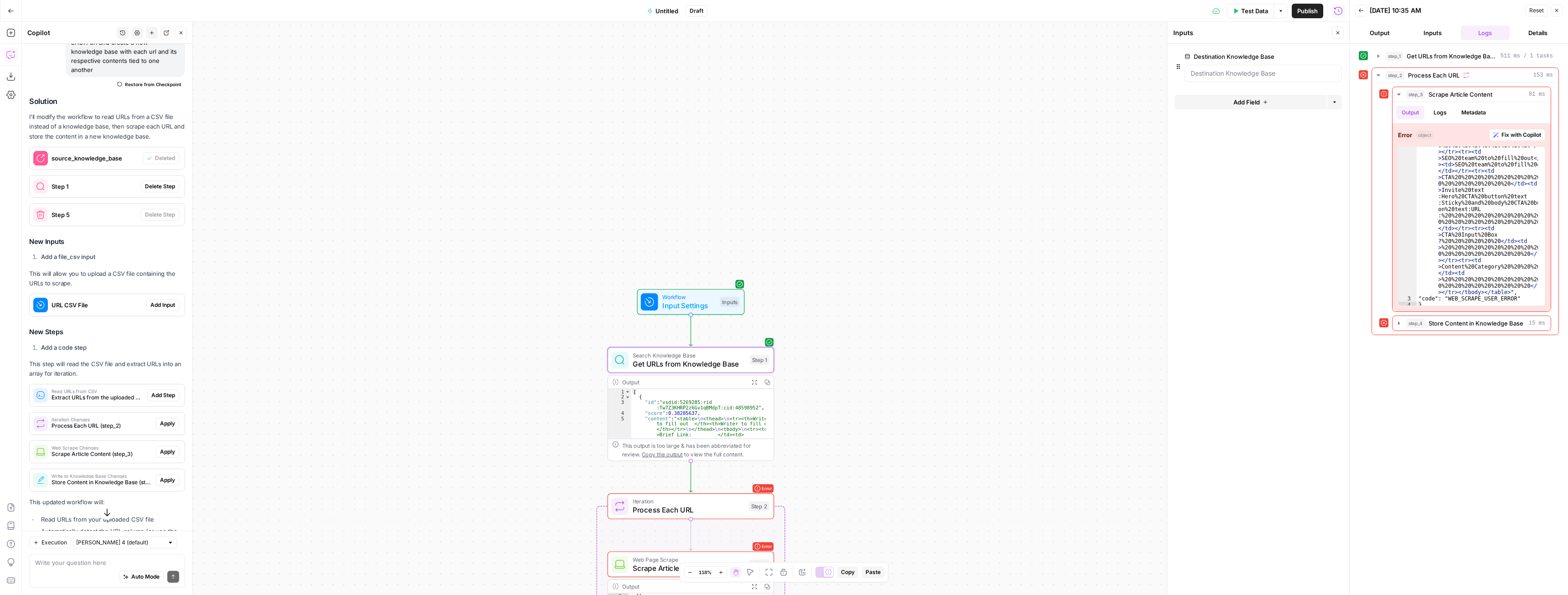
click at [158, 183] on span "Delete Step" at bounding box center [159, 186] width 30 height 8
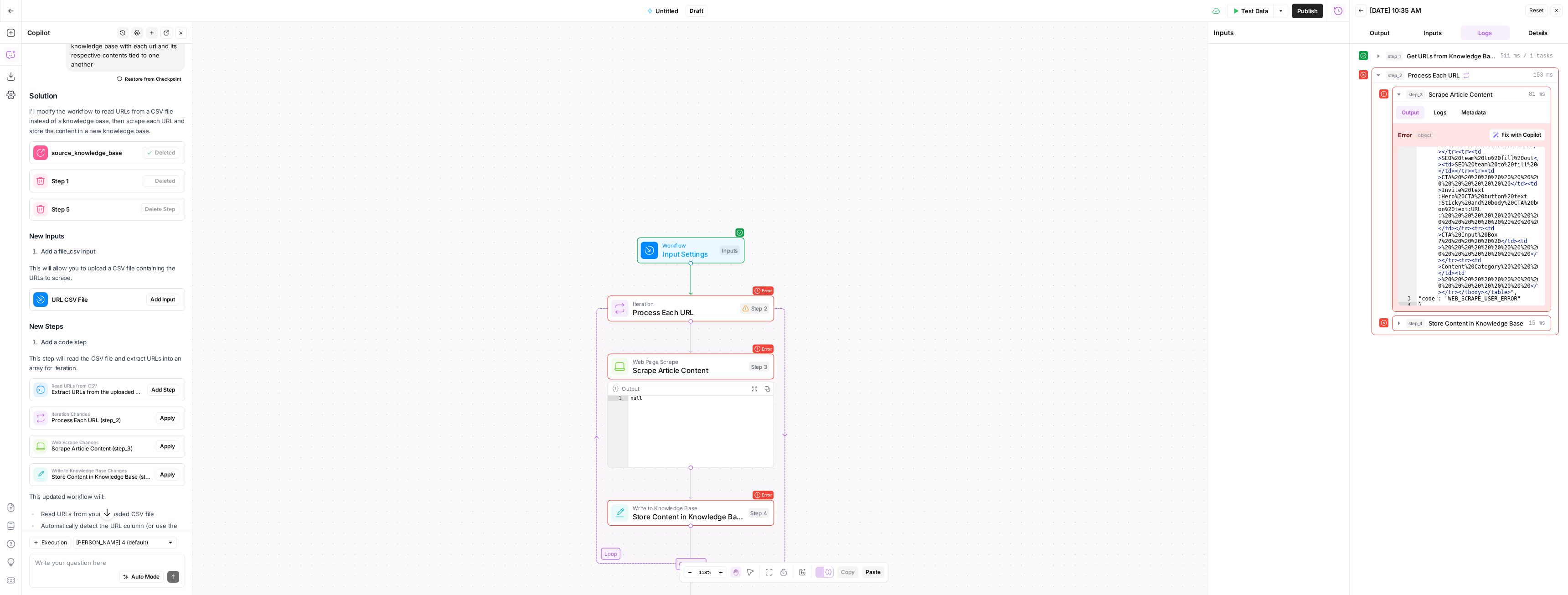
scroll to position [1948, 0]
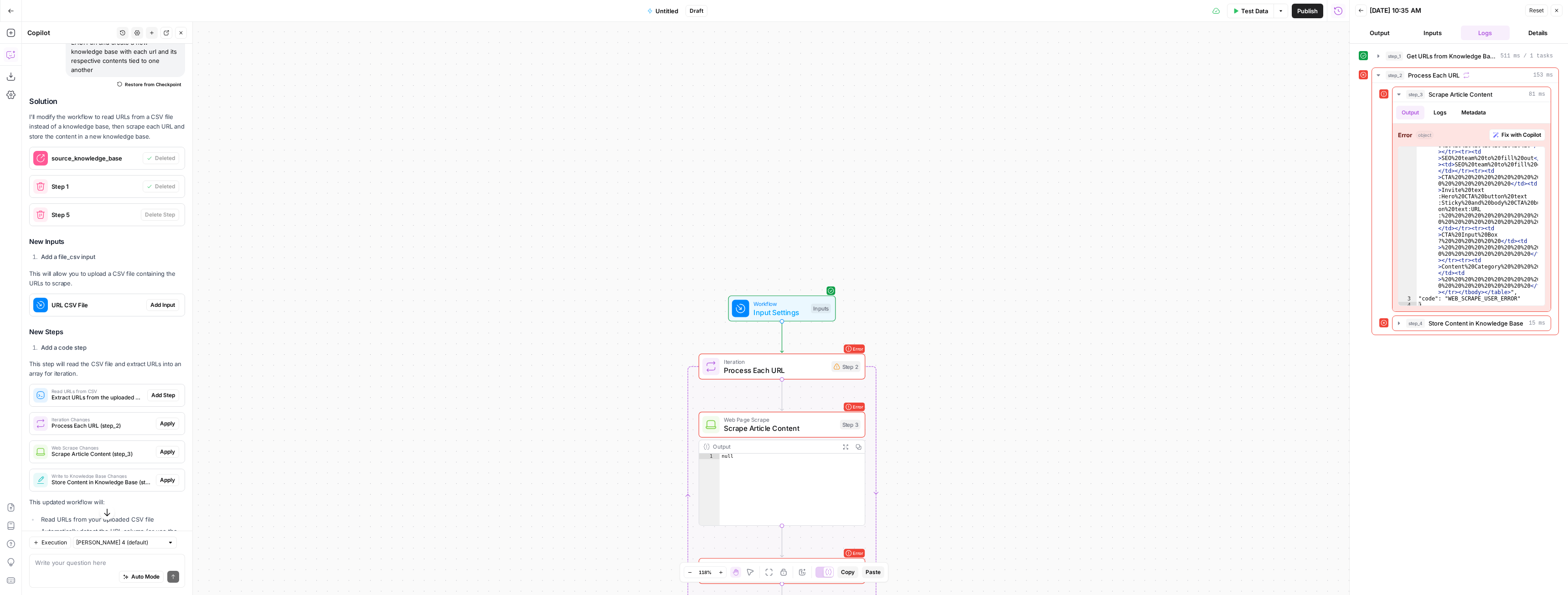
click at [157, 308] on span "Add Input" at bounding box center [163, 305] width 24 height 8
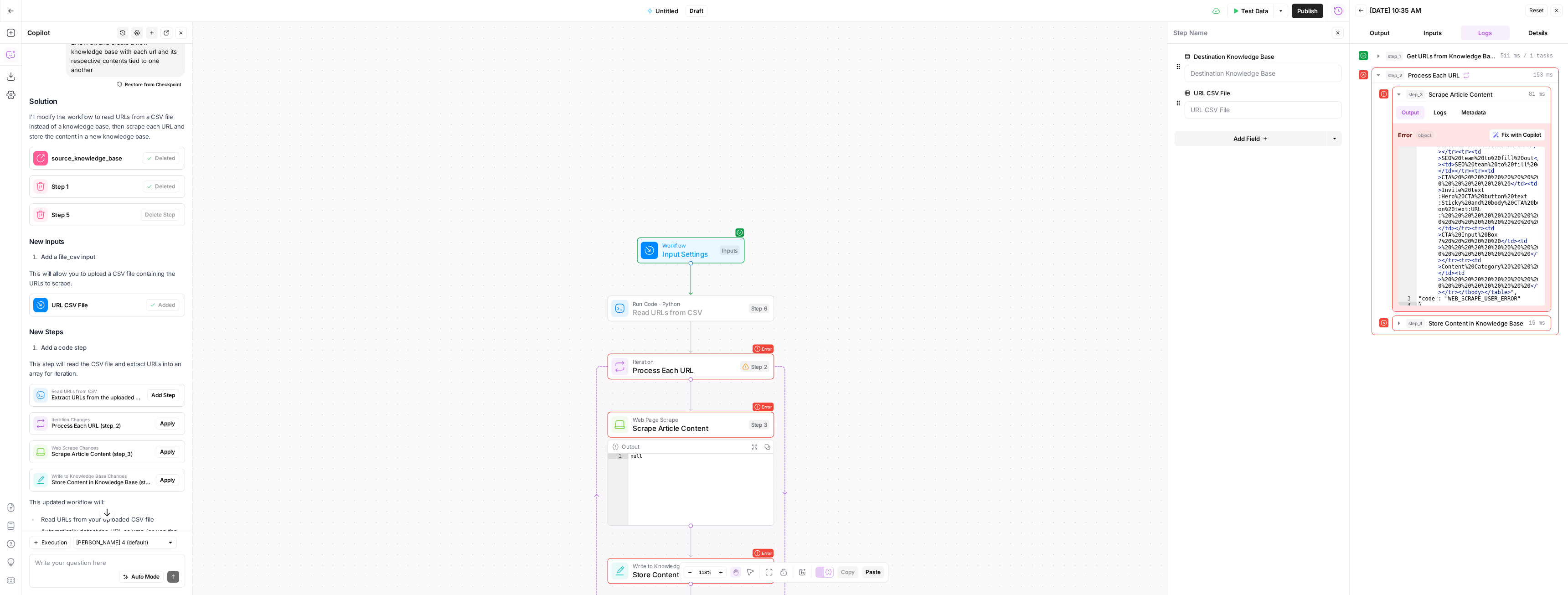
click at [158, 396] on span "Add Step" at bounding box center [163, 395] width 24 height 8
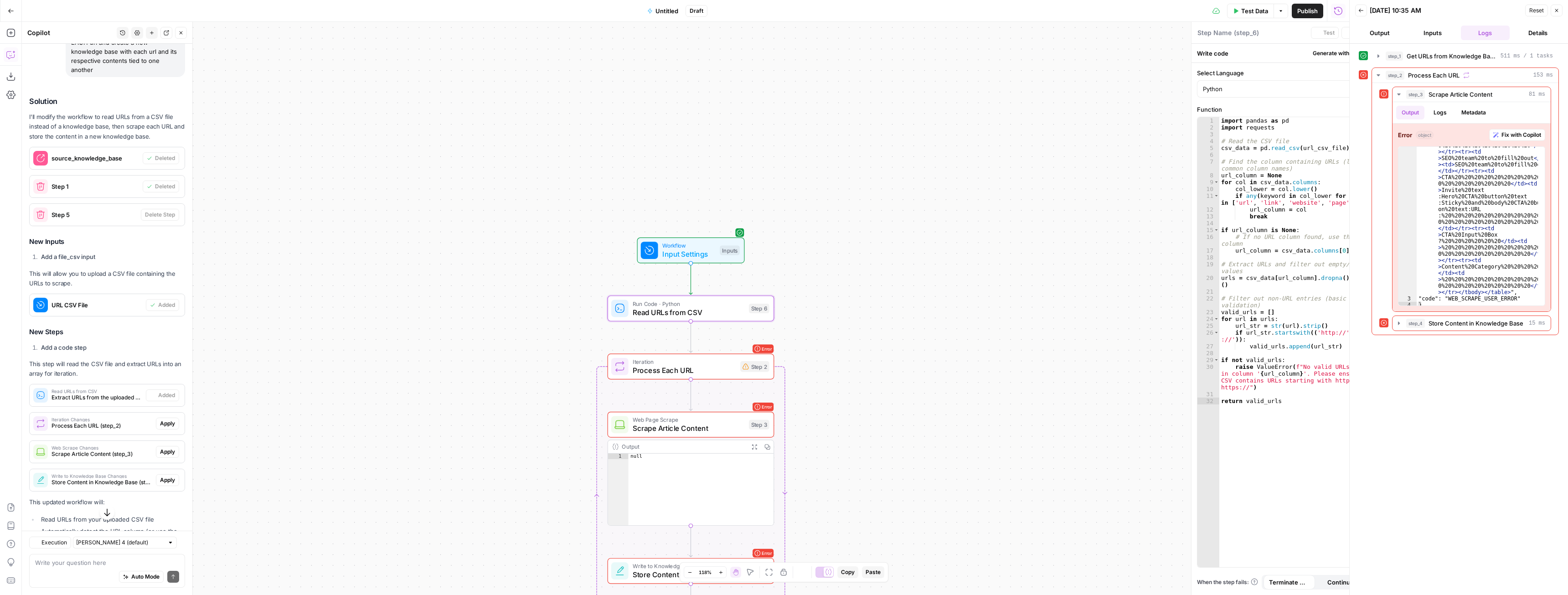
type textarea "Read URLs from CSV"
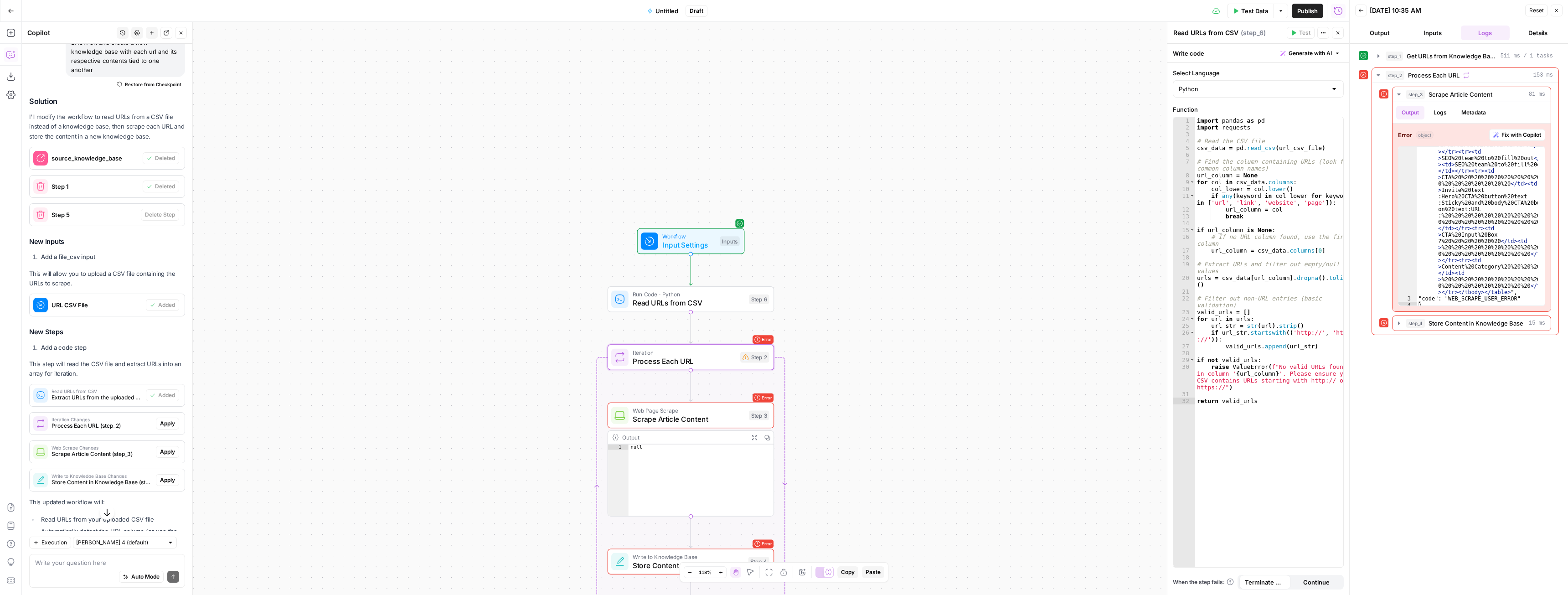
click at [166, 424] on span "Apply" at bounding box center [167, 423] width 15 height 8
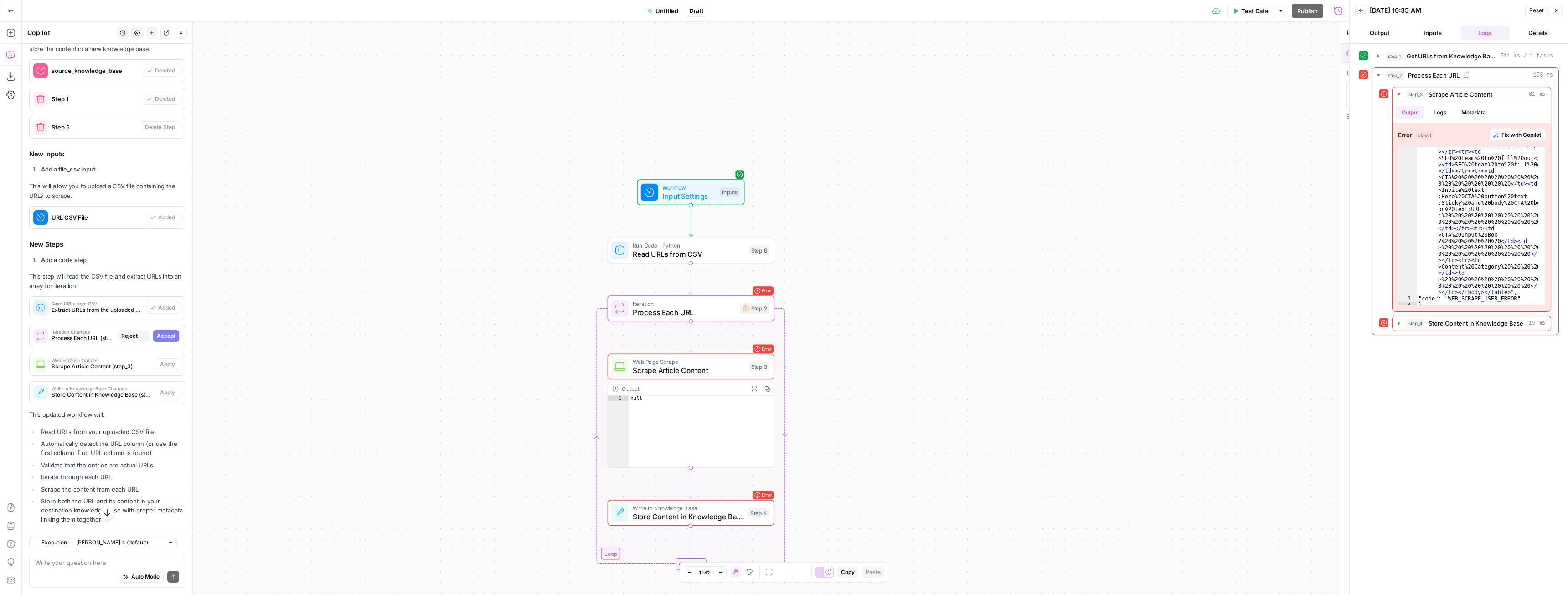
scroll to position [1875, 0]
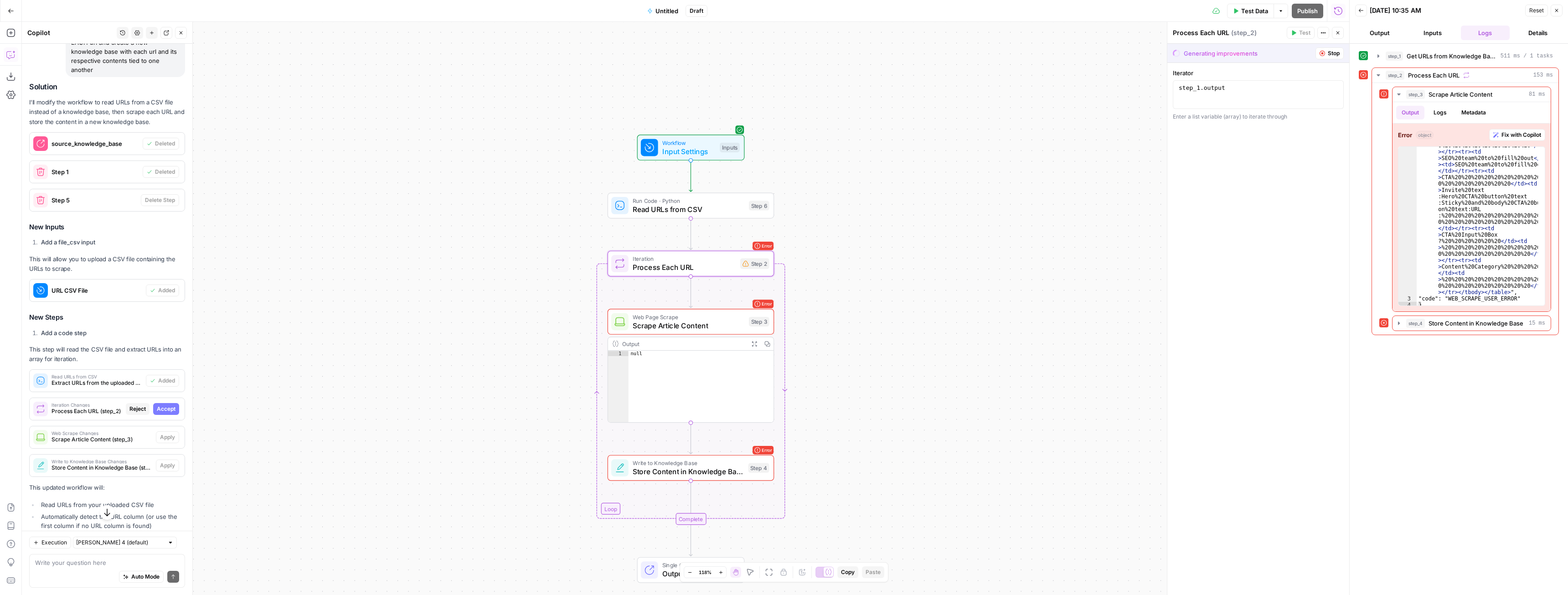
click at [157, 415] on div "Iteration Changes Process Each URL (step_2) Reject Accept" at bounding box center [107, 409] width 155 height 15
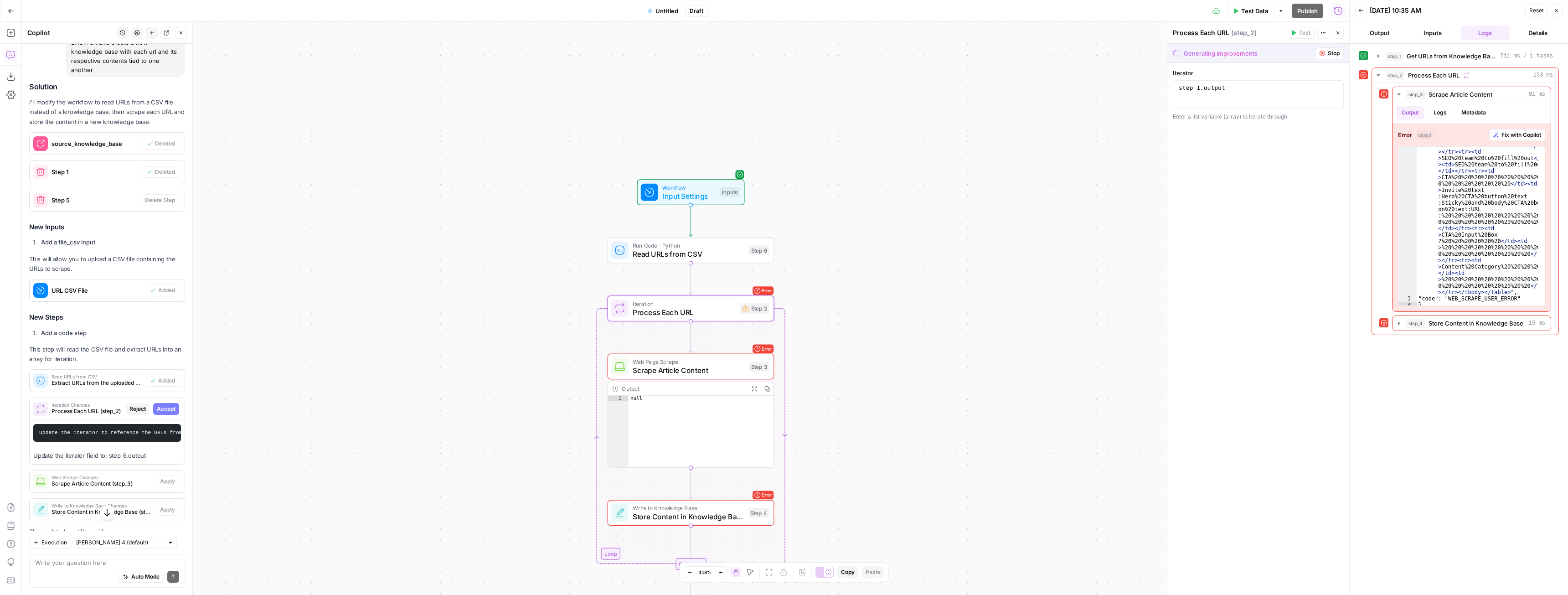
click at [157, 409] on span "Accept" at bounding box center [166, 409] width 19 height 8
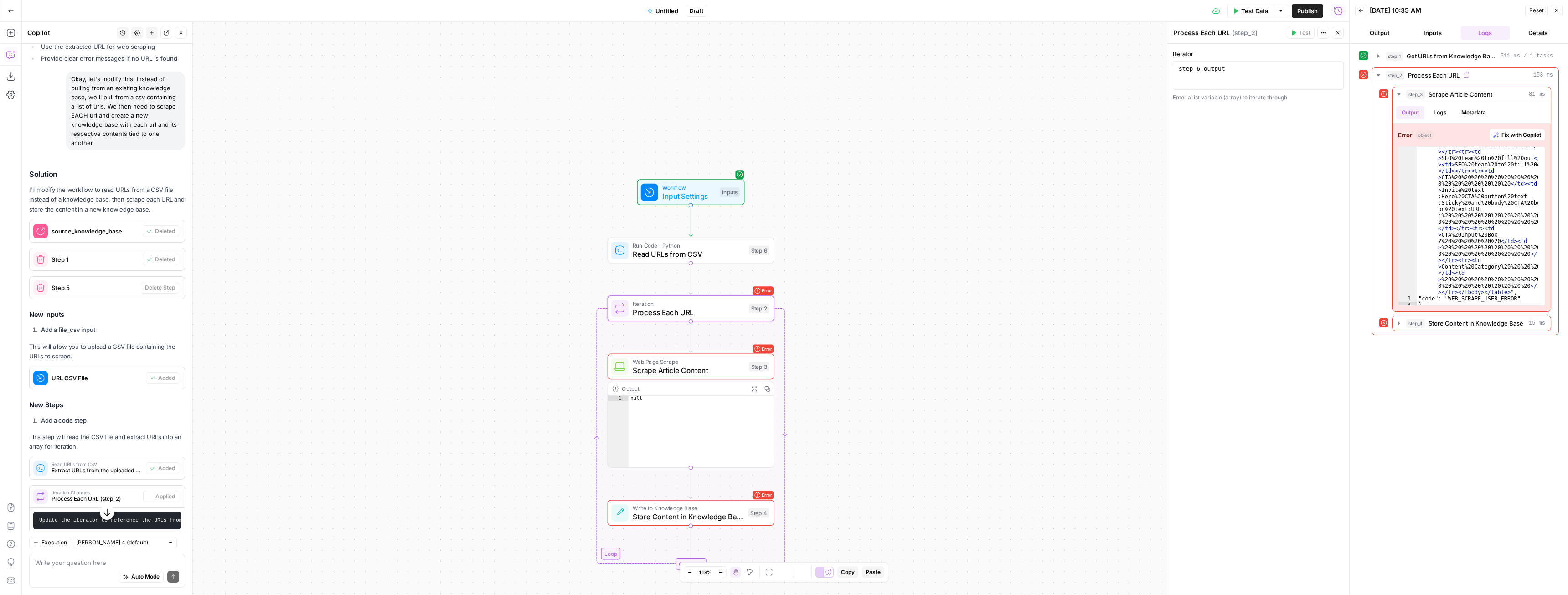
scroll to position [1948, 0]
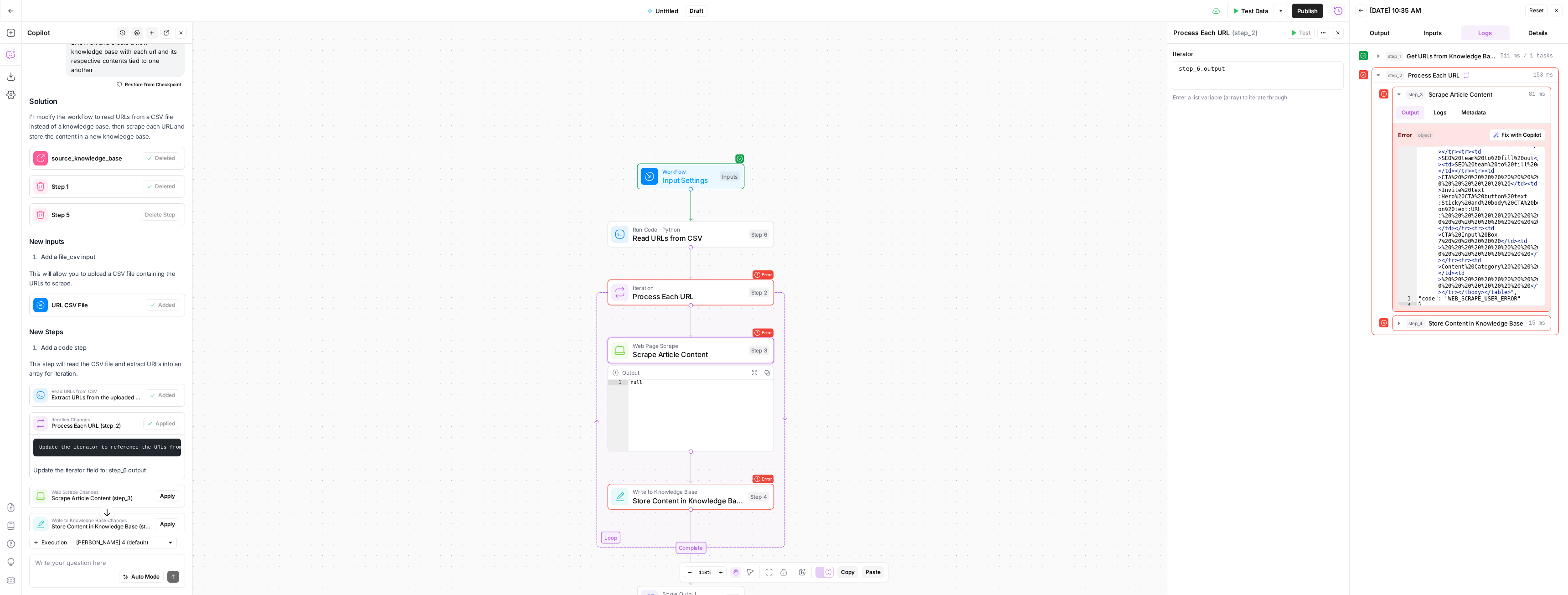
click at [160, 500] on span "Apply" at bounding box center [167, 496] width 15 height 8
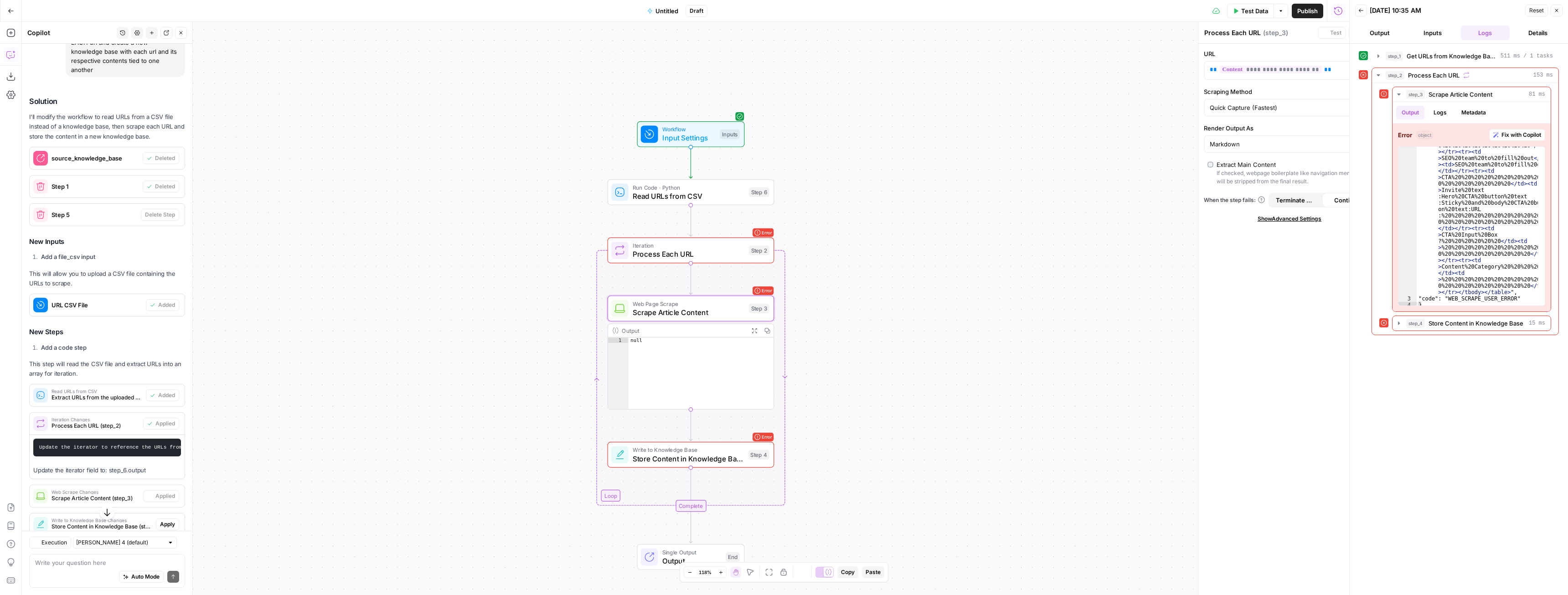
type textarea "Scrape Article Content"
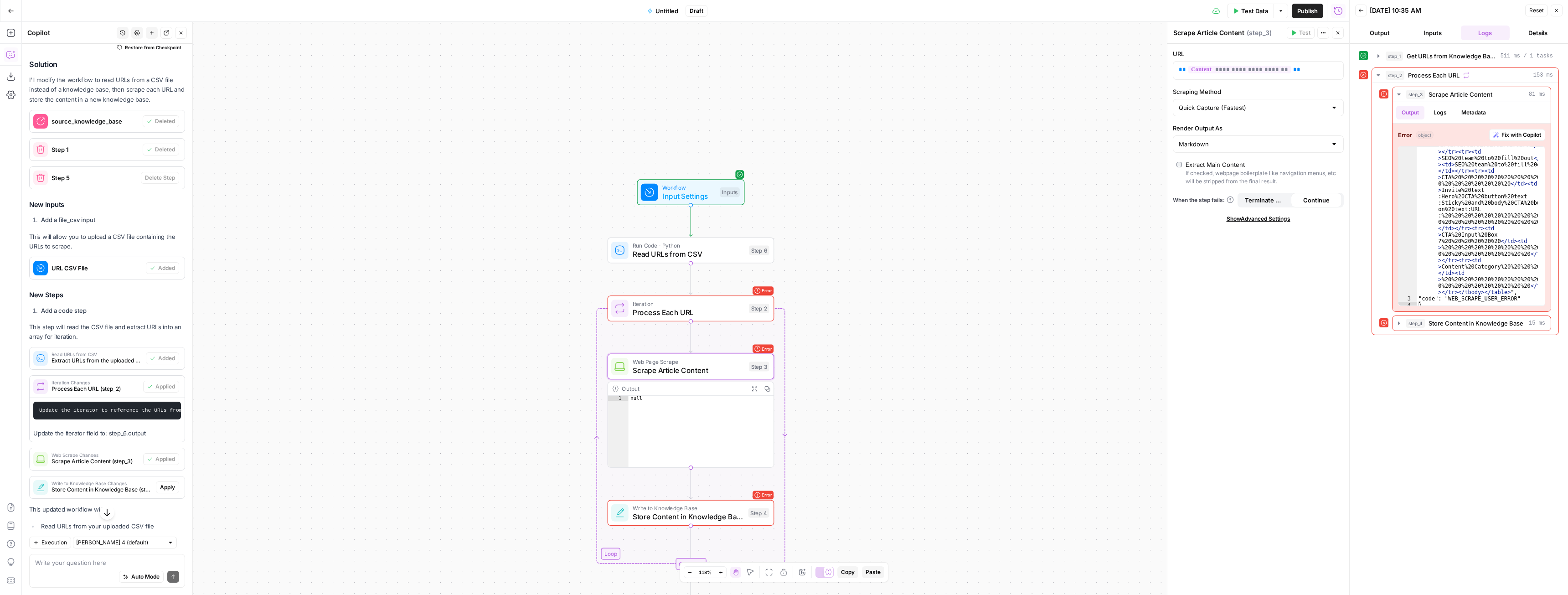
scroll to position [2040, 0]
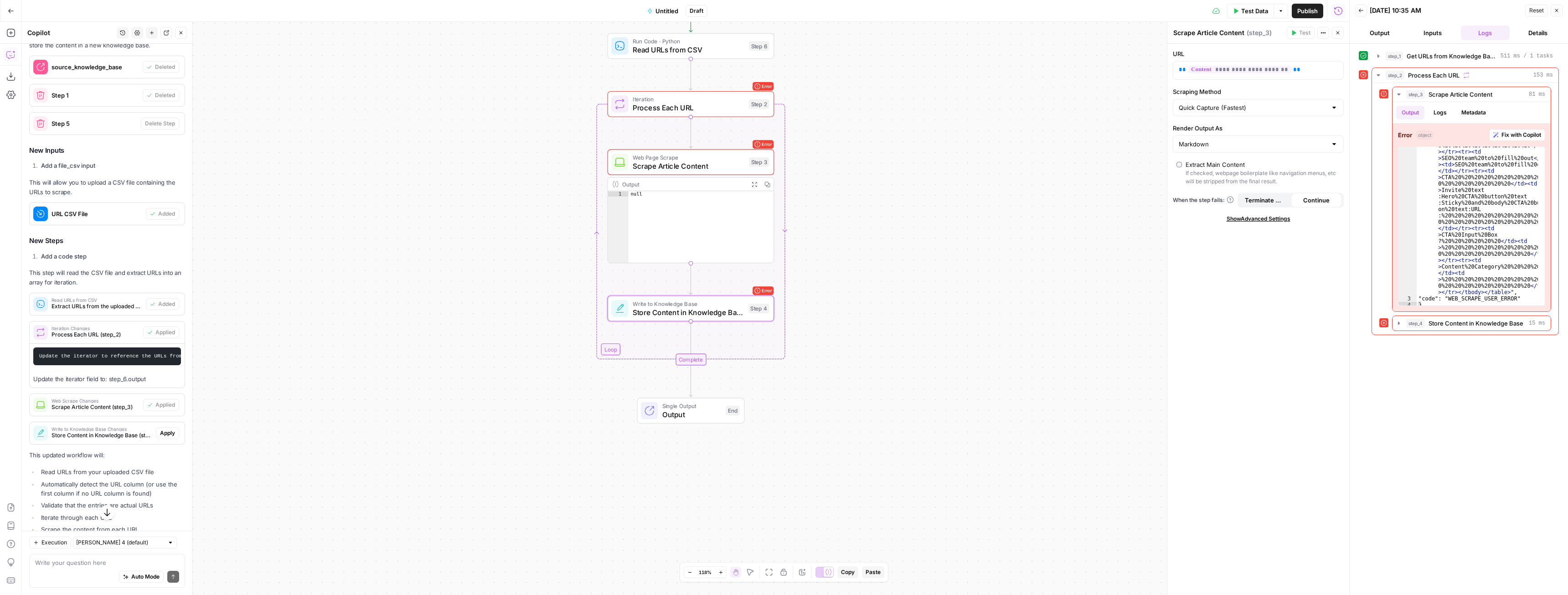
click at [161, 437] on span "Apply" at bounding box center [167, 433] width 15 height 8
click at [771, 116] on span "Apply anyway" at bounding box center [763, 116] width 44 height 9
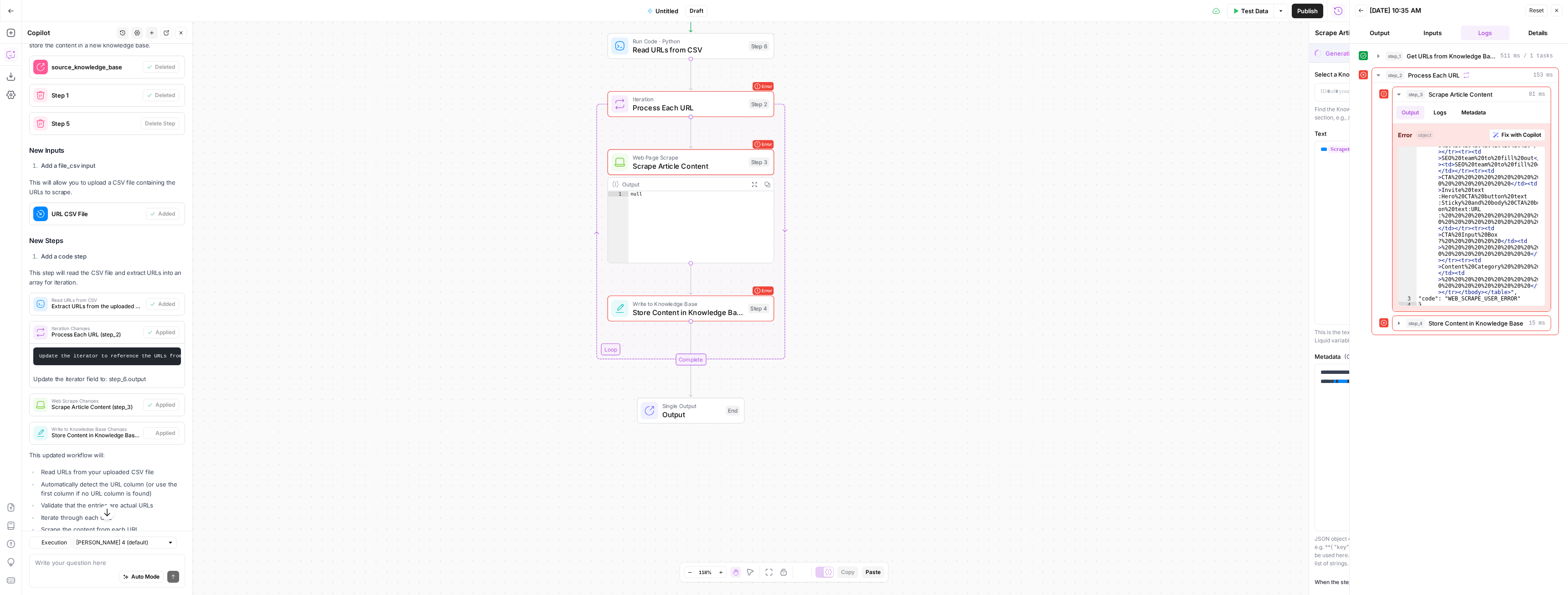
type textarea "Store Content in Knowledge Base"
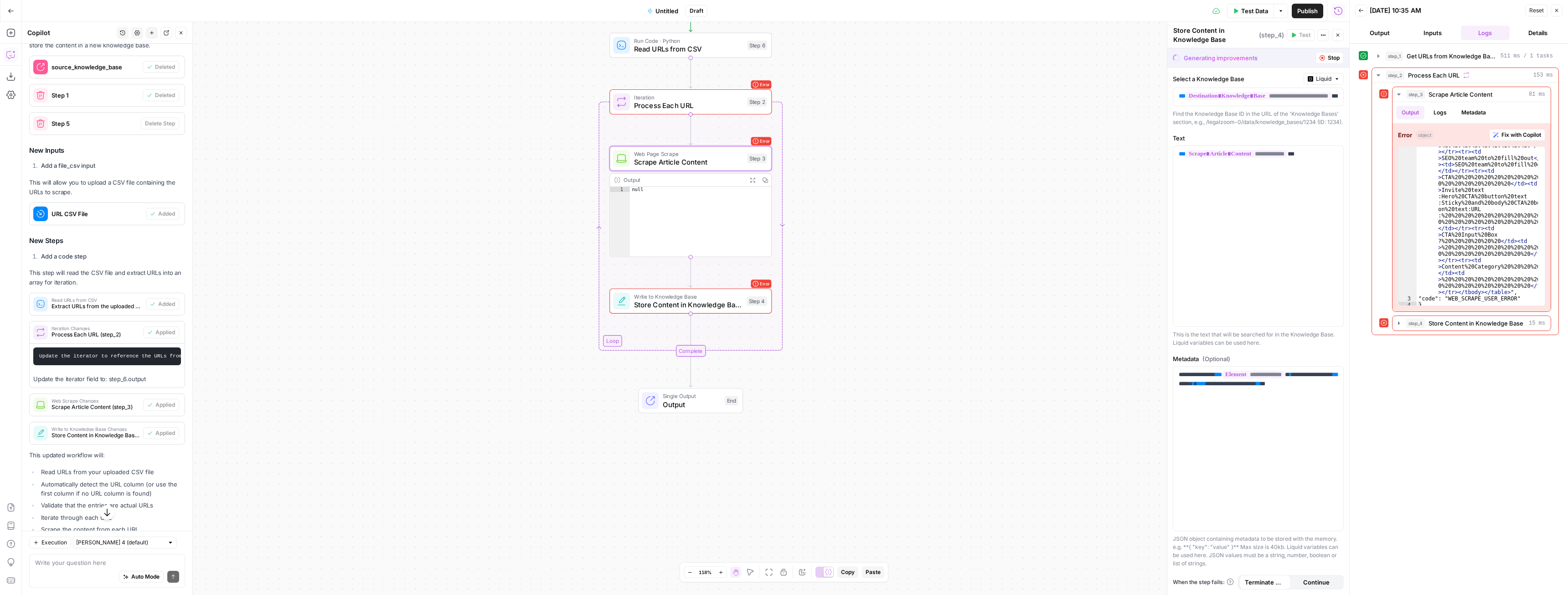
scroll to position [2138, 0]
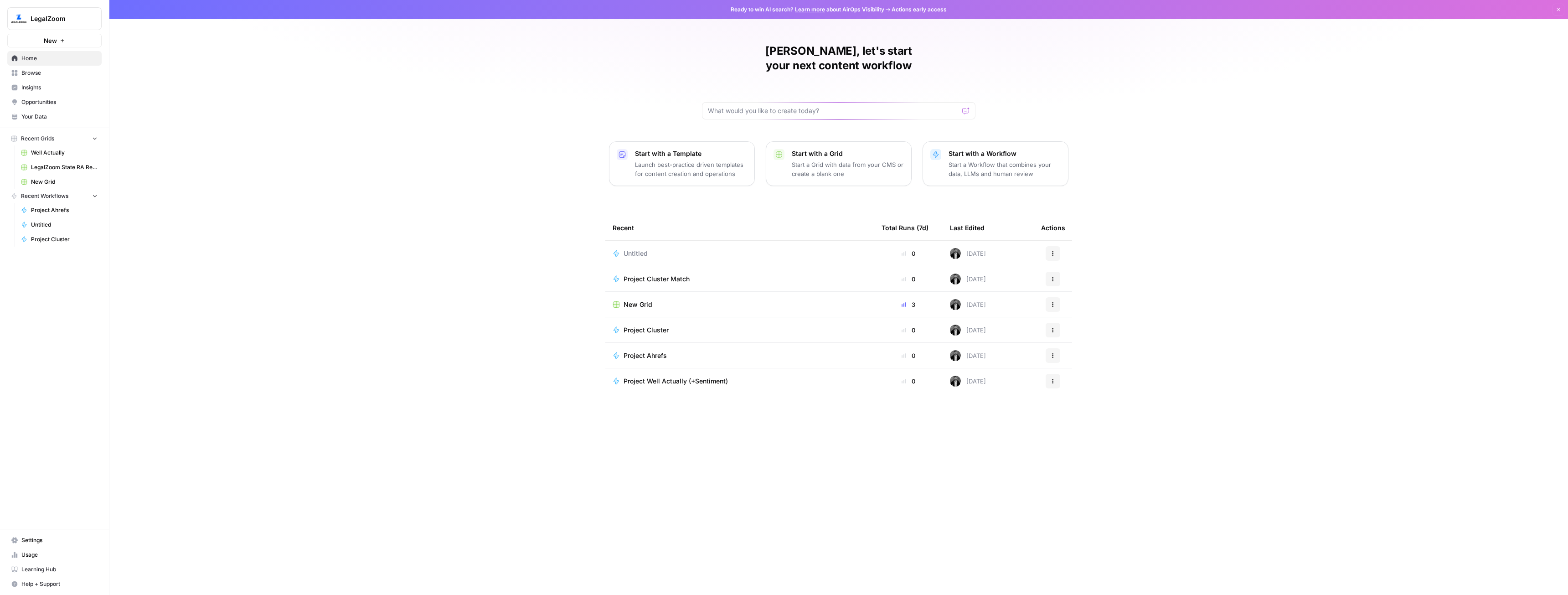
click at [46, 110] on link "Your Data" at bounding box center [54, 117] width 94 height 15
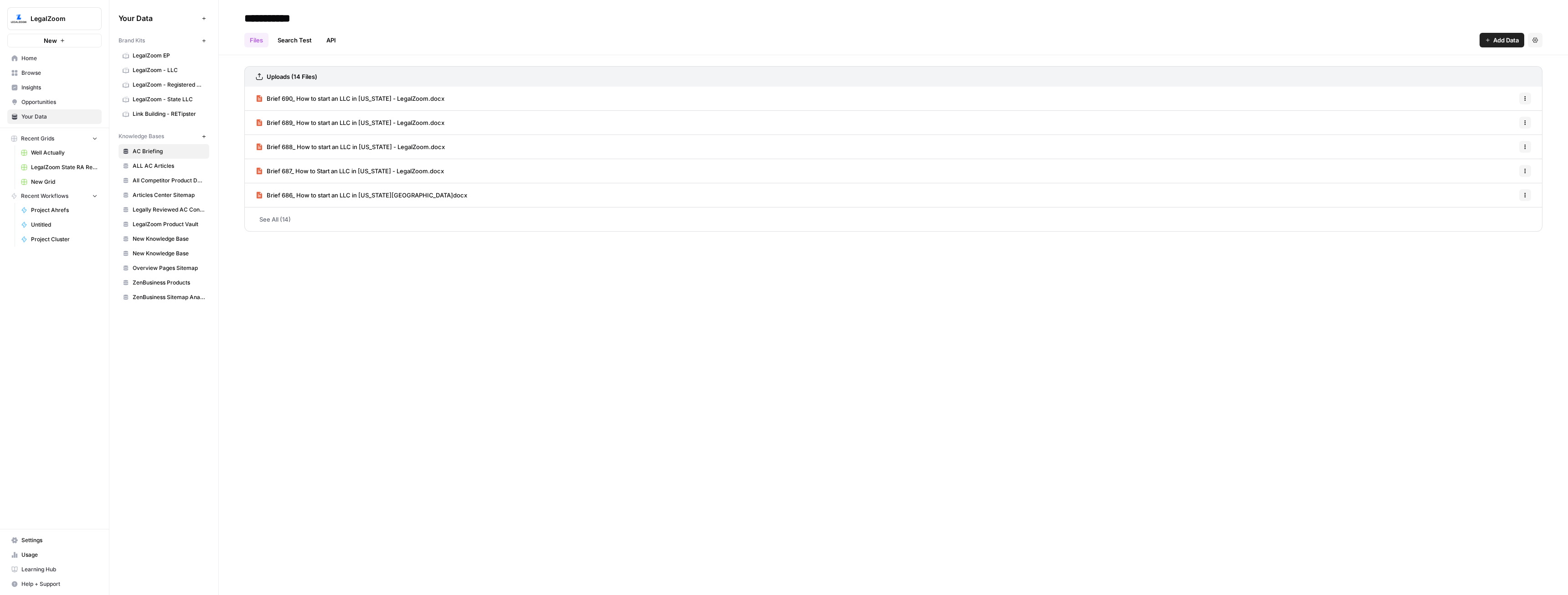
click at [182, 165] on span "ALL AC Articles" at bounding box center [169, 166] width 72 height 8
click at [373, 228] on link "See All (15)" at bounding box center [893, 219] width 1298 height 24
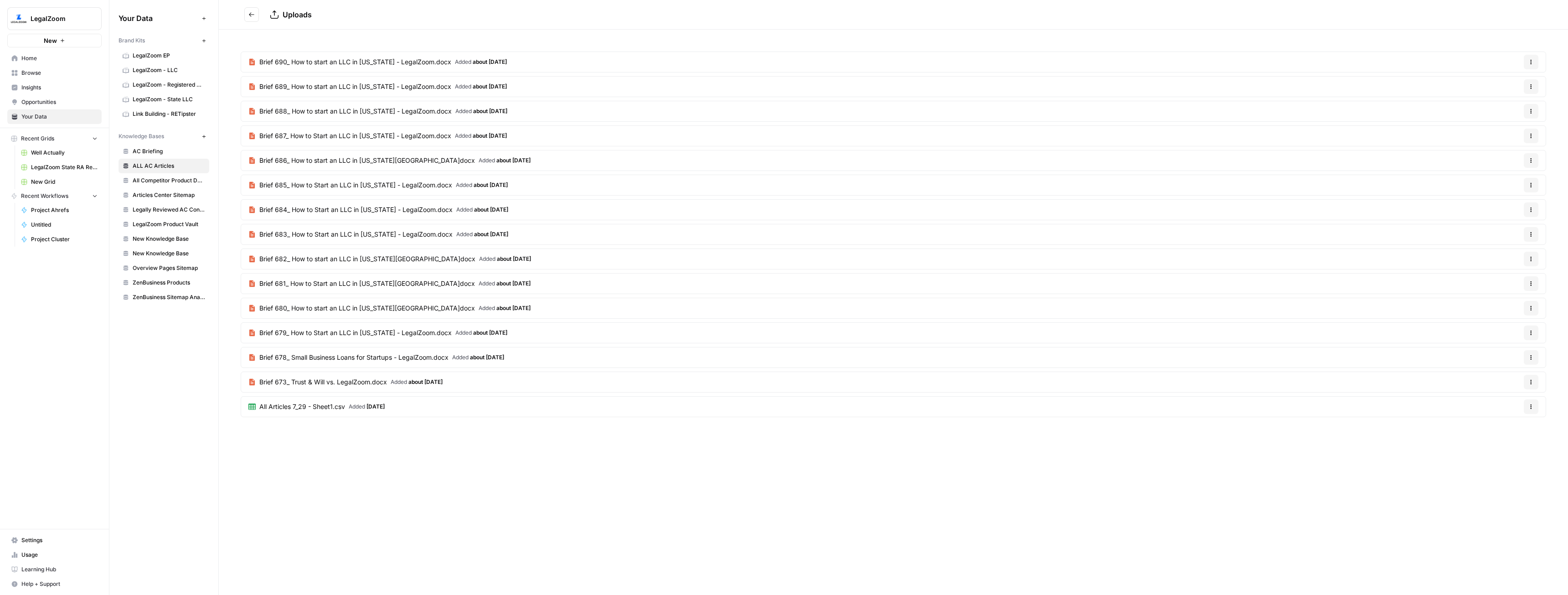
click at [1528, 58] on button "Options" at bounding box center [1531, 62] width 15 height 15
click at [1516, 74] on div "Delete File" at bounding box center [1509, 83] width 59 height 21
click at [1521, 77] on button "Delete File" at bounding box center [1508, 83] width 51 height 13
click at [749, 128] on span "Delete" at bounding box center [751, 127] width 19 height 9
click at [1528, 59] on button "Options" at bounding box center [1531, 62] width 15 height 15
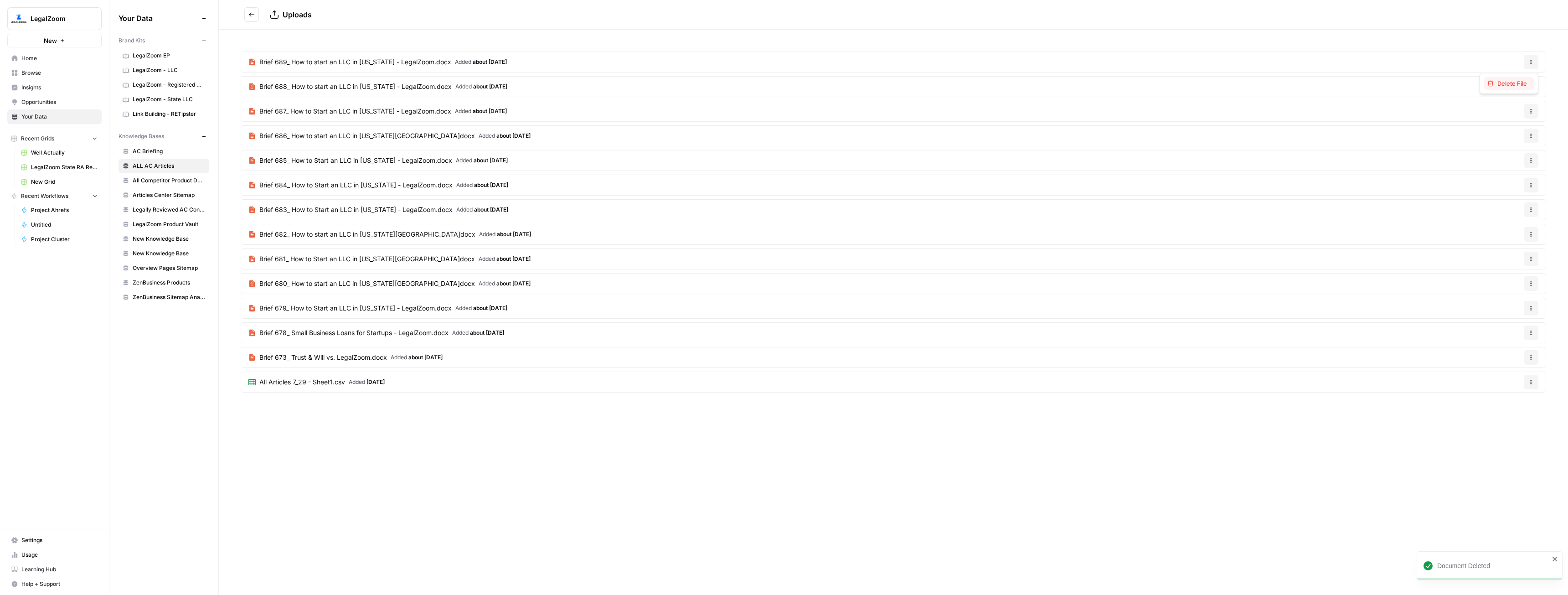
click at [1516, 85] on span "Delete File" at bounding box center [1512, 83] width 30 height 9
click at [747, 128] on span "Delete" at bounding box center [751, 127] width 19 height 9
click at [1531, 59] on button "Options" at bounding box center [1531, 62] width 15 height 15
click at [1503, 81] on span "Delete File" at bounding box center [1512, 83] width 30 height 9
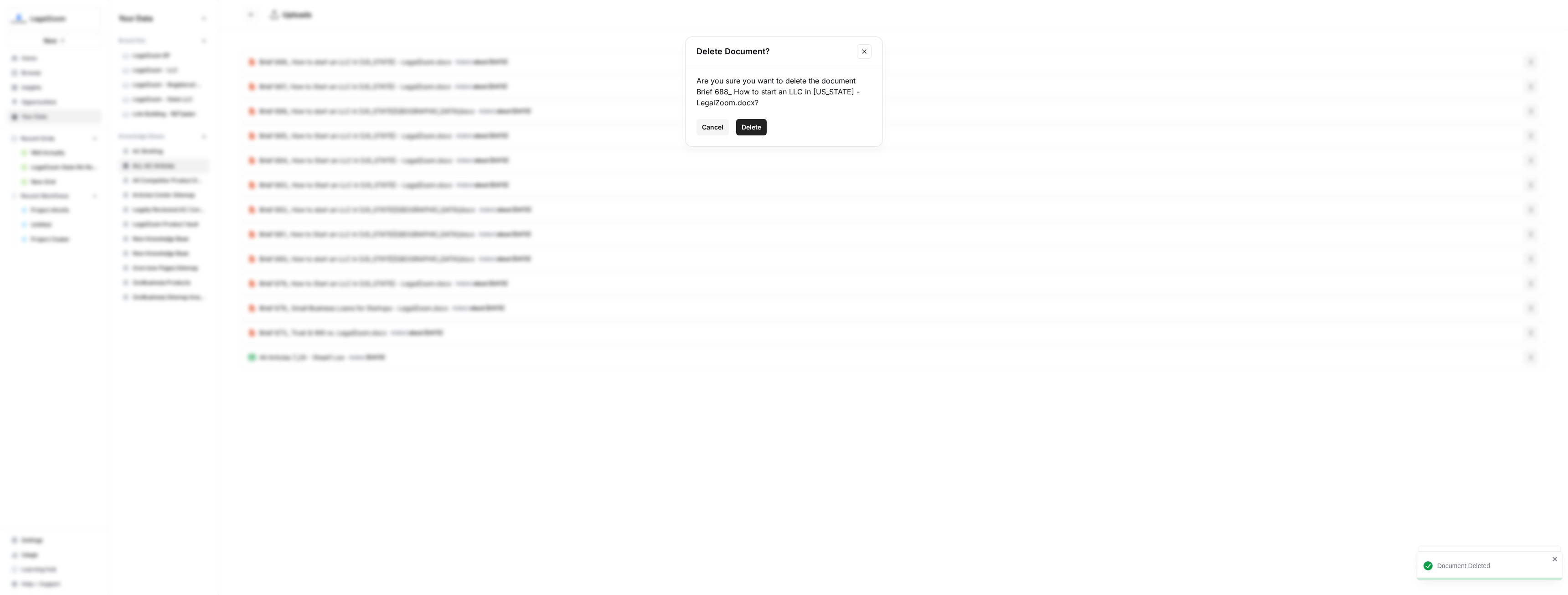
click at [751, 128] on span "Delete" at bounding box center [751, 127] width 19 height 9
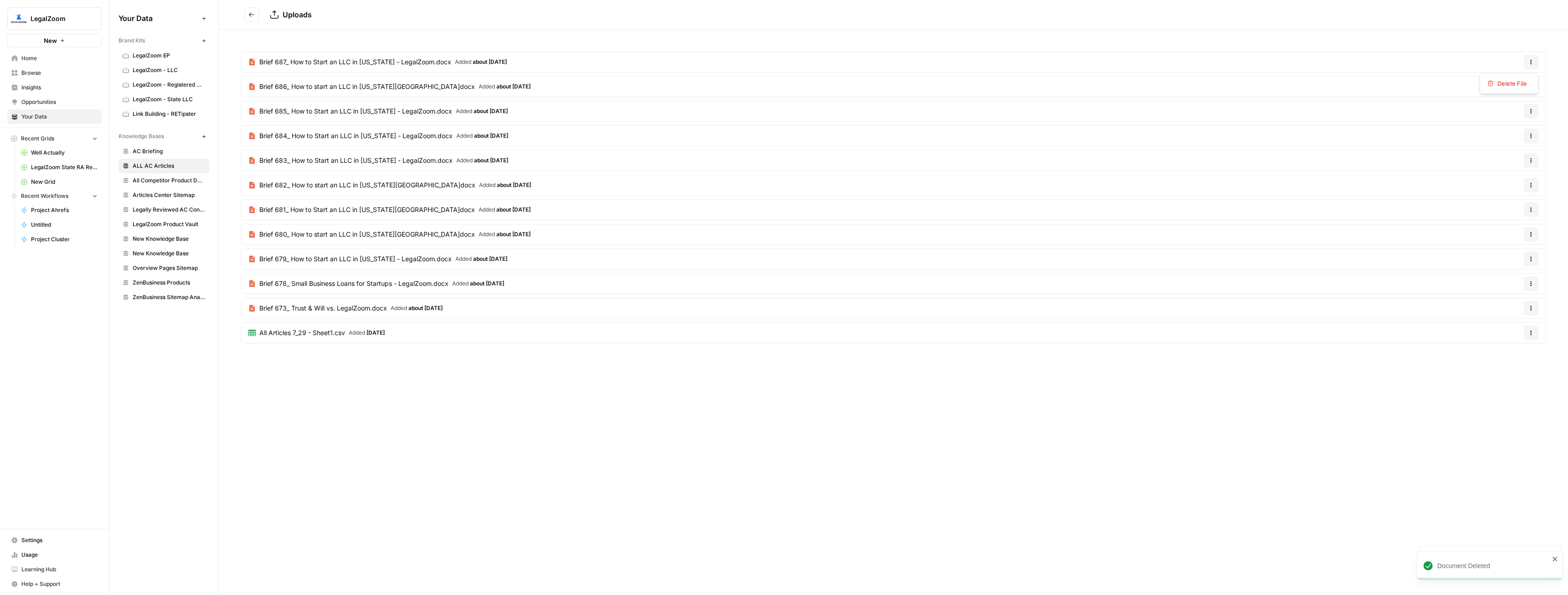
click at [1527, 57] on button "Options" at bounding box center [1531, 62] width 15 height 15
click at [1518, 83] on span "Delete File" at bounding box center [1512, 83] width 30 height 9
click at [765, 124] on button "Delete" at bounding box center [751, 127] width 30 height 16
click at [1532, 66] on button "Options" at bounding box center [1531, 62] width 15 height 15
click at [1518, 85] on span "Delete File" at bounding box center [1512, 83] width 30 height 9
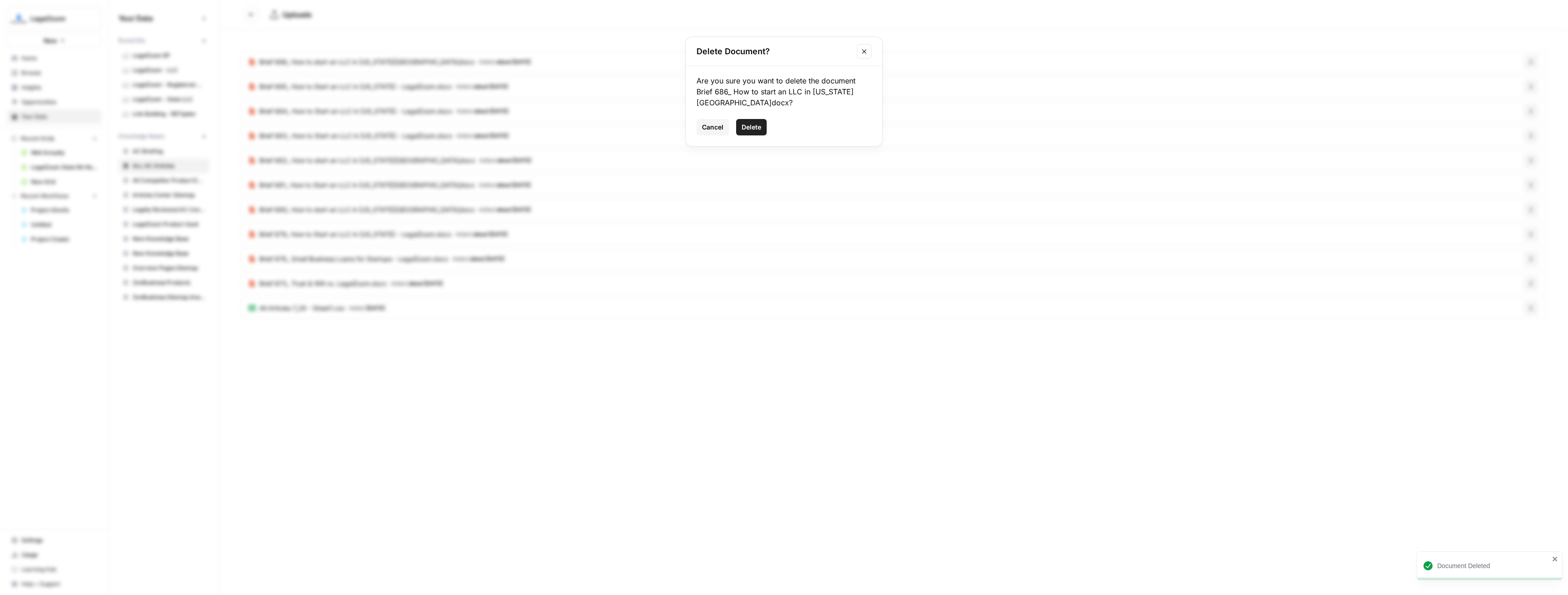
click at [749, 122] on button "Delete" at bounding box center [751, 127] width 30 height 16
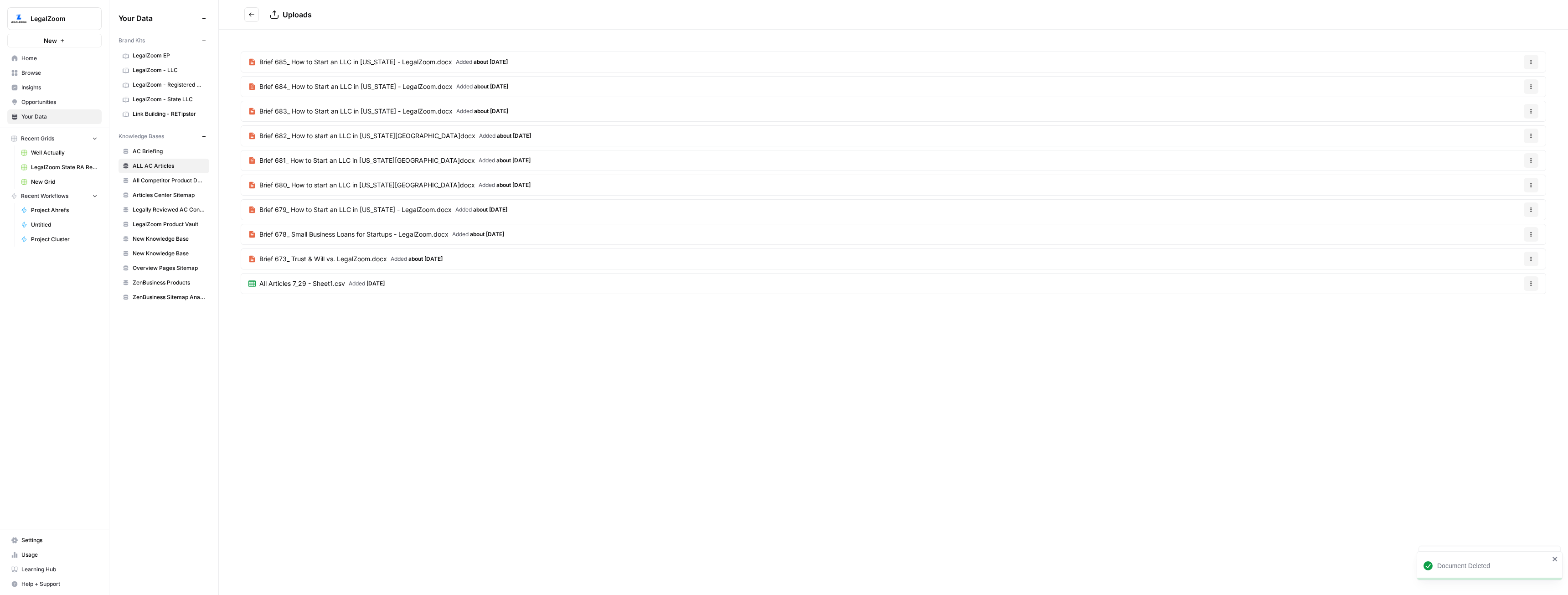
click at [1529, 60] on icon "button" at bounding box center [1531, 62] width 5 height 5
click at [1508, 83] on span "Delete File" at bounding box center [1512, 83] width 30 height 9
click at [737, 129] on button "Delete" at bounding box center [751, 127] width 30 height 16
click at [1528, 58] on button "Options" at bounding box center [1531, 62] width 15 height 15
click at [1514, 84] on span "Delete File" at bounding box center [1512, 83] width 30 height 9
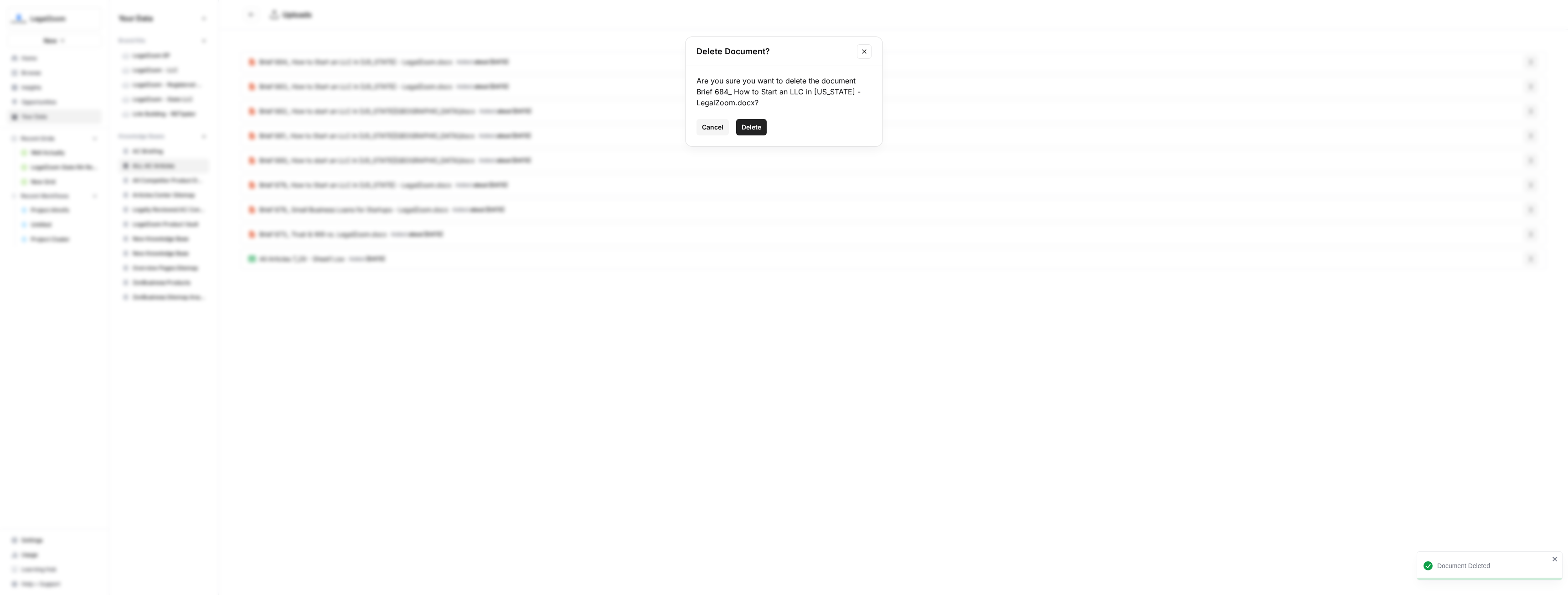
click at [752, 124] on span "Delete" at bounding box center [751, 127] width 19 height 9
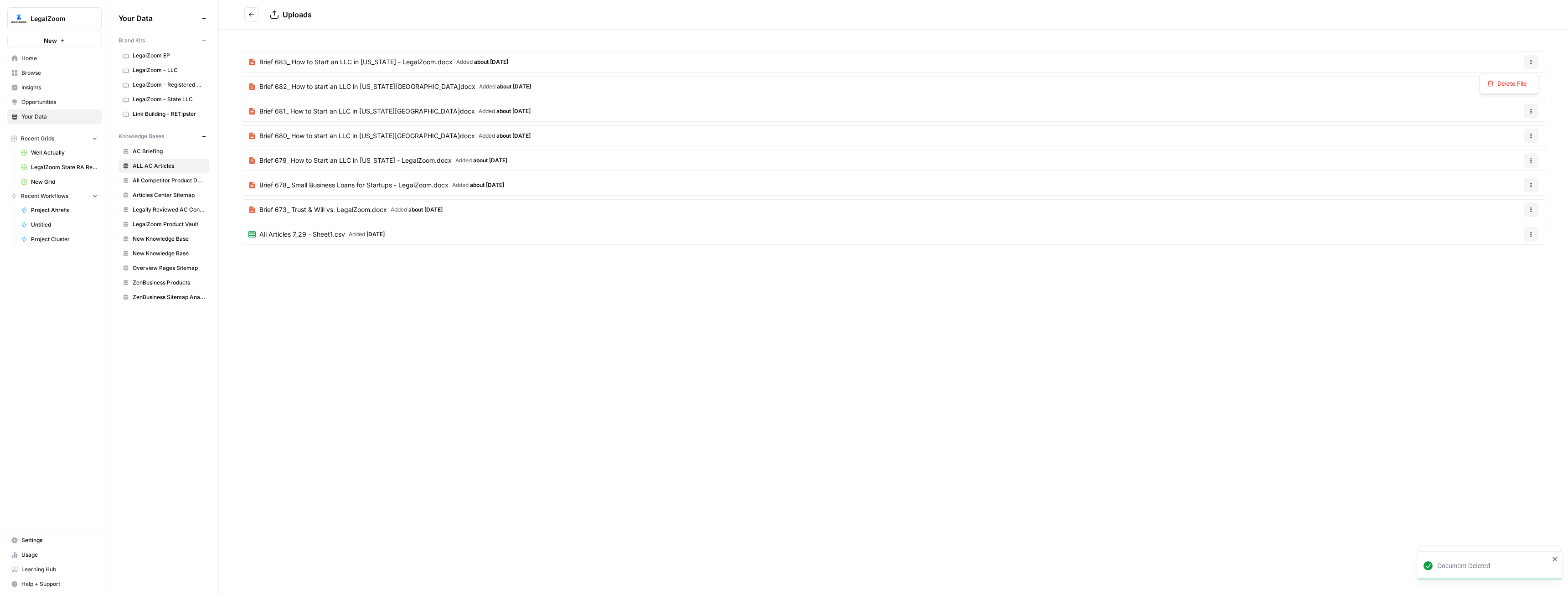
drag, startPoint x: 1531, startPoint y: 57, endPoint x: 1528, endPoint y: 65, distance: 8.5
click at [1531, 57] on button "Options" at bounding box center [1531, 62] width 15 height 15
click at [1517, 79] on span "Delete File" at bounding box center [1512, 83] width 30 height 9
click at [760, 118] on div "Are you sure you want to delete the document Brief 683_ How to Start an LLC in …" at bounding box center [783, 107] width 197 height 80
click at [758, 124] on span "Delete" at bounding box center [751, 127] width 19 height 9
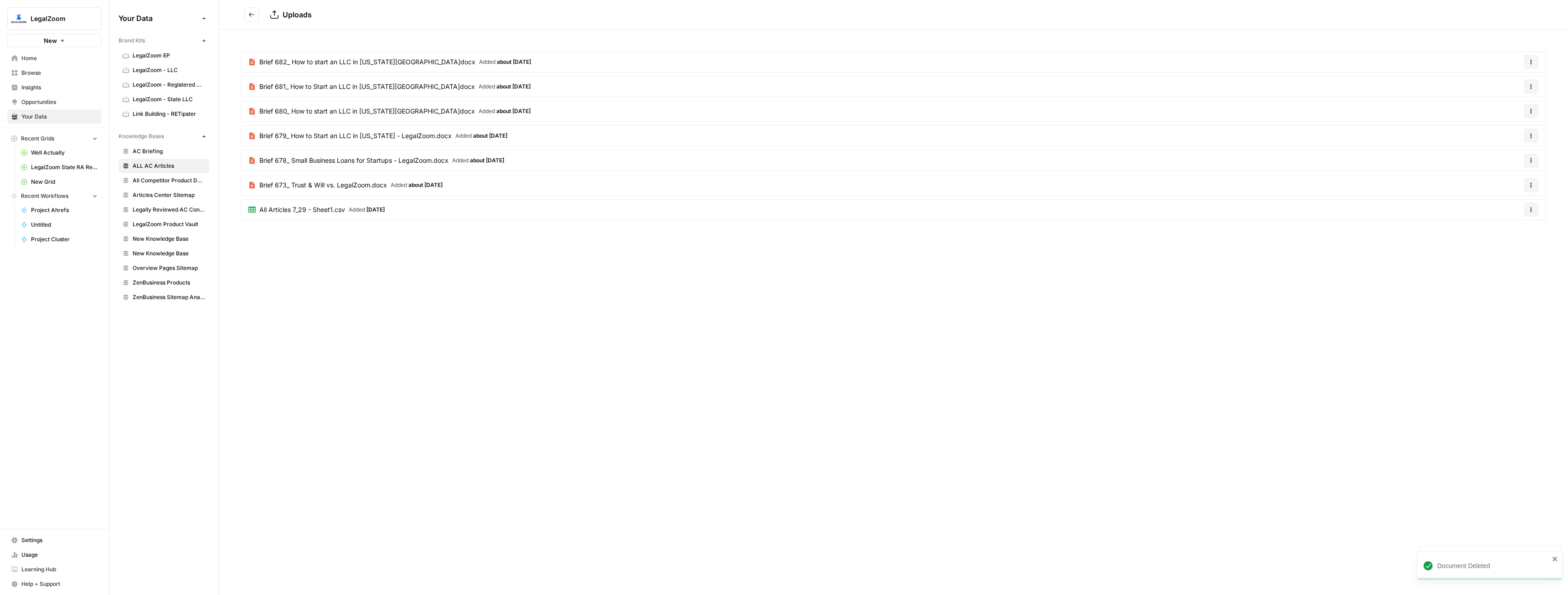
click at [1537, 58] on button "Options" at bounding box center [1531, 62] width 15 height 15
click at [1521, 79] on button "Delete File" at bounding box center [1508, 83] width 51 height 13
click at [757, 121] on button "Delete" at bounding box center [751, 127] width 30 height 16
click at [1538, 65] on article "Brief 681_ How to Start an LLC in [US_STATE][GEOGRAPHIC_DATA]docx Added about […" at bounding box center [893, 62] width 1306 height 21
click at [1536, 63] on button "Options" at bounding box center [1531, 62] width 15 height 15
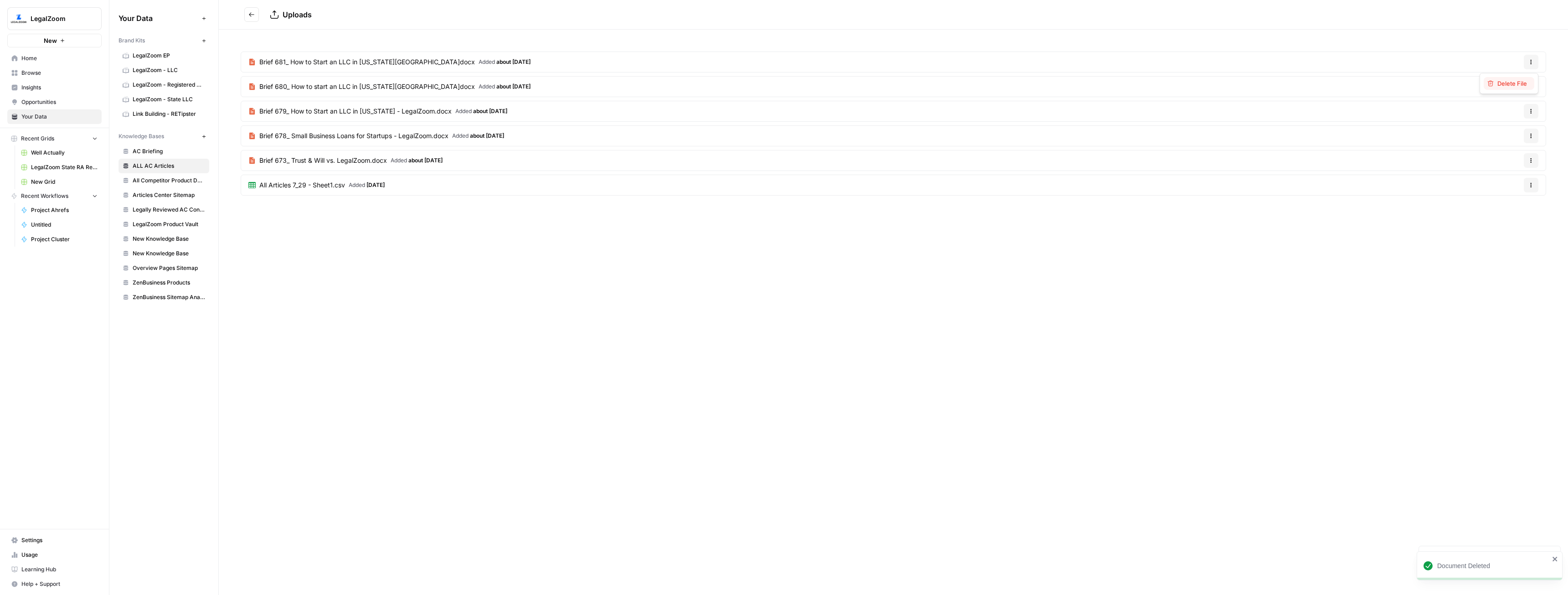
click at [1514, 83] on span "Delete File" at bounding box center [1512, 83] width 30 height 9
click at [758, 126] on span "Delete" at bounding box center [751, 127] width 19 height 9
